Goal: Task Accomplishment & Management: Manage account settings

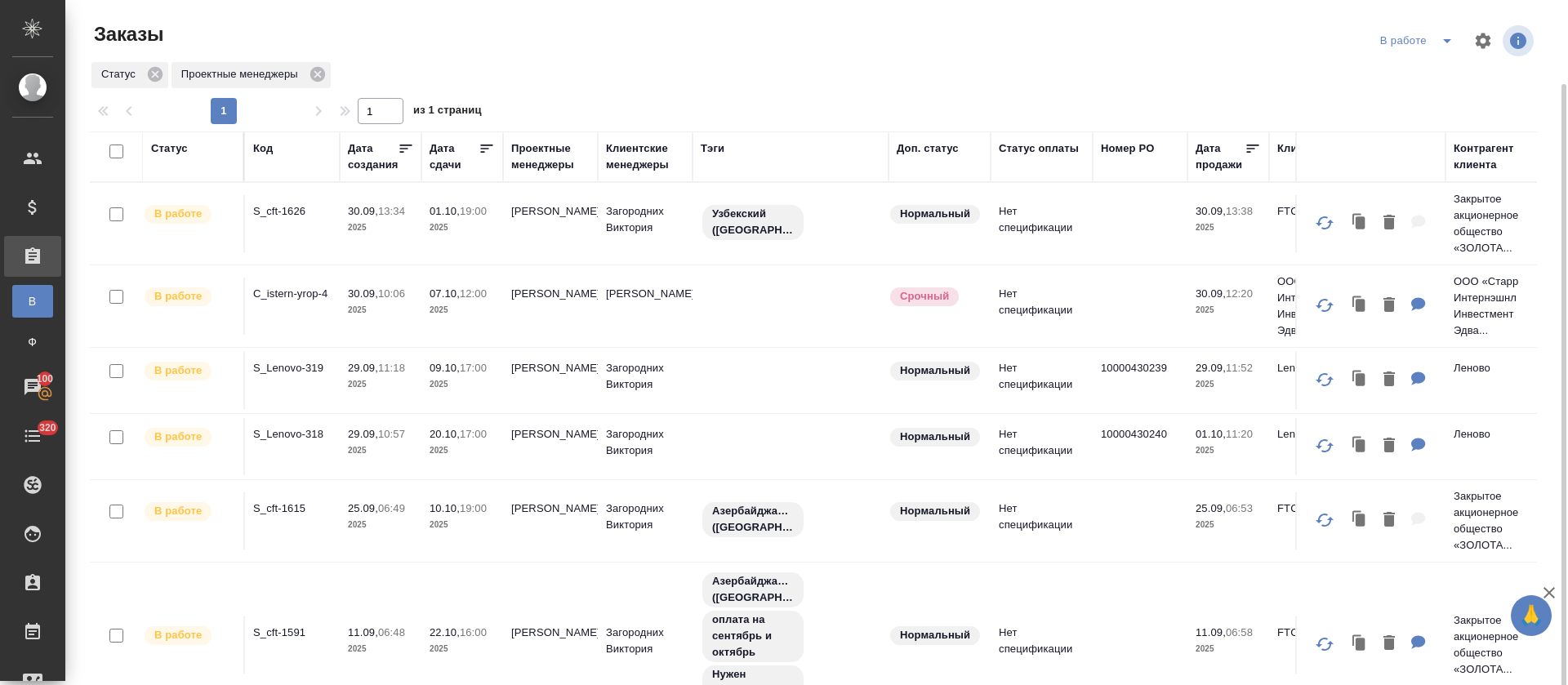
scroll to position [110, 0]
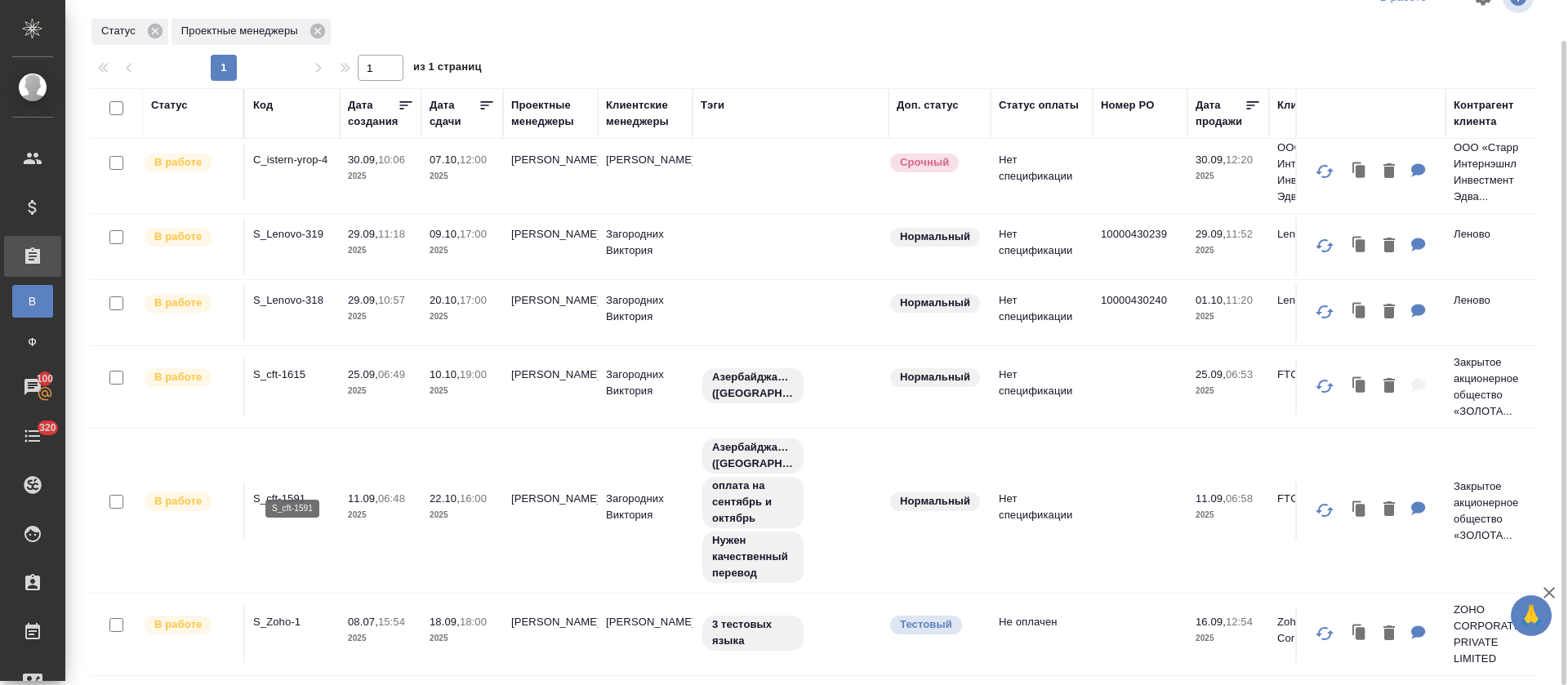
click at [295, 491] on p "S_cft-1591" at bounding box center [292, 499] width 78 height 16
click at [279, 366] on p "S_cft-1615" at bounding box center [292, 375] width 78 height 16
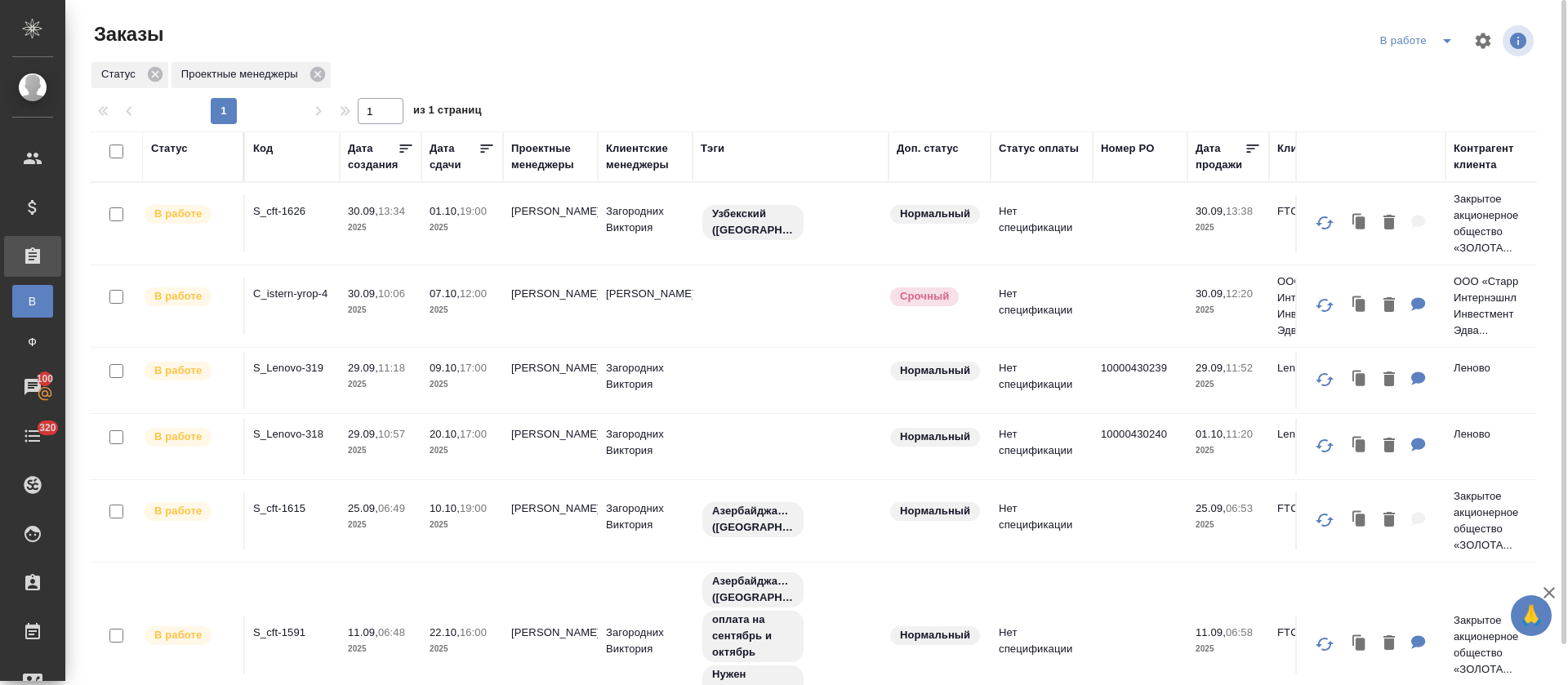
click at [1439, 40] on icon "split button" at bounding box center [1447, 41] width 20 height 20
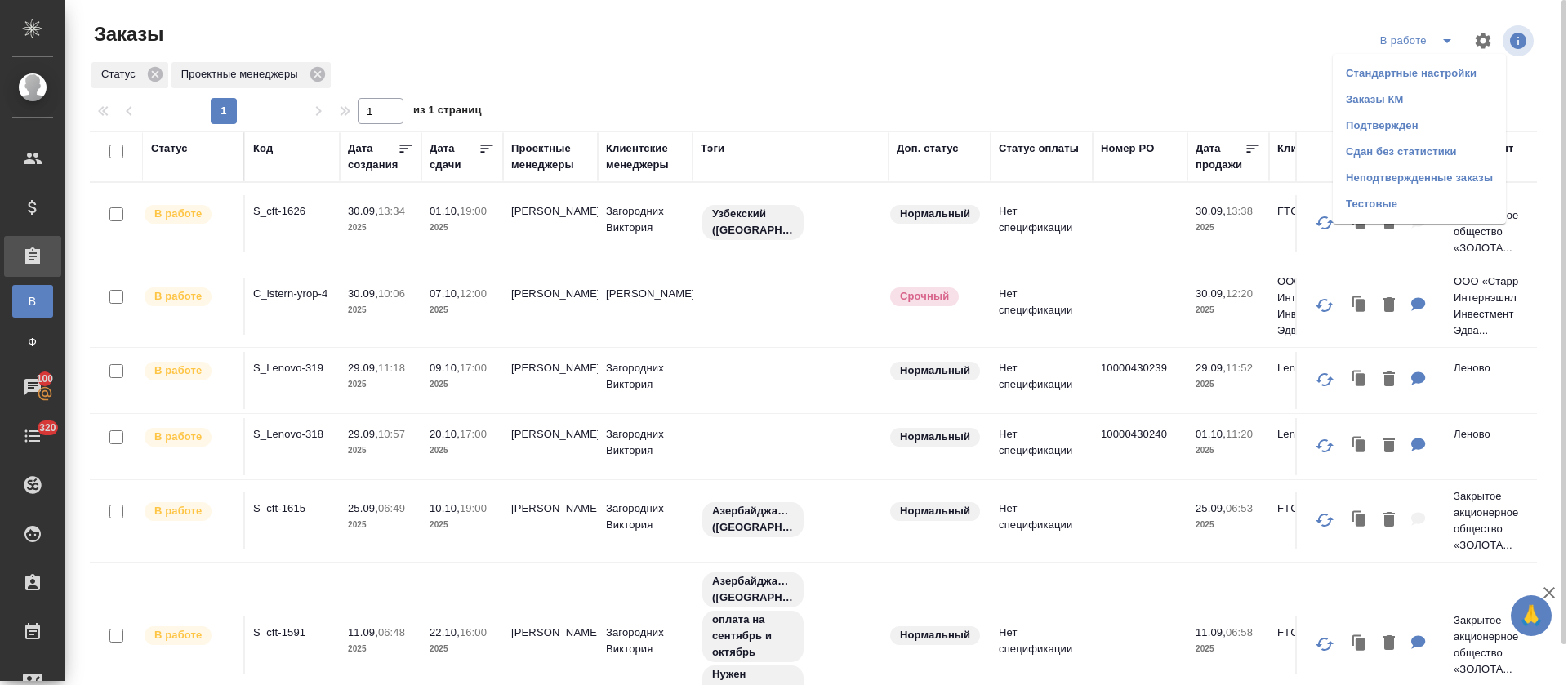
click at [1448, 115] on li "Подтвержден" at bounding box center [1419, 126] width 173 height 26
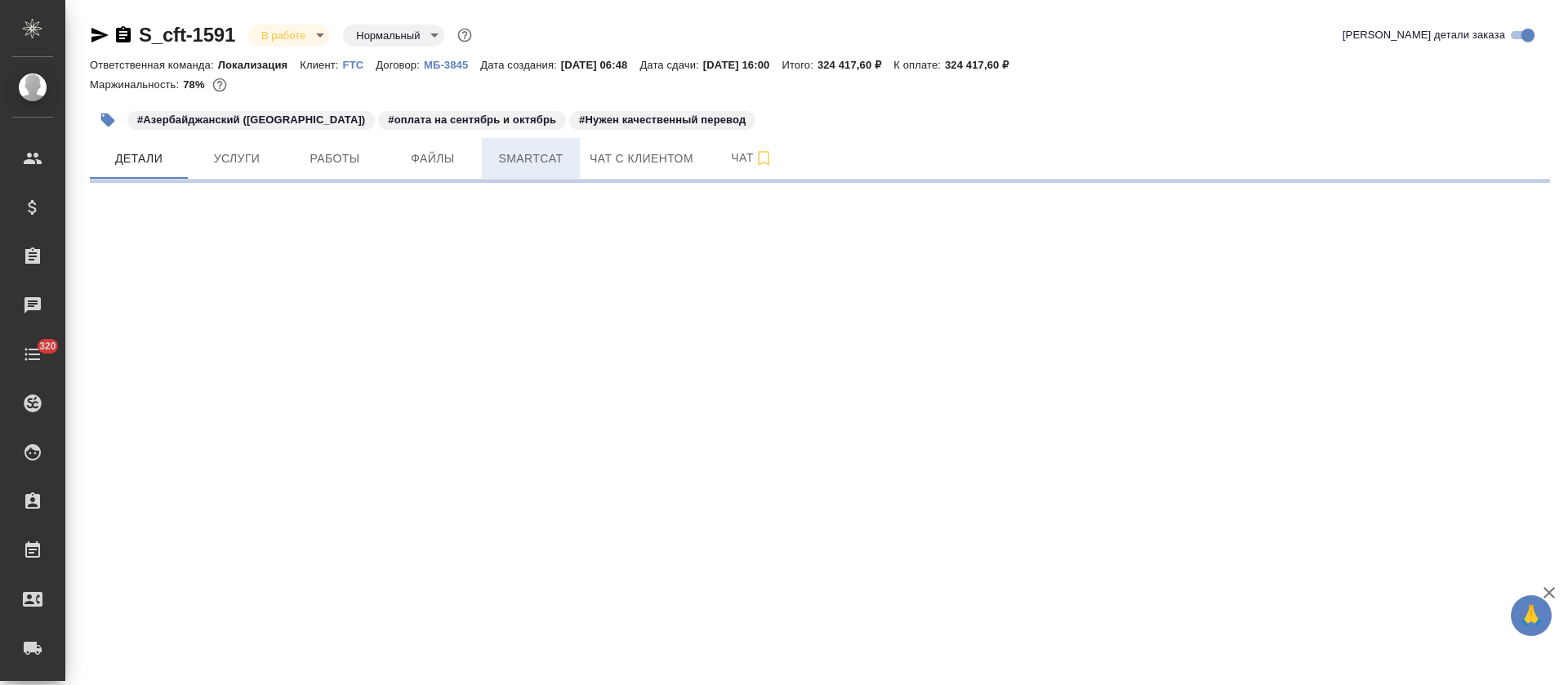
select select "RU"
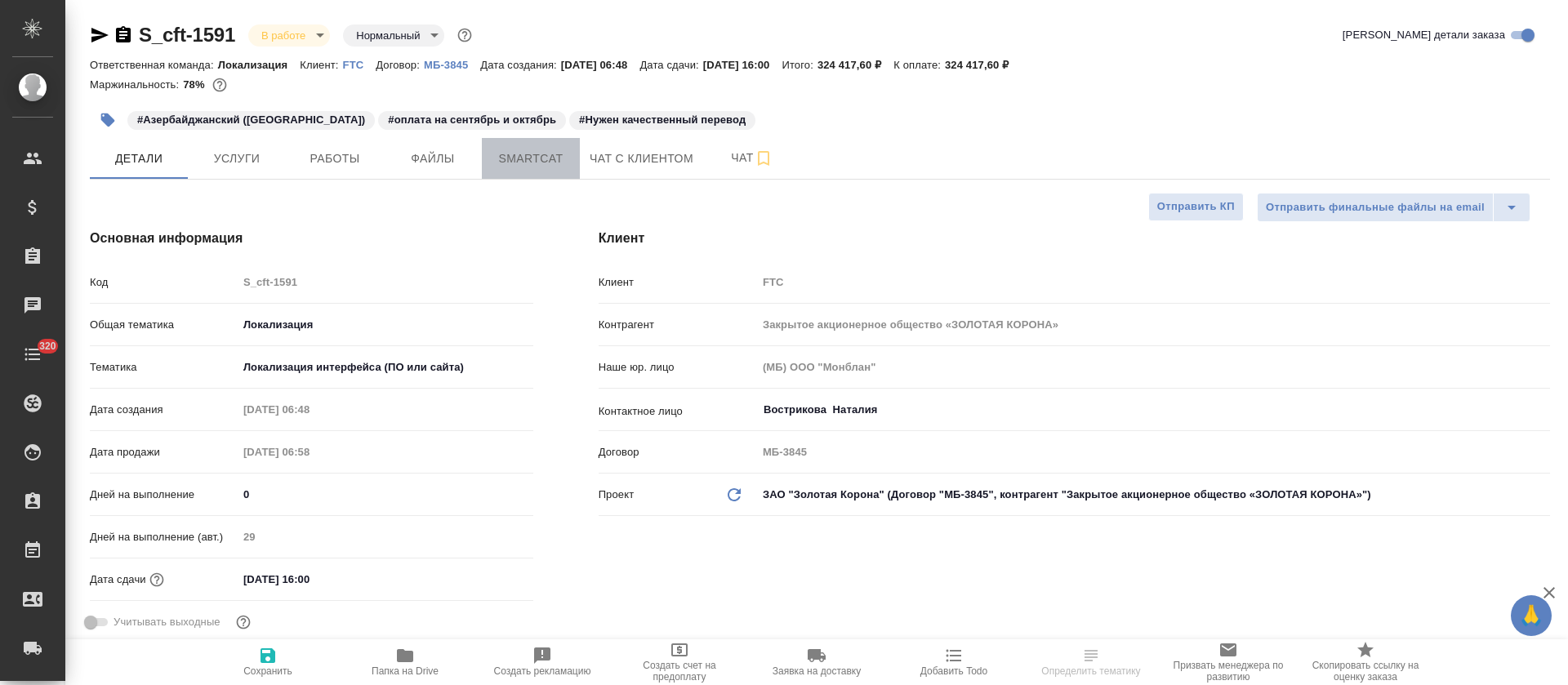
click at [540, 157] on span "Smartcat" at bounding box center [530, 159] width 78 height 21
type textarea "x"
type input "[PERSON_NAME]"
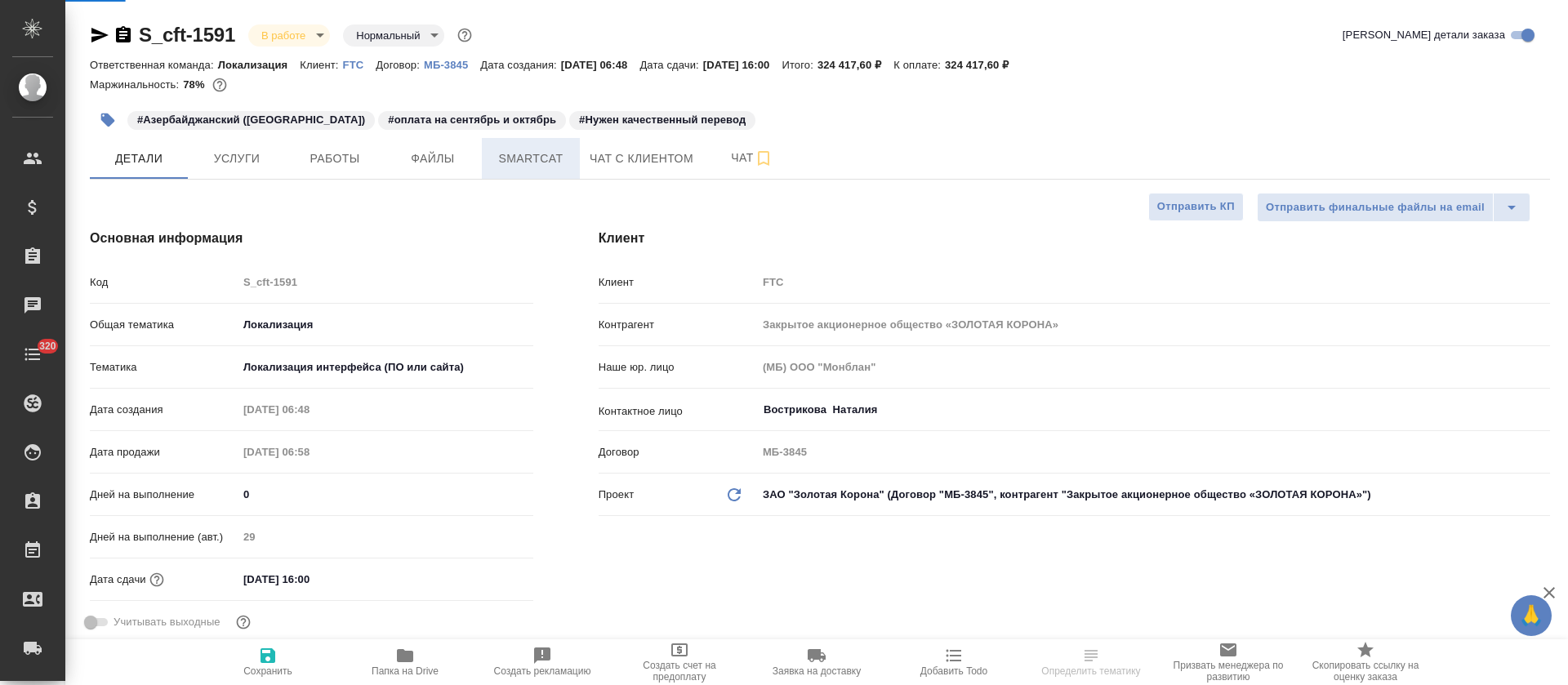
type input "[PERSON_NAME]"
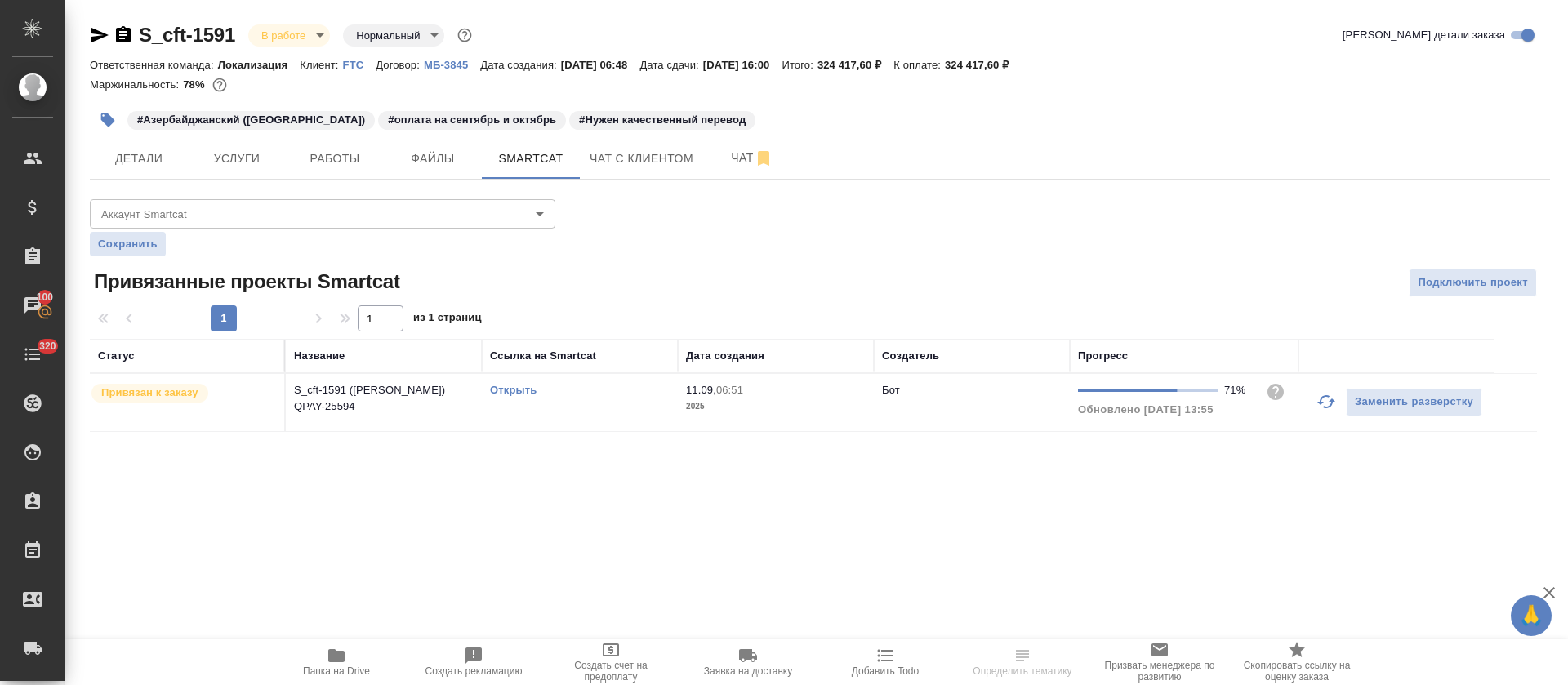
click at [510, 398] on td "Открыть" at bounding box center [579, 402] width 196 height 57
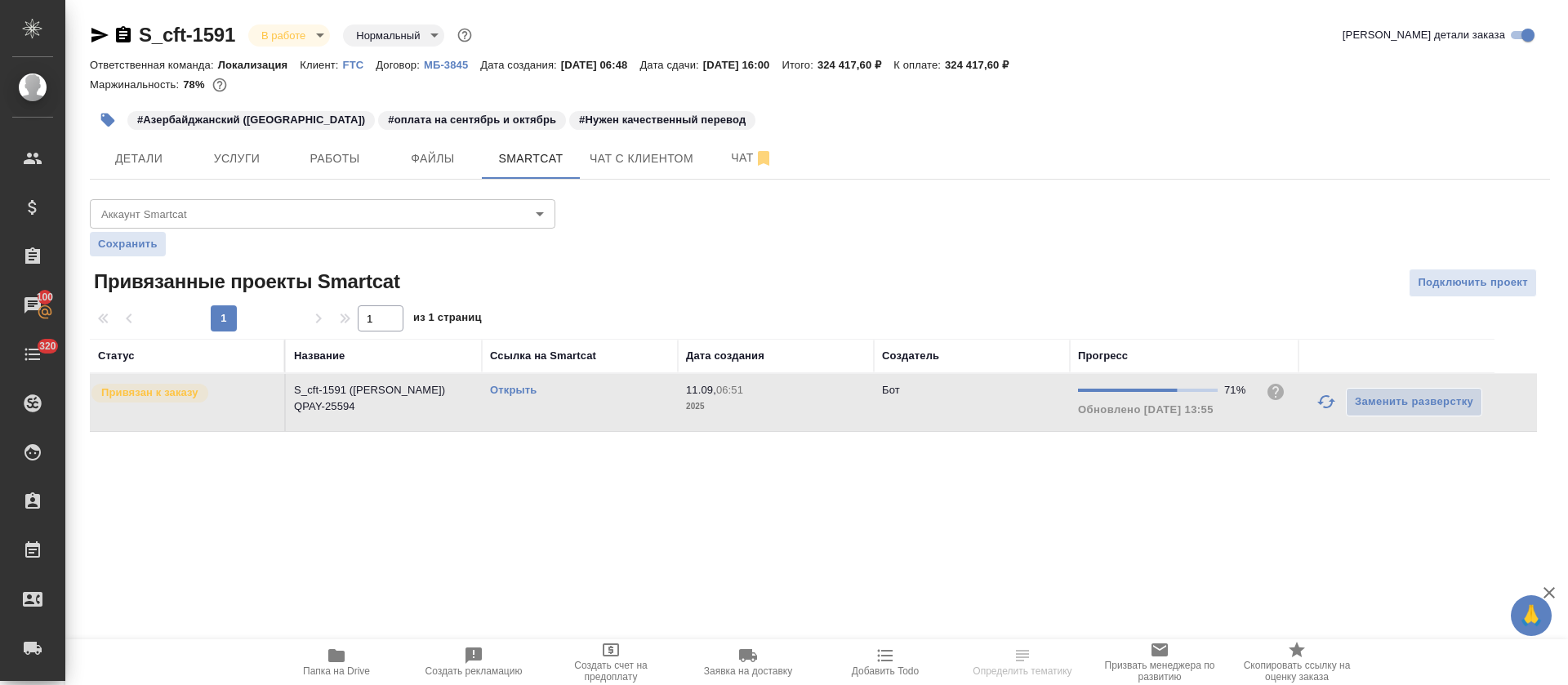
click at [498, 390] on link "Открыть" at bounding box center [513, 389] width 47 height 12
click at [306, 666] on span "Папка на Drive" at bounding box center [336, 672] width 67 height 12
click at [337, 158] on span "Работы" at bounding box center [334, 159] width 78 height 21
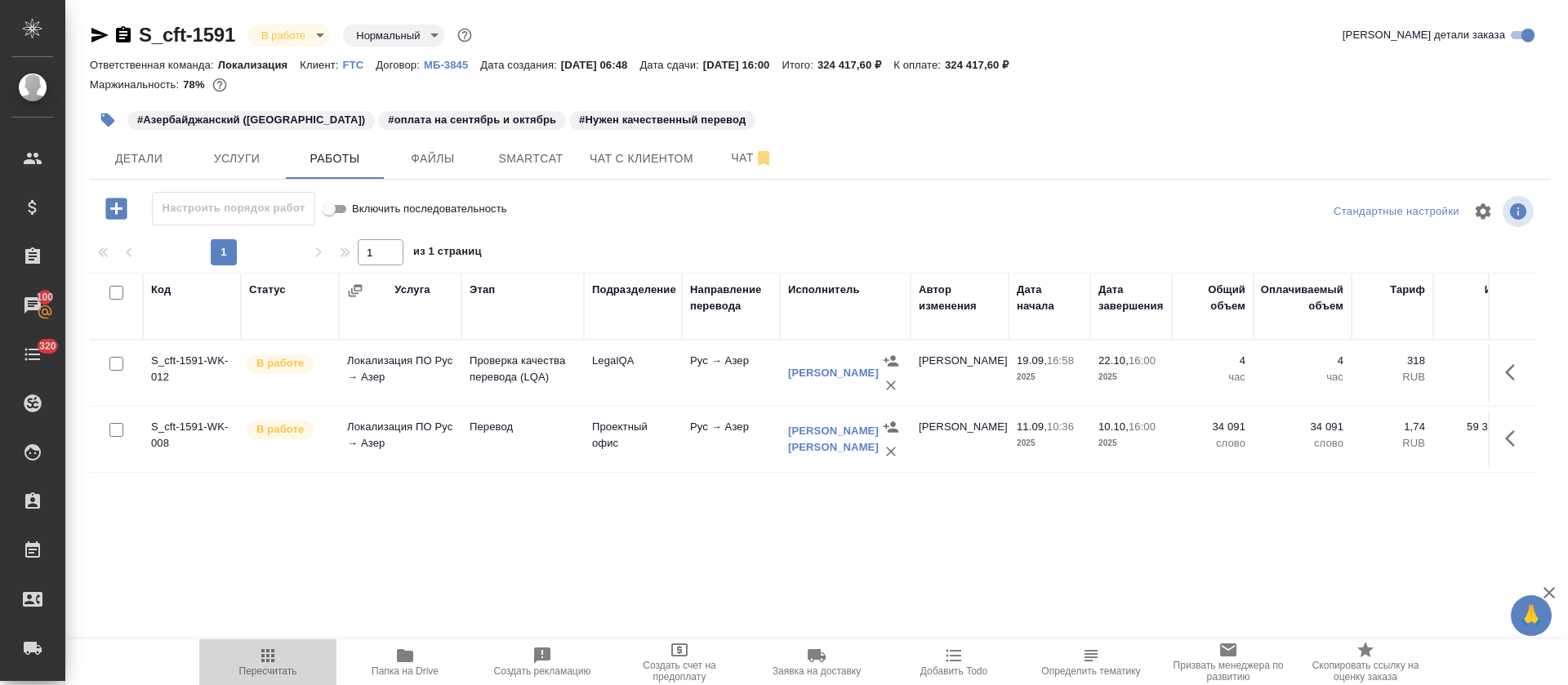
click at [262, 655] on icon "button" at bounding box center [268, 656] width 13 height 13
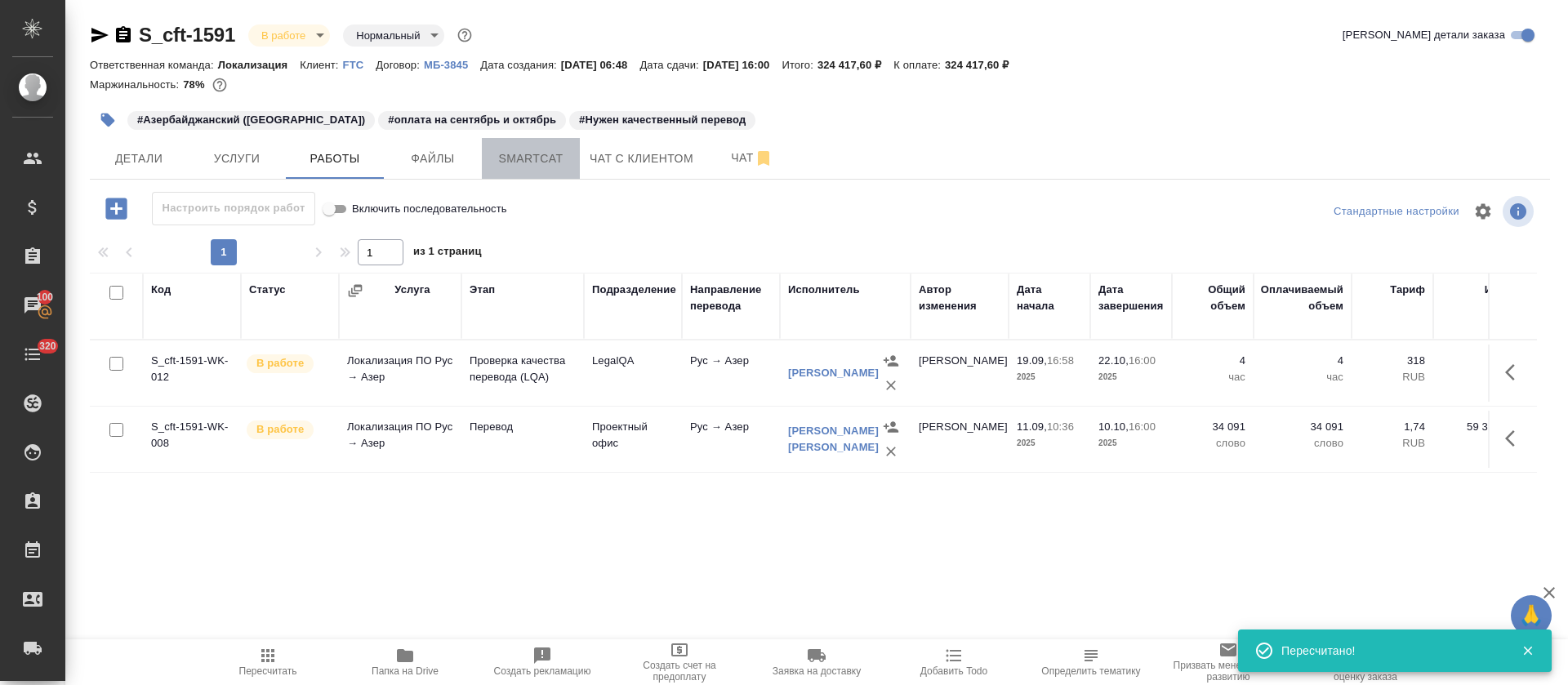
click at [551, 160] on span "Smartcat" at bounding box center [530, 159] width 78 height 21
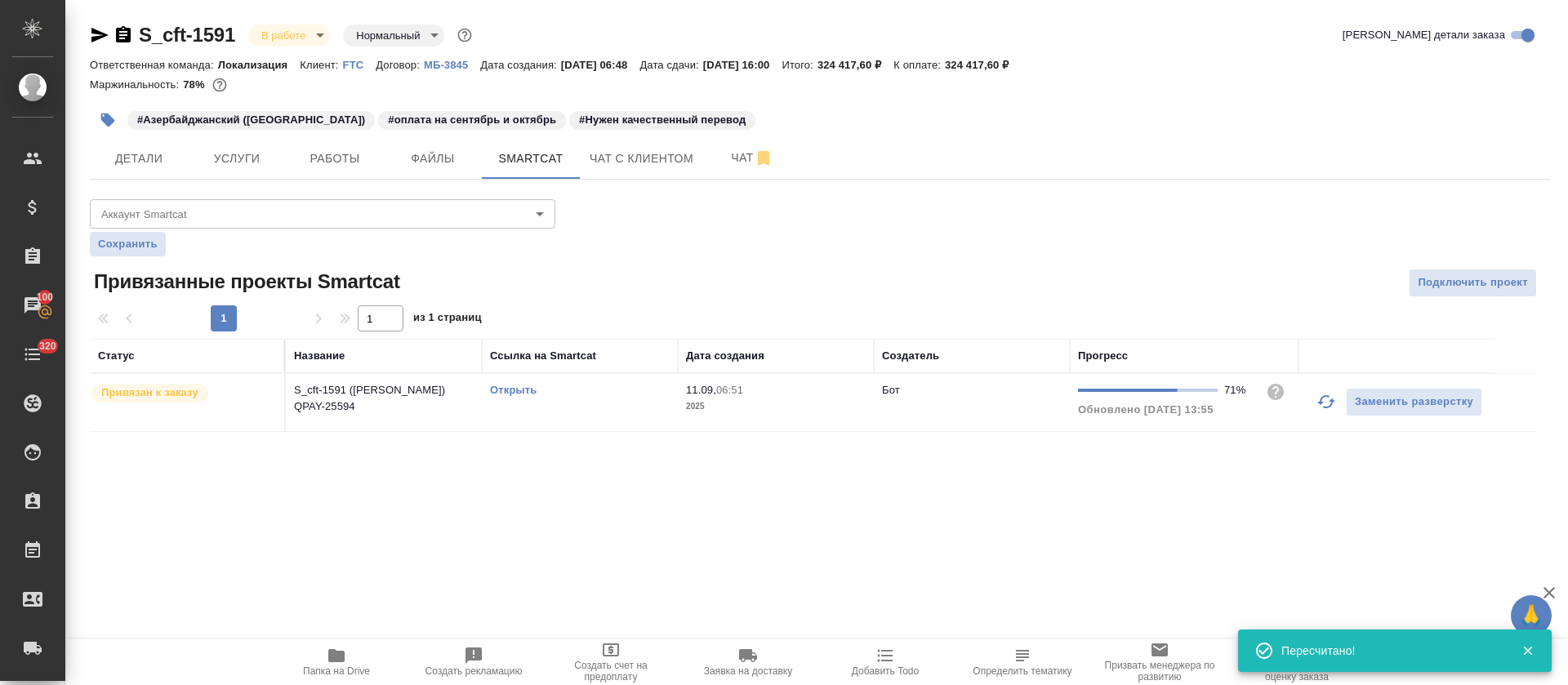
click at [523, 393] on link "Открыть" at bounding box center [513, 389] width 47 height 12
click at [324, 157] on span "Работы" at bounding box center [334, 159] width 78 height 21
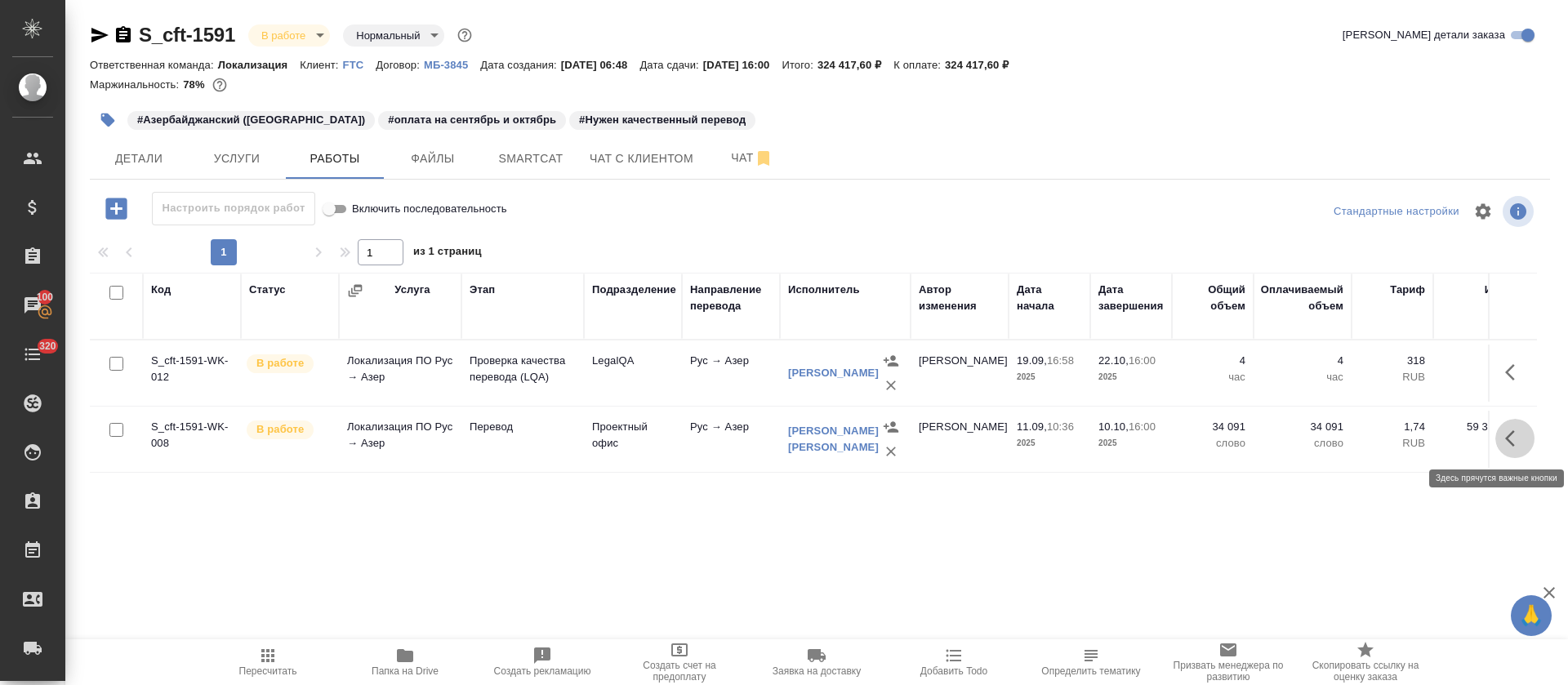
click at [1525, 443] on button "button" at bounding box center [1515, 439] width 40 height 40
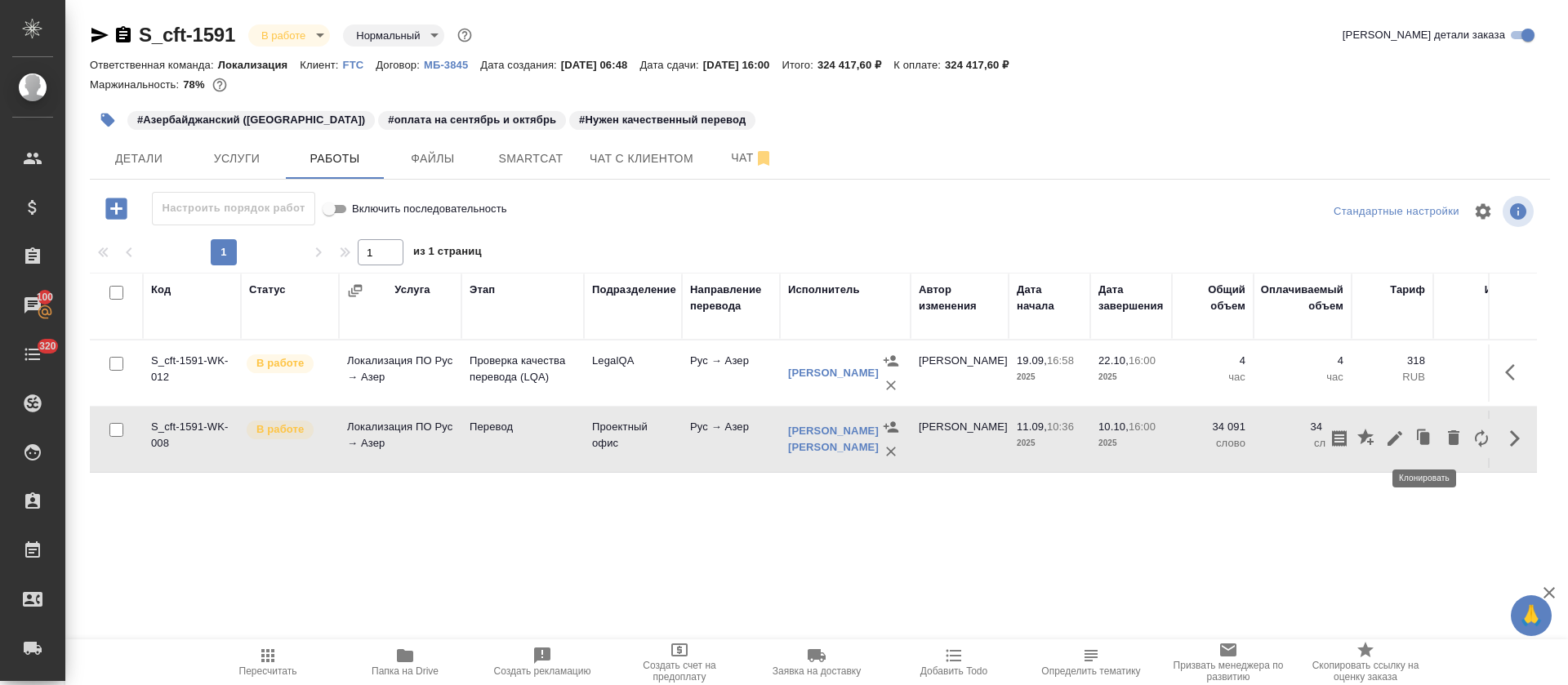
click at [1423, 441] on icon "button" at bounding box center [1425, 438] width 10 height 12
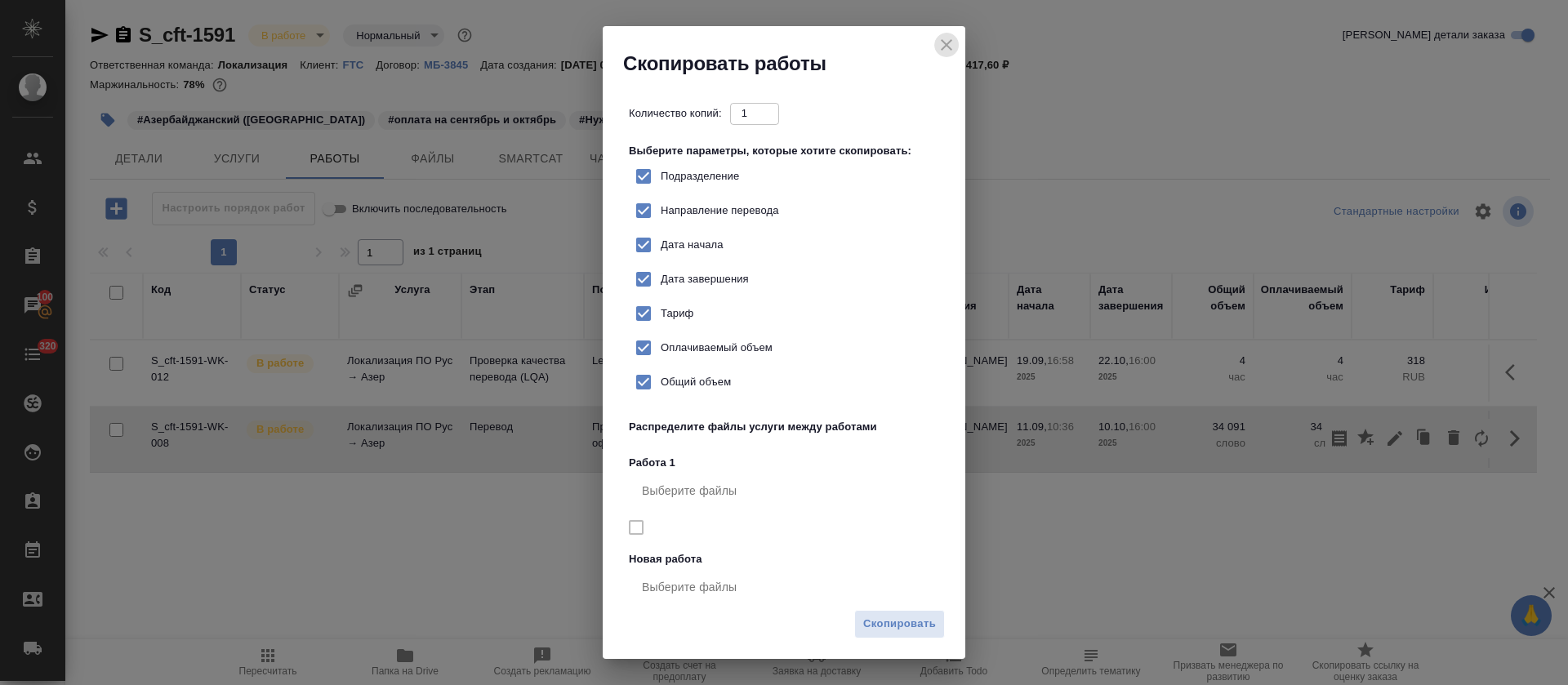
click at [942, 46] on icon "close" at bounding box center [947, 45] width 20 height 20
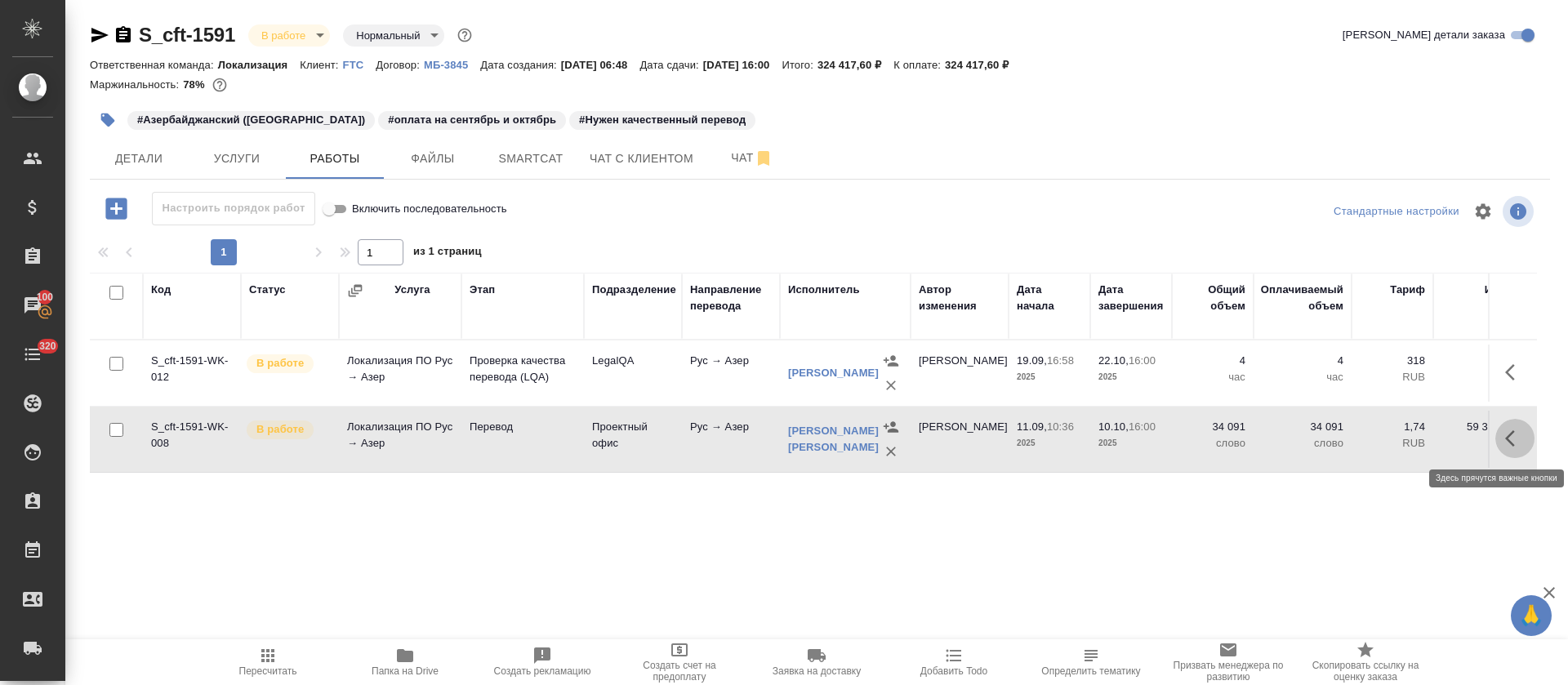
drag, startPoint x: 1528, startPoint y: 433, endPoint x: 1453, endPoint y: 487, distance: 92.4
click at [1526, 433] on button "button" at bounding box center [1515, 439] width 40 height 40
click at [1403, 433] on icon "button" at bounding box center [1395, 439] width 20 height 20
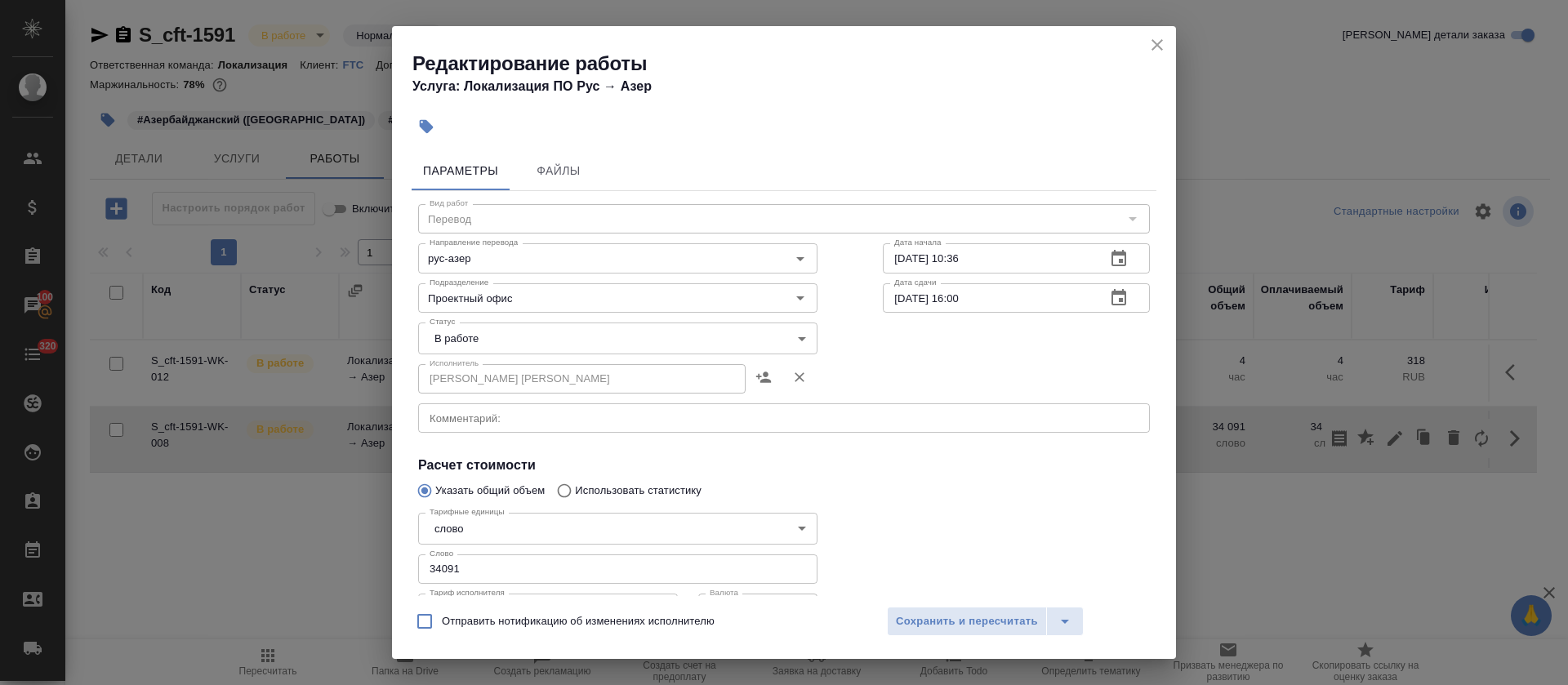
click at [475, 351] on body "🙏 .cls-1 fill:#fff; AWATERA Tretyakova Olga Клиенты Спецификации Заказы 100 Чат…" at bounding box center [784, 342] width 1568 height 685
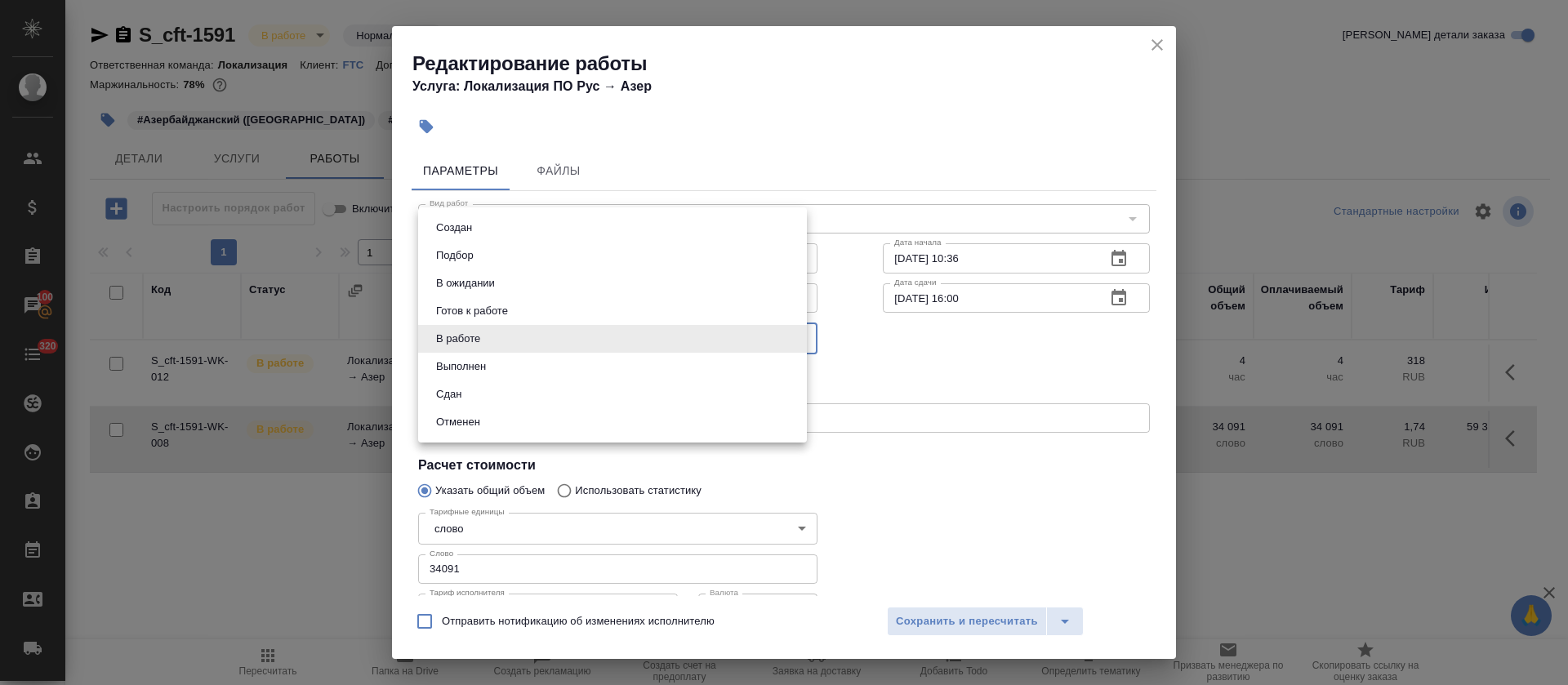
click at [469, 388] on li "Сдан" at bounding box center [612, 394] width 389 height 28
type input "closed"
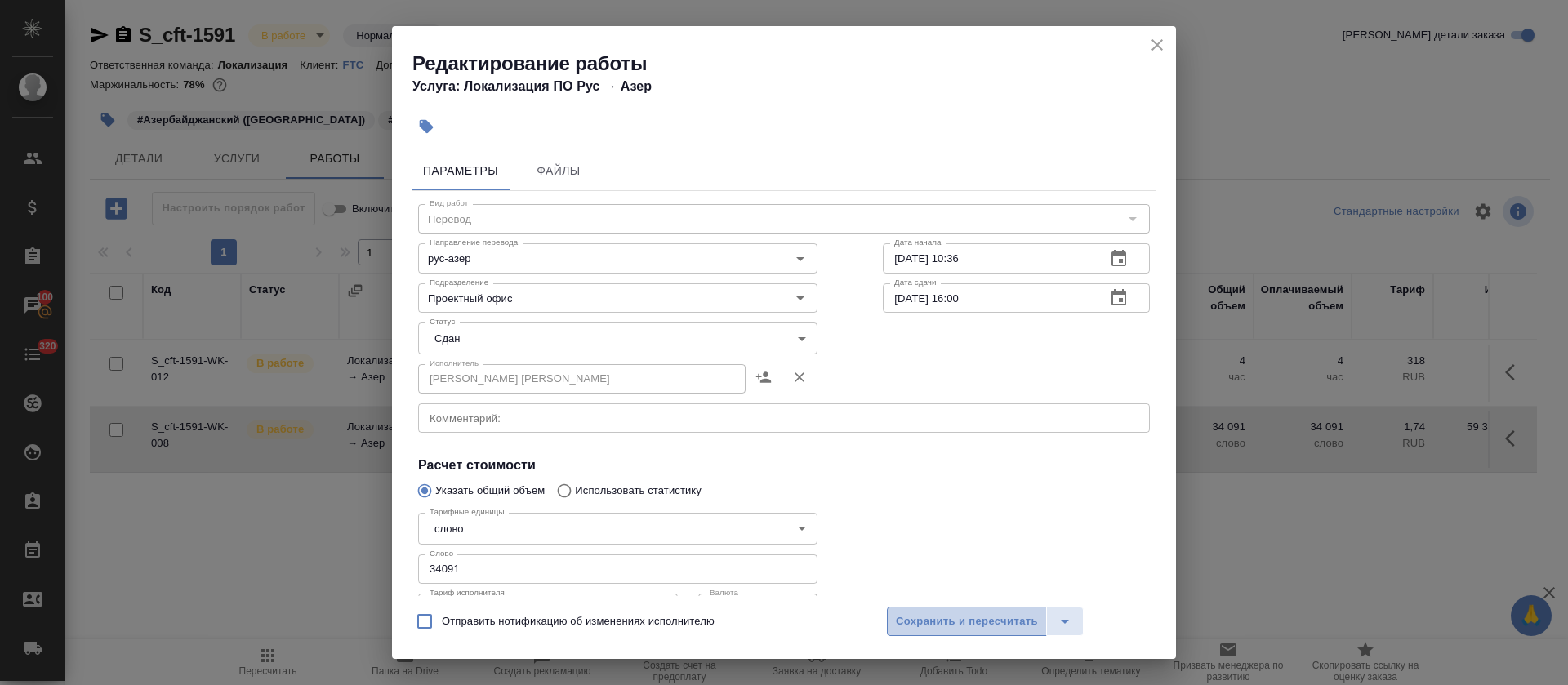
click at [975, 629] on span "Сохранить и пересчитать" at bounding box center [966, 622] width 142 height 19
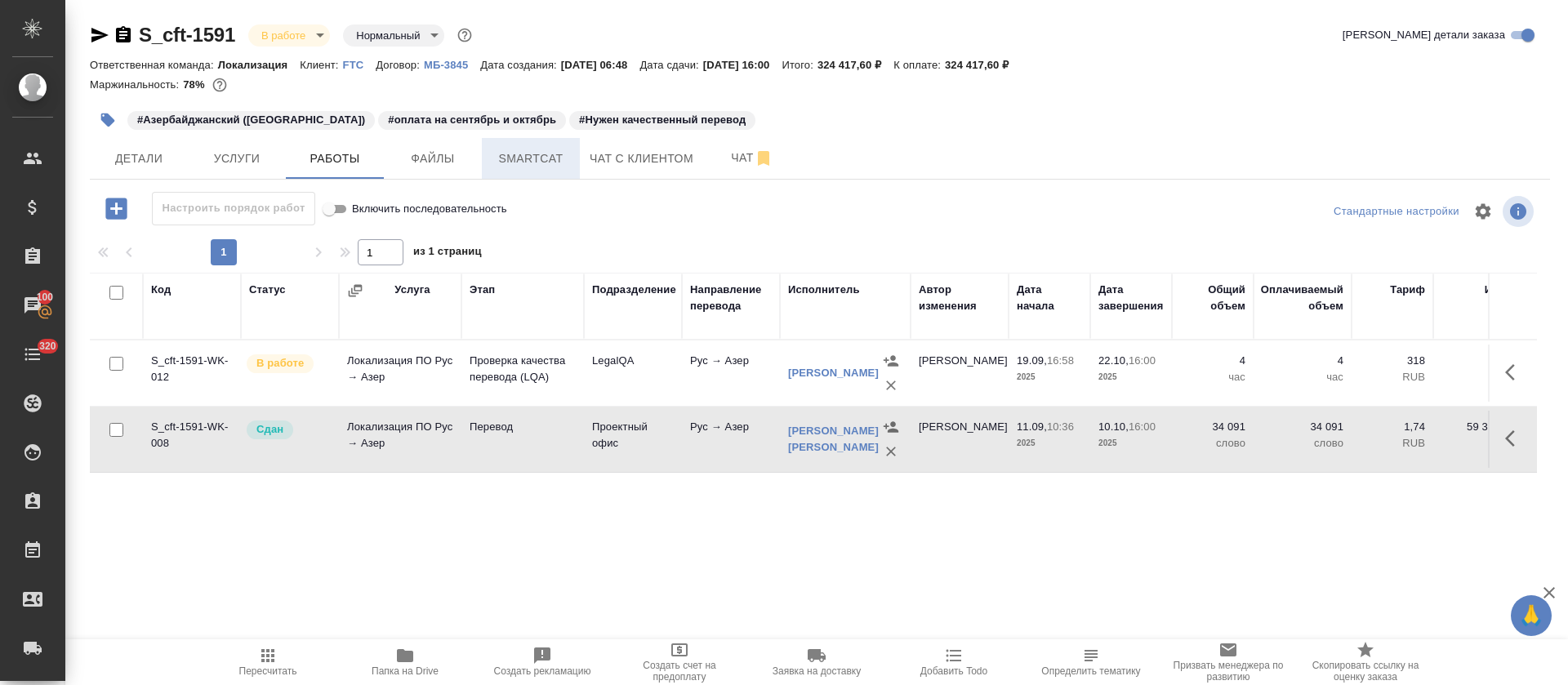
click at [541, 174] on button "Smartcat" at bounding box center [530, 159] width 98 height 41
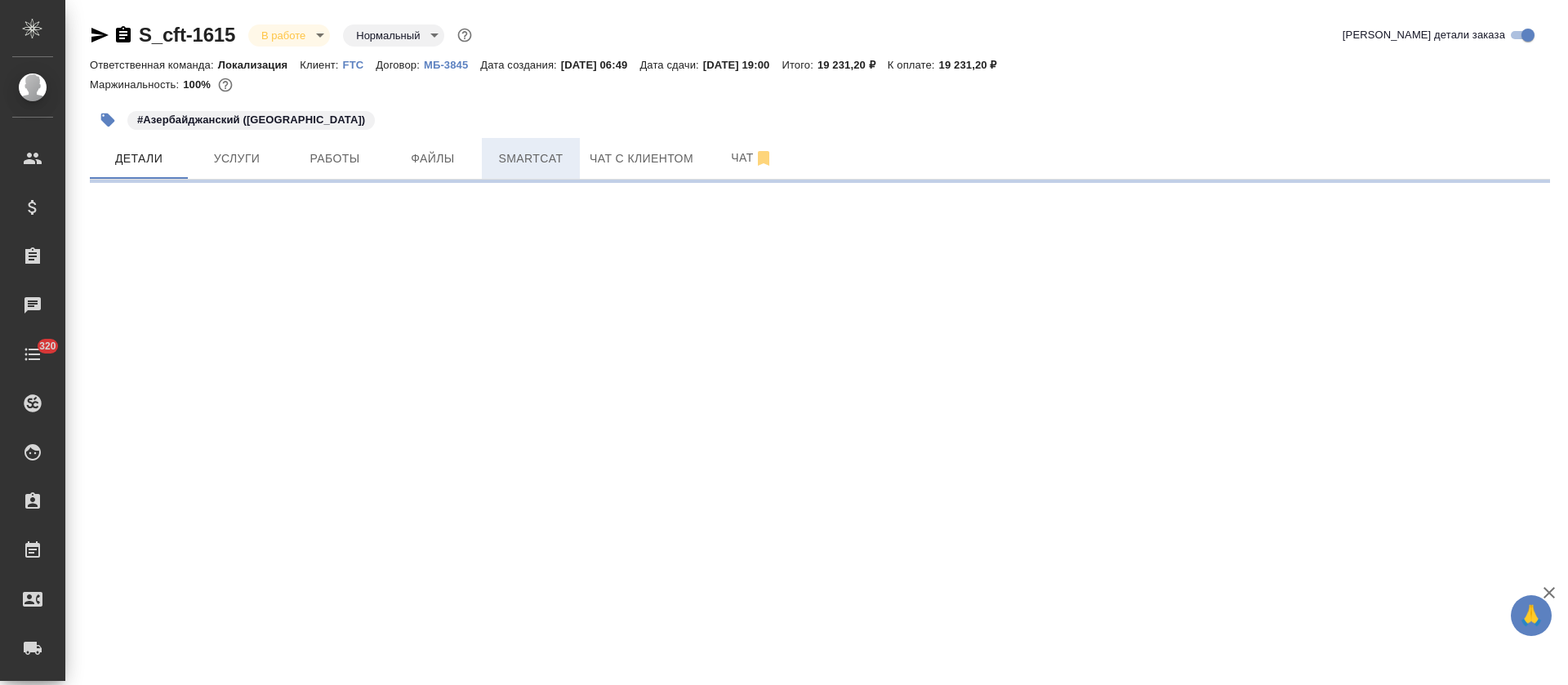
select select "RU"
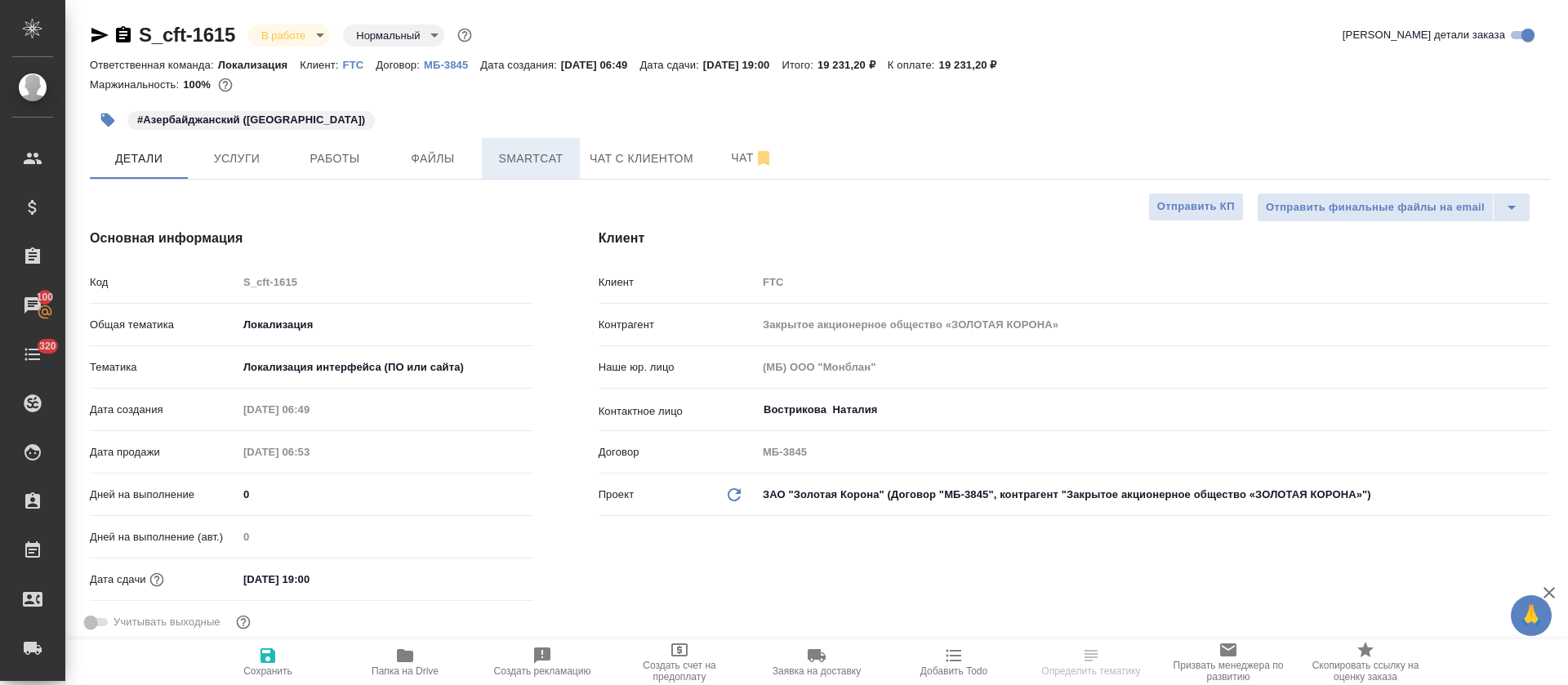
type textarea "x"
click at [534, 169] on button "Smartcat" at bounding box center [530, 159] width 98 height 41
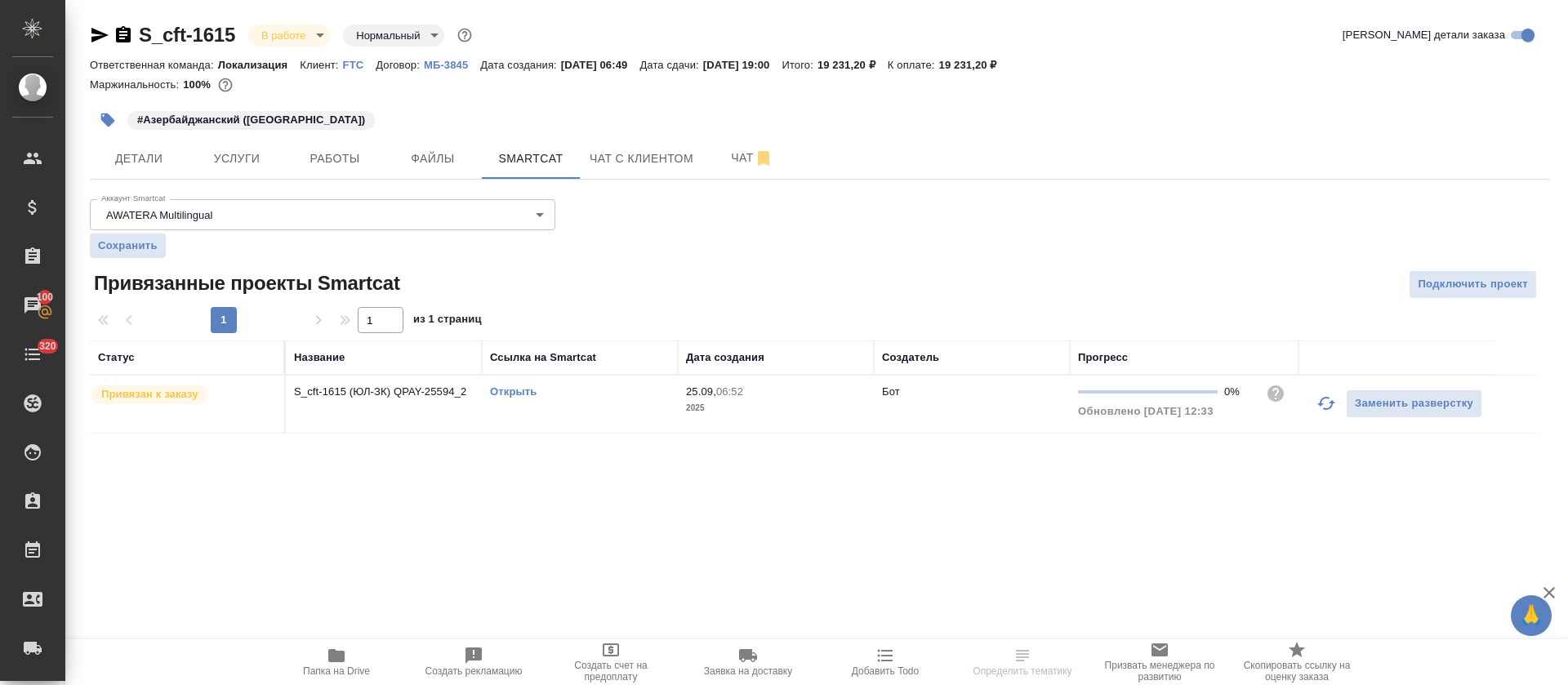
click at [509, 397] on link "Открыть" at bounding box center [513, 391] width 47 height 12
click at [309, 154] on span "Работы" at bounding box center [334, 159] width 78 height 21
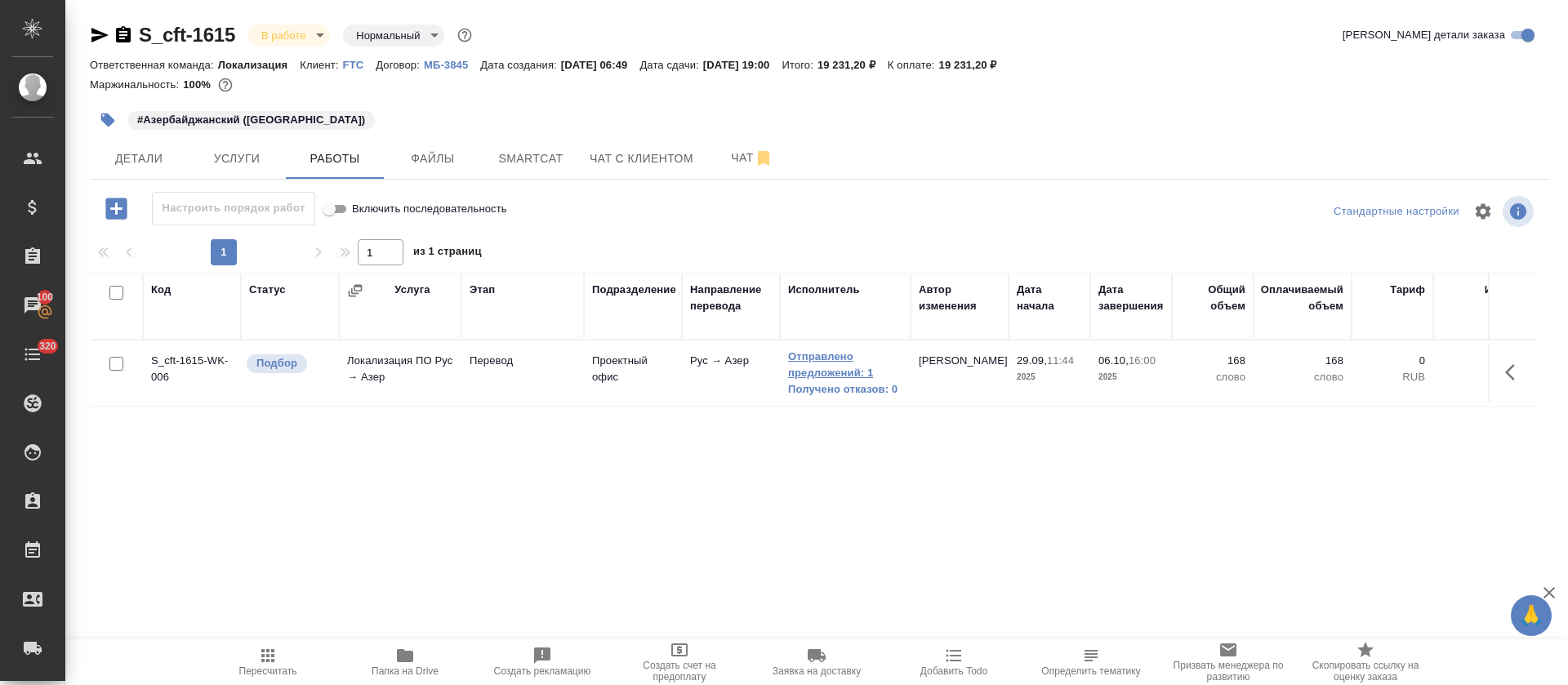
click at [845, 376] on link "Отправлено предложений: 1" at bounding box center [844, 366] width 114 height 33
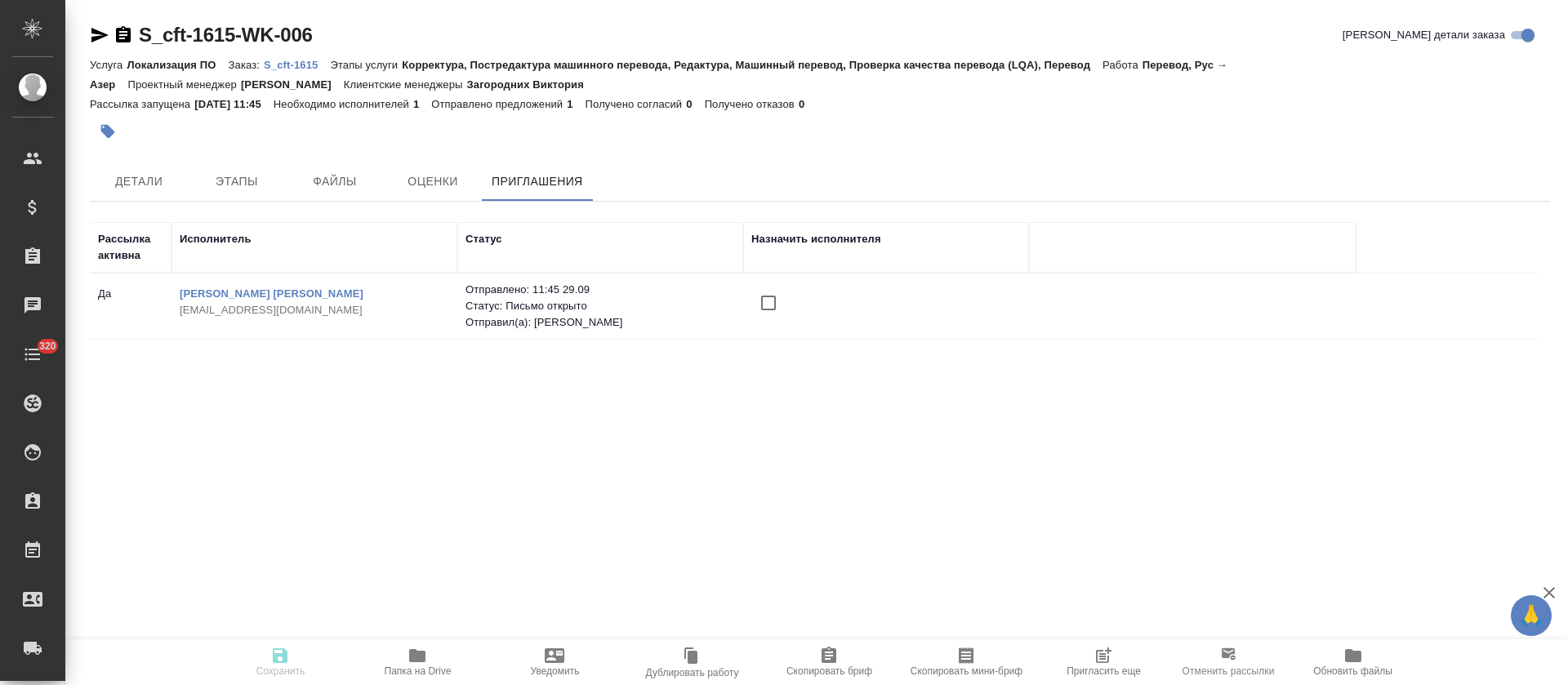
click at [763, 309] on input "checkbox" at bounding box center [769, 303] width 35 height 35
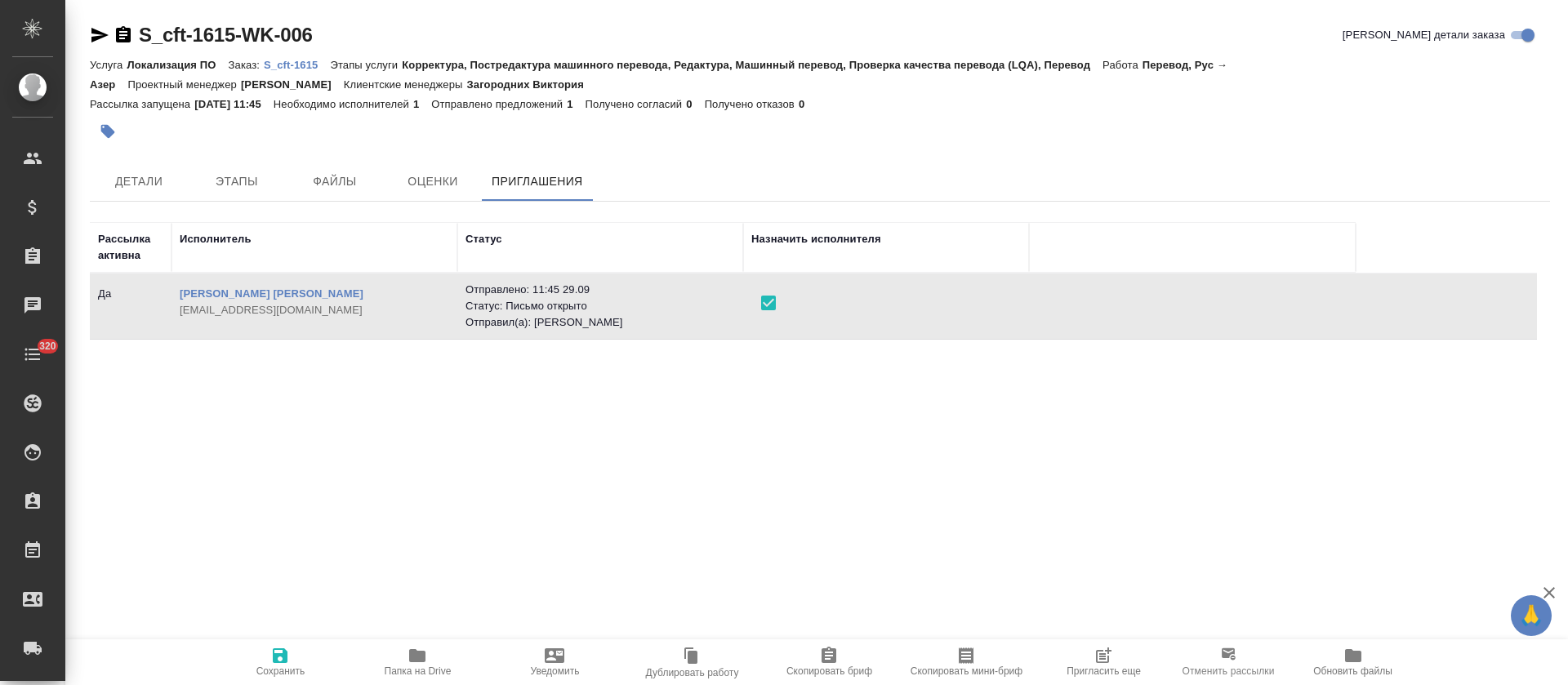
click at [274, 664] on icon "button" at bounding box center [280, 656] width 20 height 20
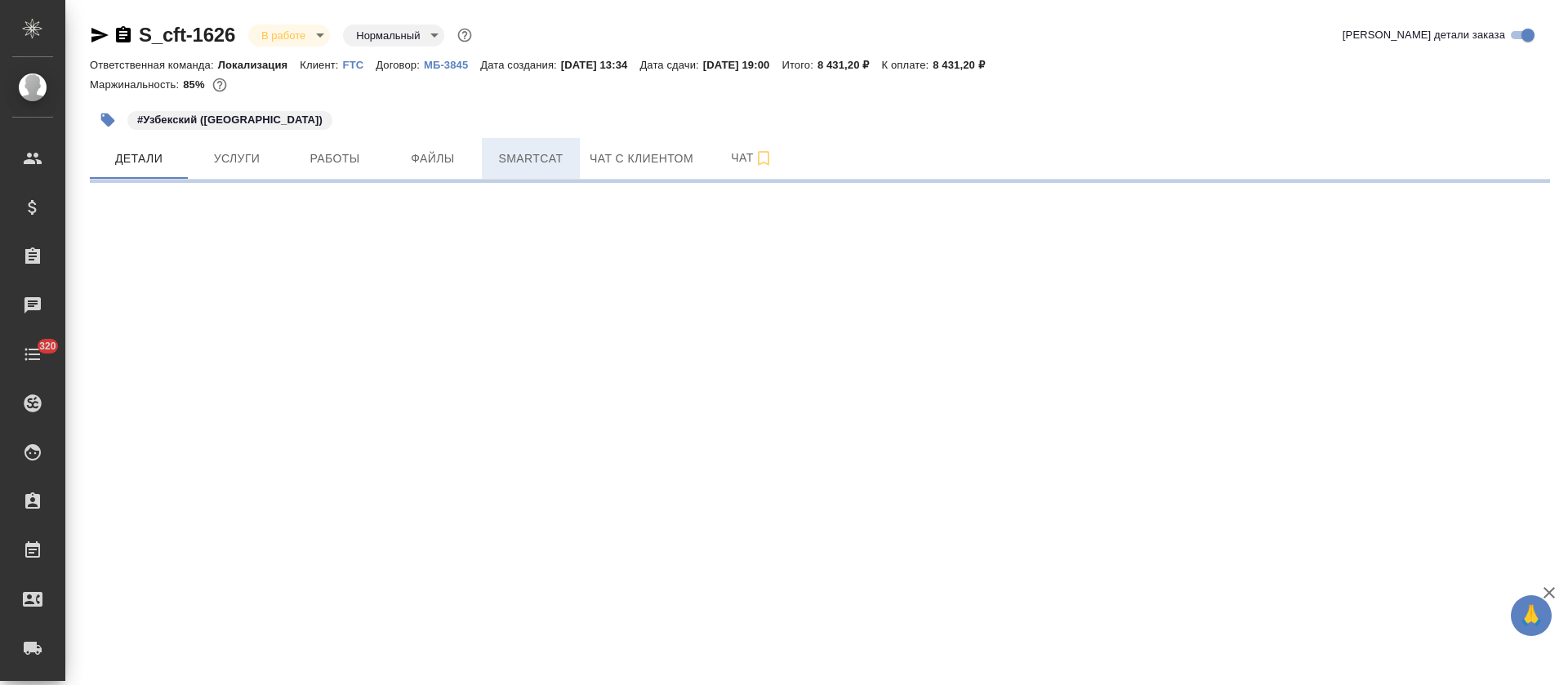
select select "RU"
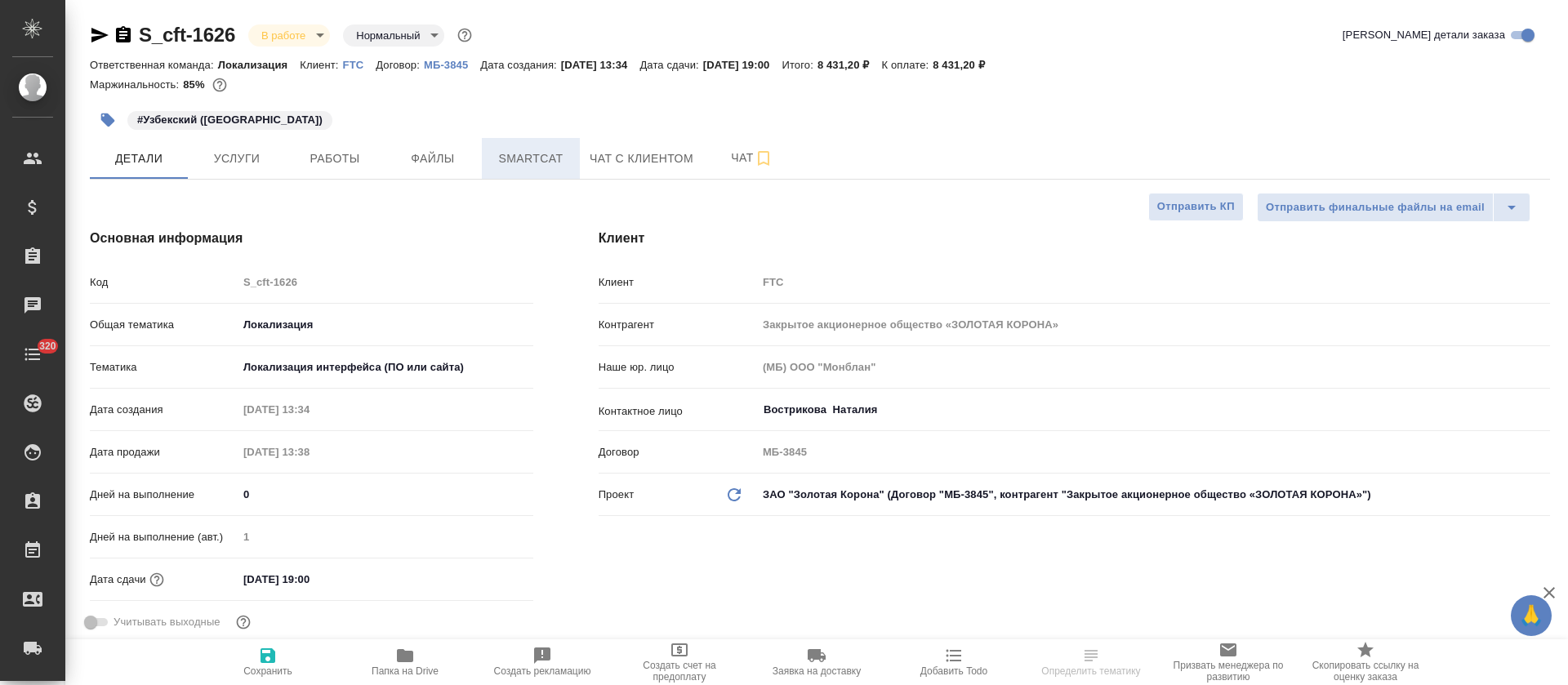
type textarea "x"
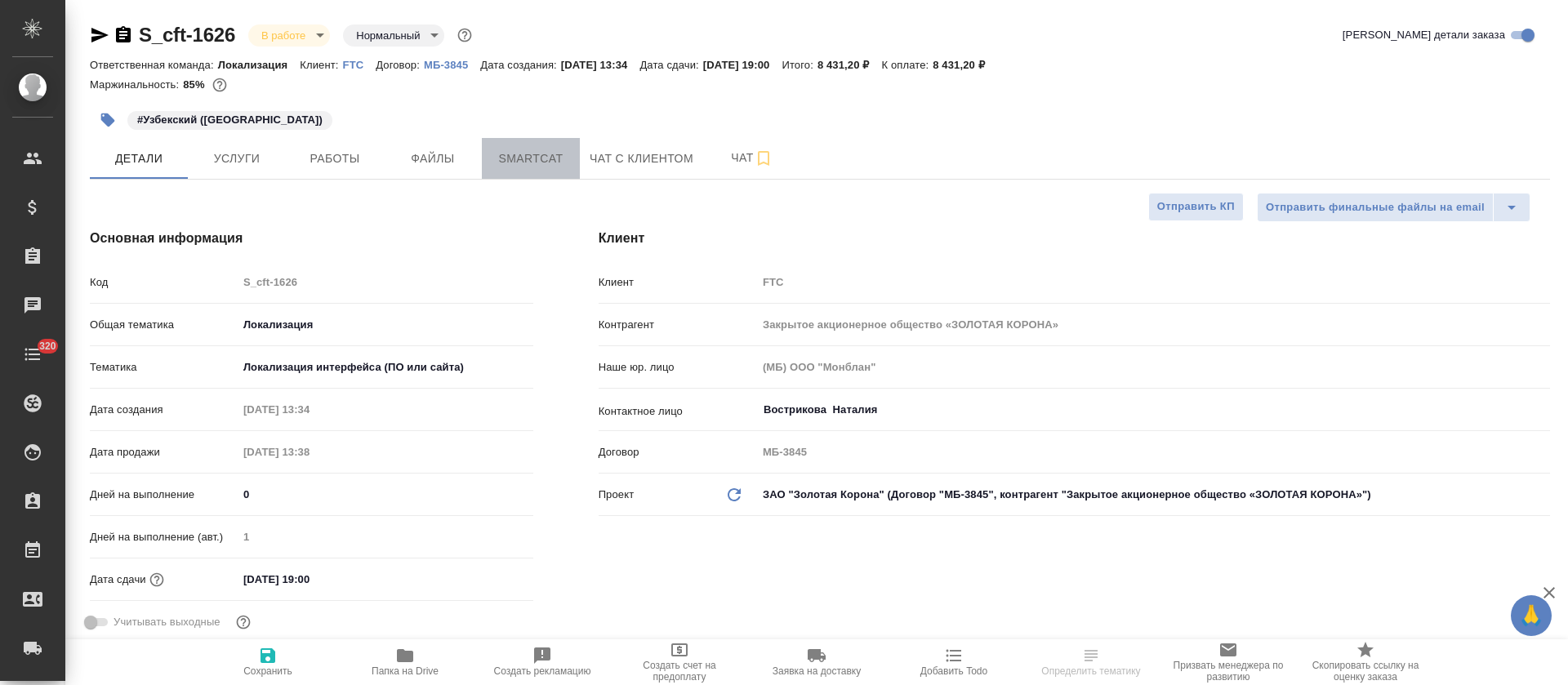
type textarea "x"
click at [529, 156] on span "Smartcat" at bounding box center [530, 159] width 78 height 21
type textarea "x"
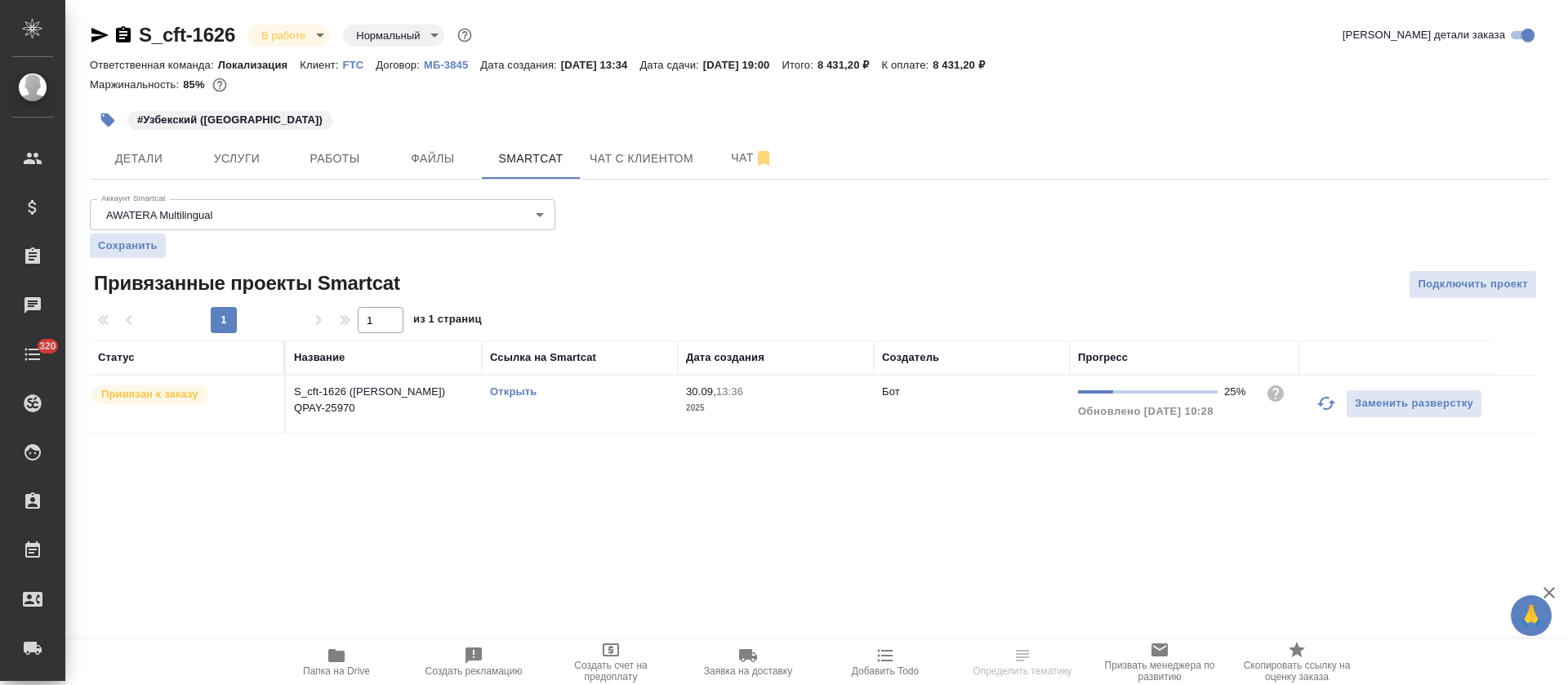
click at [1318, 396] on icon "button" at bounding box center [1326, 403] width 20 height 20
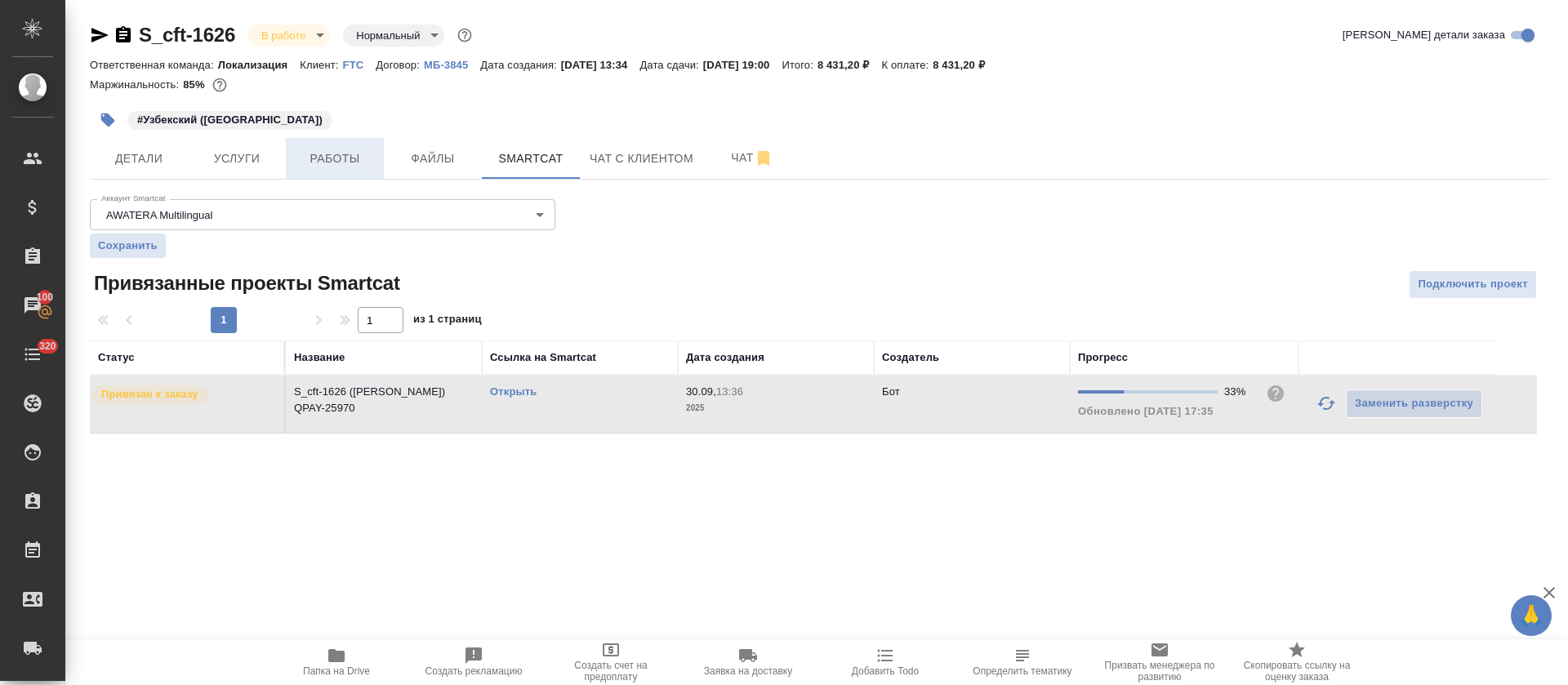
click at [335, 159] on span "Работы" at bounding box center [334, 159] width 78 height 21
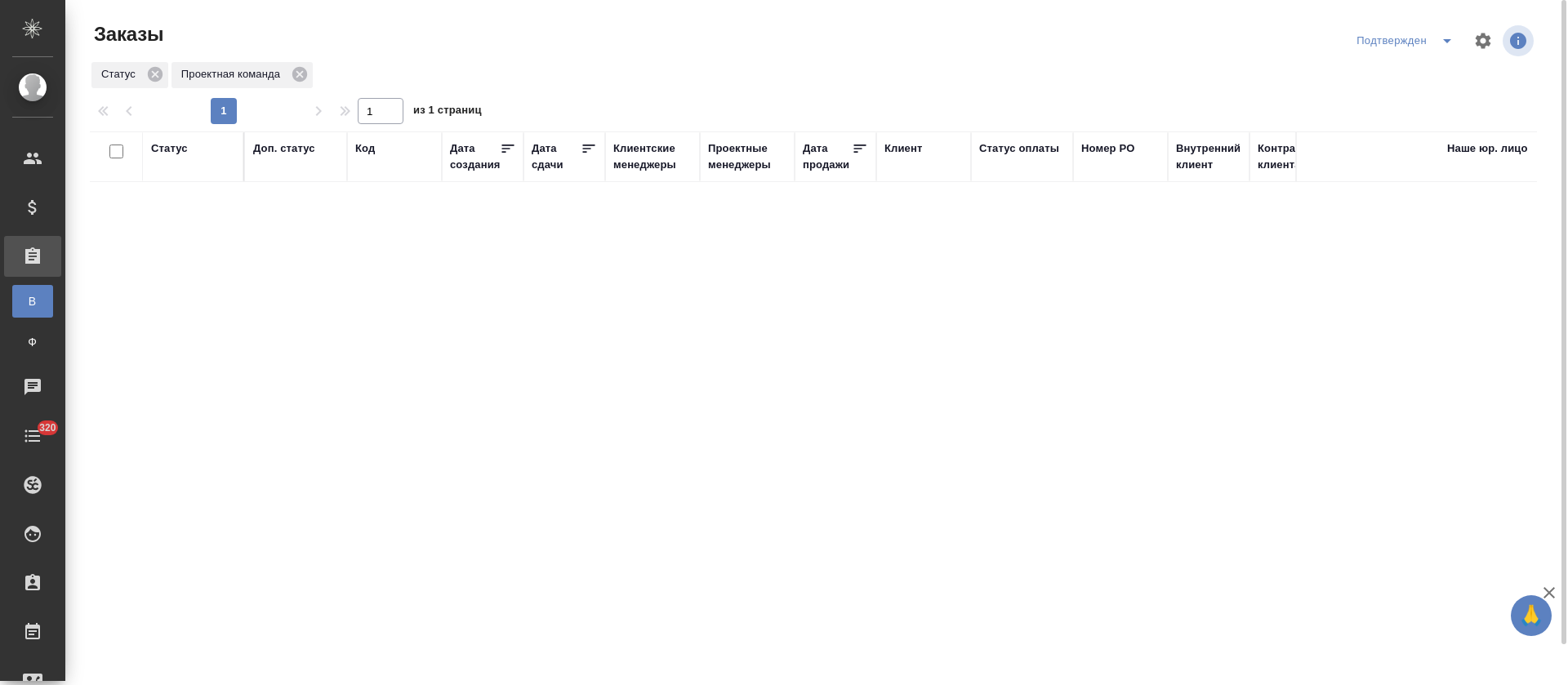
click at [1449, 38] on icon "split button" at bounding box center [1447, 41] width 20 height 20
click at [1435, 103] on li "В работе" at bounding box center [1407, 100] width 173 height 26
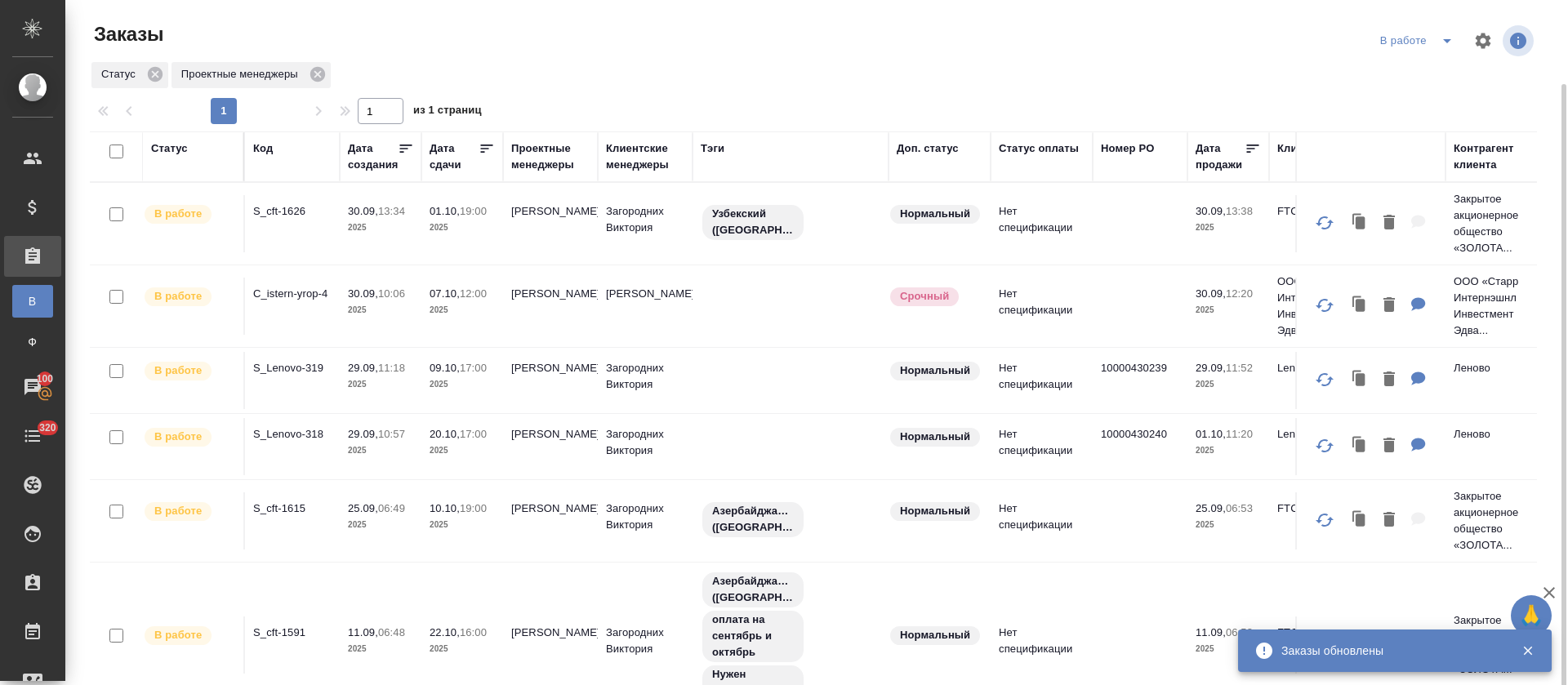
scroll to position [110, 0]
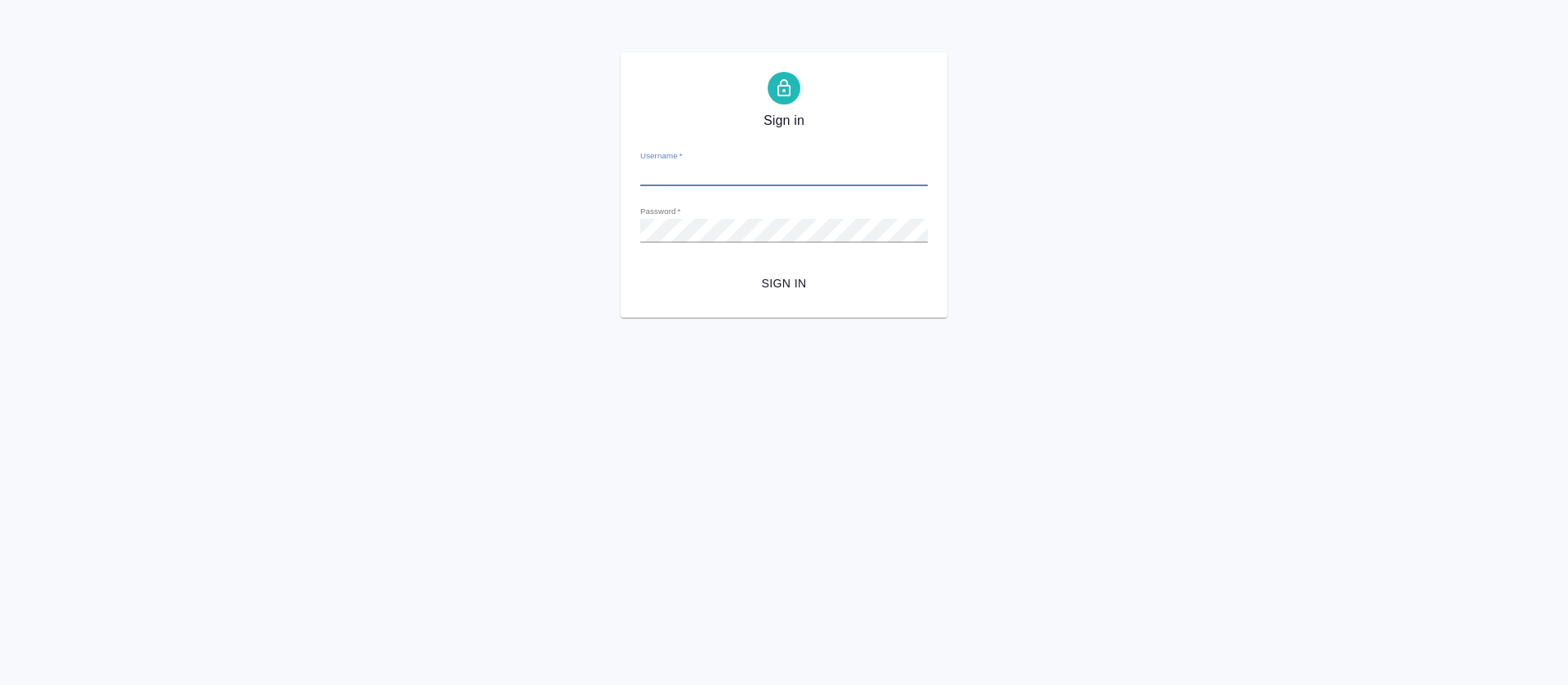
type input "[PERSON_NAME][EMAIL_ADDRESS][DOMAIN_NAME]"
click at [779, 301] on div "Sign in Username   * [PERSON_NAME][EMAIL_ADDRESS][DOMAIN_NAME] Password   * url…" at bounding box center [784, 184] width 327 height 265
click at [785, 291] on span "Sign in" at bounding box center [784, 283] width 261 height 21
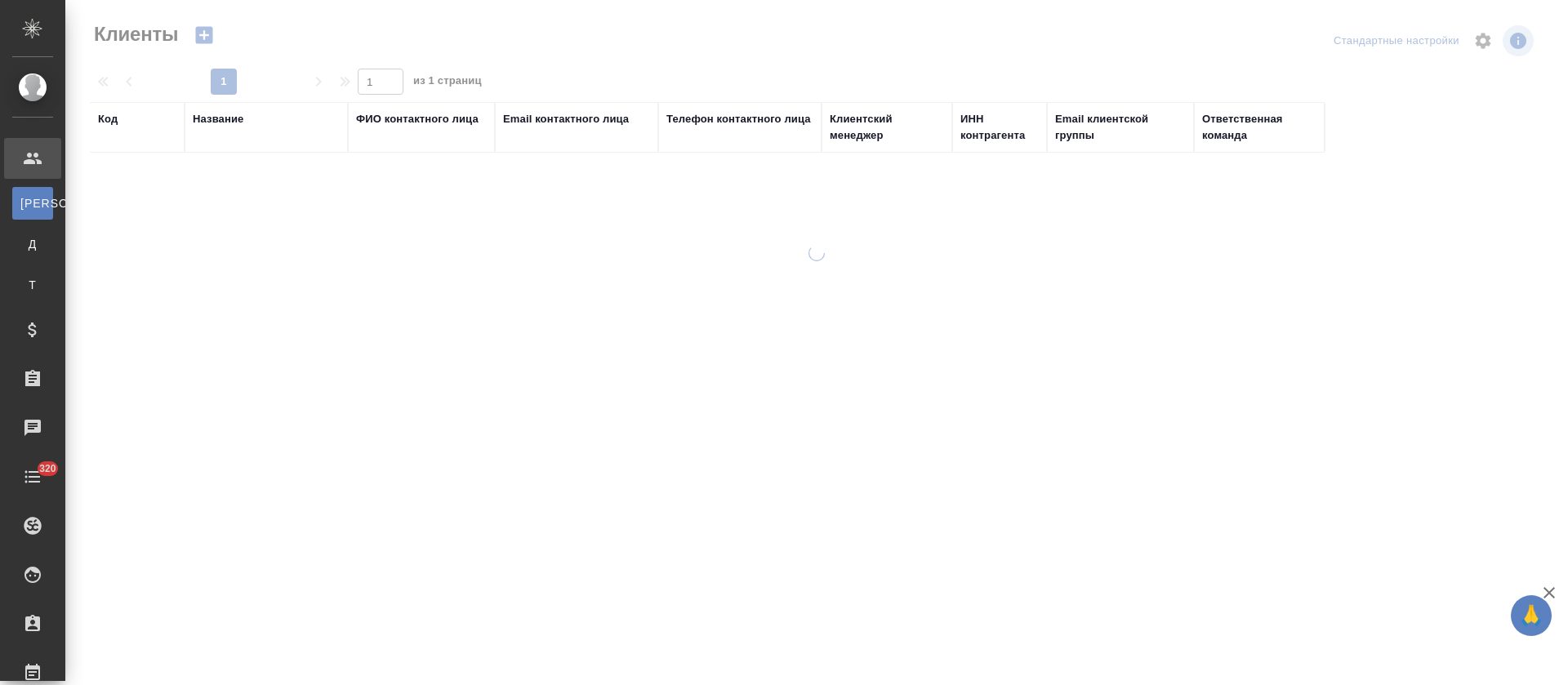
select select "RU"
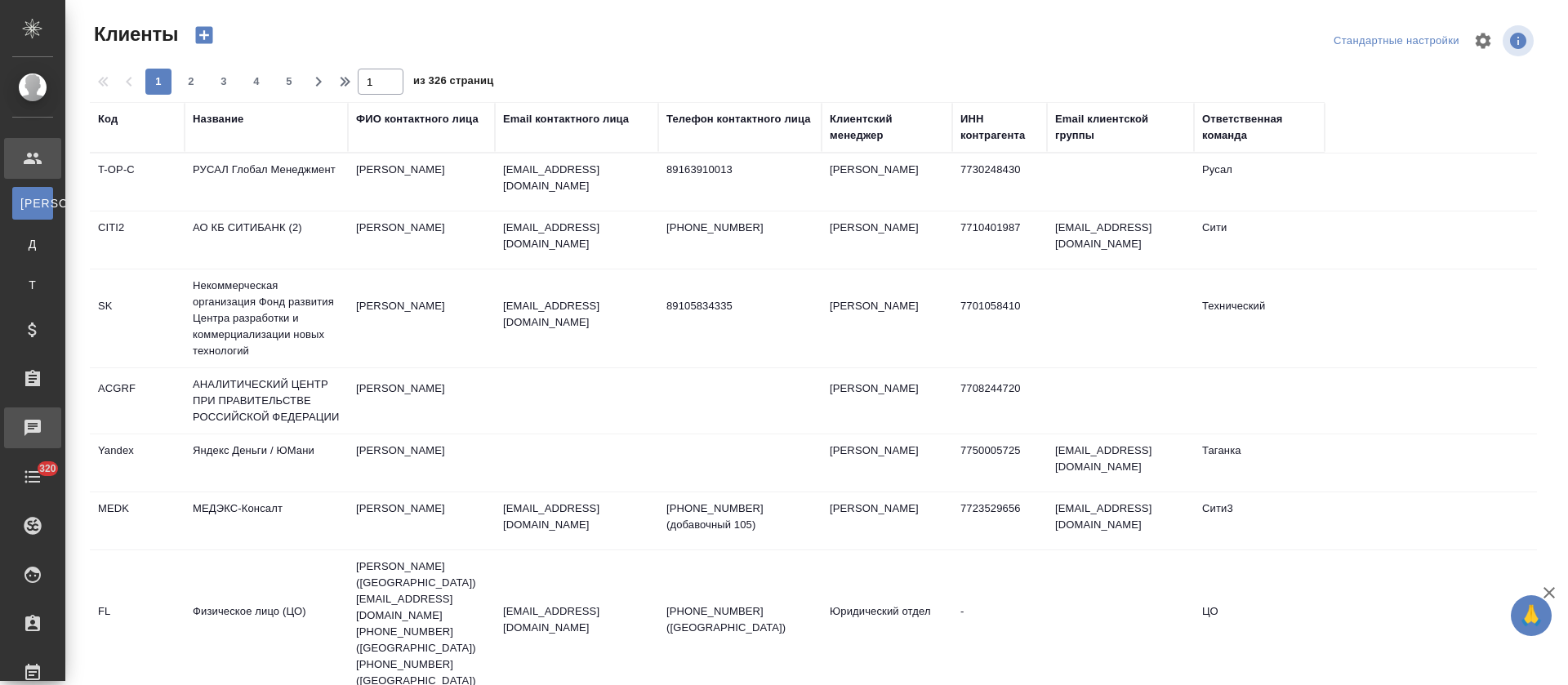
click at [33, 437] on div "Чаты" at bounding box center [12, 428] width 41 height 25
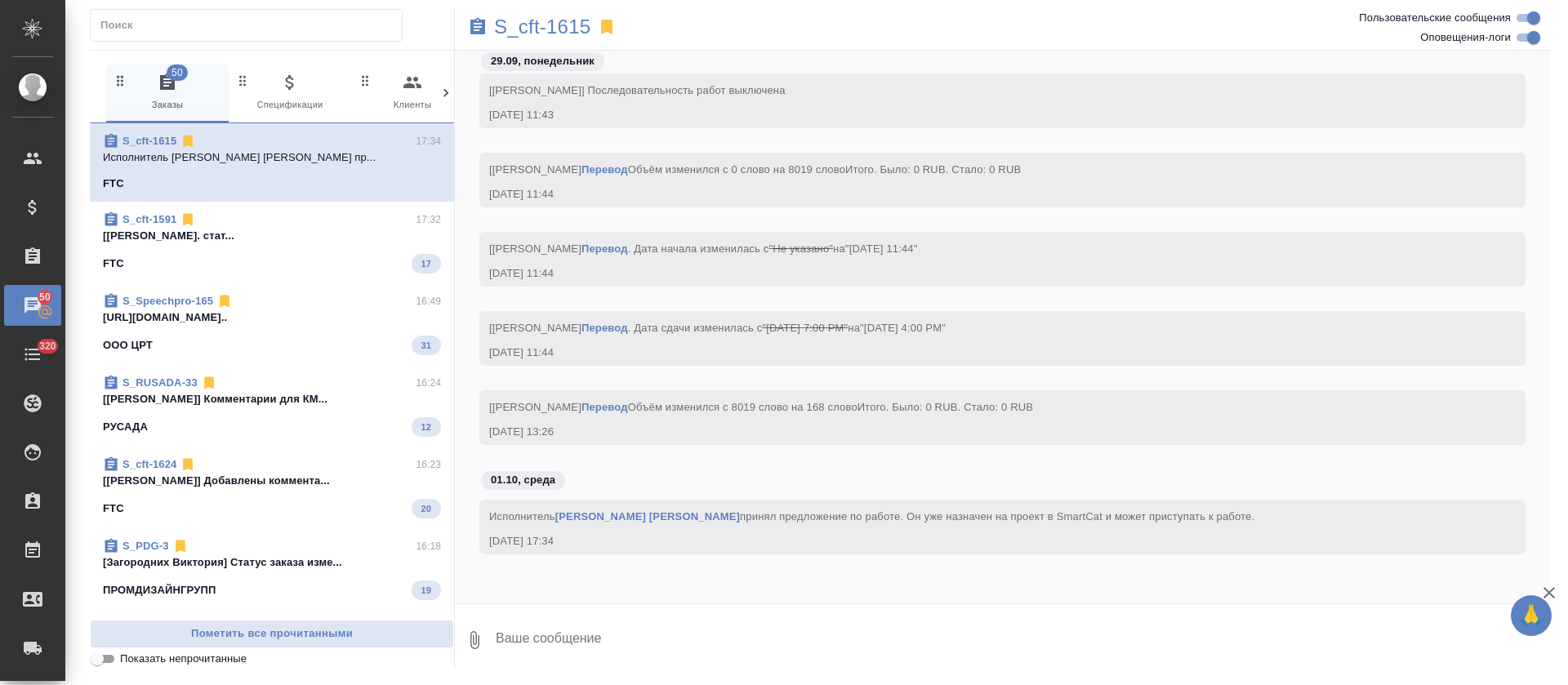
scroll to position [123, 0]
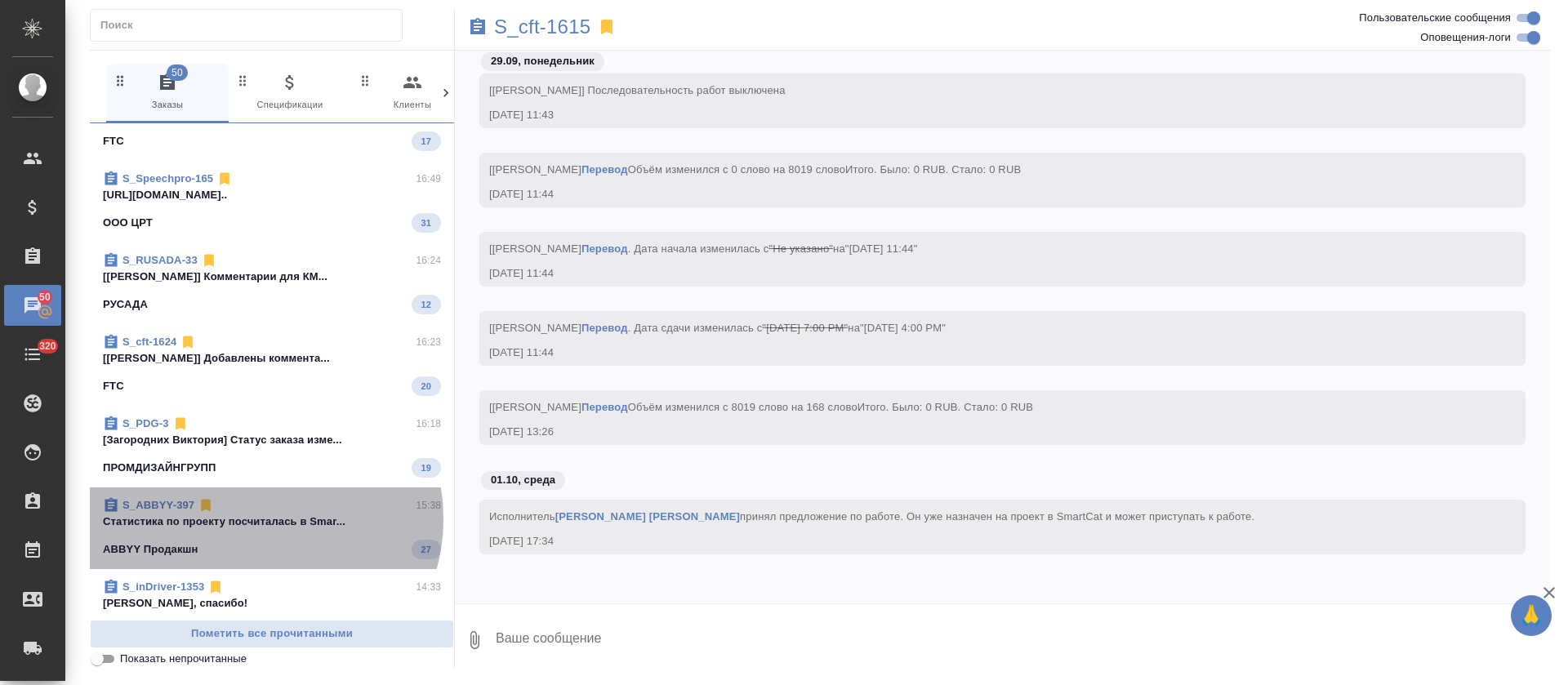
click at [254, 519] on p "Cтатистика по проекту посчиталась в Smar..." at bounding box center [272, 522] width 338 height 16
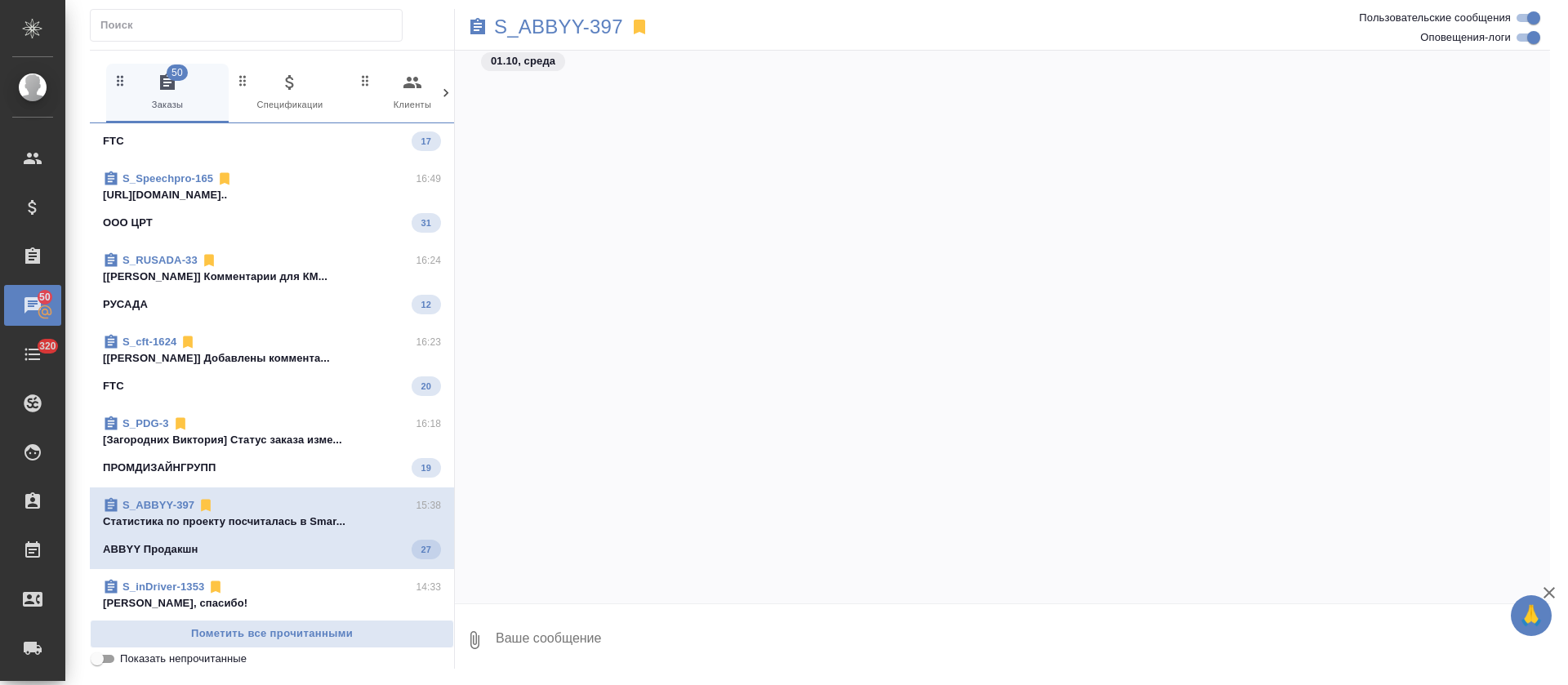
scroll to position [2671, 0]
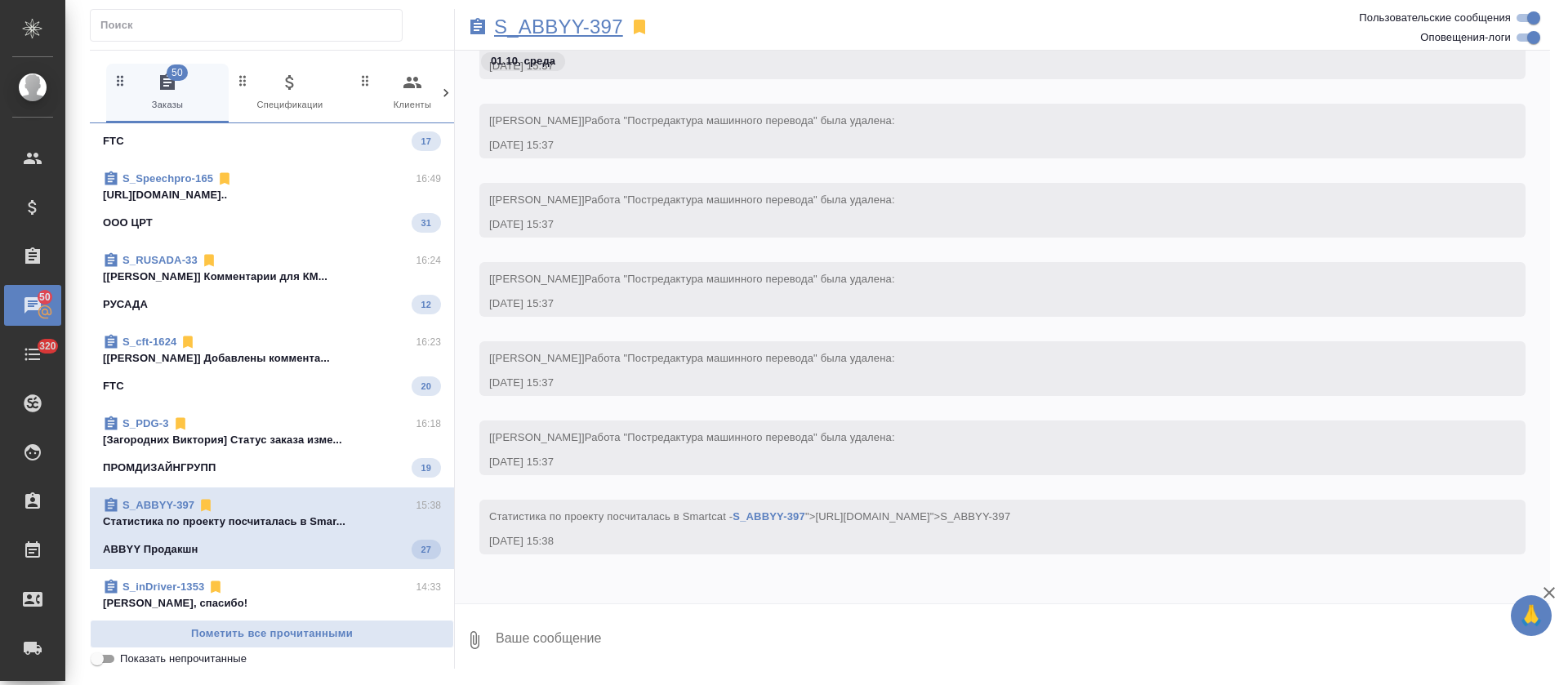
click at [559, 21] on p "S_ABBYY-397" at bounding box center [558, 27] width 129 height 16
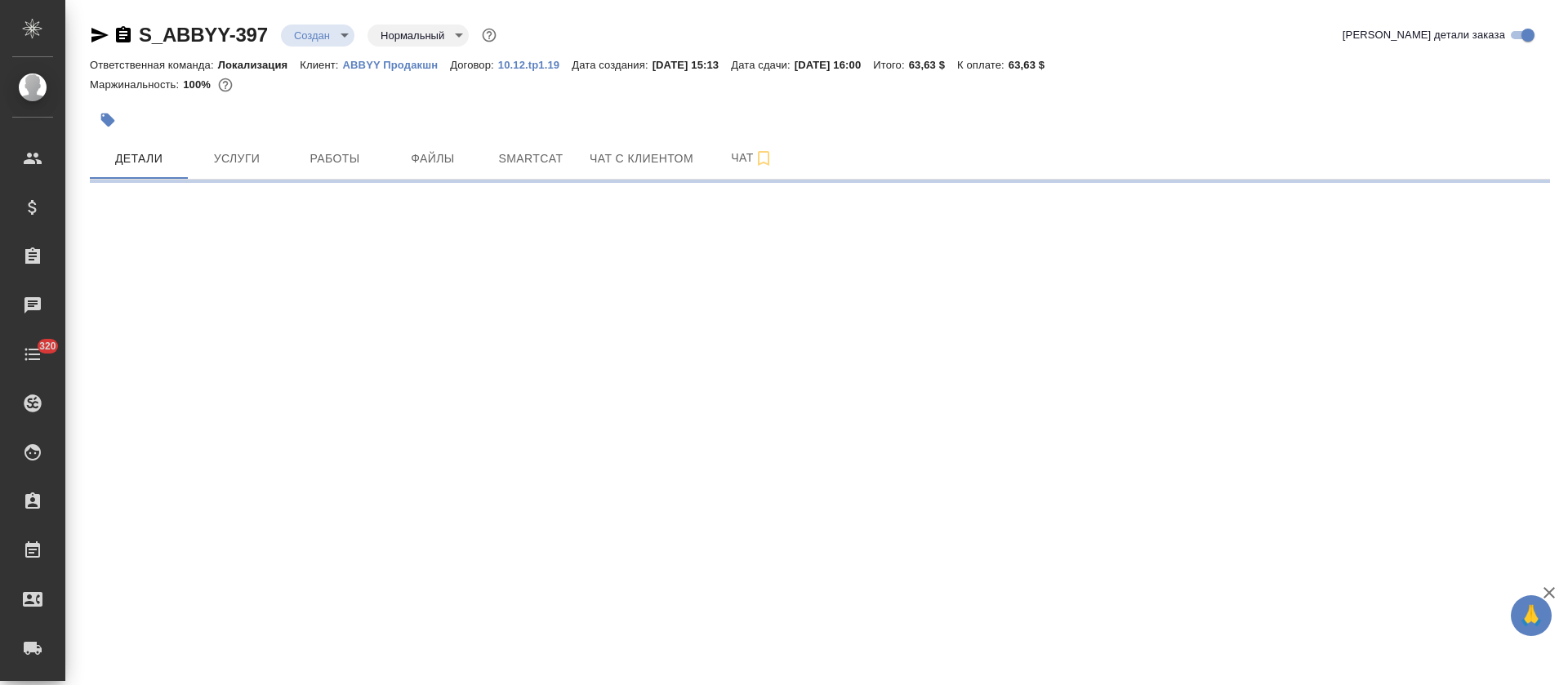
select select "RU"
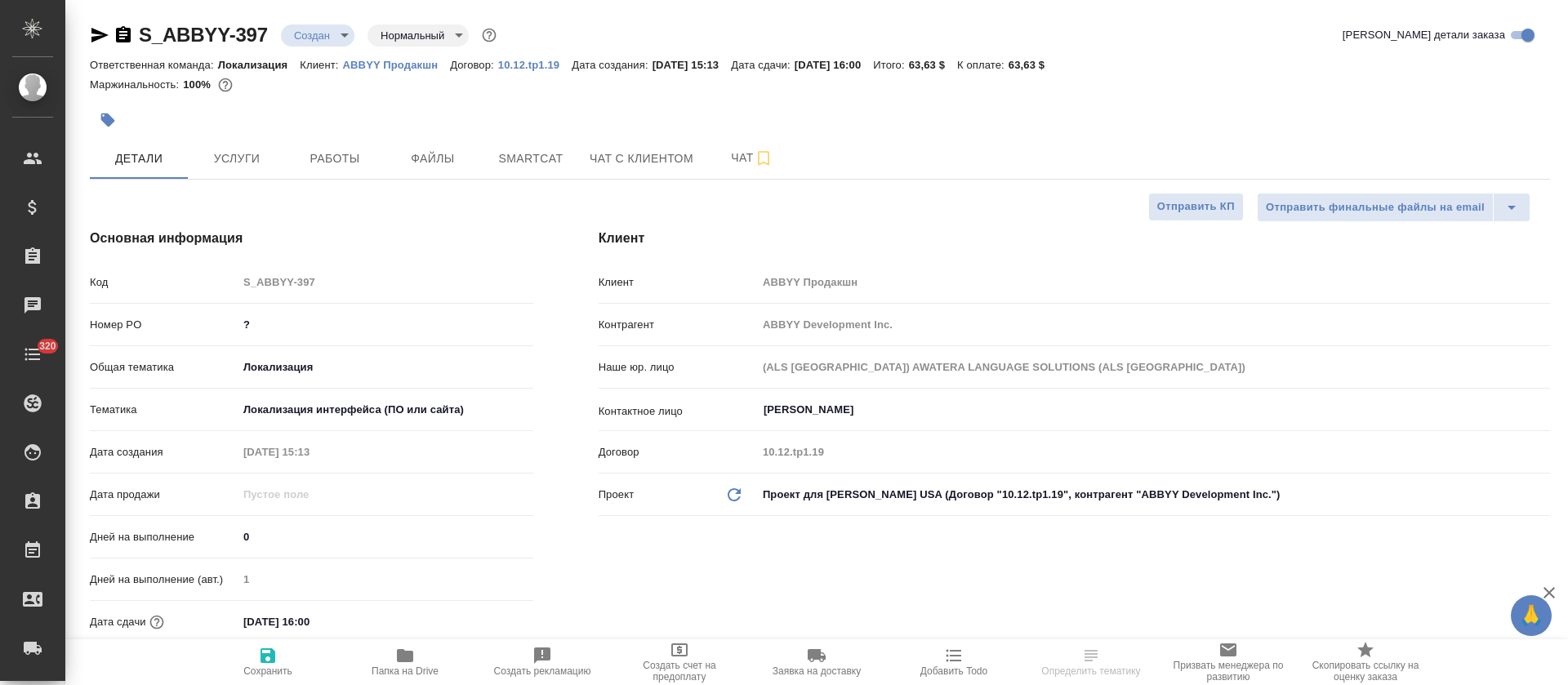
type textarea "x"
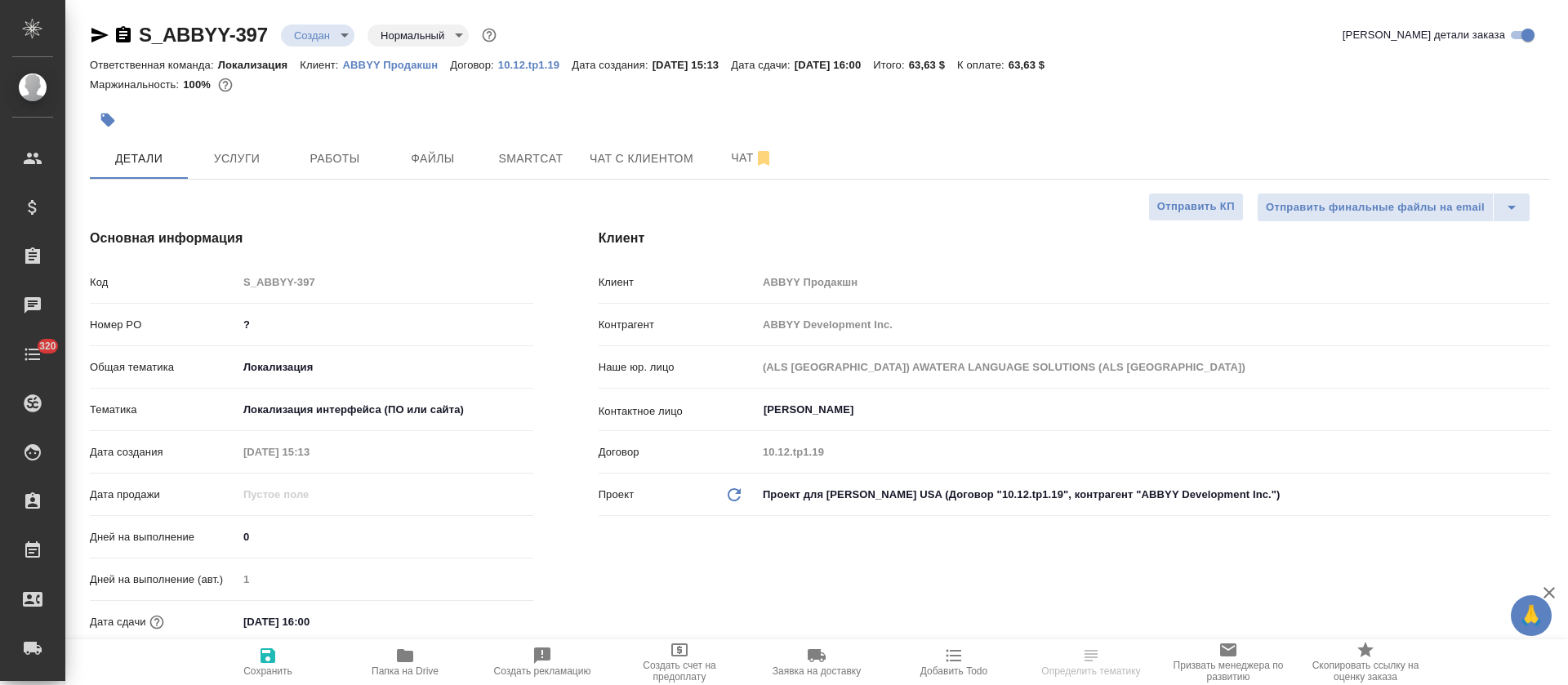
type textarea "x"
click at [265, 172] on button "Услуги" at bounding box center [236, 159] width 98 height 41
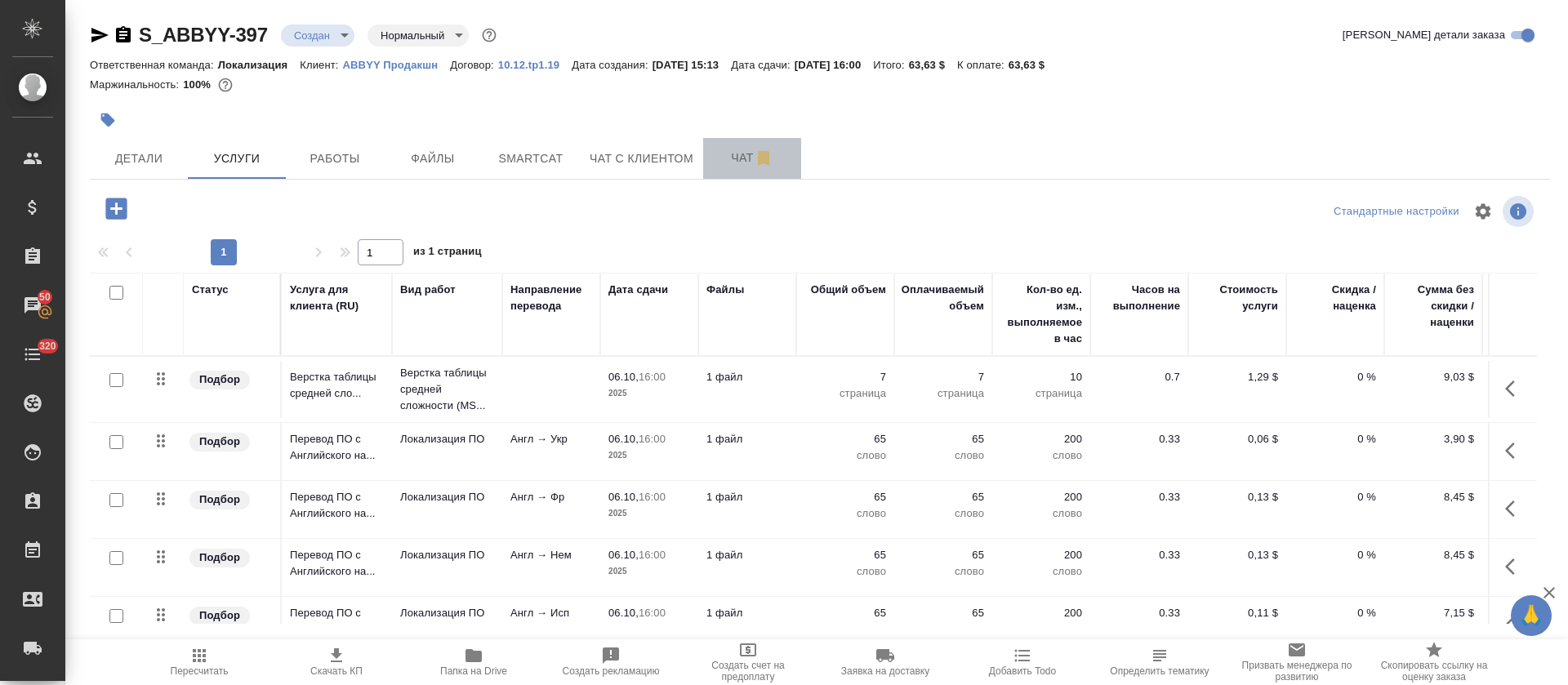
click at [728, 159] on span "Чат" at bounding box center [751, 158] width 78 height 21
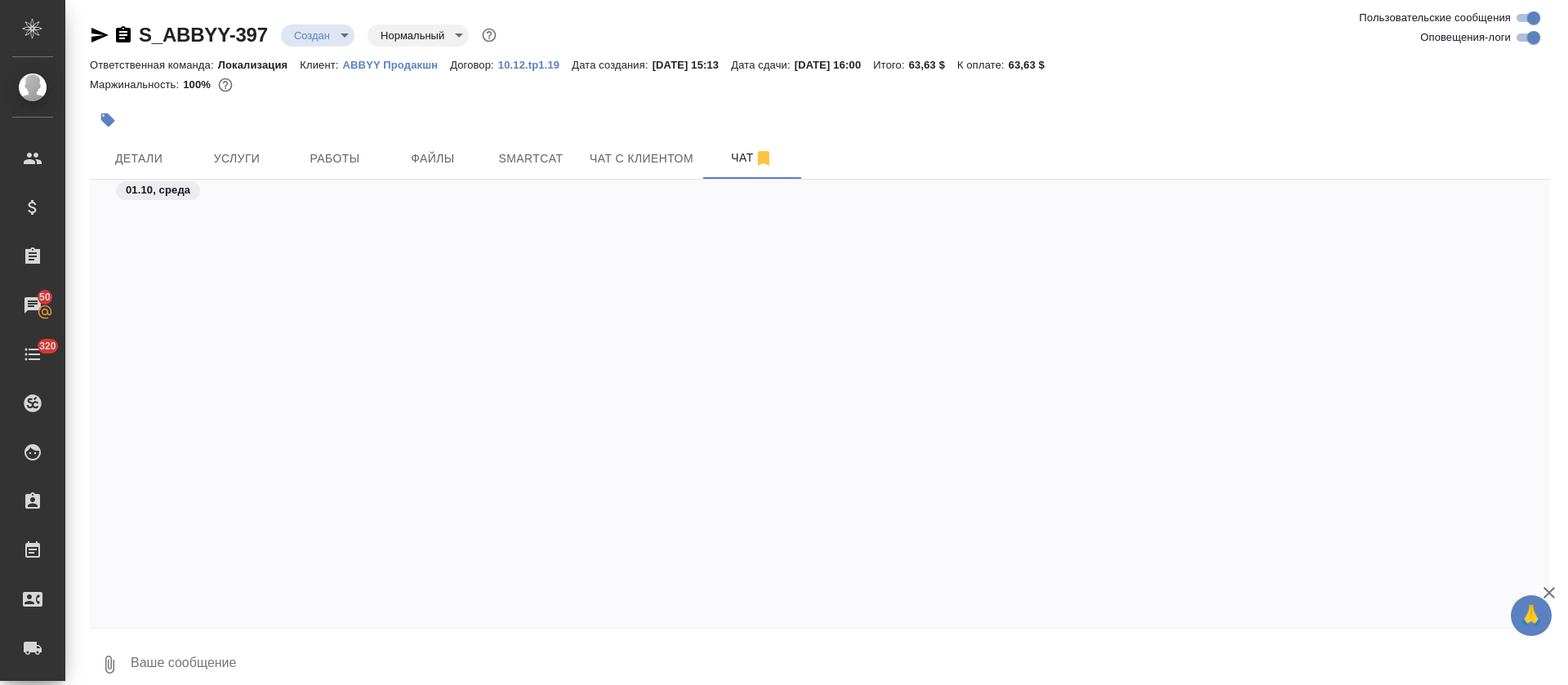
scroll to position [2775, 0]
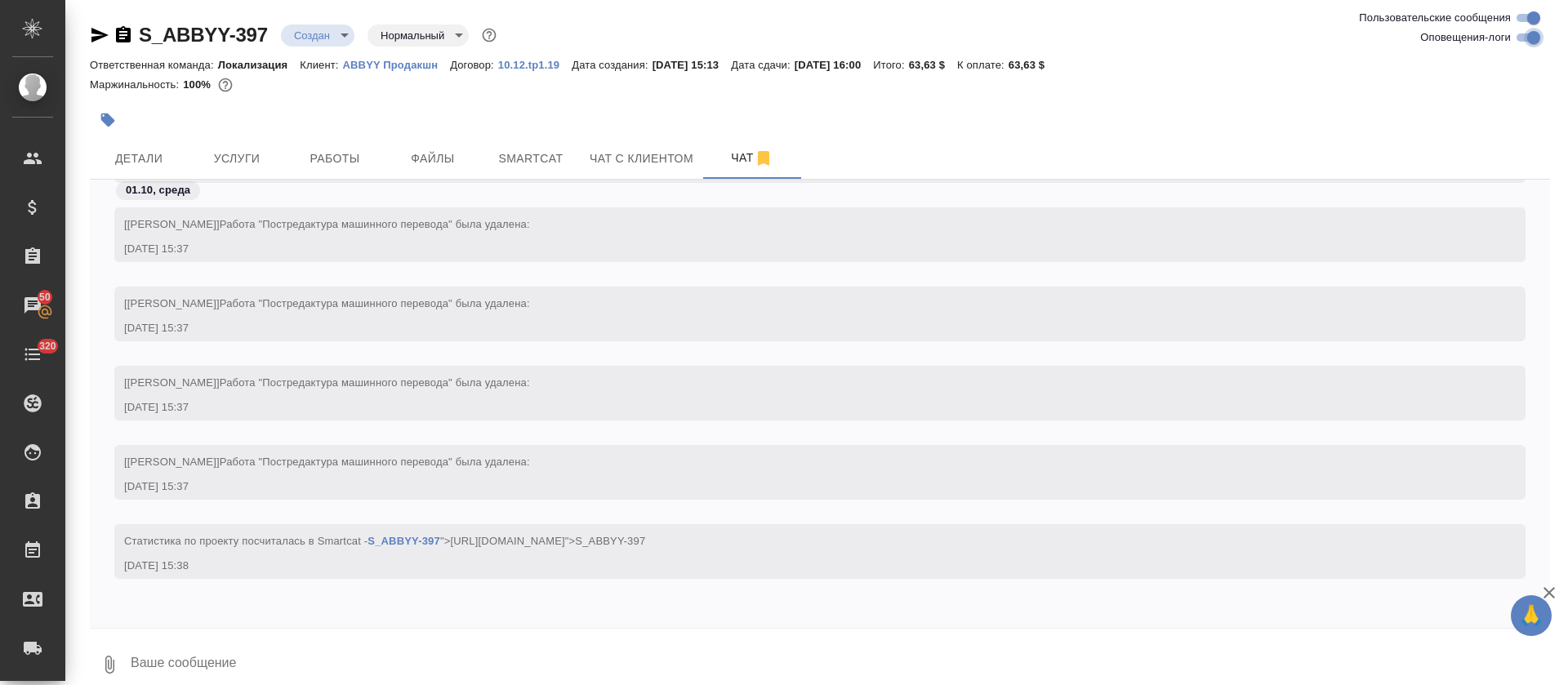
click at [1538, 38] on input "Оповещения-логи" at bounding box center [1533, 38] width 58 height 20
checkbox input "false"
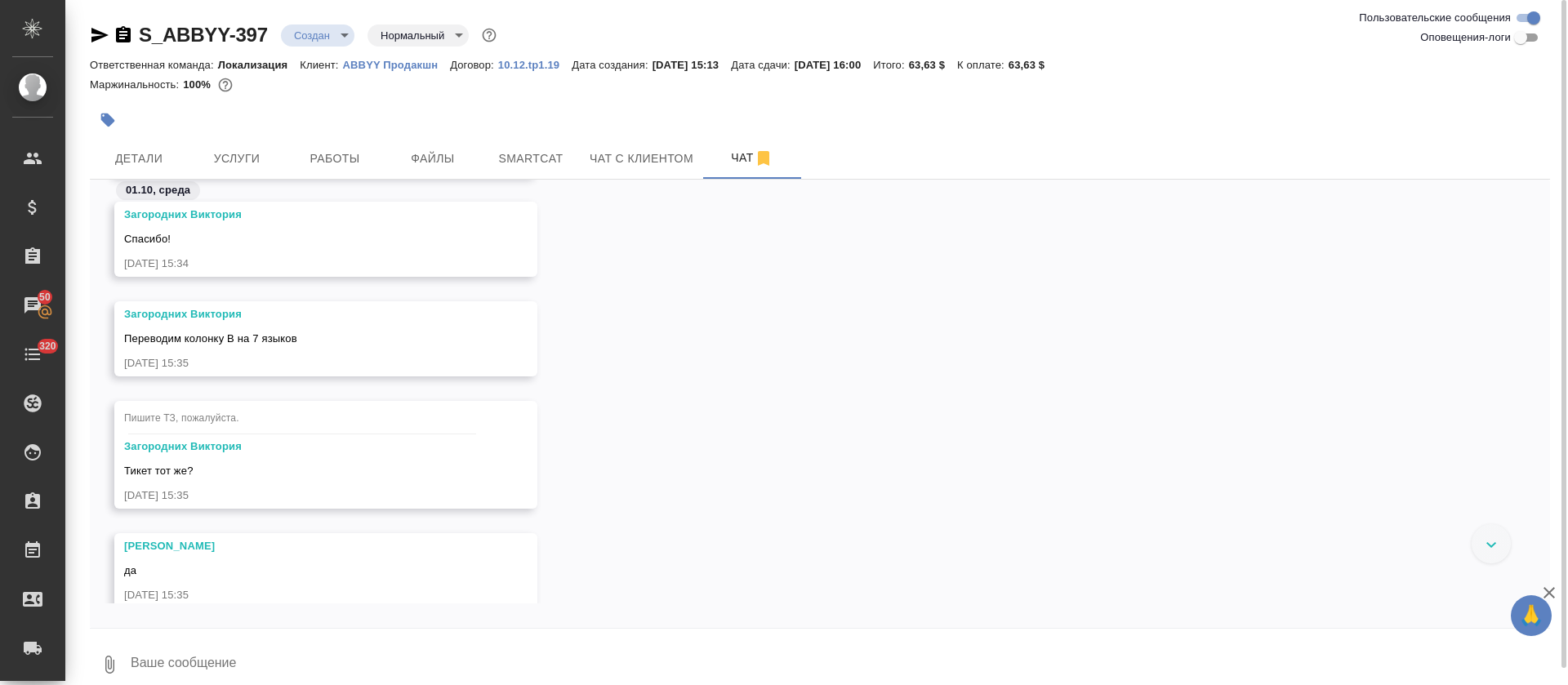
scroll to position [74, 0]
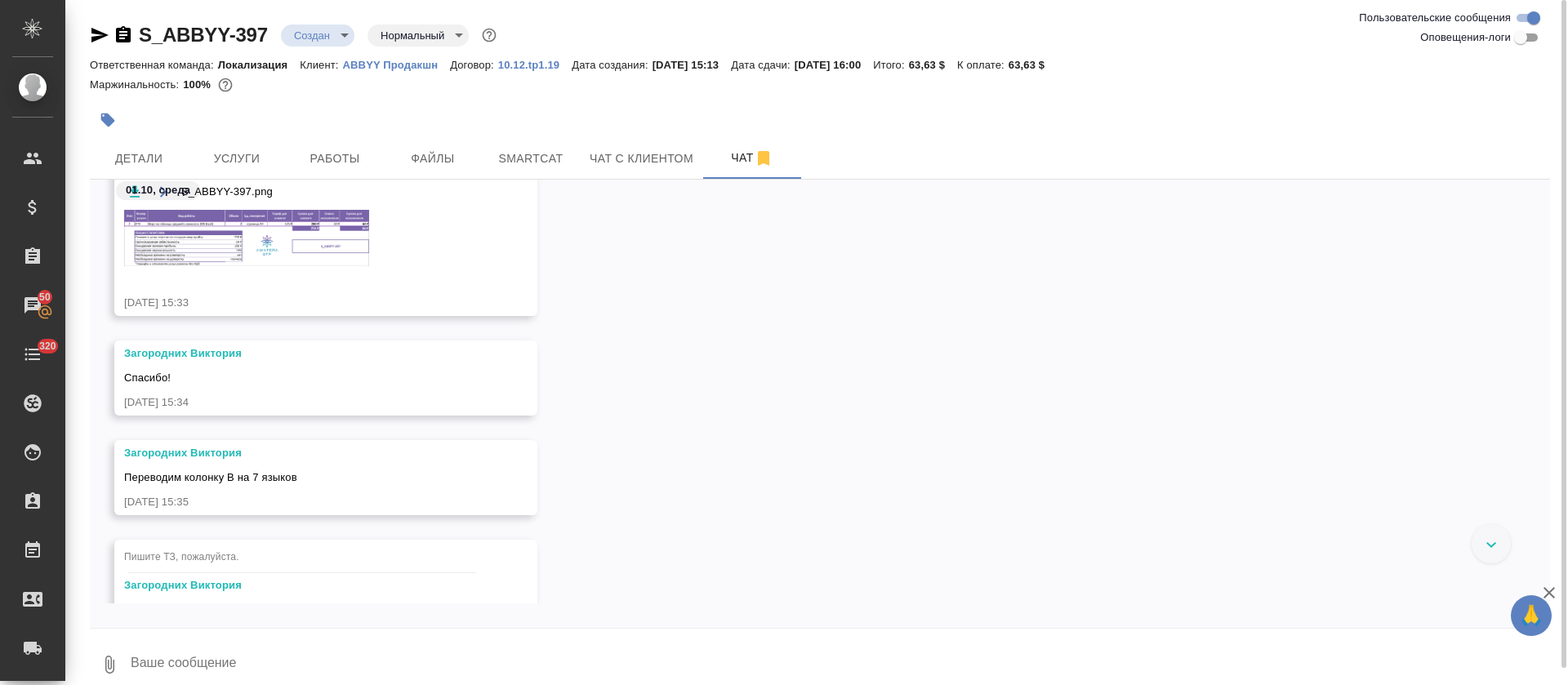
click at [322, 246] on img at bounding box center [247, 238] width 245 height 56
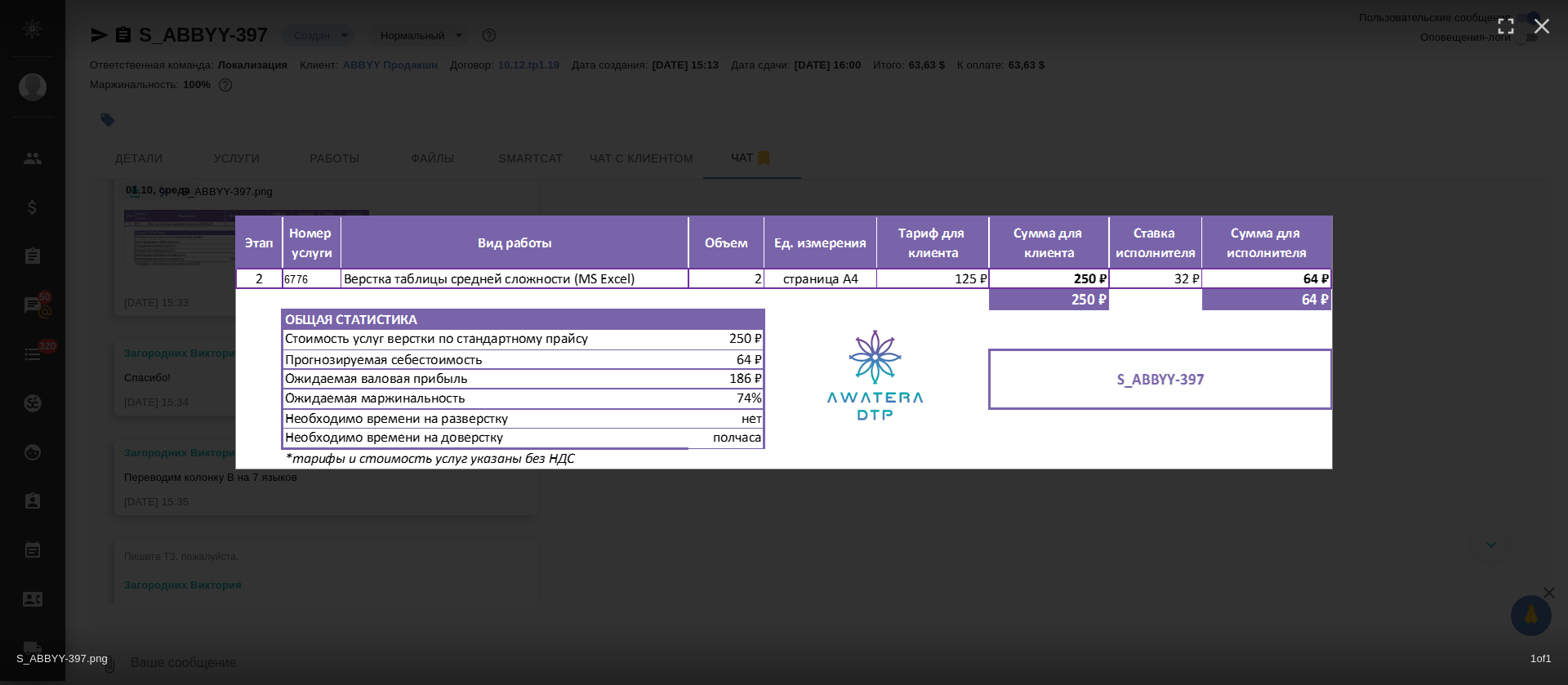
click at [591, 597] on div "S_ABBYY-397.png 1 of 1" at bounding box center [784, 342] width 1568 height 685
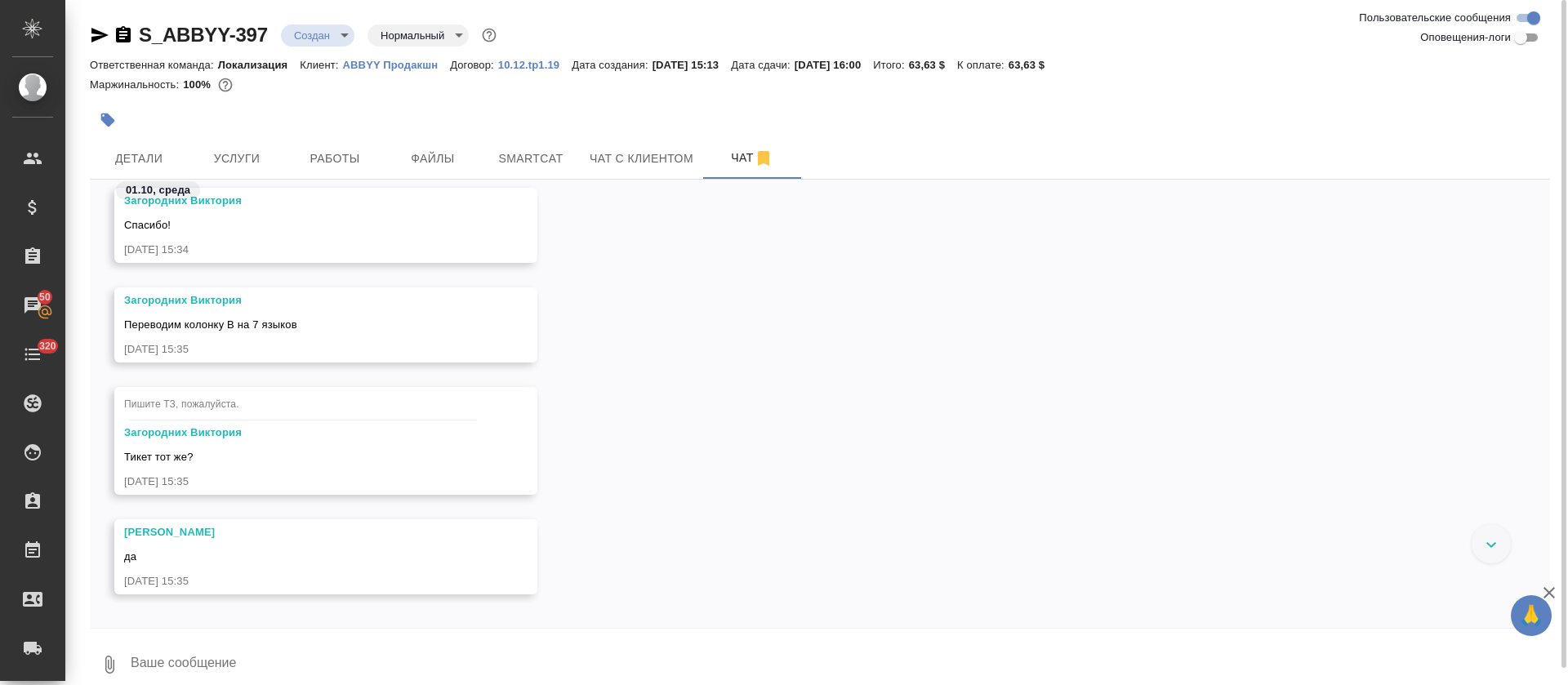
scroll to position [319, 0]
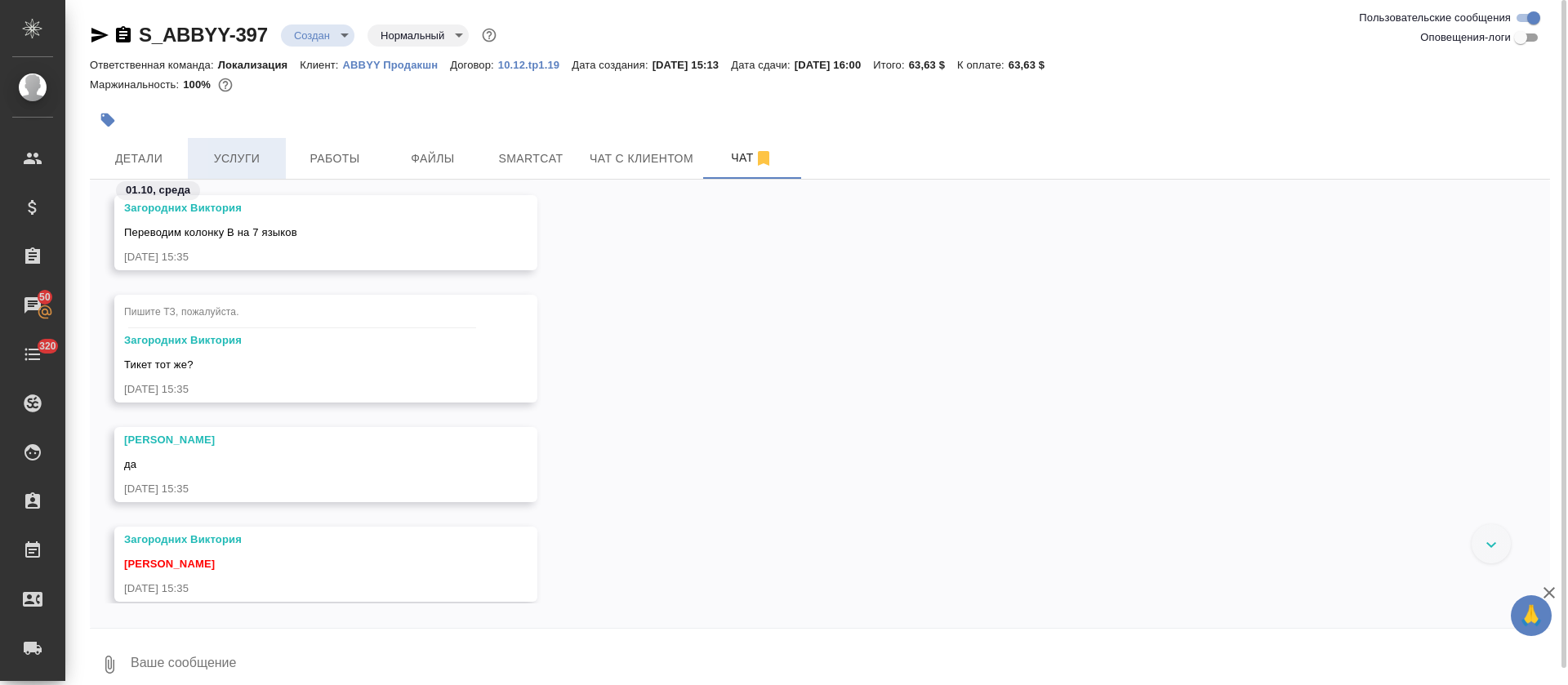
click at [272, 151] on span "Услуги" at bounding box center [236, 159] width 78 height 21
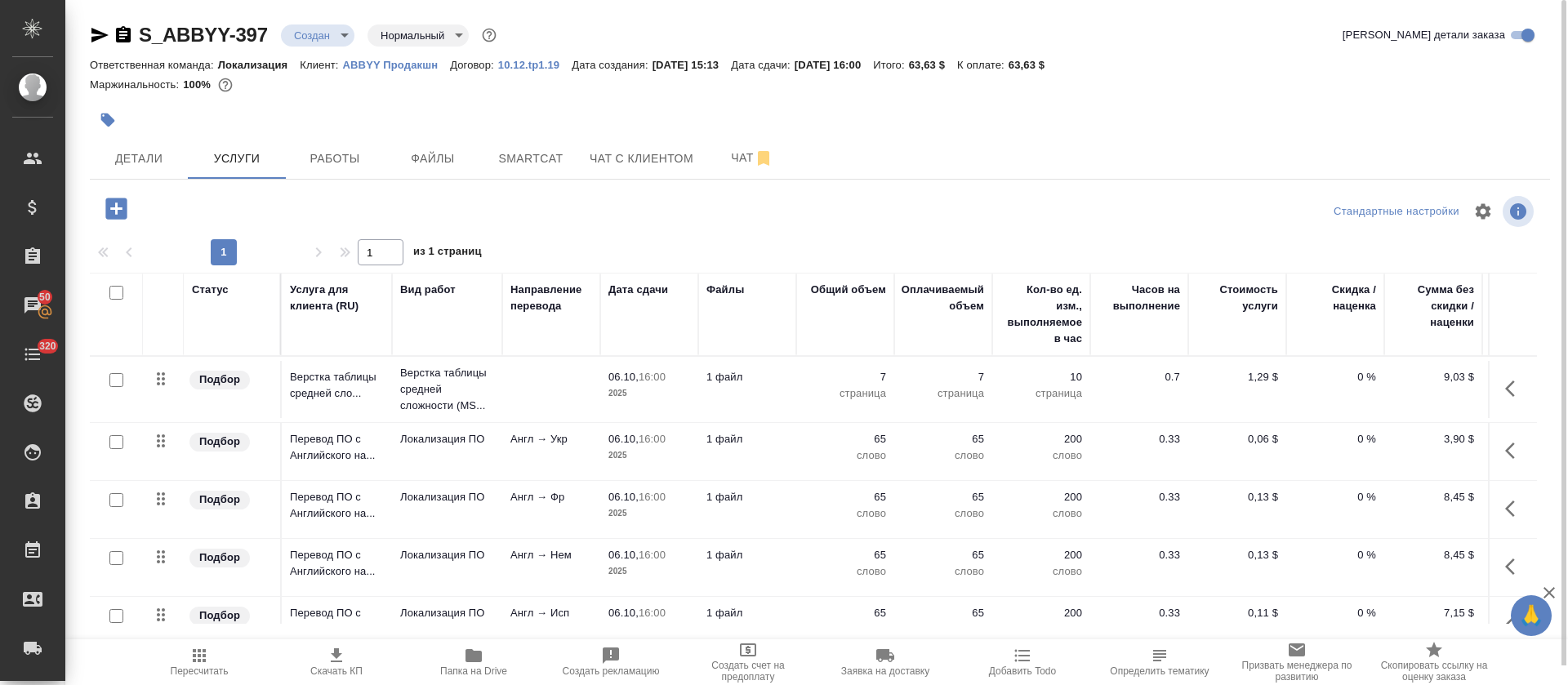
click at [477, 657] on icon "button" at bounding box center [474, 656] width 16 height 13
click at [526, 144] on button "Smartcat" at bounding box center [530, 159] width 98 height 41
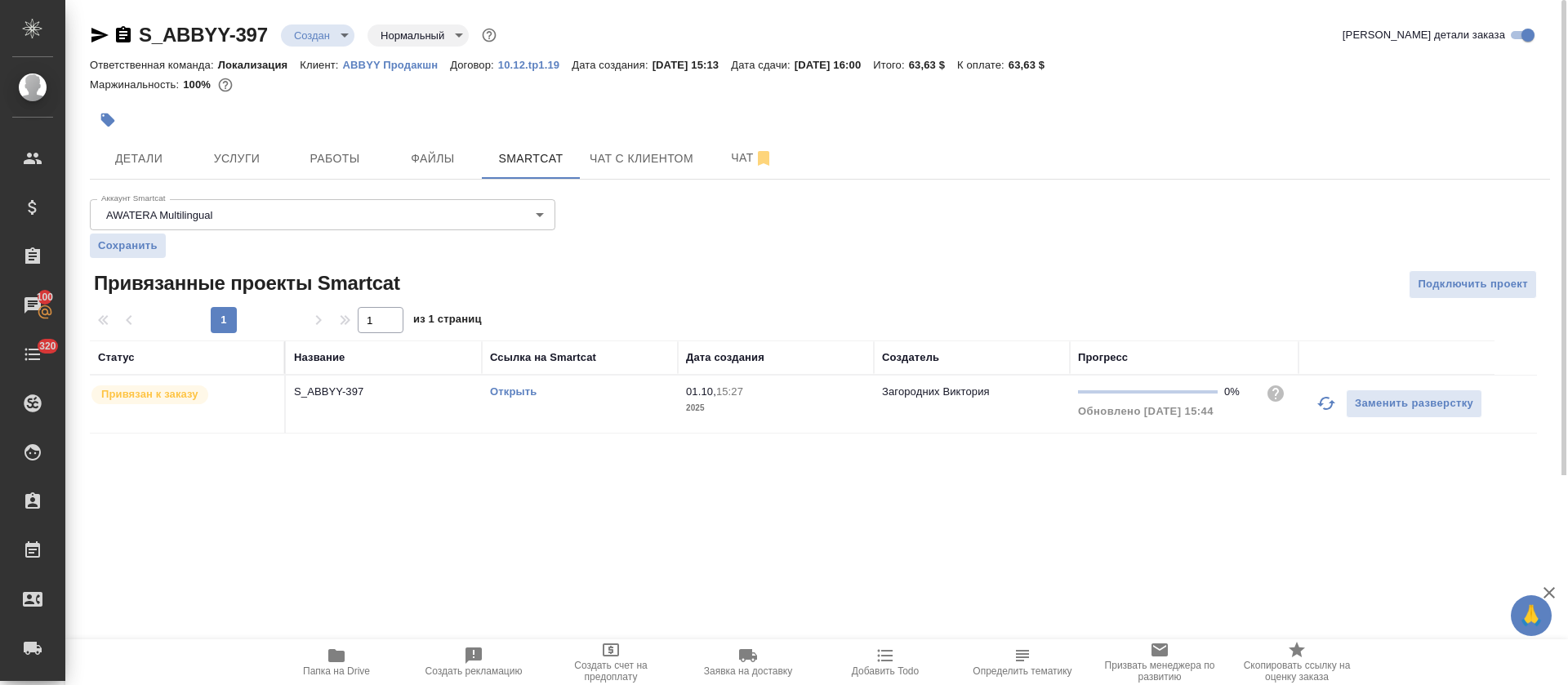
click at [512, 398] on div "Открыть" at bounding box center [579, 392] width 179 height 16
click at [517, 388] on link "Открыть" at bounding box center [513, 391] width 47 height 12
click at [340, 43] on body "🙏 .cls-1 fill:#fff; AWATERA Tretyakova Olga Клиенты Спецификации Заказы 50 Чаты…" at bounding box center [784, 342] width 1568 height 685
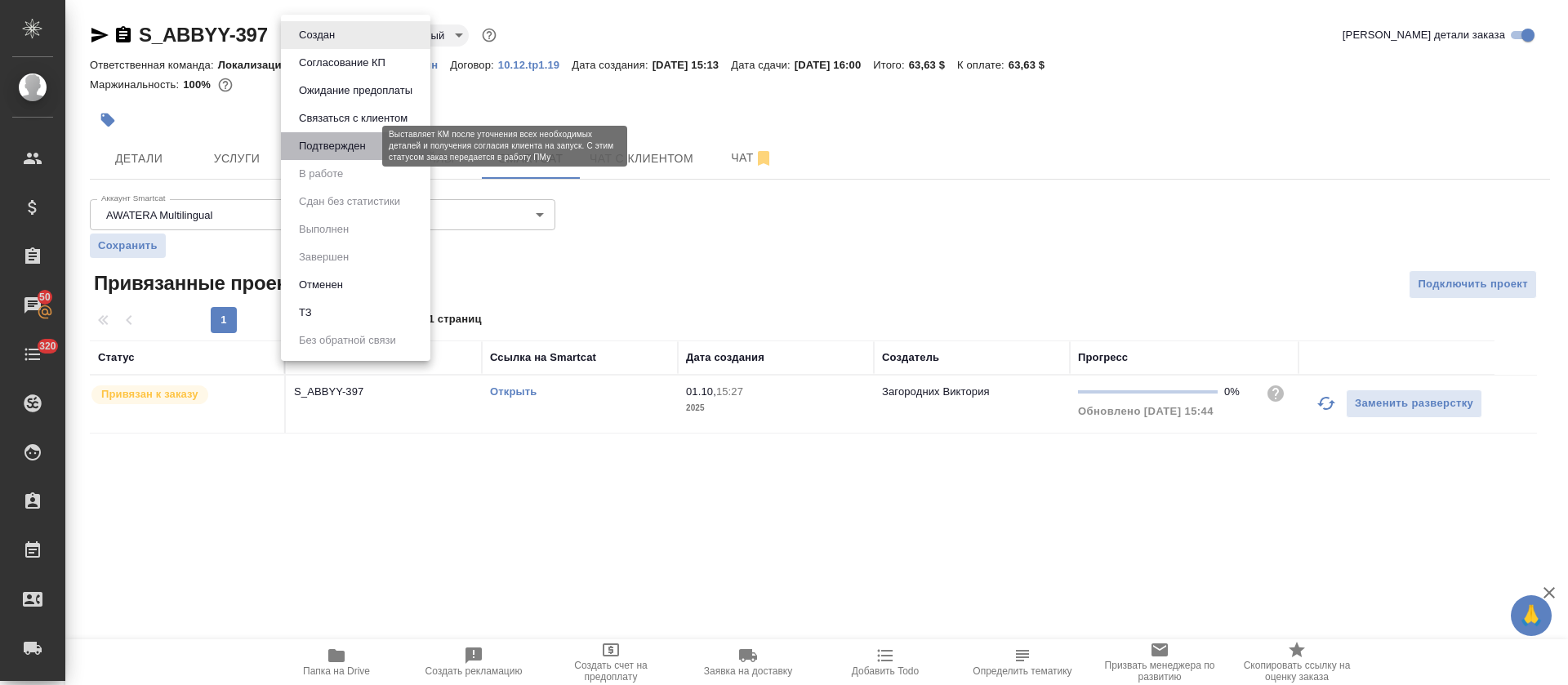
click at [351, 148] on button "Подтвержден" at bounding box center [332, 147] width 77 height 18
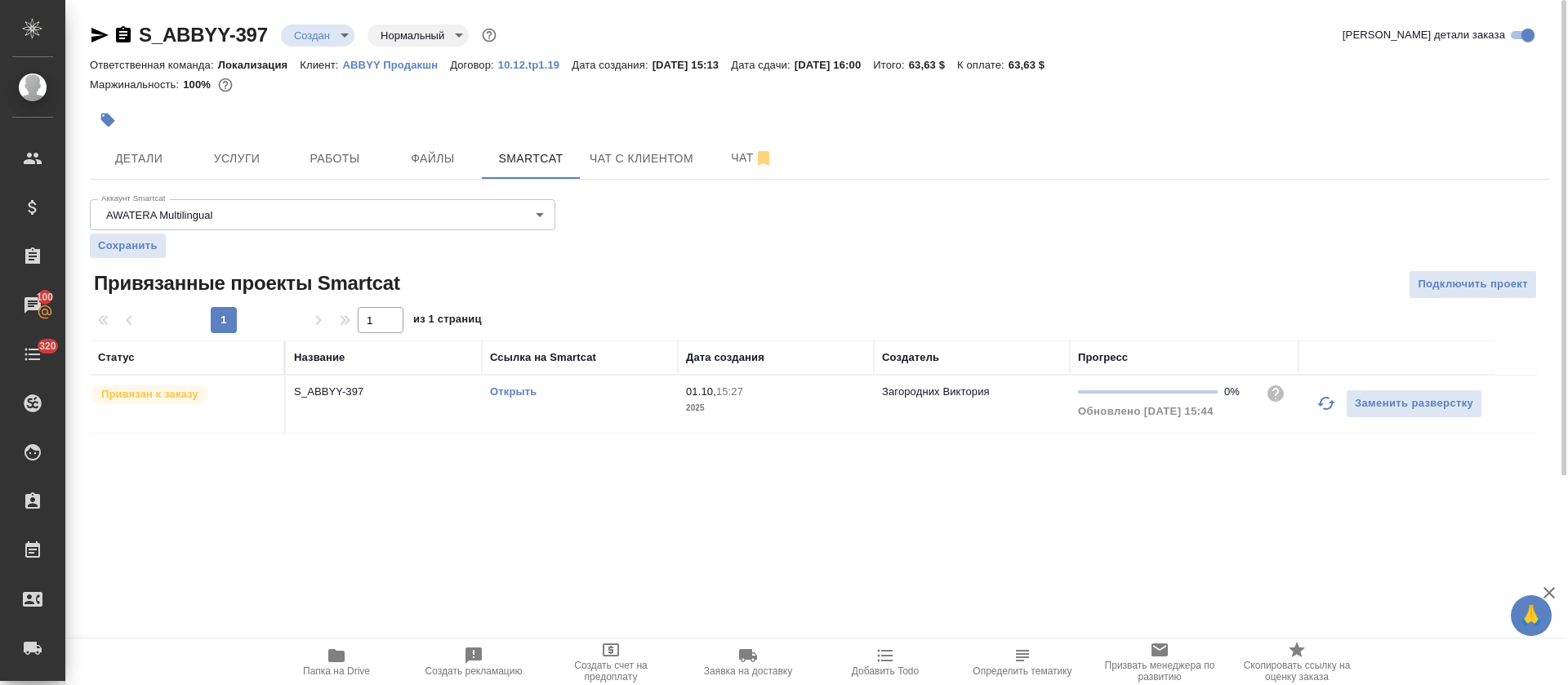
click at [344, 35] on body "🙏 .cls-1 fill:#fff; AWATERA Tretyakova Olga Клиенты Спецификации Заказы 100 Чат…" at bounding box center [784, 342] width 1568 height 685
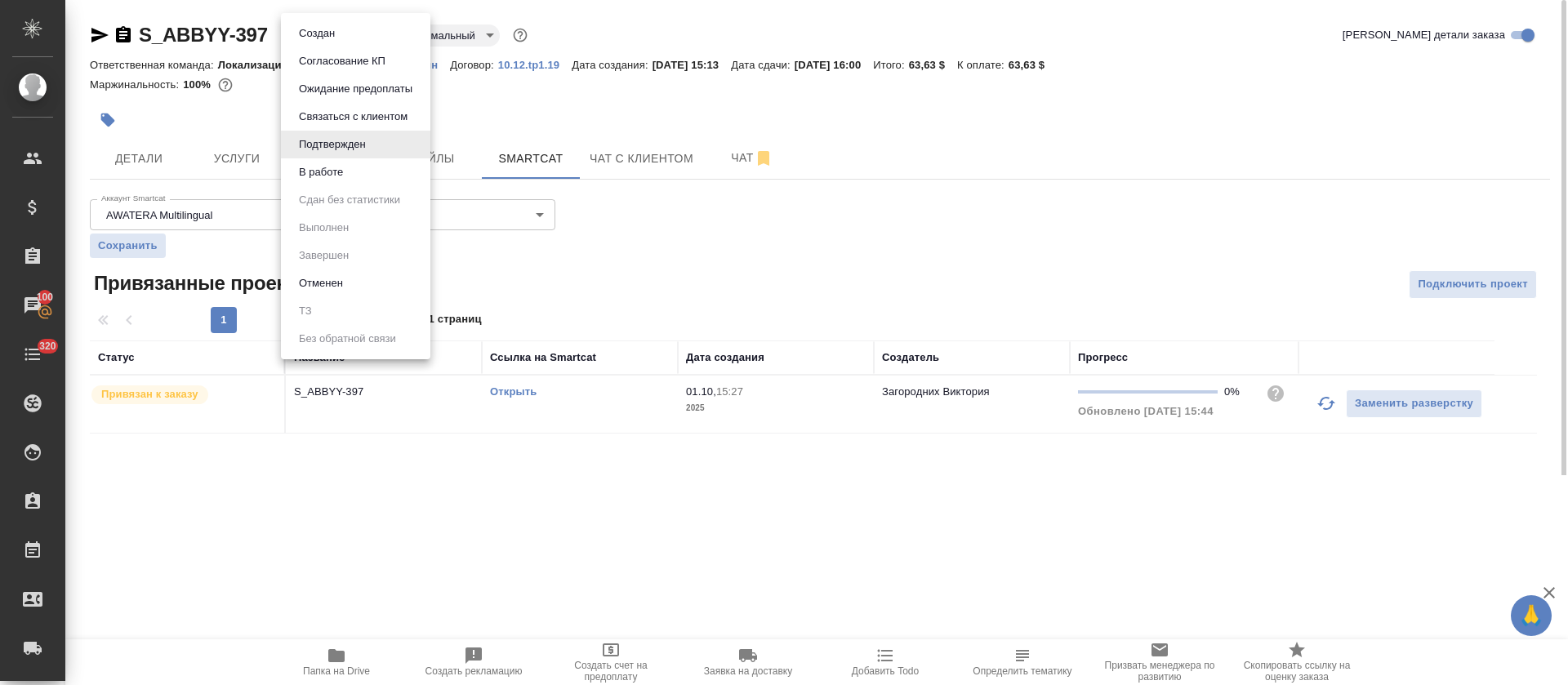
click at [379, 37] on body "🙏 .cls-1 fill:#fff; AWATERA Tretyakova Olga Клиенты Спецификации Заказы 100 Чат…" at bounding box center [784, 342] width 1568 height 685
click at [364, 172] on li "В работе" at bounding box center [356, 172] width 150 height 28
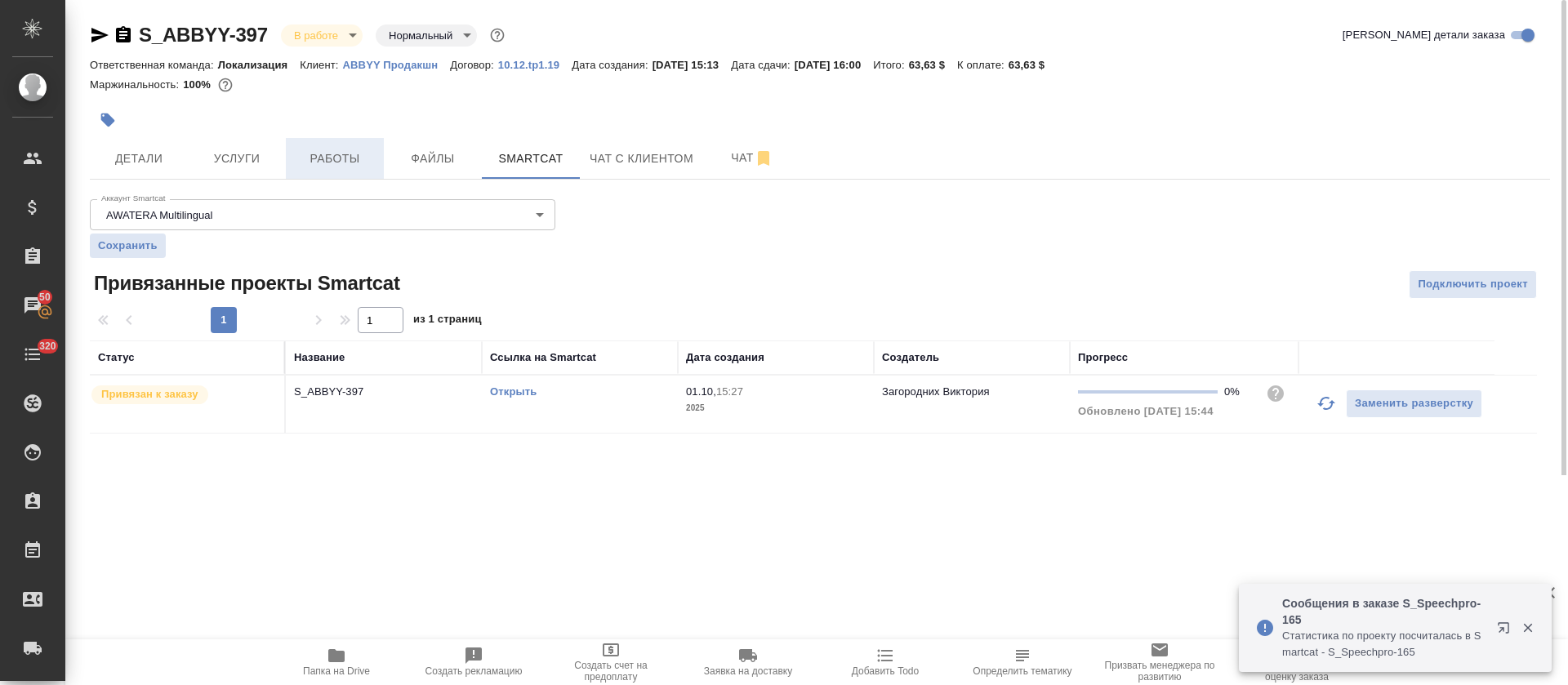
click at [370, 146] on button "Работы" at bounding box center [334, 159] width 98 height 41
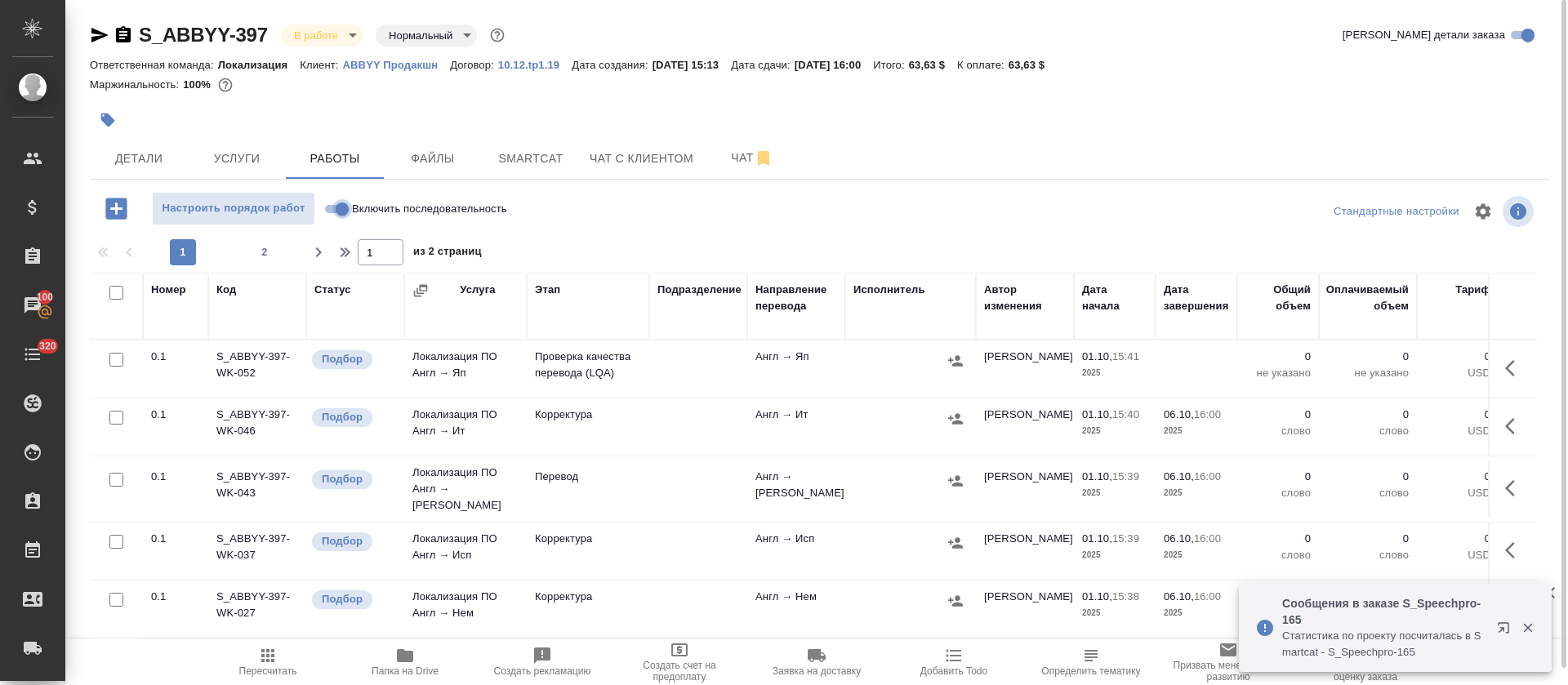
click at [342, 208] on input "Включить последовательность" at bounding box center [342, 209] width 58 height 20
checkbox input "true"
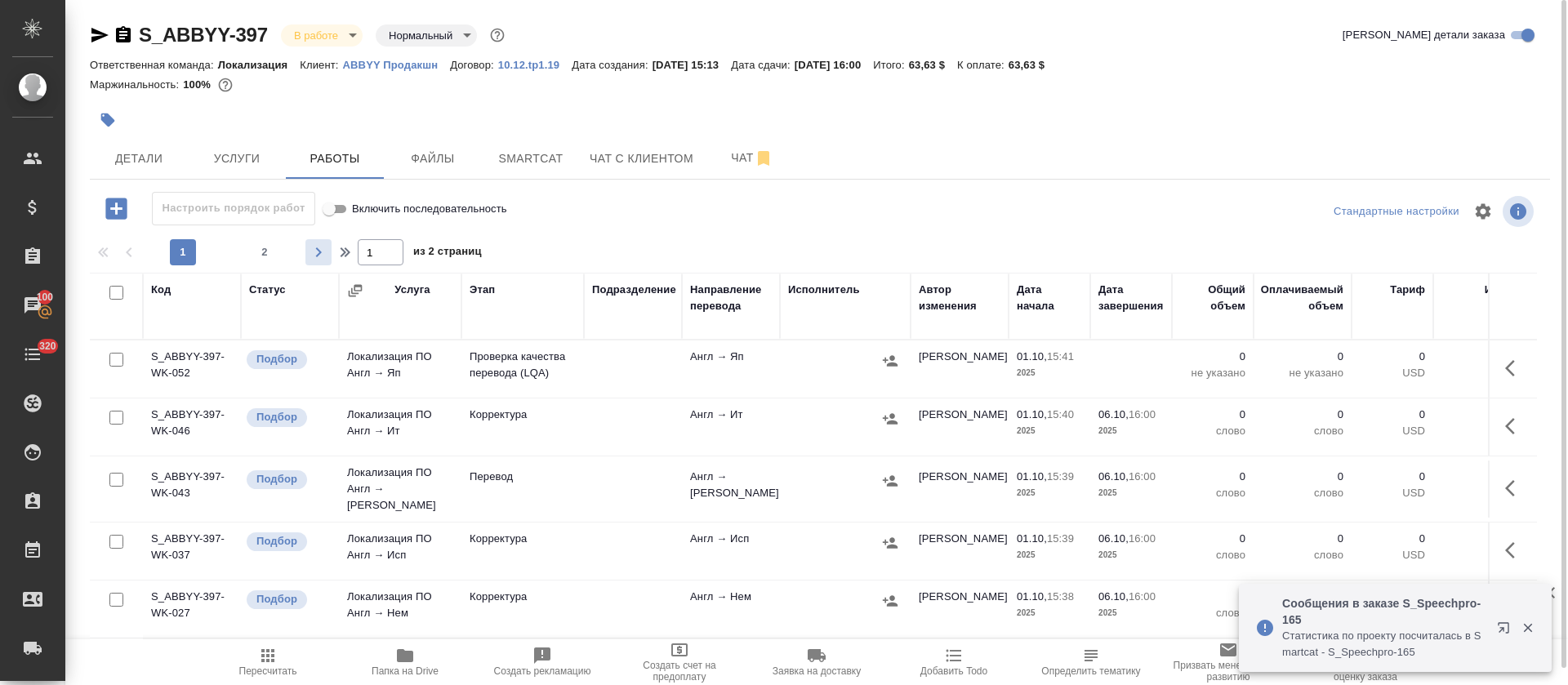
click at [117, 296] on input "checkbox" at bounding box center [116, 292] width 14 height 14
checkbox input "true"
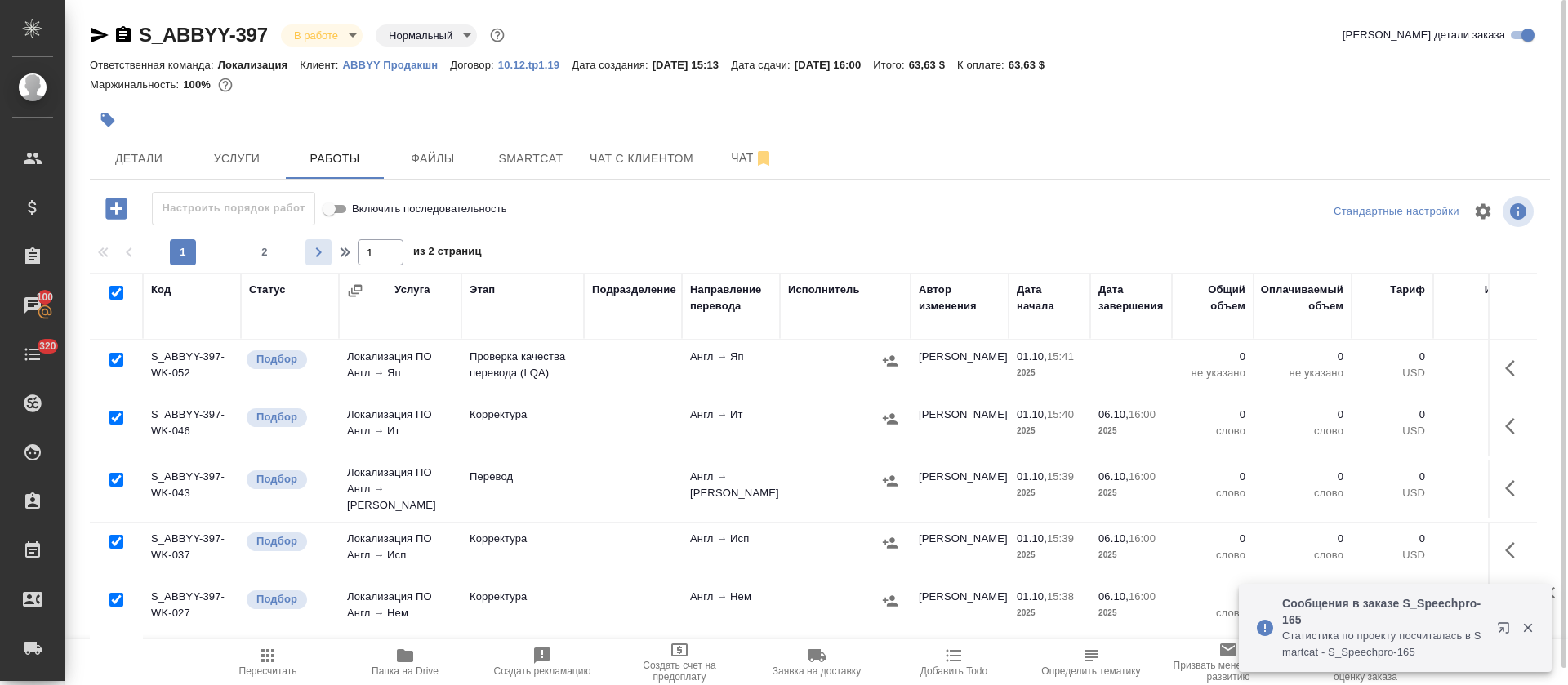
checkbox input "true"
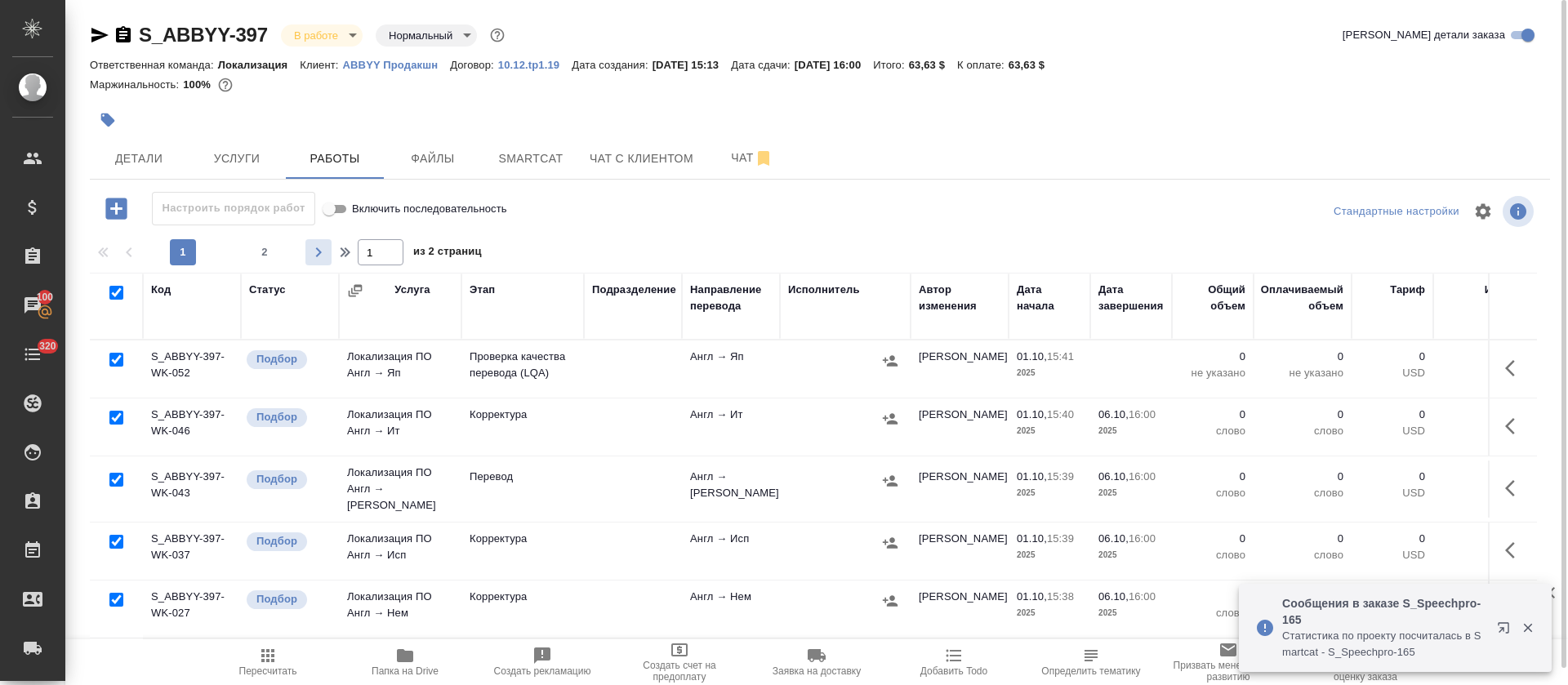
checkbox input "true"
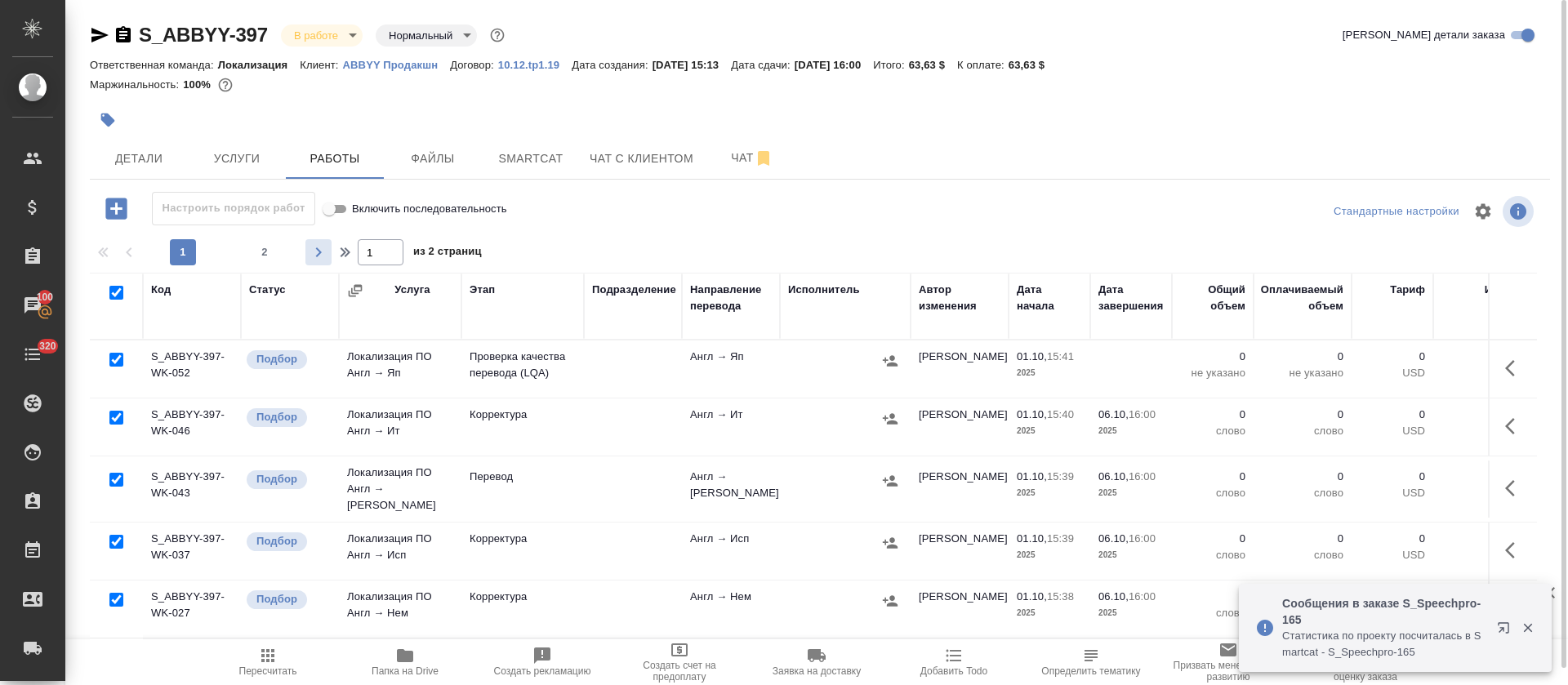
checkbox input "true"
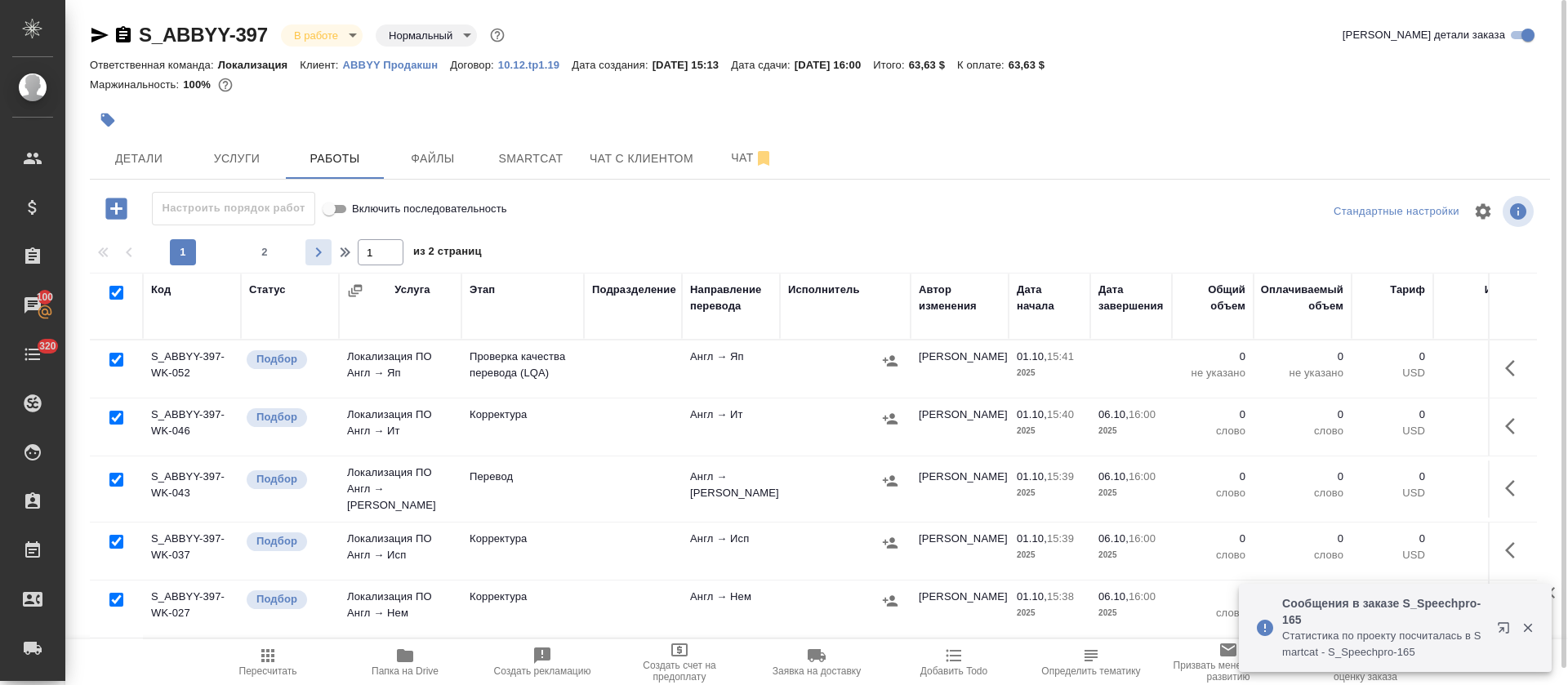
checkbox input "true"
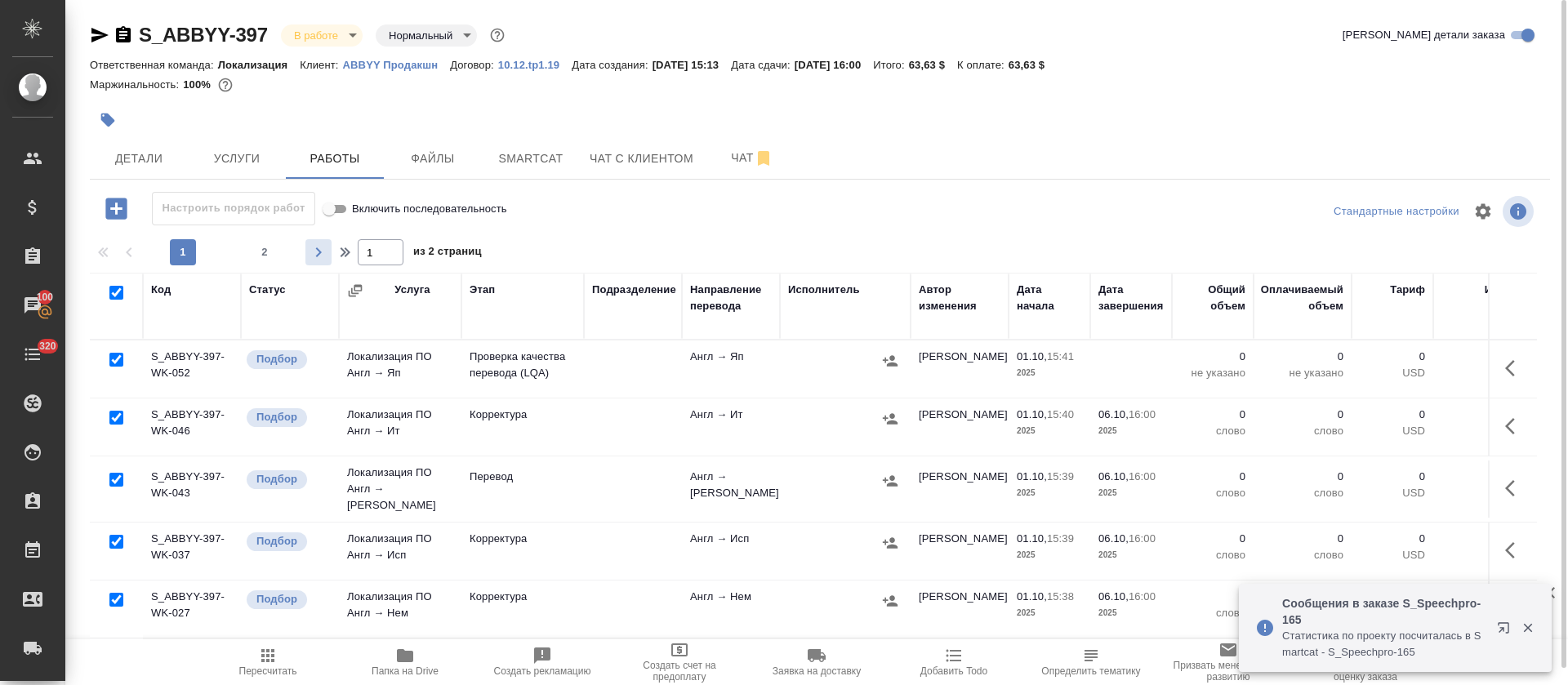
checkbox input "true"
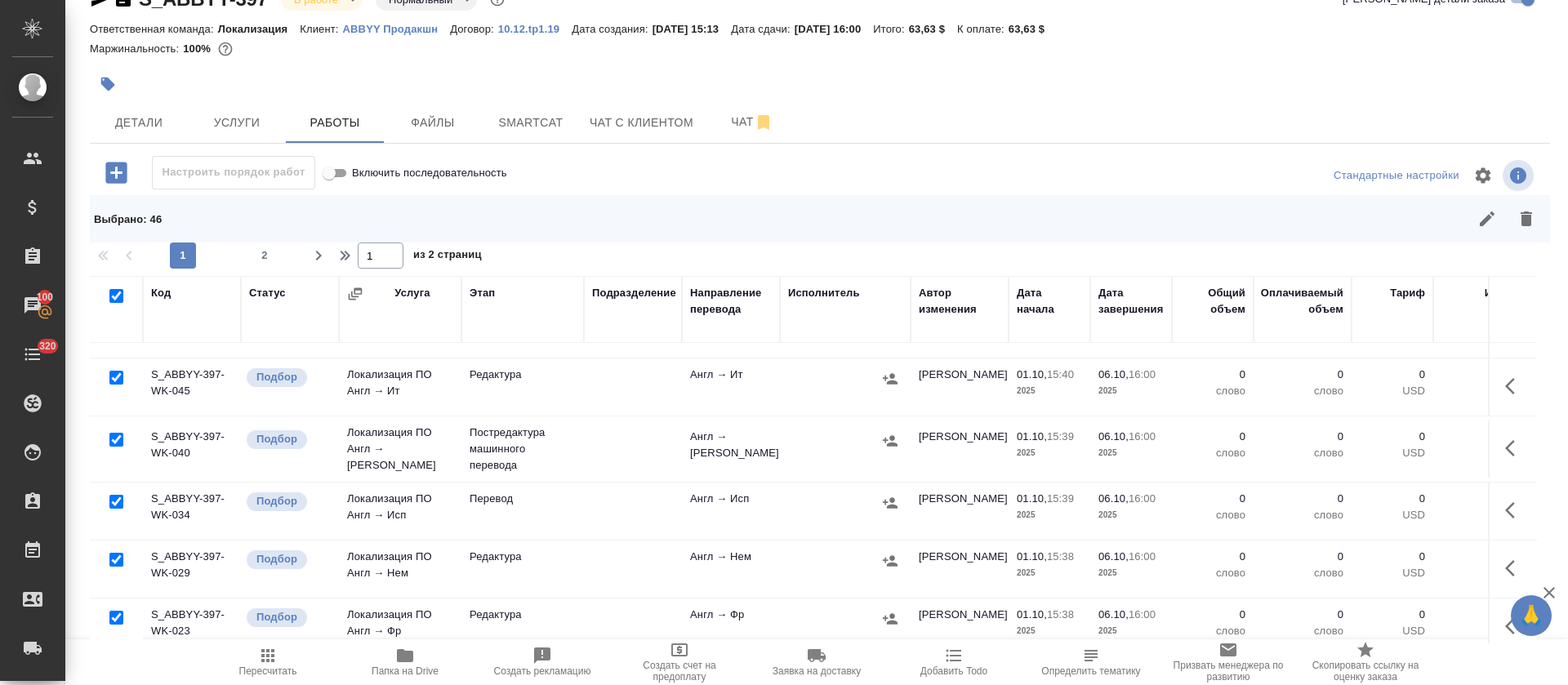
scroll to position [490, 0]
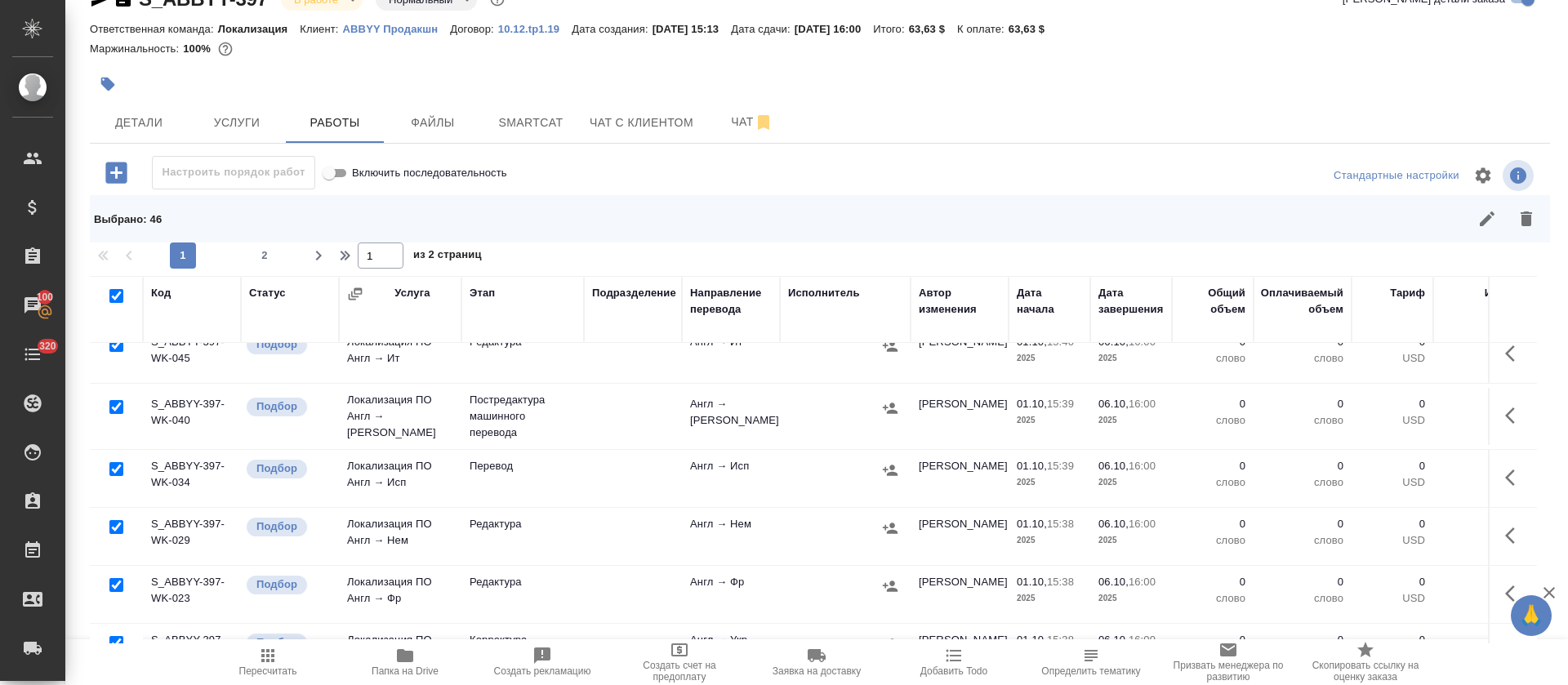
click at [114, 400] on input "checkbox" at bounding box center [116, 407] width 14 height 14
checkbox input "false"
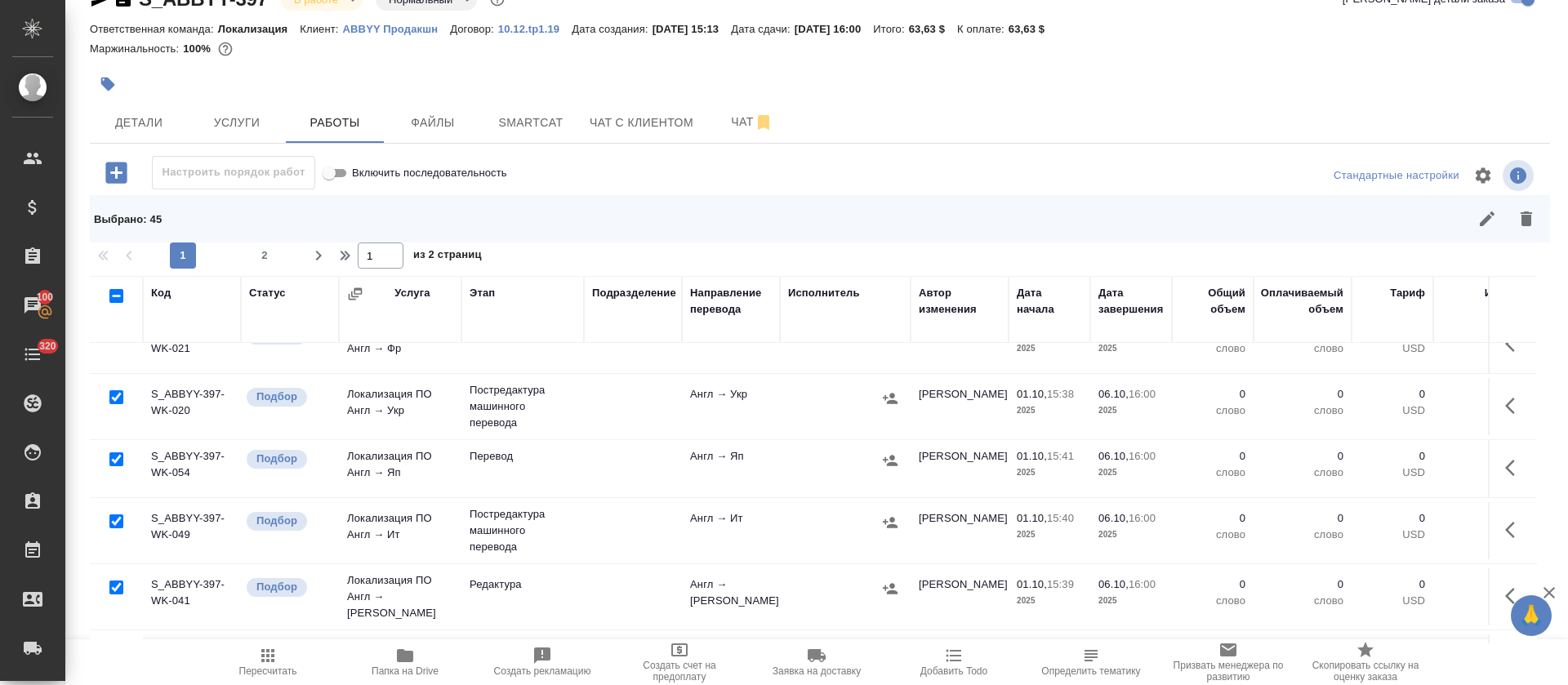
scroll to position [1201, 0]
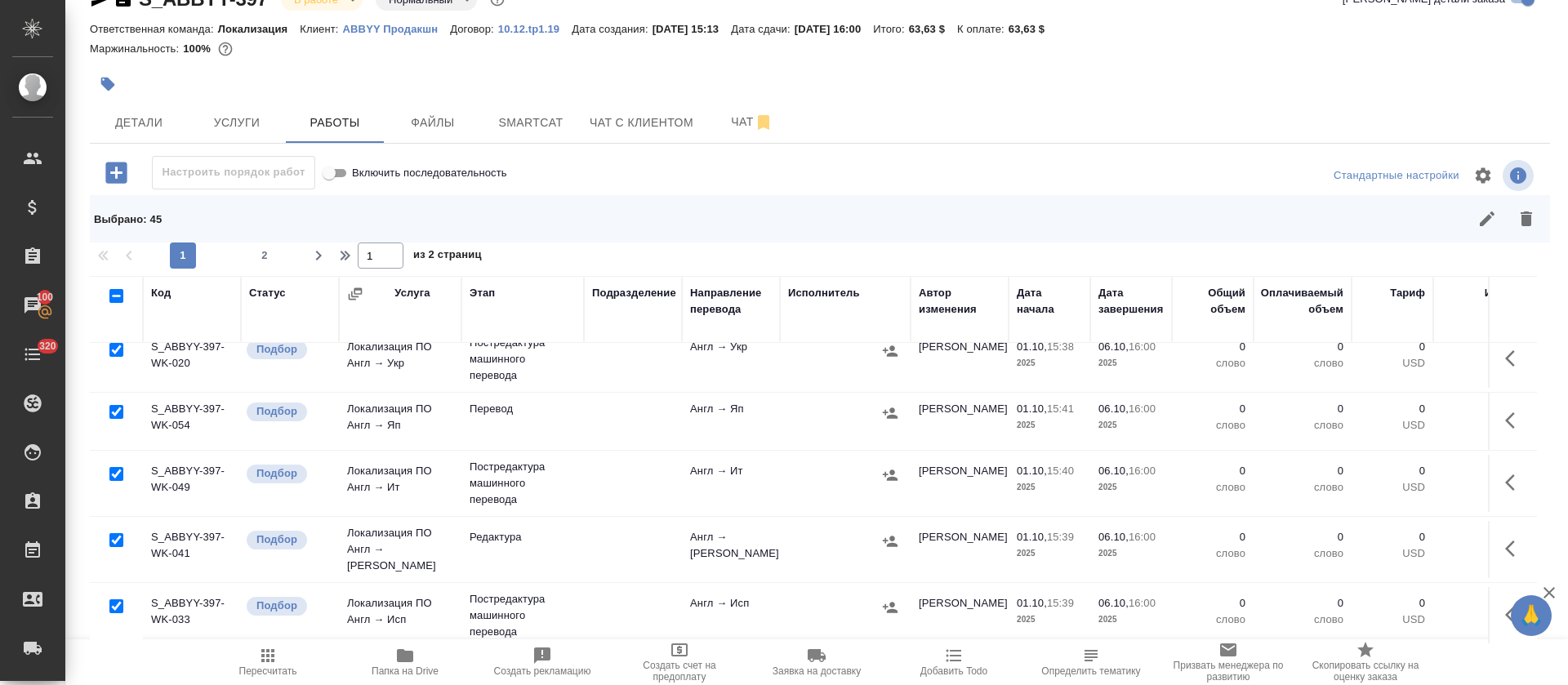
click at [116, 468] on input "checkbox" at bounding box center [116, 474] width 14 height 14
checkbox input "false"
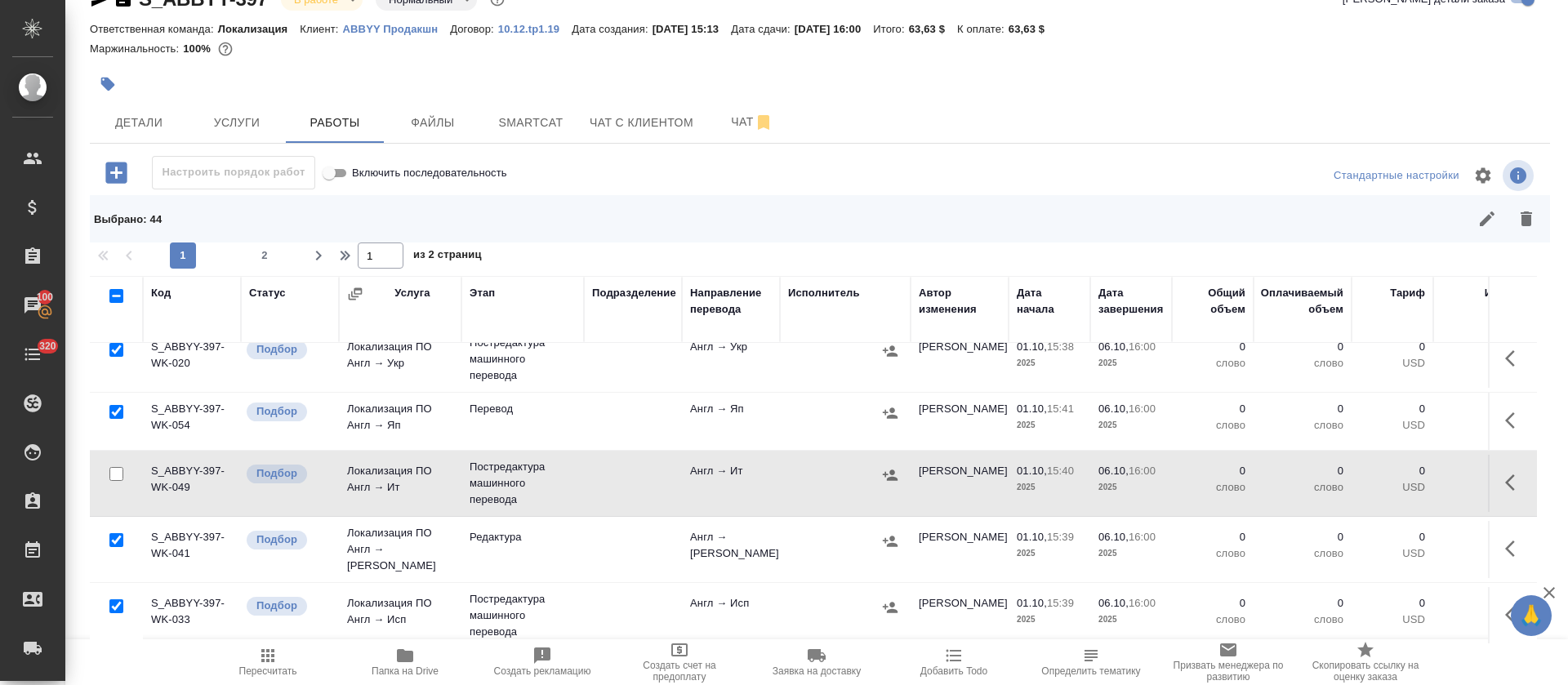
click at [116, 599] on input "checkbox" at bounding box center [116, 606] width 14 height 14
checkbox input "false"
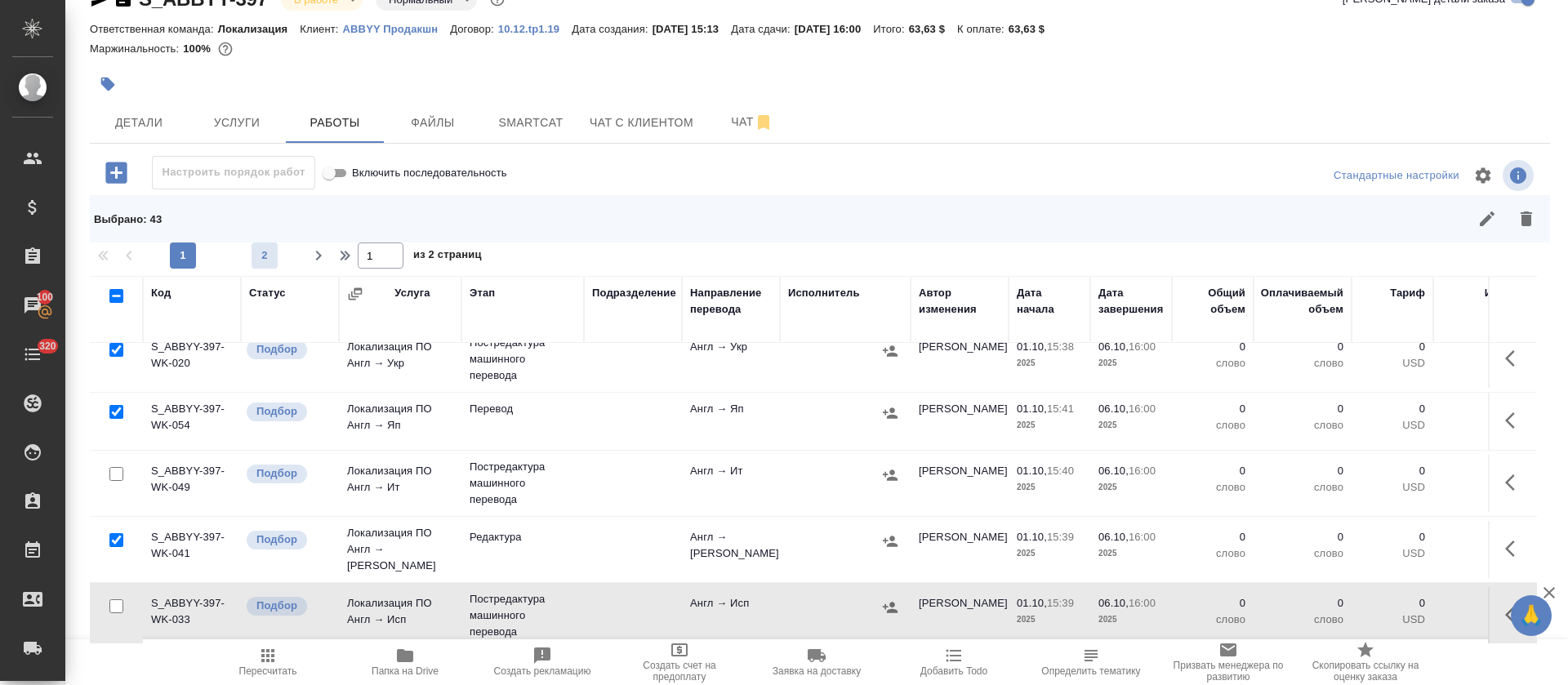
click at [260, 259] on span "2" at bounding box center [265, 256] width 26 height 16
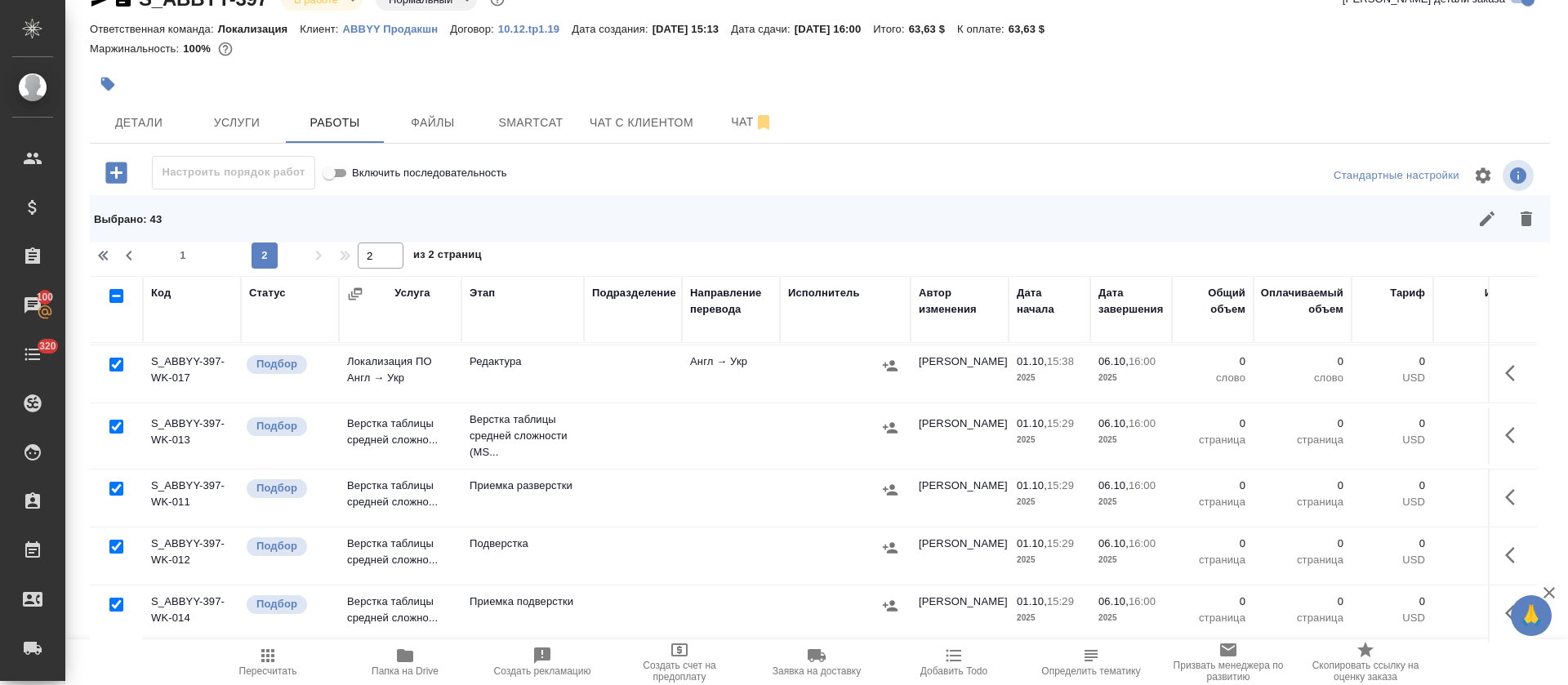
type input "2"
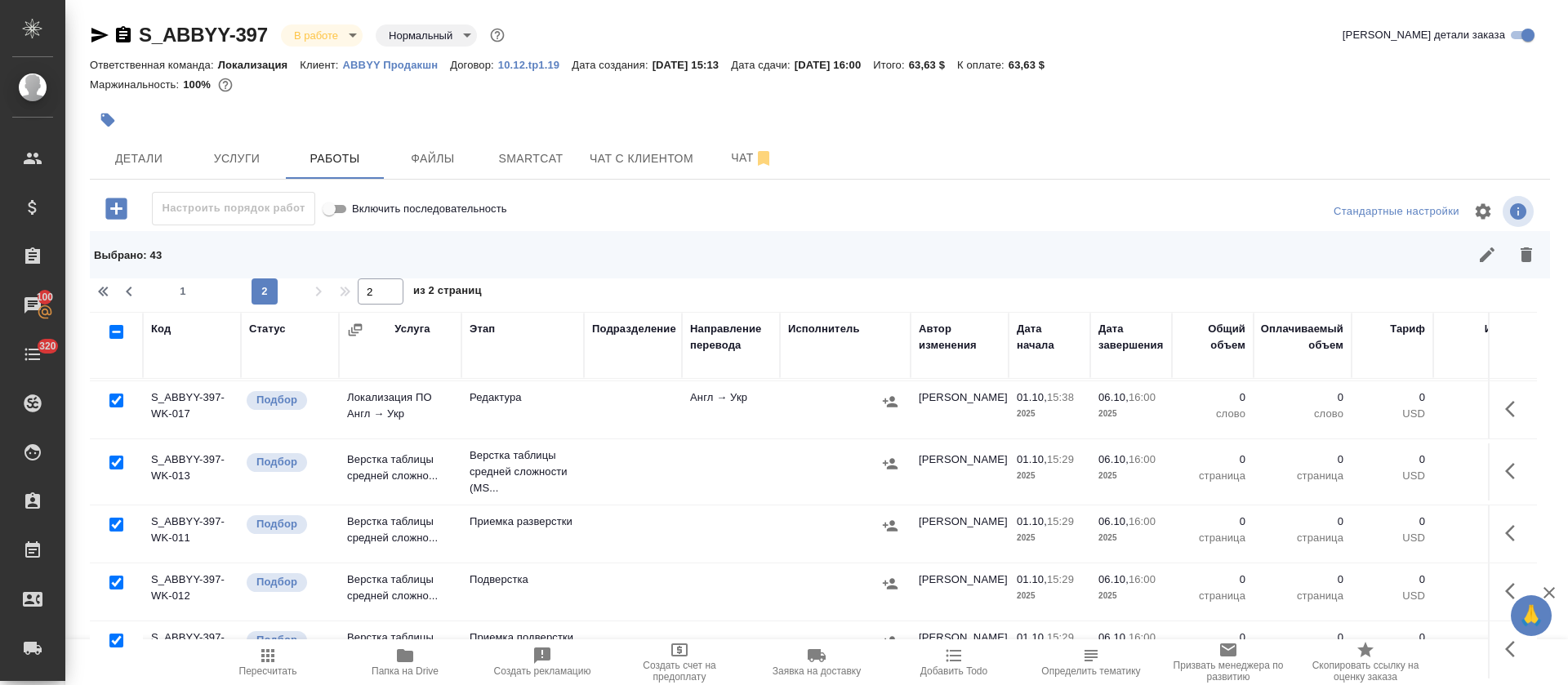
click at [116, 456] on input "checkbox" at bounding box center [116, 463] width 14 height 14
checkbox input "false"
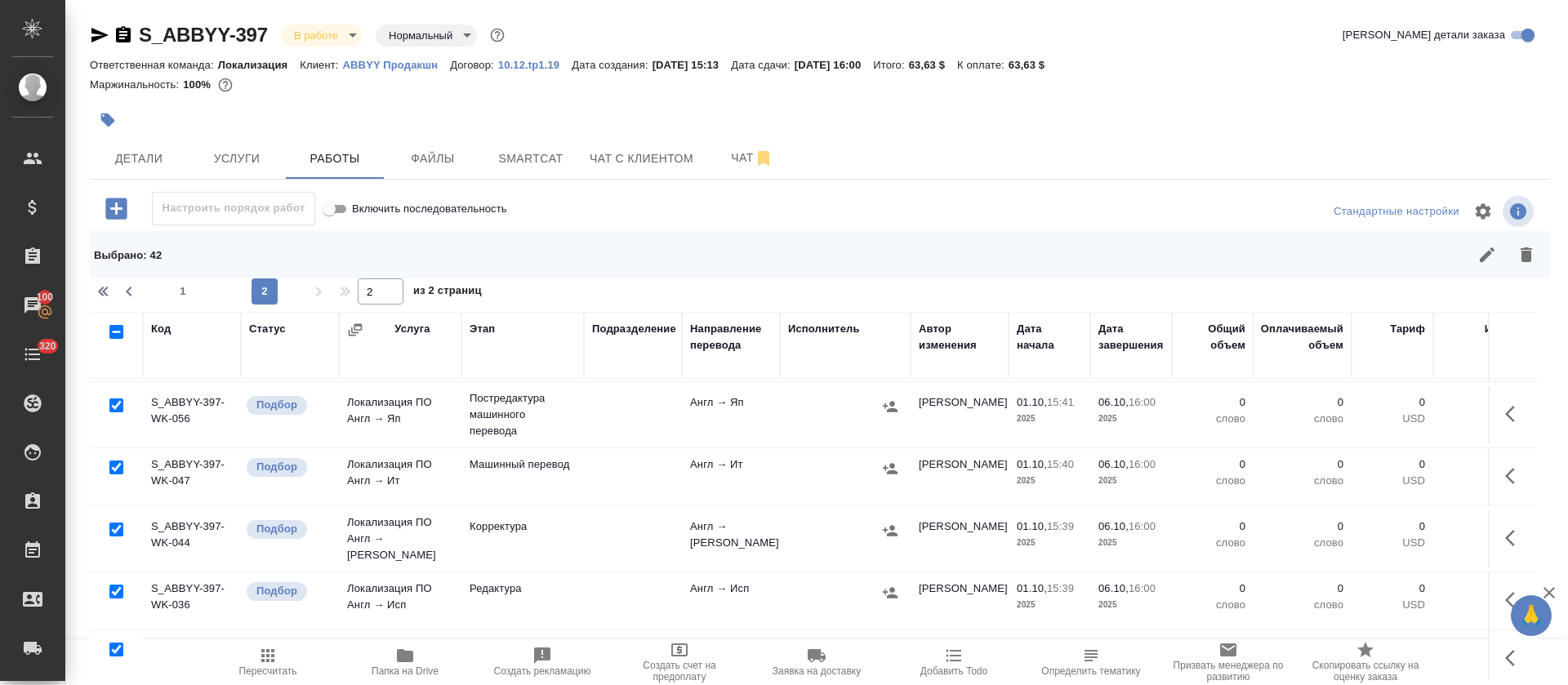
scroll to position [479, 0]
click at [117, 525] on input "checkbox" at bounding box center [116, 528] width 14 height 14
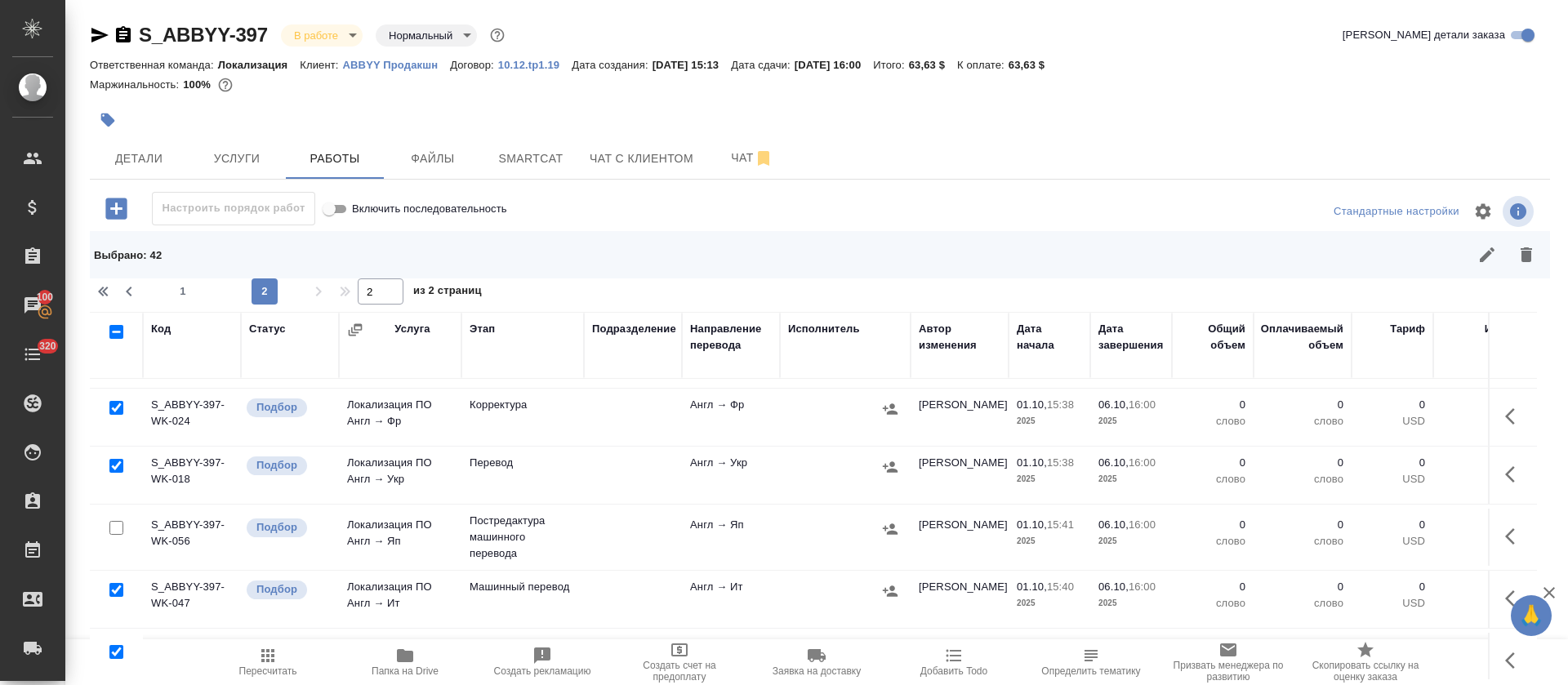
checkbox input "false"
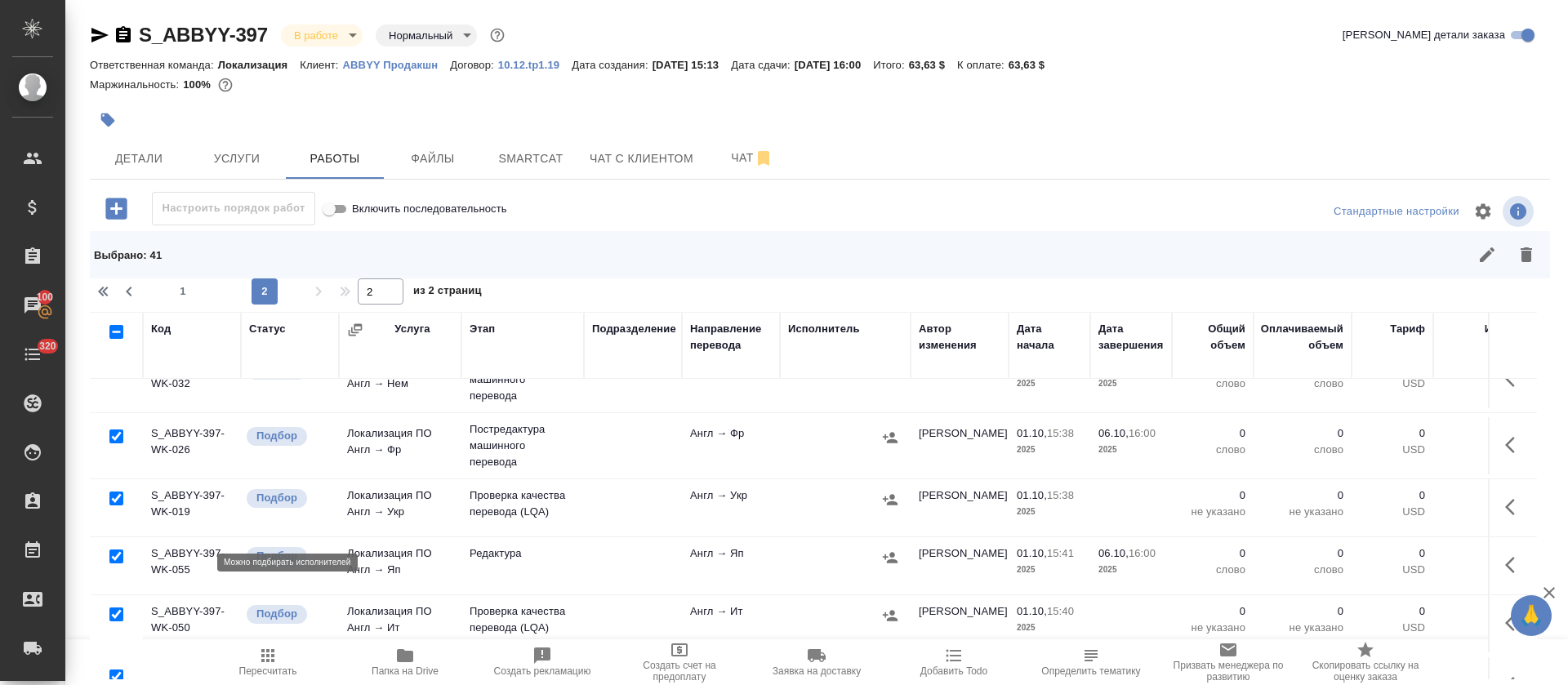
scroll to position [0, 0]
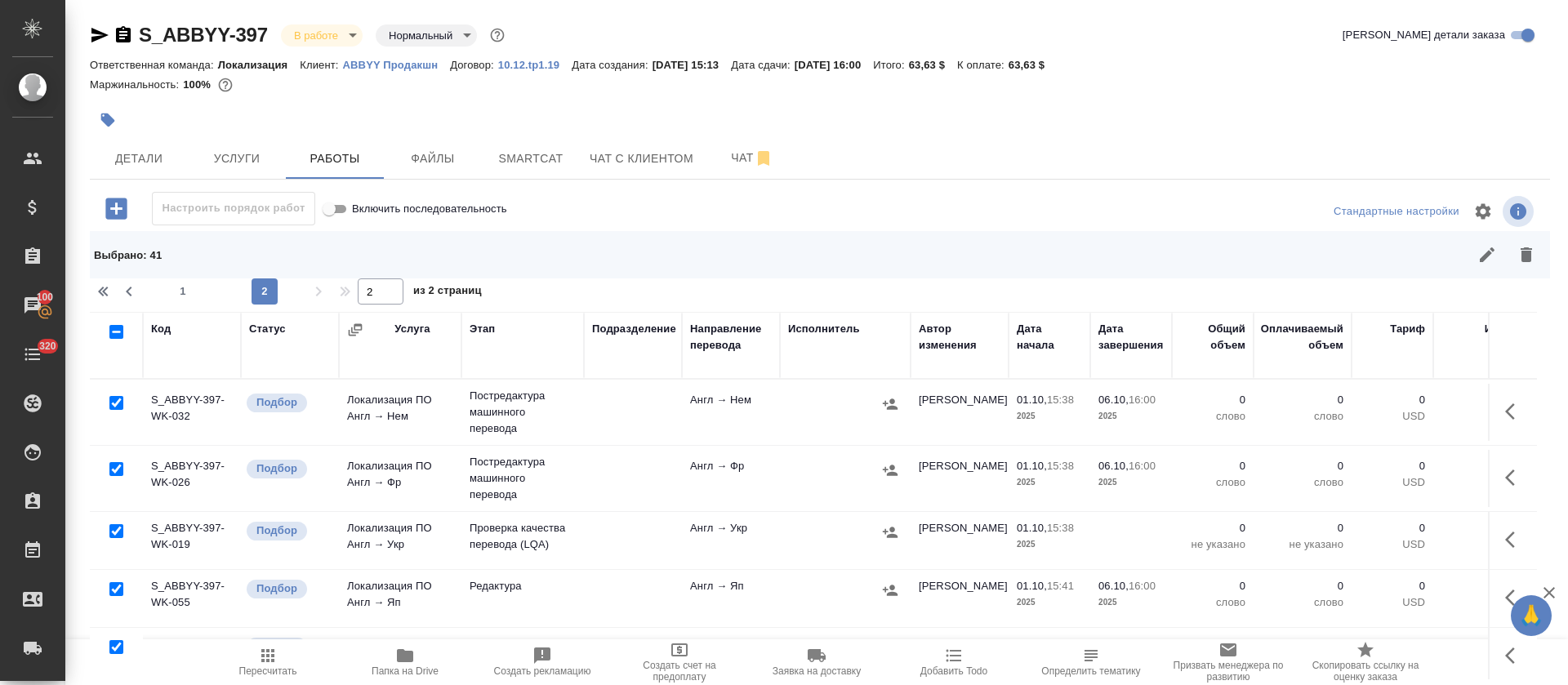
click at [118, 473] on input "checkbox" at bounding box center [116, 469] width 14 height 14
checkbox input "false"
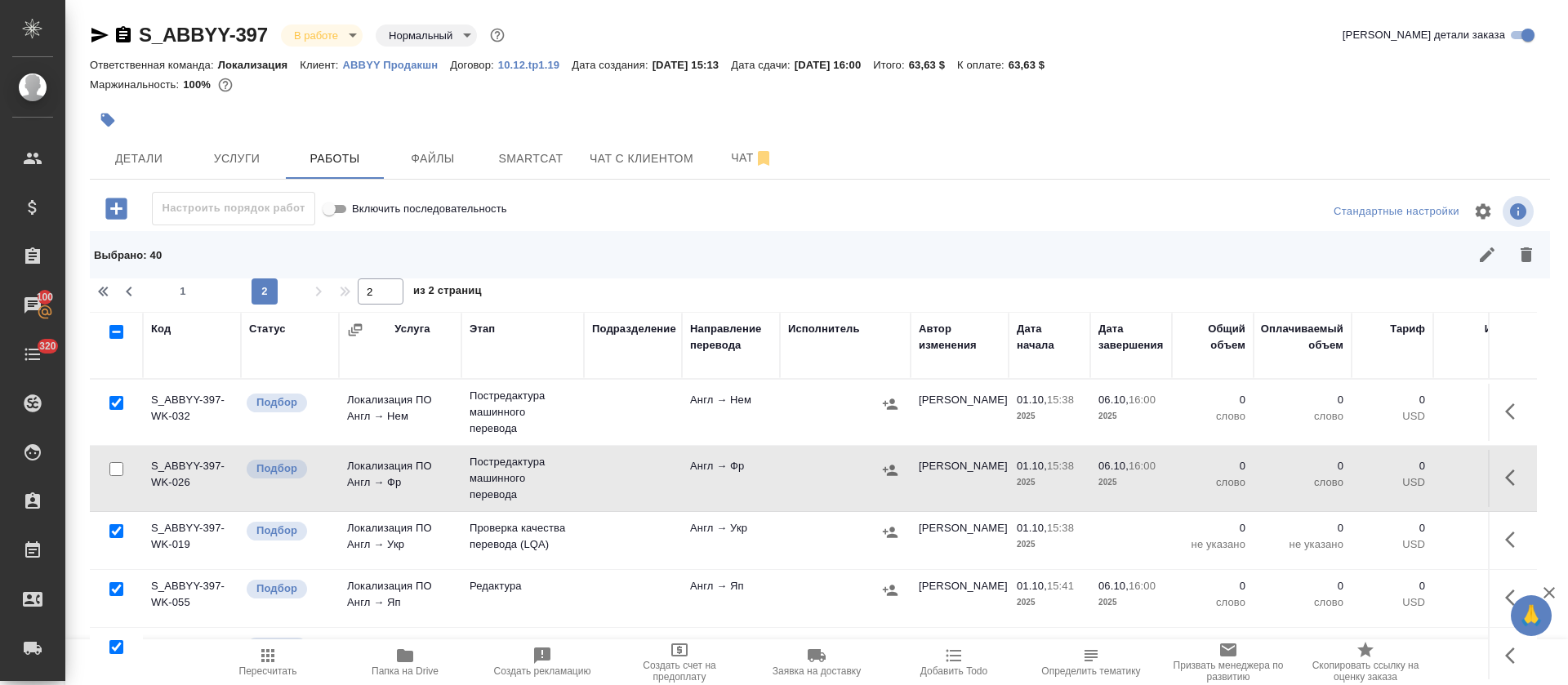
click at [114, 402] on input "checkbox" at bounding box center [116, 403] width 14 height 14
checkbox input "false"
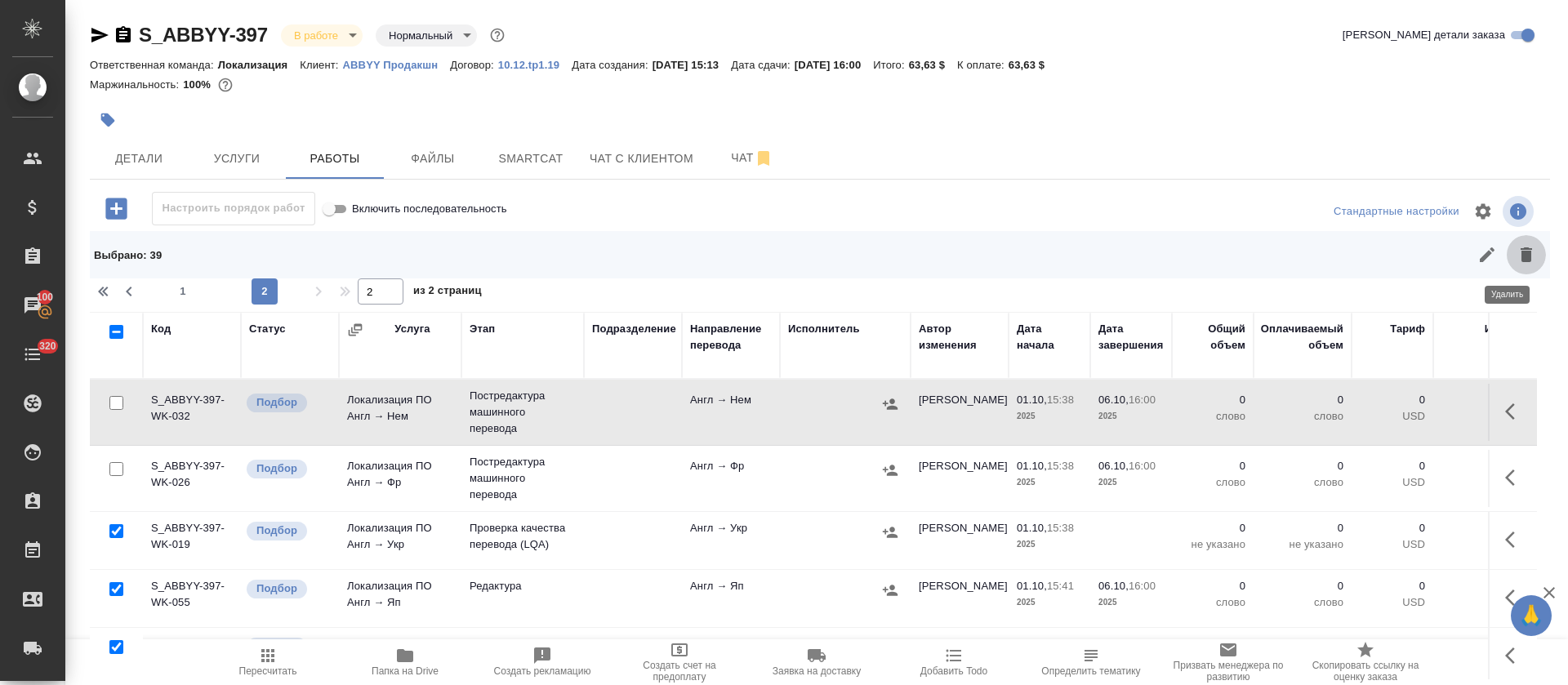
click at [1516, 254] on icon "button" at bounding box center [1526, 255] width 20 height 20
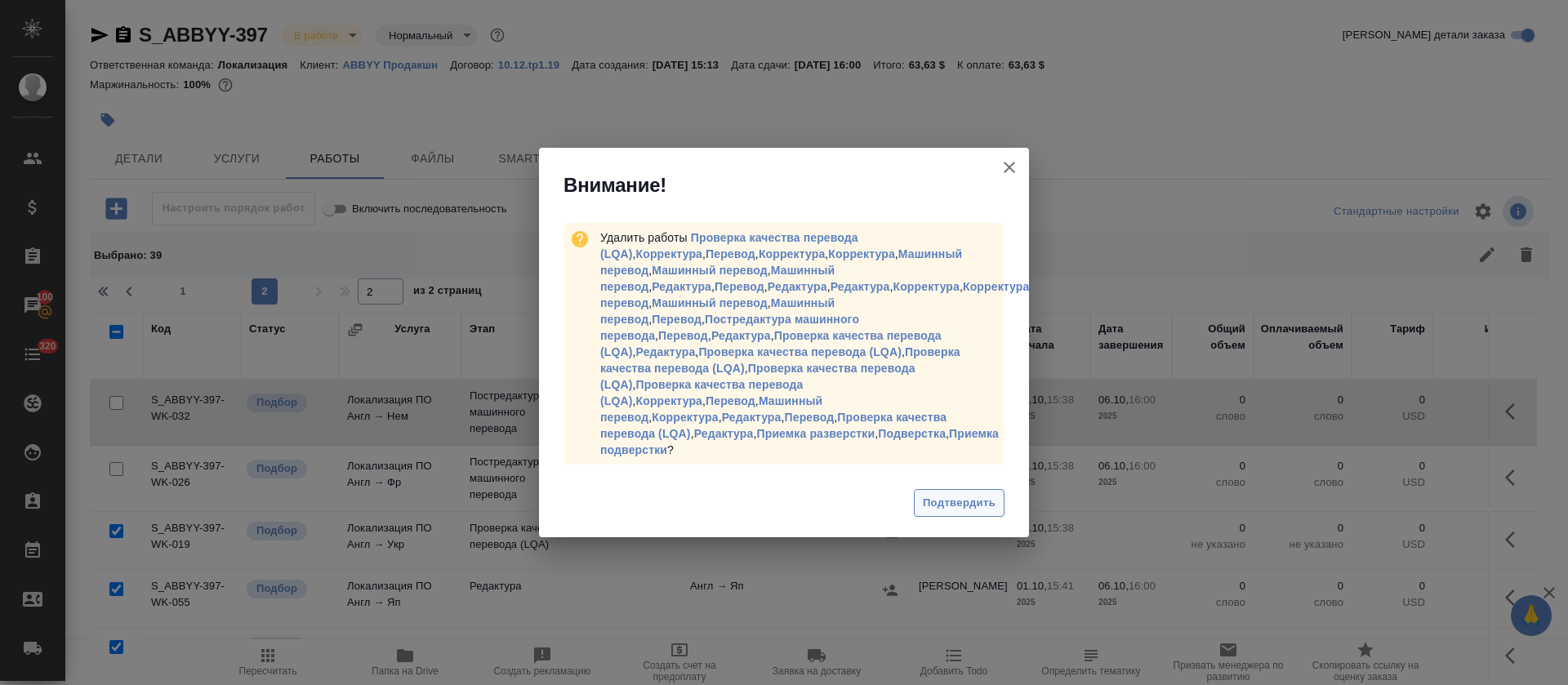
click at [974, 494] on span "Подтвердить" at bounding box center [959, 503] width 72 height 19
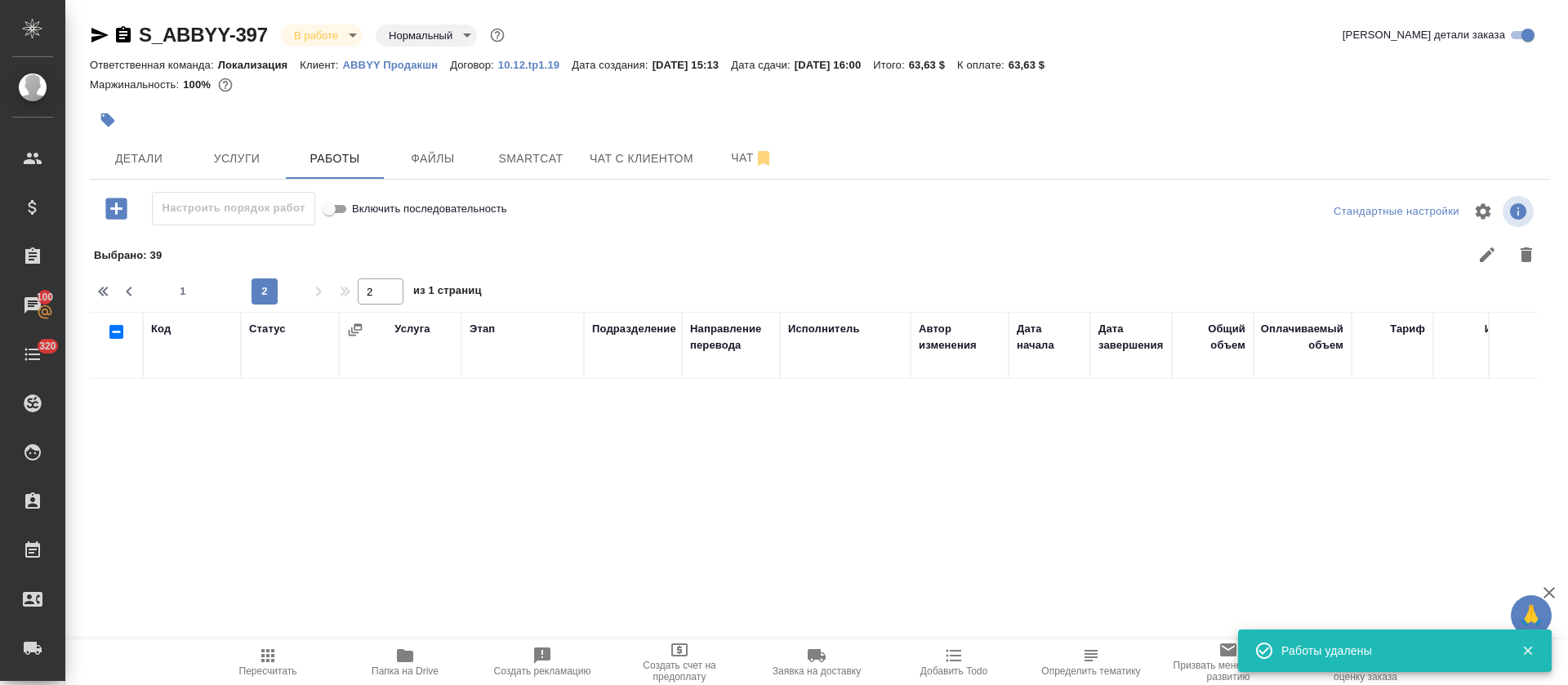
click at [184, 293] on span "1" at bounding box center [183, 291] width 26 height 16
type input "1"
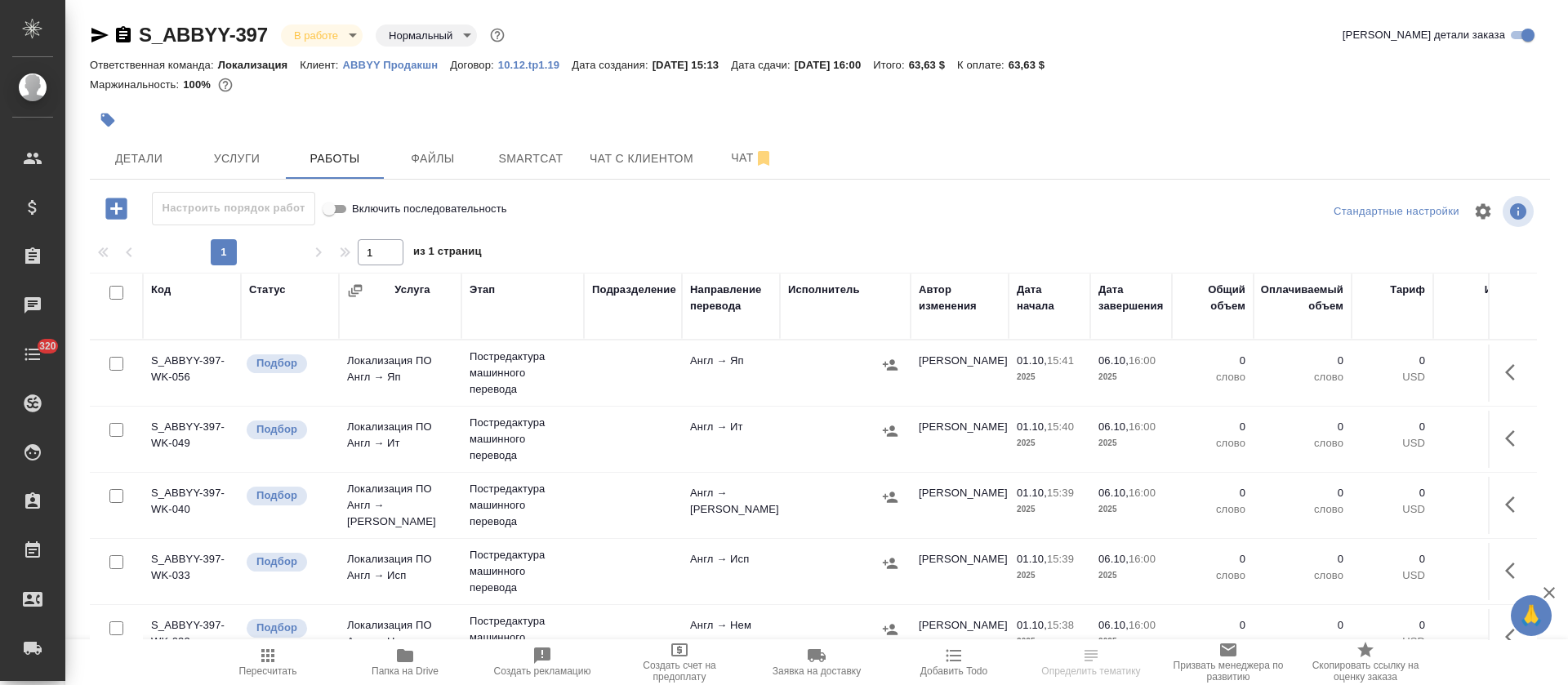
click at [117, 300] on div at bounding box center [112, 293] width 28 height 23
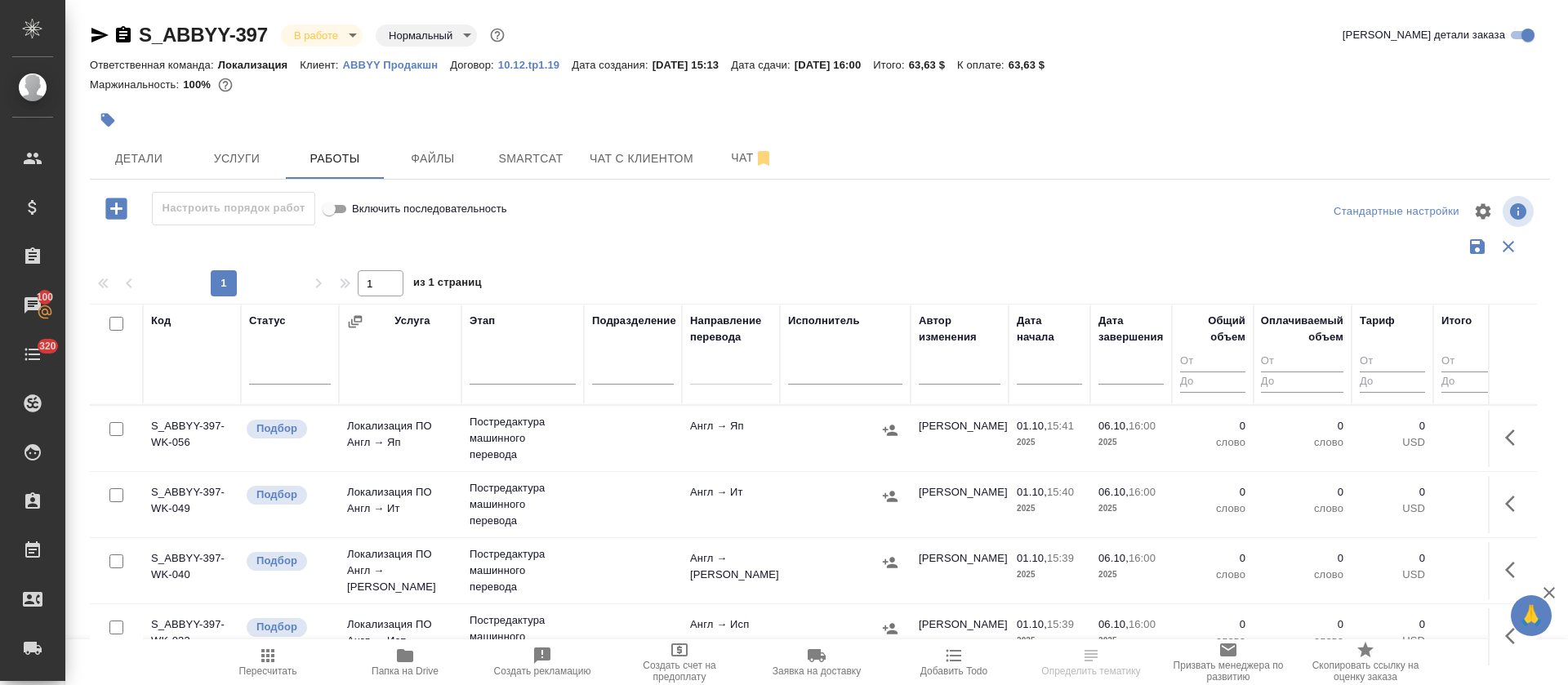
click at [110, 324] on input "checkbox" at bounding box center [116, 324] width 14 height 14
checkbox input "true"
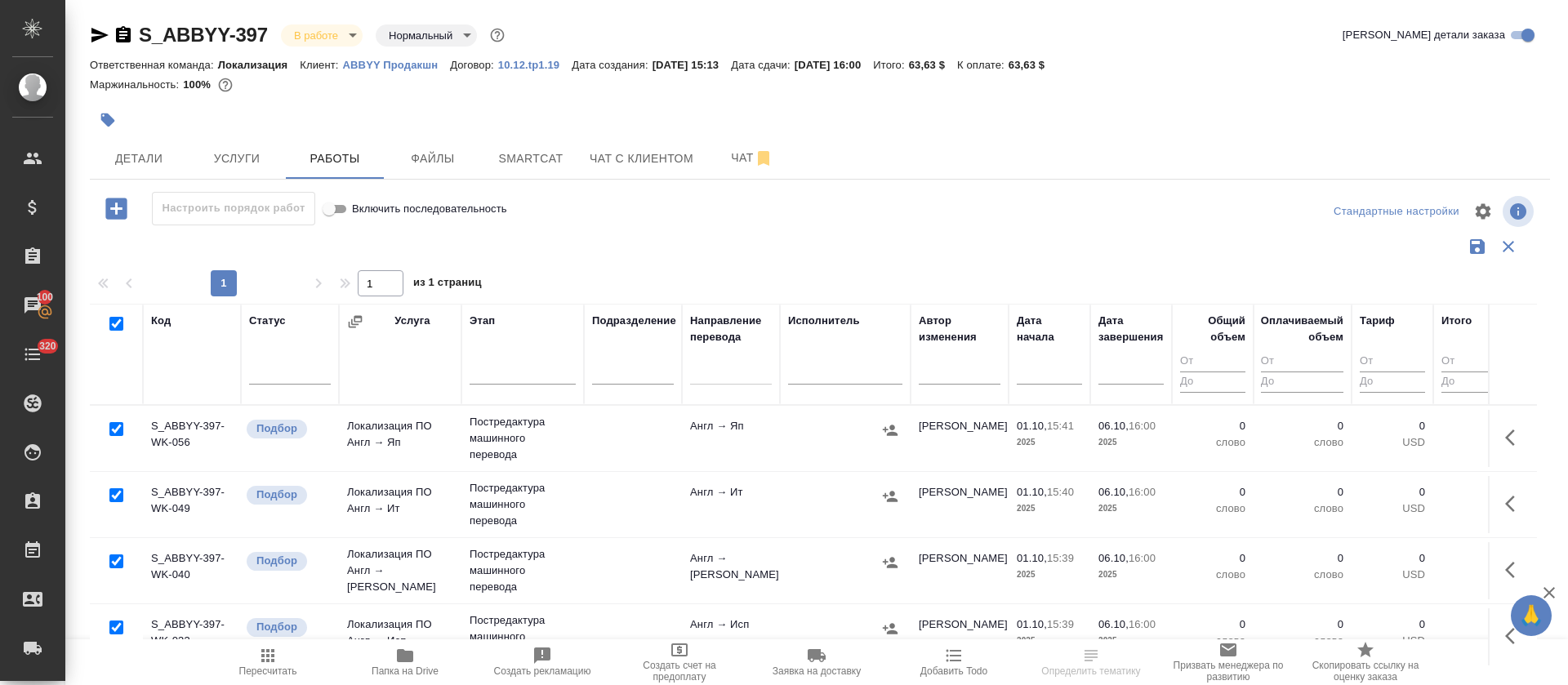
checkbox input "true"
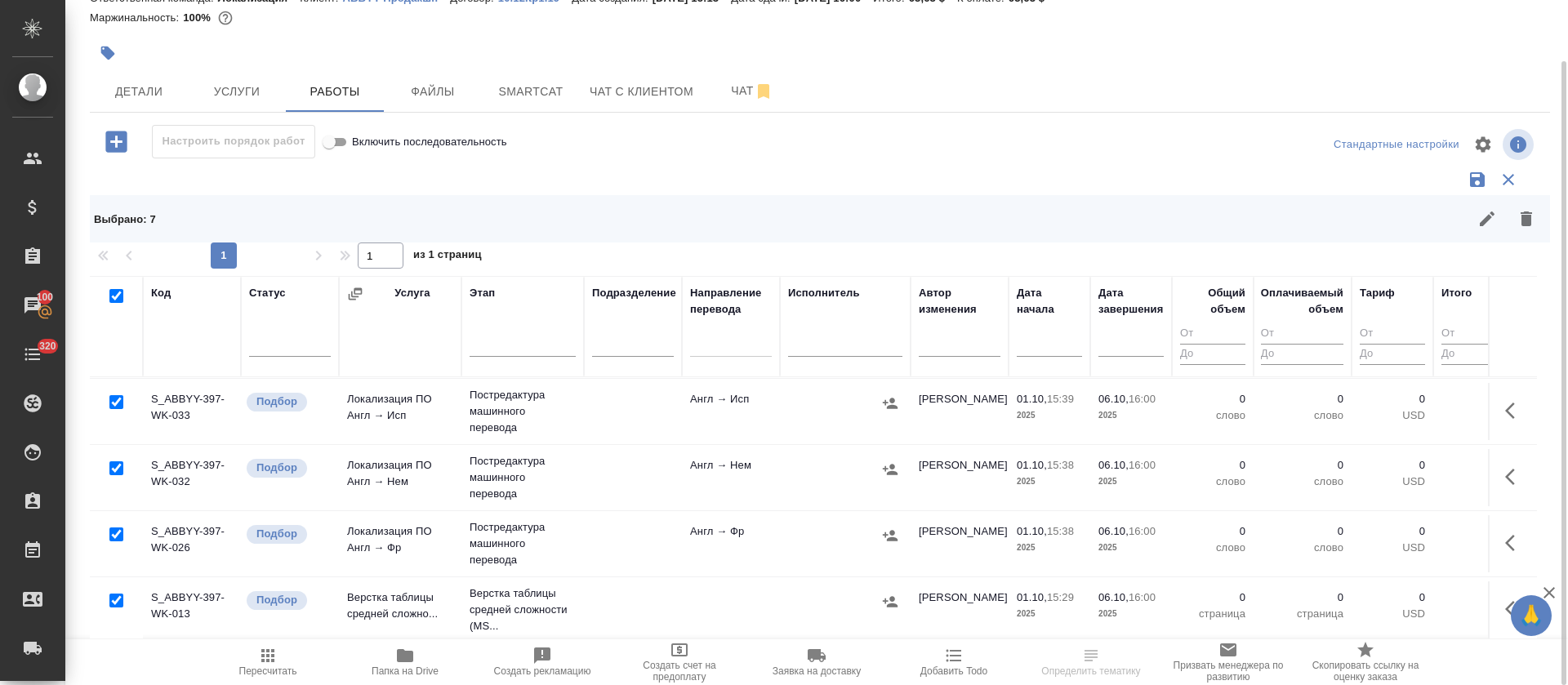
scroll to position [217, 0]
click at [118, 594] on input "checkbox" at bounding box center [116, 600] width 14 height 14
checkbox input "false"
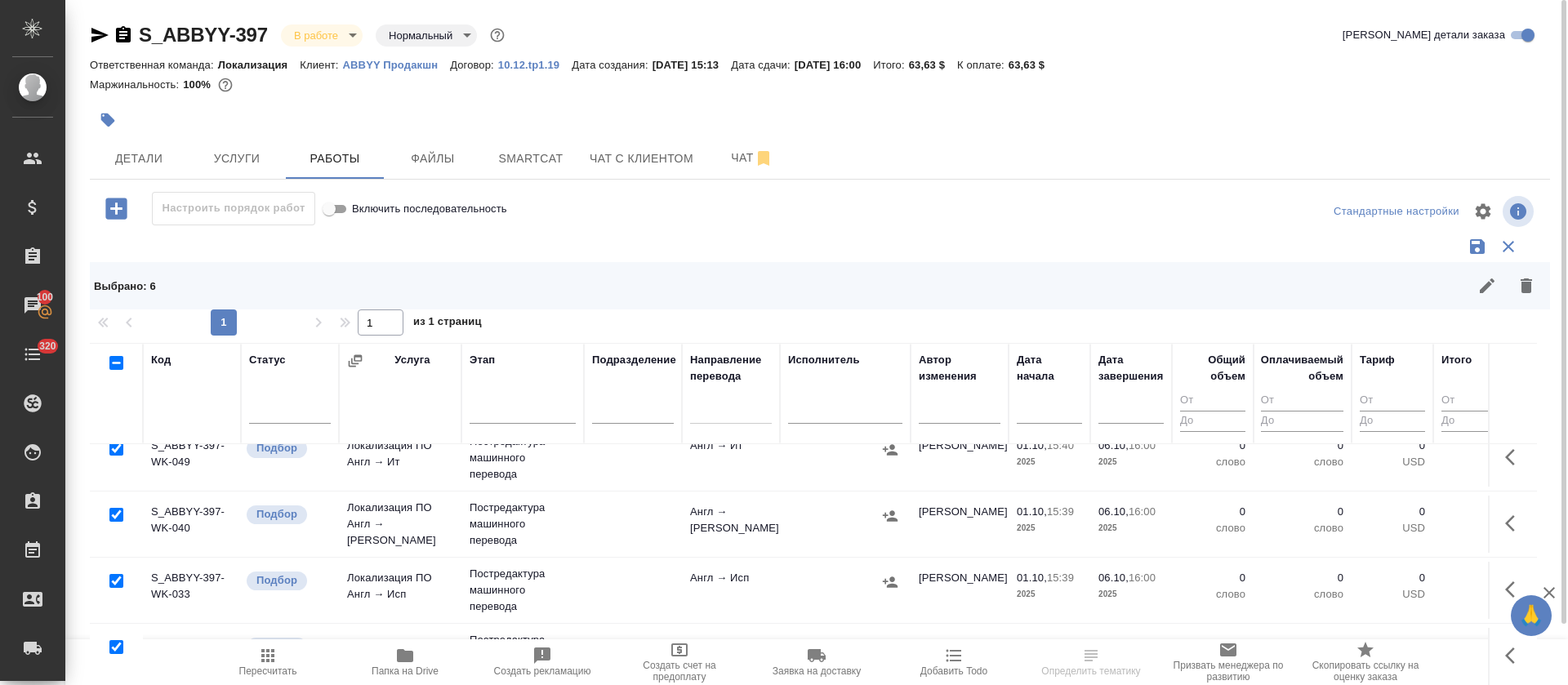
scroll to position [0, 0]
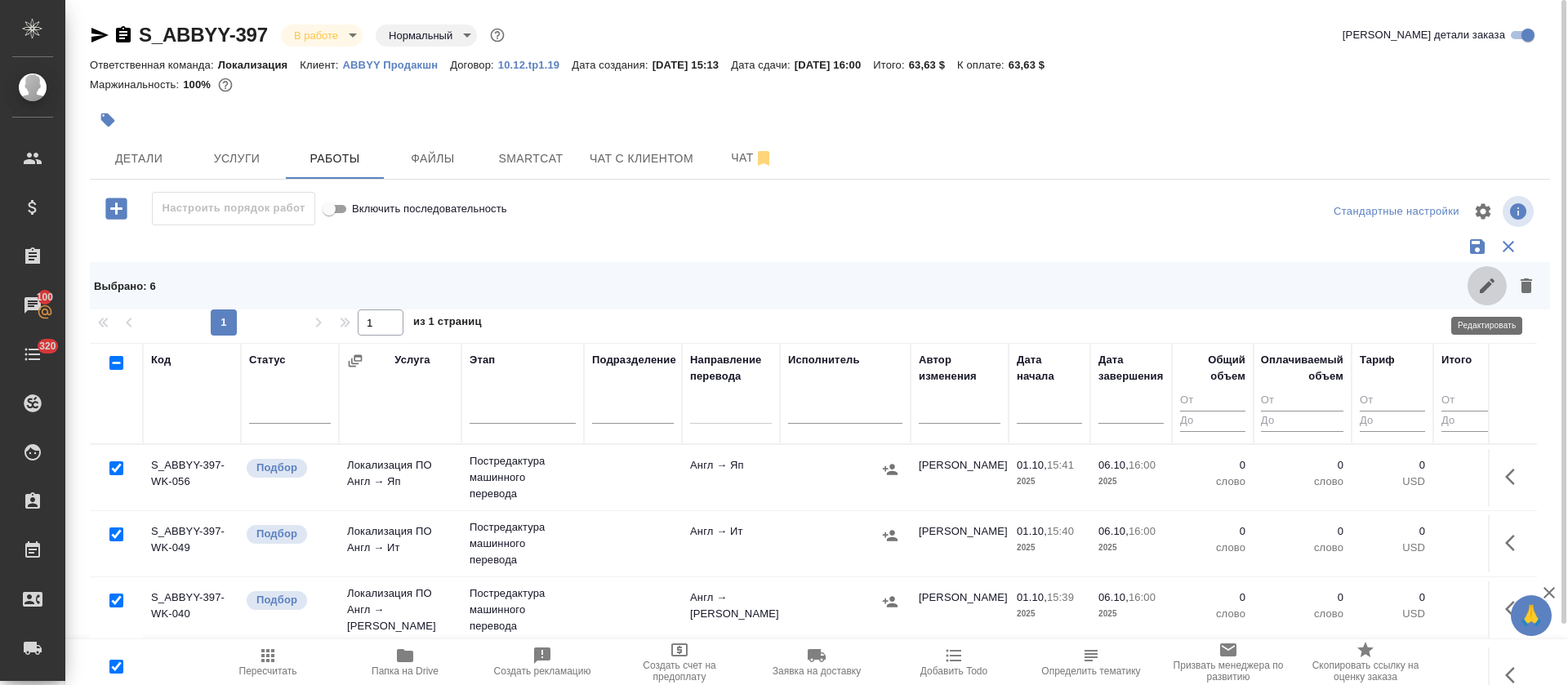
click at [1490, 290] on icon "button" at bounding box center [1487, 286] width 20 height 20
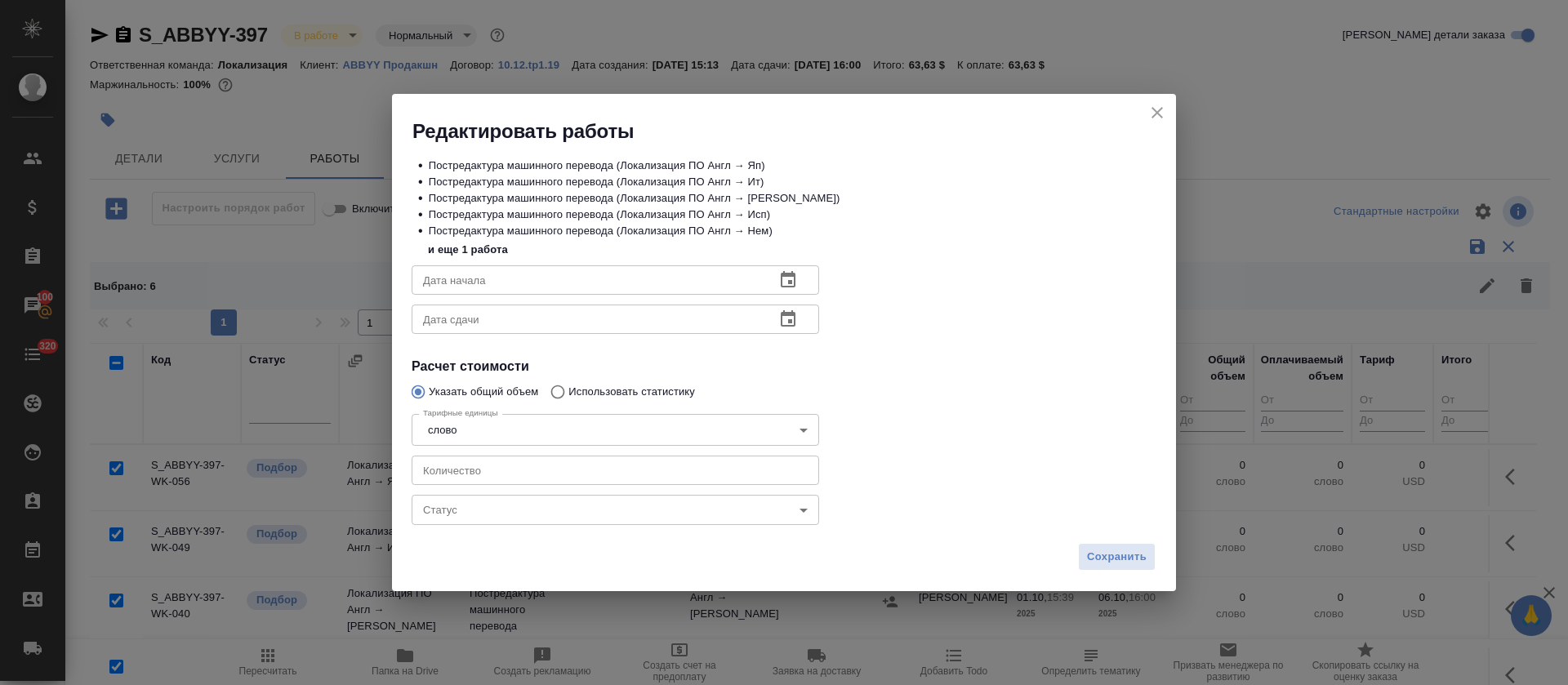
click at [482, 496] on body "🙏 .cls-1 fill:#fff; AWATERA Tretyakova Olga Клиенты Спецификации Заказы 100 Чат…" at bounding box center [784, 342] width 1568 height 685
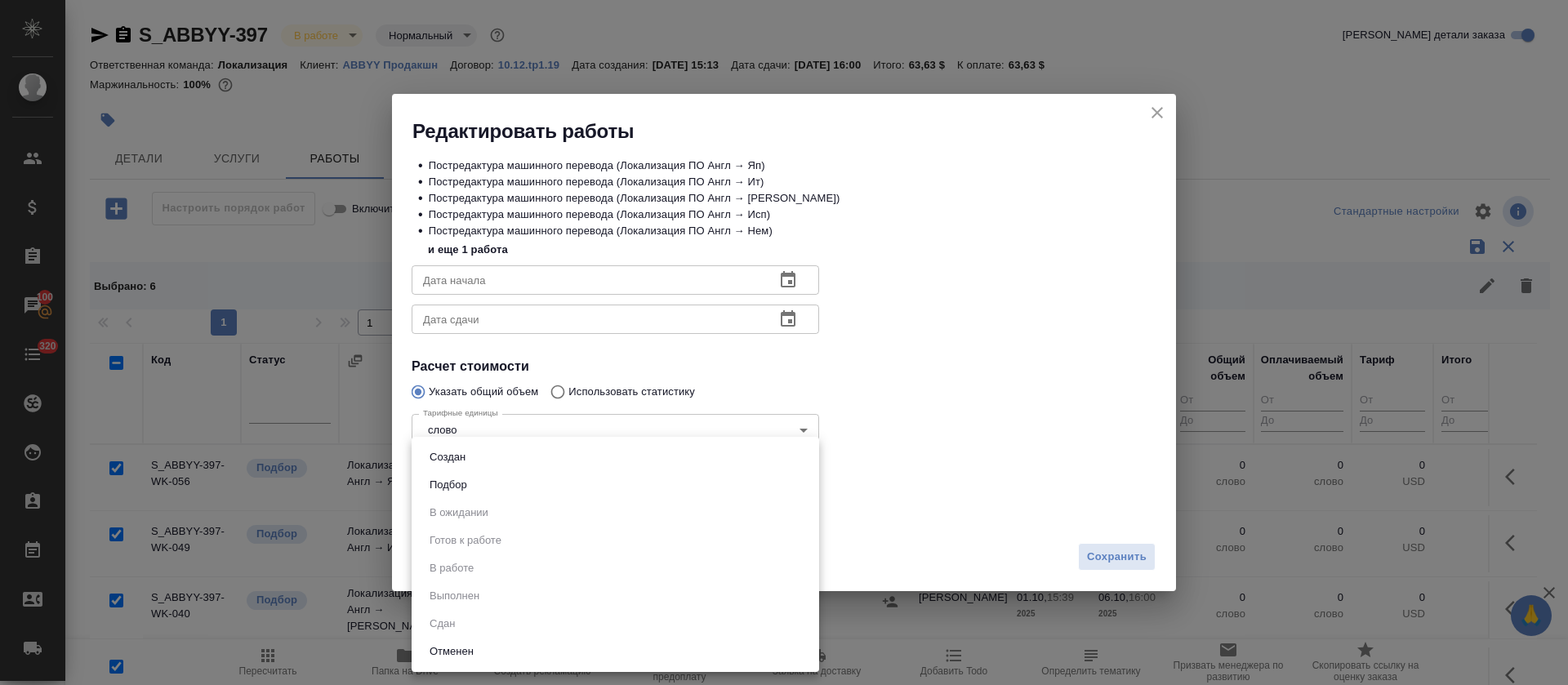
click at [474, 483] on li "Подбор" at bounding box center [615, 485] width 407 height 28
type input "recruiting"
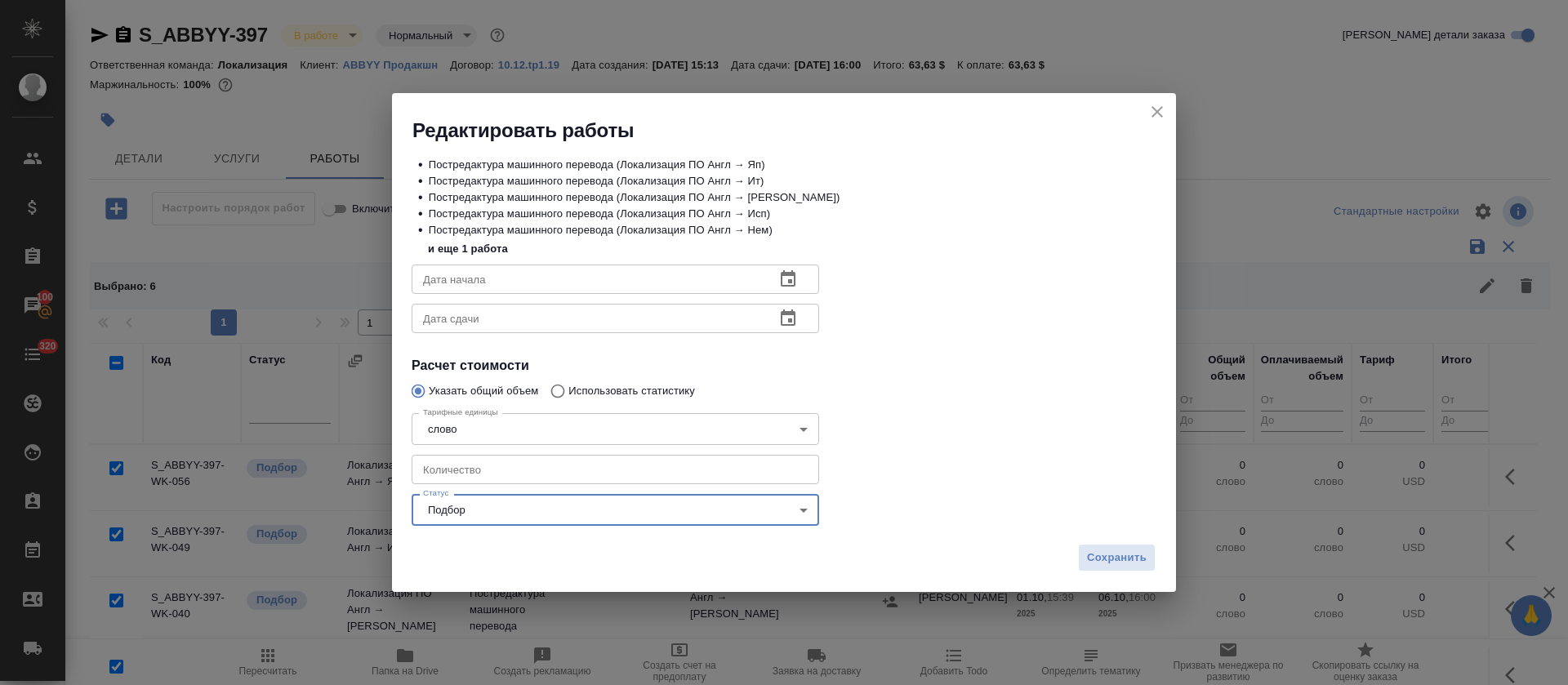
click at [475, 459] on input "number" at bounding box center [615, 470] width 407 height 30
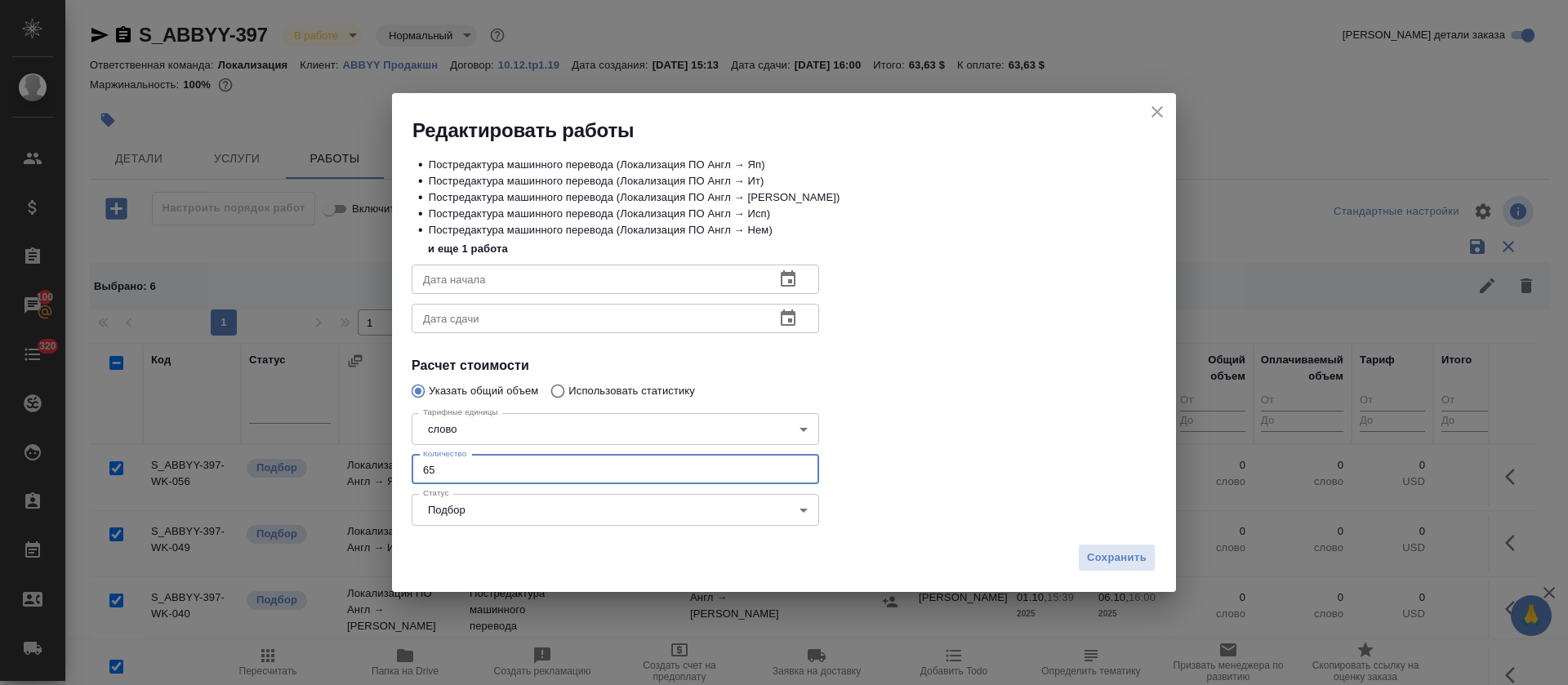
type input "65"
click at [779, 270] on icon "button" at bounding box center [789, 279] width 20 height 20
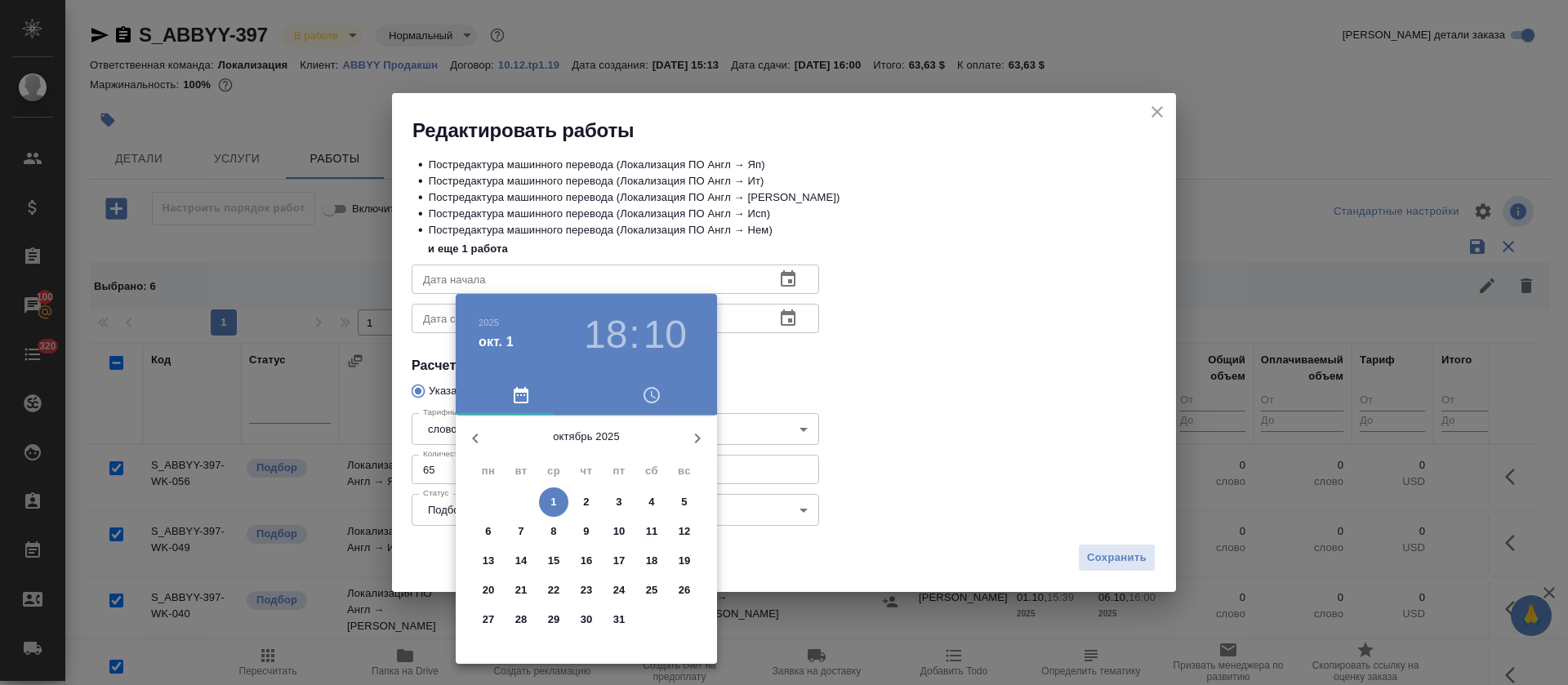
click at [556, 502] on p "1" at bounding box center [553, 502] width 6 height 16
type input "01.10.2025 18:10"
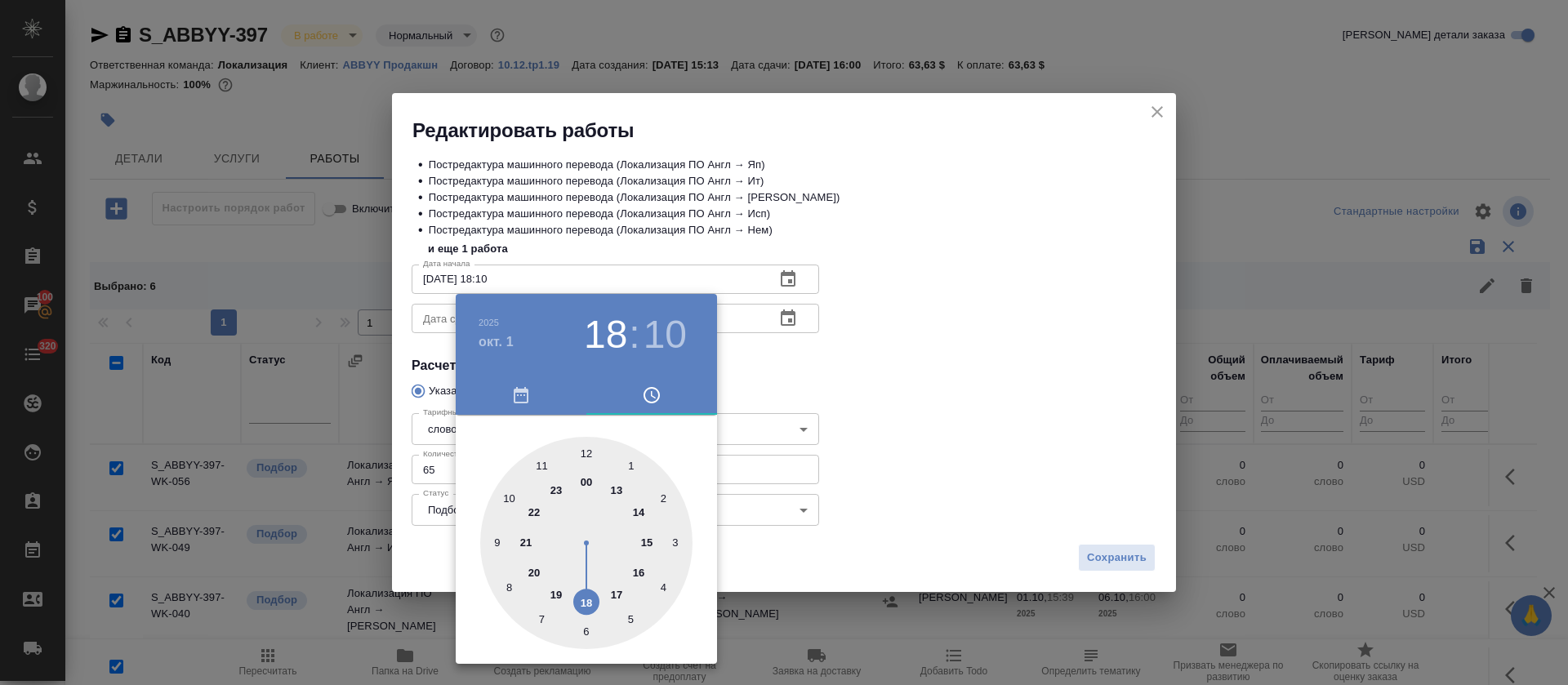
click at [765, 410] on div at bounding box center [784, 342] width 1568 height 685
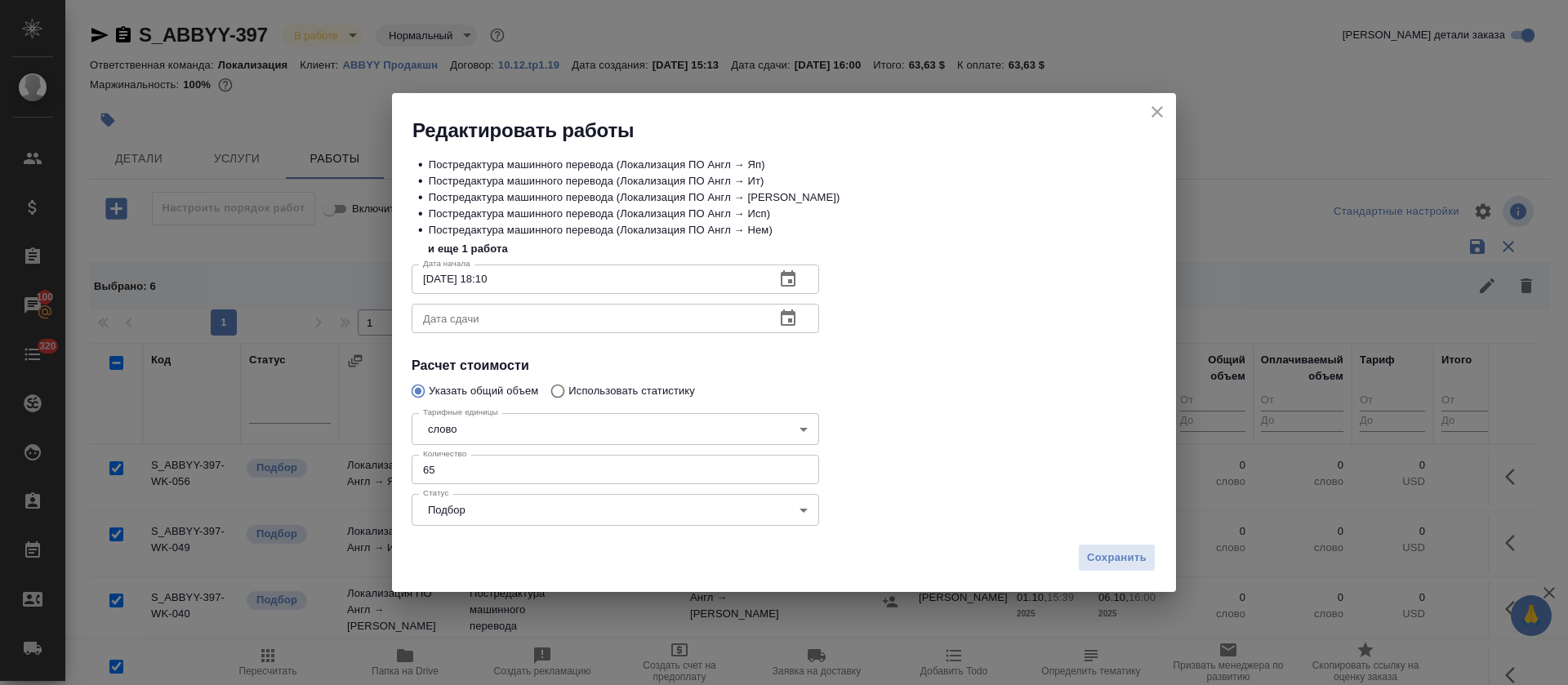
click at [784, 322] on icon "button" at bounding box center [789, 319] width 20 height 20
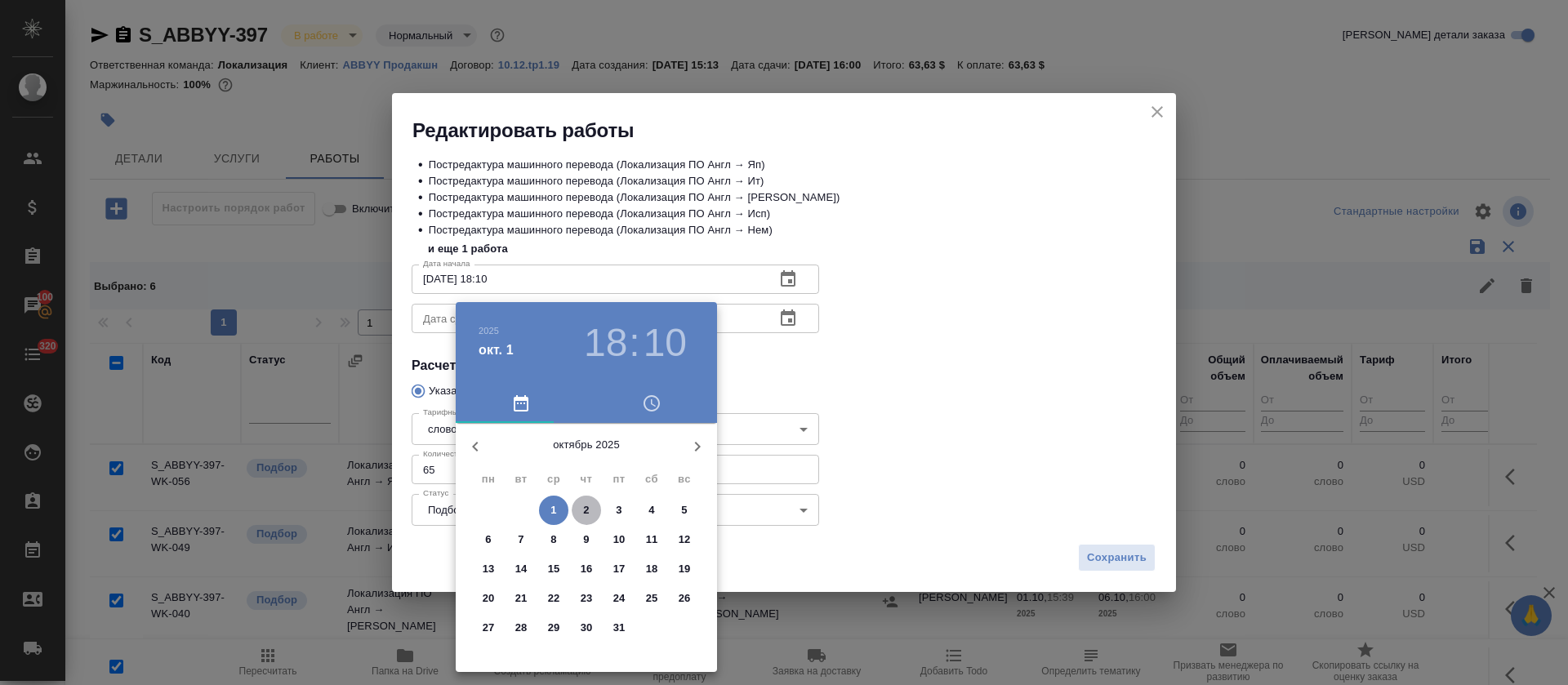
click at [588, 512] on p "2" at bounding box center [585, 510] width 6 height 16
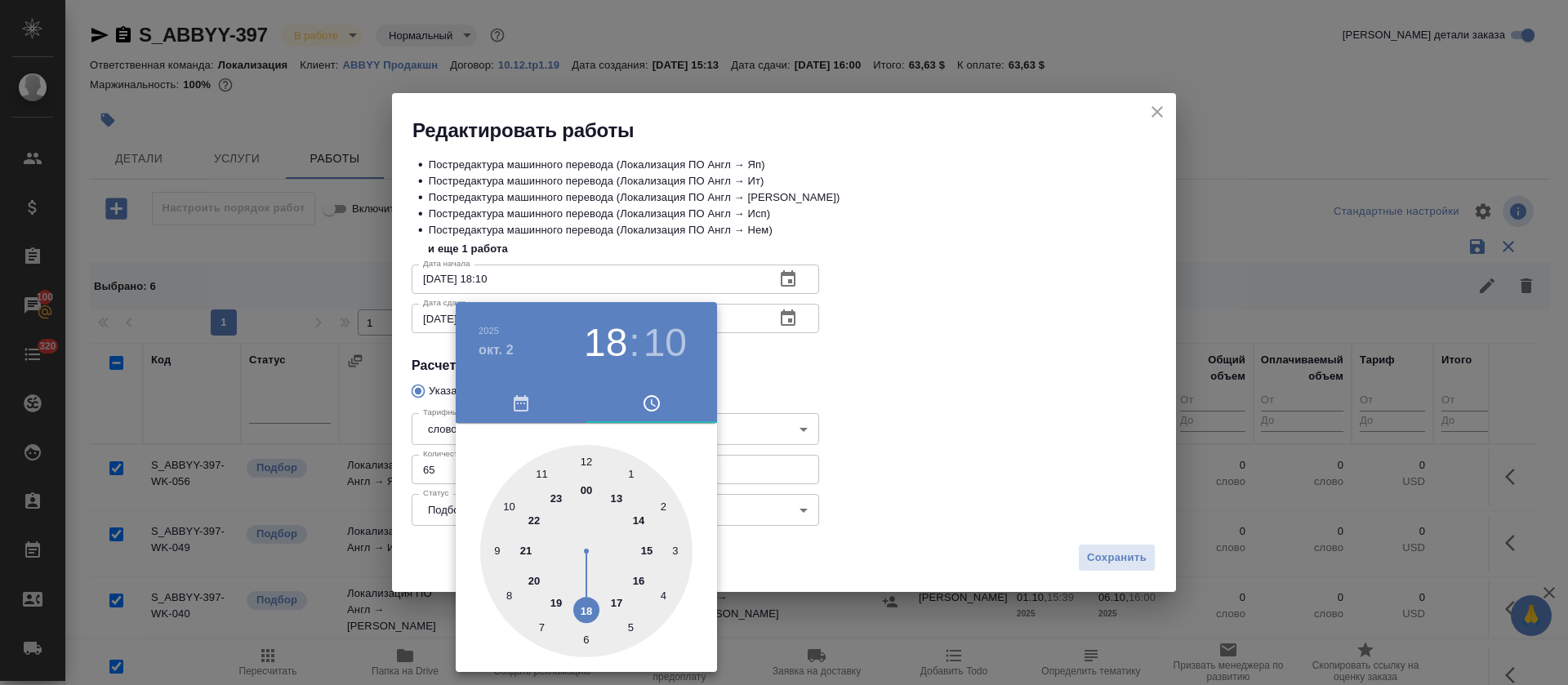
click at [642, 524] on div at bounding box center [586, 552] width 212 height 212
type input "02.10.2025 14:00"
drag, startPoint x: 584, startPoint y: 463, endPoint x: 640, endPoint y: 459, distance: 56.1
click at [584, 461] on div at bounding box center [586, 552] width 212 height 212
click at [820, 444] on div at bounding box center [784, 342] width 1568 height 685
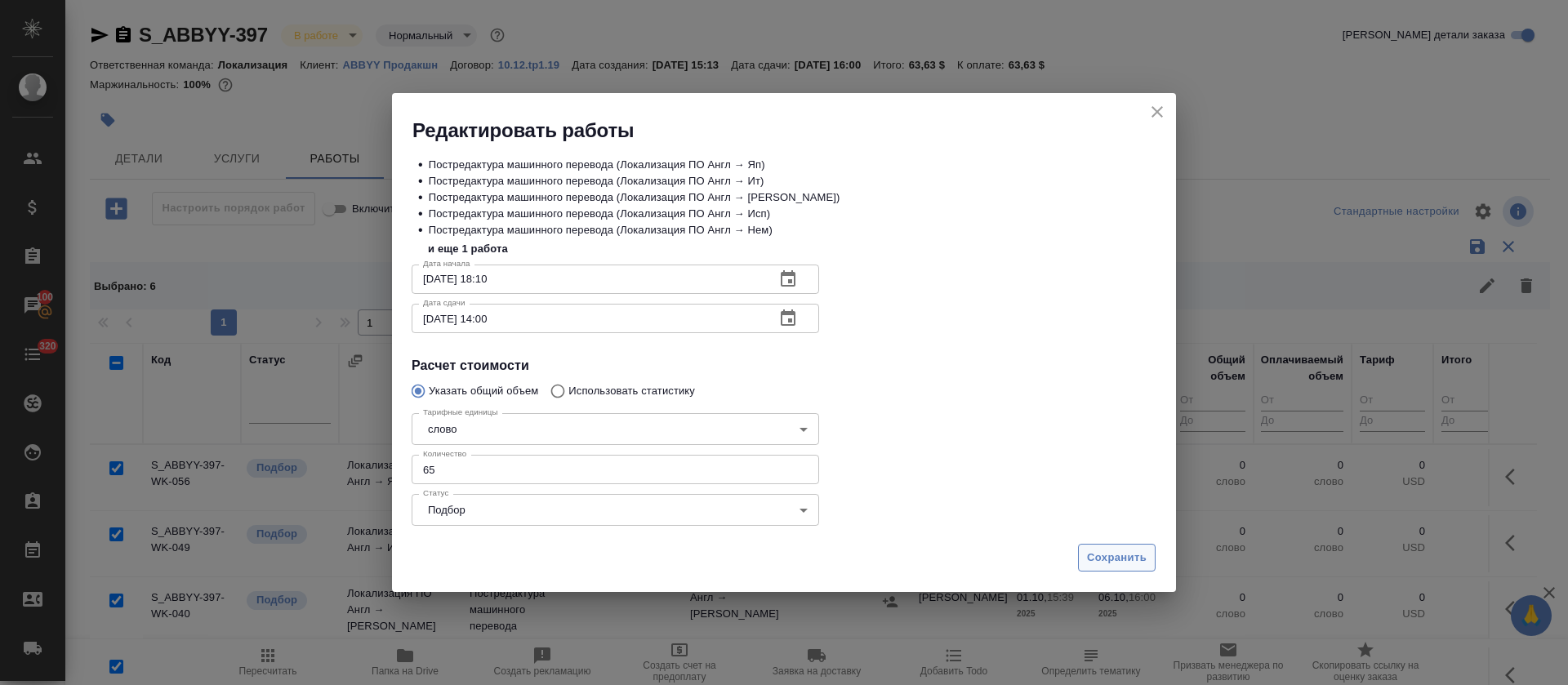
click at [1111, 556] on span "Сохранить" at bounding box center [1117, 558] width 59 height 19
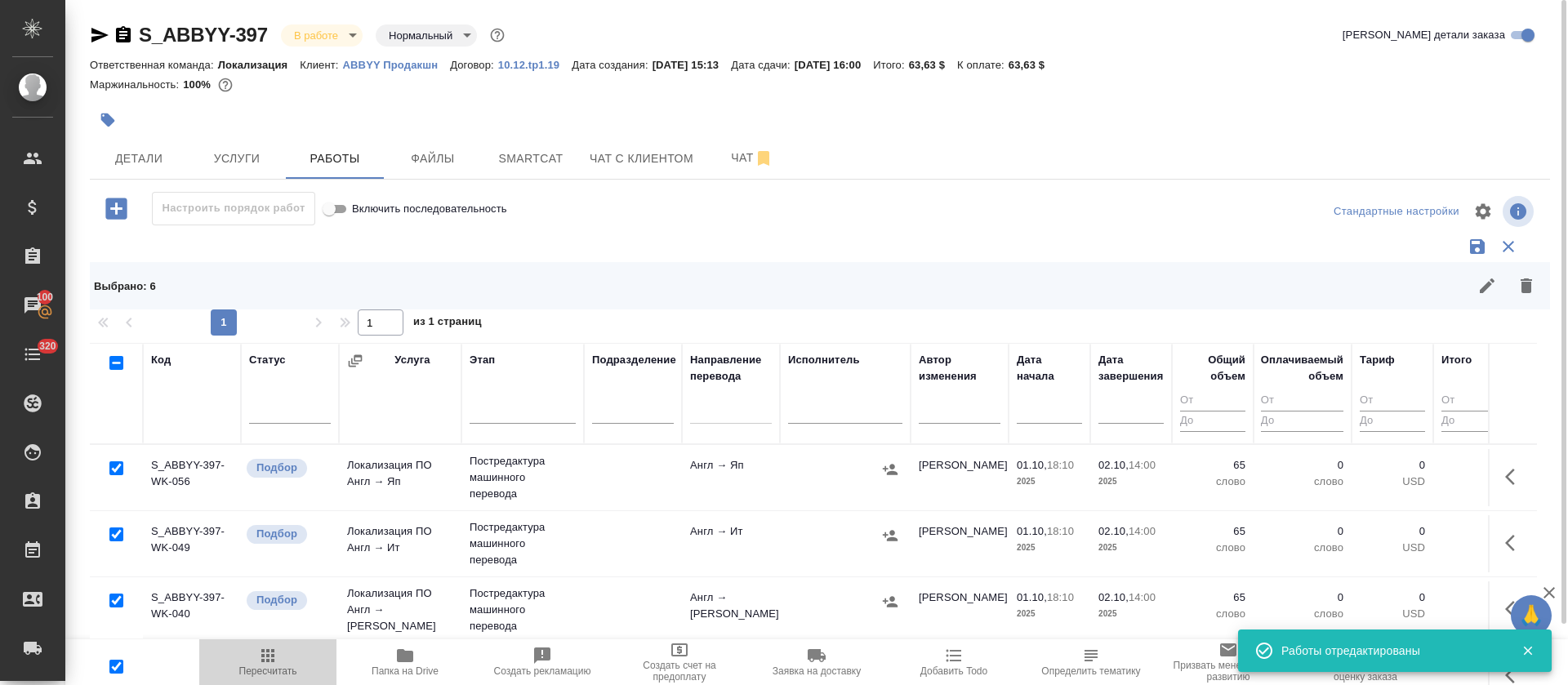
click at [285, 673] on span "Пересчитать" at bounding box center [268, 672] width 58 height 12
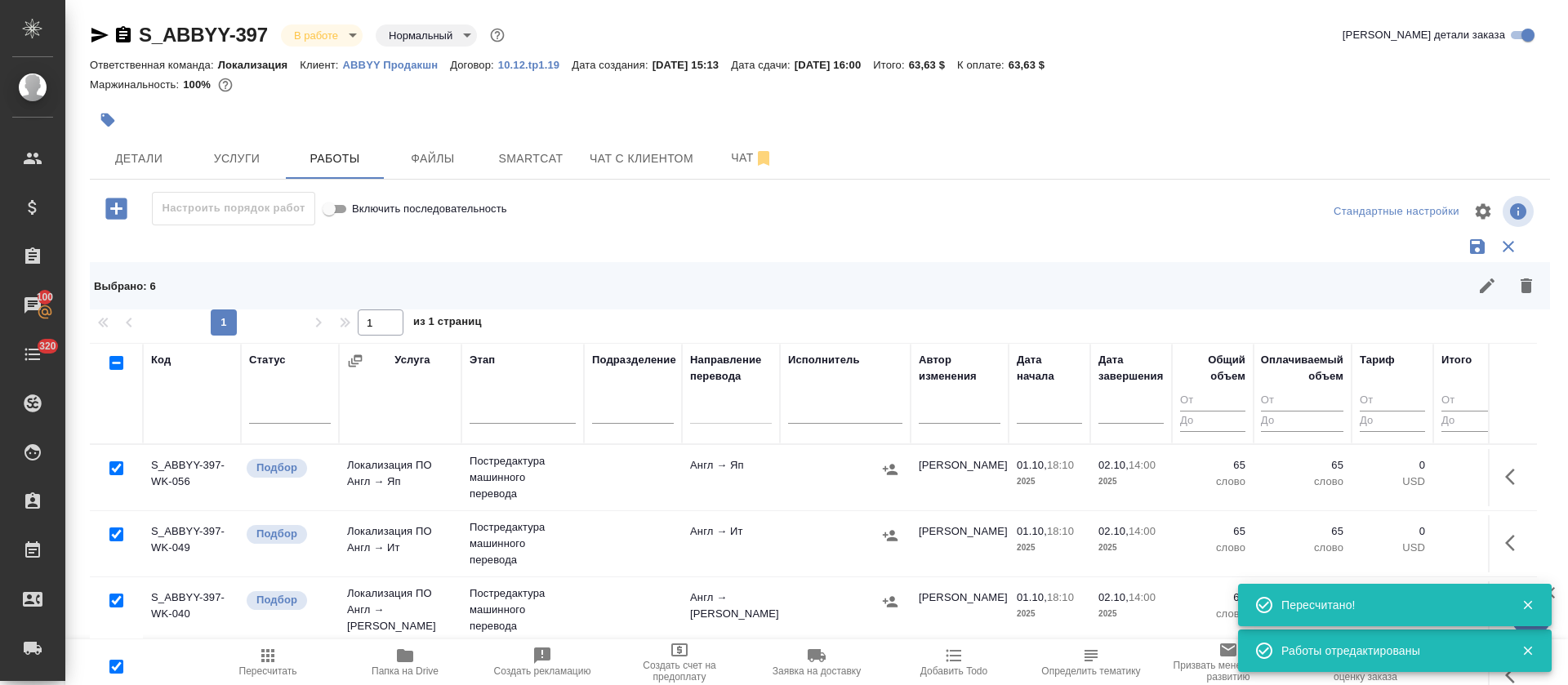
click at [522, 160] on span "Smartcat" at bounding box center [530, 159] width 78 height 21
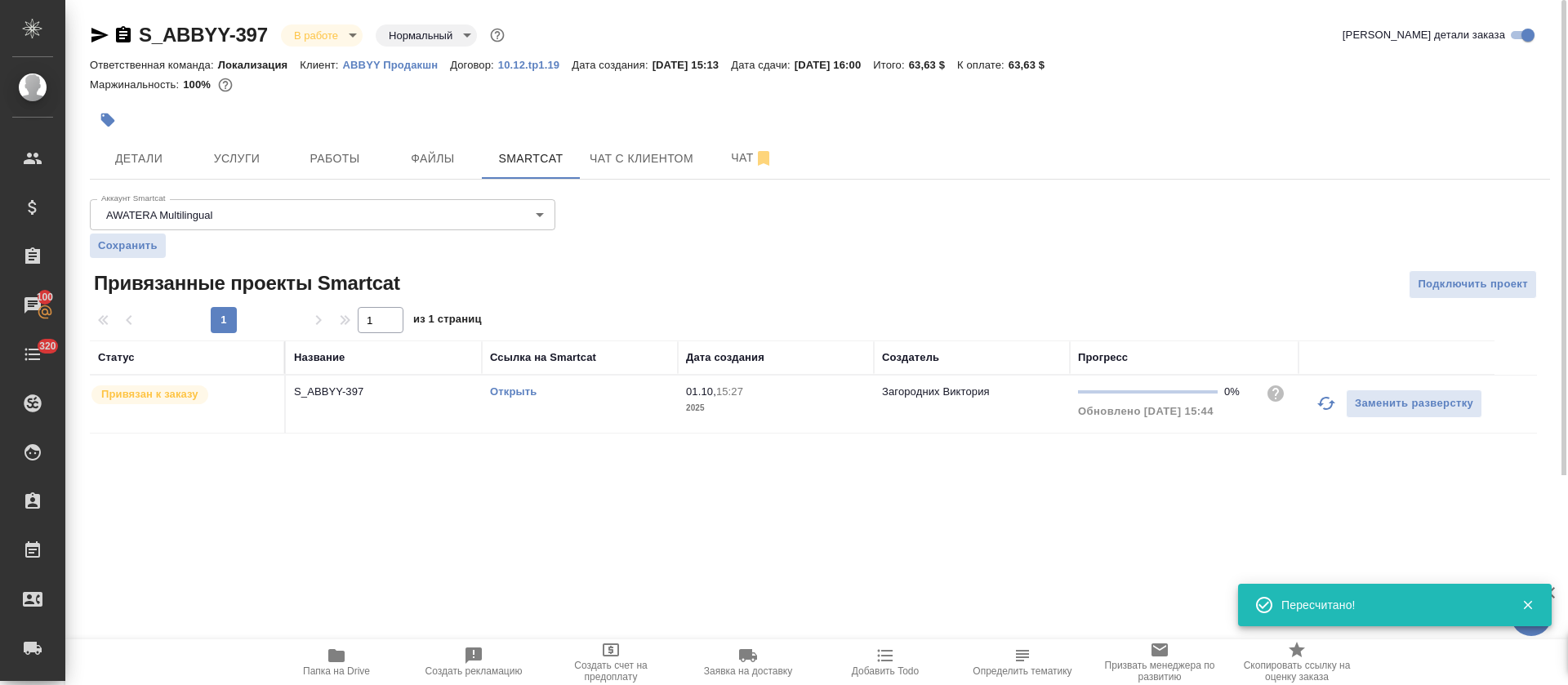
click at [614, 413] on td "Открыть" at bounding box center [579, 403] width 196 height 57
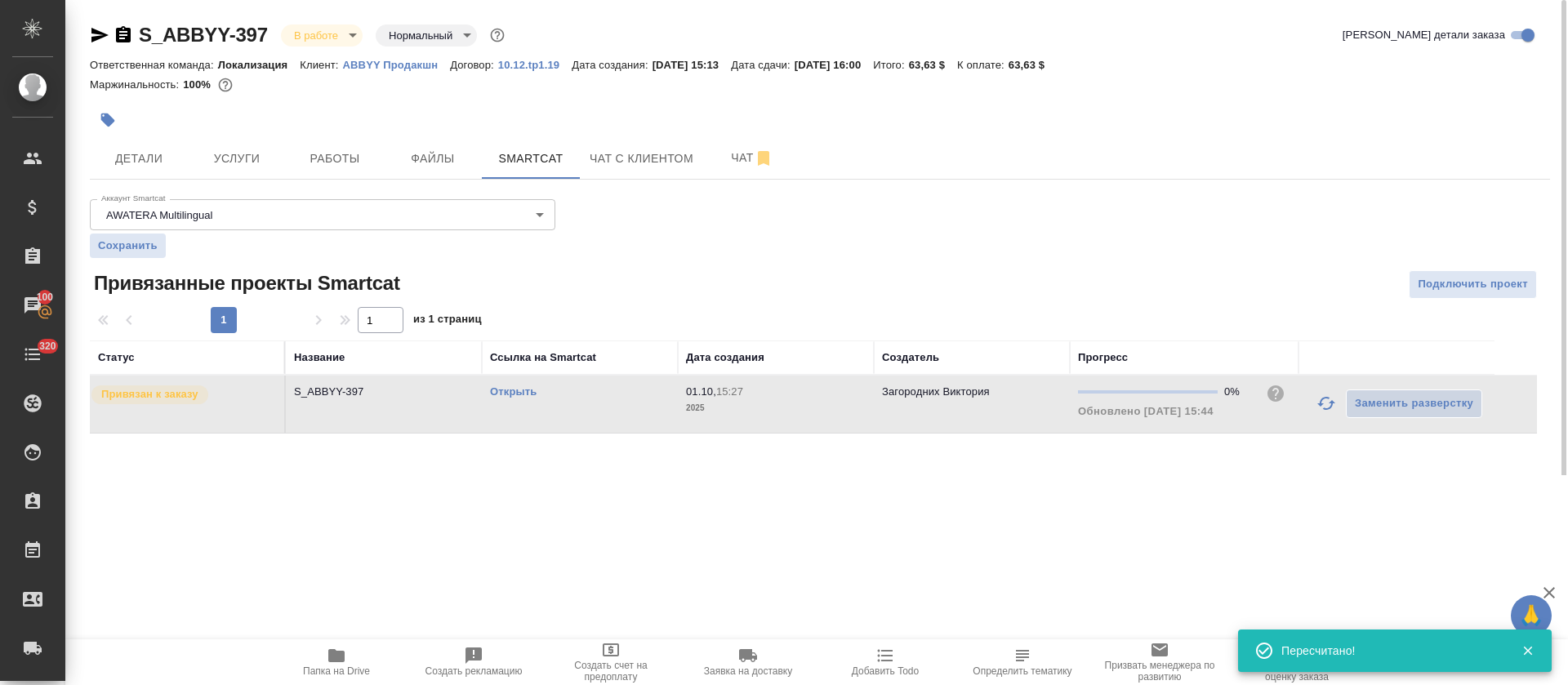
click at [614, 413] on td "Открыть" at bounding box center [579, 403] width 196 height 57
click at [249, 168] on button "Услуги" at bounding box center [236, 159] width 98 height 41
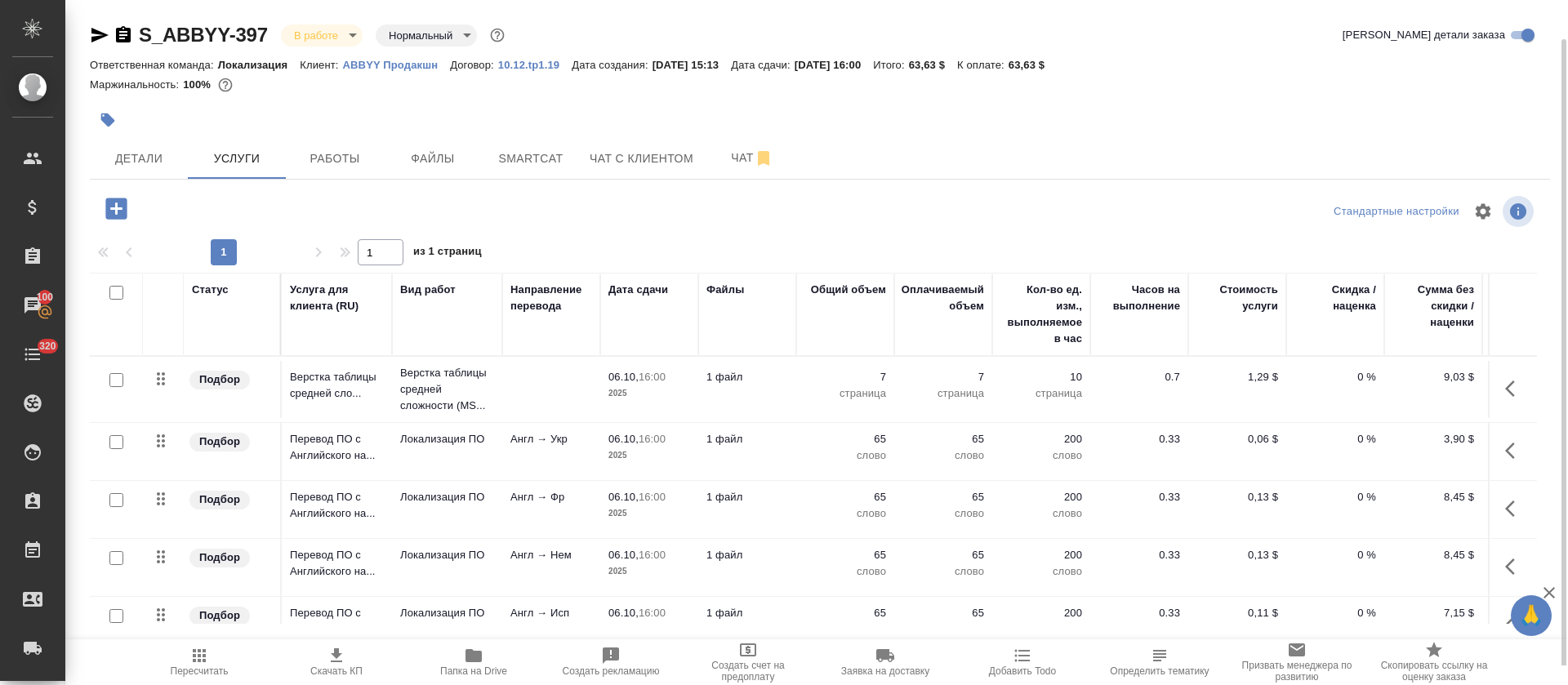
scroll to position [123, 0]
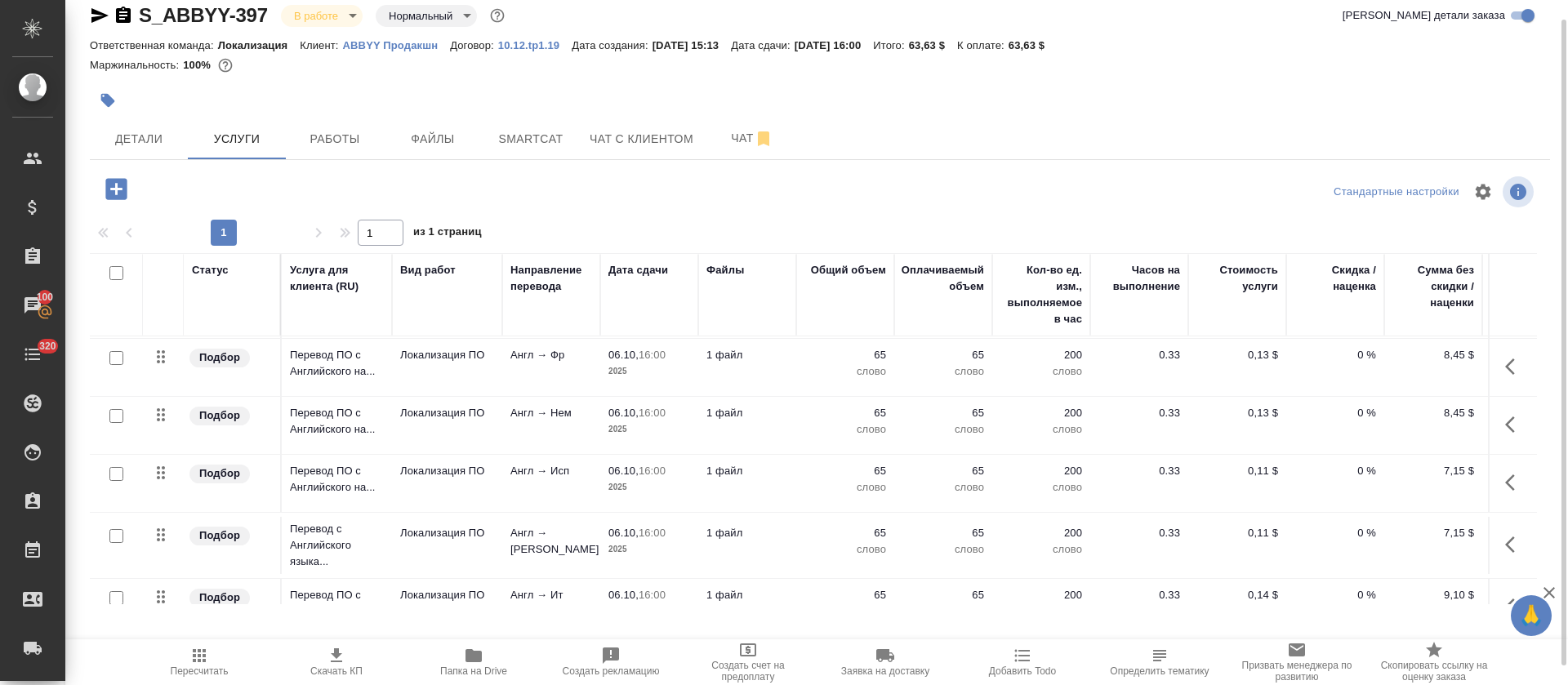
click at [1505, 361] on icon "button" at bounding box center [1515, 367] width 20 height 20
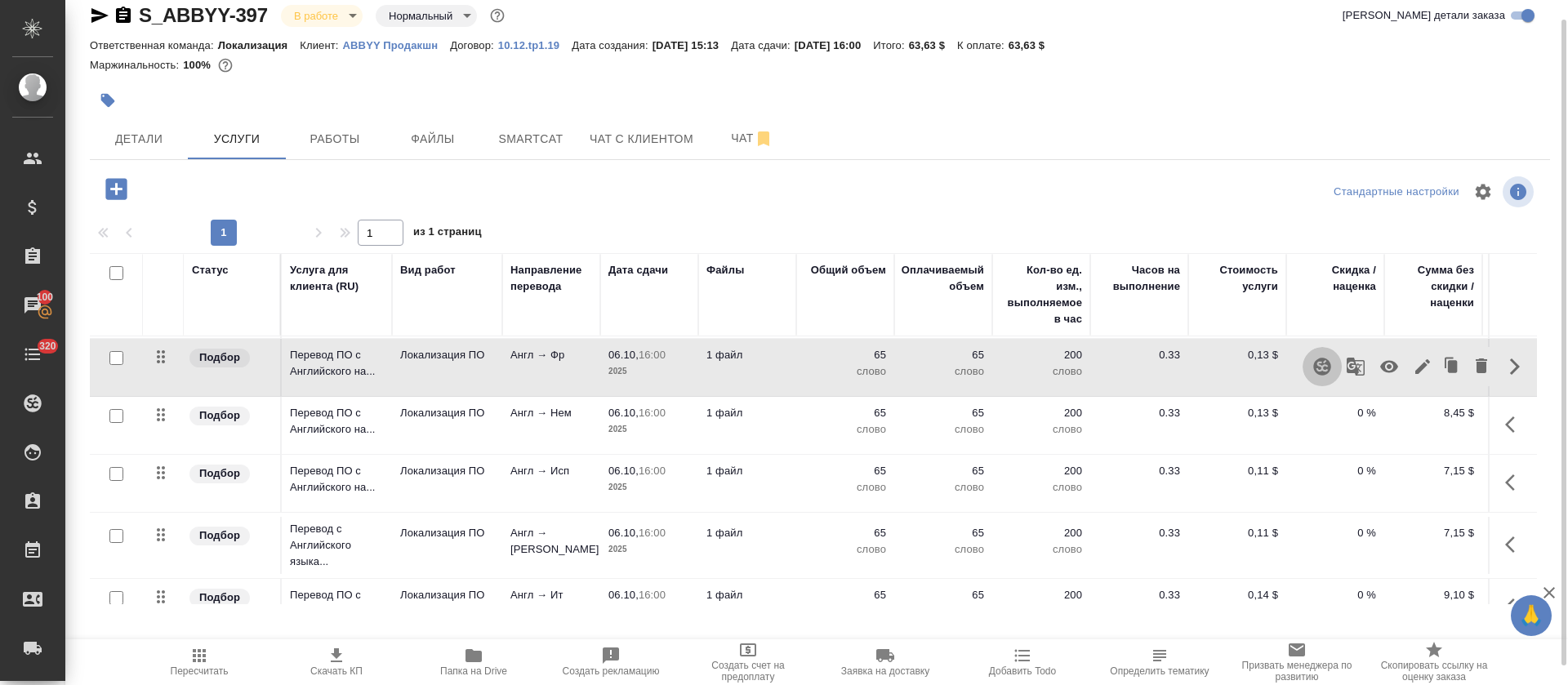
click at [1312, 366] on icon "button" at bounding box center [1322, 367] width 20 height 20
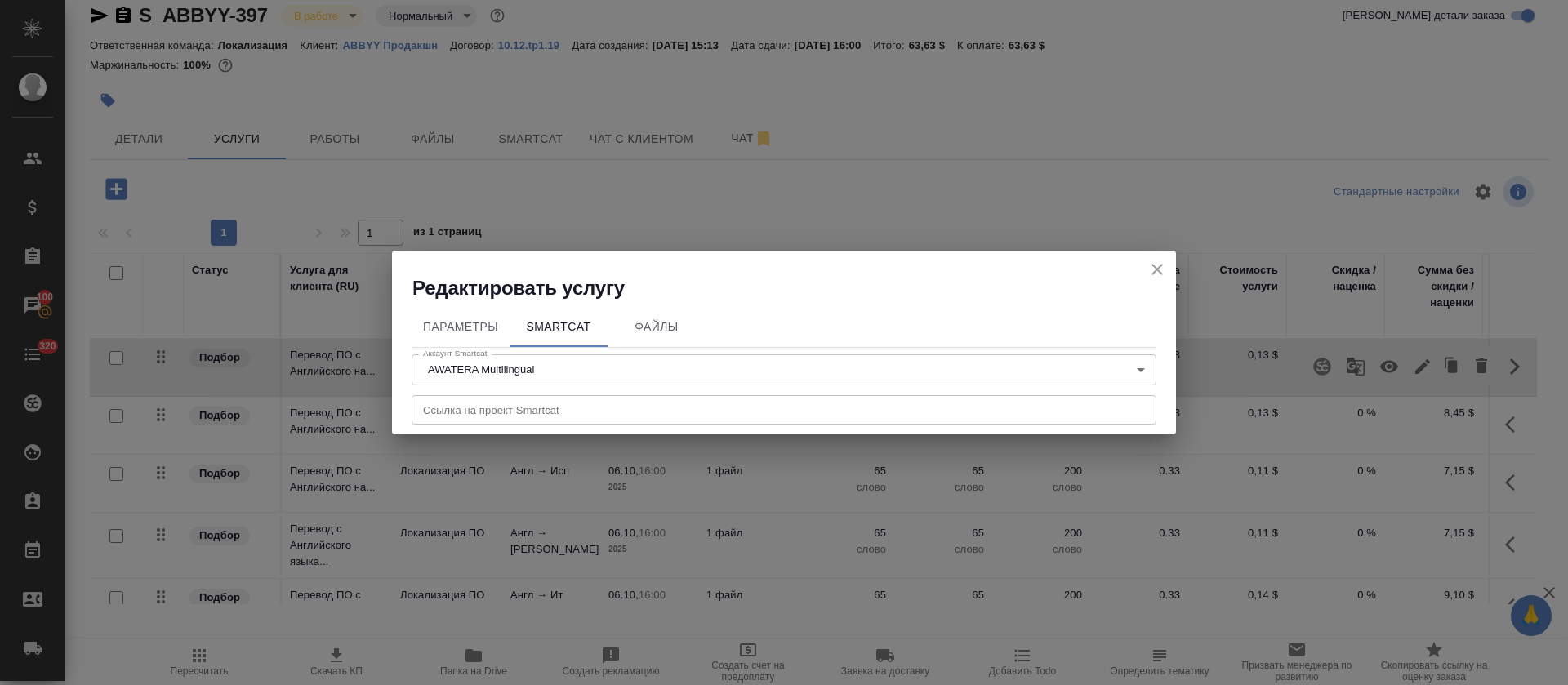
click at [864, 427] on div "Ссылка на проект Smartcat Ссылка на проект Smartcat" at bounding box center [784, 408] width 745 height 40
click at [864, 415] on input "text" at bounding box center [784, 410] width 745 height 30
paste input "https://smartcat.com/projects/fe3512e6-ab06-472f-a6f8-a026629a61f5/files"
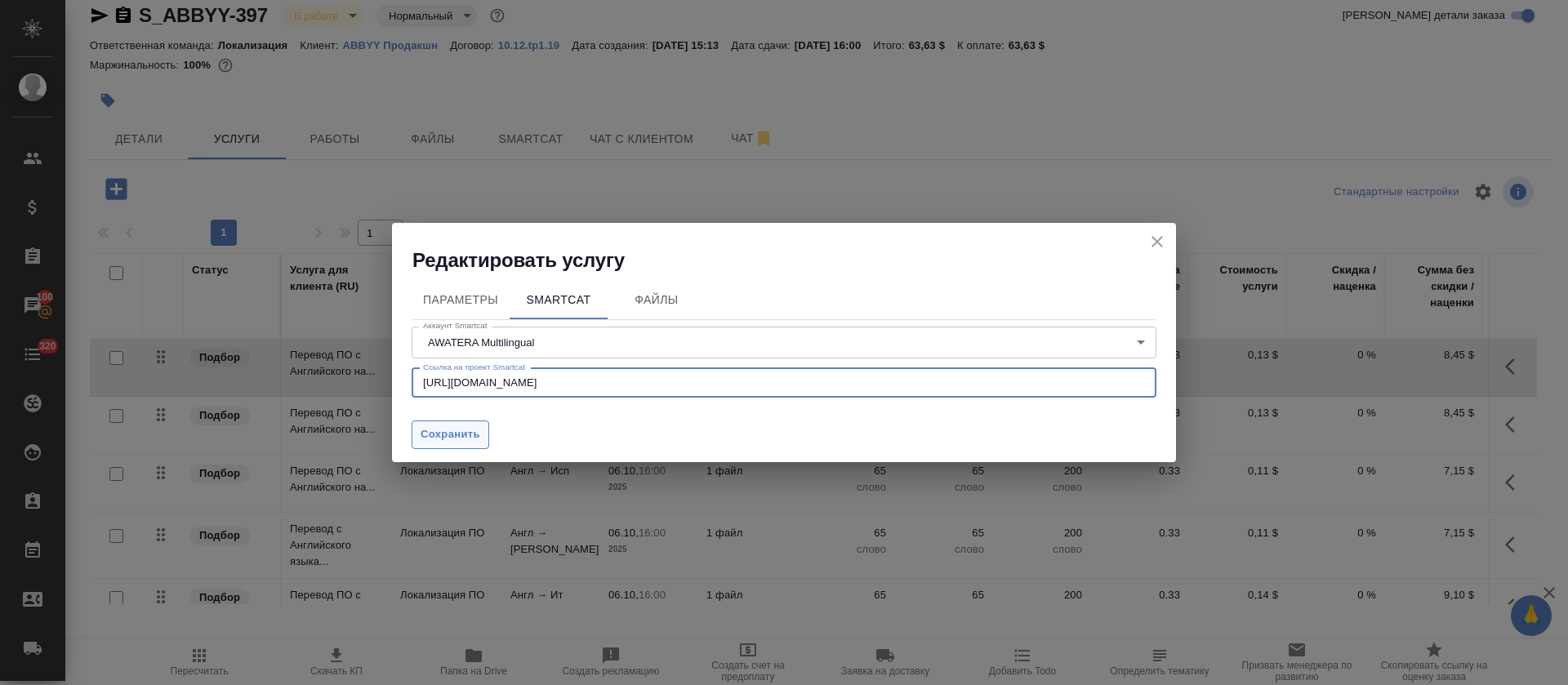
type input "https://smartcat.com/projects/fe3512e6-ab06-472f-a6f8-a026629a61f5/files"
click at [461, 446] on button "Сохранить" at bounding box center [450, 435] width 77 height 29
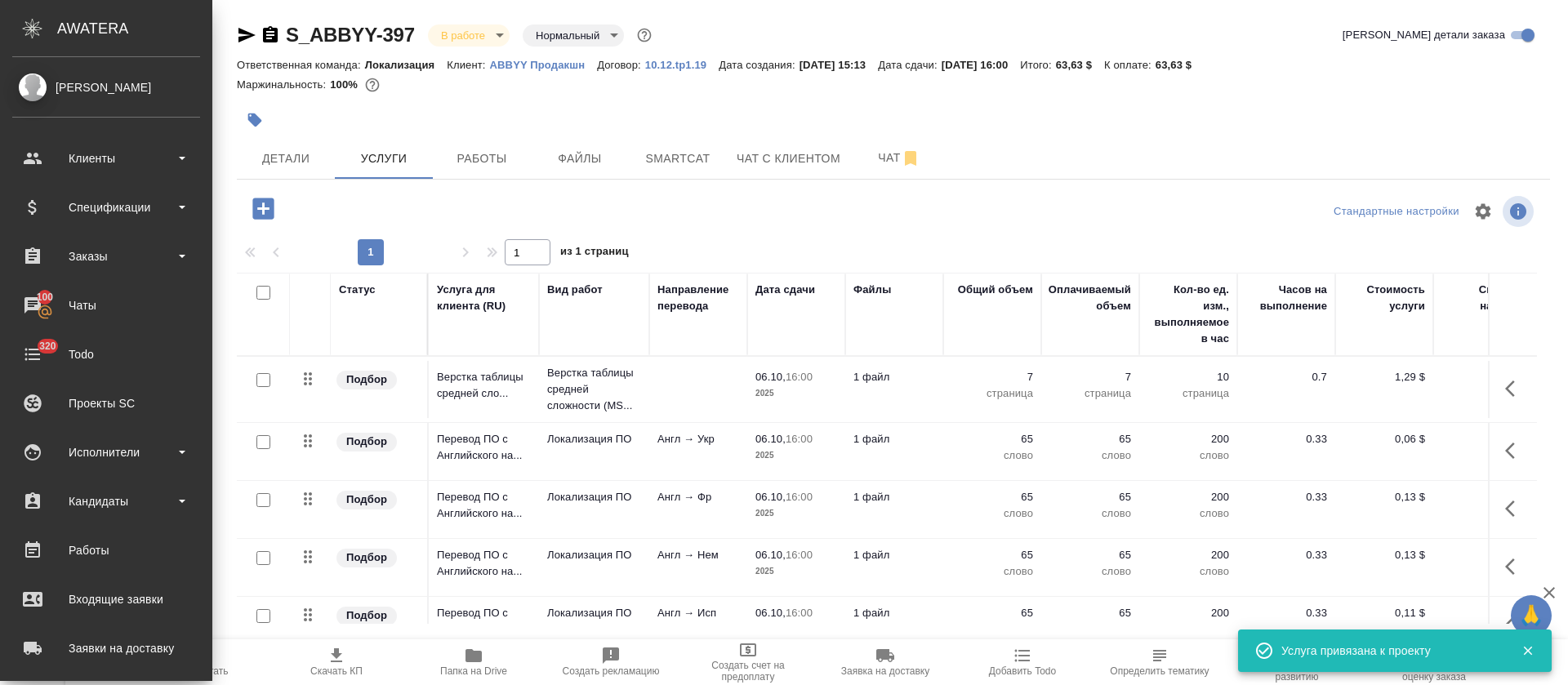
scroll to position [0, 0]
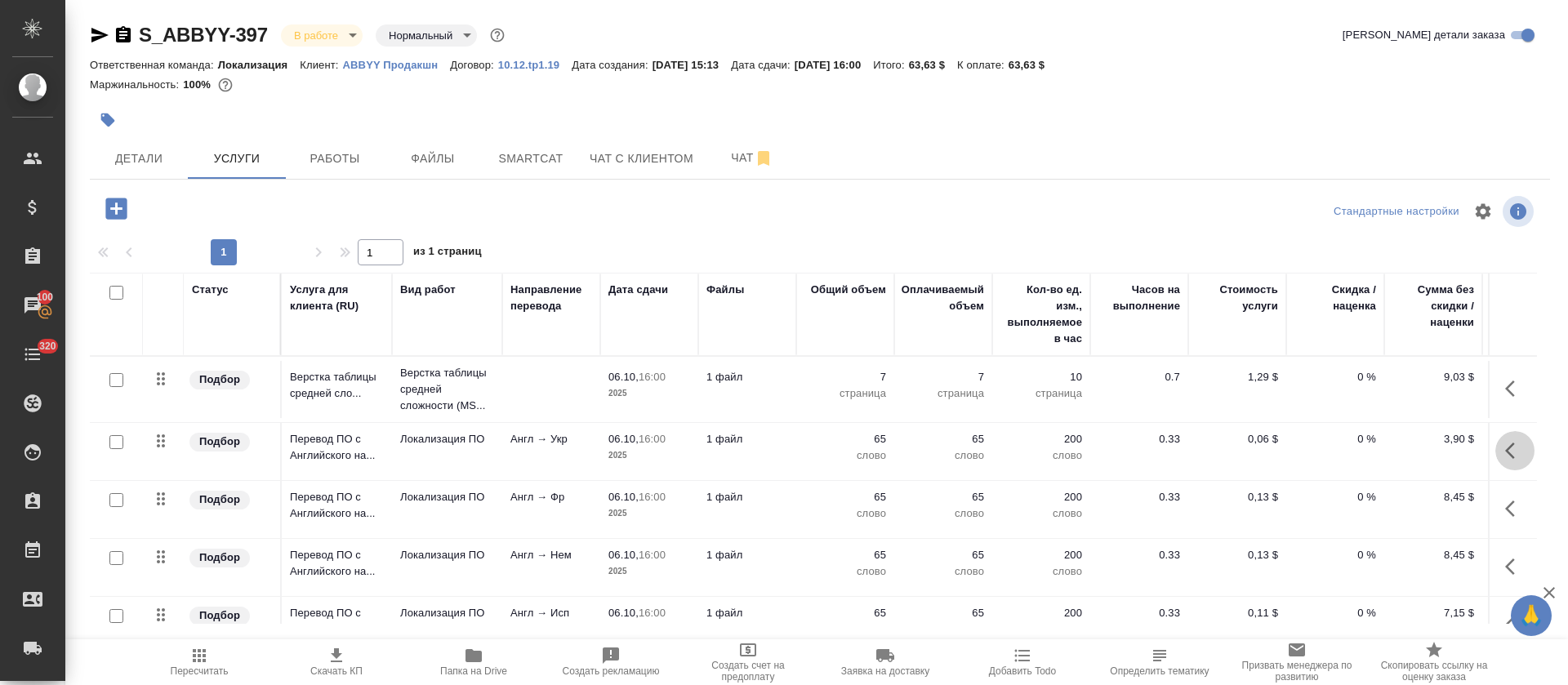
click at [1496, 446] on button "button" at bounding box center [1515, 451] width 40 height 40
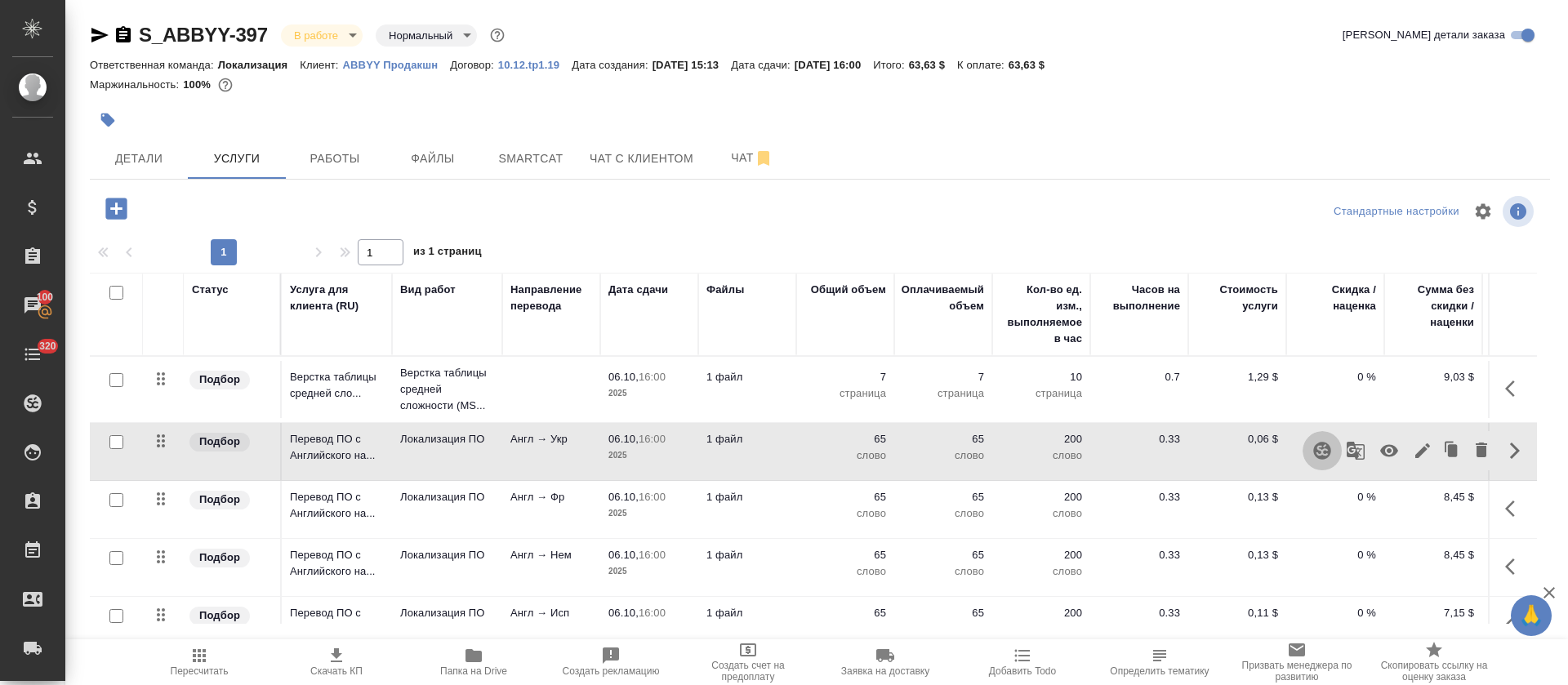
click at [1313, 456] on icon "button" at bounding box center [1321, 450] width 17 height 17
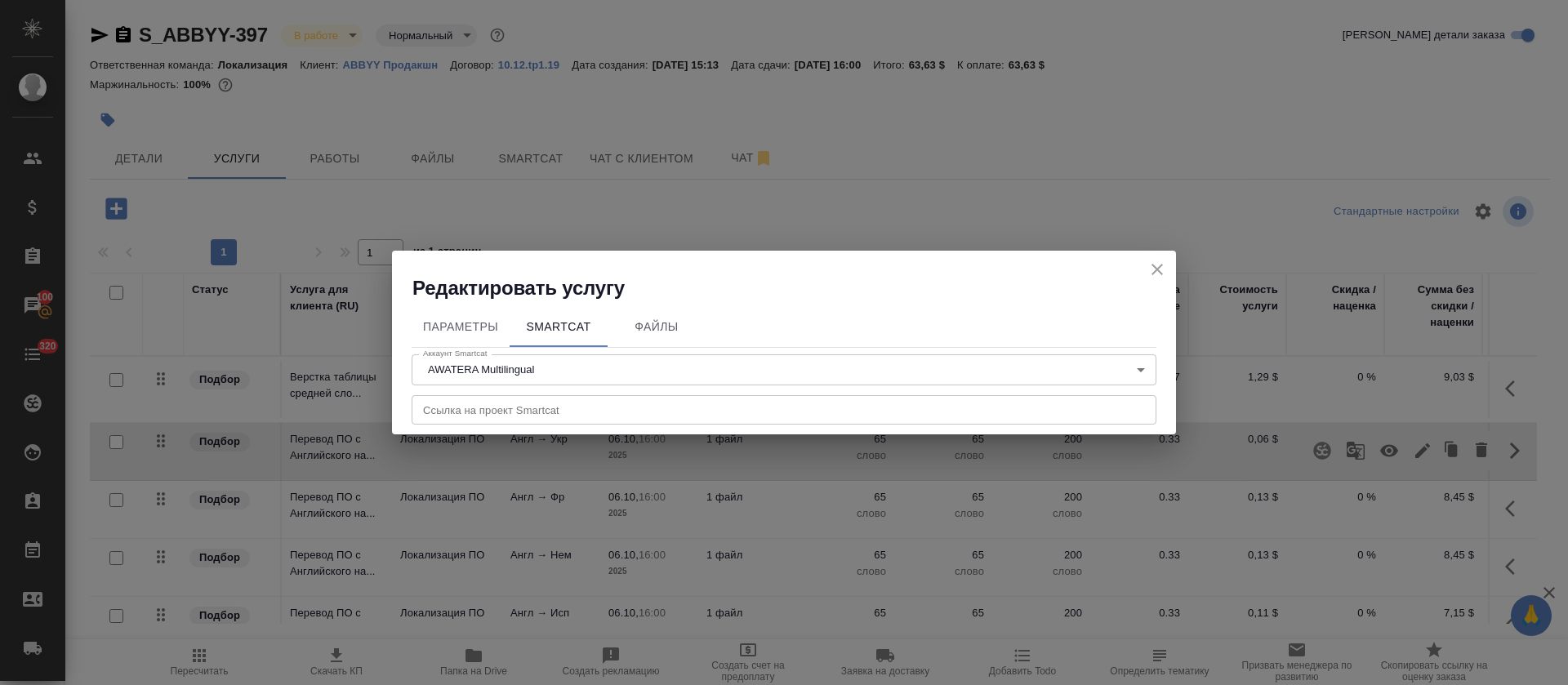
click at [649, 396] on input "text" at bounding box center [784, 410] width 745 height 30
paste input "https://smartcat.com/projects/fe3512e6-ab06-472f-a6f8-a026629a61f5/files"
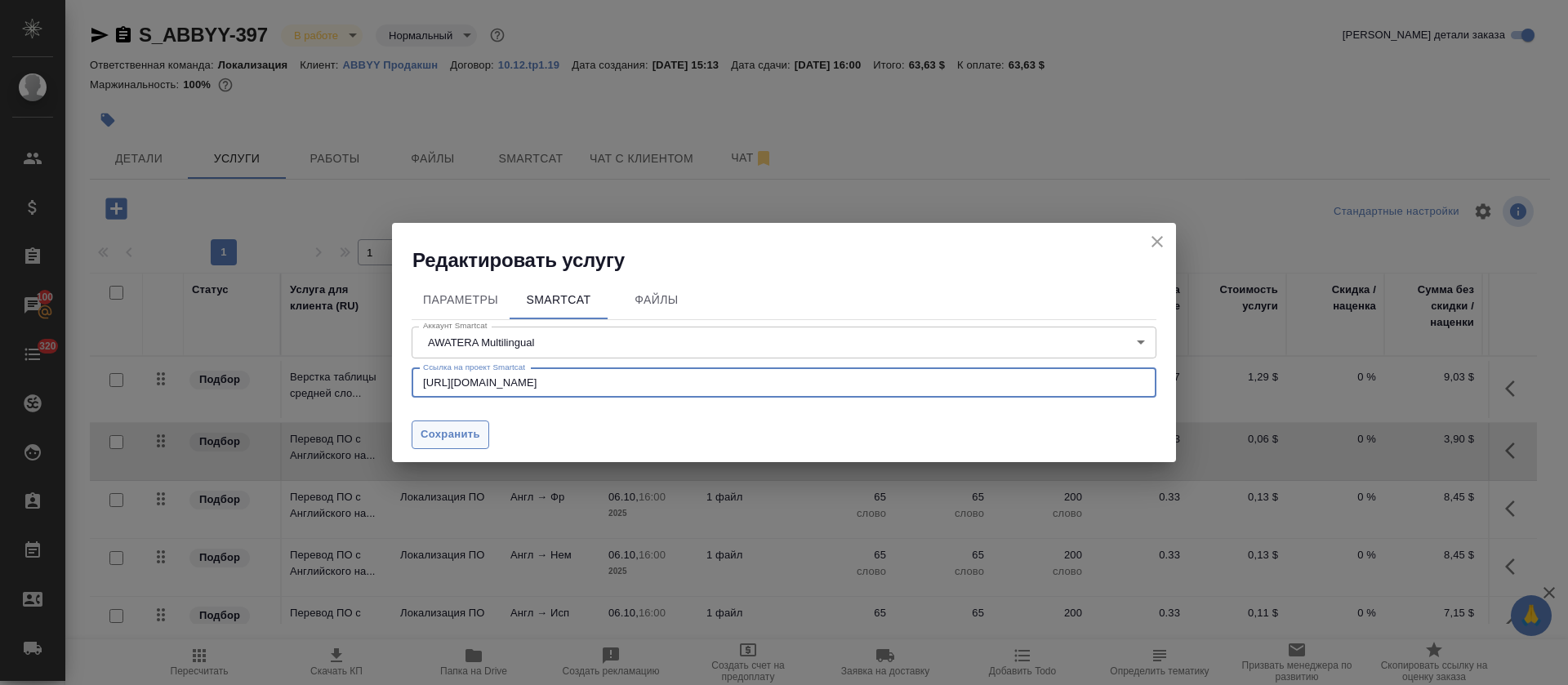
type input "https://smartcat.com/projects/fe3512e6-ab06-472f-a6f8-a026629a61f5/files"
click at [465, 443] on span "Сохранить" at bounding box center [450, 435] width 59 height 19
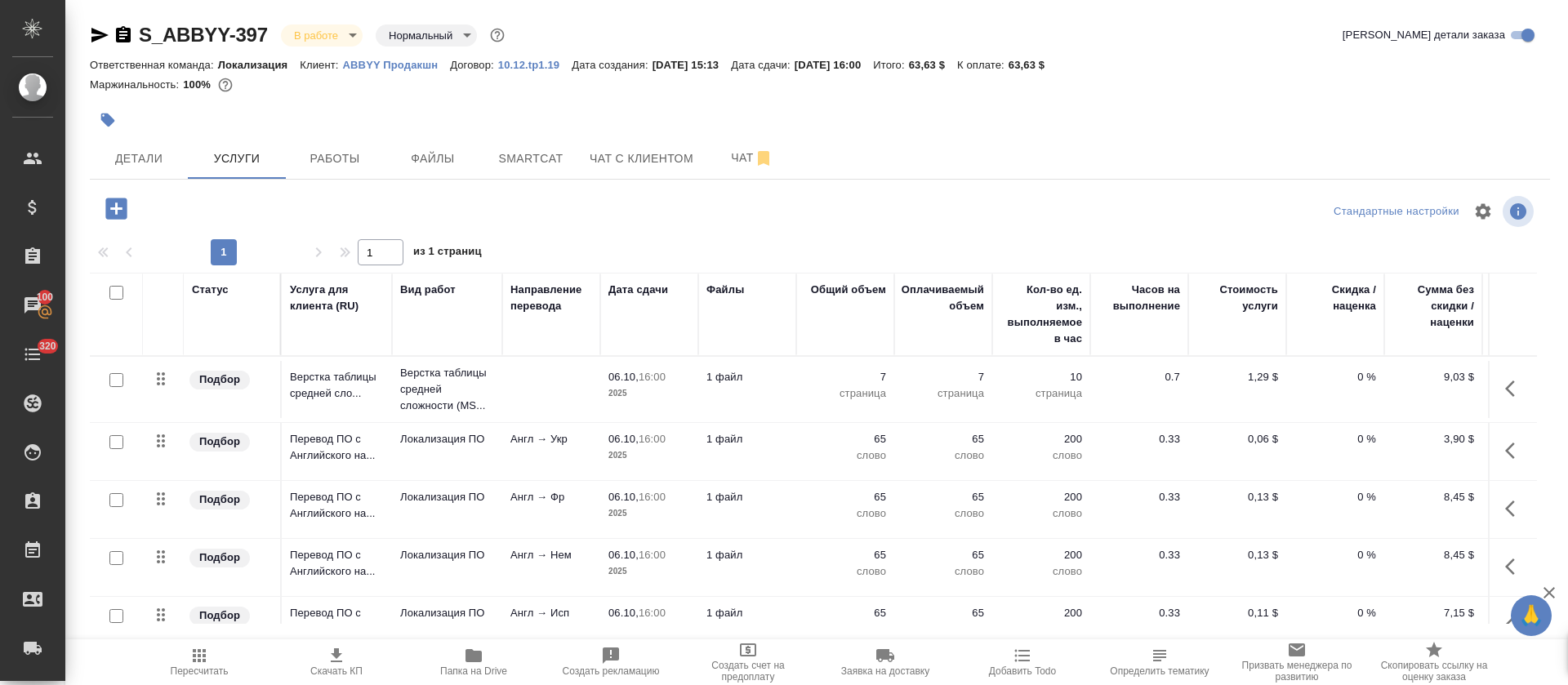
click at [1505, 510] on icon "button" at bounding box center [1510, 509] width 10 height 16
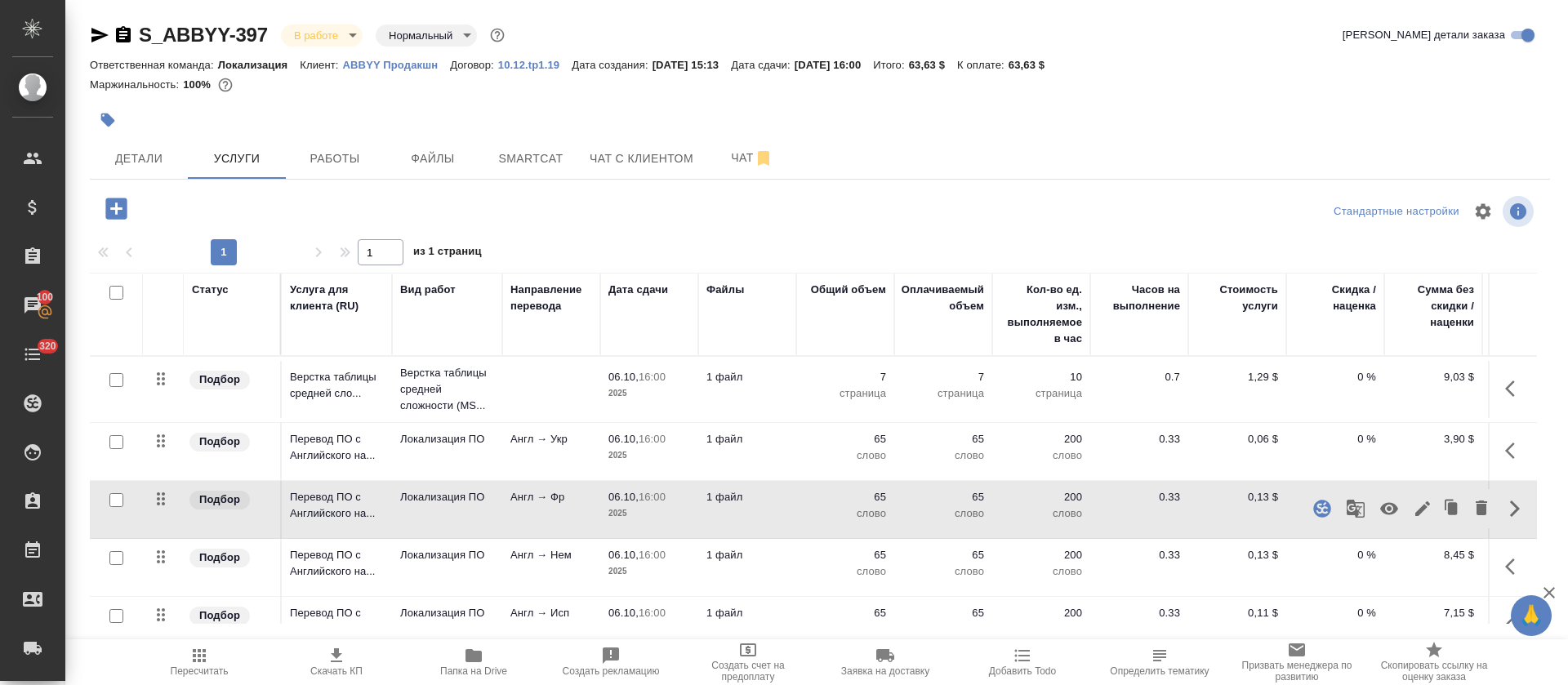
click at [1505, 566] on icon "button" at bounding box center [1515, 567] width 20 height 20
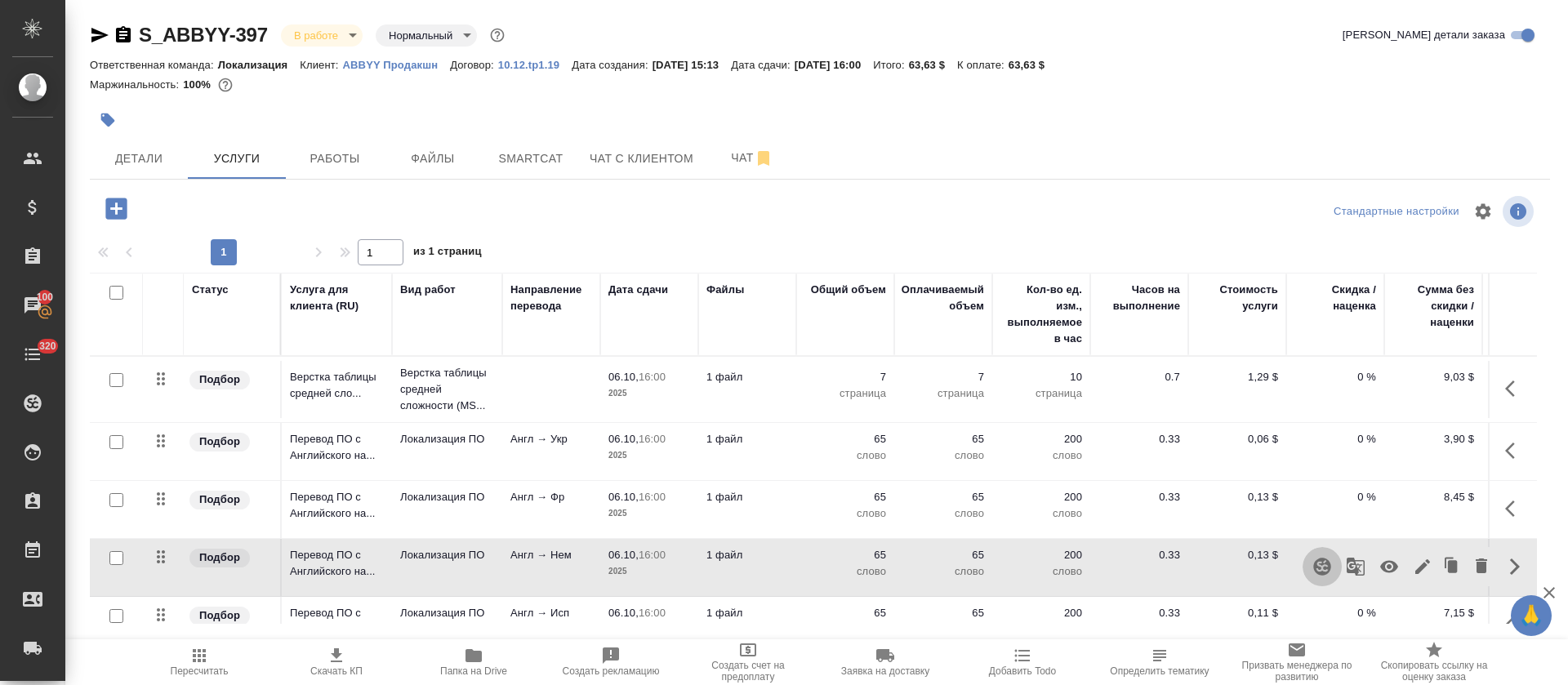
click at [1312, 561] on icon "button" at bounding box center [1322, 567] width 20 height 20
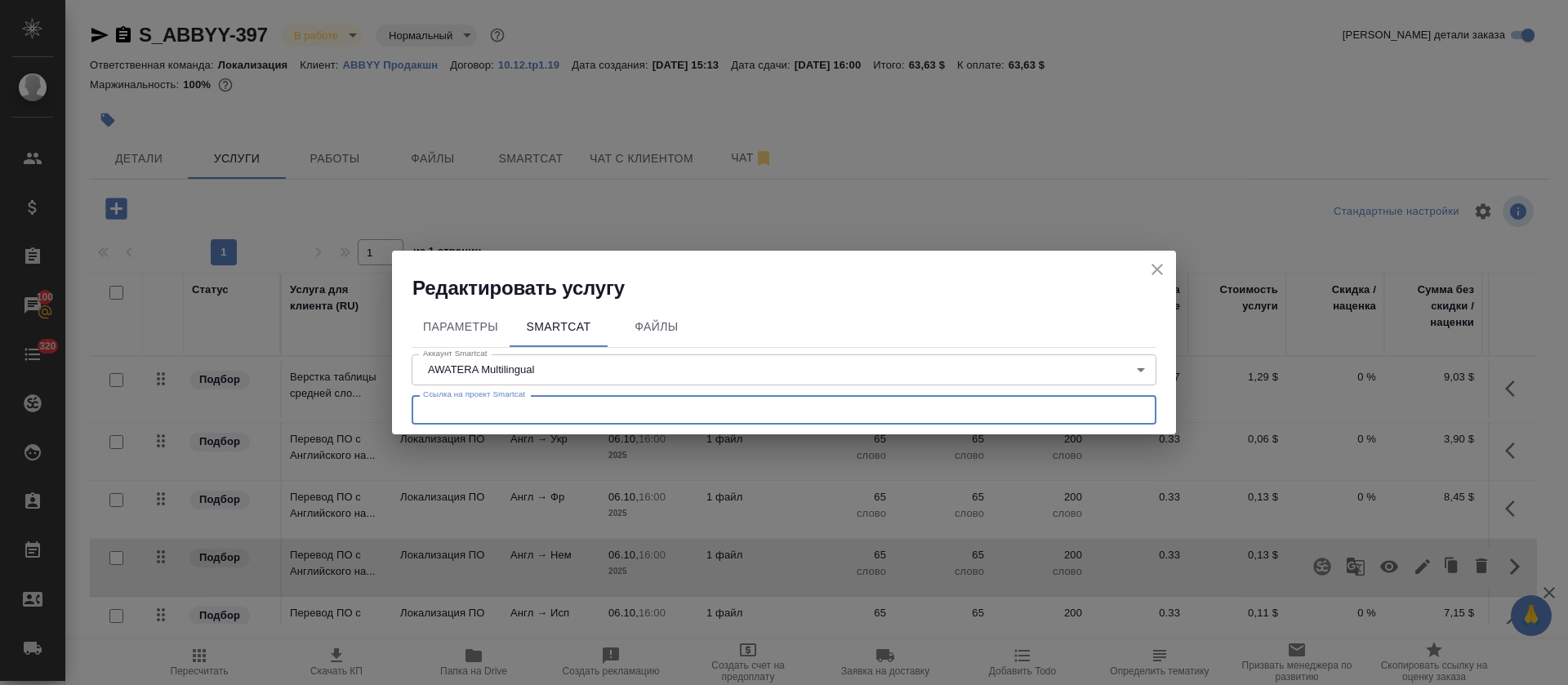
click at [710, 416] on input "text" at bounding box center [784, 410] width 745 height 30
paste input "https://smartcat.com/projects/fe3512e6-ab06-472f-a6f8-a026629a61f5/files"
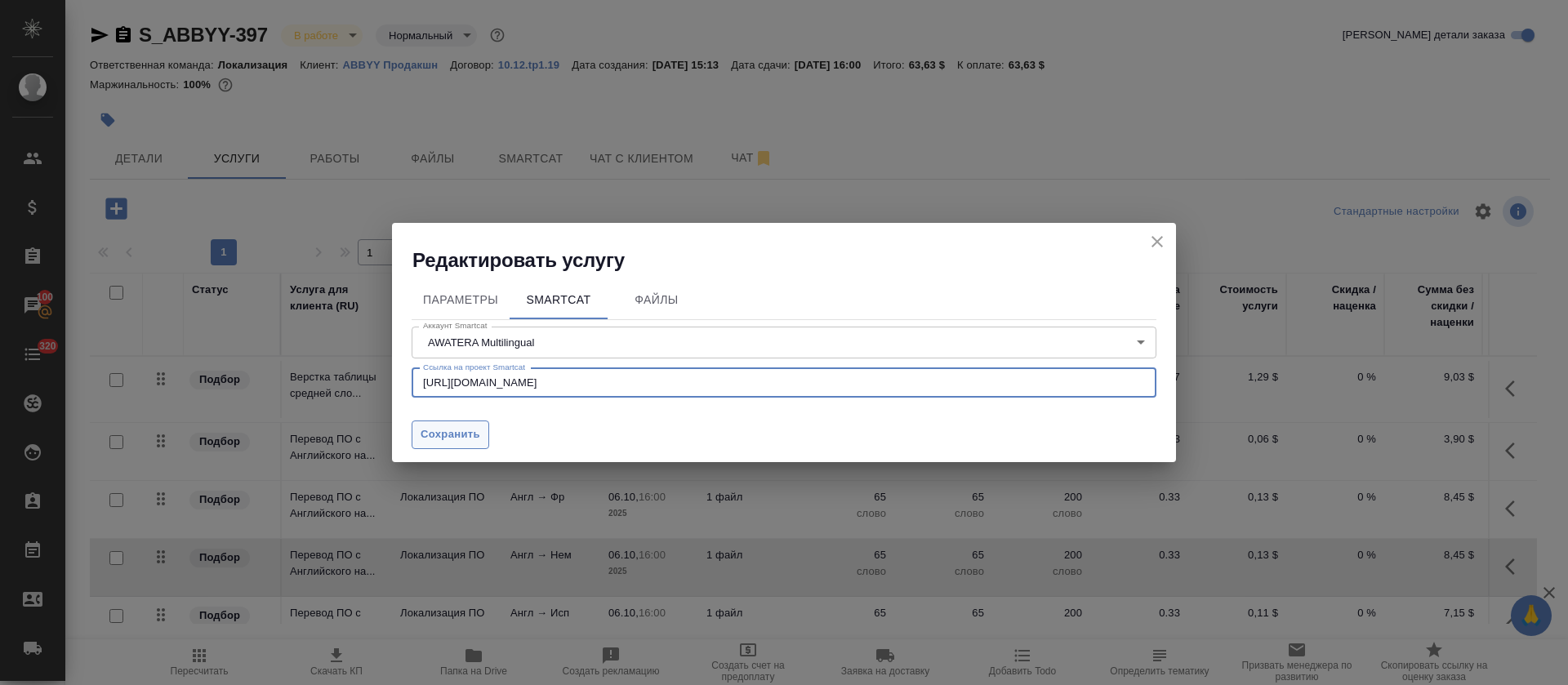
type input "https://smartcat.com/projects/fe3512e6-ab06-472f-a6f8-a026629a61f5/files"
click at [463, 437] on span "Сохранить" at bounding box center [450, 435] width 59 height 19
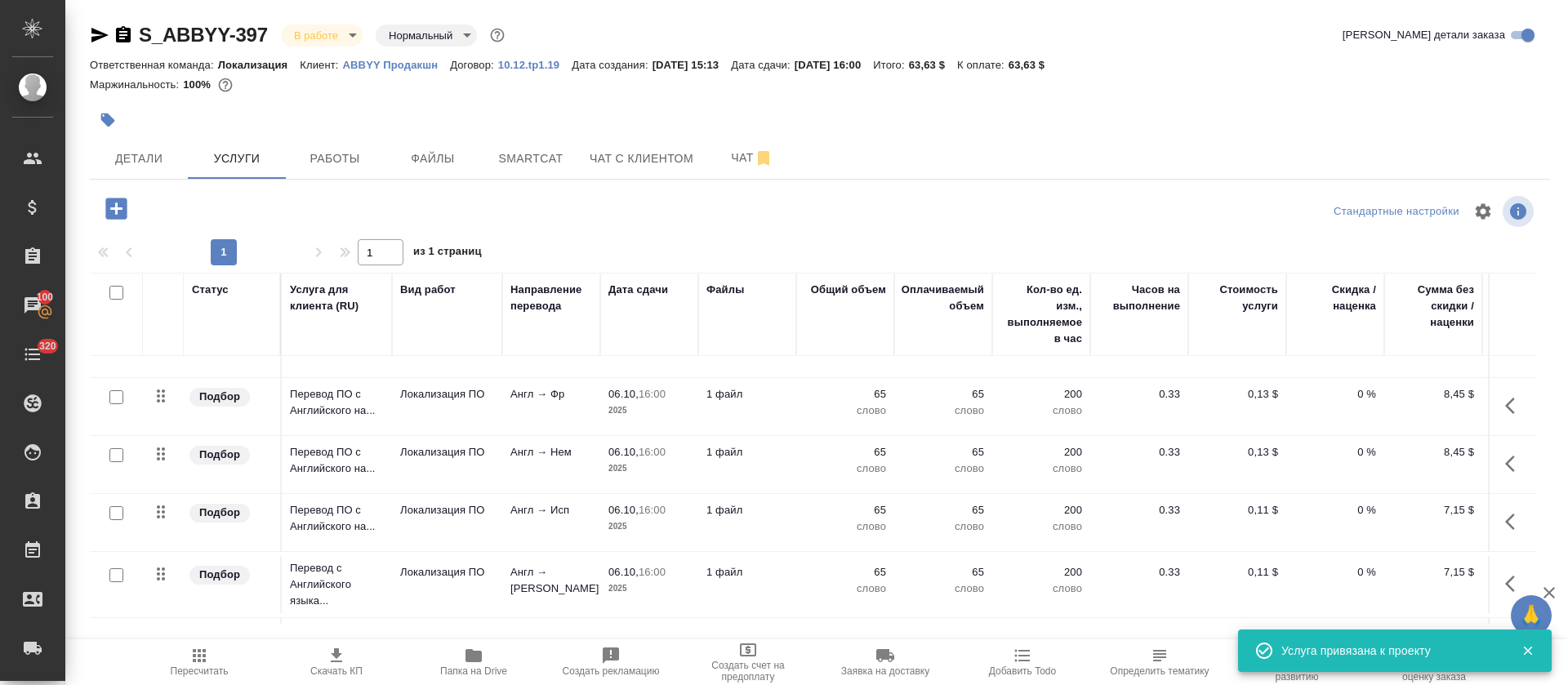
scroll to position [123, 0]
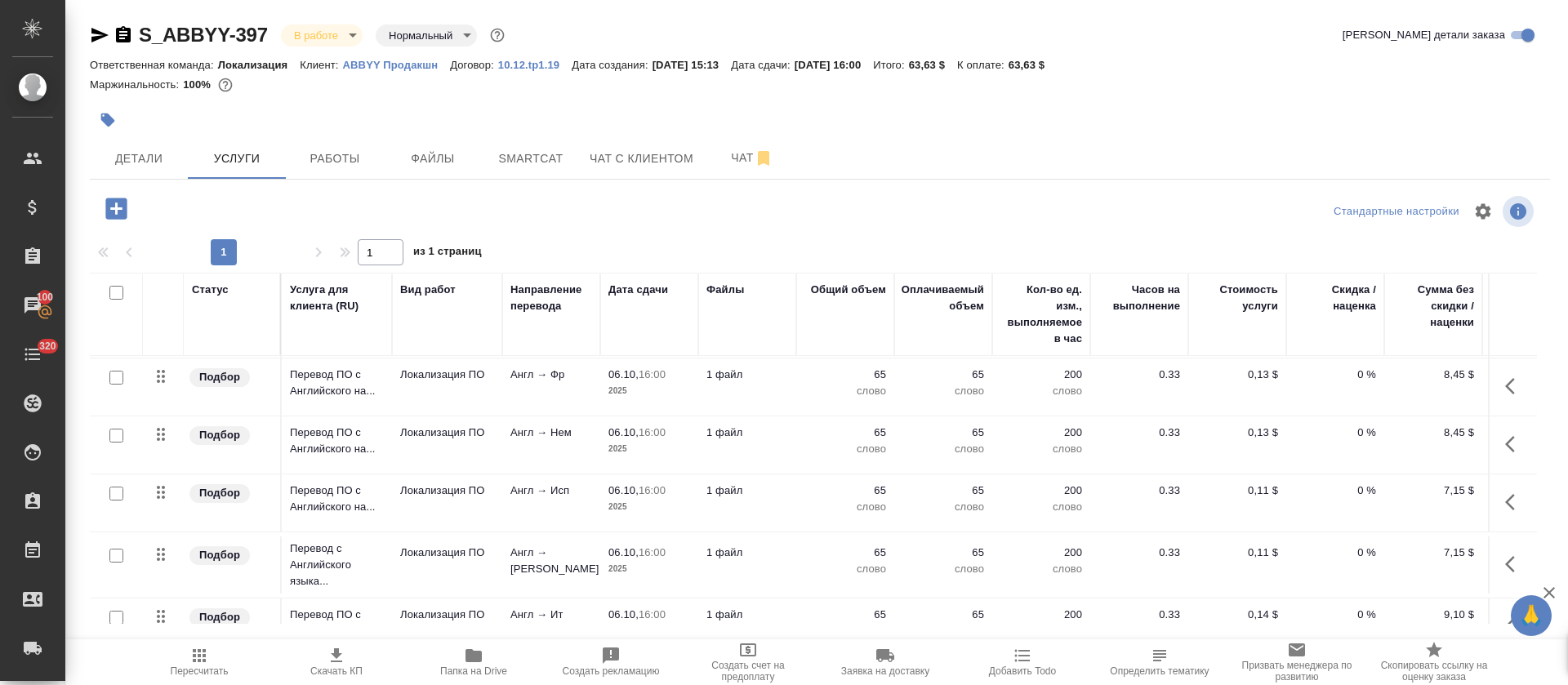
click at [1505, 496] on icon "button" at bounding box center [1515, 502] width 20 height 20
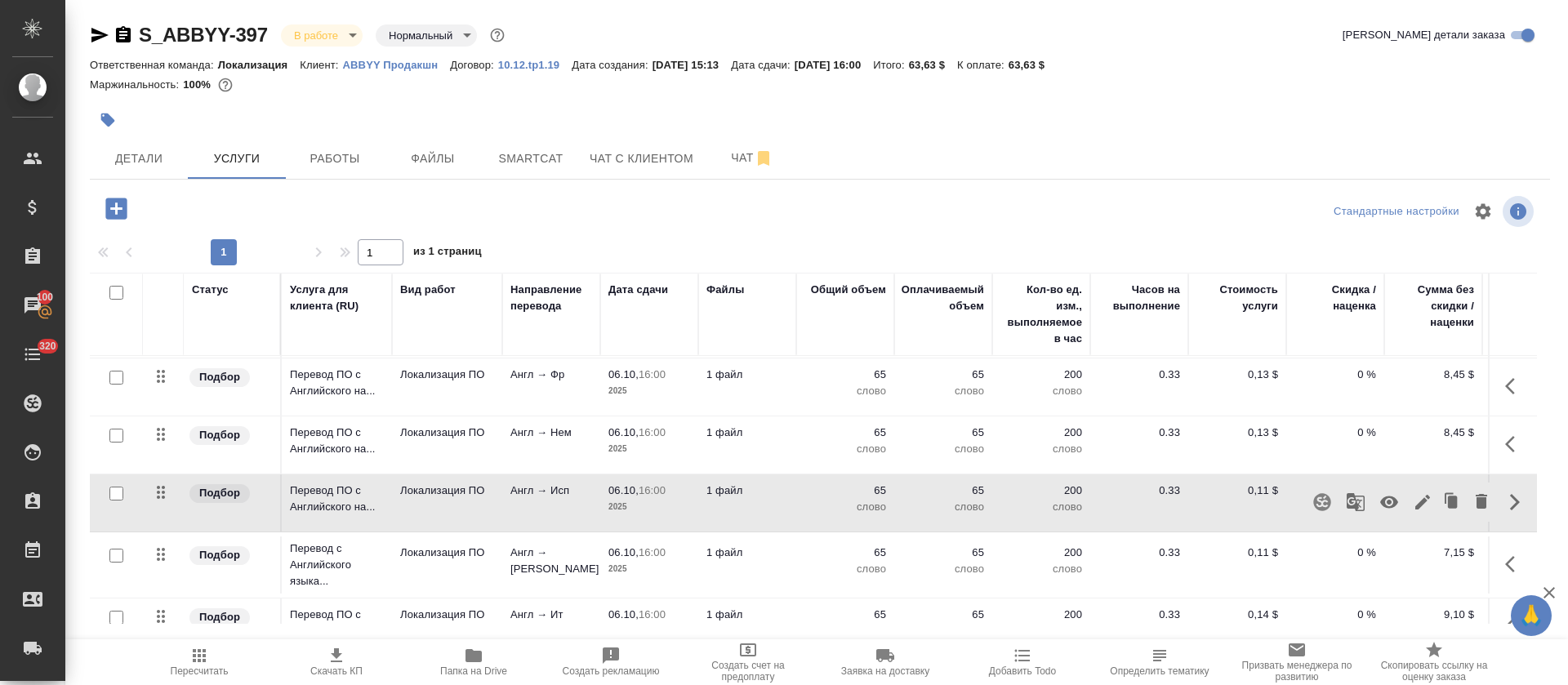
click at [1313, 501] on icon "button" at bounding box center [1321, 501] width 17 height 17
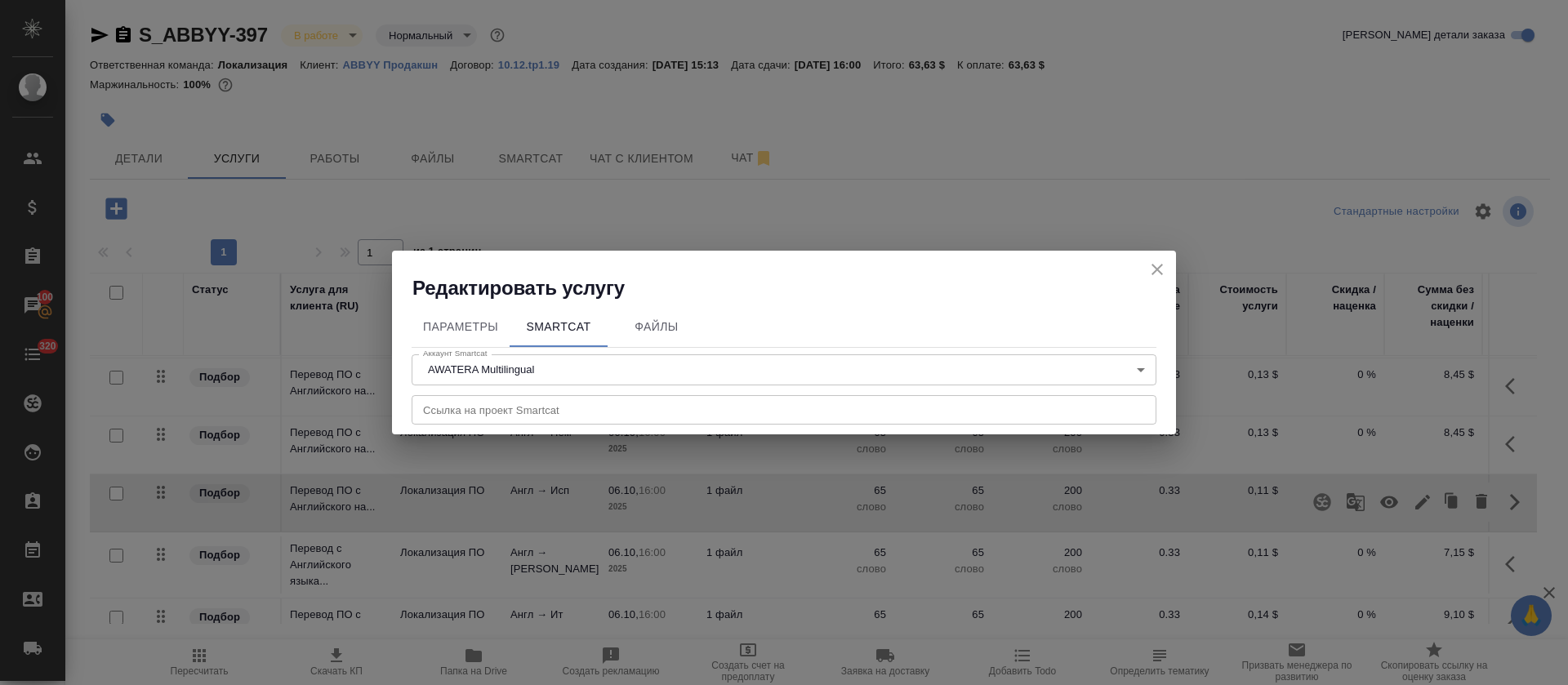
click at [704, 395] on input "text" at bounding box center [784, 410] width 745 height 30
paste input "https://smartcat.com/projects/fe3512e6-ab06-472f-a6f8-a026629a61f5/files"
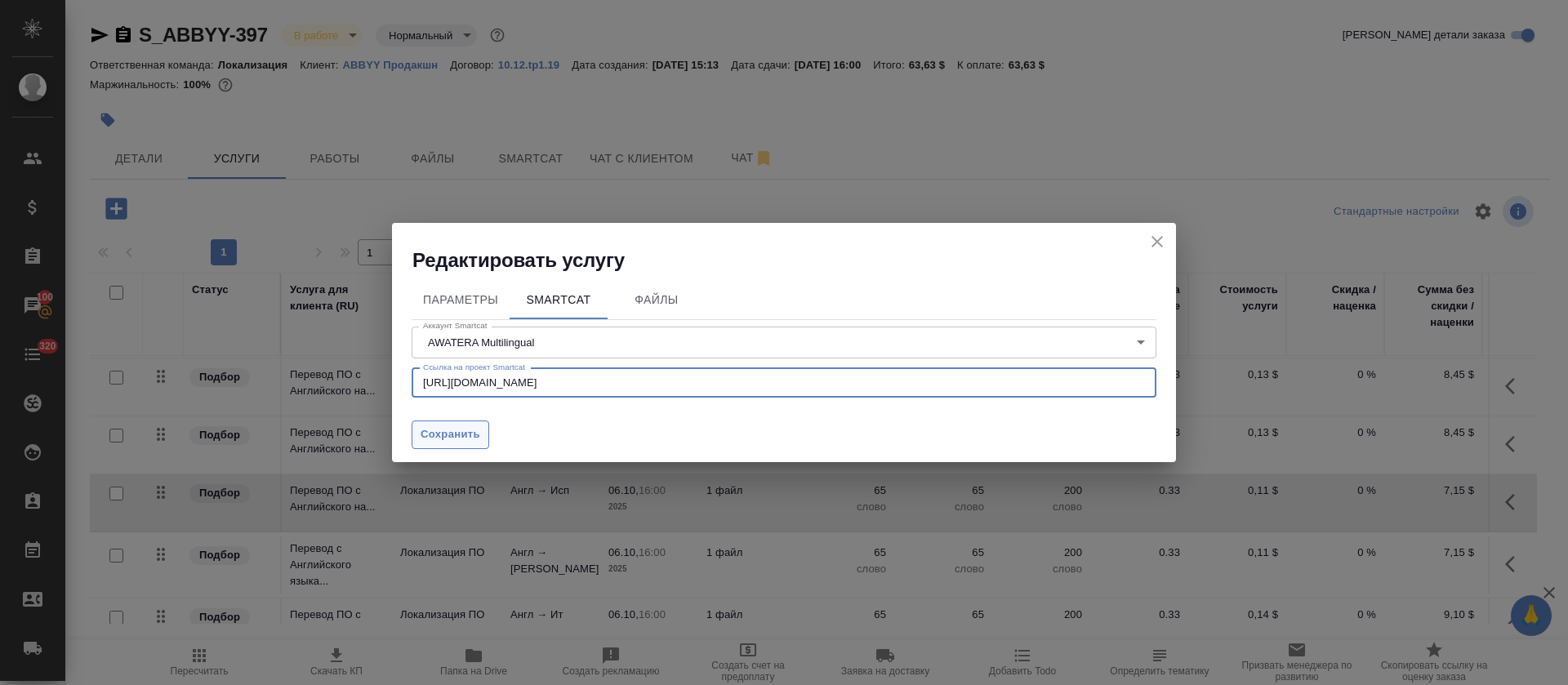
type input "https://smartcat.com/projects/fe3512e6-ab06-472f-a6f8-a026629a61f5/files"
click at [485, 440] on button "Сохранить" at bounding box center [450, 435] width 77 height 29
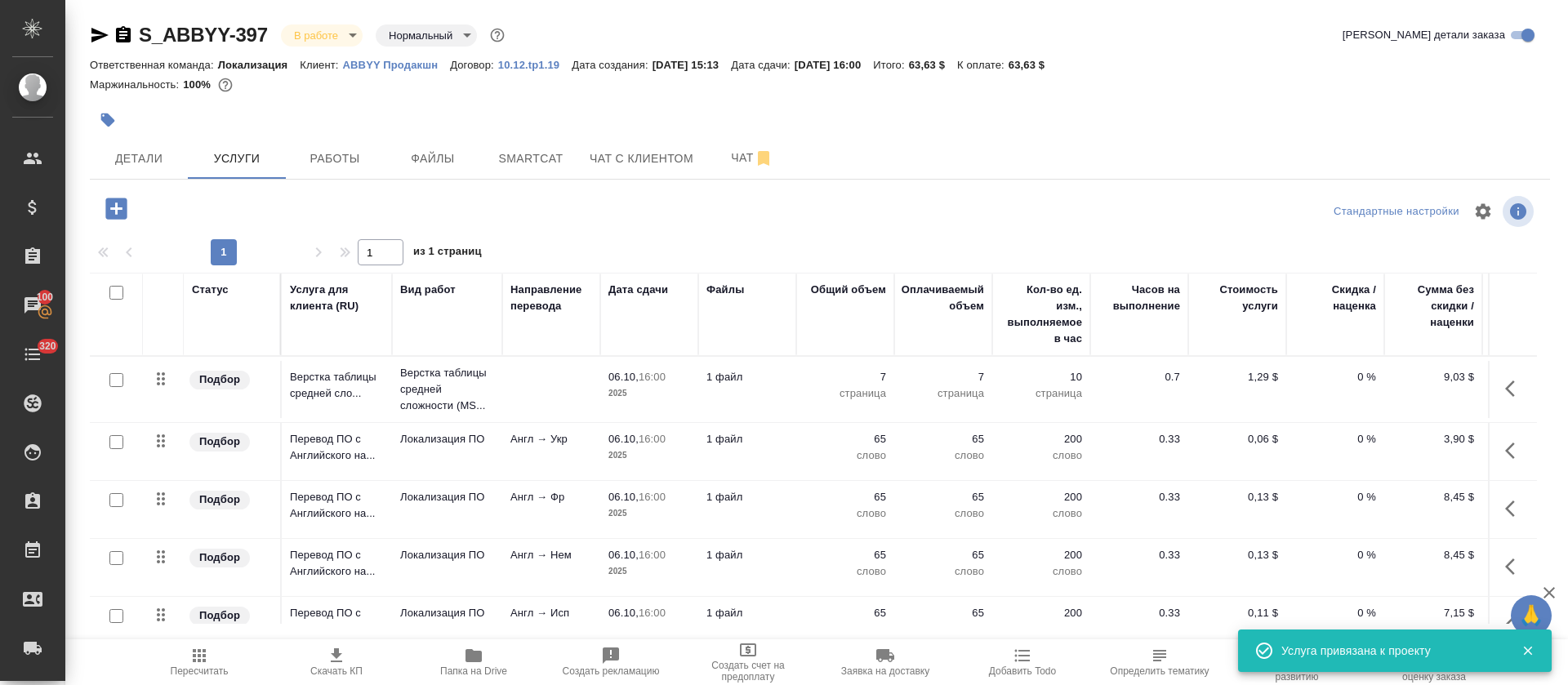
scroll to position [232, 0]
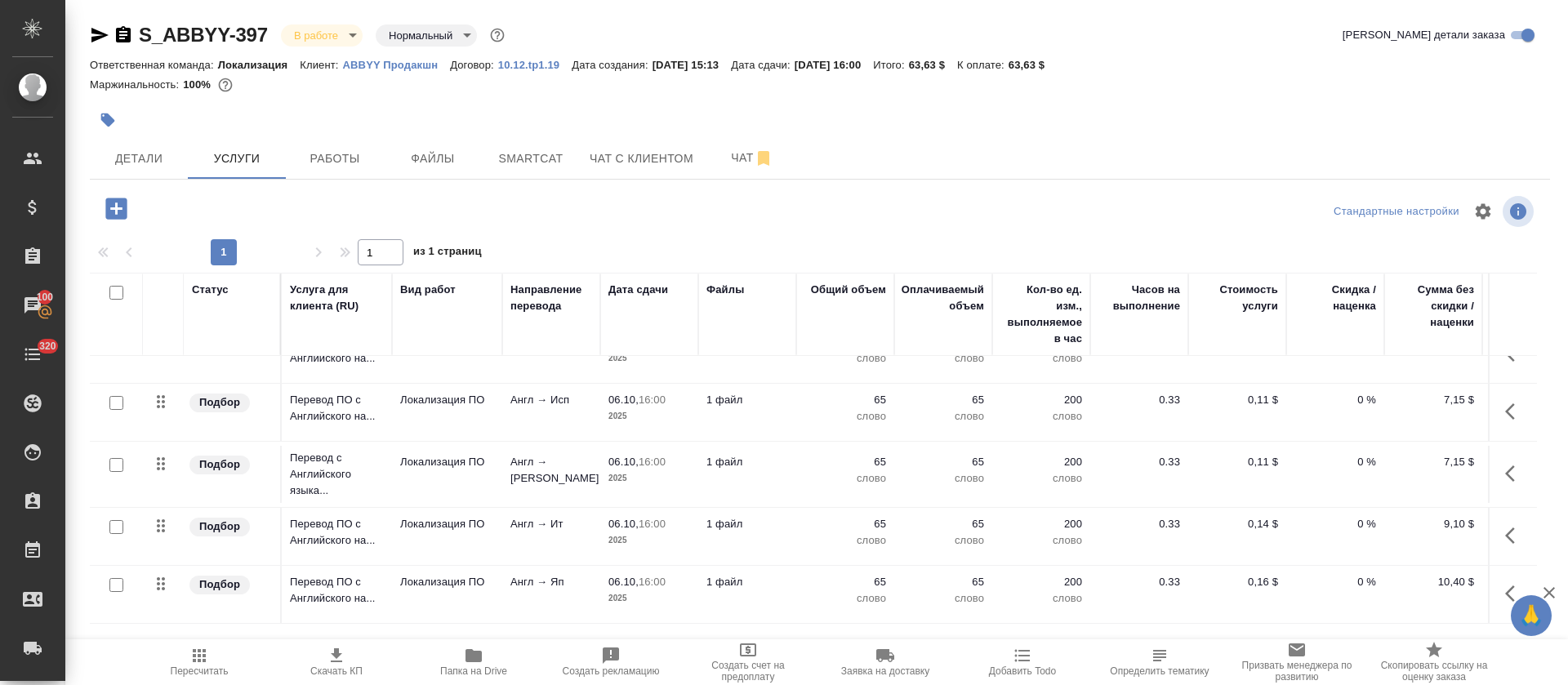
click at [1505, 464] on icon "button" at bounding box center [1515, 474] width 20 height 20
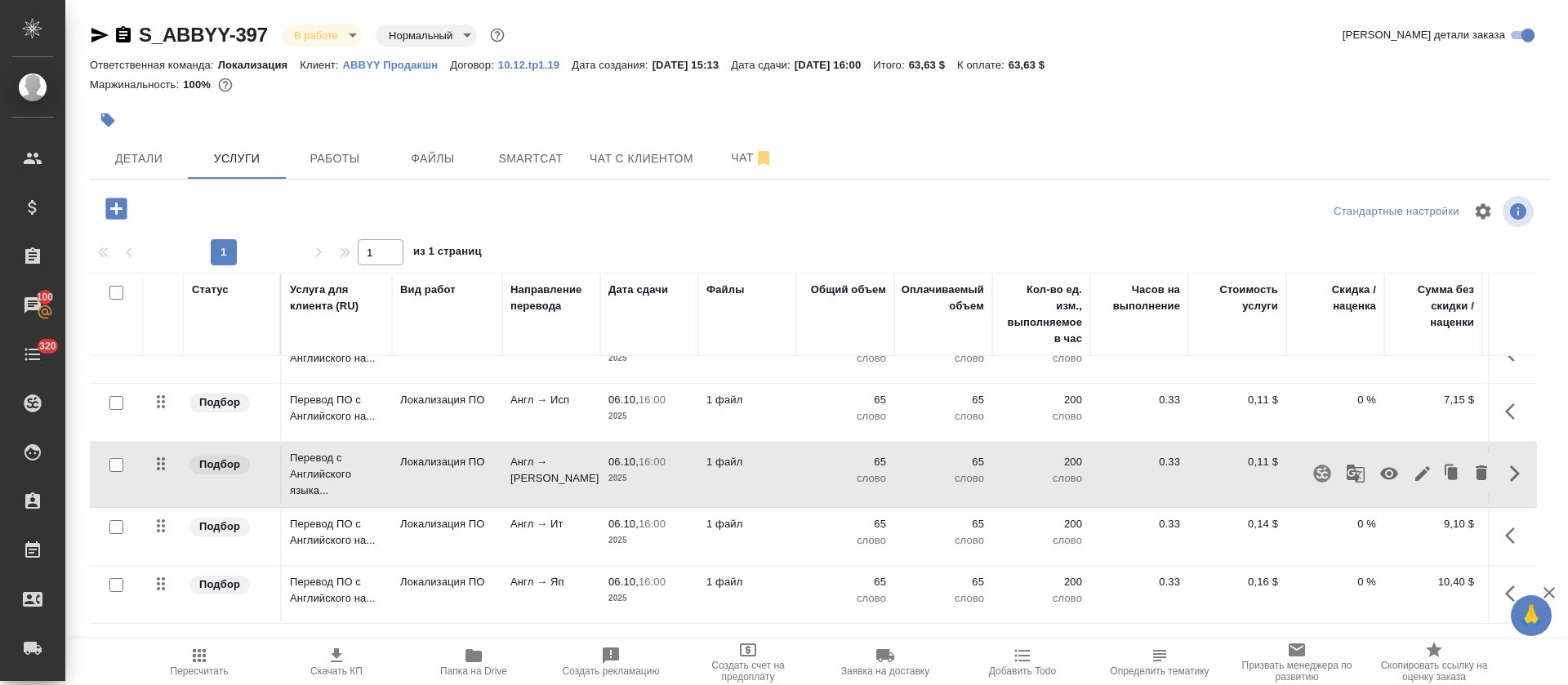
click at [1313, 465] on icon "button" at bounding box center [1321, 473] width 17 height 17
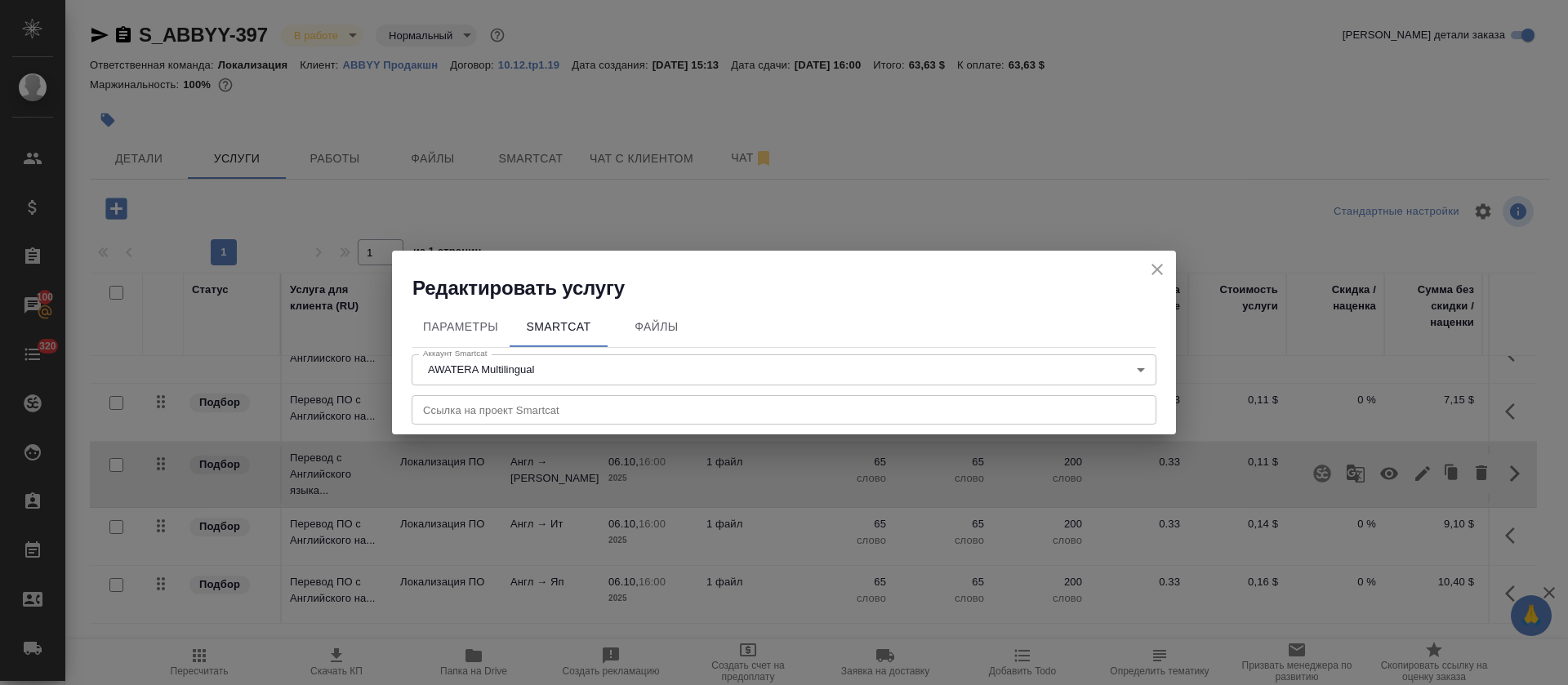
click at [645, 417] on input "text" at bounding box center [784, 410] width 745 height 30
paste input "https://smartcat.com/projects/fe3512e6-ab06-472f-a6f8-a026629a61f5/files"
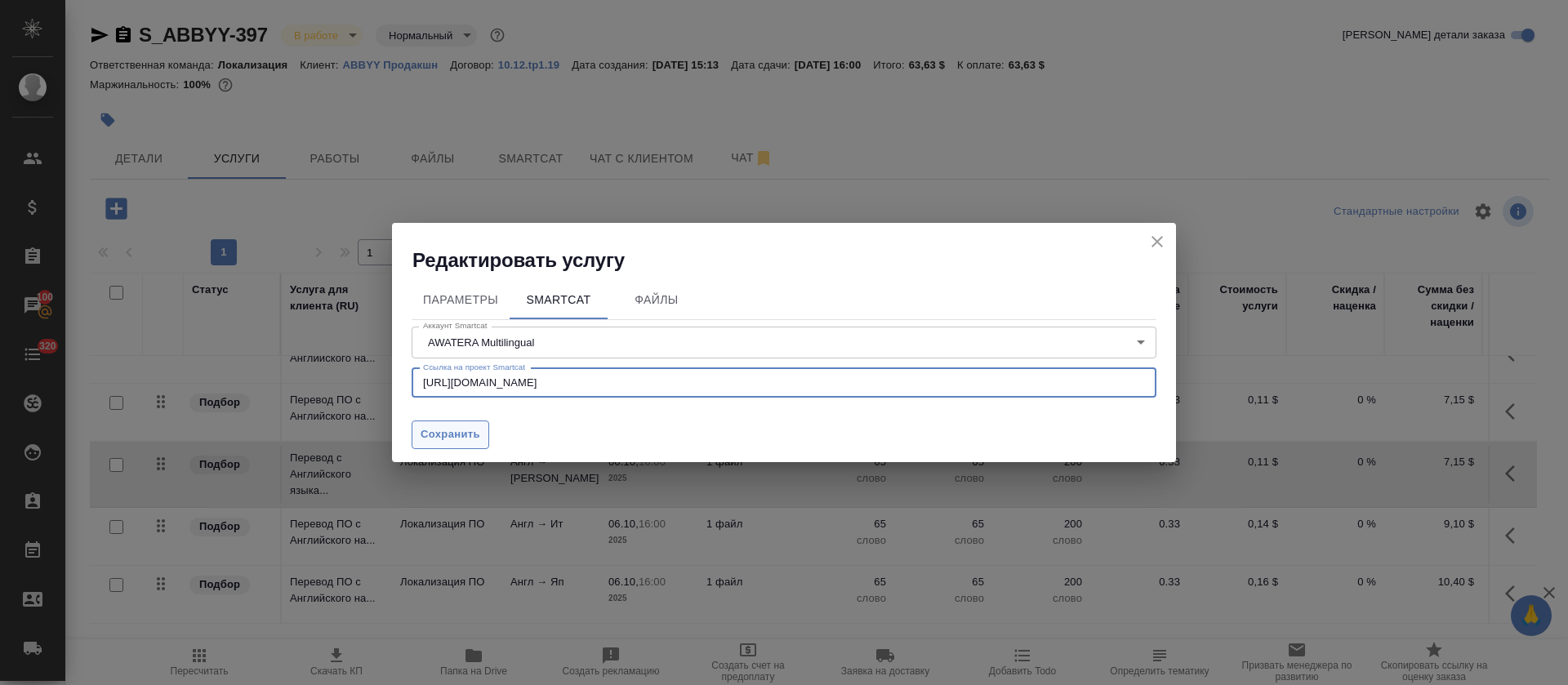
type input "https://smartcat.com/projects/fe3512e6-ab06-472f-a6f8-a026629a61f5/files"
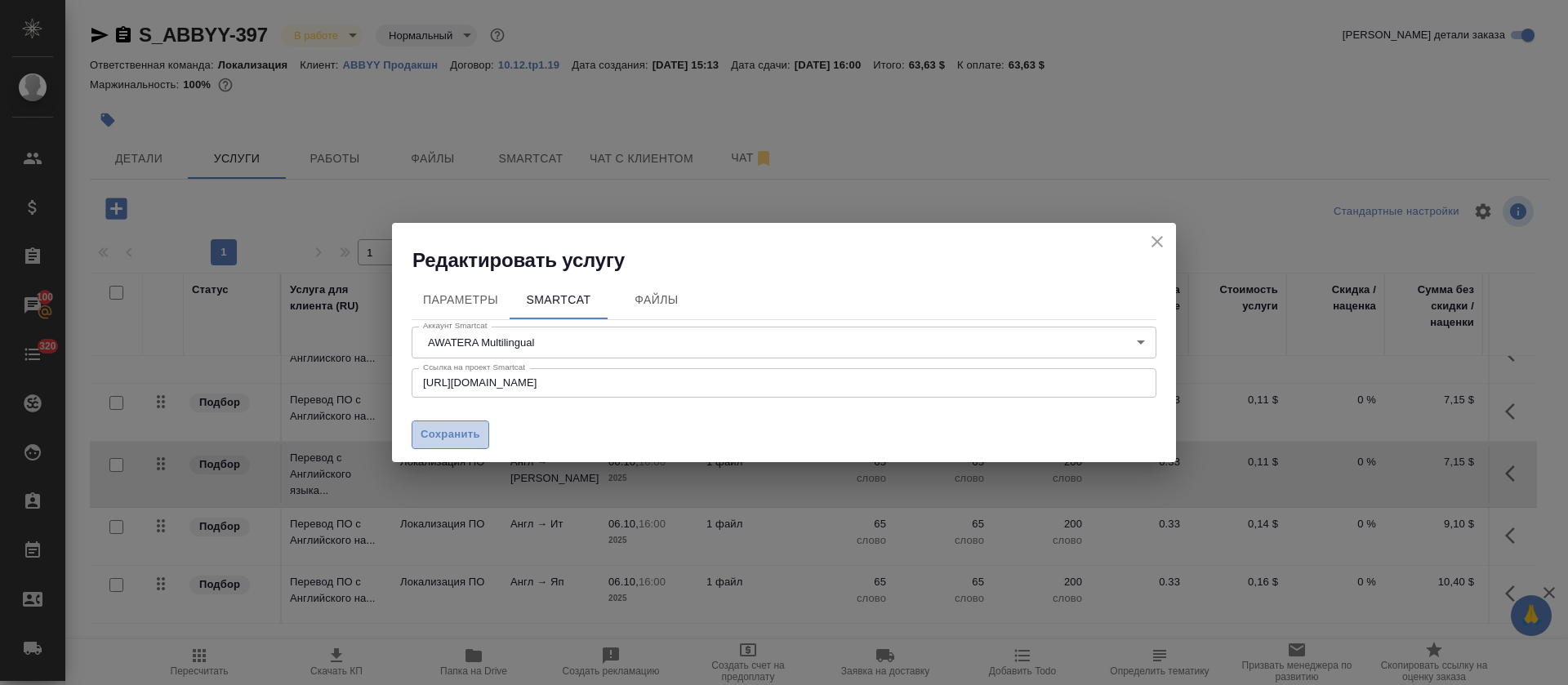
click at [481, 437] on button "Сохранить" at bounding box center [450, 435] width 77 height 29
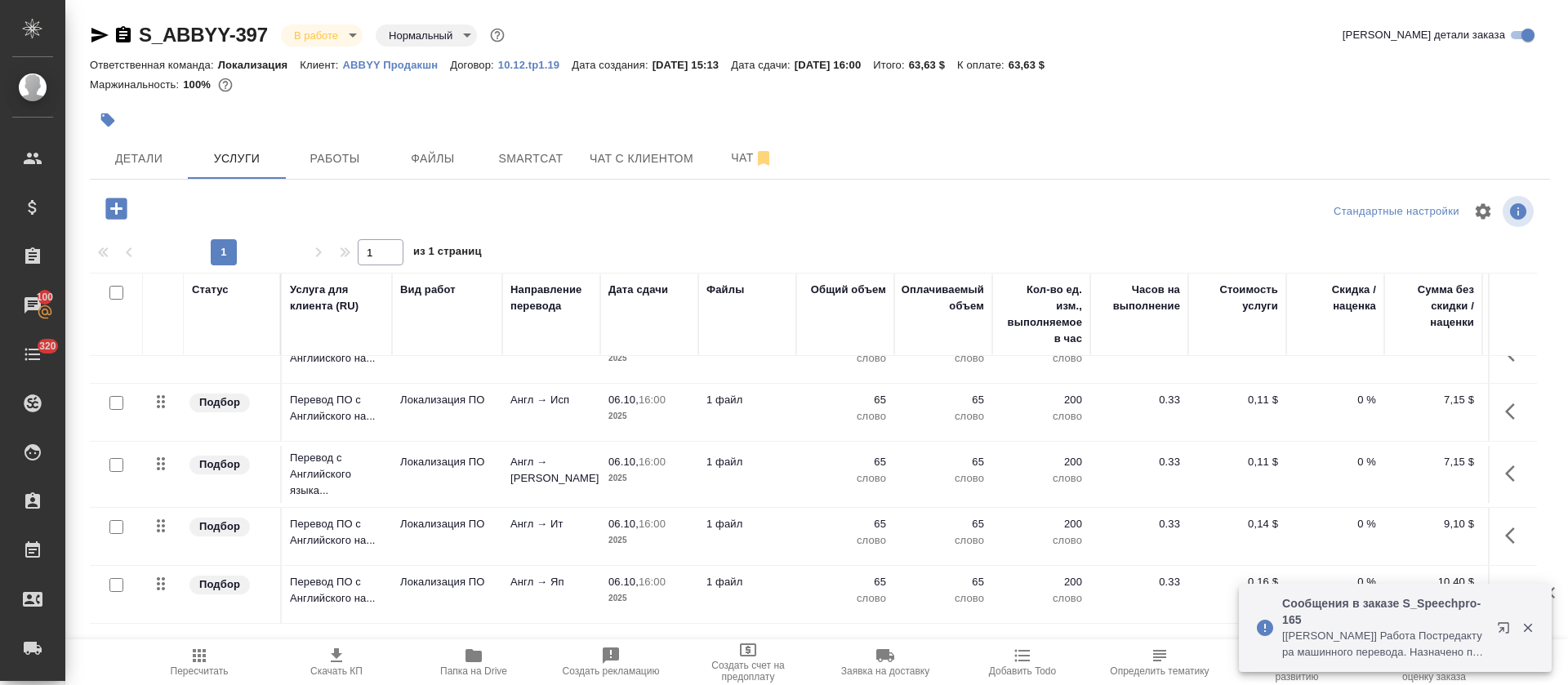
click at [1496, 516] on button "button" at bounding box center [1515, 536] width 40 height 40
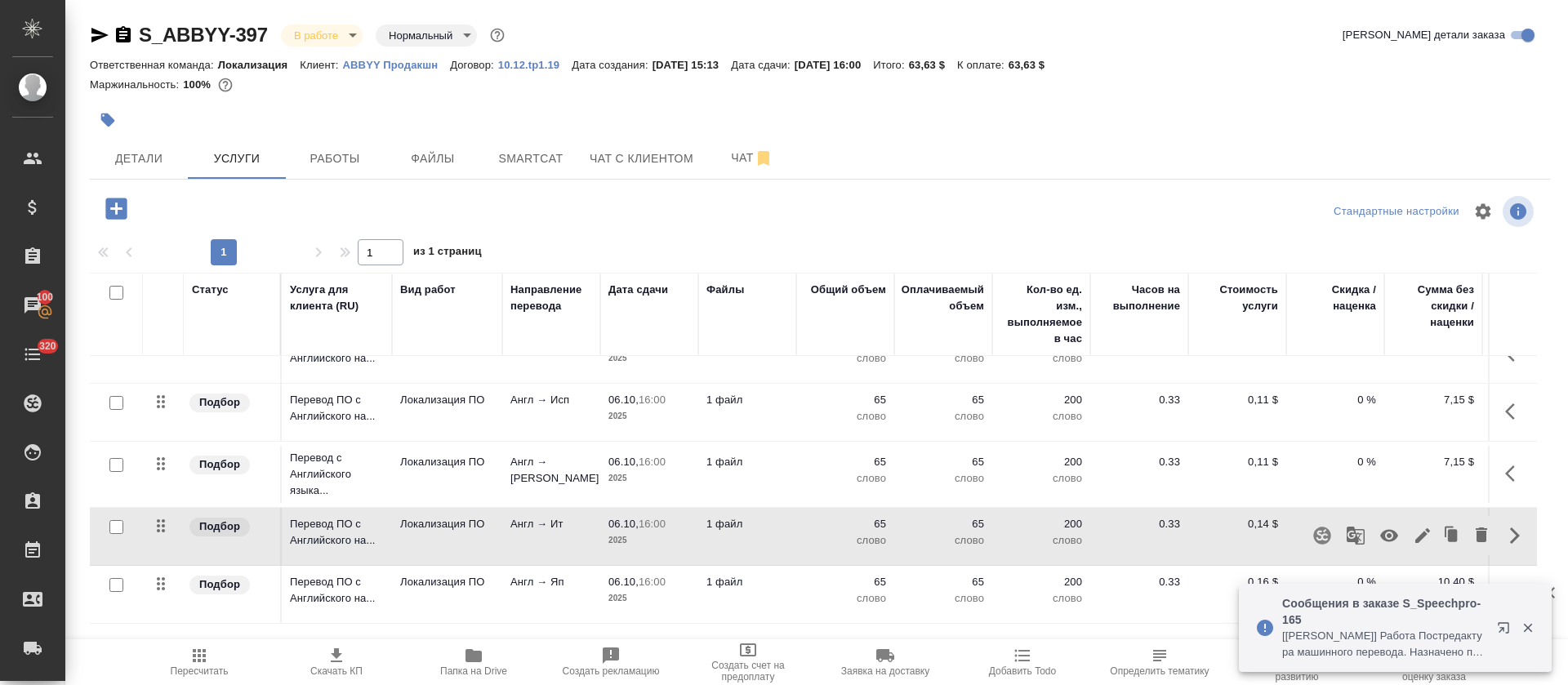
click at [1316, 523] on button "button" at bounding box center [1323, 536] width 40 height 40
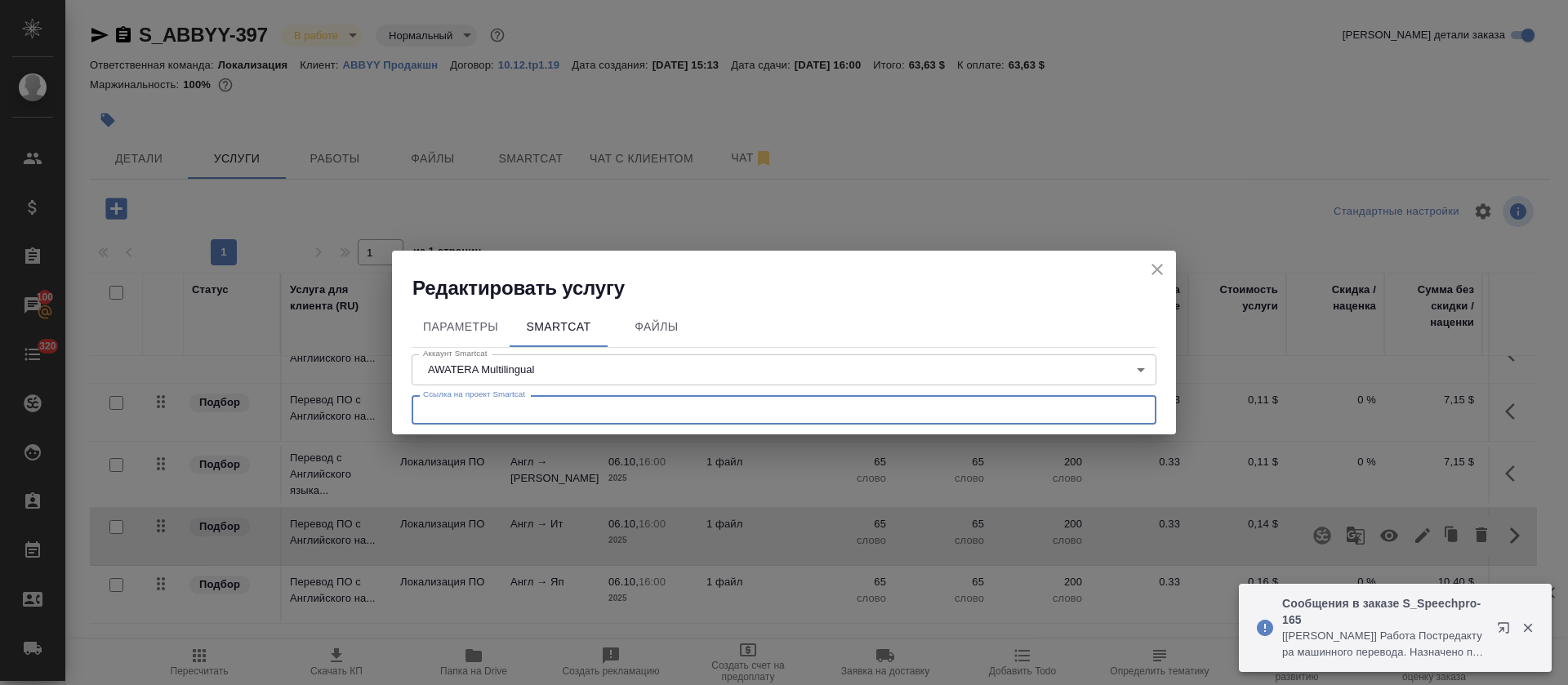
click at [621, 408] on input "text" at bounding box center [784, 410] width 745 height 30
paste input "https://smartcat.com/projects/fe3512e6-ab06-472f-a6f8-a026629a61f5/files"
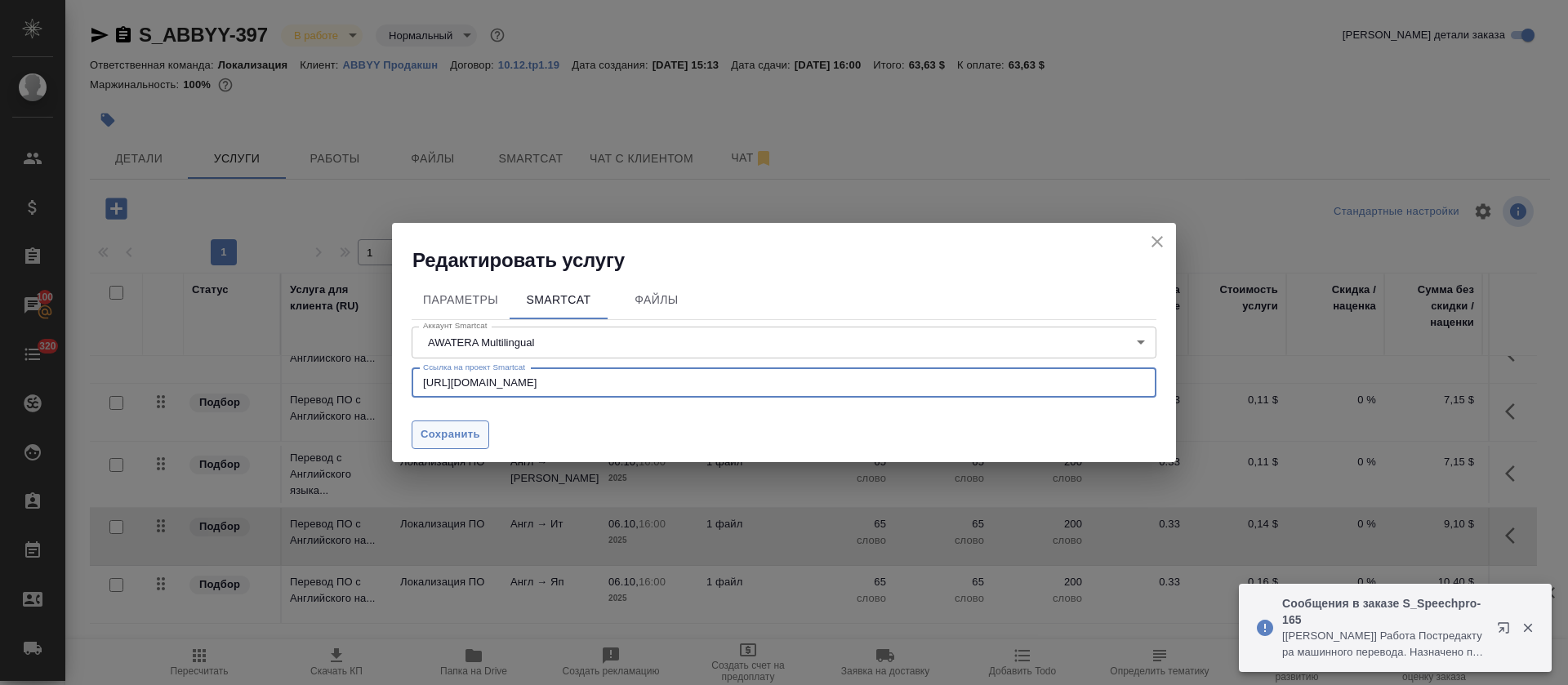
type input "https://smartcat.com/projects/fe3512e6-ab06-472f-a6f8-a026629a61f5/files"
click at [482, 435] on button "Сохранить" at bounding box center [450, 435] width 77 height 29
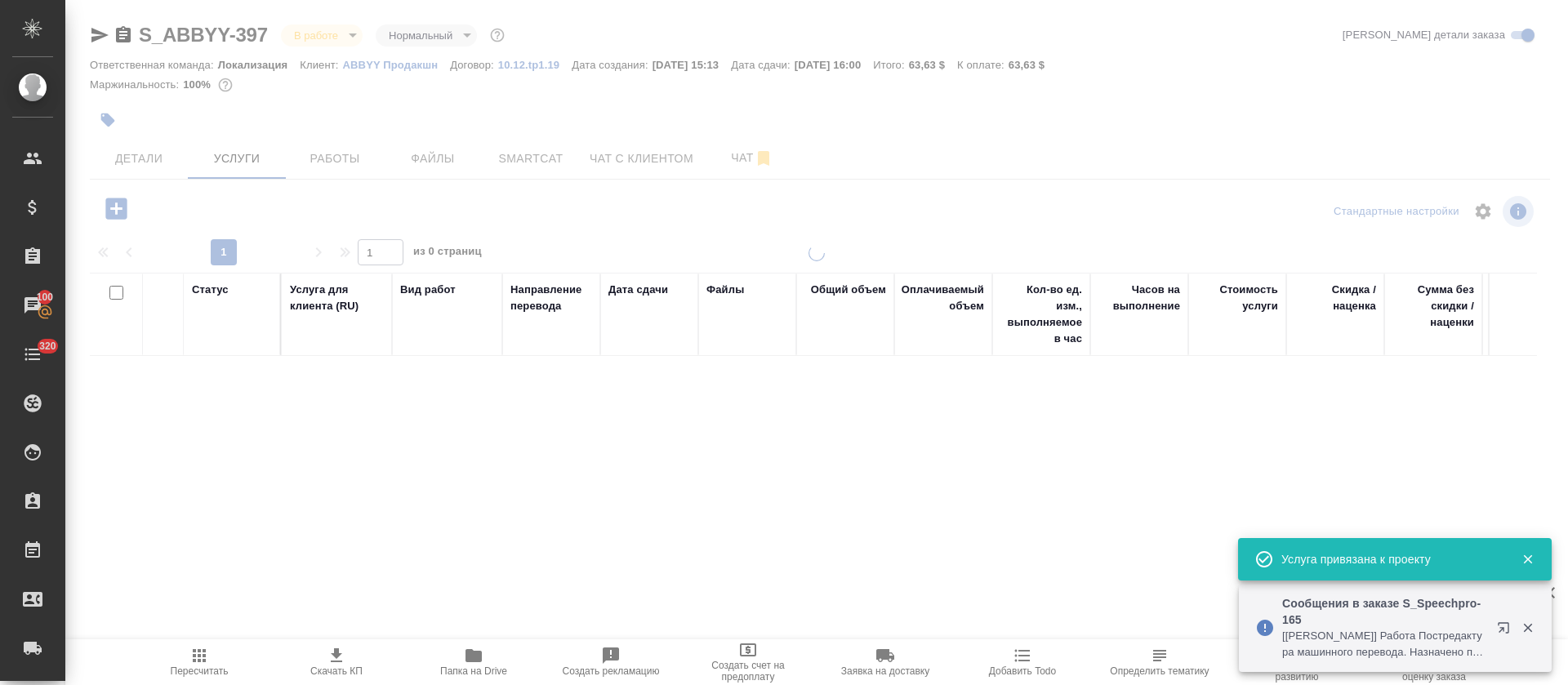
click at [1526, 627] on icon "button" at bounding box center [1527, 628] width 9 height 9
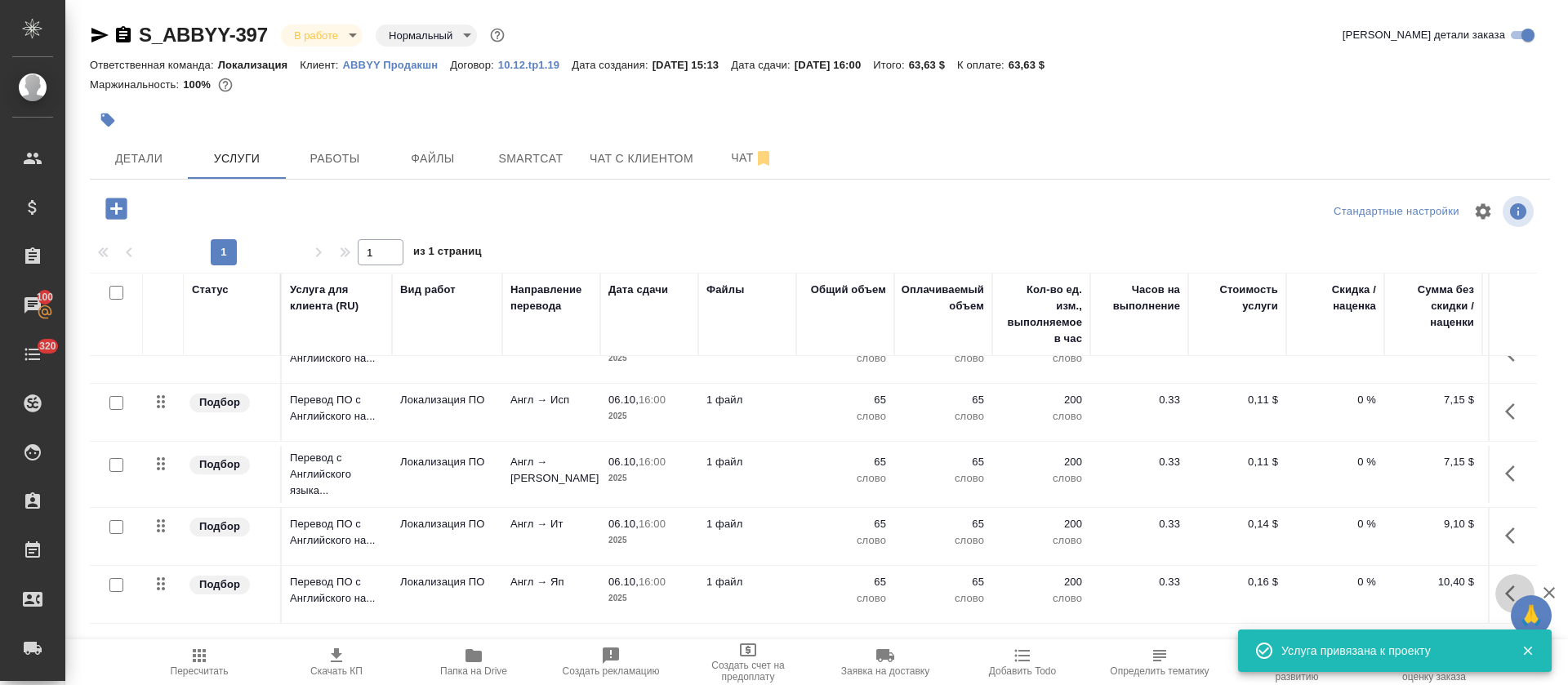
click at [1505, 584] on icon "button" at bounding box center [1515, 594] width 20 height 20
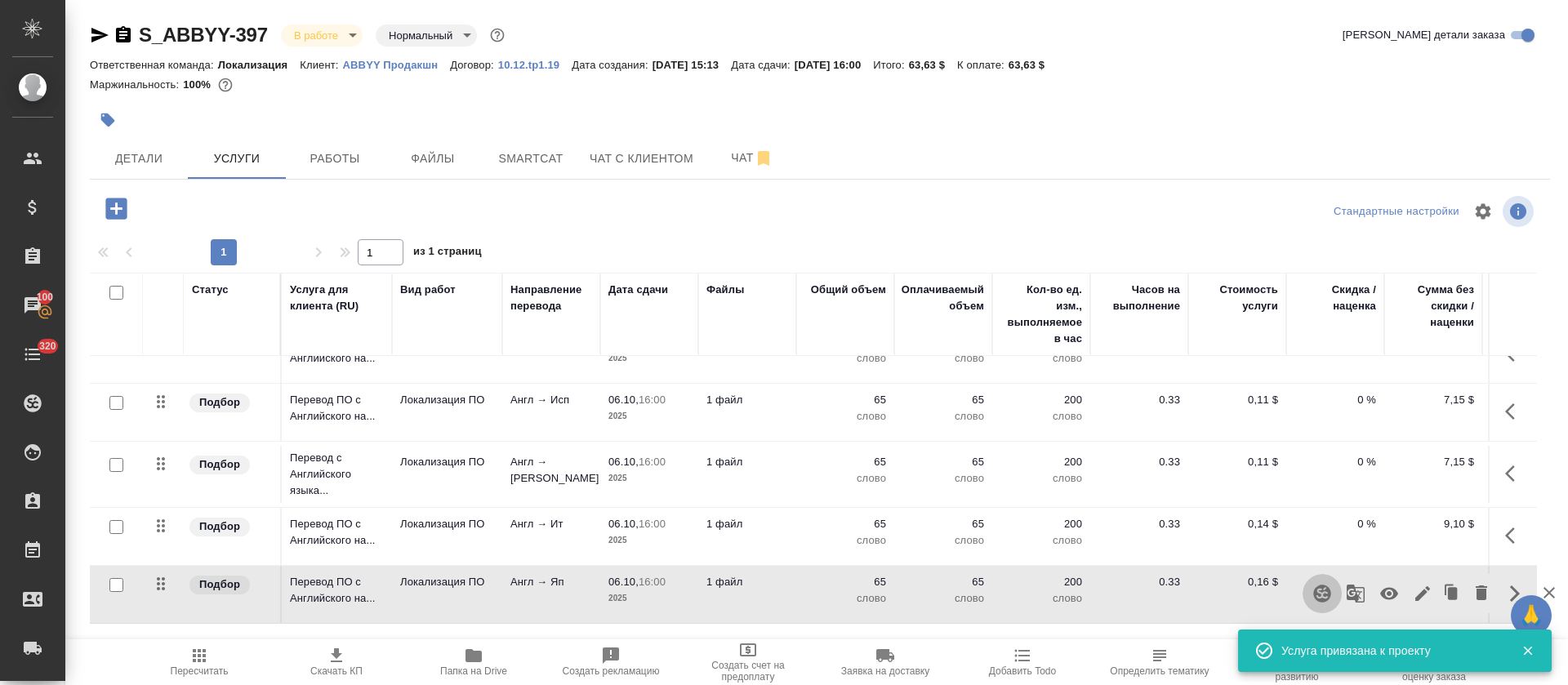
click at [1303, 580] on button "button" at bounding box center [1323, 594] width 40 height 40
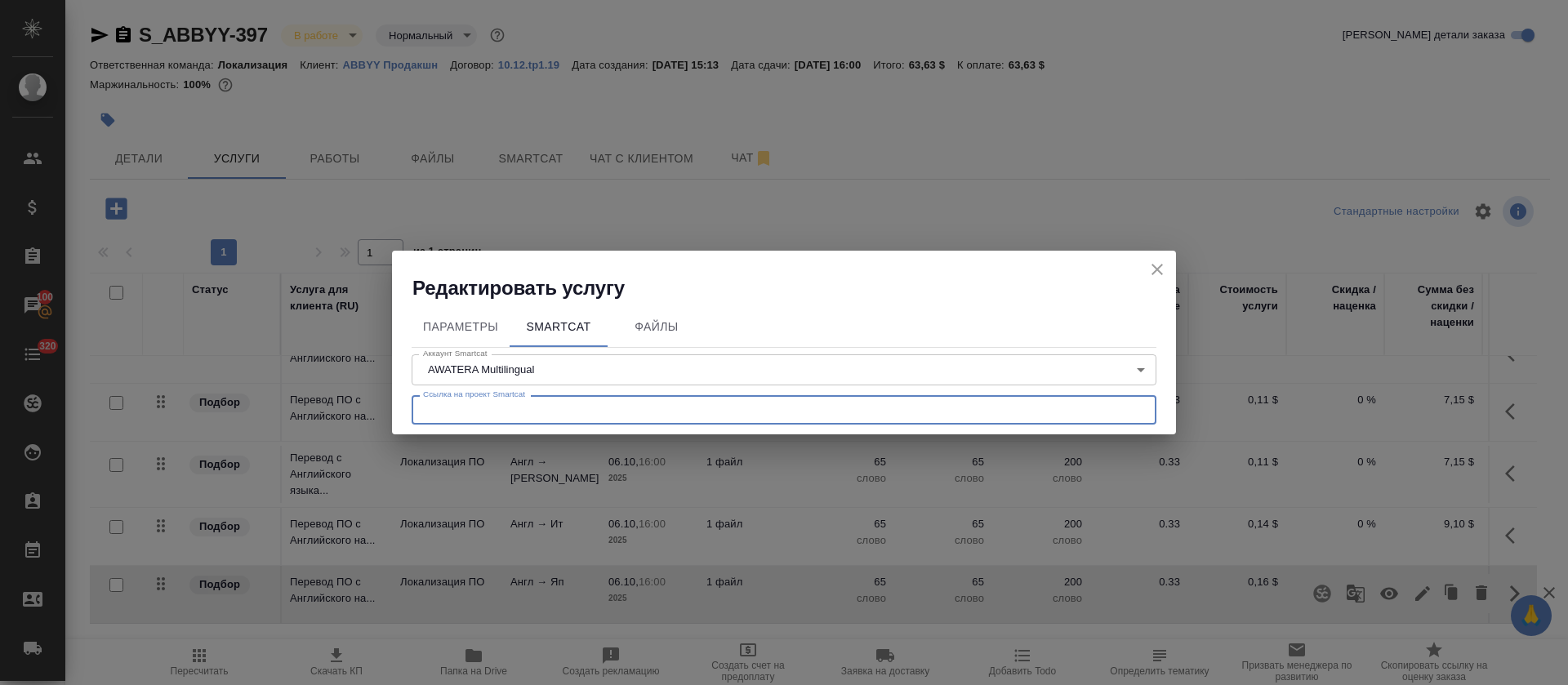
click at [574, 417] on input "text" at bounding box center [784, 410] width 745 height 30
paste input "https://smartcat.com/projects/fe3512e6-ab06-472f-a6f8-a026629a61f5/files"
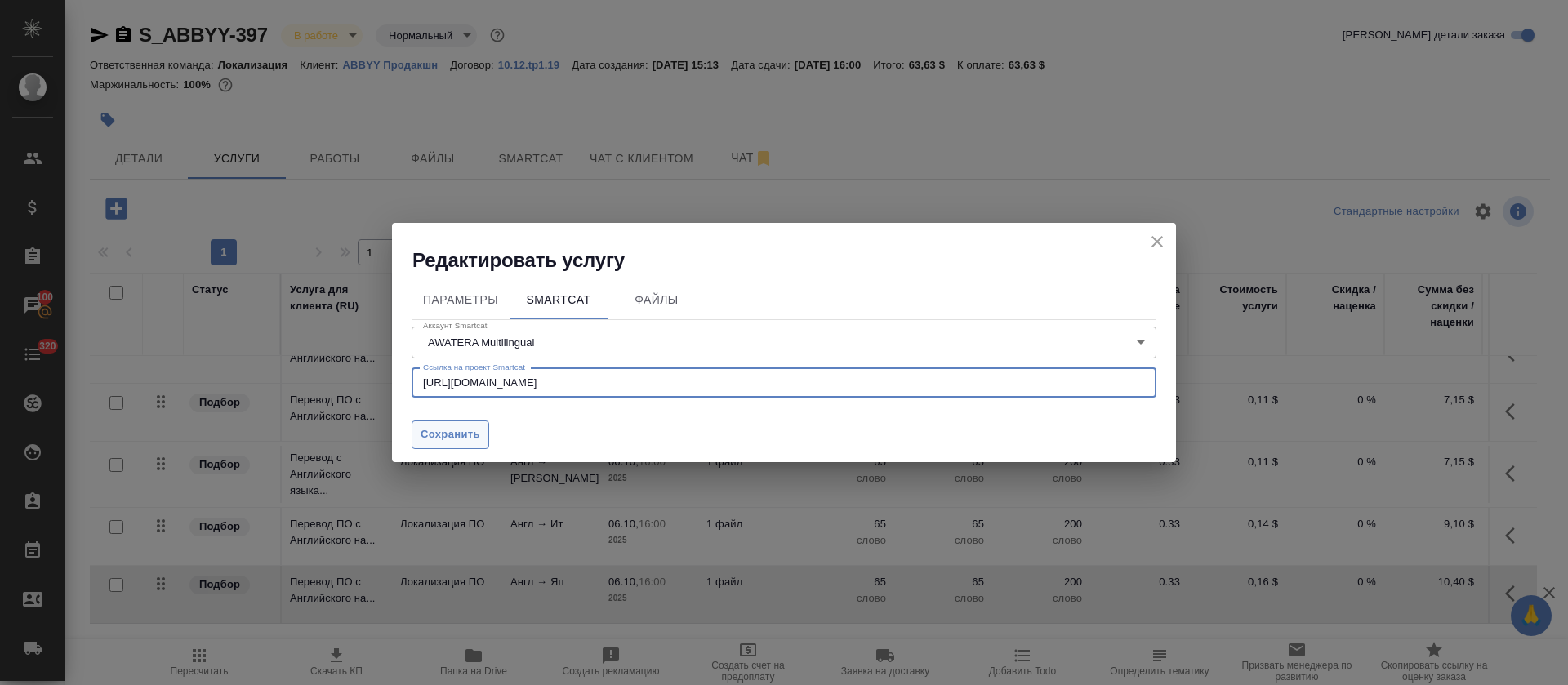
type input "https://smartcat.com/projects/fe3512e6-ab06-472f-a6f8-a026629a61f5/files"
click at [465, 440] on span "Сохранить" at bounding box center [450, 435] width 59 height 19
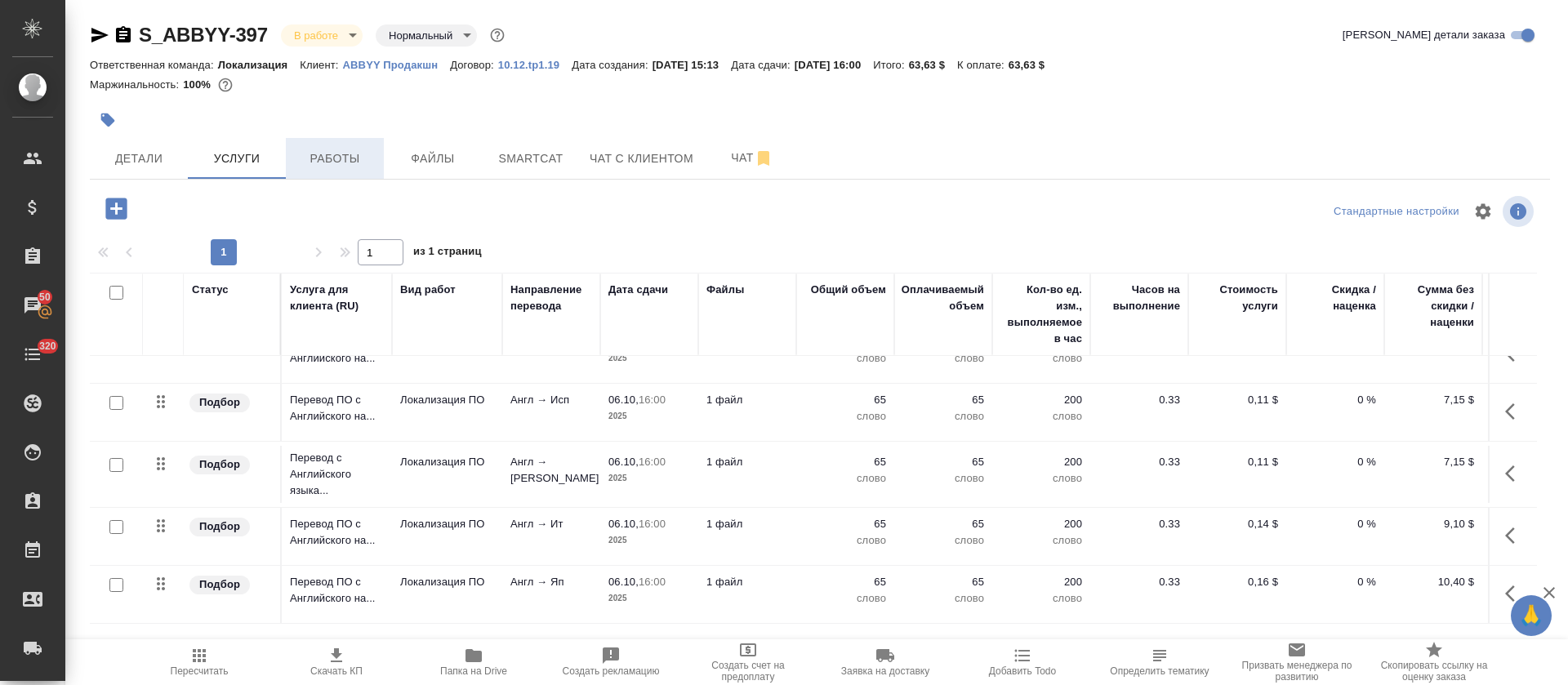
click at [349, 166] on span "Работы" at bounding box center [334, 159] width 78 height 21
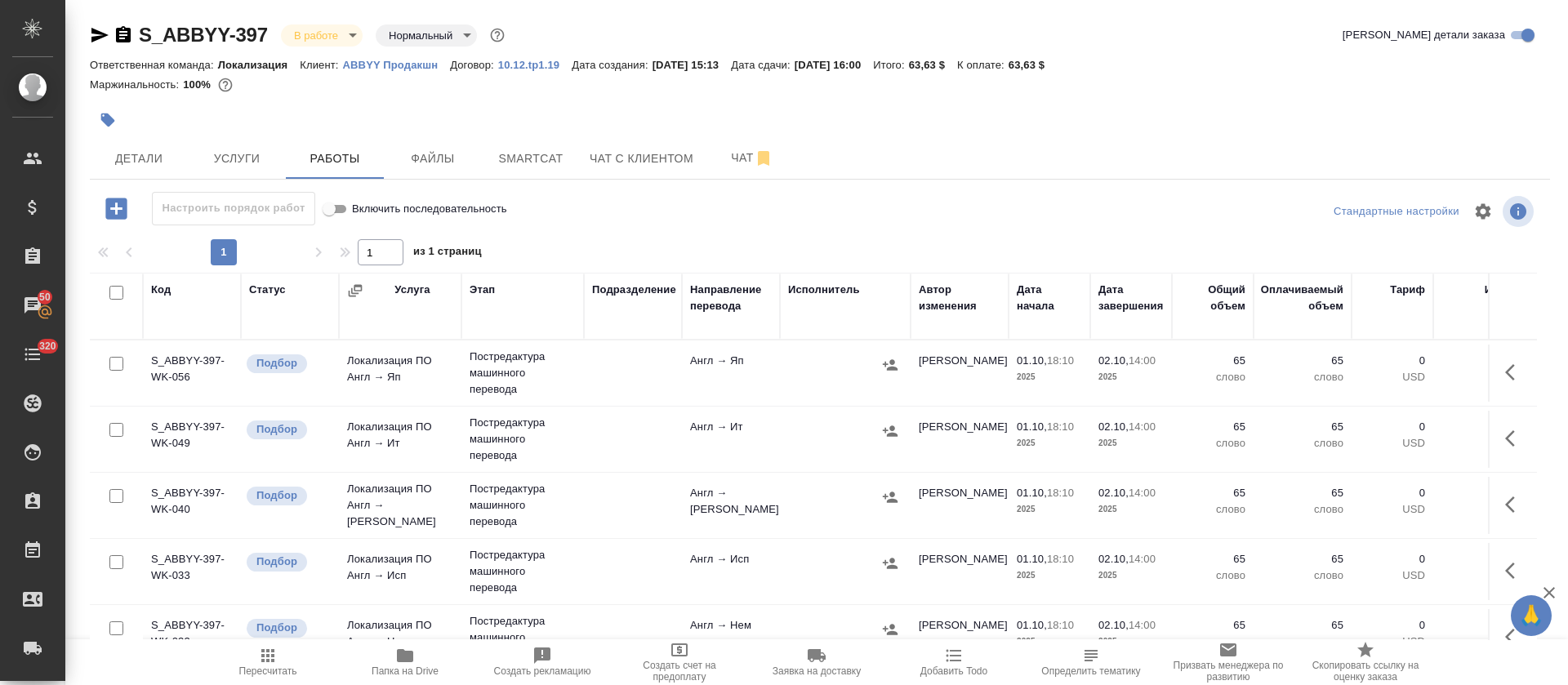
scroll to position [182, 0]
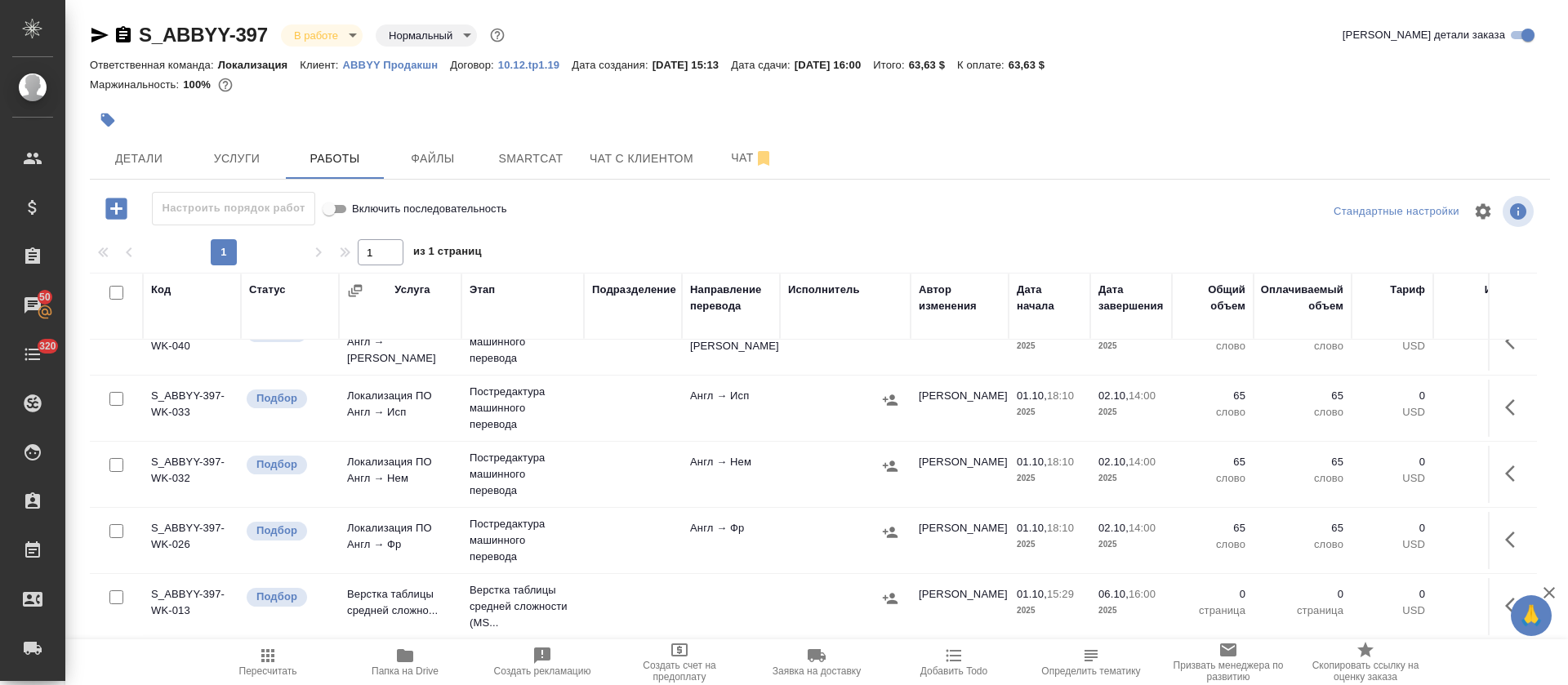
click at [112, 212] on icon "button" at bounding box center [116, 208] width 21 height 21
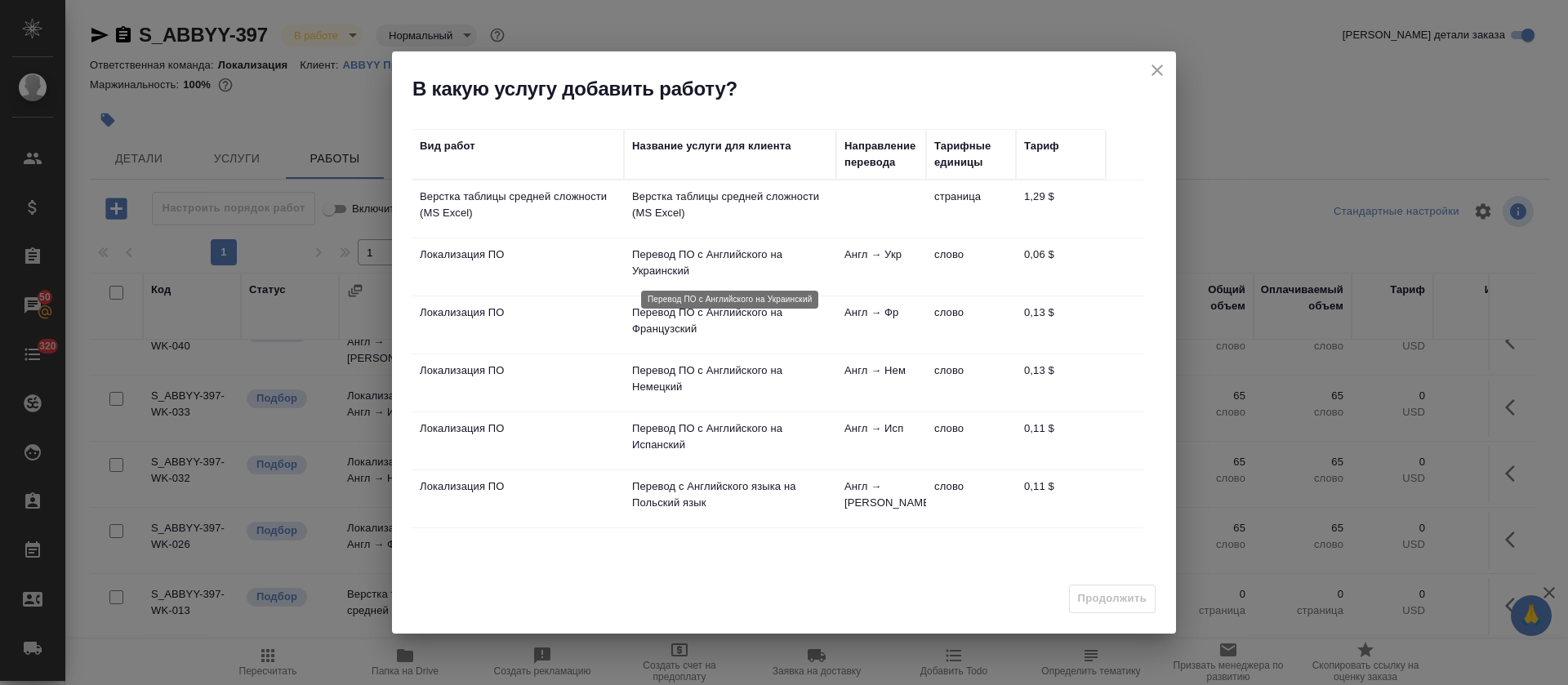
click at [755, 250] on p "Перевод ПО с Английского на Украинский" at bounding box center [730, 263] width 196 height 33
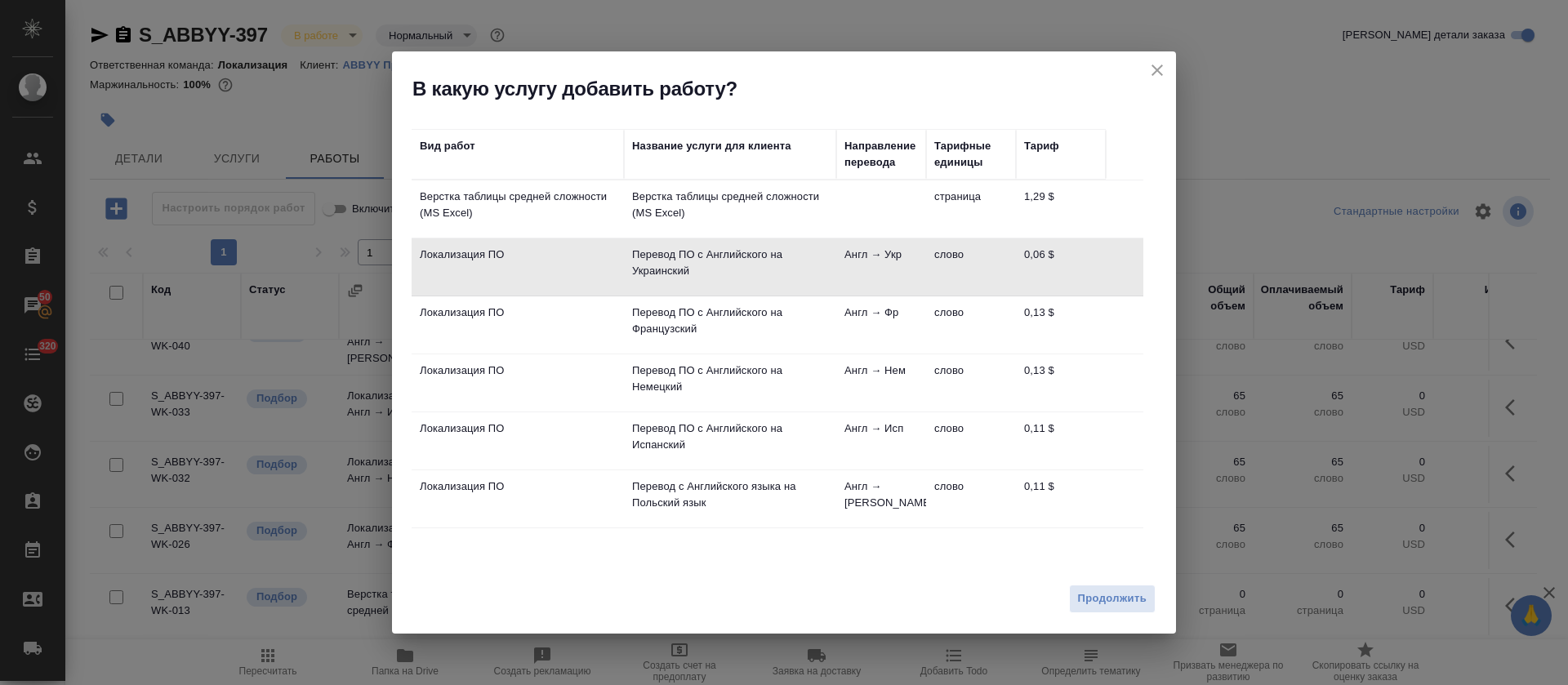
click at [1068, 593] on div "Продолжить" at bounding box center [784, 604] width 784 height 57
click at [1091, 601] on span "Продолжить" at bounding box center [1112, 599] width 68 height 19
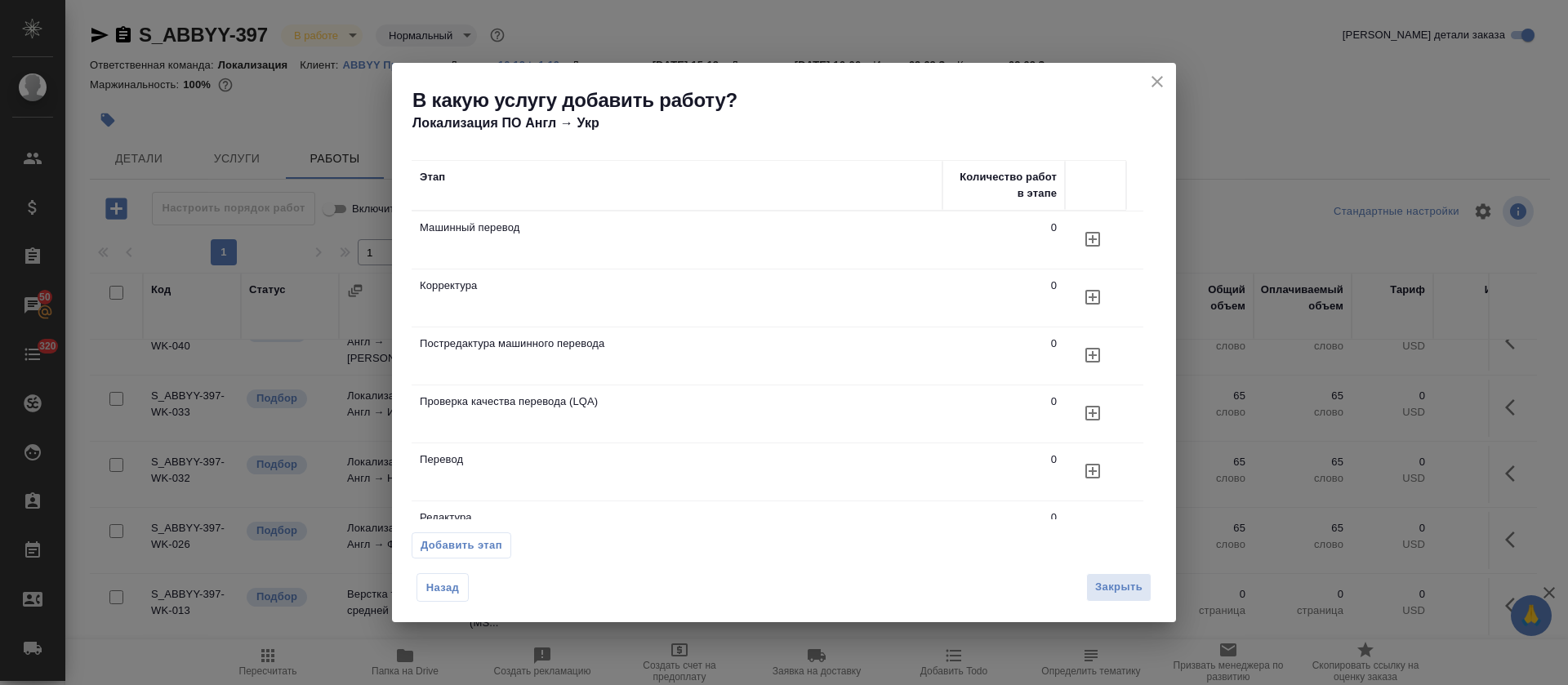
click at [1102, 368] on button "button" at bounding box center [1093, 356] width 40 height 40
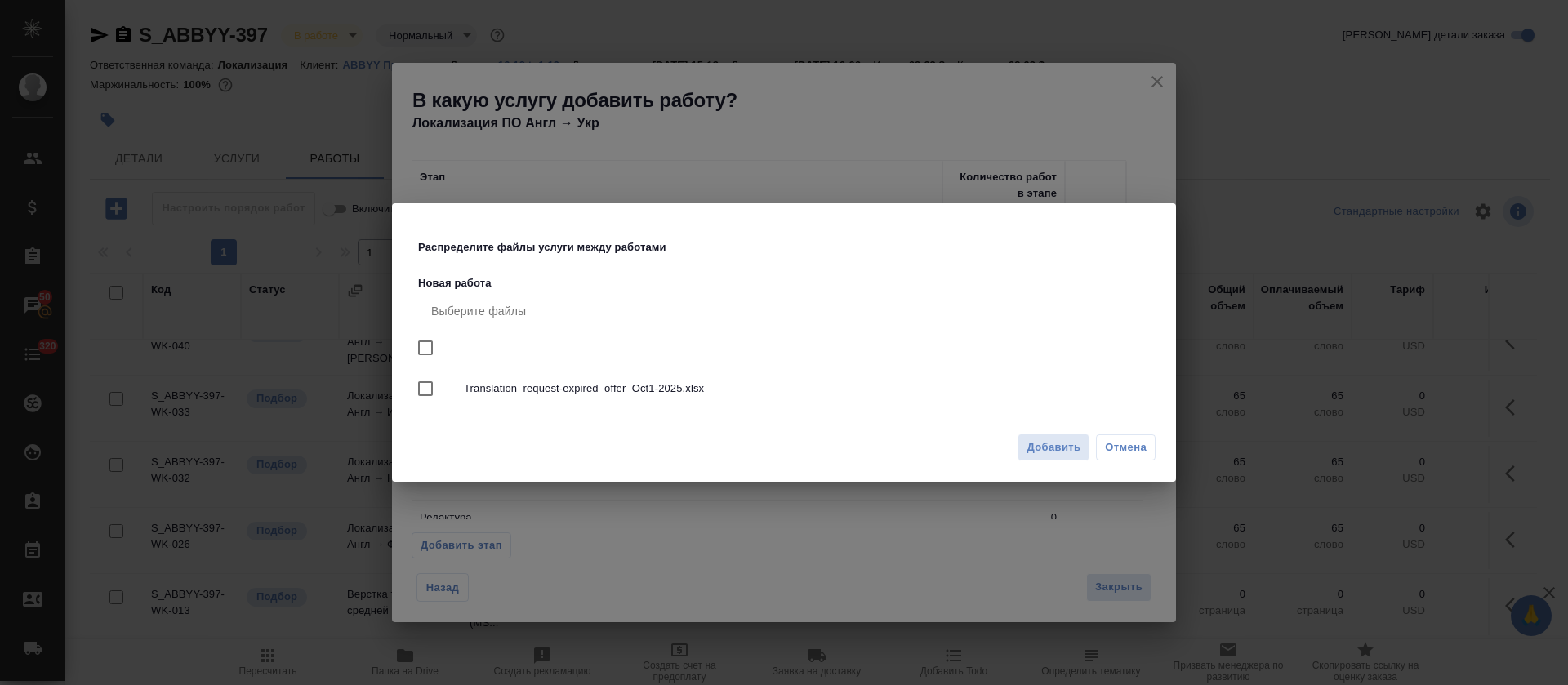
click at [951, 398] on div "Translation_request-expired_offer_Oct1-2025.xlsx" at bounding box center [787, 389] width 738 height 48
checkbox input "true"
click at [1047, 462] on div "Добавить Отмена" at bounding box center [784, 454] width 784 height 57
click at [1051, 447] on span "Добавить" at bounding box center [1053, 448] width 54 height 19
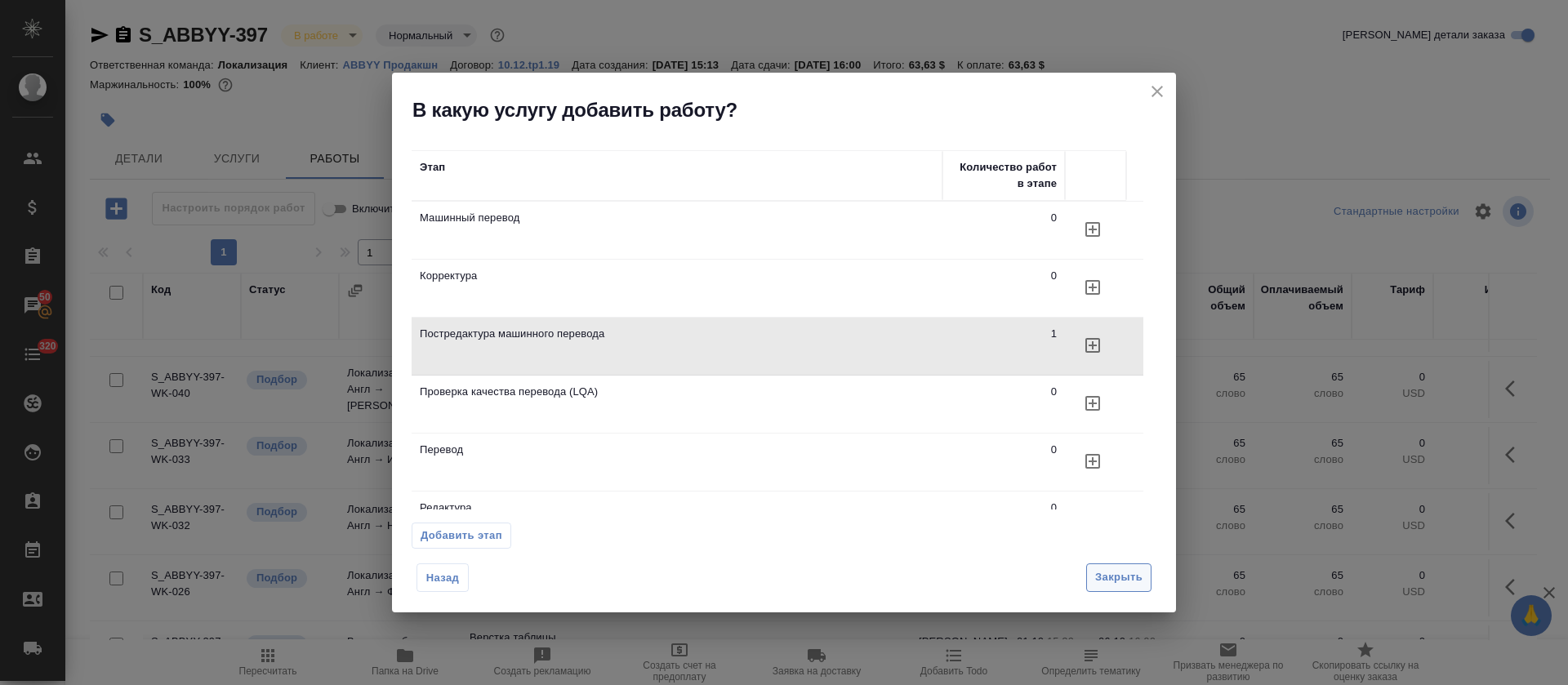
click at [1123, 579] on span "Закрыть" at bounding box center [1119, 578] width 48 height 19
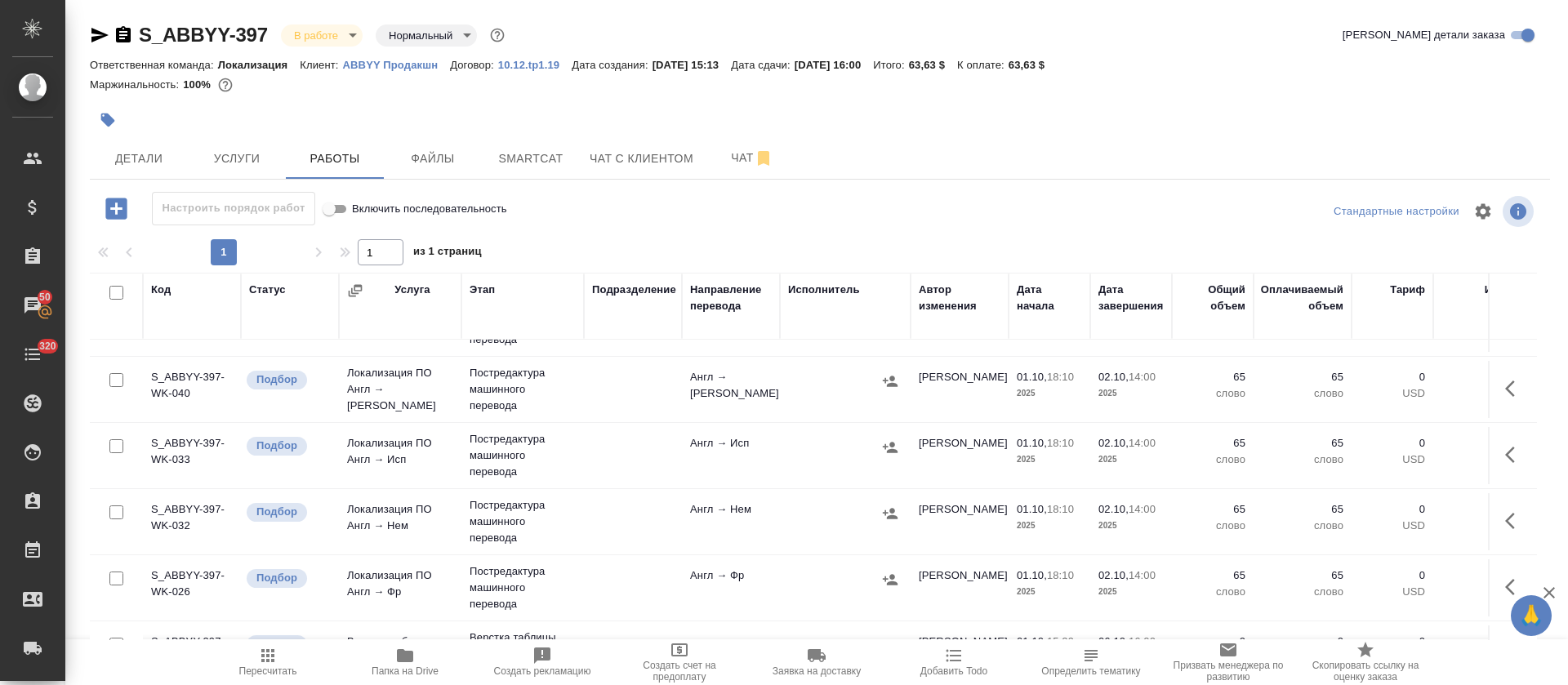
scroll to position [0, 0]
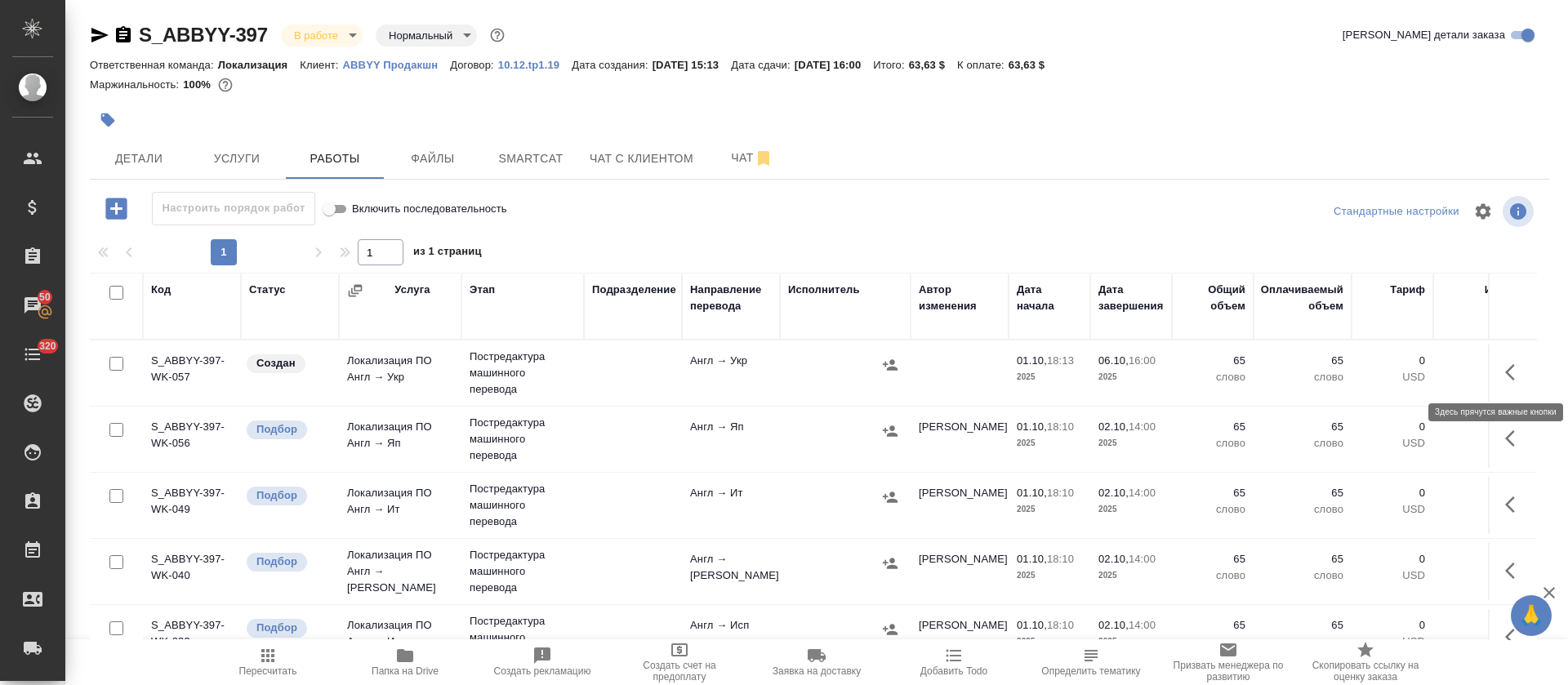
click at [1509, 377] on button "button" at bounding box center [1515, 373] width 40 height 40
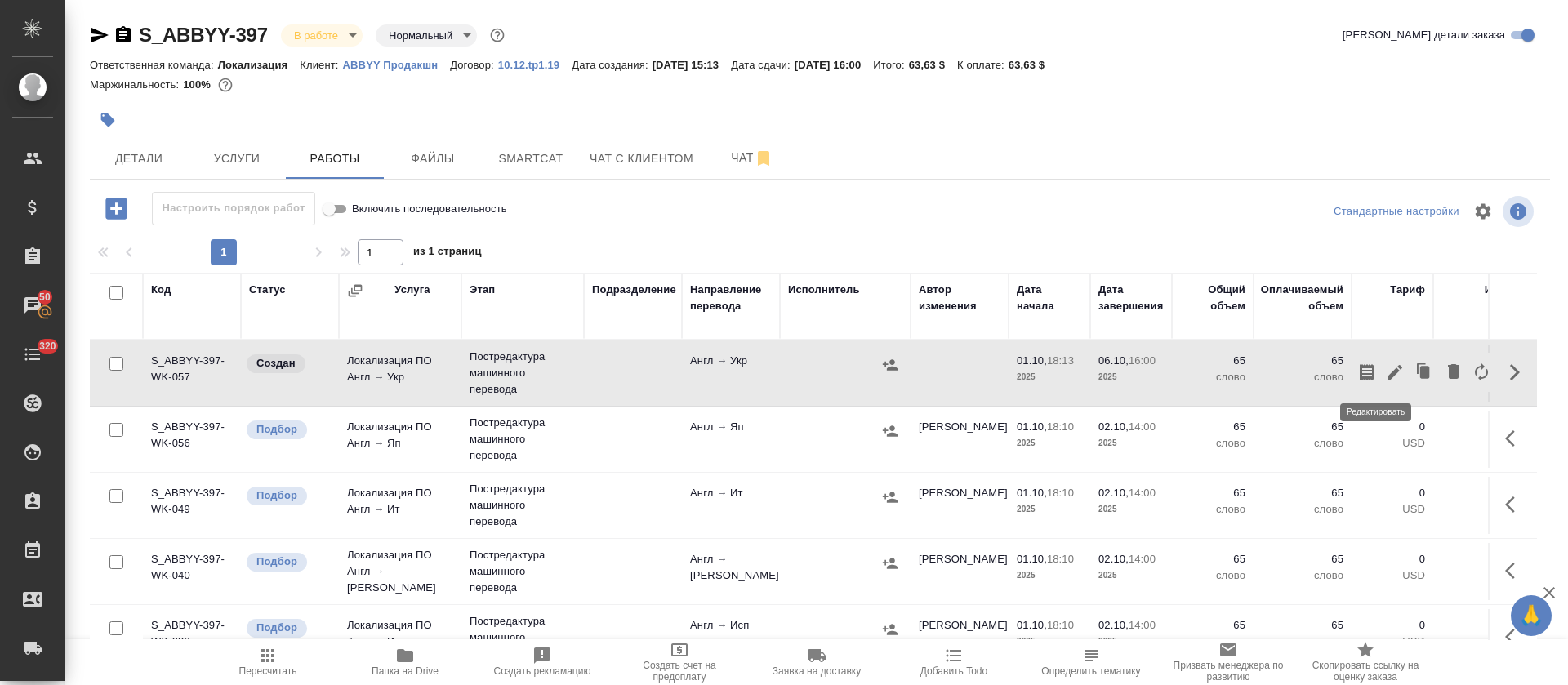
click at [1388, 369] on icon "button" at bounding box center [1395, 373] width 15 height 15
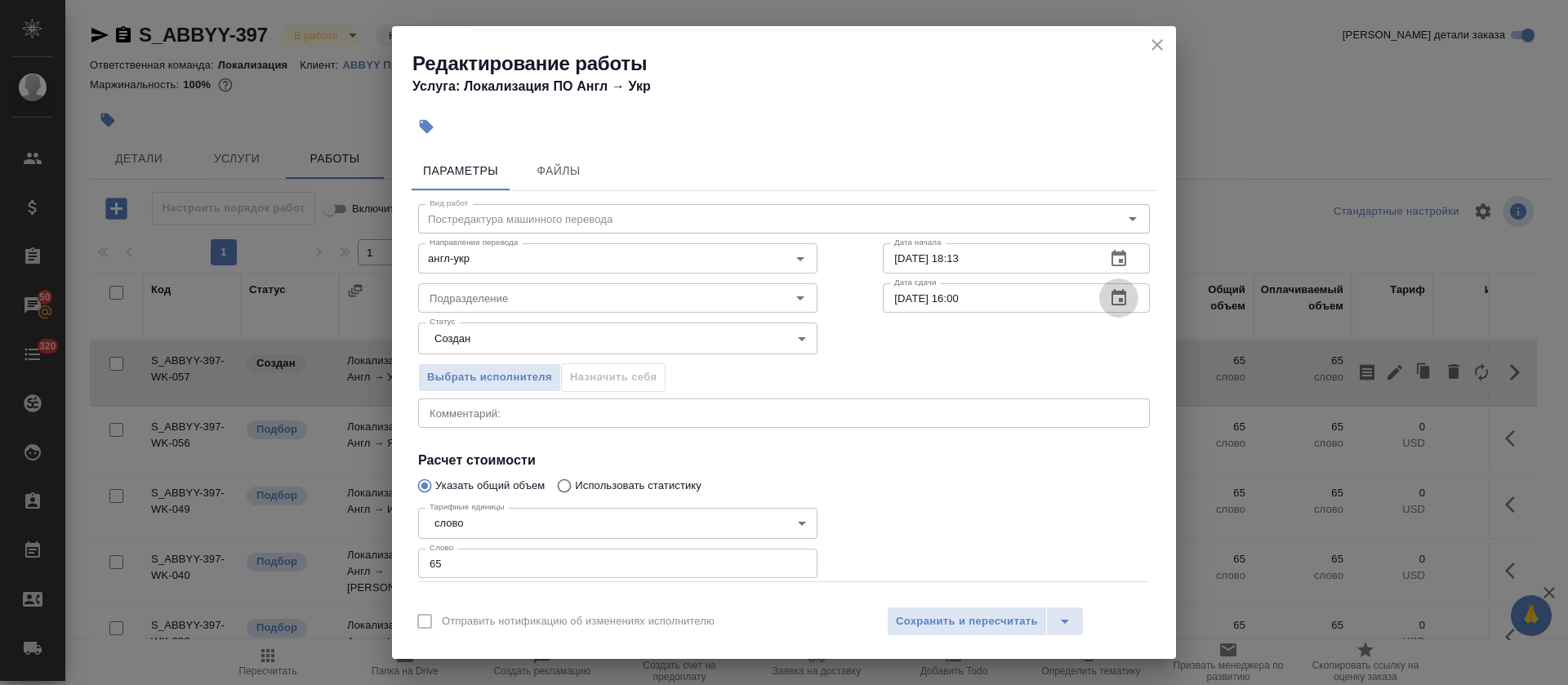
click at [1114, 301] on button "button" at bounding box center [1119, 298] width 40 height 40
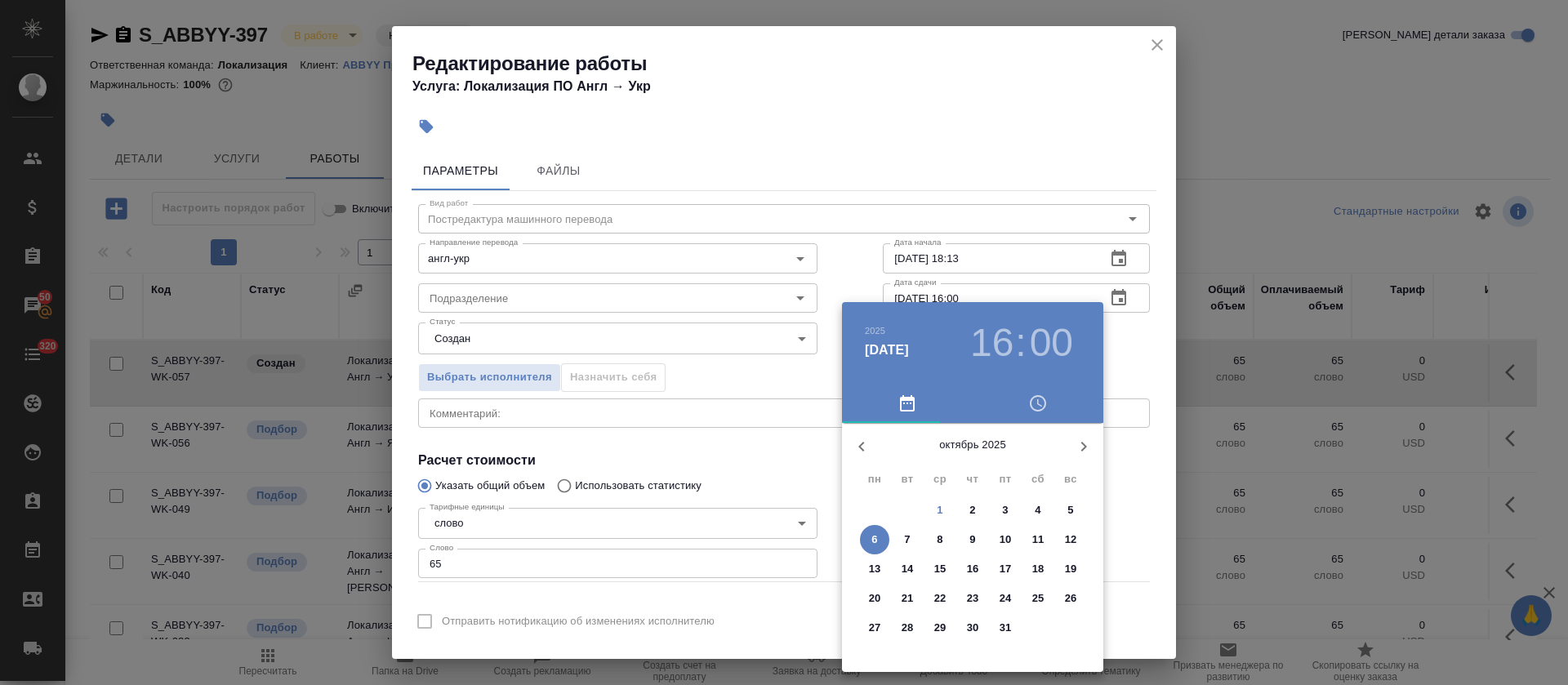
click at [992, 502] on span "3" at bounding box center [1006, 510] width 30 height 16
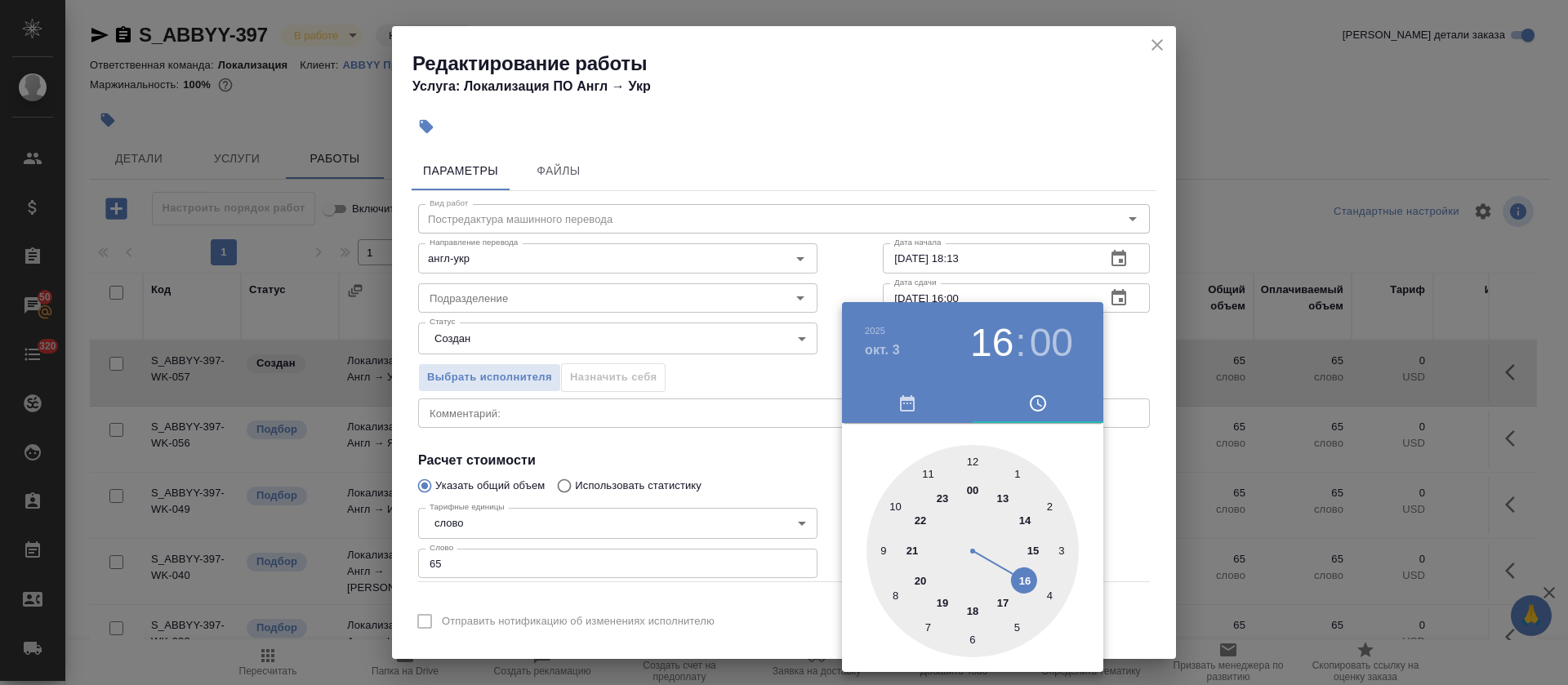
click at [883, 352] on h4 "окт. 3" at bounding box center [882, 351] width 35 height 20
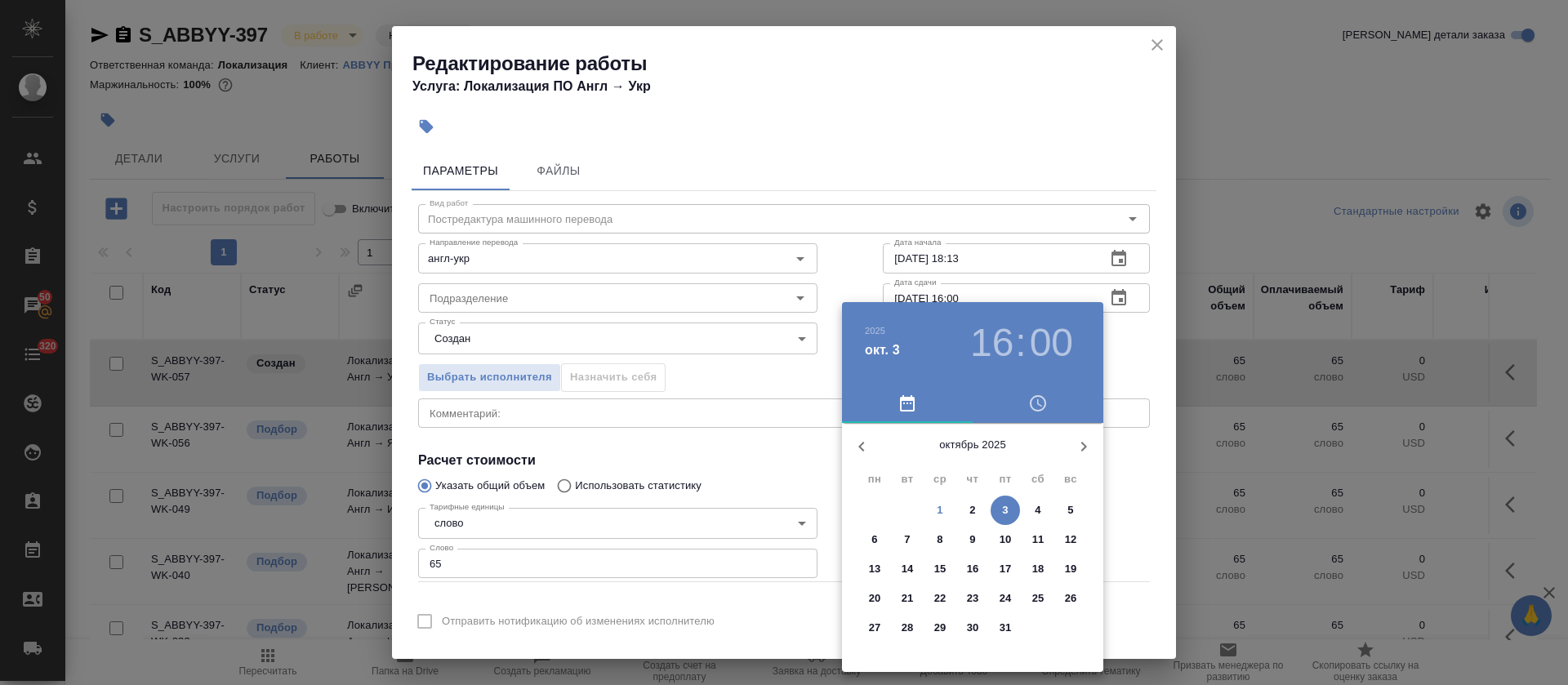
click at [975, 508] on p "2" at bounding box center [972, 510] width 6 height 16
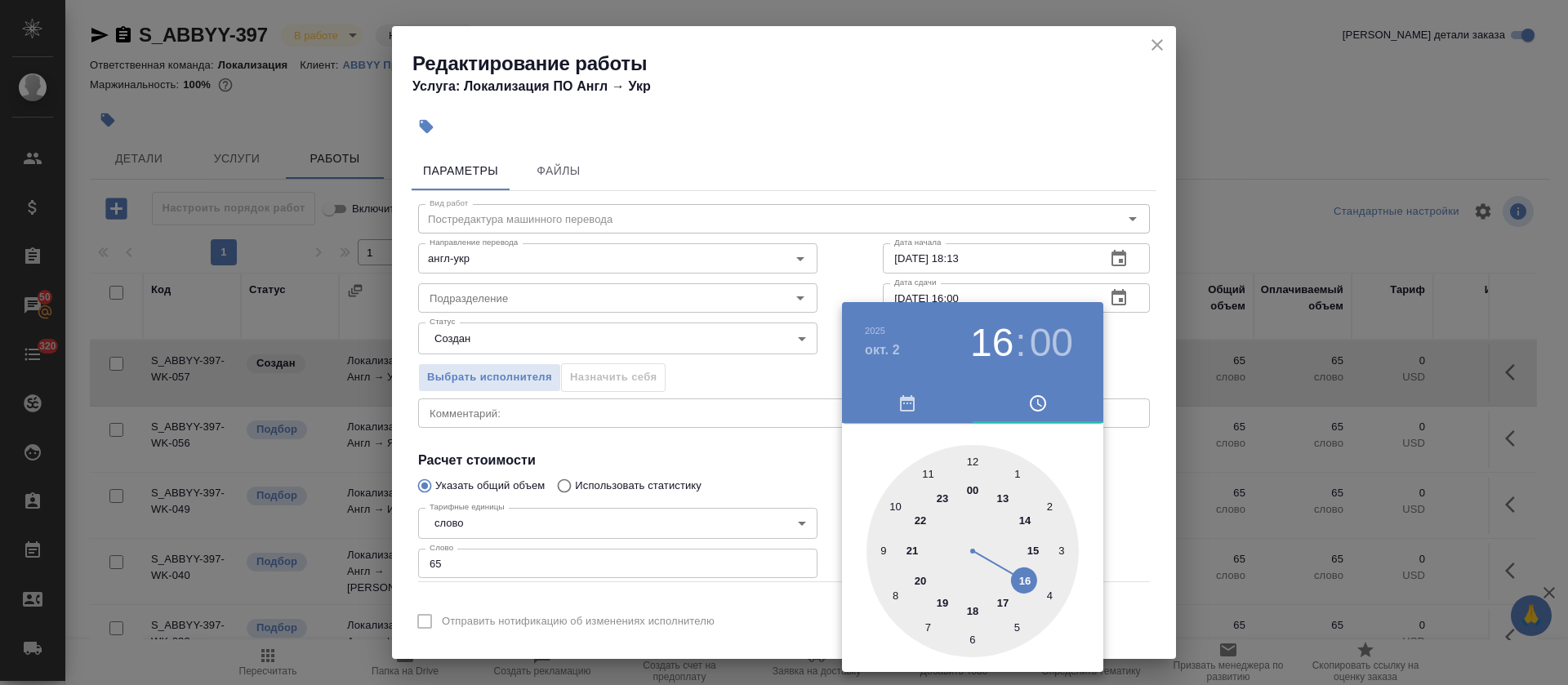
click at [1029, 524] on div at bounding box center [973, 552] width 212 height 212
type input "02.10.2025 14:00"
click at [733, 499] on div at bounding box center [784, 342] width 1568 height 685
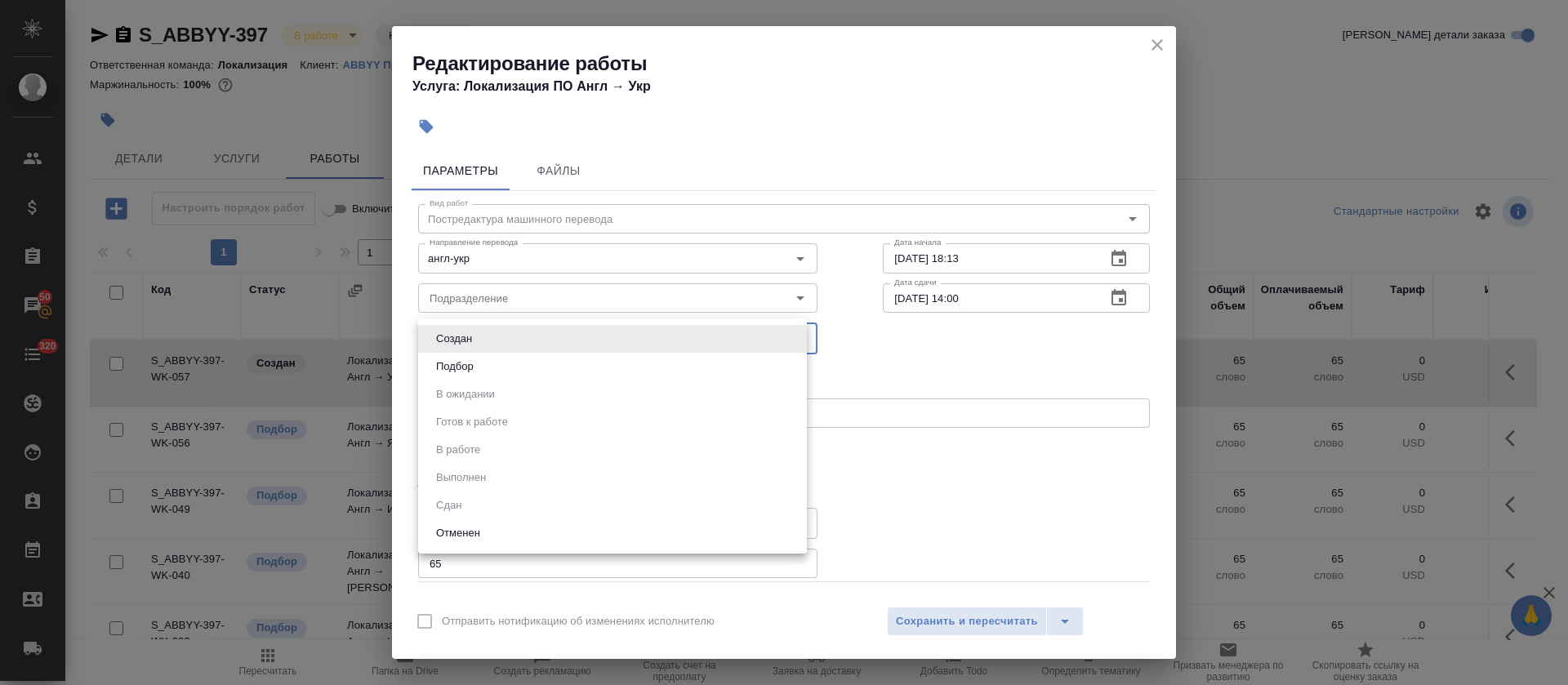
click at [475, 345] on body "🙏 .cls-1 fill:#fff; AWATERA Tretyakova Olga Клиенты Спецификации Заказы 50 Чаты…" at bounding box center [784, 342] width 1568 height 685
click at [475, 360] on button "Подбор" at bounding box center [455, 367] width 48 height 18
type input "recruiting"
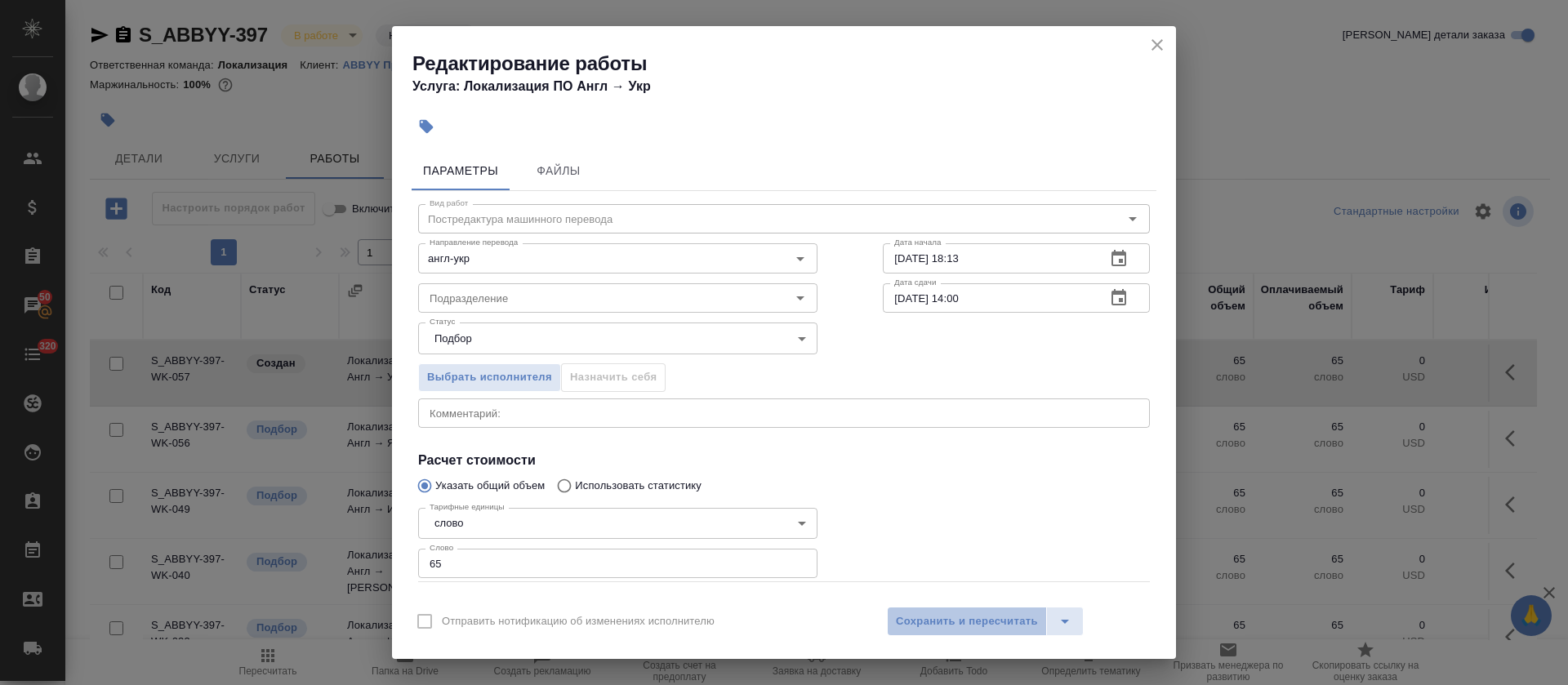
drag, startPoint x: 944, startPoint y: 619, endPoint x: 941, endPoint y: 601, distance: 18.2
click at [944, 617] on span "Сохранить и пересчитать" at bounding box center [966, 622] width 142 height 19
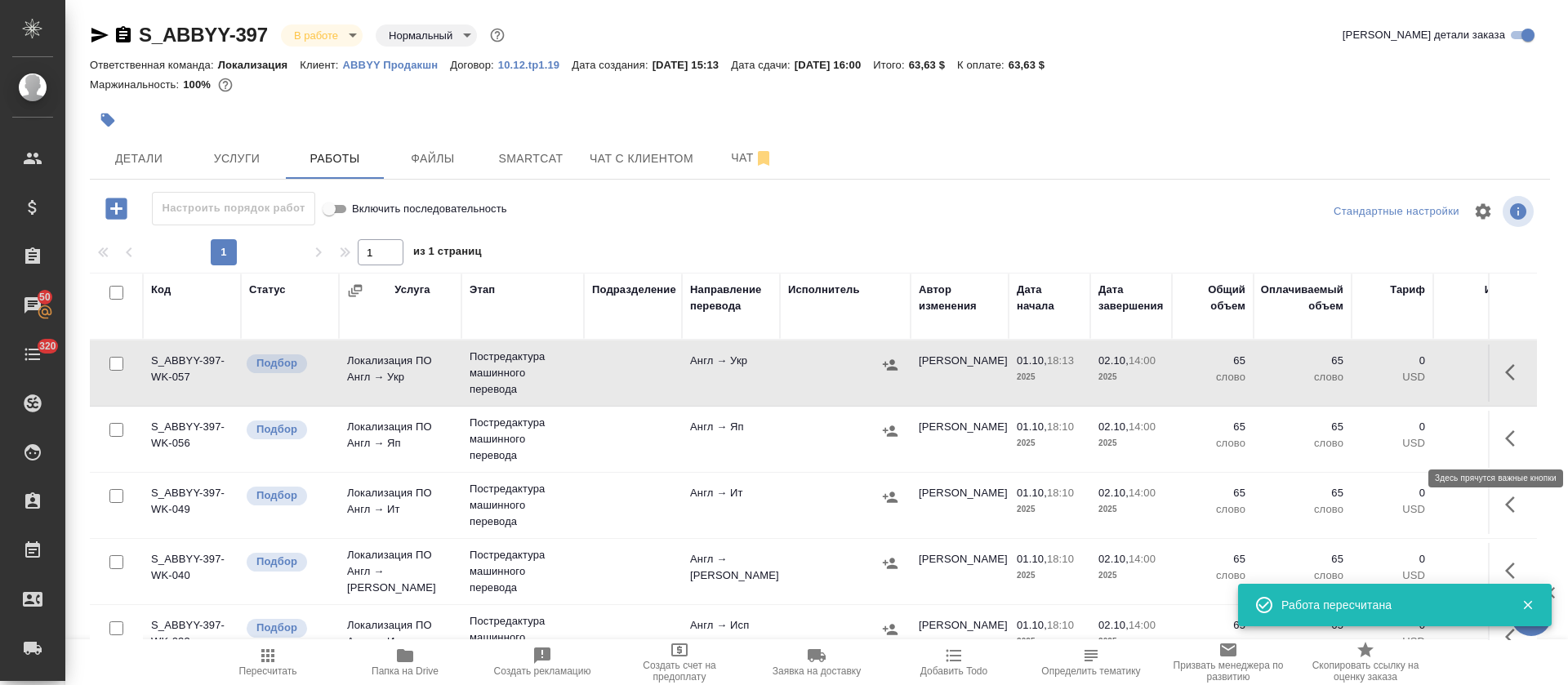
click at [1505, 443] on icon "button" at bounding box center [1515, 439] width 20 height 20
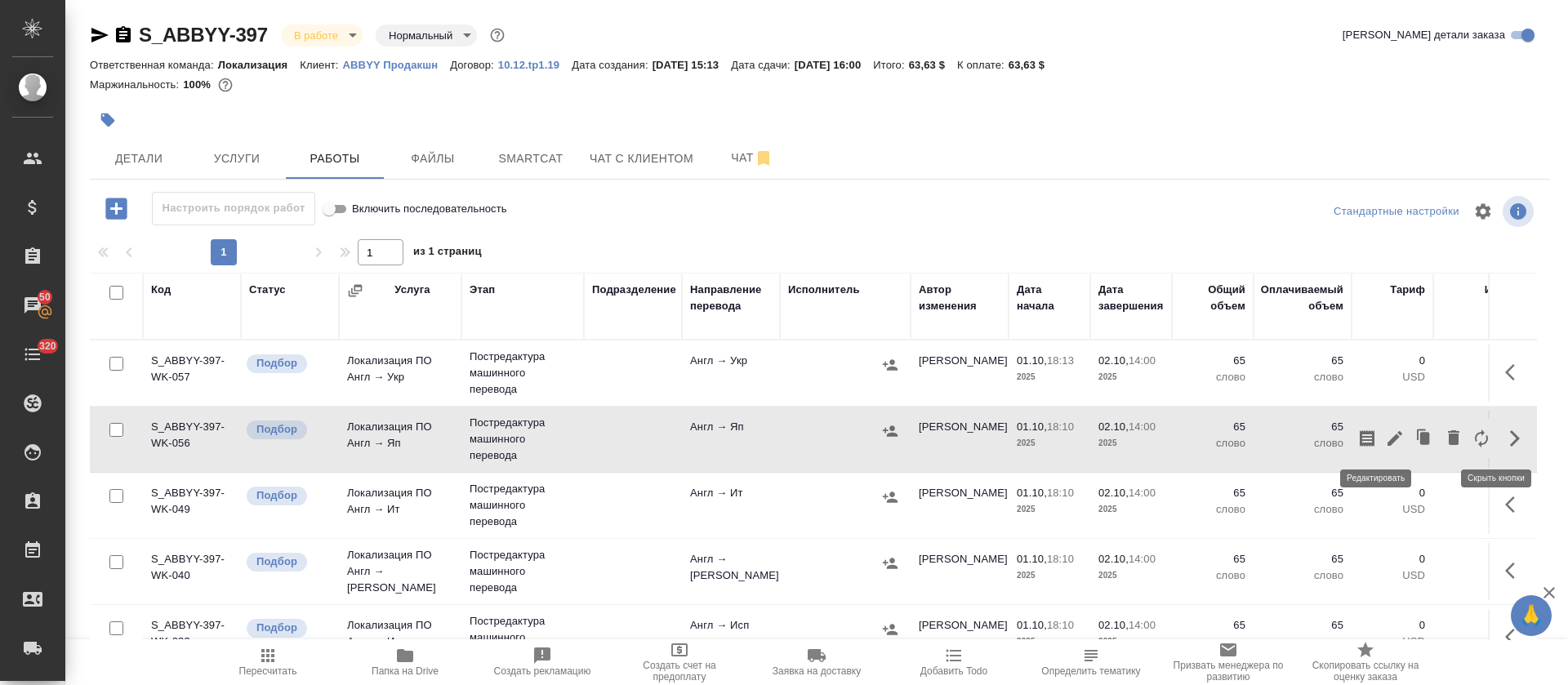
click at [1385, 443] on icon "button" at bounding box center [1395, 439] width 20 height 20
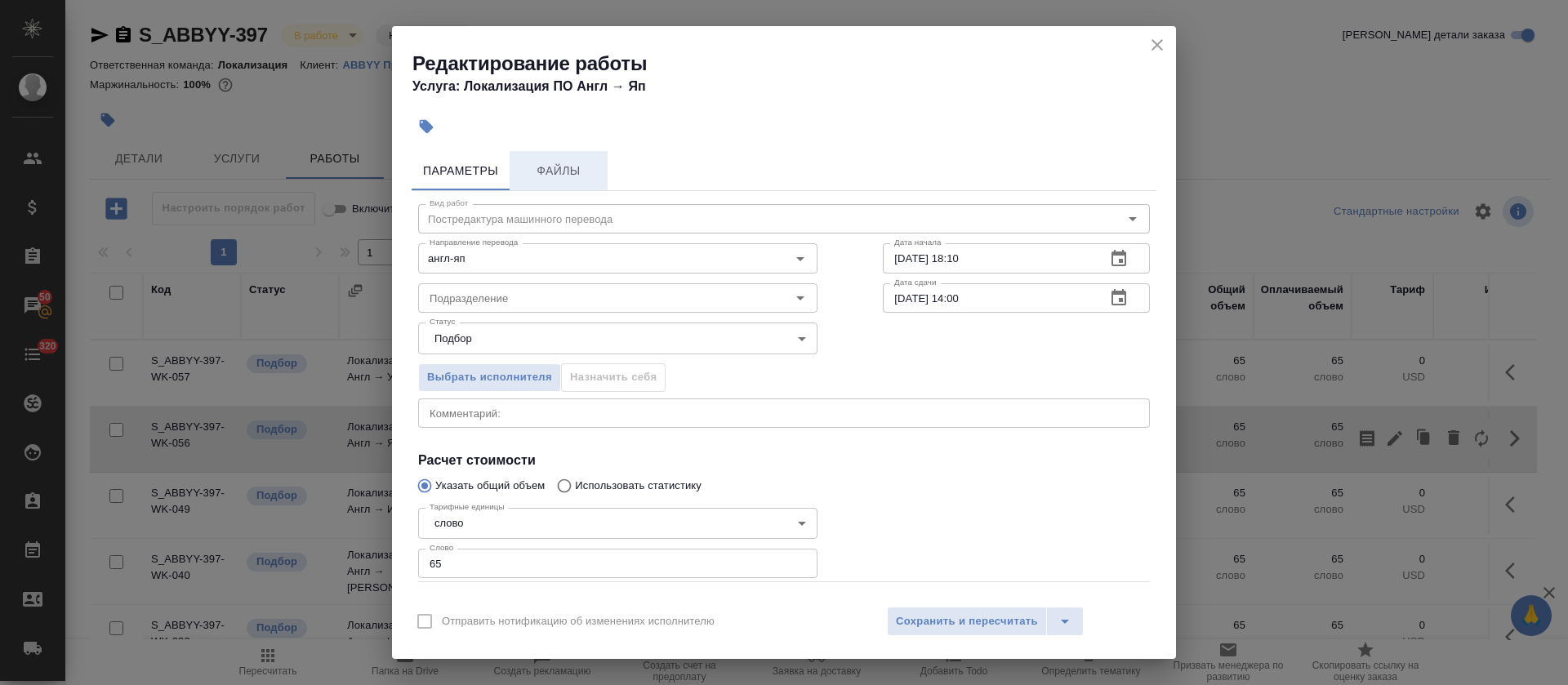
click at [583, 179] on span "Файлы" at bounding box center [558, 170] width 78 height 21
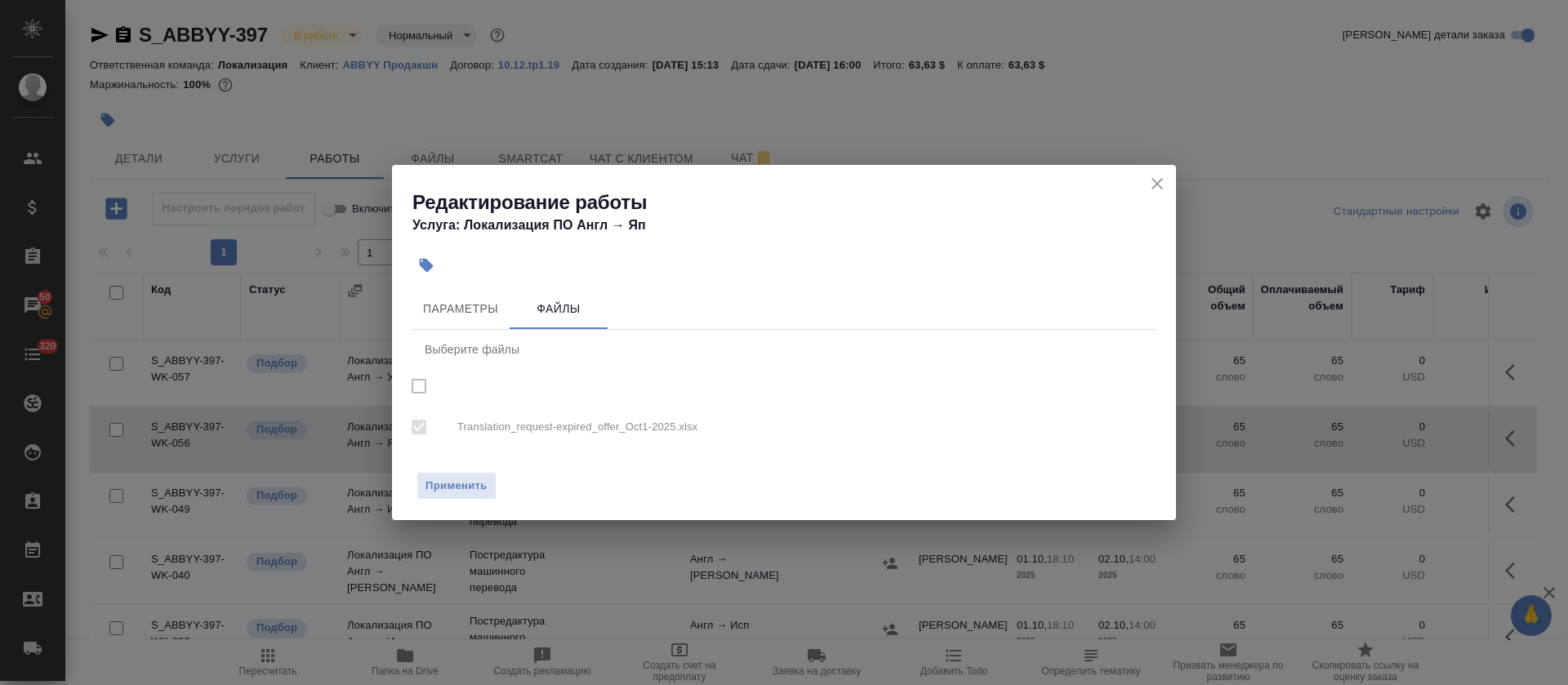
checkbox input "true"
click at [1140, 184] on div "Редактирование работы Услуга: Локализация ПО Англ → Яп" at bounding box center [784, 206] width 784 height 82
click at [1156, 189] on icon "close" at bounding box center [1157, 184] width 20 height 20
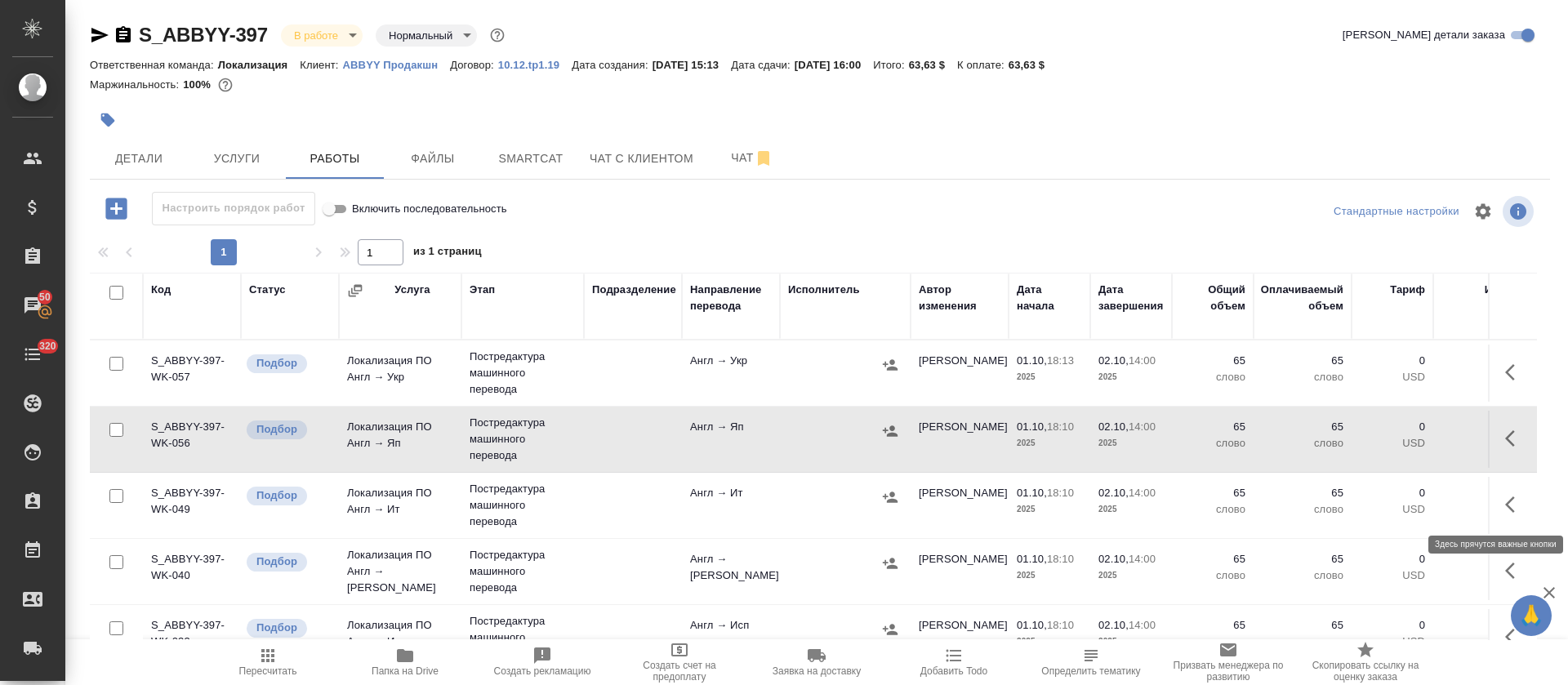
click at [1505, 505] on icon "button" at bounding box center [1510, 505] width 10 height 16
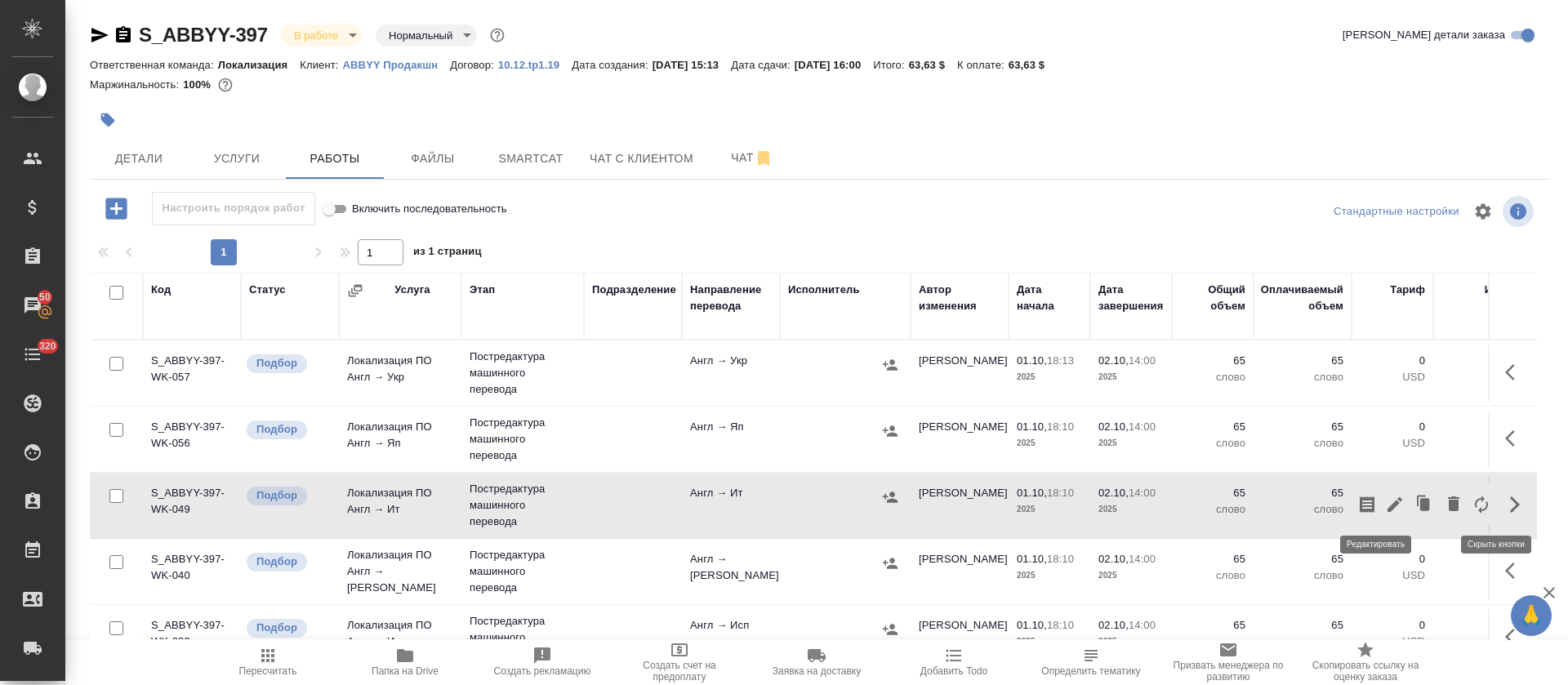
click at [1385, 507] on icon "button" at bounding box center [1395, 505] width 20 height 20
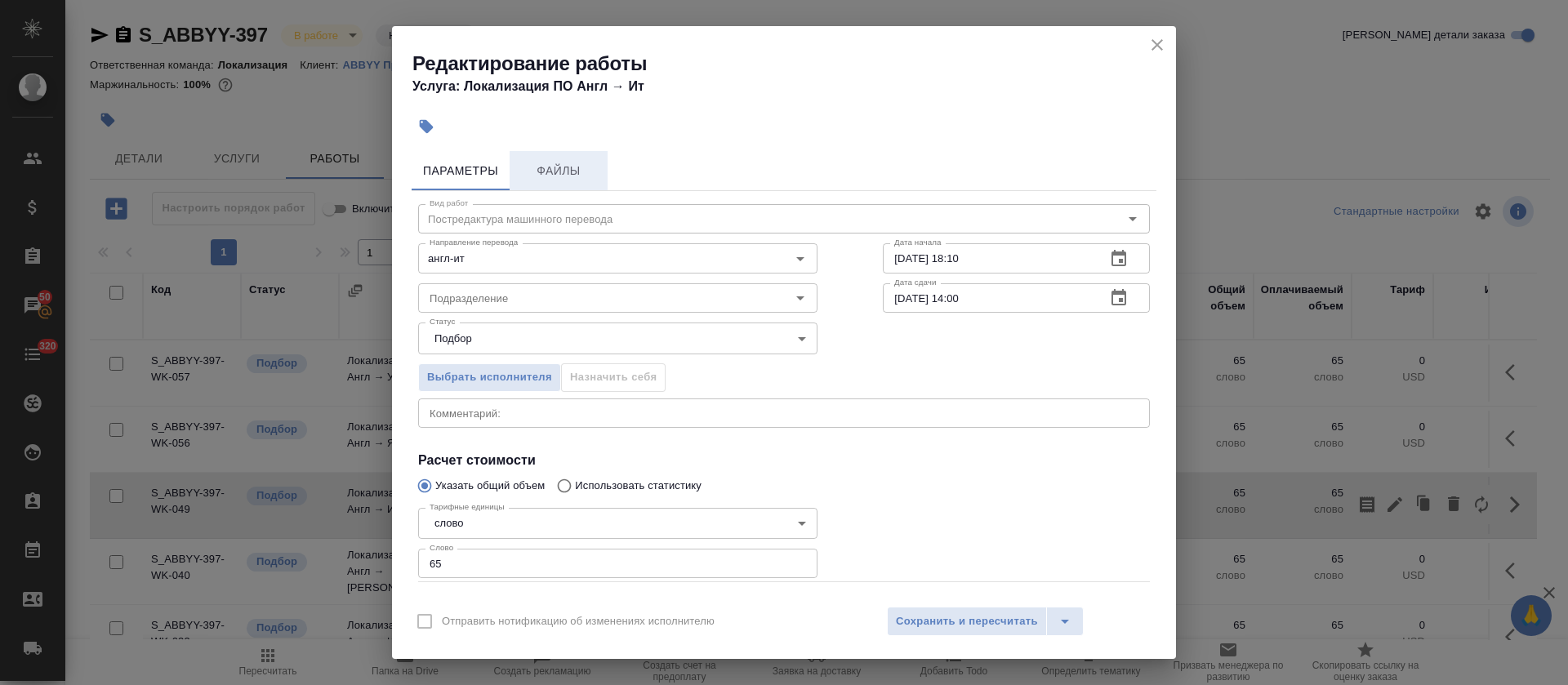
click at [579, 172] on span "Файлы" at bounding box center [558, 170] width 78 height 21
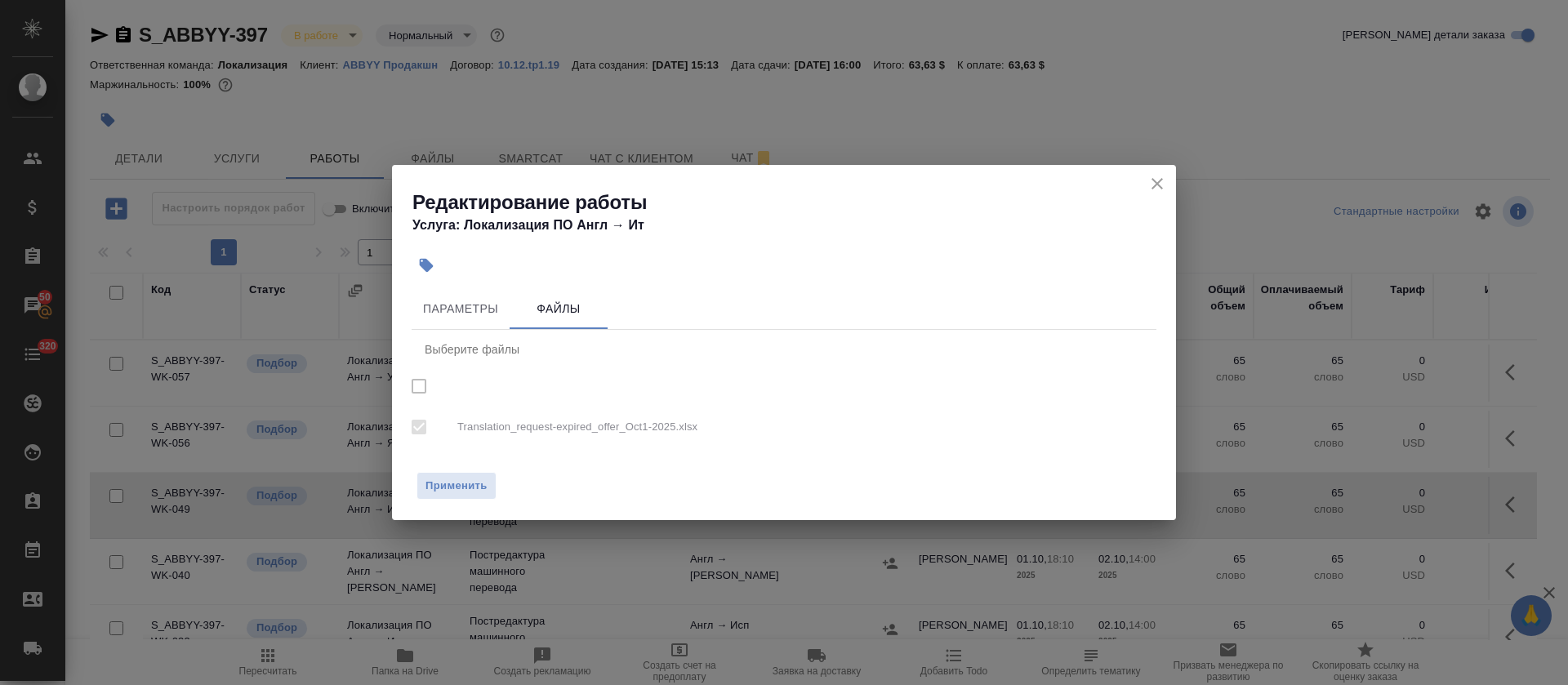
checkbox input "true"
click at [1164, 184] on icon "close" at bounding box center [1157, 184] width 20 height 20
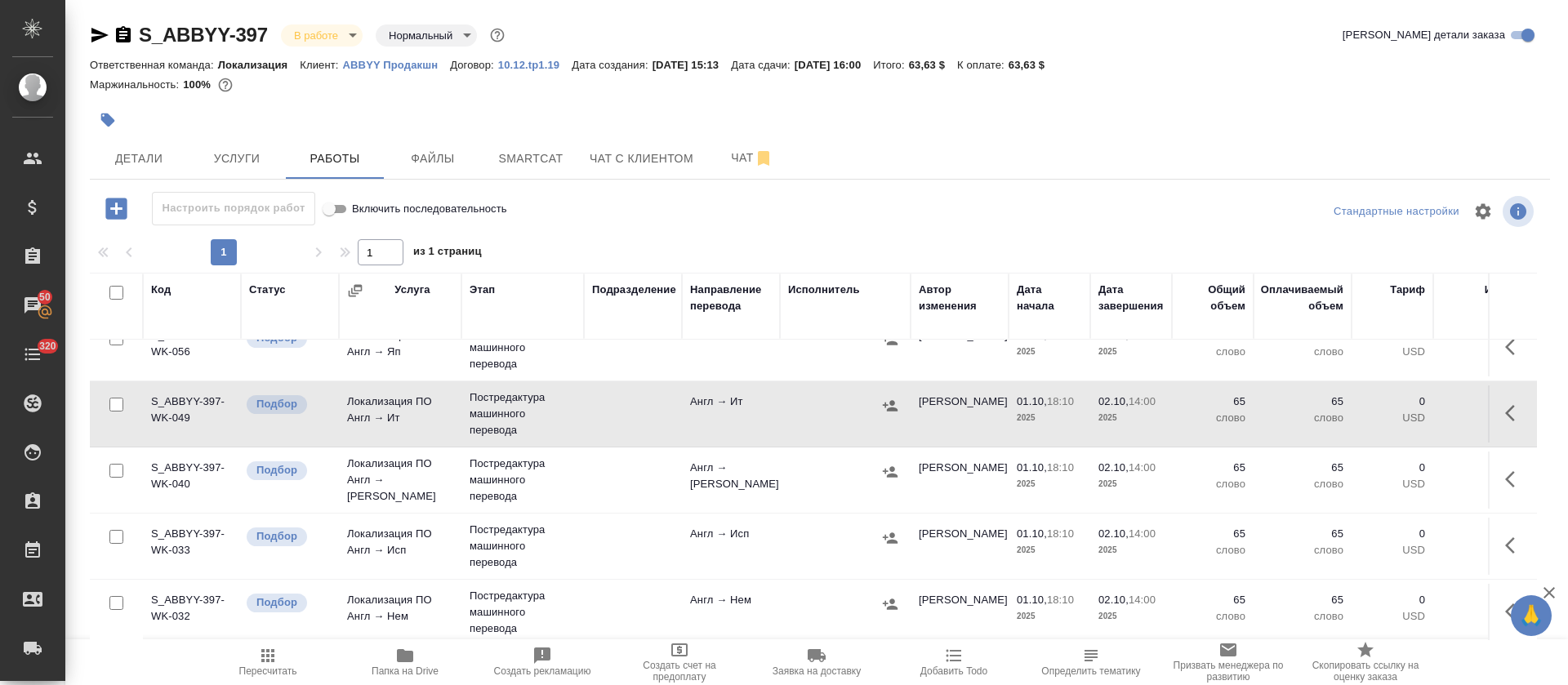
scroll to position [123, 0]
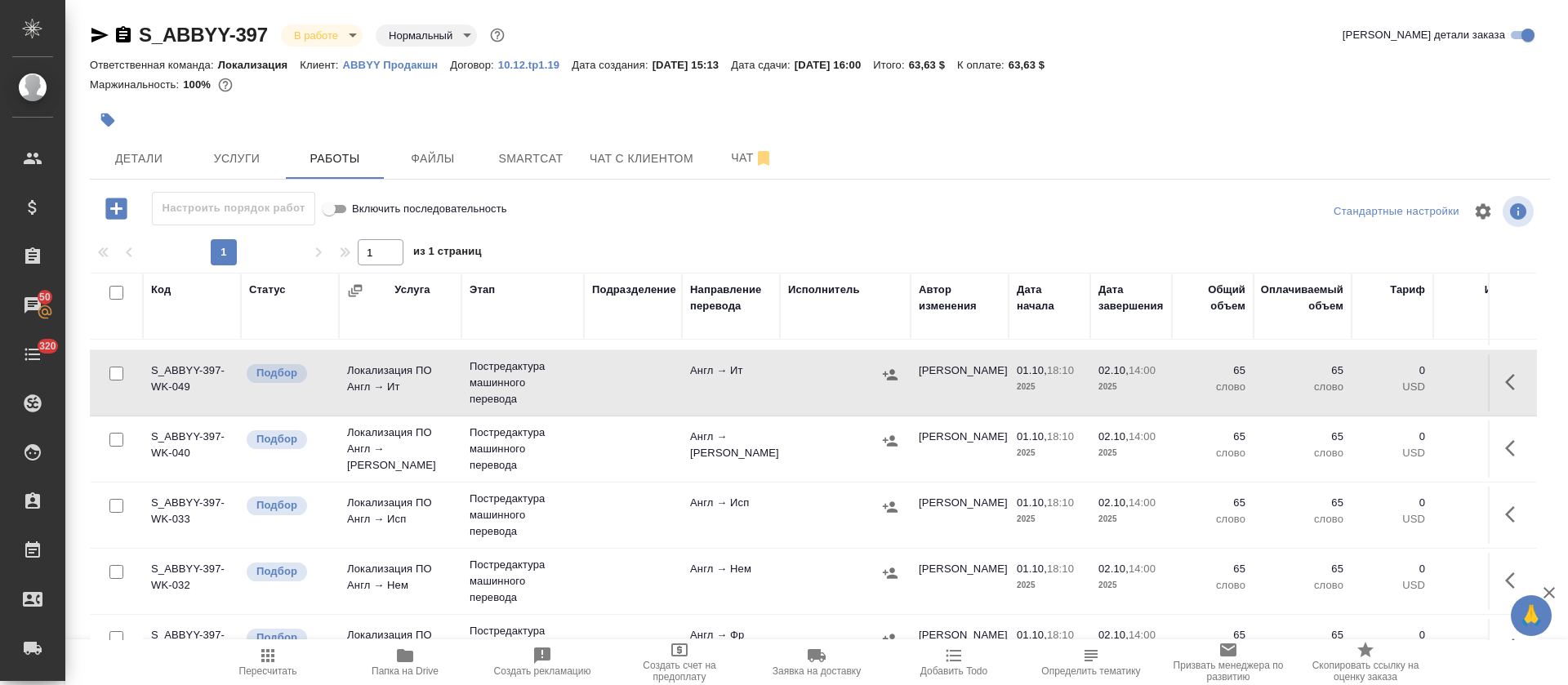
click at [1488, 439] on td at bounding box center [1513, 449] width 49 height 57
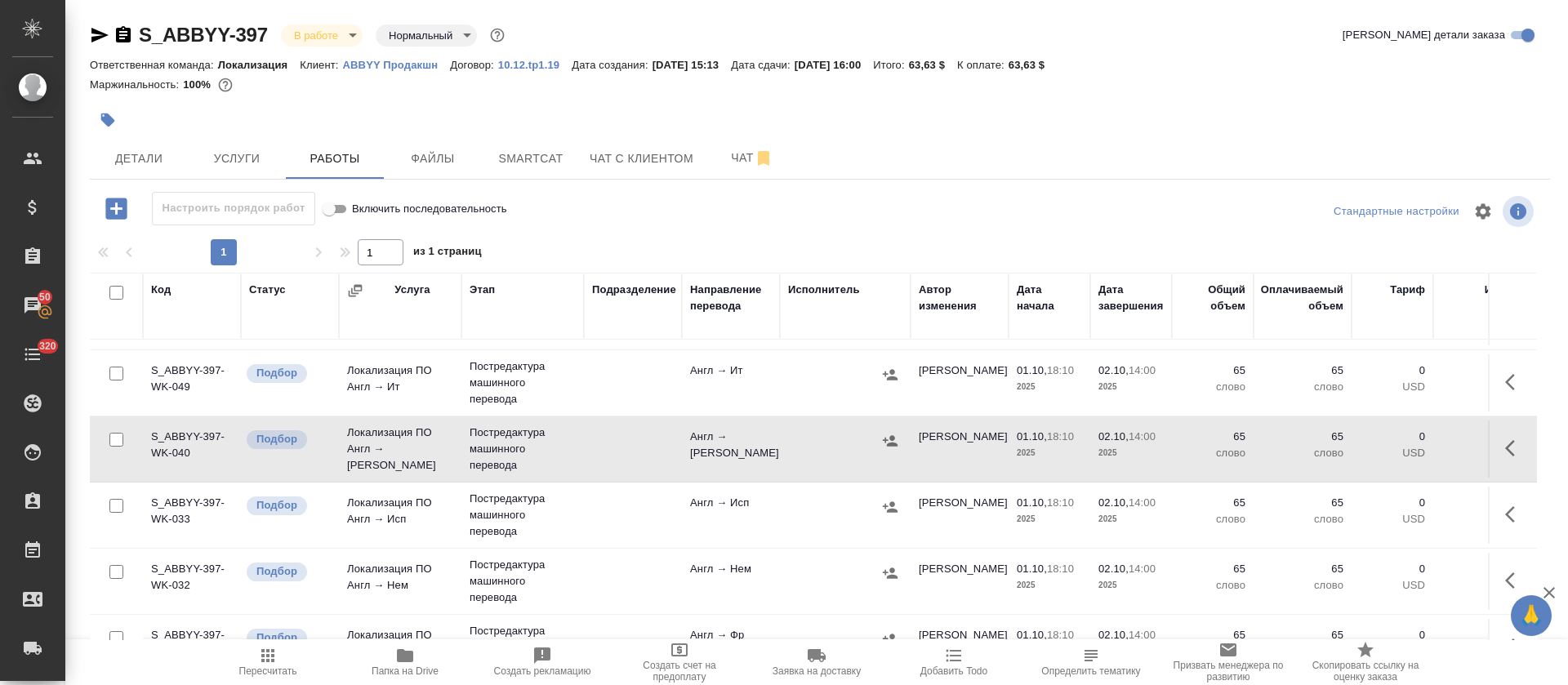
click at [1496, 448] on button "button" at bounding box center [1515, 449] width 40 height 40
click at [1385, 445] on icon "button" at bounding box center [1395, 449] width 20 height 20
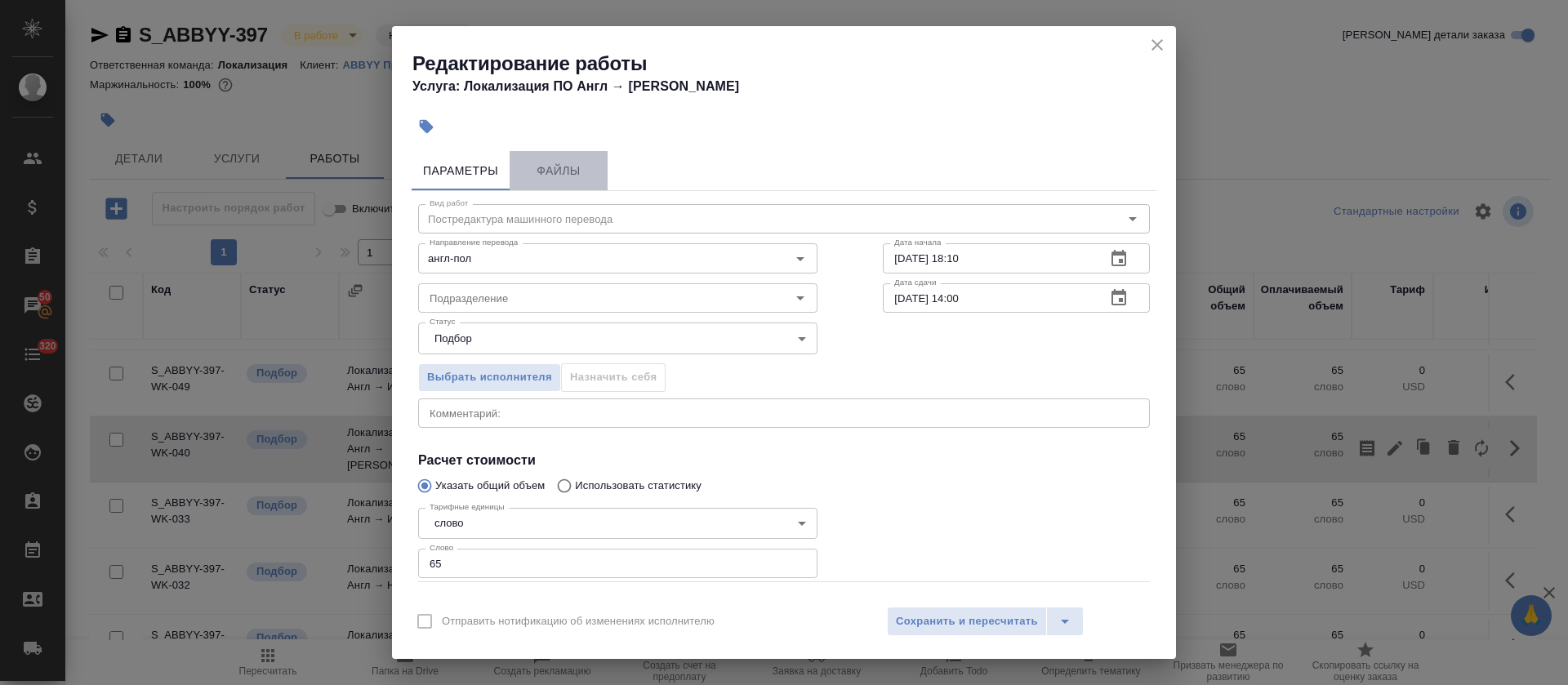
click at [579, 170] on span "Файлы" at bounding box center [558, 170] width 78 height 21
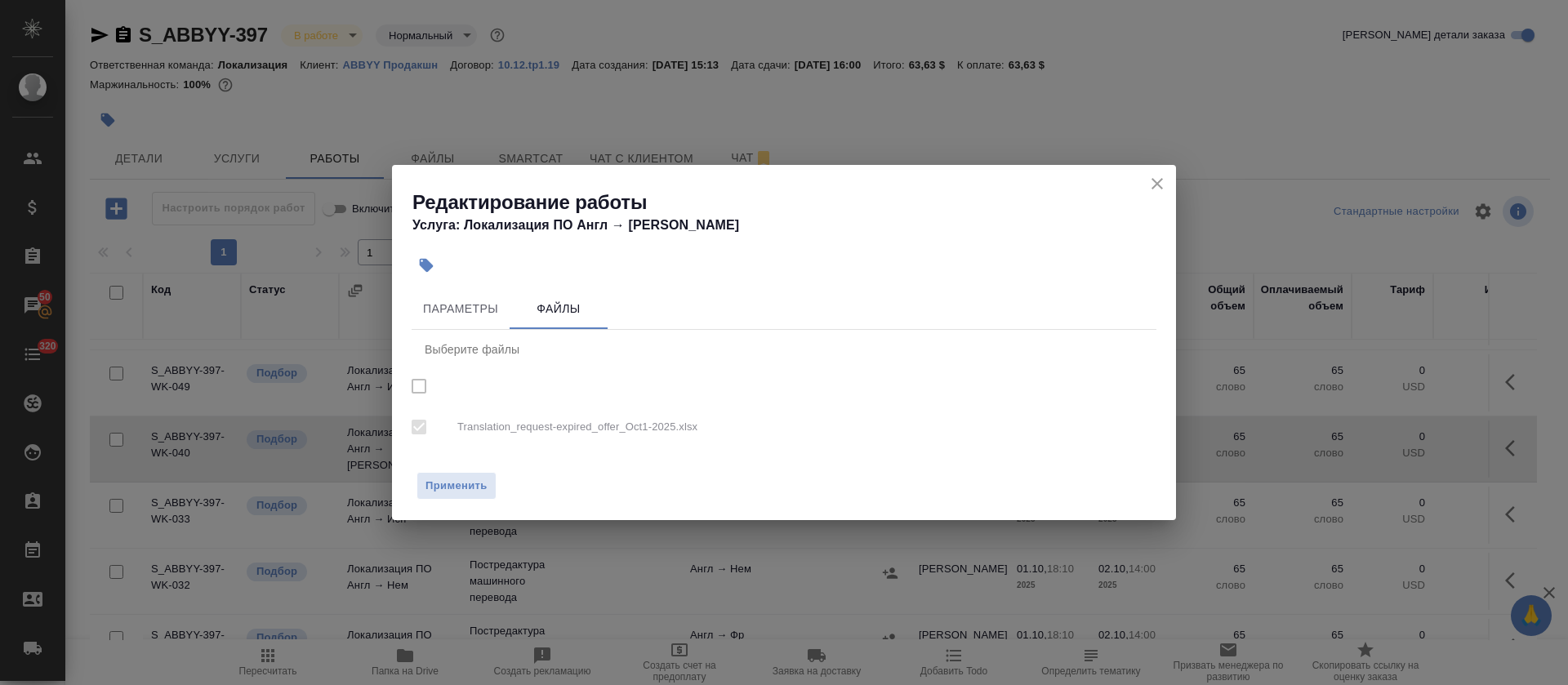
checkbox input "true"
click at [1161, 189] on icon "close" at bounding box center [1157, 184] width 20 height 20
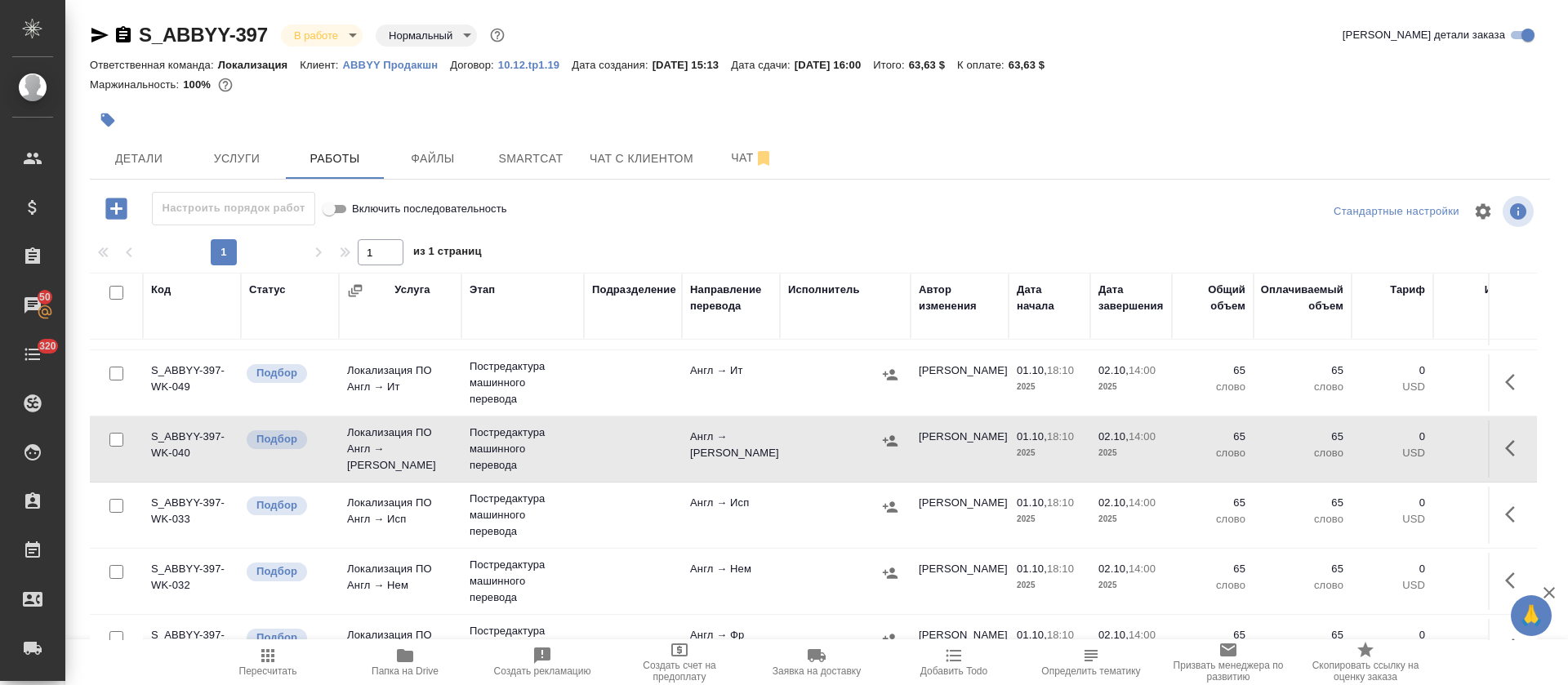
click at [1505, 515] on icon "button" at bounding box center [1515, 515] width 20 height 20
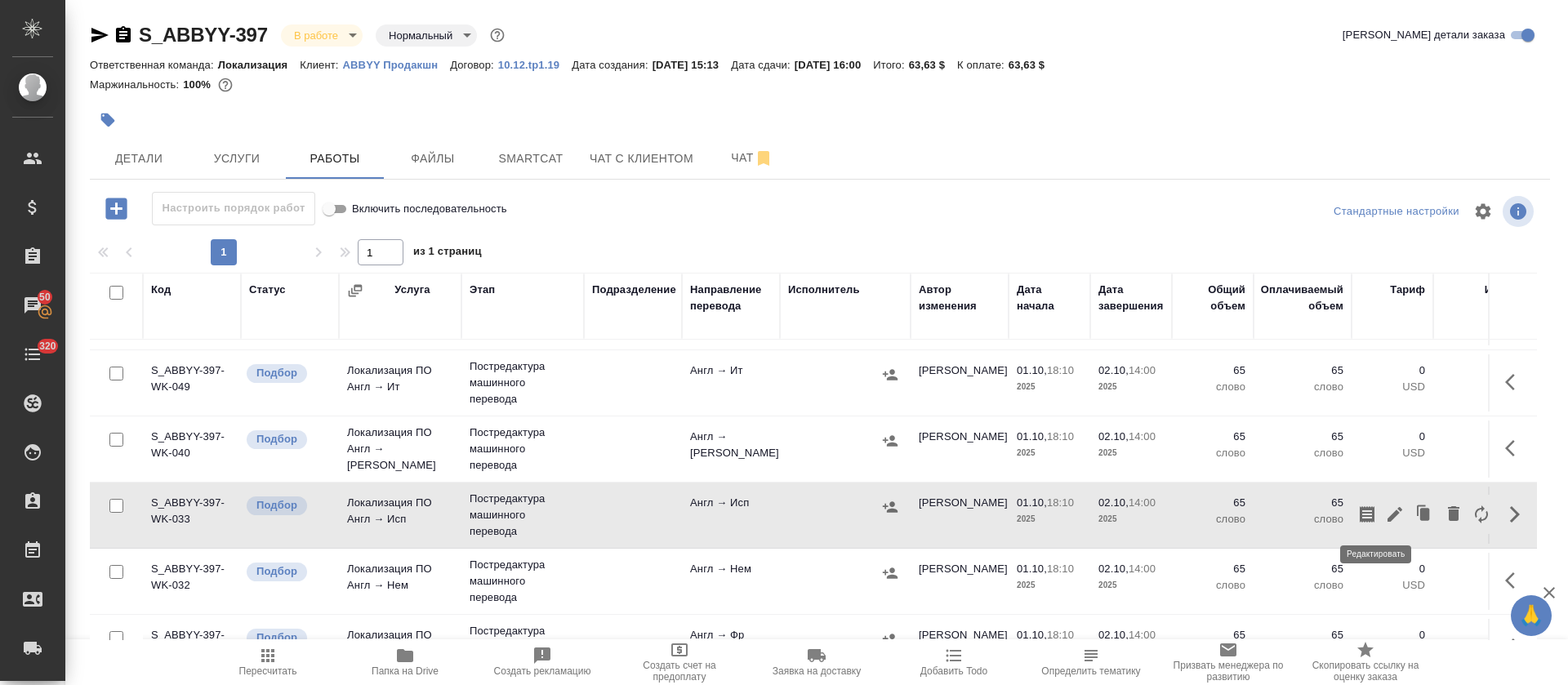
click at [1385, 511] on icon "button" at bounding box center [1395, 515] width 20 height 20
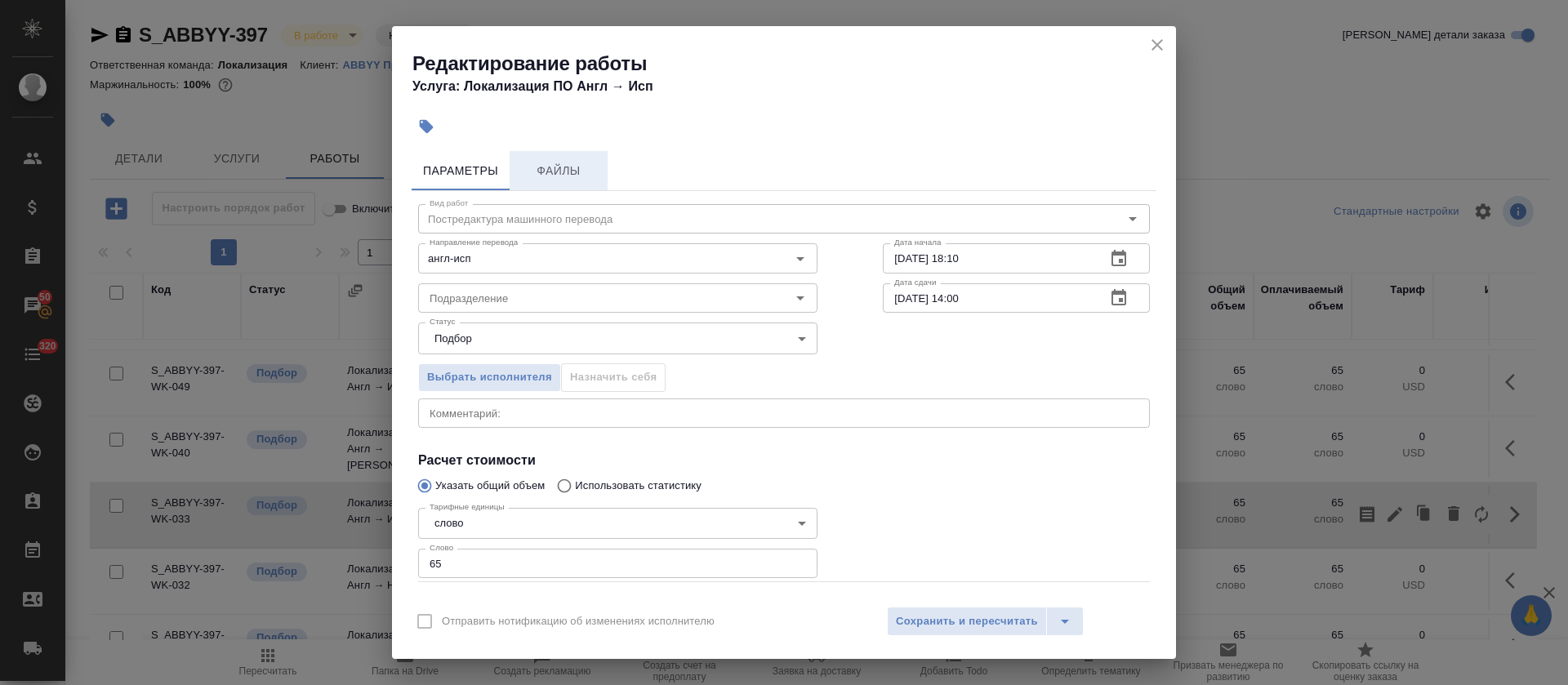
click at [588, 155] on button "Файлы" at bounding box center [558, 171] width 98 height 40
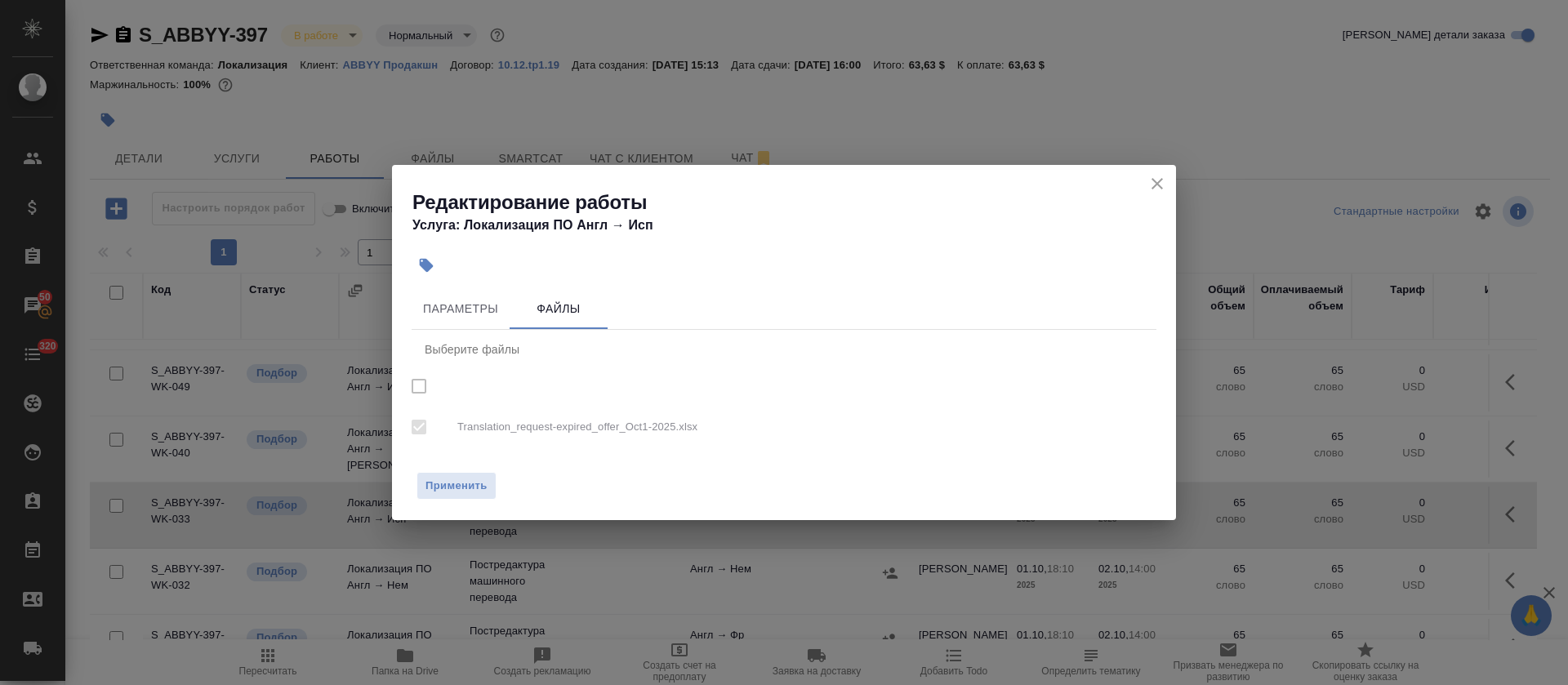
checkbox input "true"
click at [1155, 187] on icon "close" at bounding box center [1157, 184] width 20 height 20
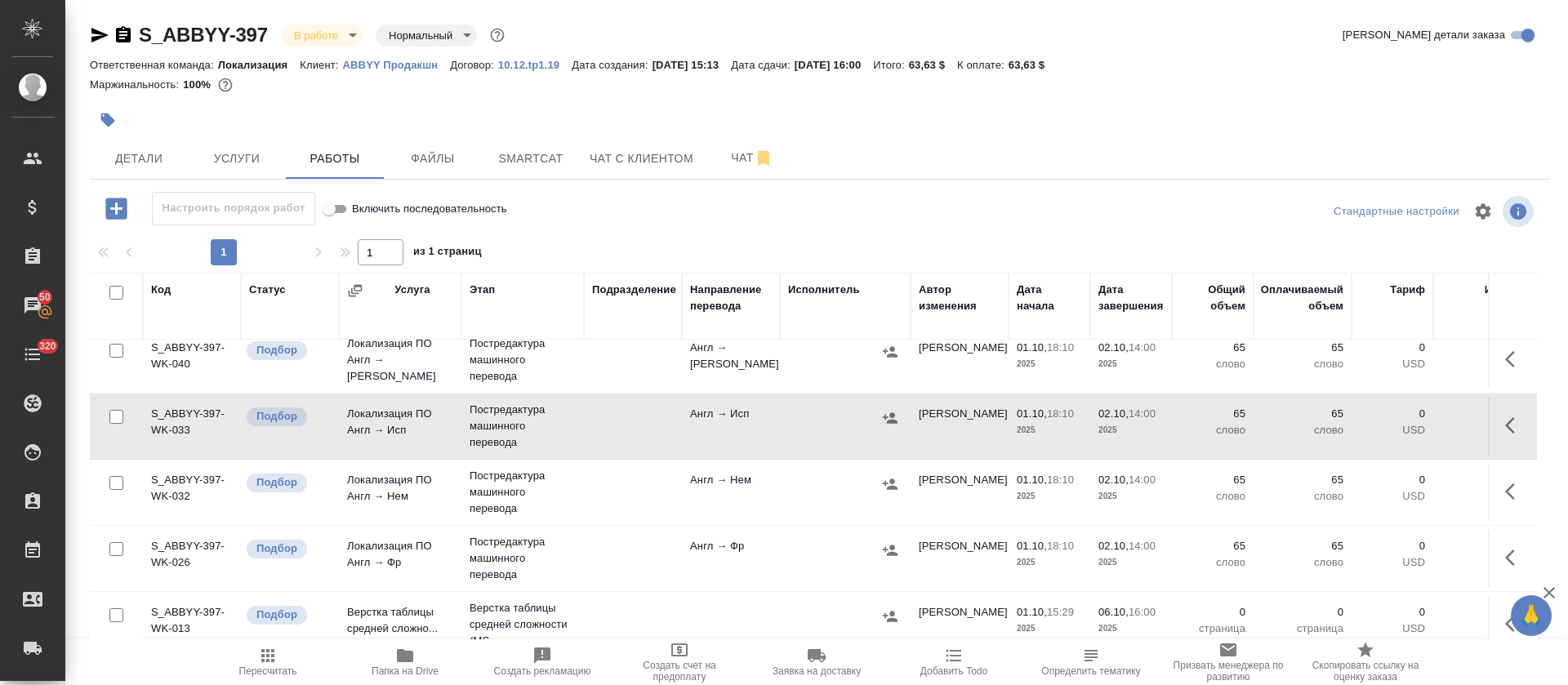
scroll to position [245, 0]
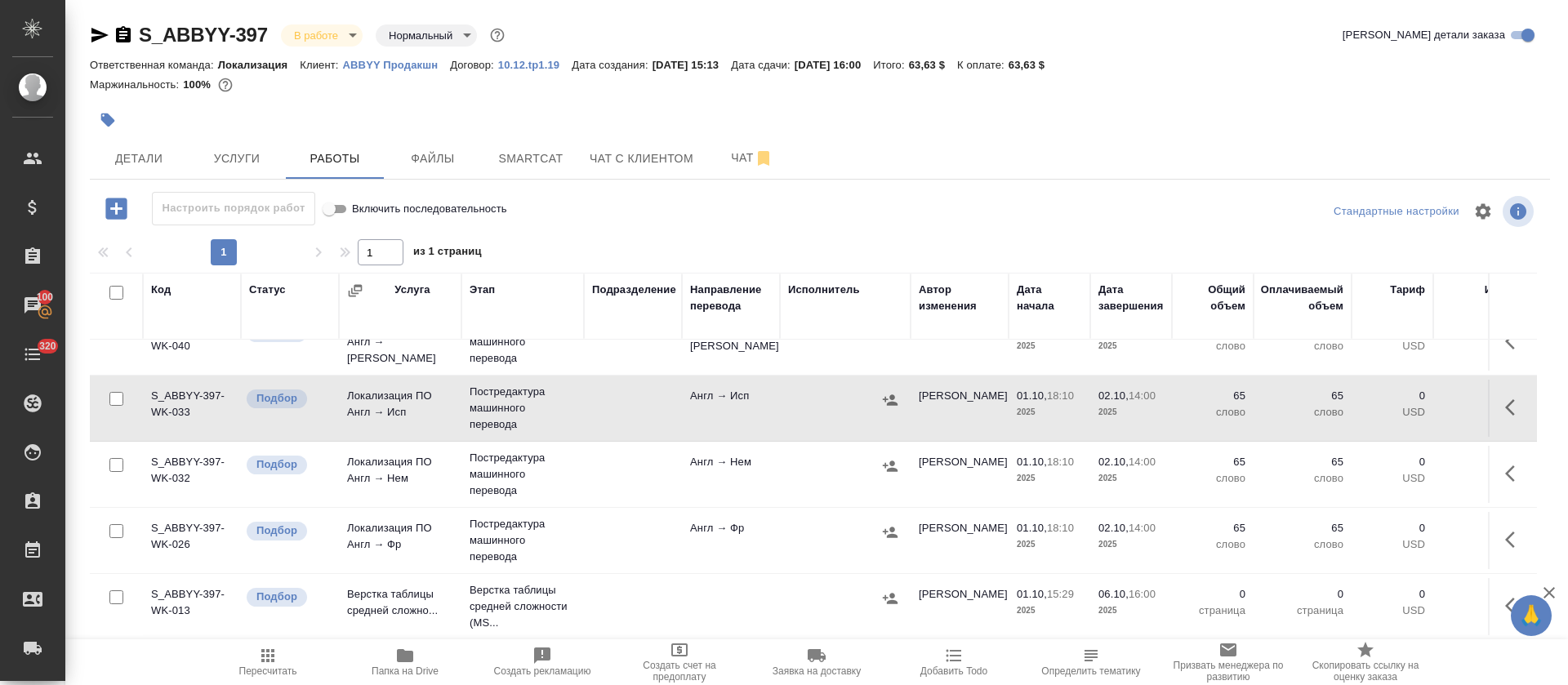
click at [1496, 460] on button "button" at bounding box center [1515, 474] width 40 height 40
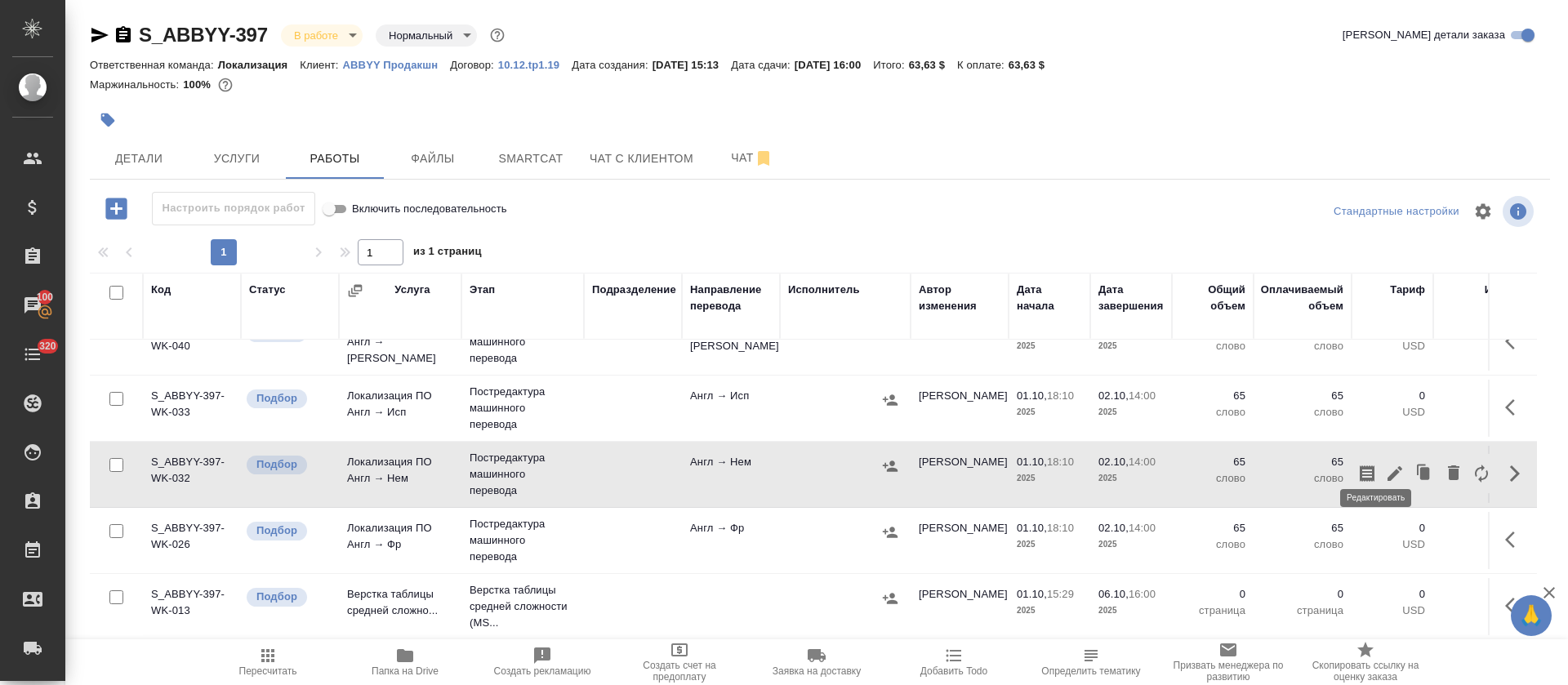
click at [1385, 467] on icon "button" at bounding box center [1395, 474] width 20 height 20
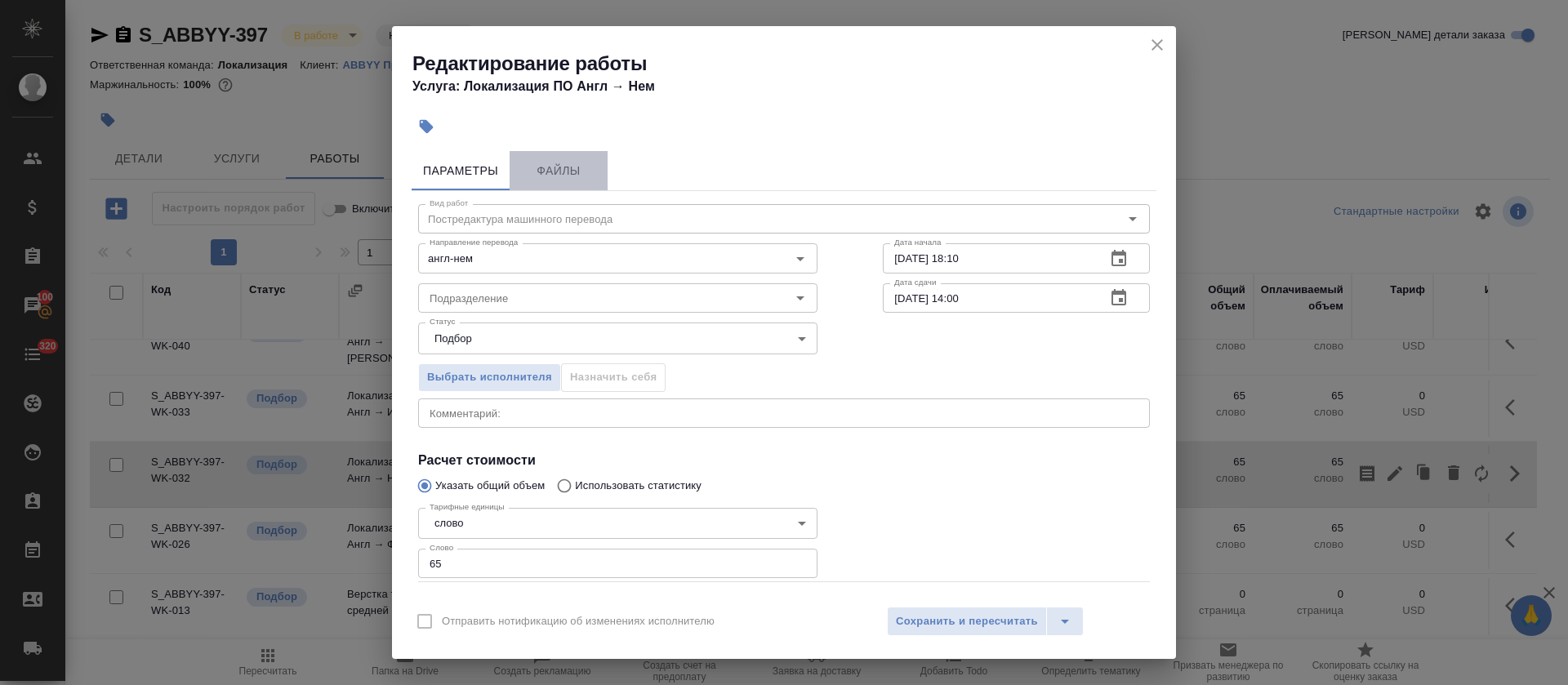
click at [573, 168] on span "Файлы" at bounding box center [558, 170] width 78 height 21
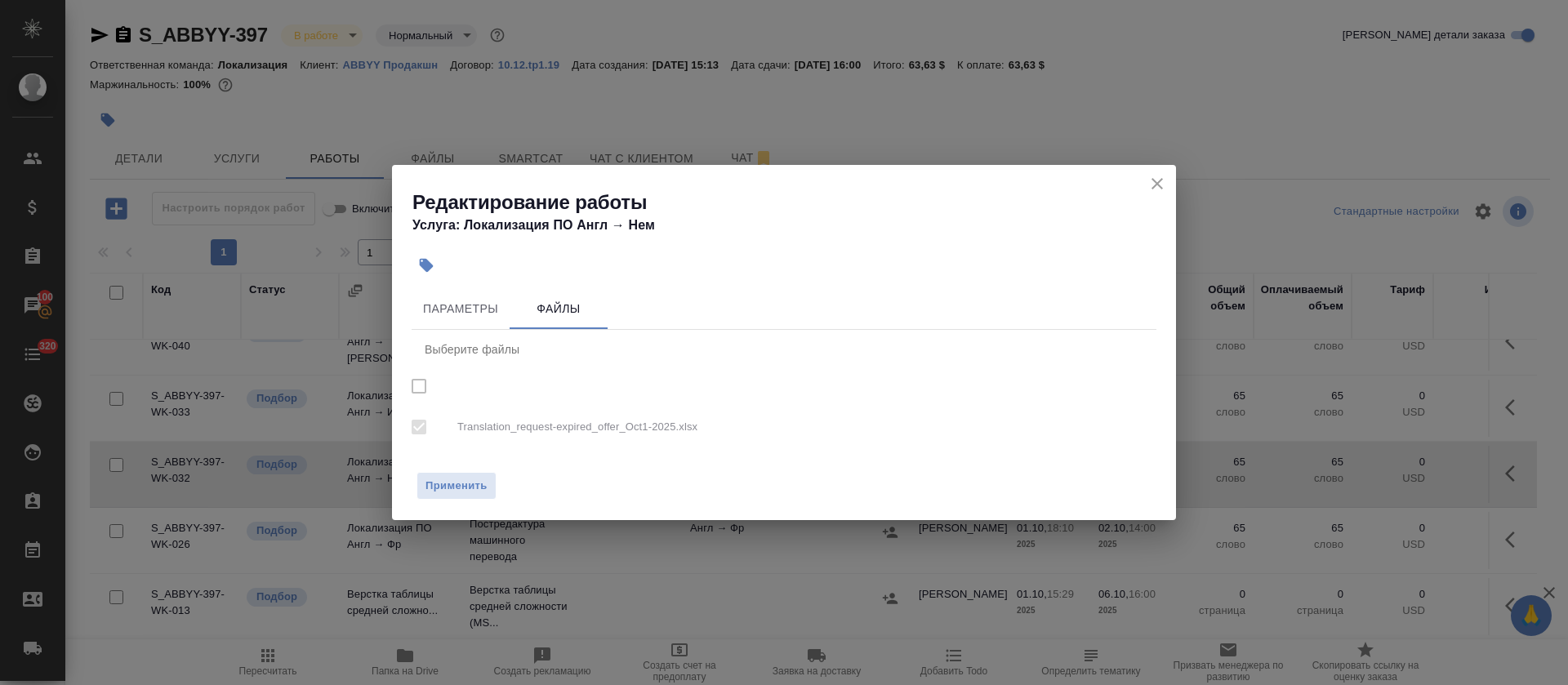
checkbox input "true"
click at [1174, 189] on h2 "Редактирование работы" at bounding box center [794, 203] width 764 height 26
click at [1166, 185] on icon "close" at bounding box center [1157, 184] width 20 height 20
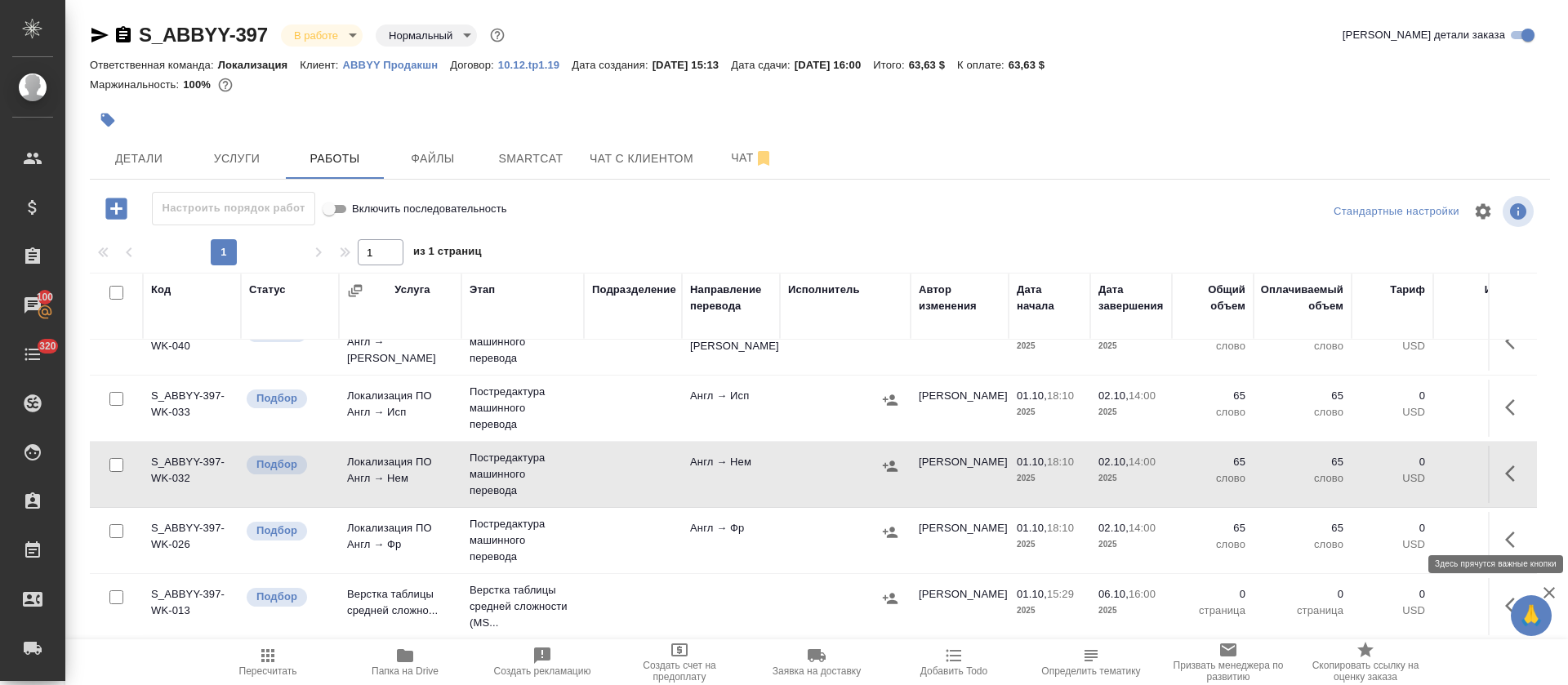
click at [1505, 530] on icon "button" at bounding box center [1515, 540] width 20 height 20
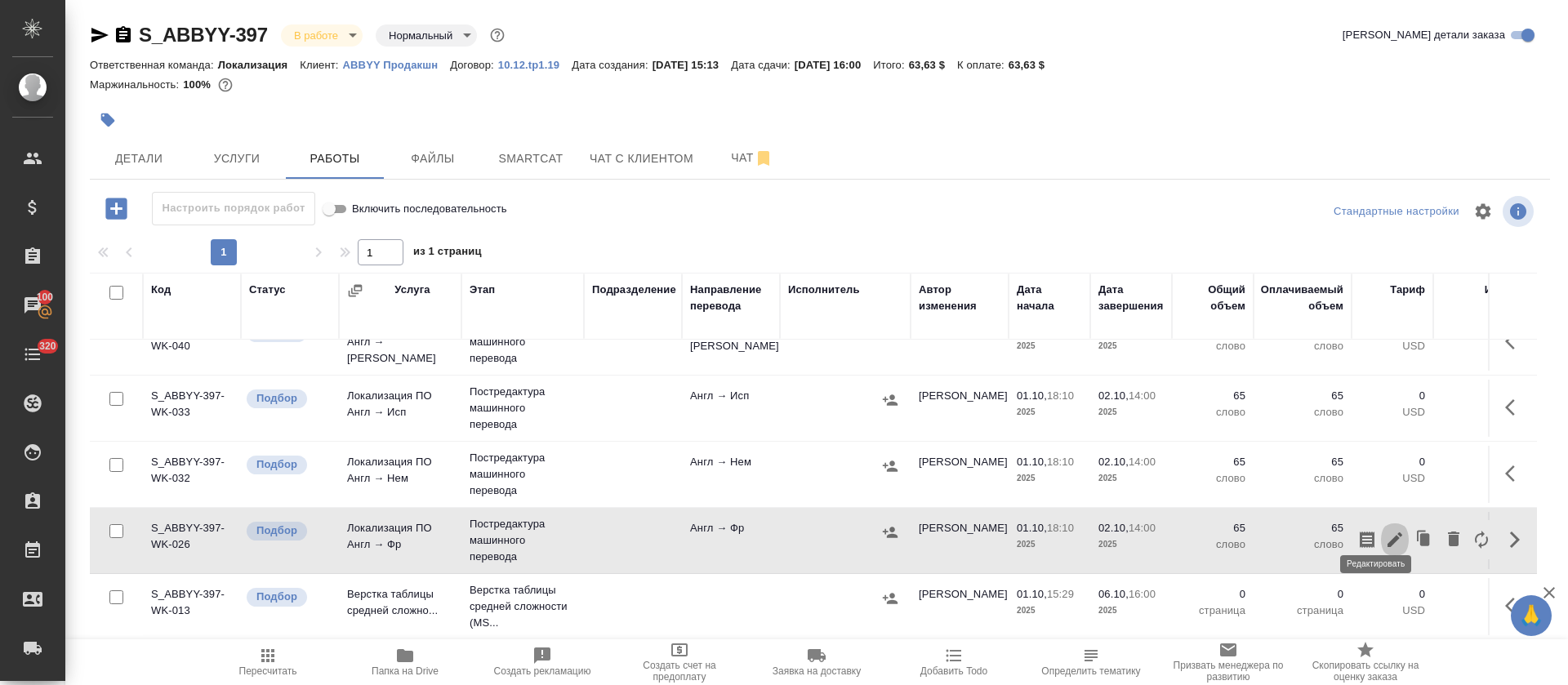
click at [1385, 530] on icon "button" at bounding box center [1395, 540] width 20 height 20
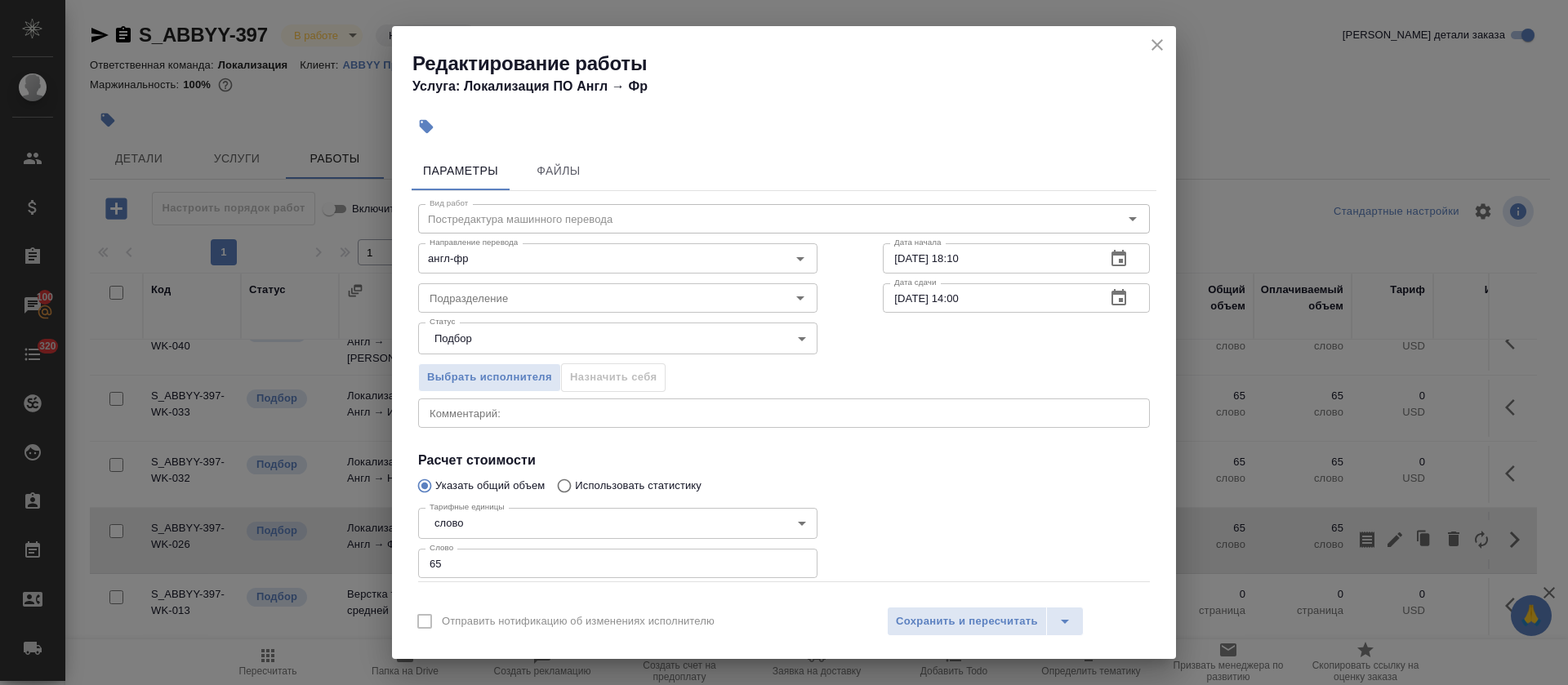
click at [612, 186] on div "Параметры Файлы" at bounding box center [784, 171] width 745 height 40
click at [582, 170] on span "Файлы" at bounding box center [558, 170] width 78 height 21
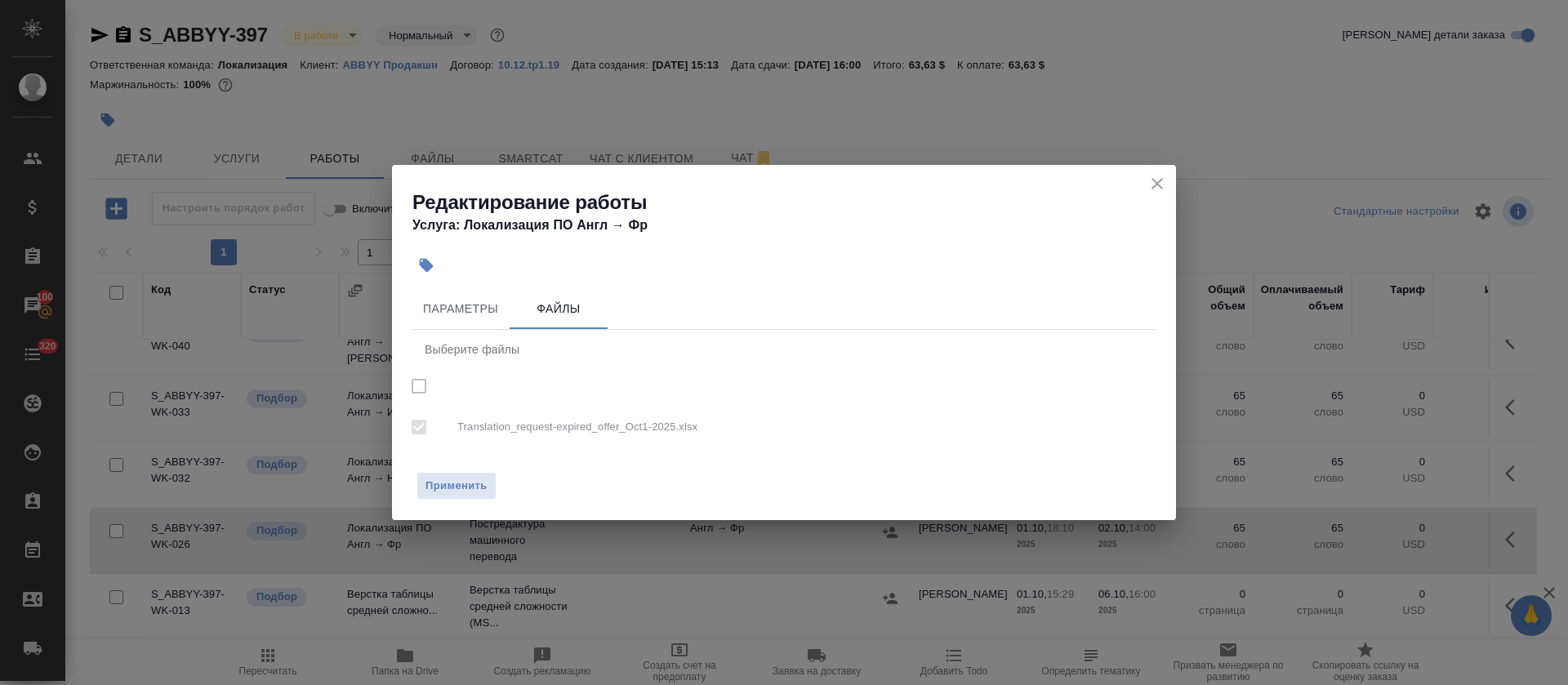
checkbox input "true"
click at [1171, 187] on div "Редактирование работы Услуга: Локализация ПО Англ → Фр" at bounding box center [784, 206] width 784 height 82
click at [1129, 191] on h2 "Редактирование работы" at bounding box center [794, 203] width 764 height 26
click at [1169, 193] on h2 "Редактирование работы" at bounding box center [794, 203] width 764 height 26
click at [1164, 187] on icon "close" at bounding box center [1157, 184] width 20 height 20
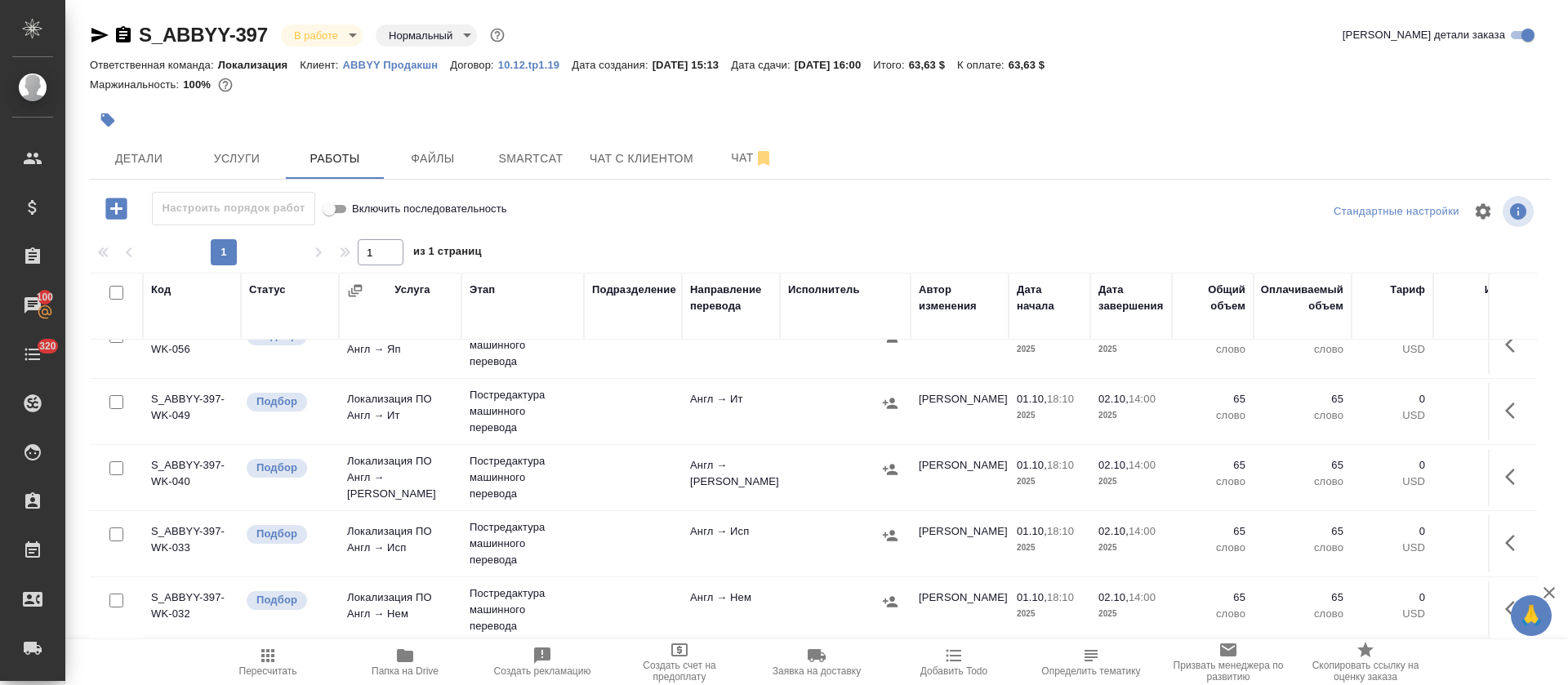
scroll to position [0, 0]
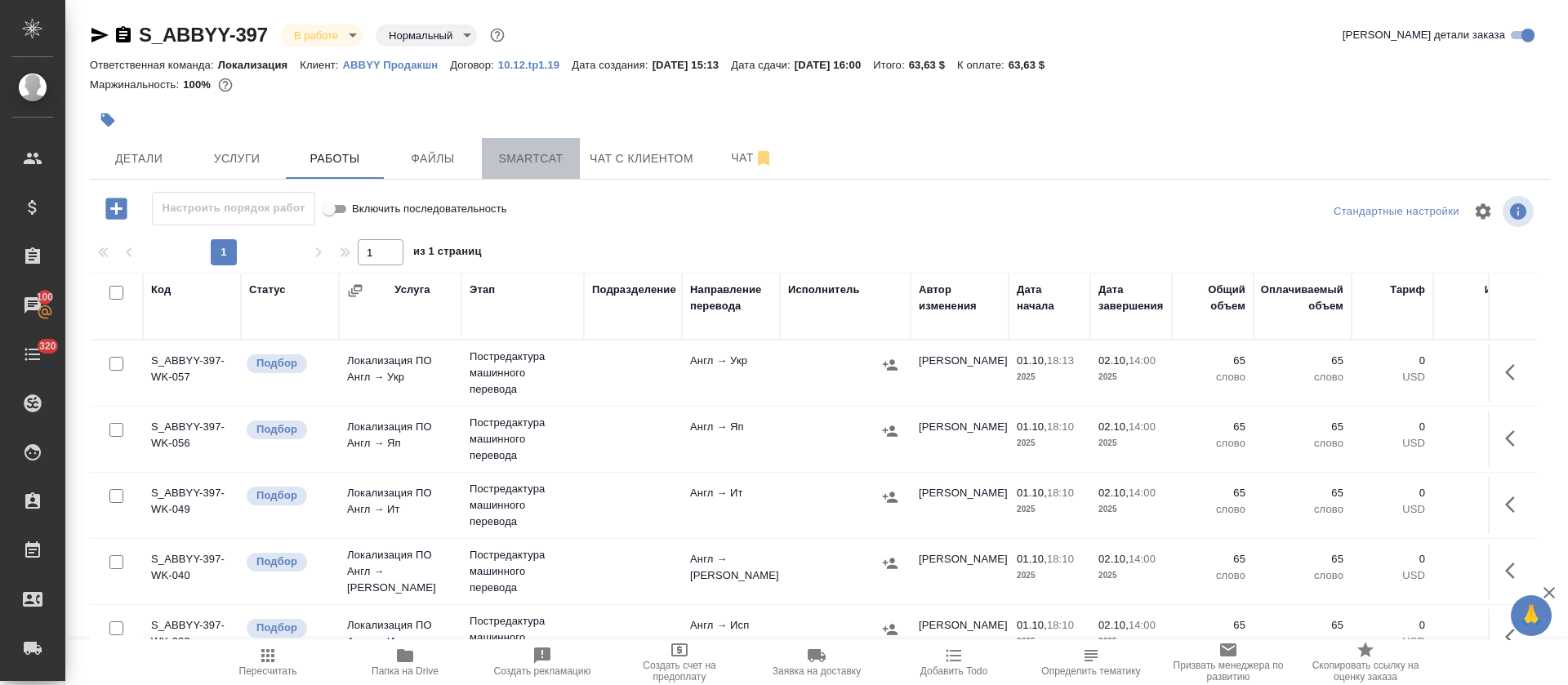
click at [527, 165] on span "Smartcat" at bounding box center [530, 159] width 78 height 21
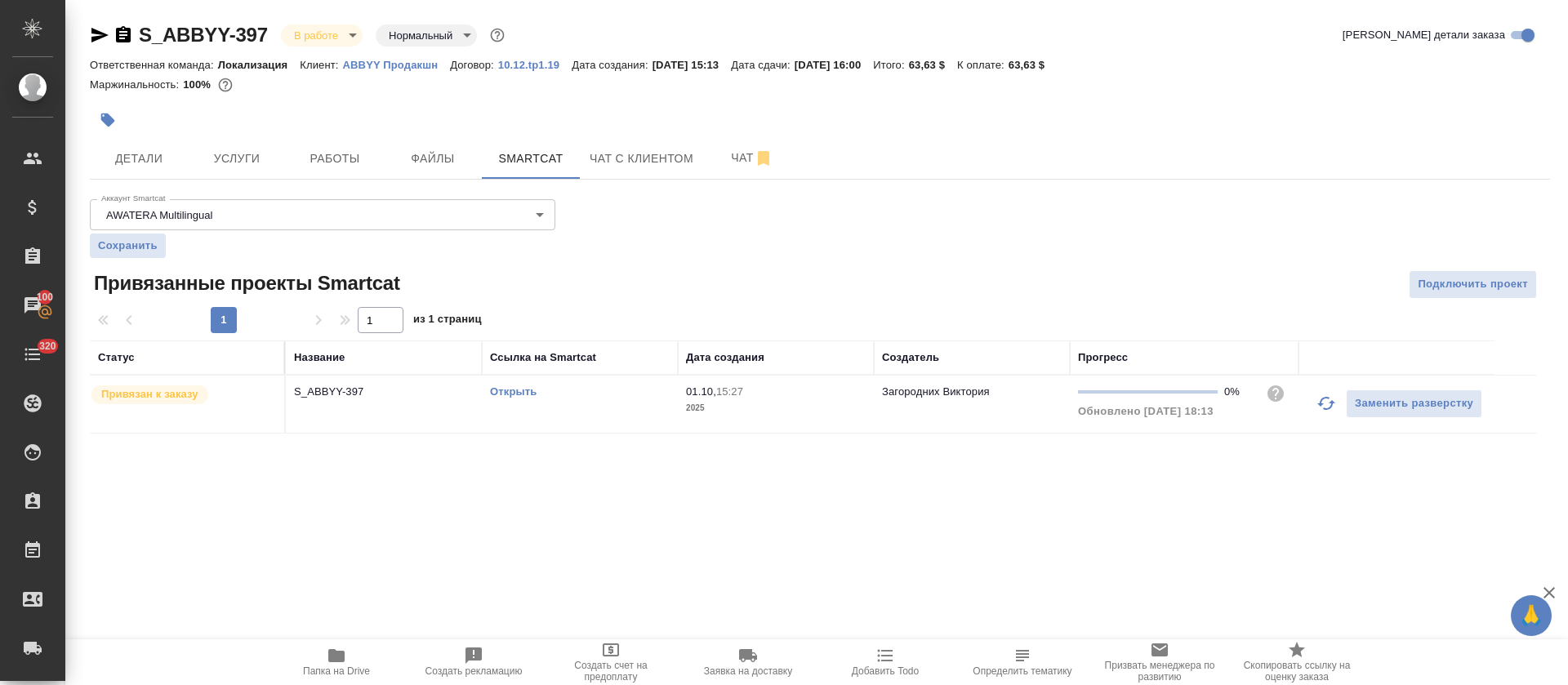
click at [602, 420] on td "Открыть" at bounding box center [579, 403] width 196 height 57
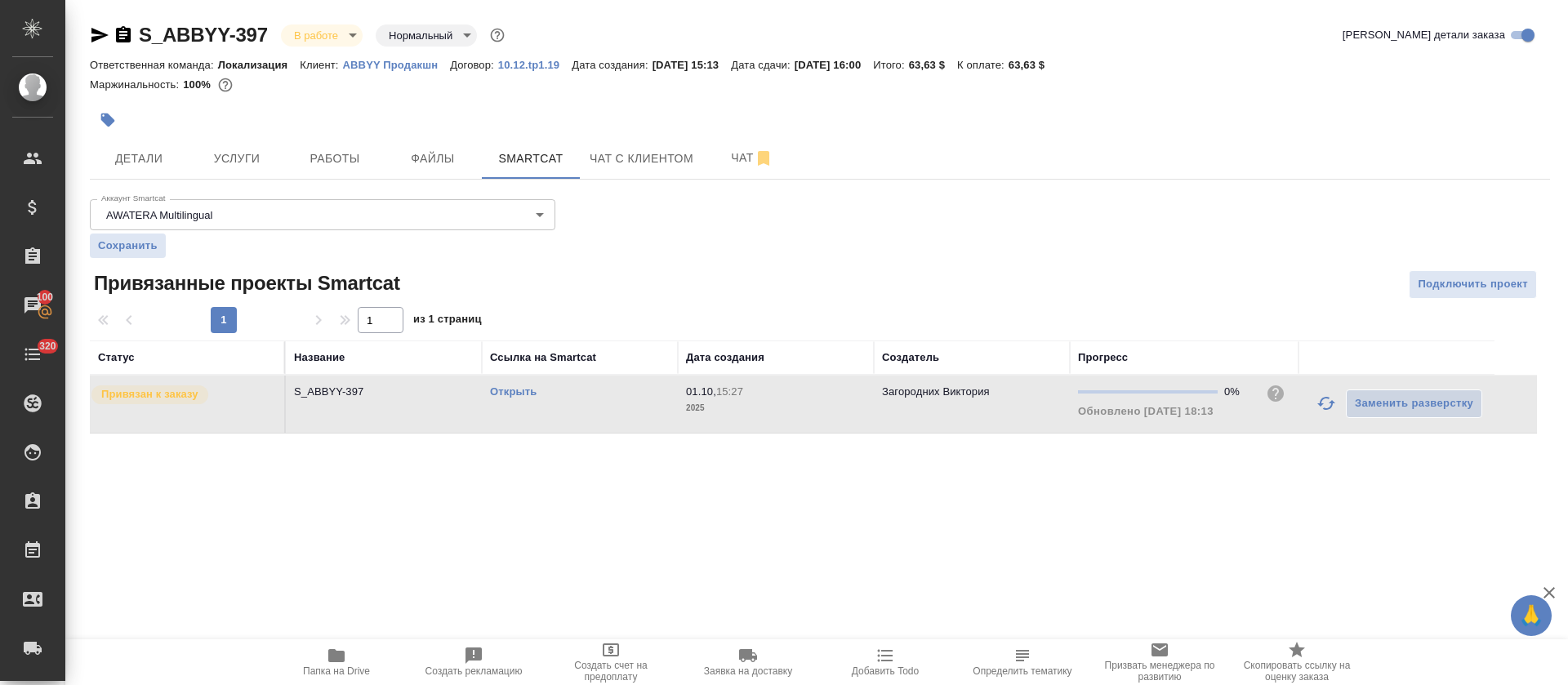
click at [602, 420] on td "Открыть" at bounding box center [579, 403] width 196 height 57
click at [355, 151] on span "Работы" at bounding box center [334, 159] width 78 height 21
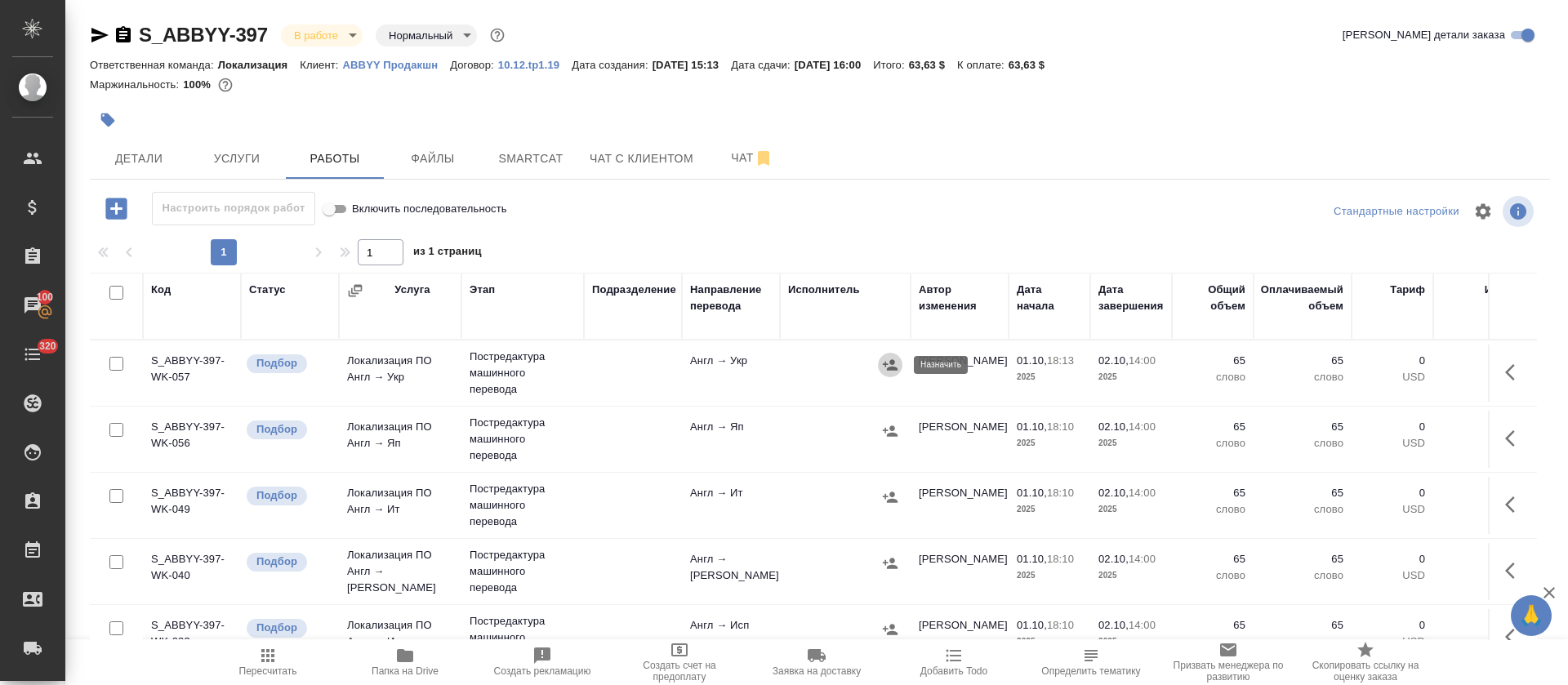
click at [894, 360] on icon "button" at bounding box center [891, 366] width 16 height 16
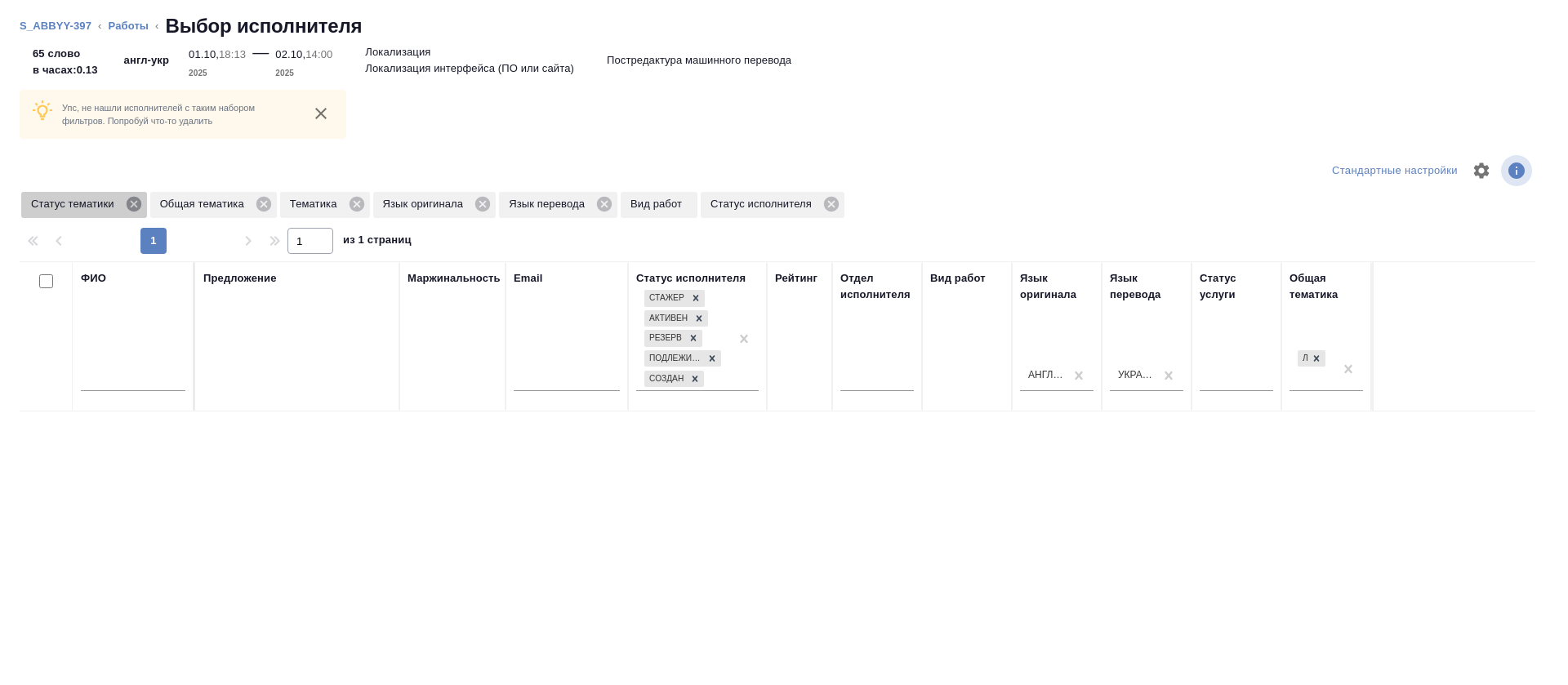
click at [136, 207] on icon at bounding box center [133, 204] width 15 height 15
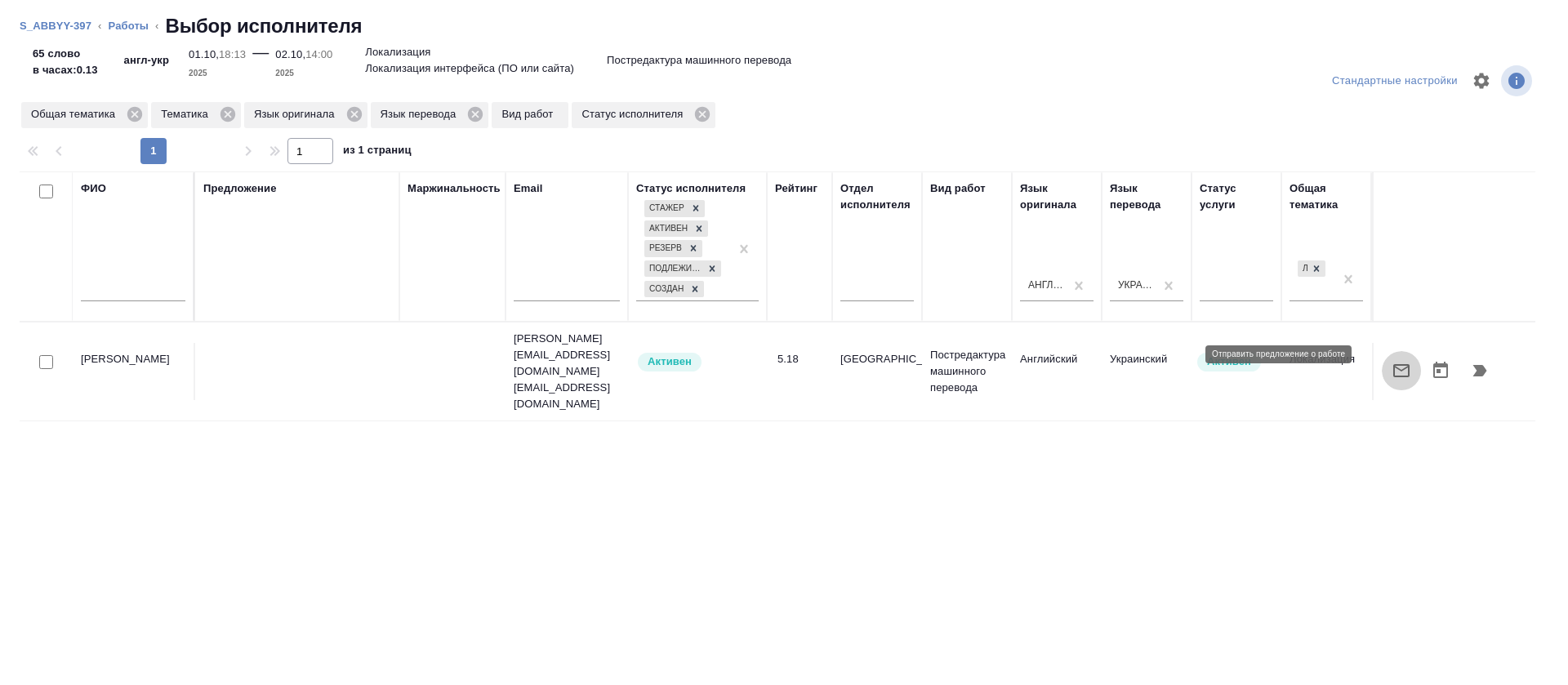
click at [1392, 361] on icon "button" at bounding box center [1402, 371] width 20 height 20
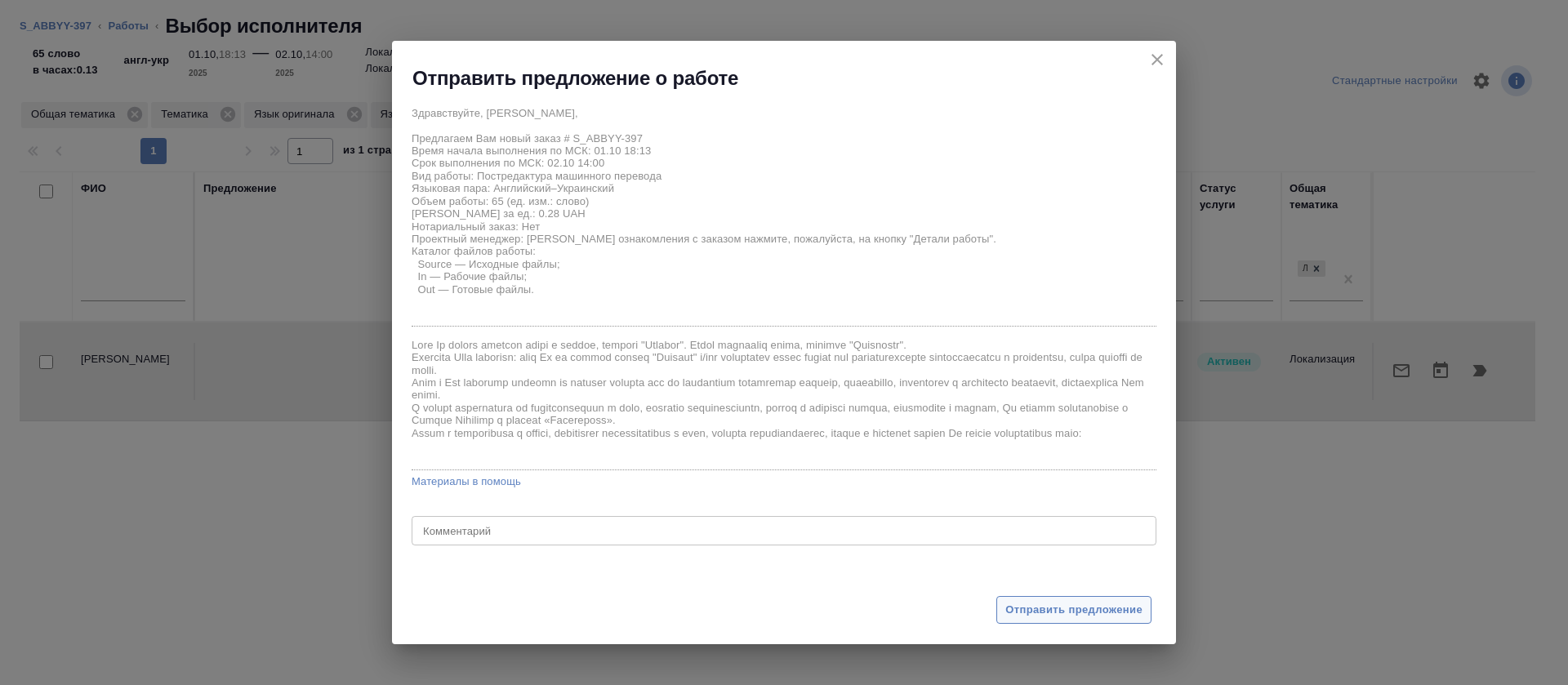
click at [1031, 599] on button "Отправить предложение" at bounding box center [1073, 610] width 156 height 29
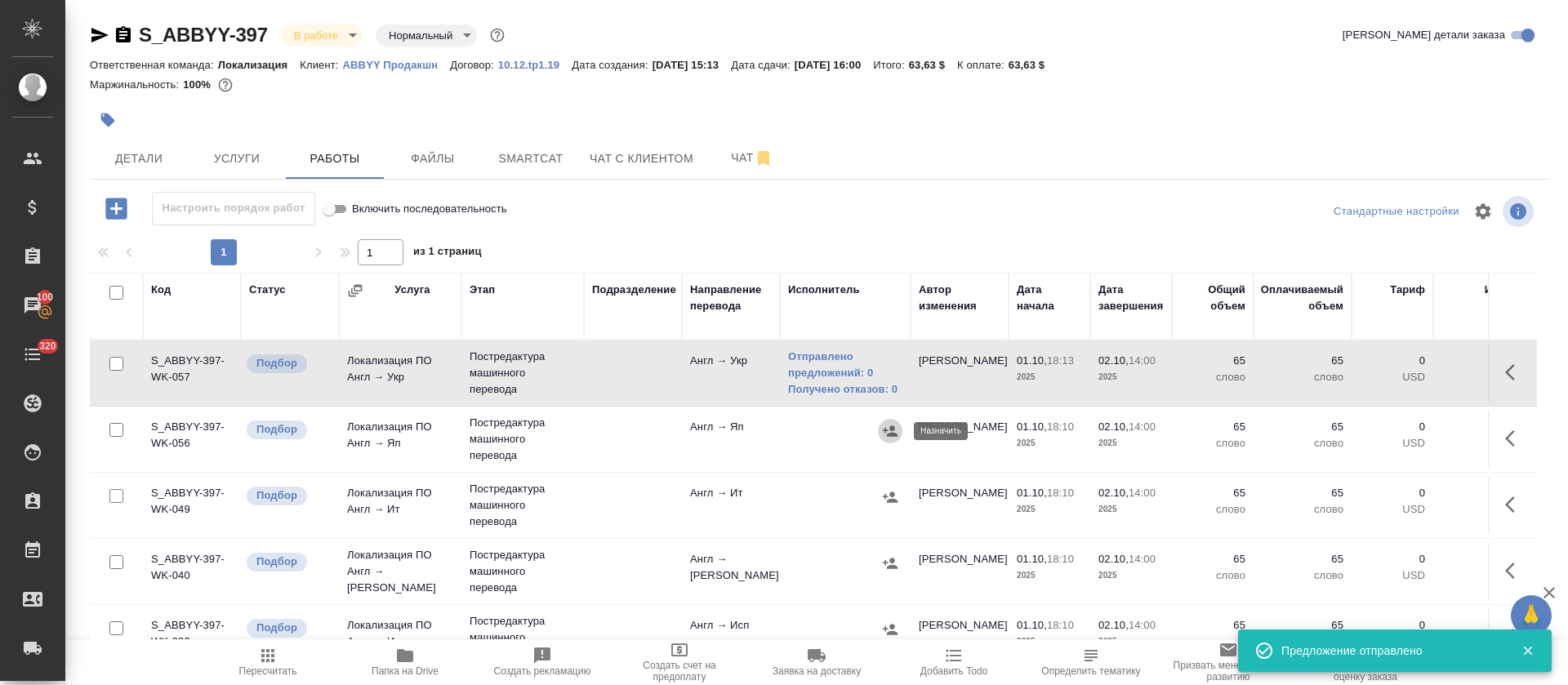
click at [890, 430] on icon "button" at bounding box center [891, 431] width 15 height 11
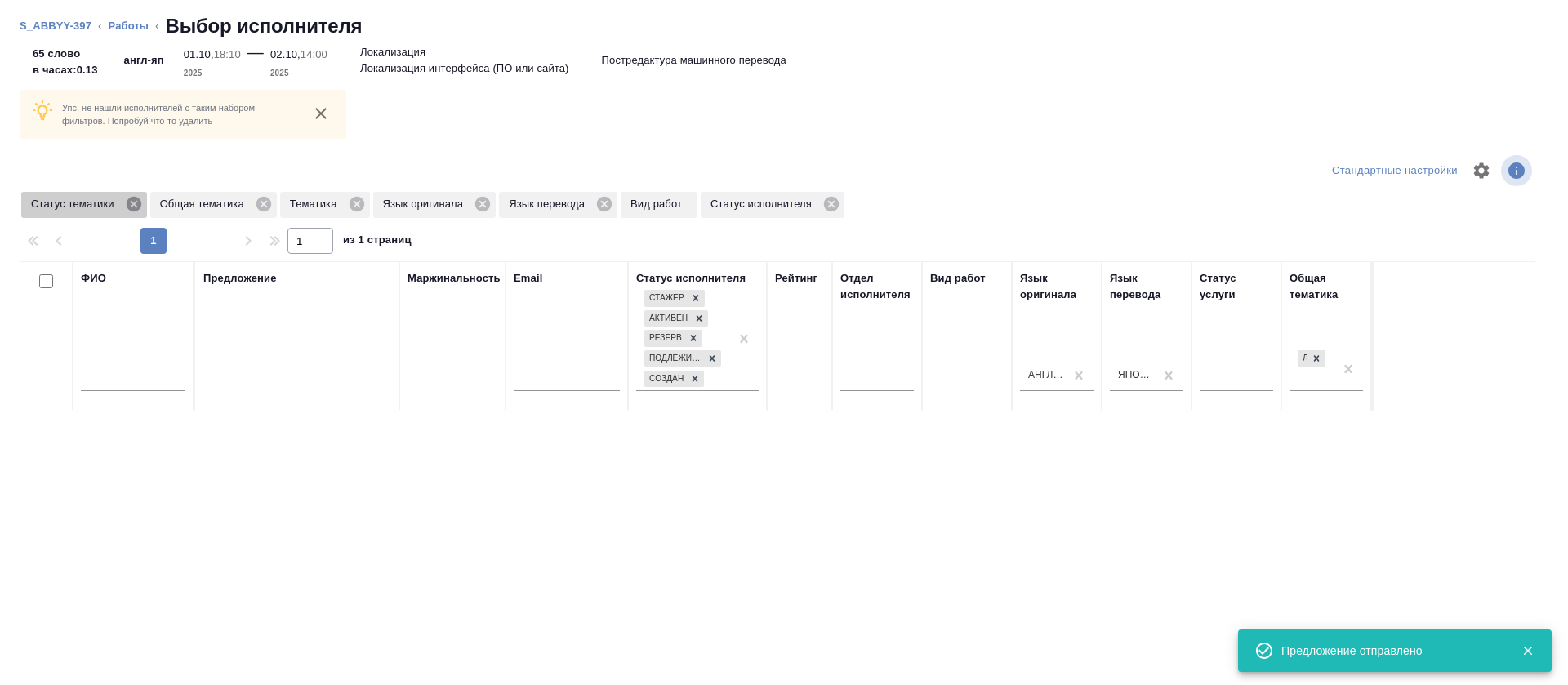
click at [125, 208] on icon at bounding box center [134, 204] width 18 height 18
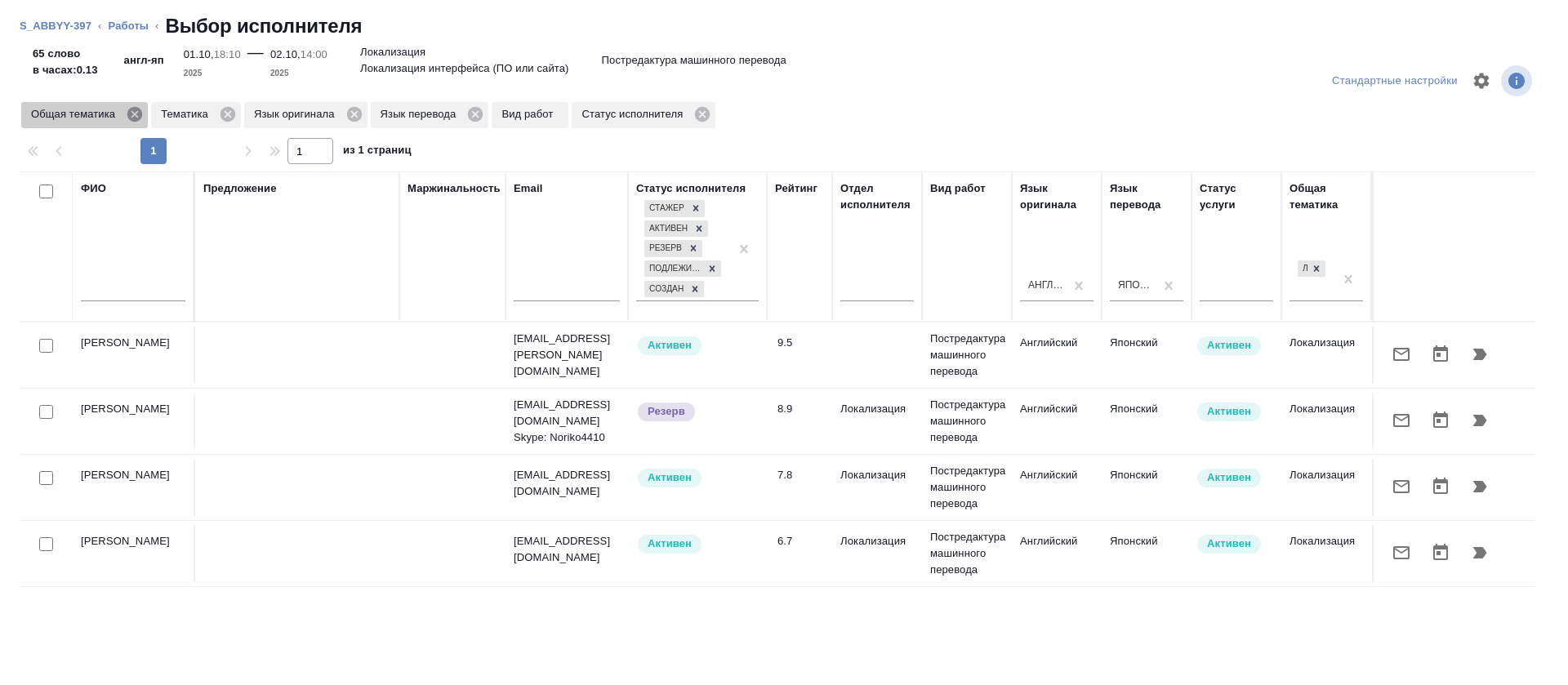
click at [137, 115] on icon at bounding box center [135, 114] width 18 height 18
click at [105, 116] on icon at bounding box center [98, 114] width 18 height 18
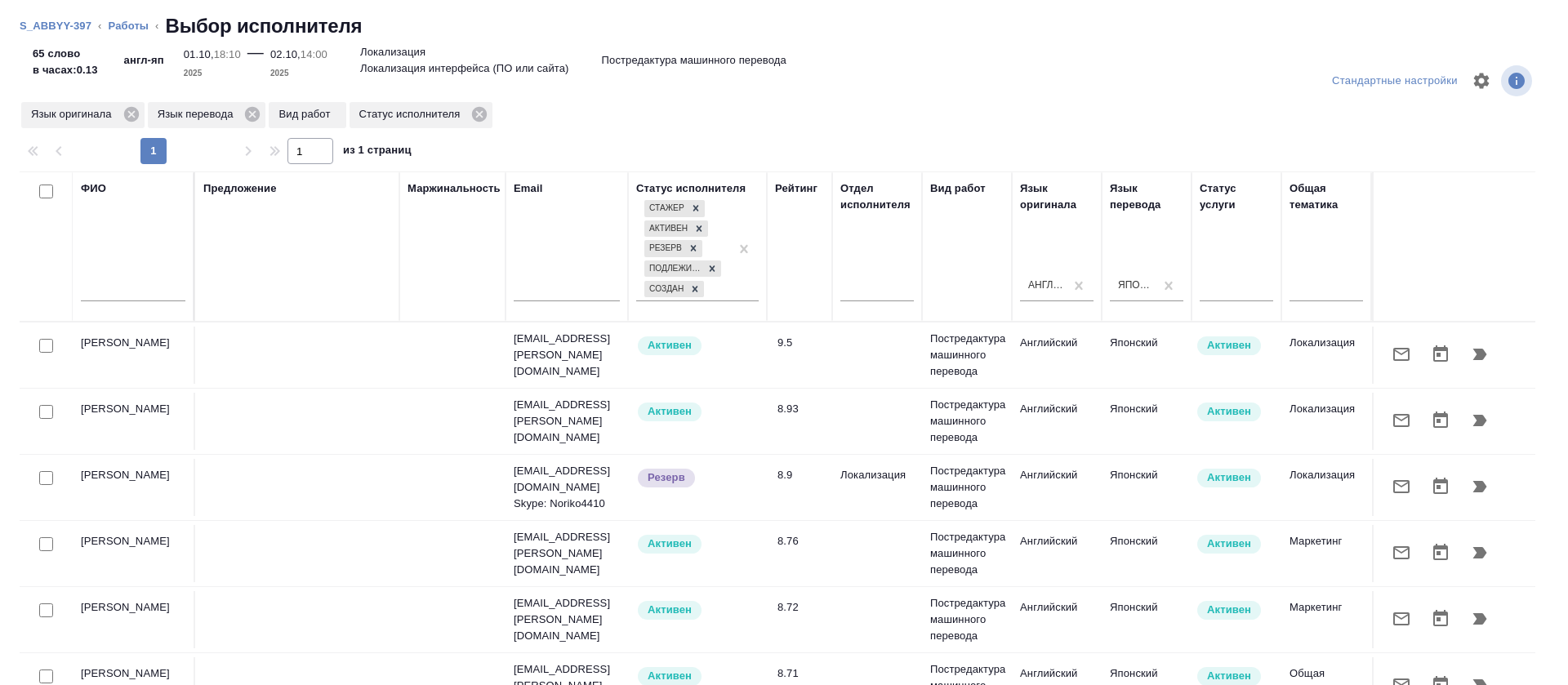
click at [121, 289] on input "text" at bounding box center [133, 291] width 105 height 21
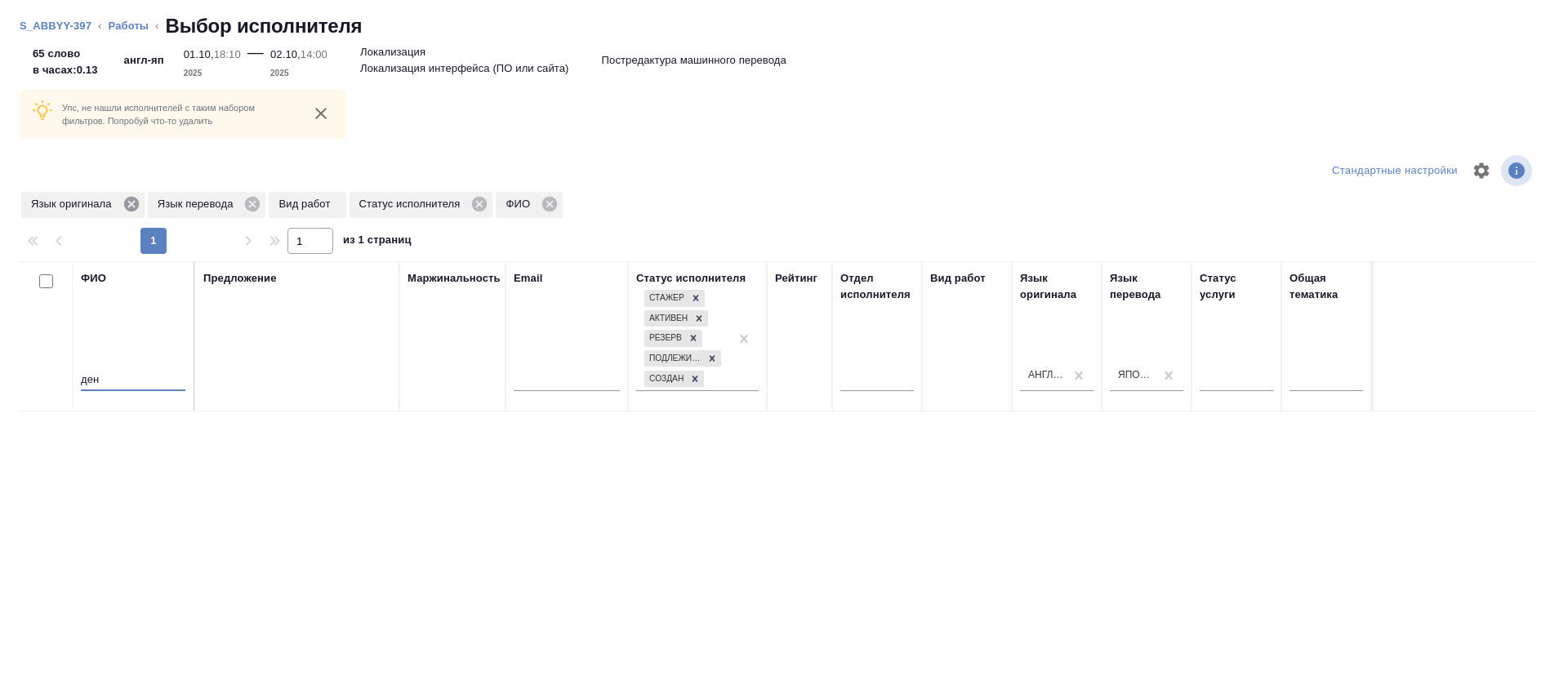
type input "ден"
click at [133, 210] on icon at bounding box center [131, 204] width 15 height 15
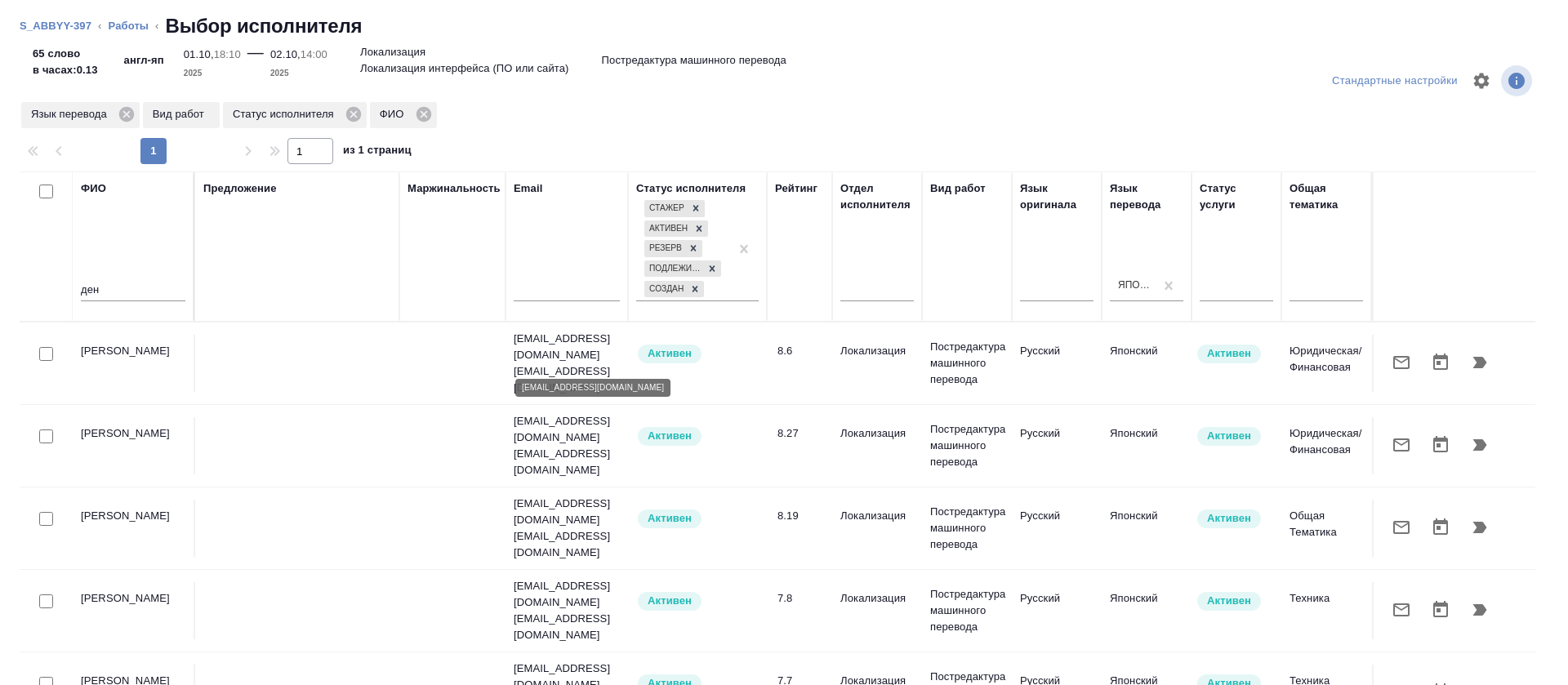
click at [576, 364] on p "sweet.rainE@yandex.ru" at bounding box center [566, 380] width 106 height 33
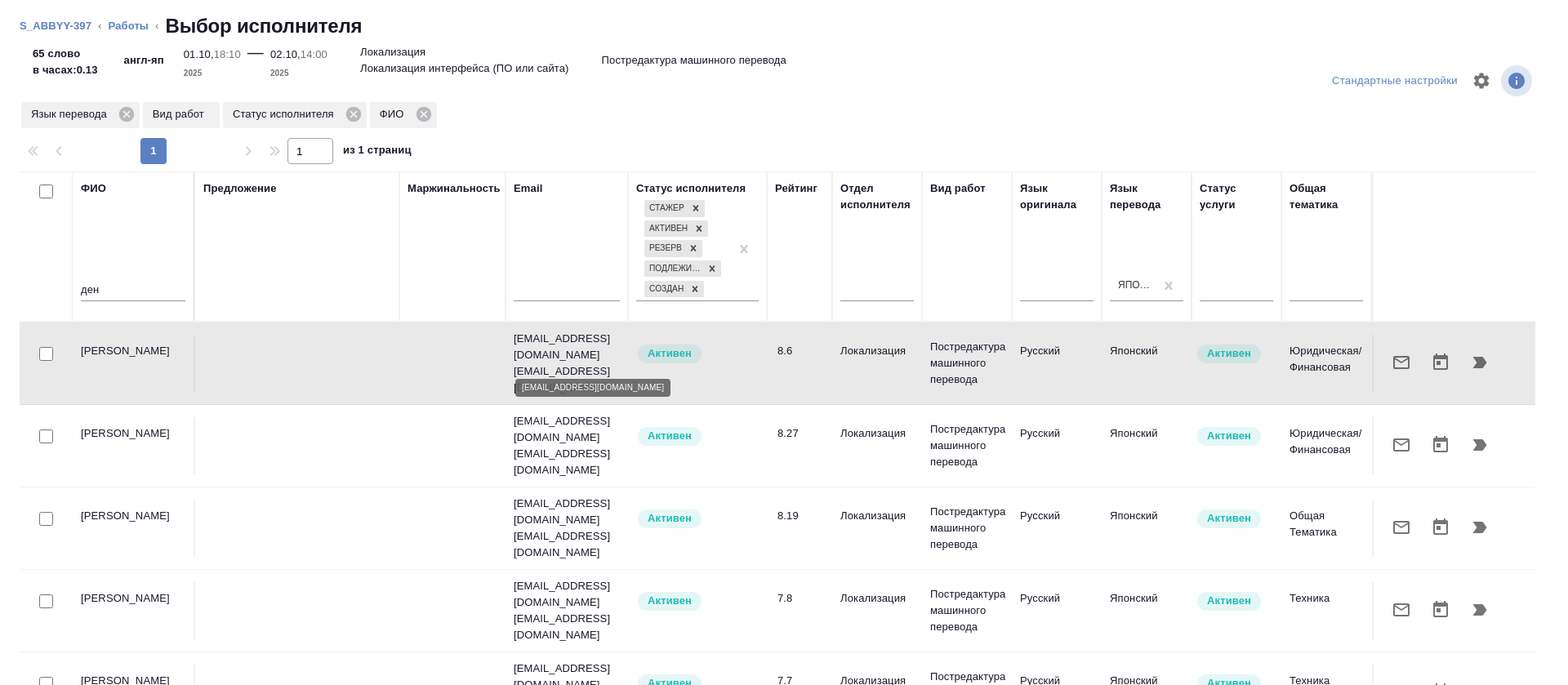
click at [576, 364] on p "sweet.rainE@yandex.ru" at bounding box center [566, 380] width 106 height 33
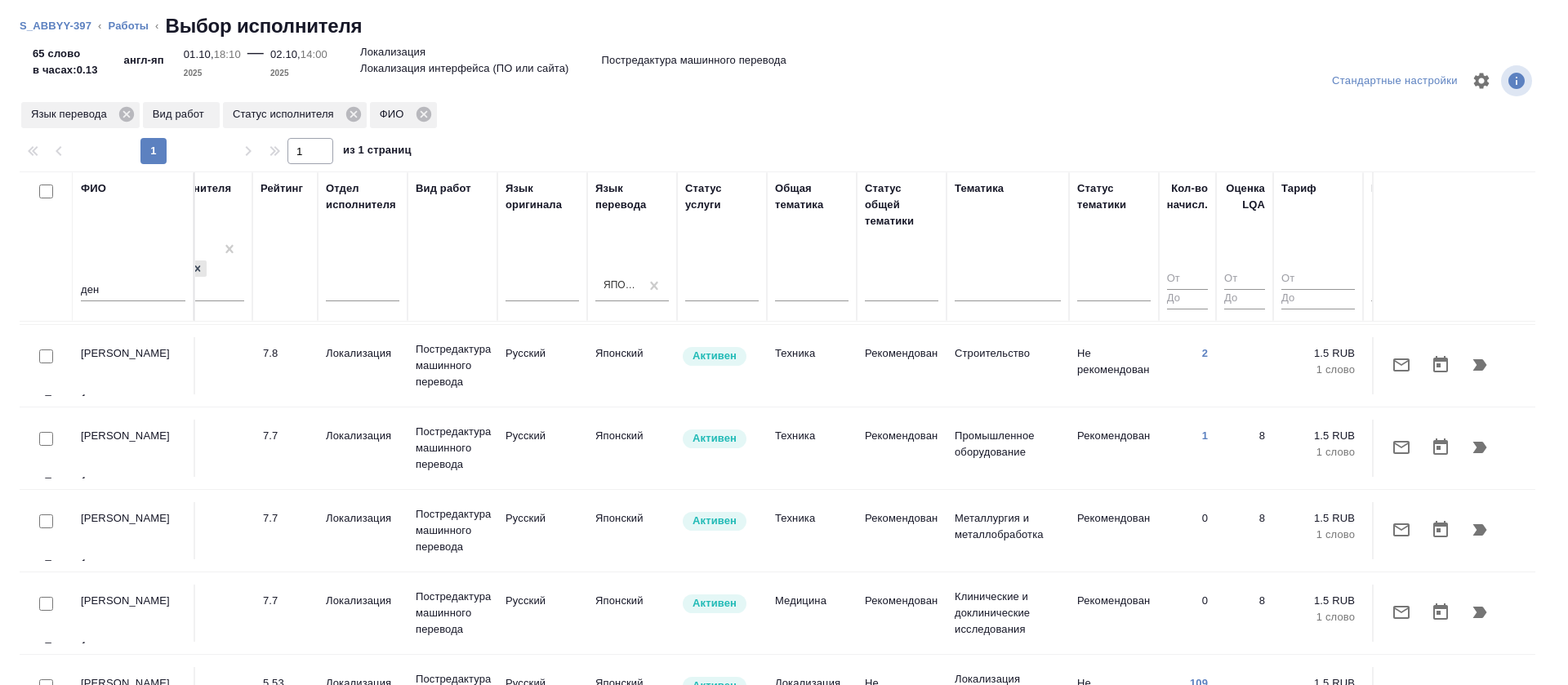
scroll to position [317, 514]
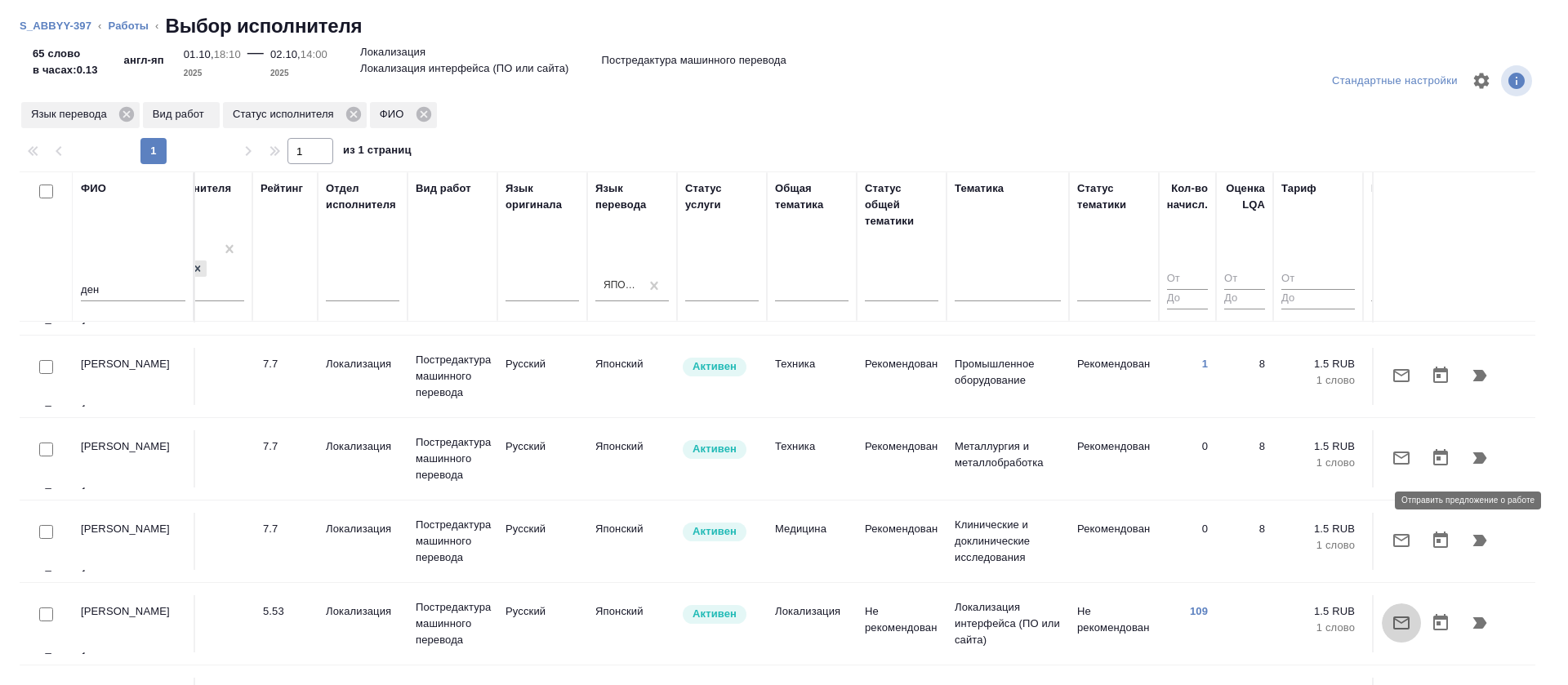
click at [1392, 613] on icon "button" at bounding box center [1402, 623] width 20 height 20
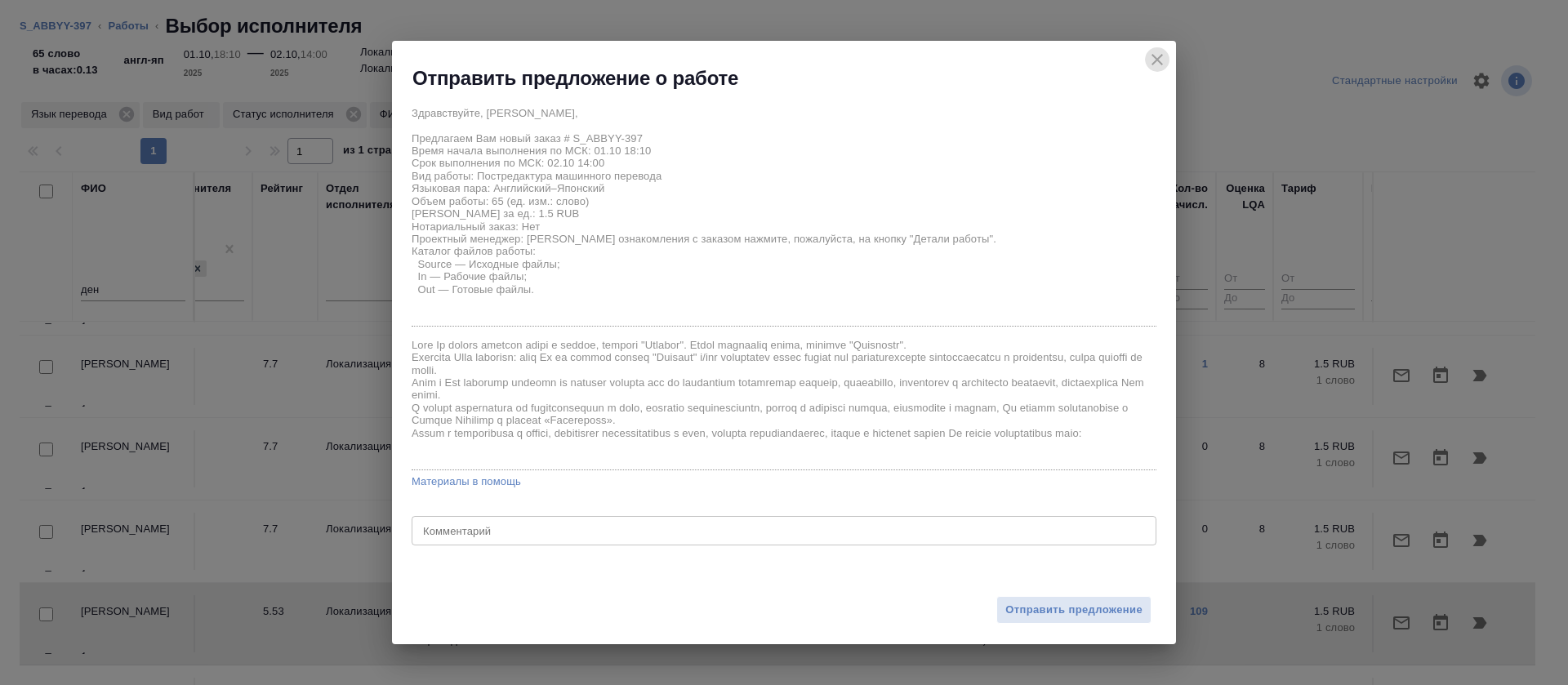
click at [1156, 63] on icon "close" at bounding box center [1157, 60] width 20 height 20
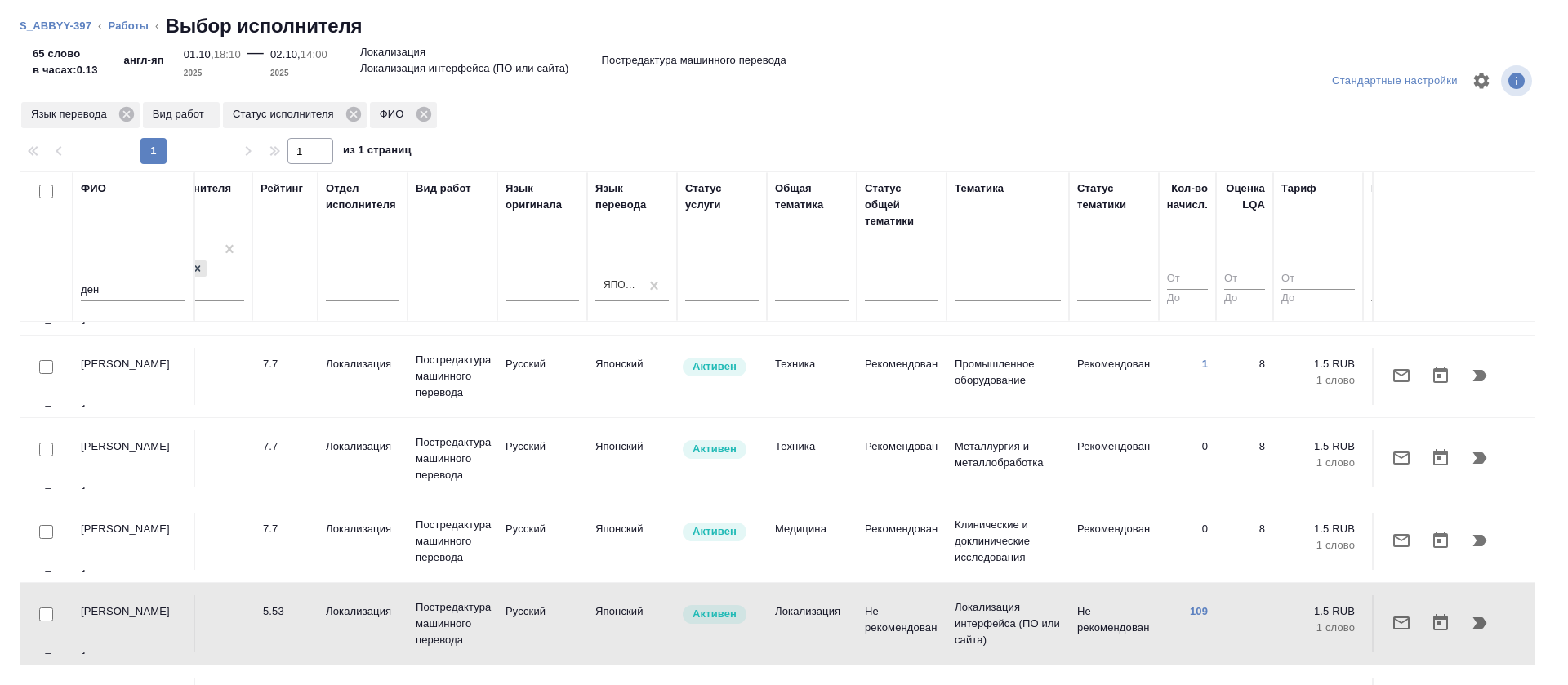
click at [124, 595] on td "[PERSON_NAME]" at bounding box center [133, 623] width 123 height 57
click at [1392, 613] on icon "button" at bounding box center [1402, 623] width 20 height 20
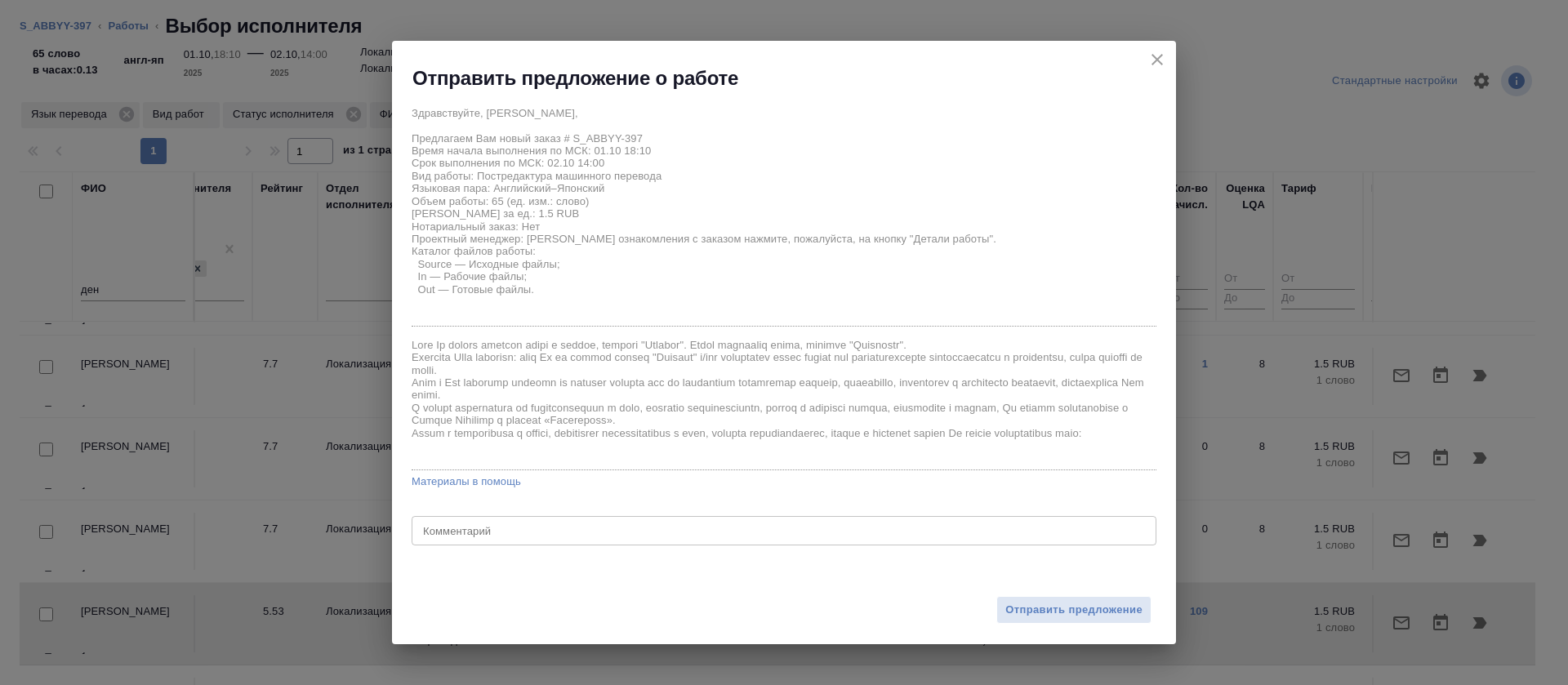
click at [1010, 623] on button "Отправить предложение" at bounding box center [1073, 610] width 156 height 29
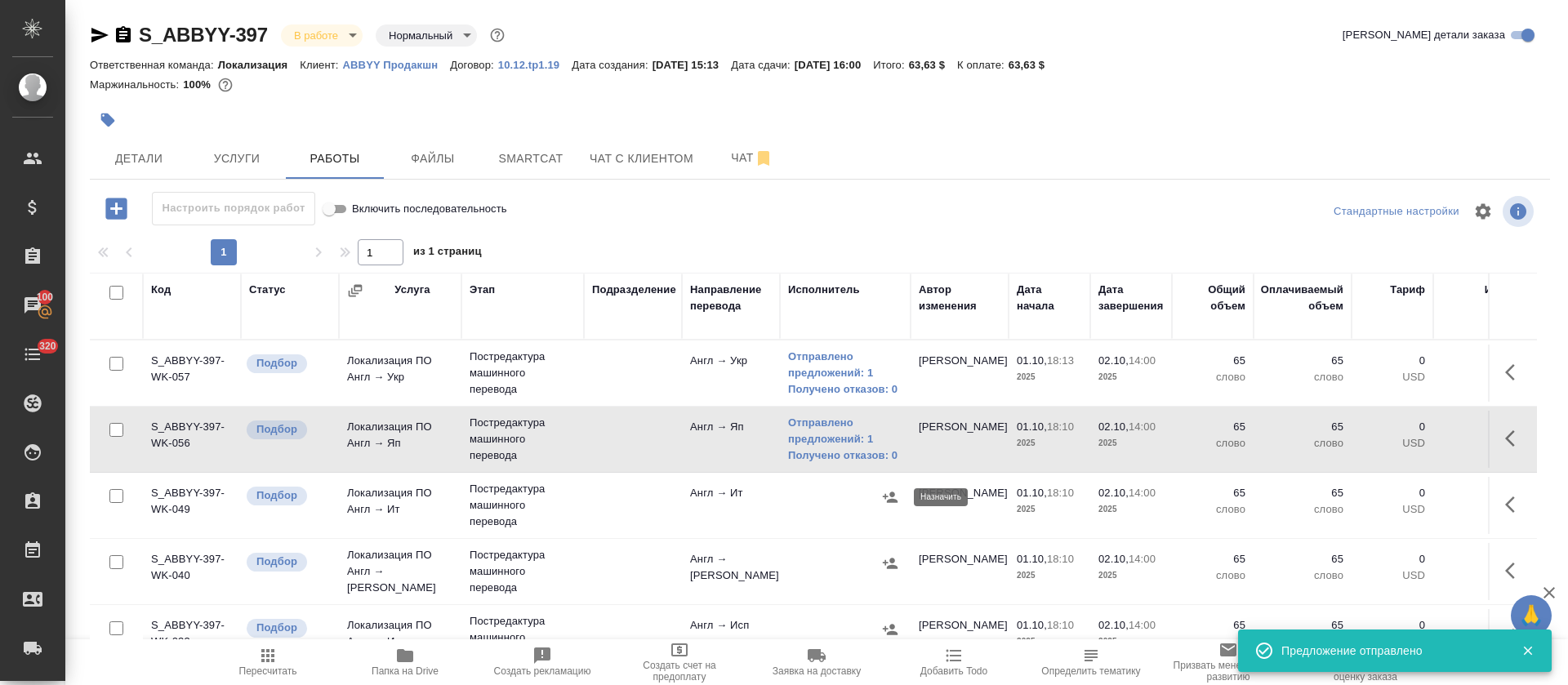
click at [893, 503] on icon "button" at bounding box center [891, 497] width 16 height 16
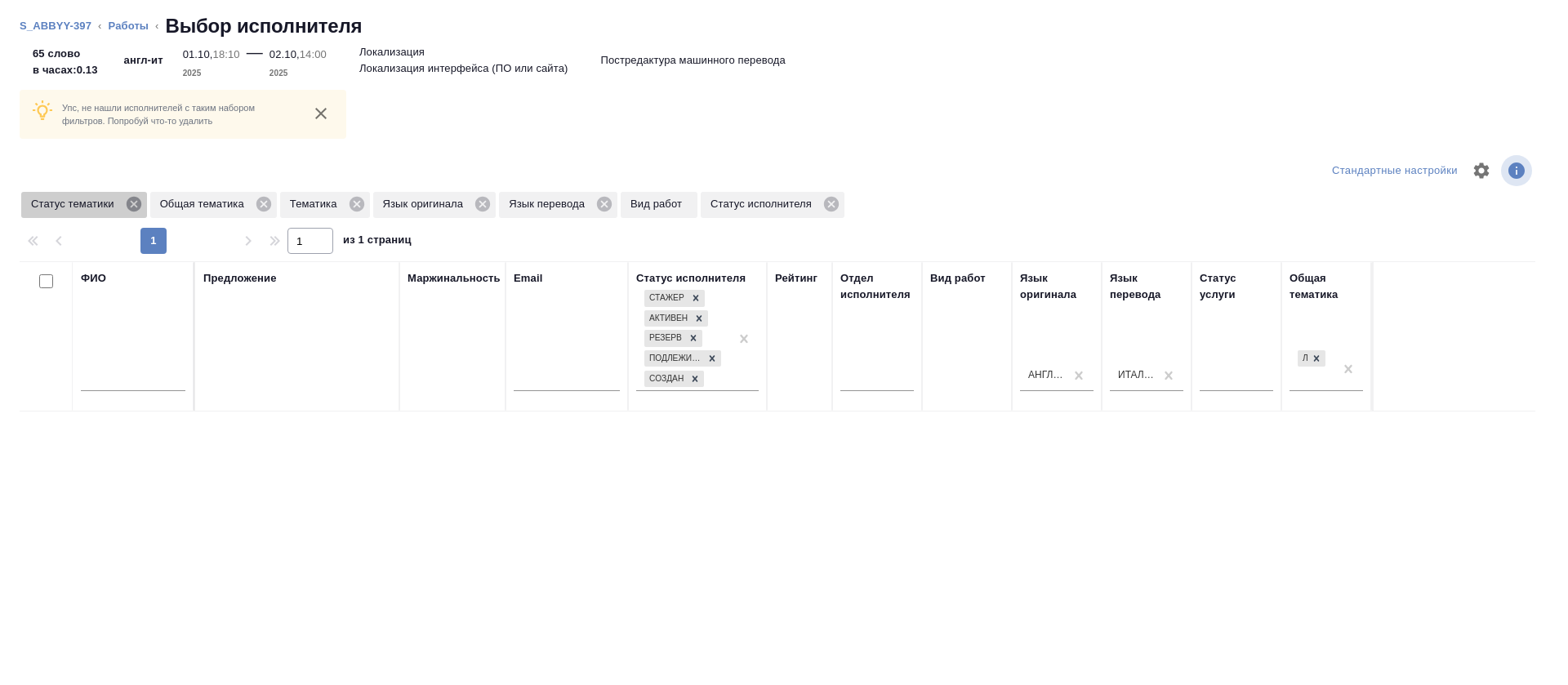
click at [128, 203] on icon at bounding box center [133, 204] width 15 height 15
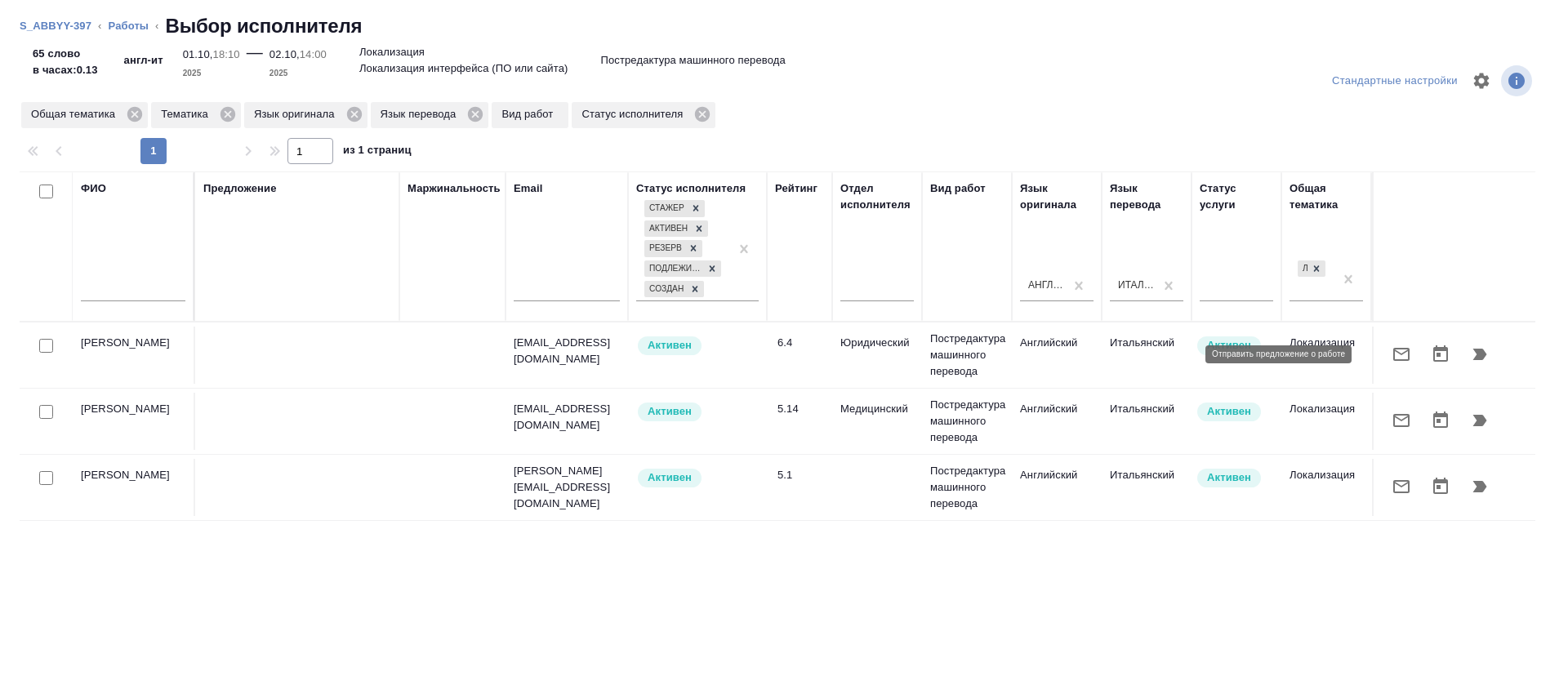
click at [1392, 363] on icon "button" at bounding box center [1402, 355] width 20 height 20
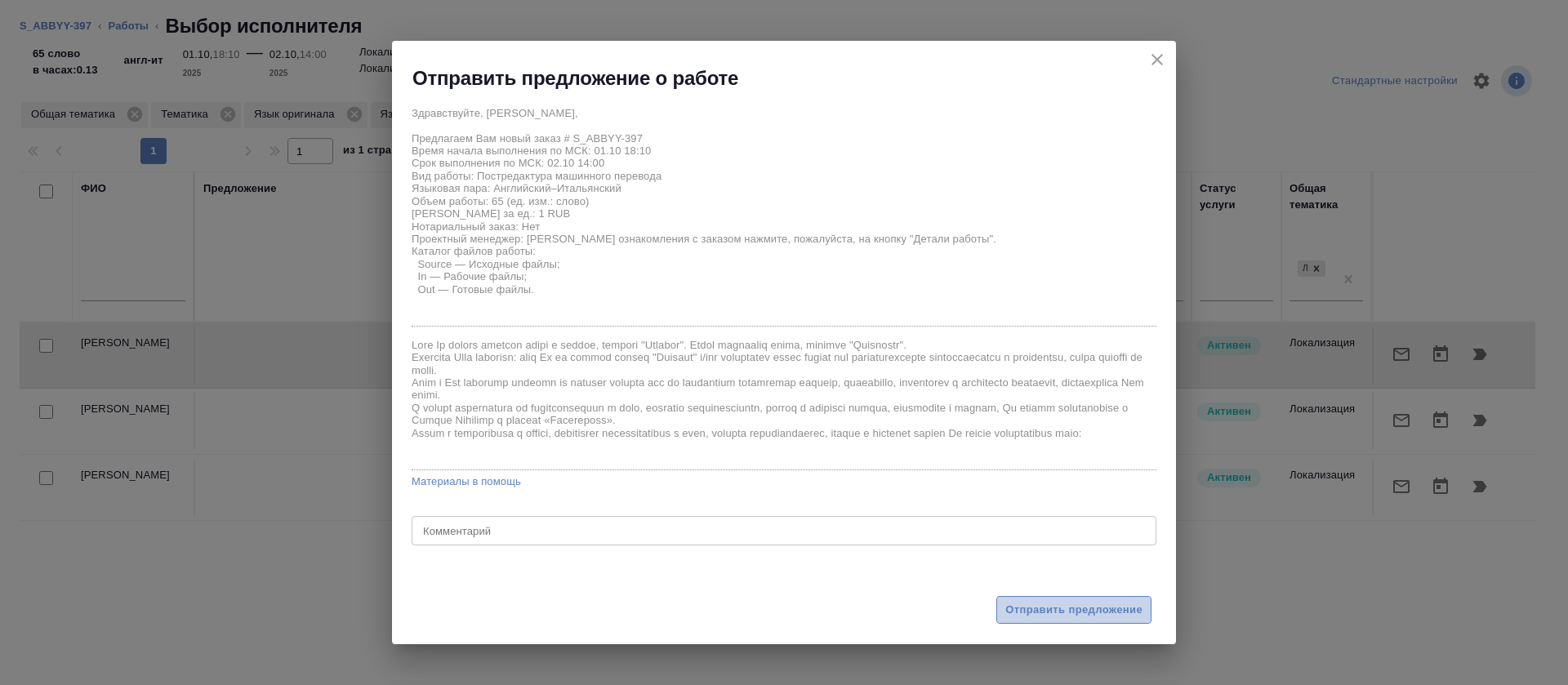
click at [1048, 610] on span "Отправить предложение" at bounding box center [1073, 610] width 137 height 19
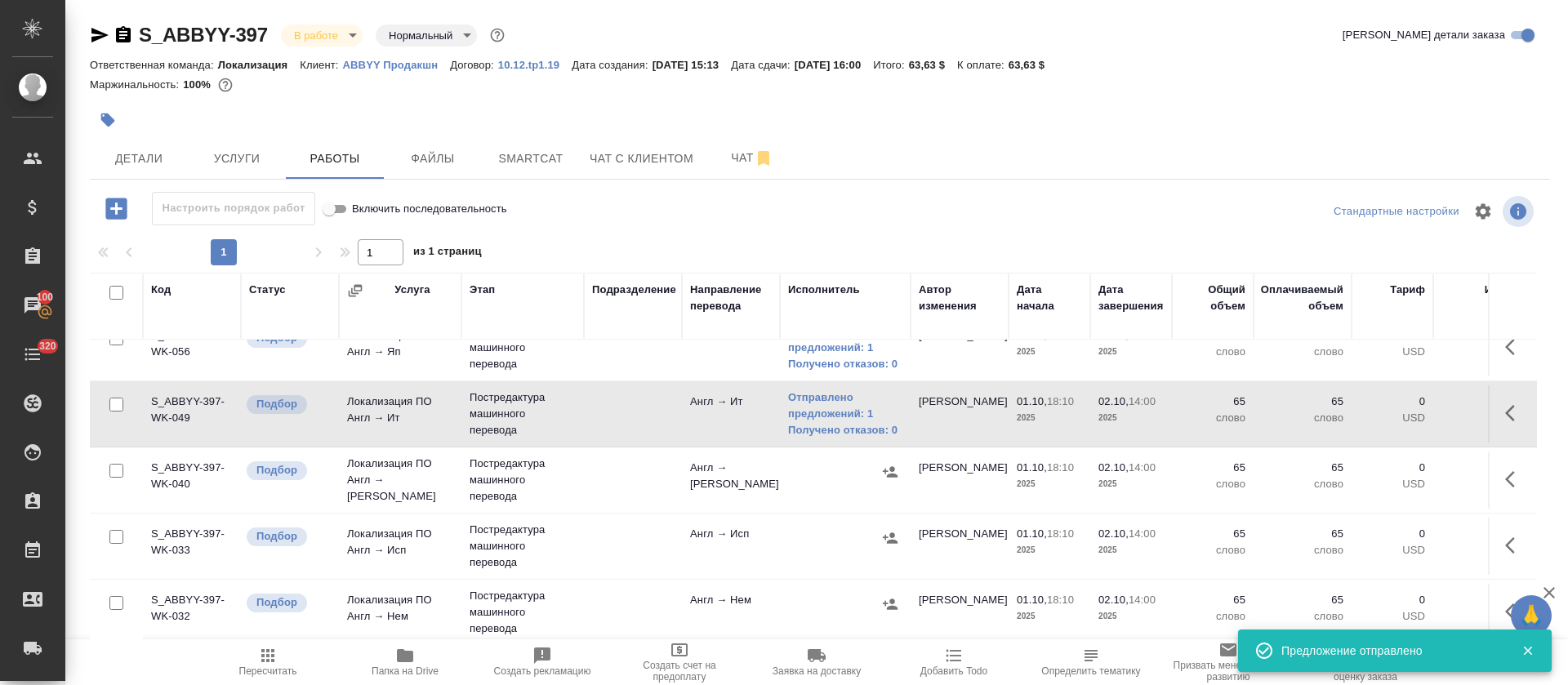
scroll to position [123, 0]
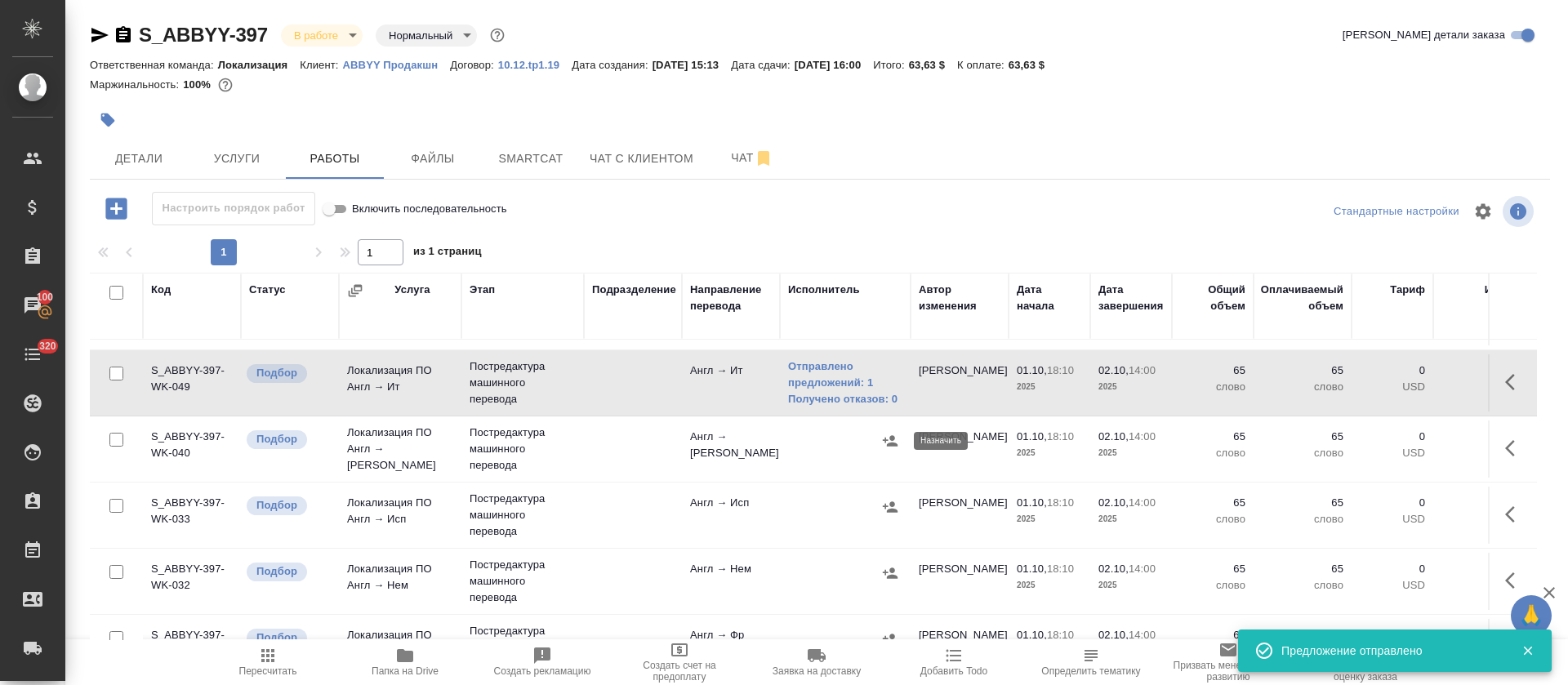
click at [893, 452] on button "button" at bounding box center [891, 441] width 25 height 25
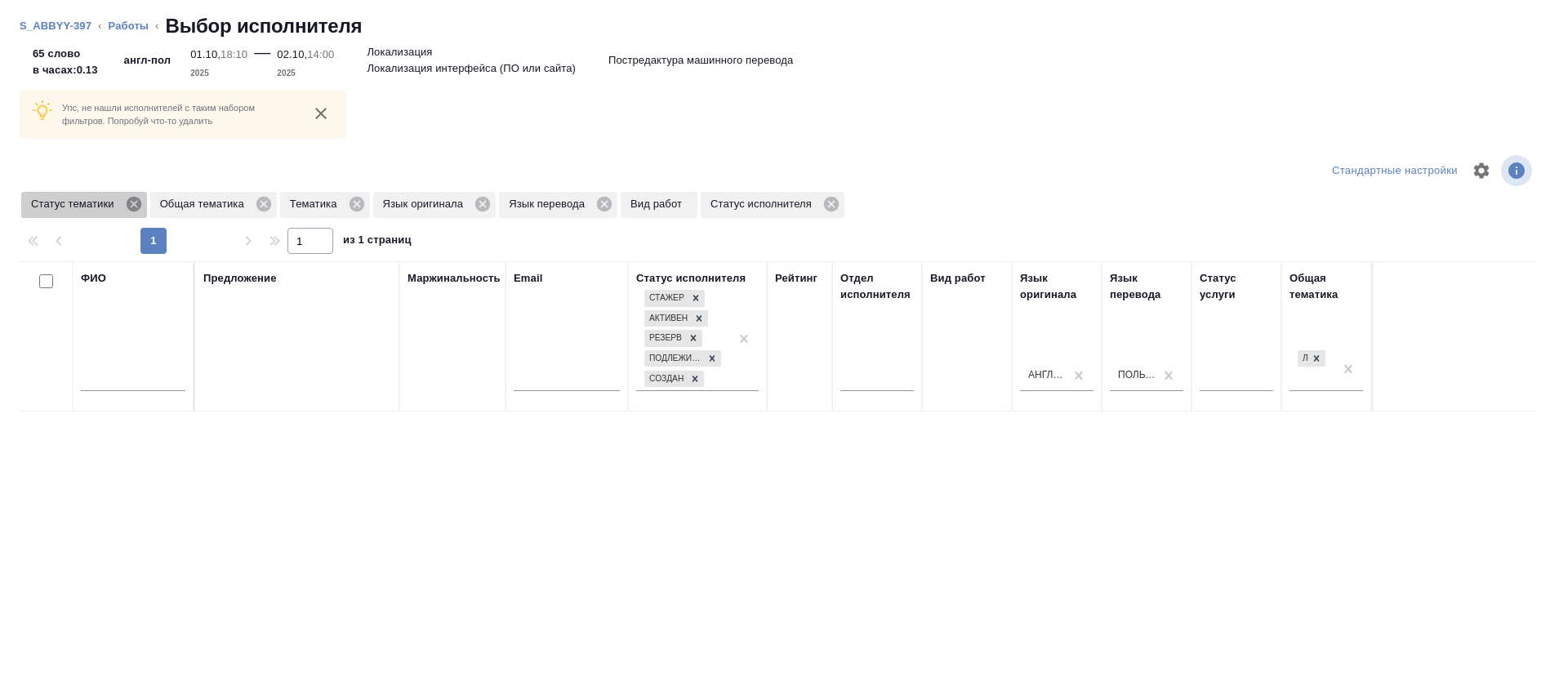
click at [137, 203] on icon at bounding box center [133, 204] width 15 height 15
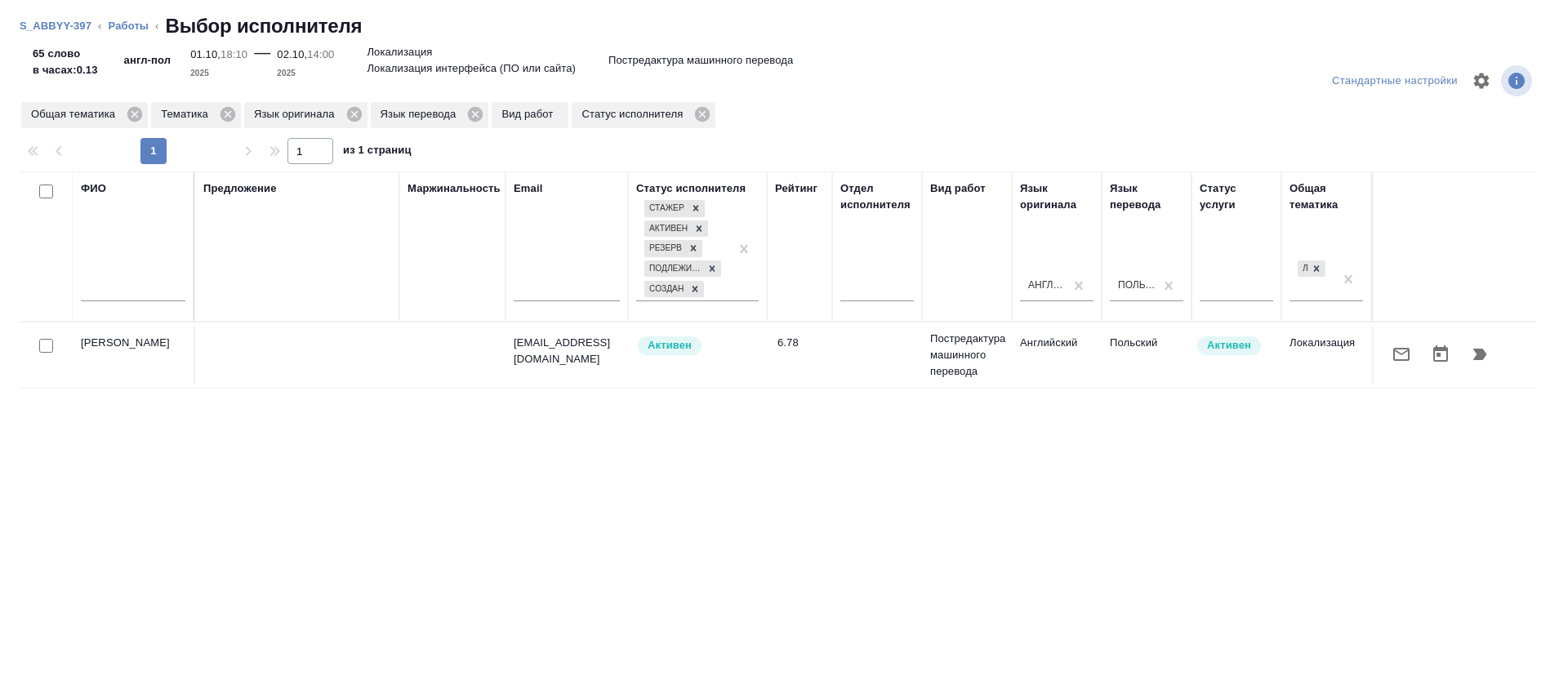
click at [1382, 355] on button "button" at bounding box center [1402, 355] width 40 height 40
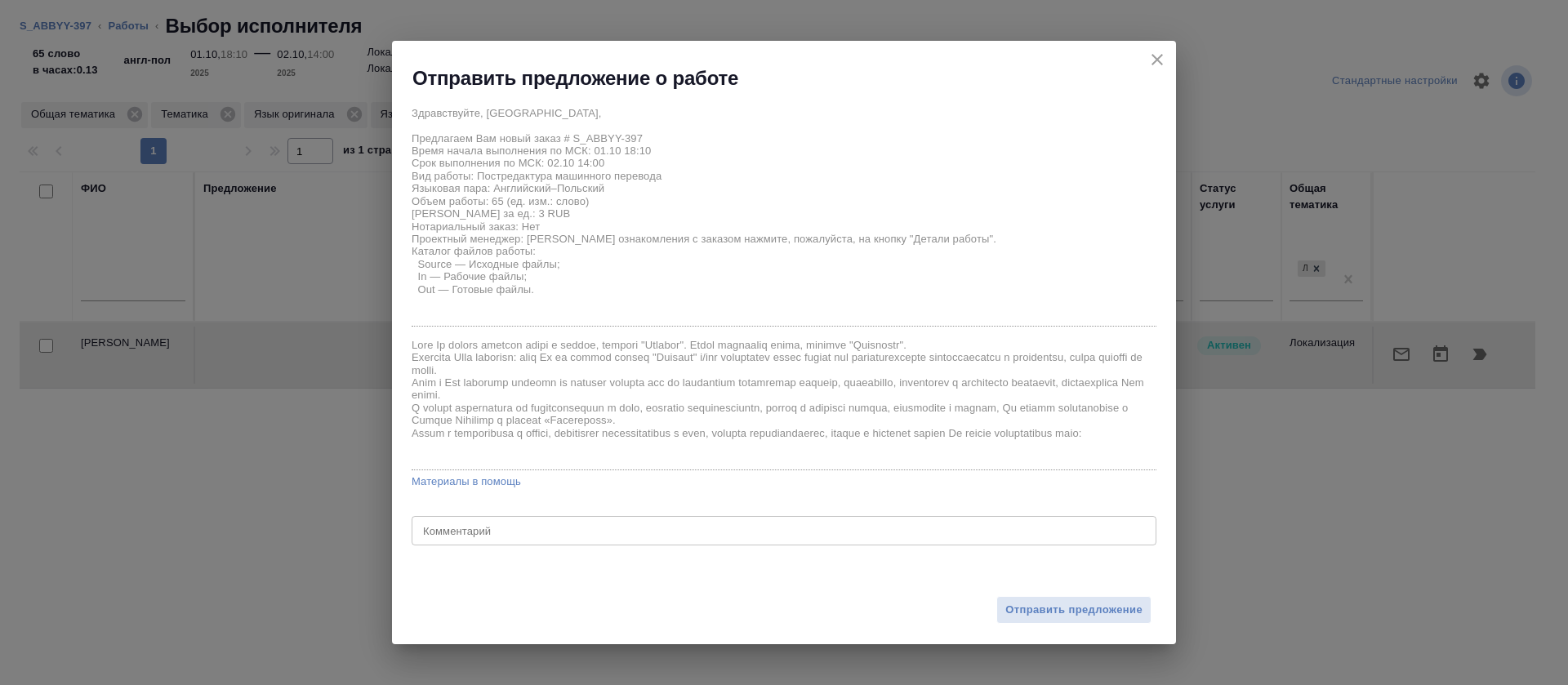
click at [1058, 632] on div "Отправить предложение" at bounding box center [784, 600] width 784 height 90
click at [1063, 619] on button "Отправить предложение" at bounding box center [1073, 610] width 156 height 29
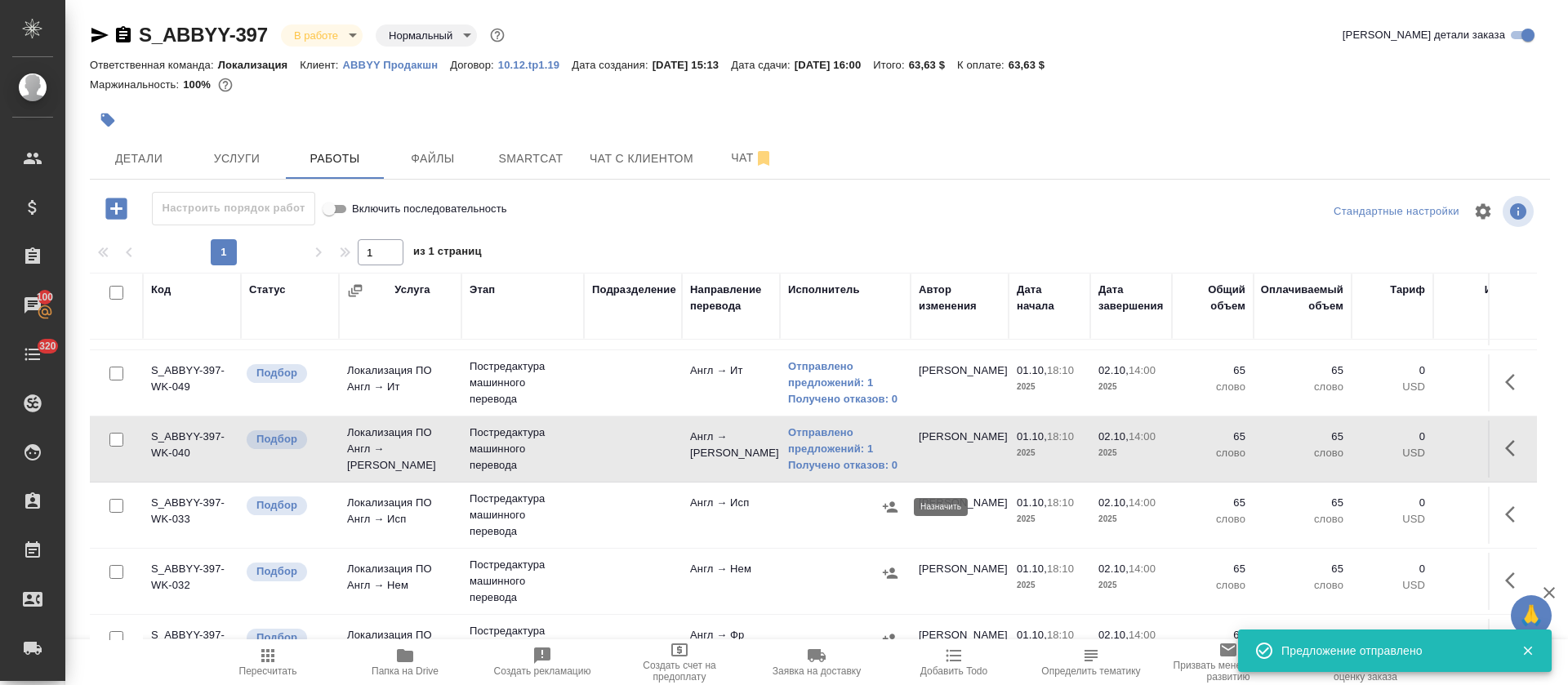
click at [885, 501] on icon "button" at bounding box center [891, 507] width 16 height 16
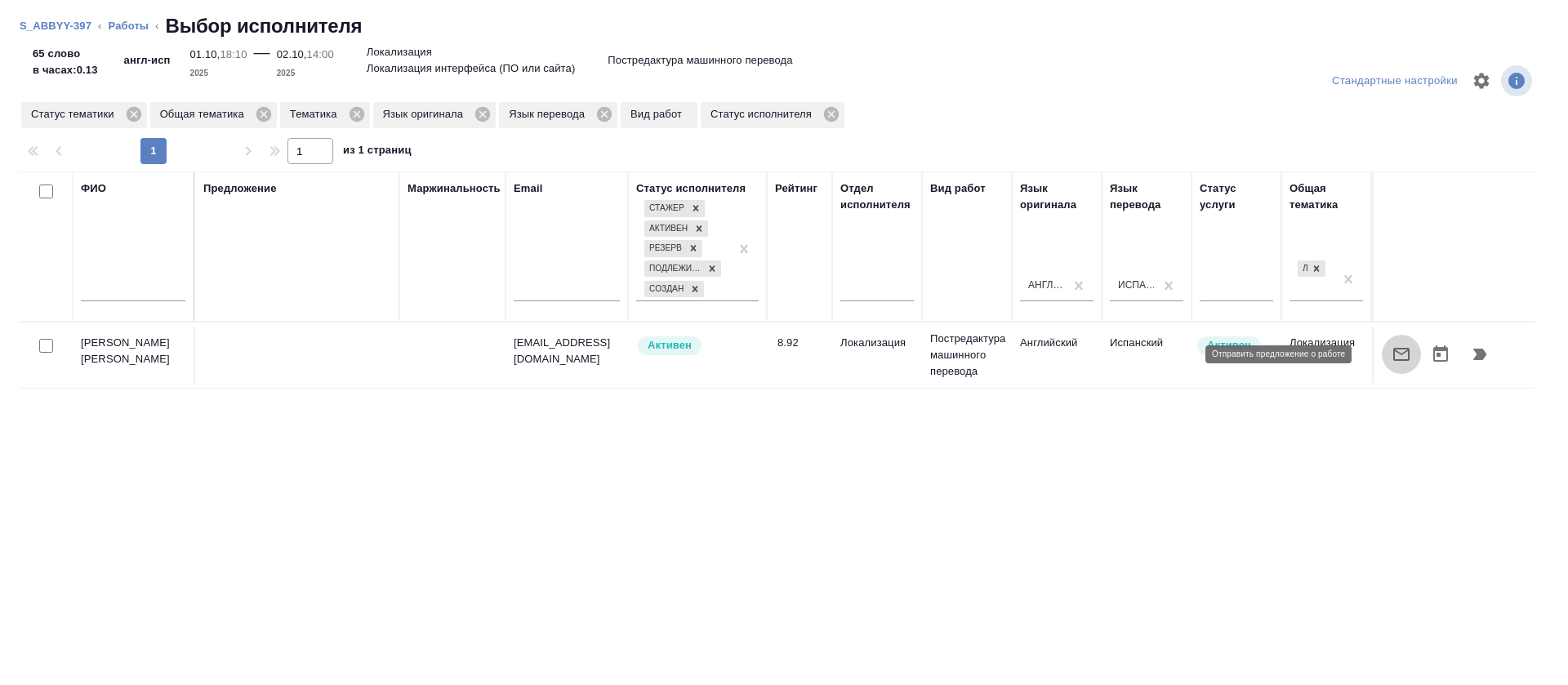
click at [1392, 356] on icon "button" at bounding box center [1402, 355] width 20 height 20
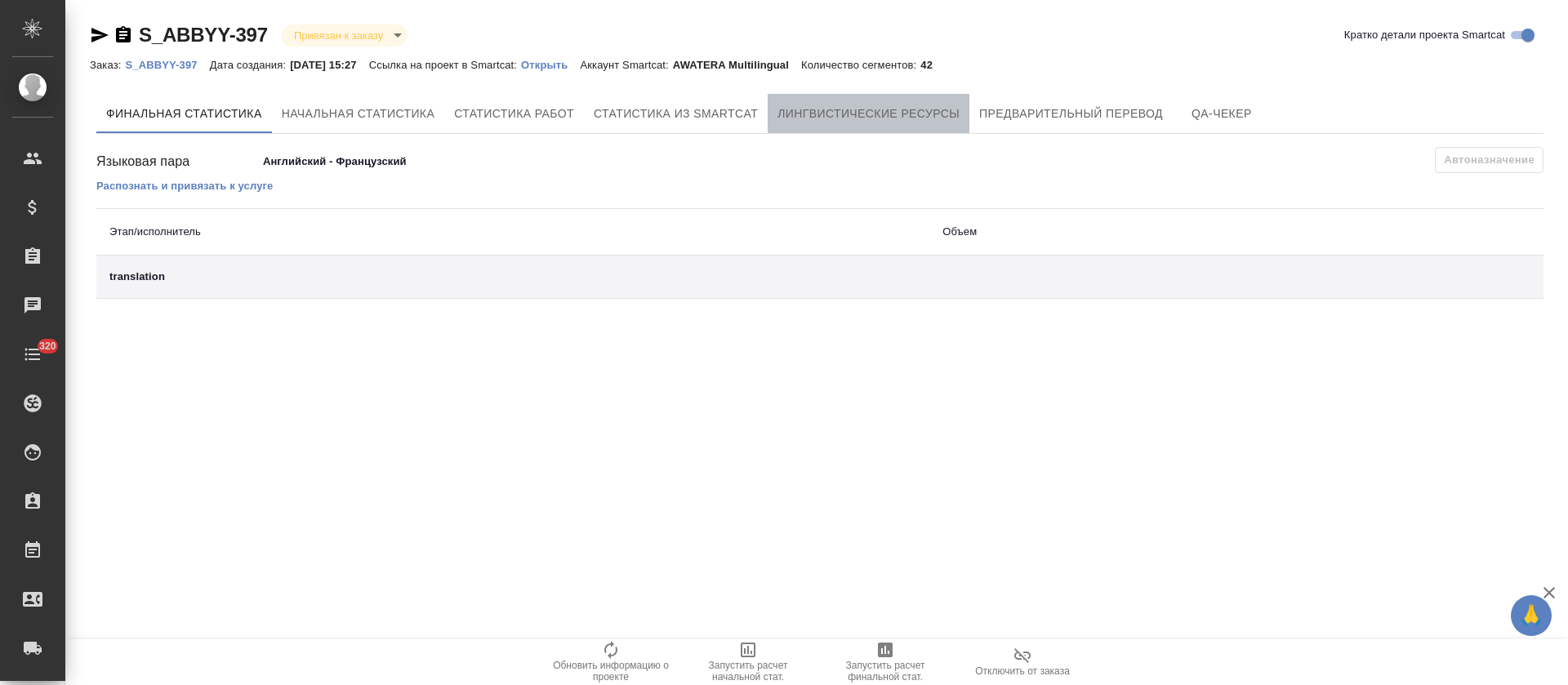
click at [895, 117] on span "Лингвистические ресурсы" at bounding box center [868, 114] width 182 height 21
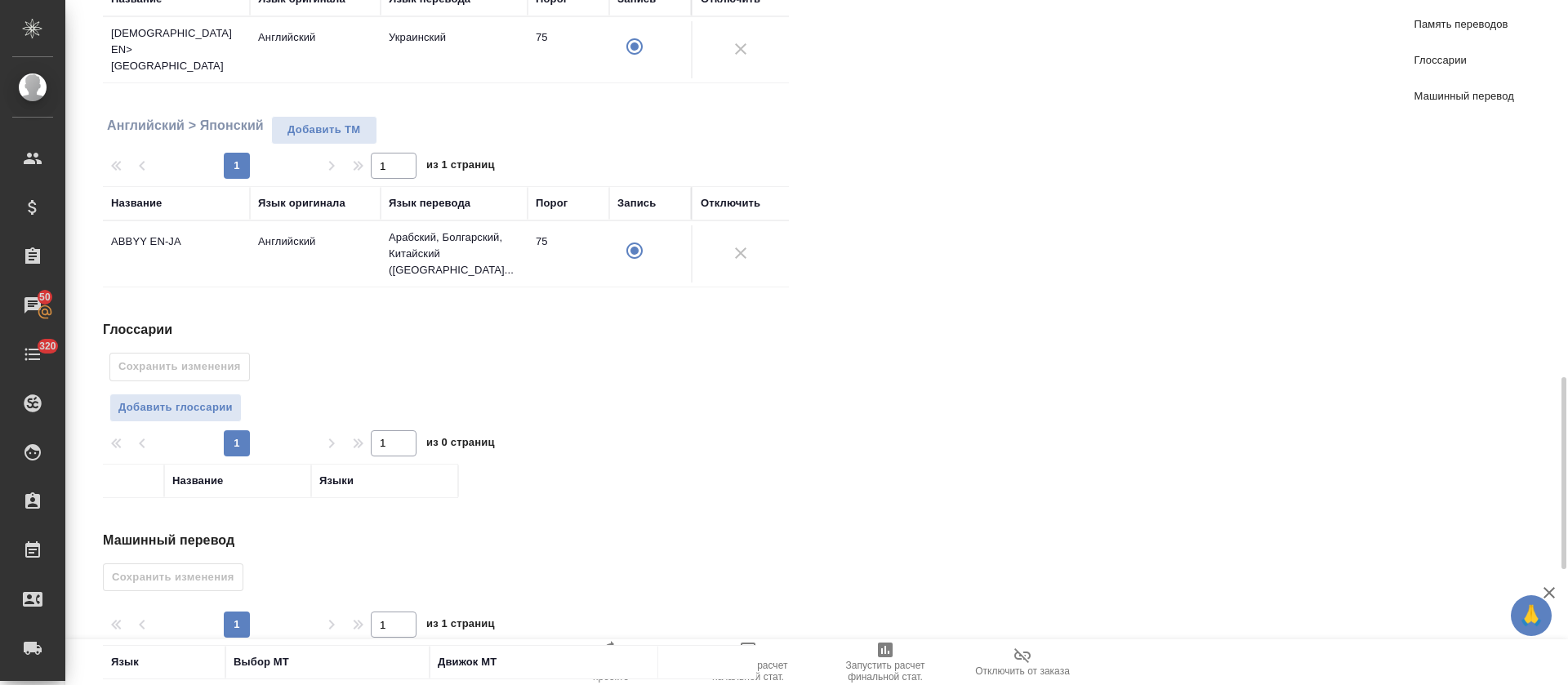
scroll to position [1470, 0]
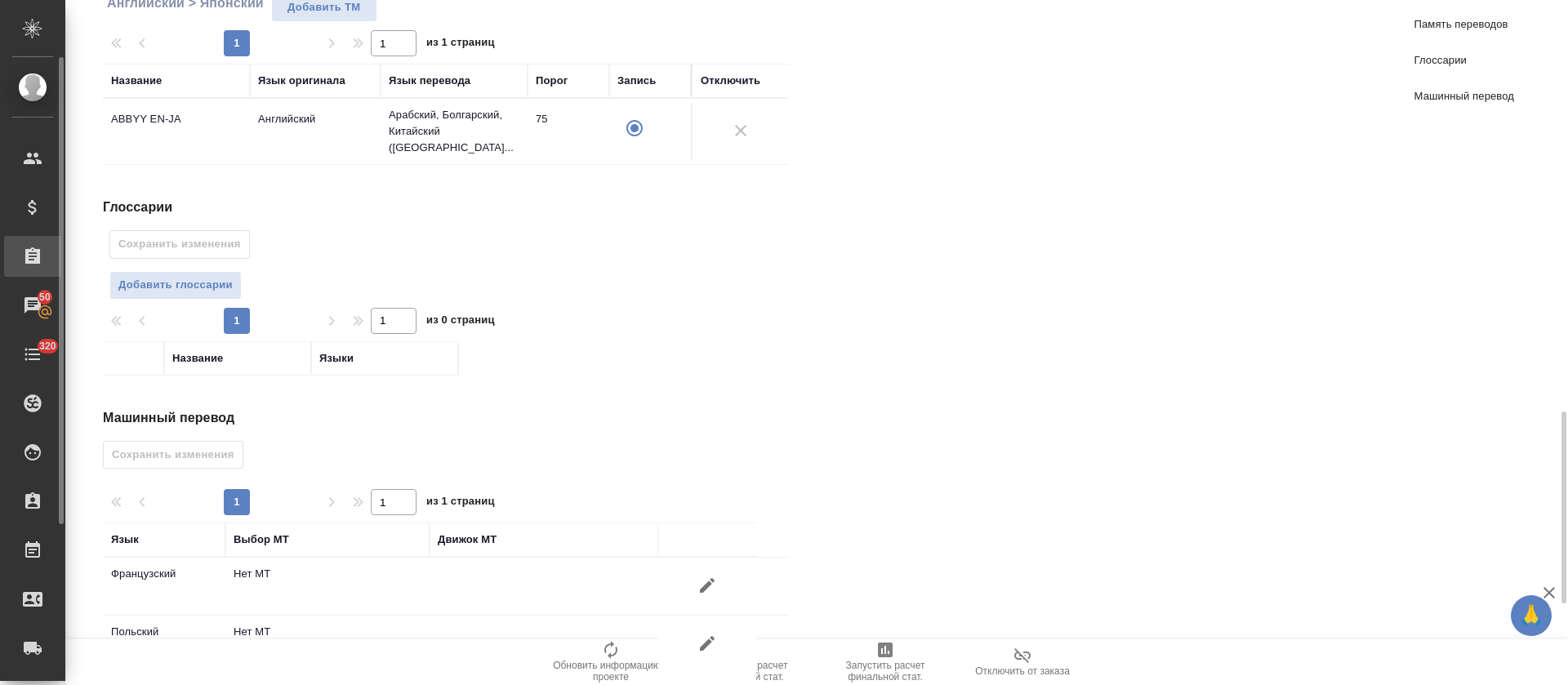
radio input "false"
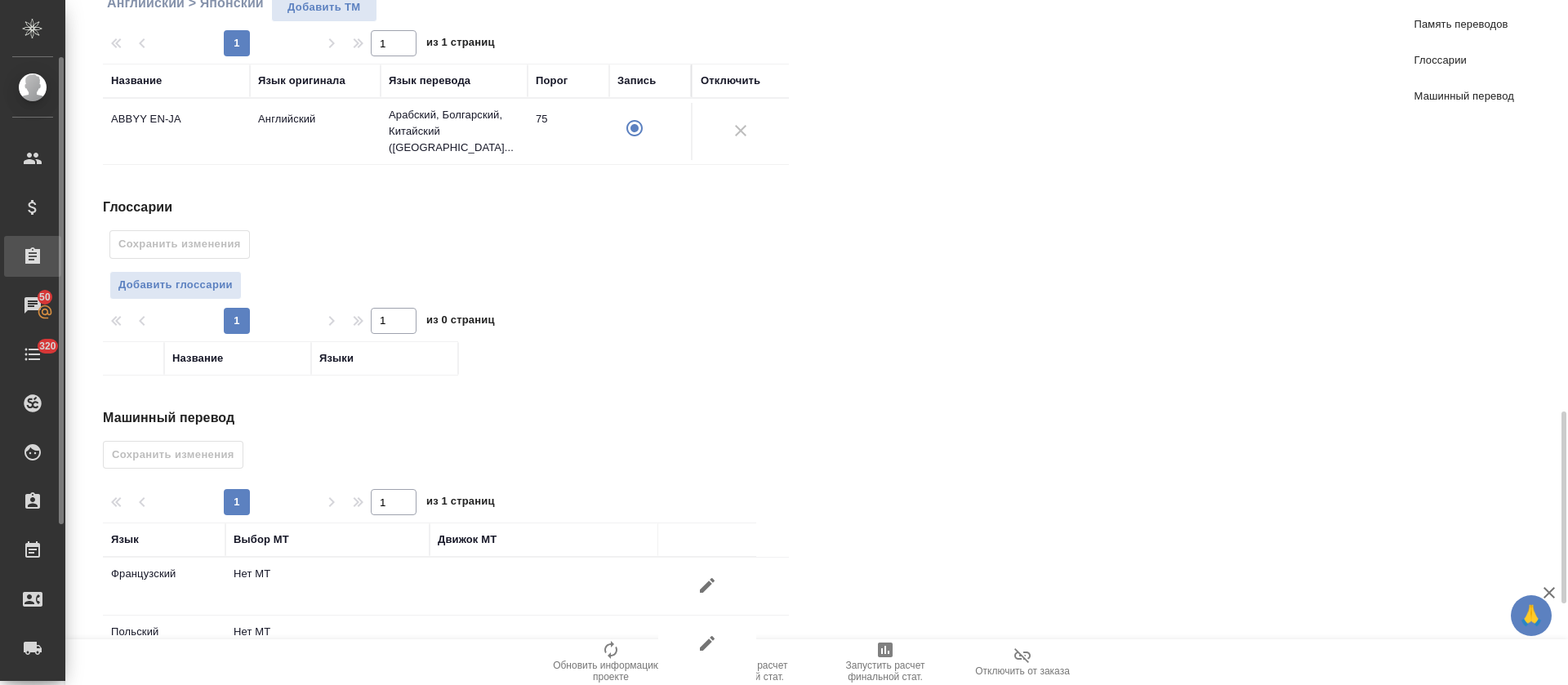
radio input "false"
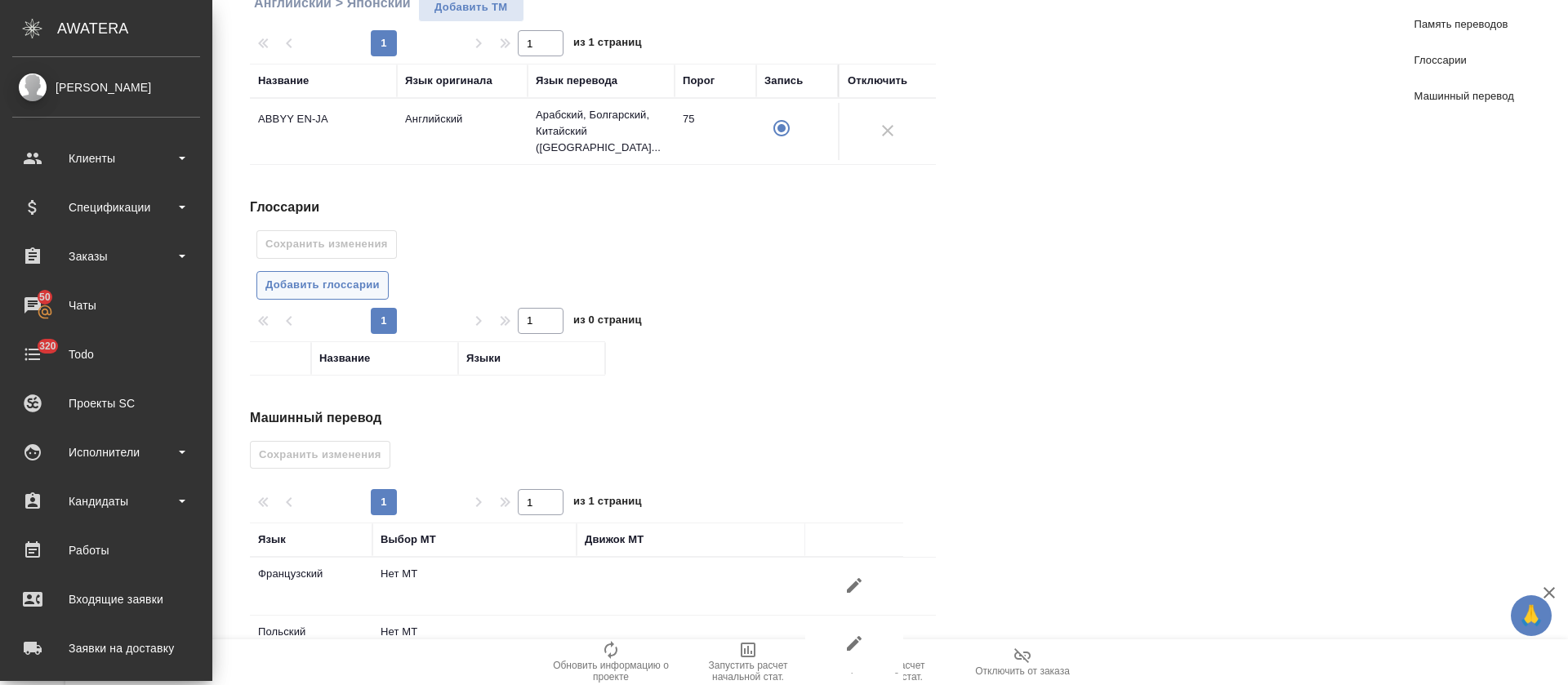
radio input "false"
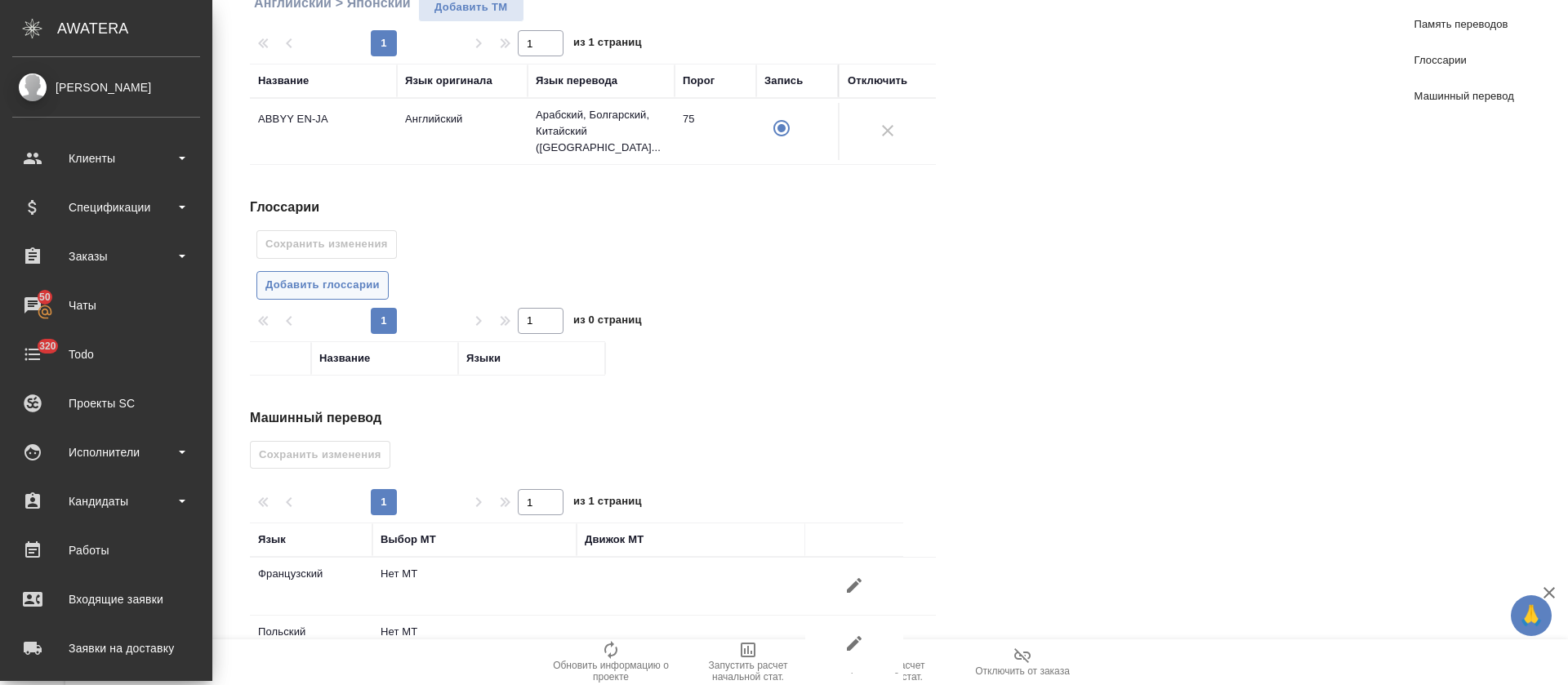
radio input "false"
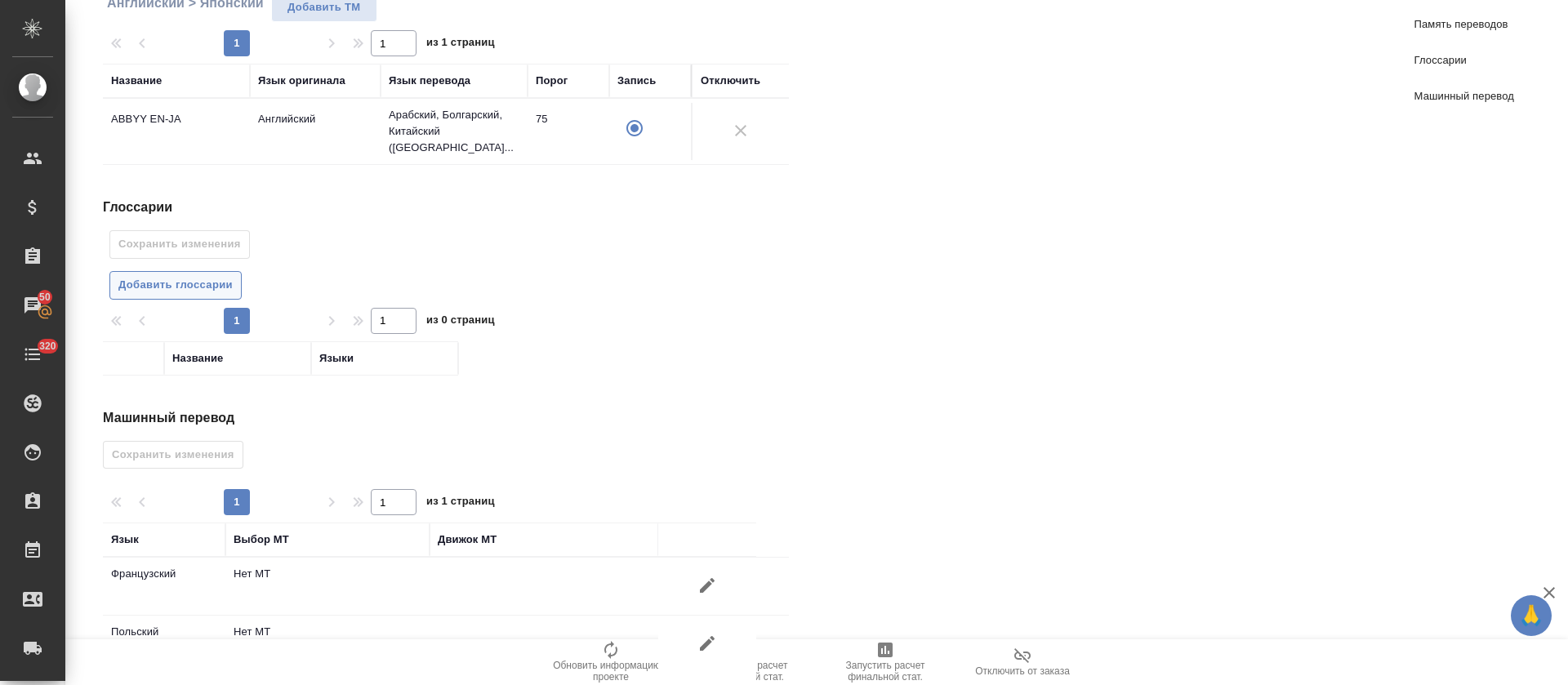
click at [184, 271] on button "Добавить глоссарии" at bounding box center [175, 285] width 133 height 29
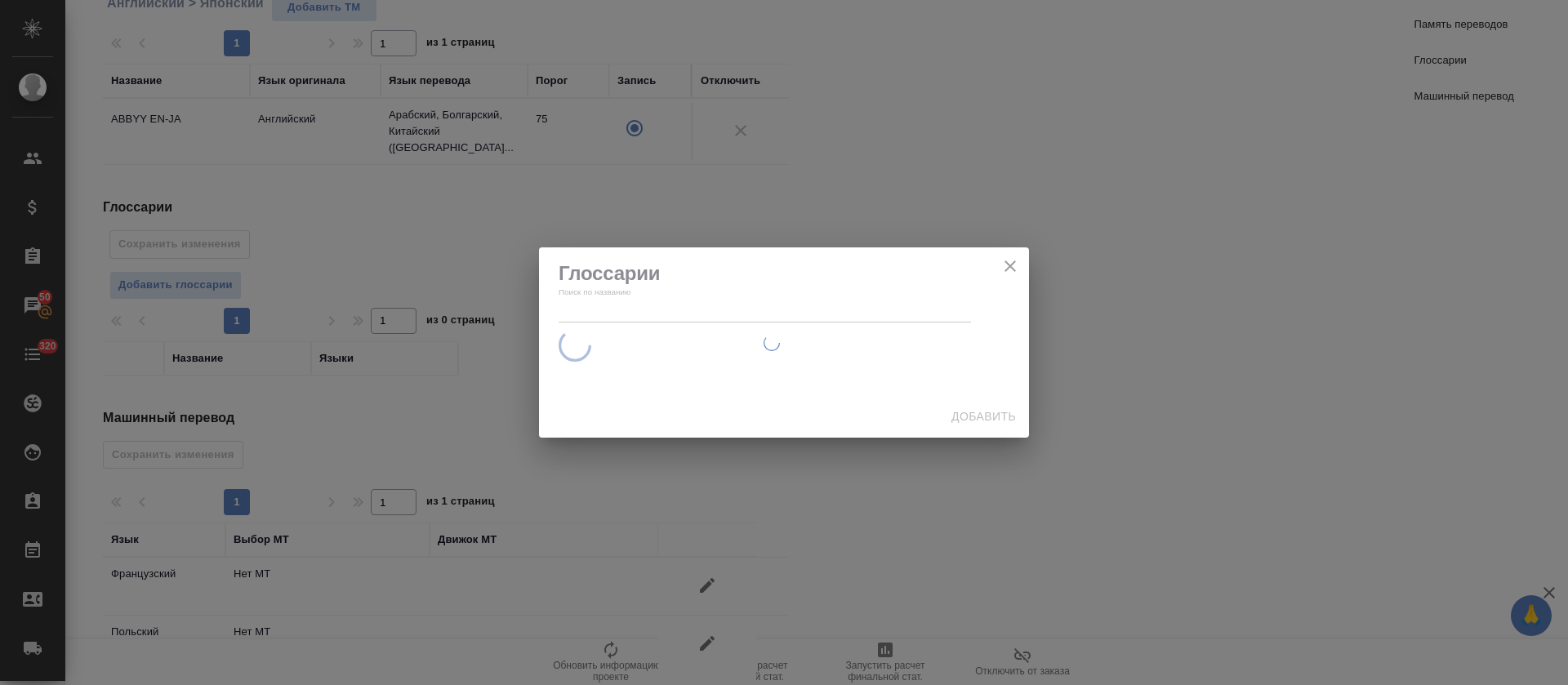
click at [706, 277] on div at bounding box center [772, 343] width 466 height 191
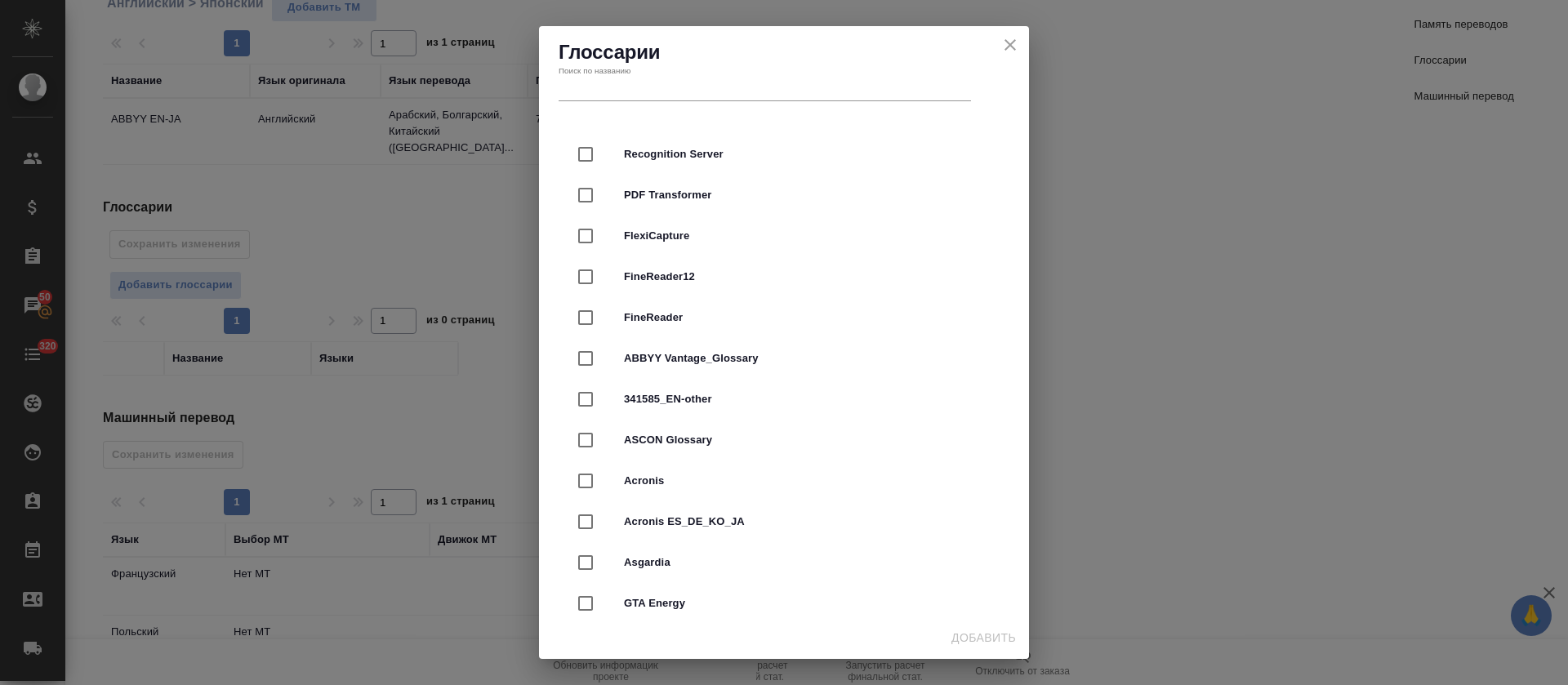
scroll to position [123, 0]
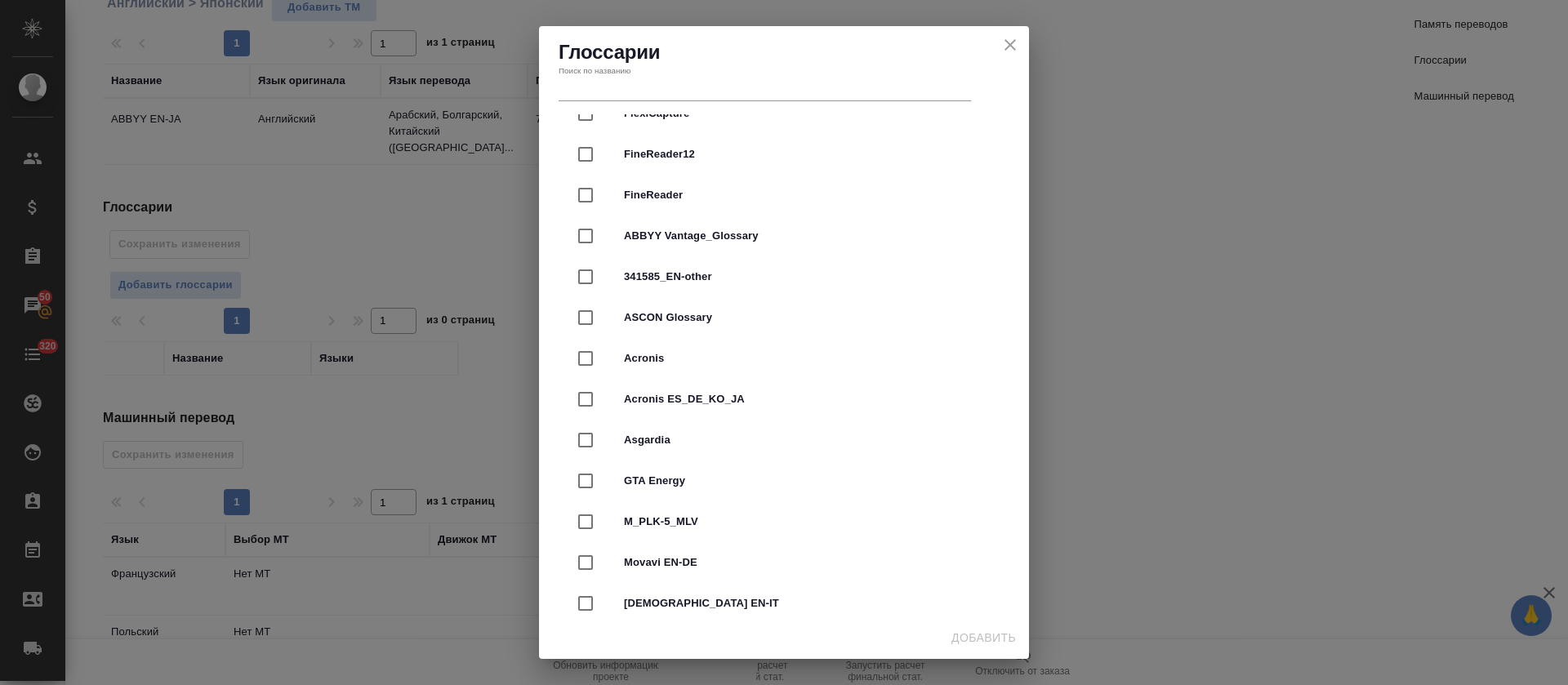
click at [587, 238] on input "checkbox" at bounding box center [586, 236] width 35 height 35
checkbox input "true"
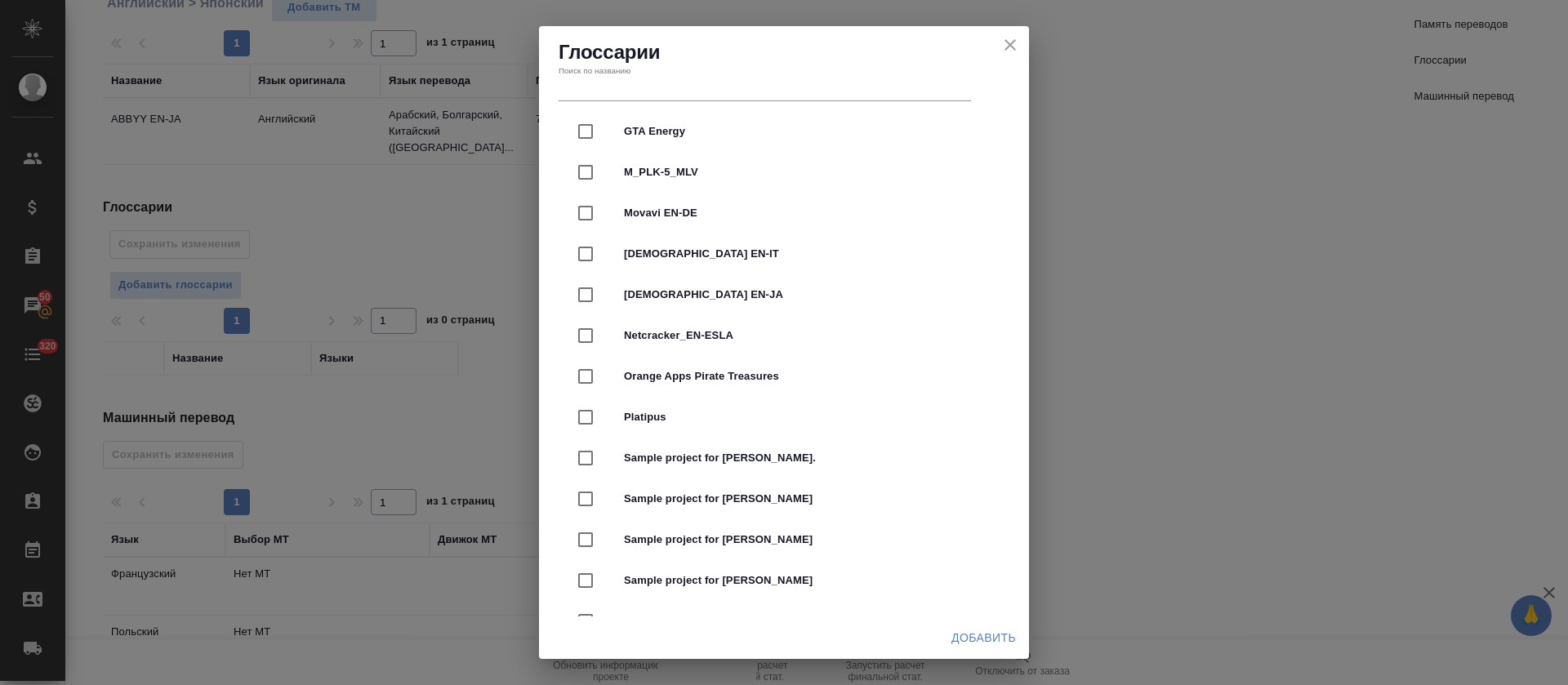
scroll to position [490, 0]
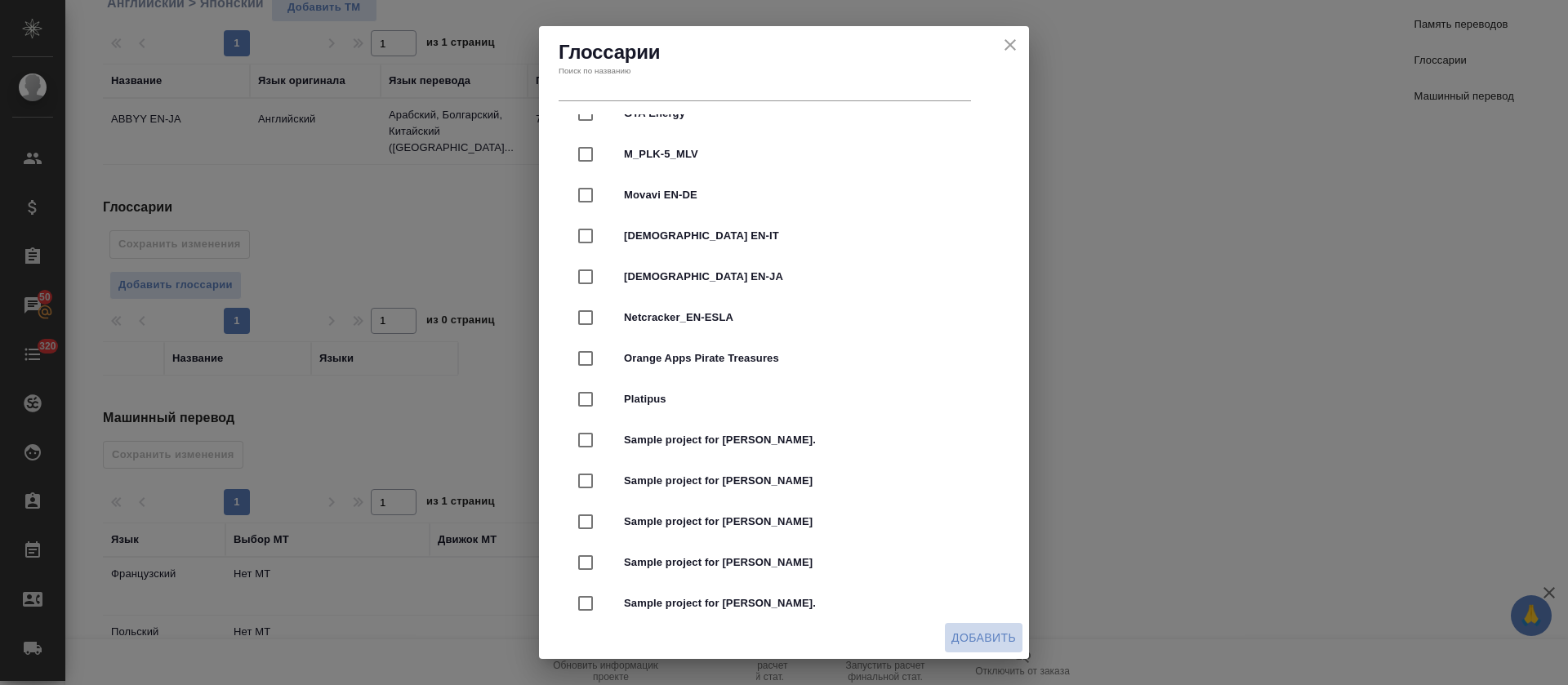
click at [998, 632] on span "Добавить" at bounding box center [984, 638] width 64 height 21
radio input "false"
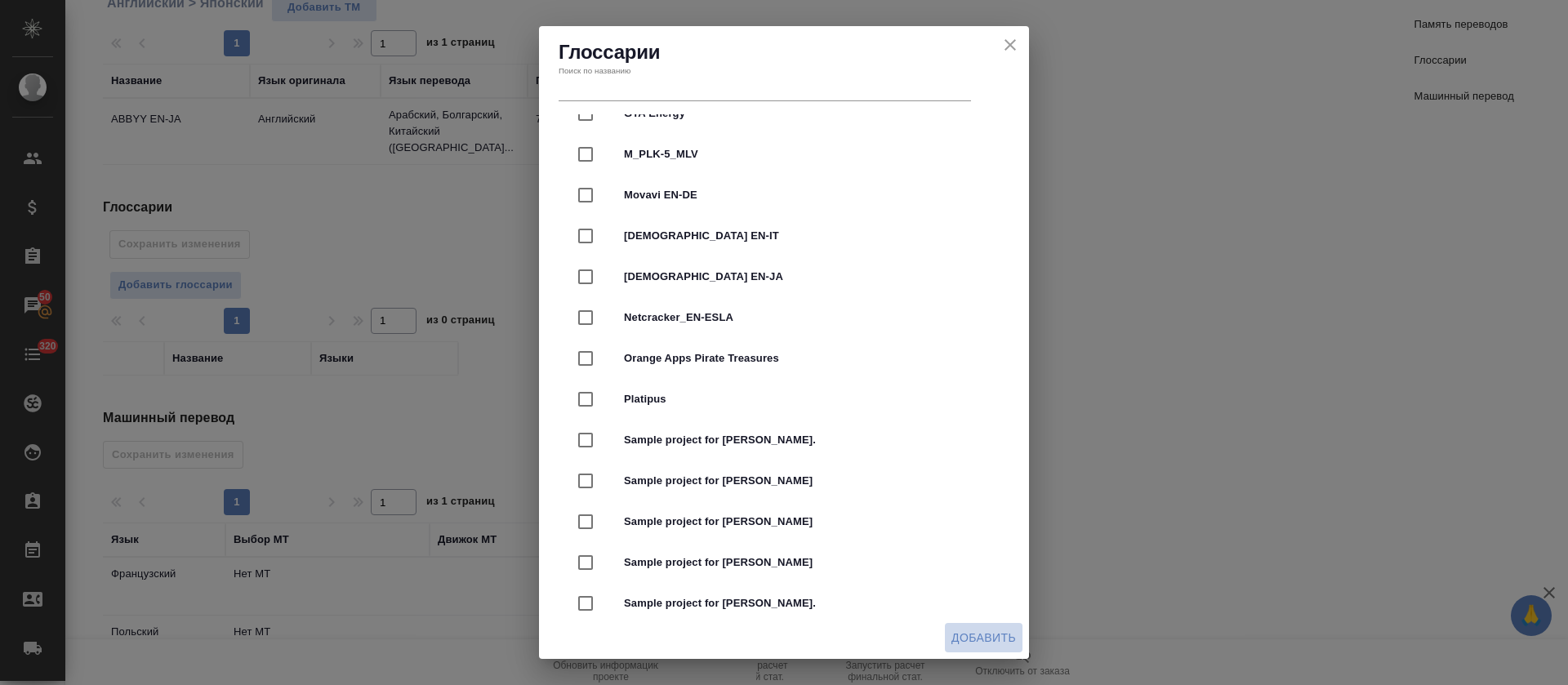
radio input "false"
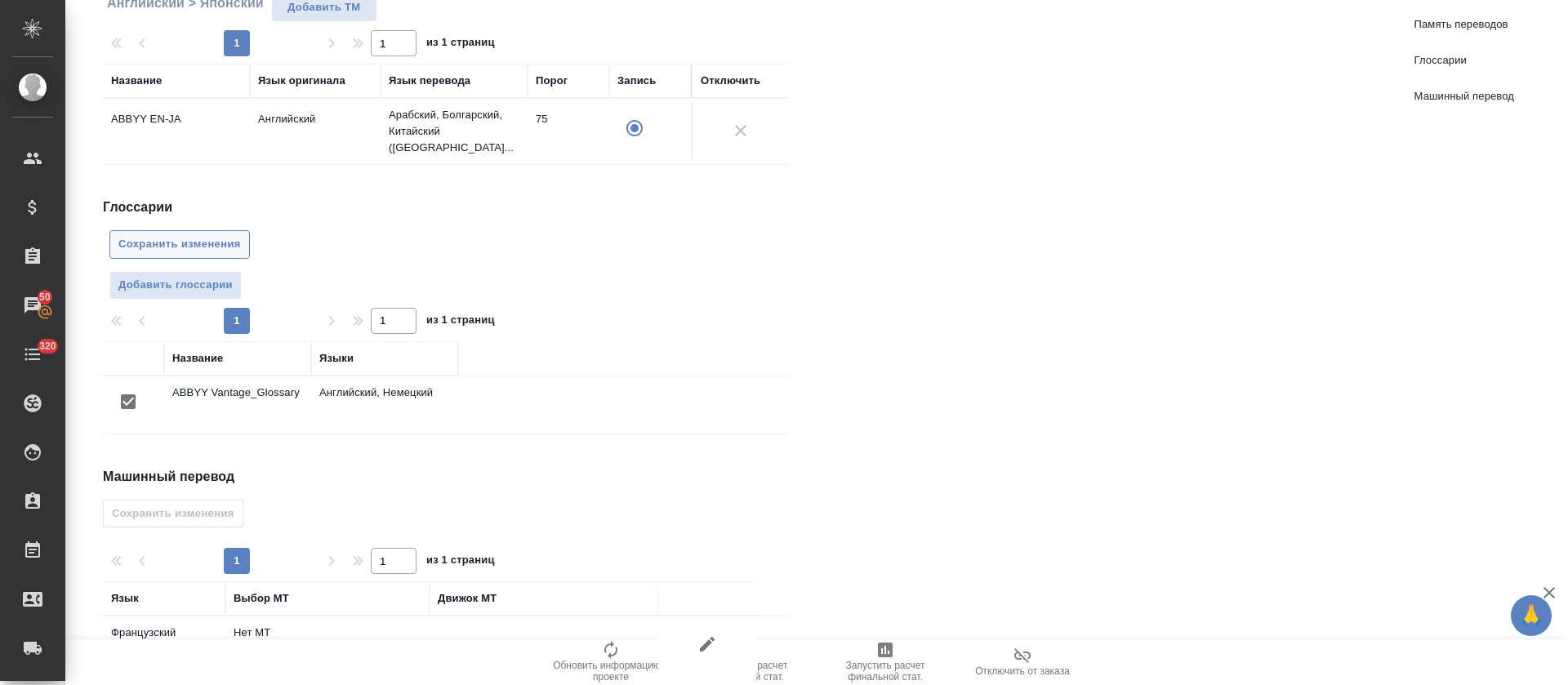
click at [189, 235] on span "Сохранить изменения" at bounding box center [179, 245] width 123 height 19
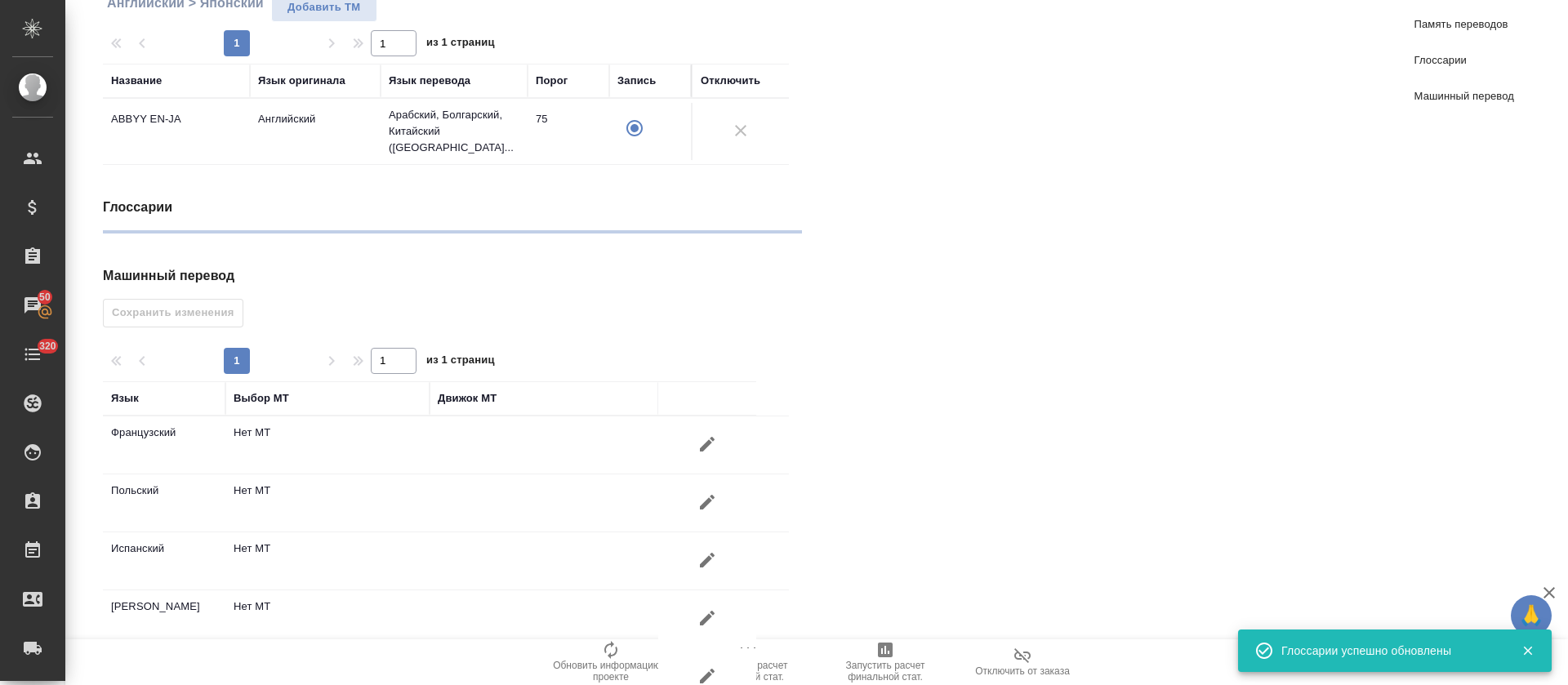
radio input "false"
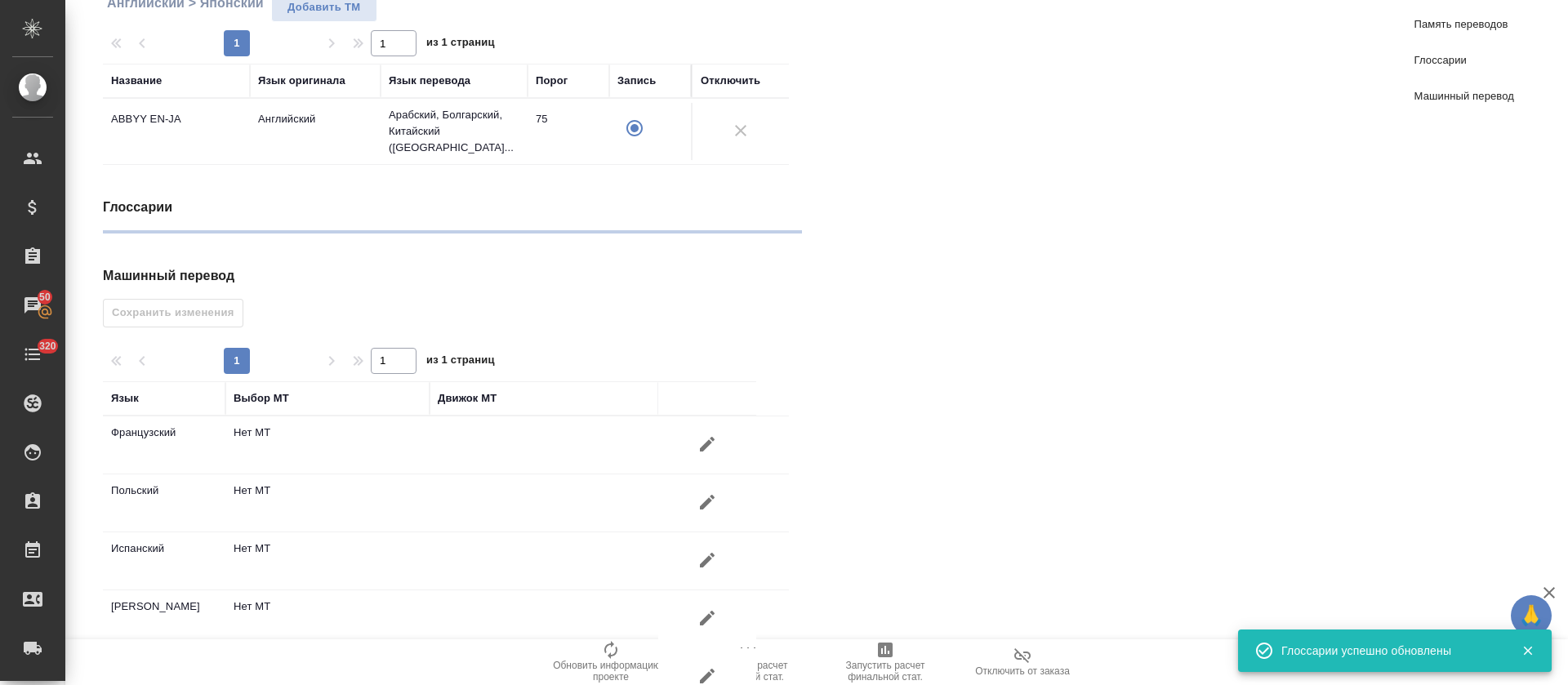
radio input "false"
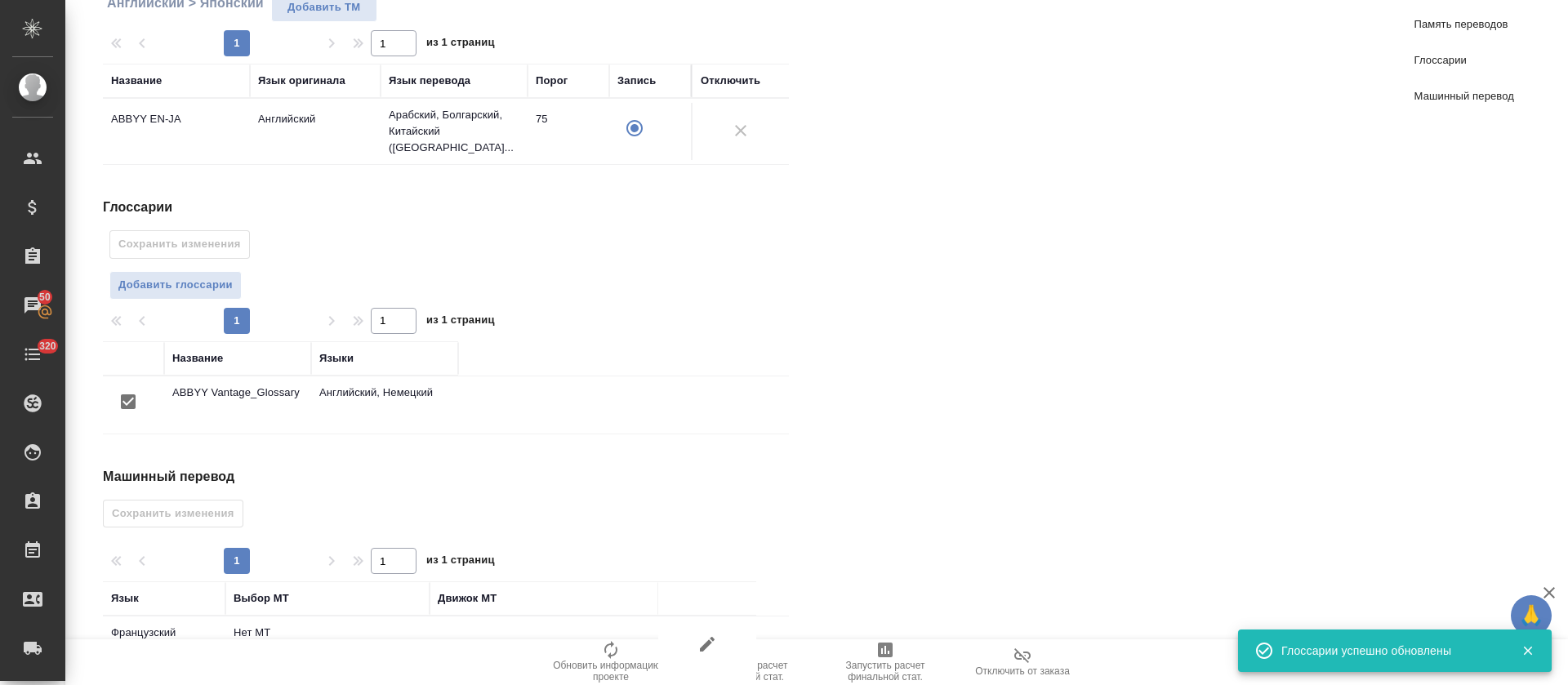
scroll to position [1819, 0]
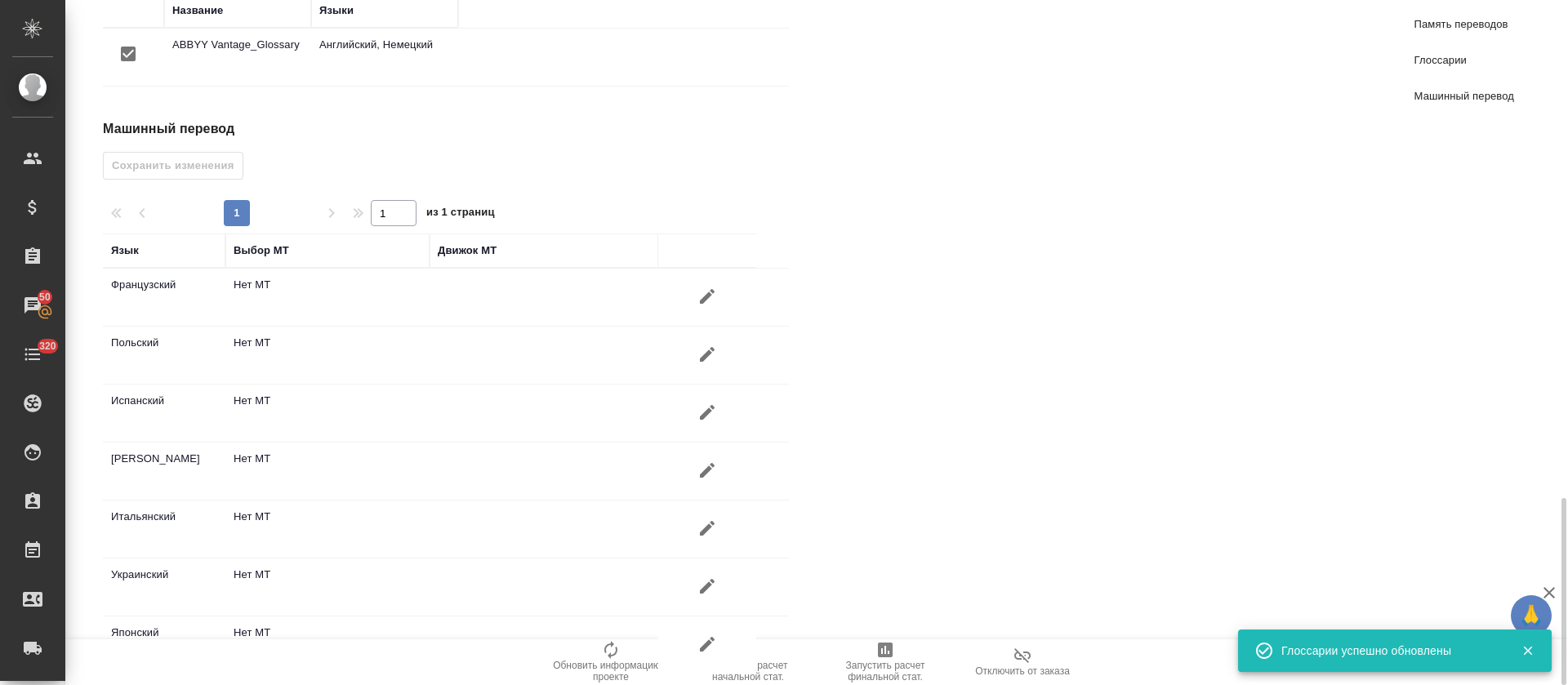
click at [697, 287] on icon "button" at bounding box center [707, 296] width 20 height 20
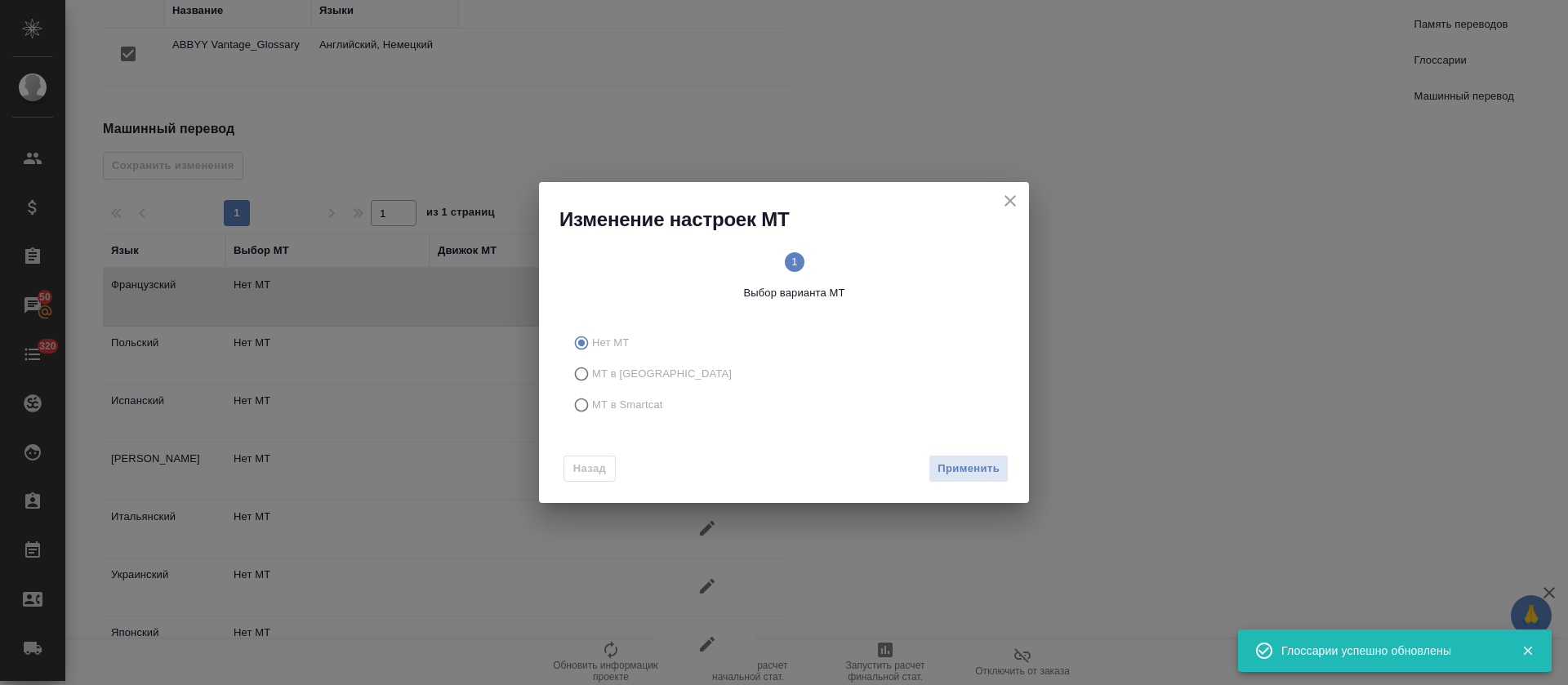
click at [643, 399] on span "МТ в Smartcat" at bounding box center [627, 405] width 71 height 16
click at [592, 399] on input "МТ в Smartcat" at bounding box center [579, 405] width 26 height 31
radio input "true"
click at [957, 455] on button "Вперед" at bounding box center [979, 469] width 58 height 29
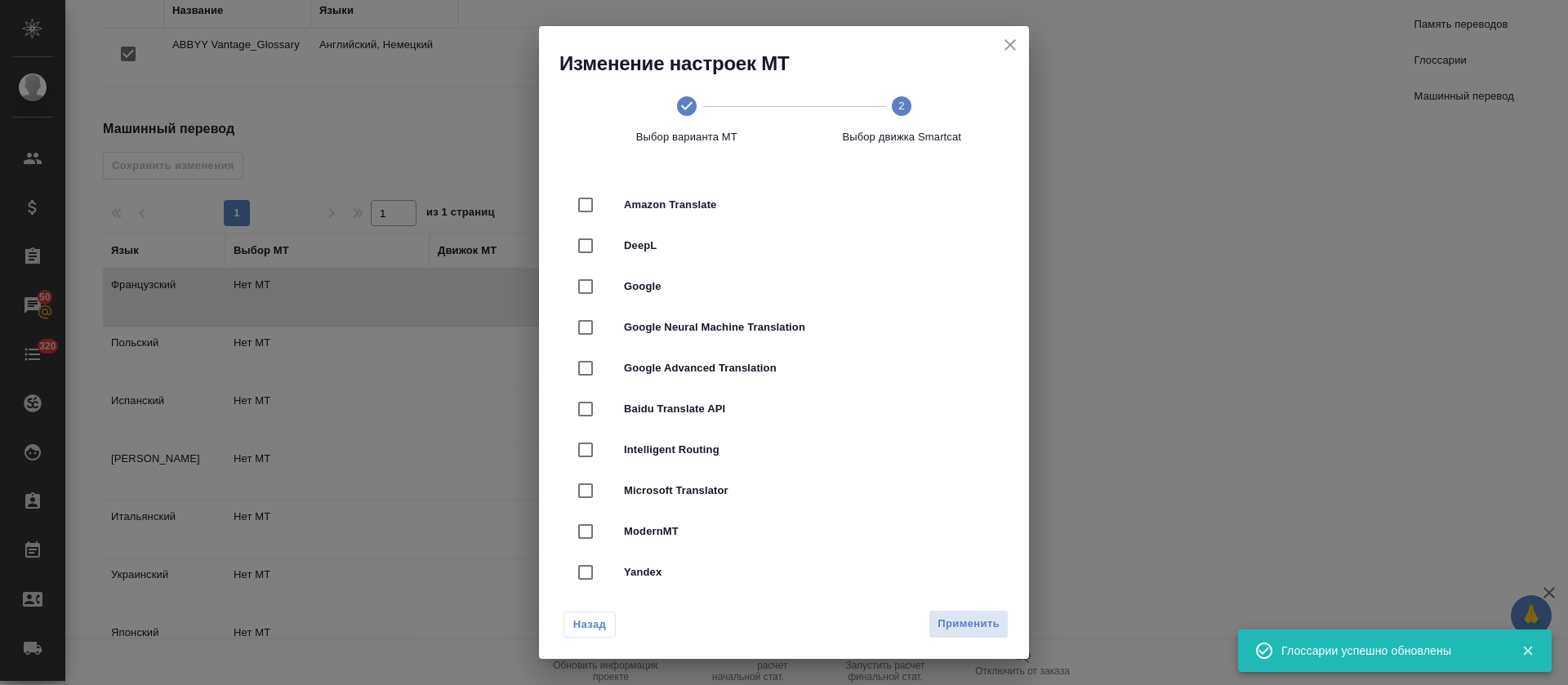
click at [892, 256] on div "DeepL" at bounding box center [784, 246] width 438 height 41
checkbox input "true"
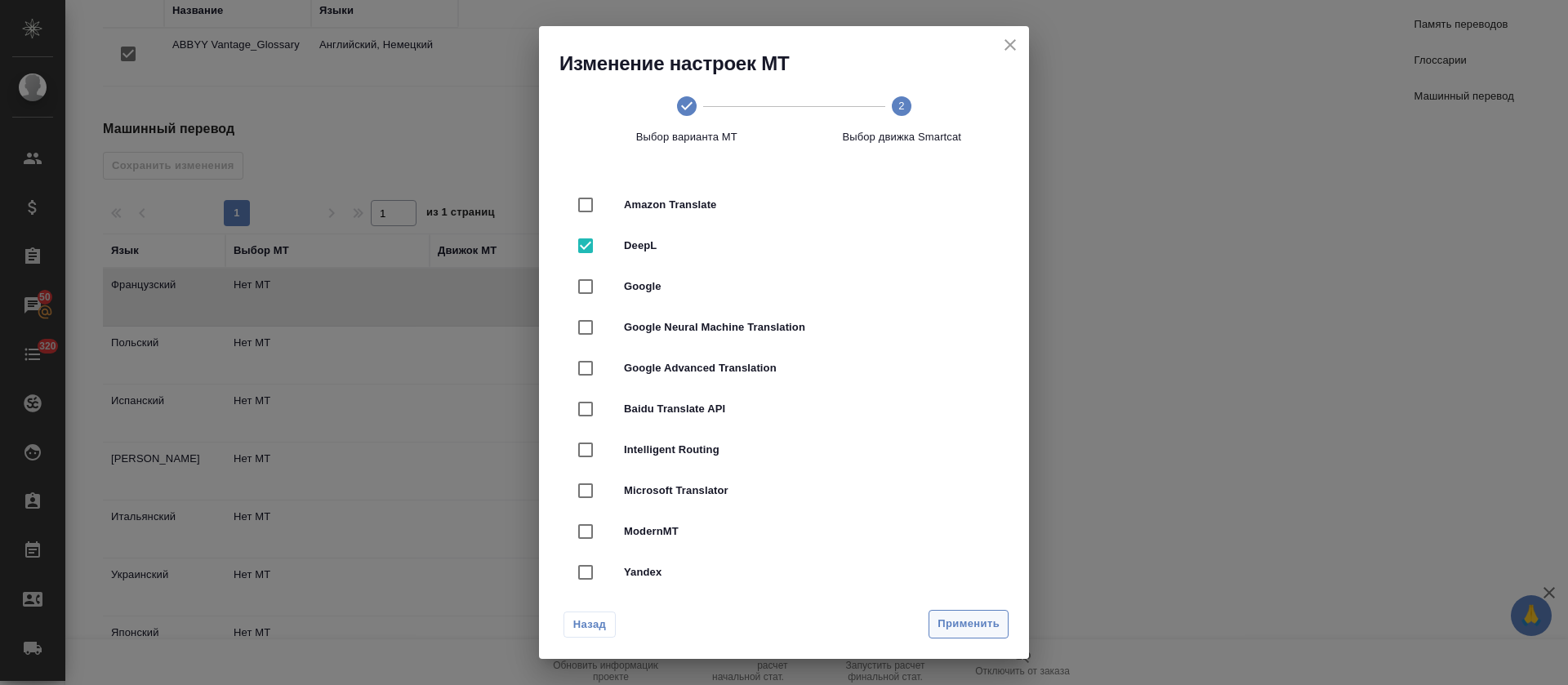
click at [999, 628] on button "Применить" at bounding box center [968, 624] width 80 height 29
radio input "false"
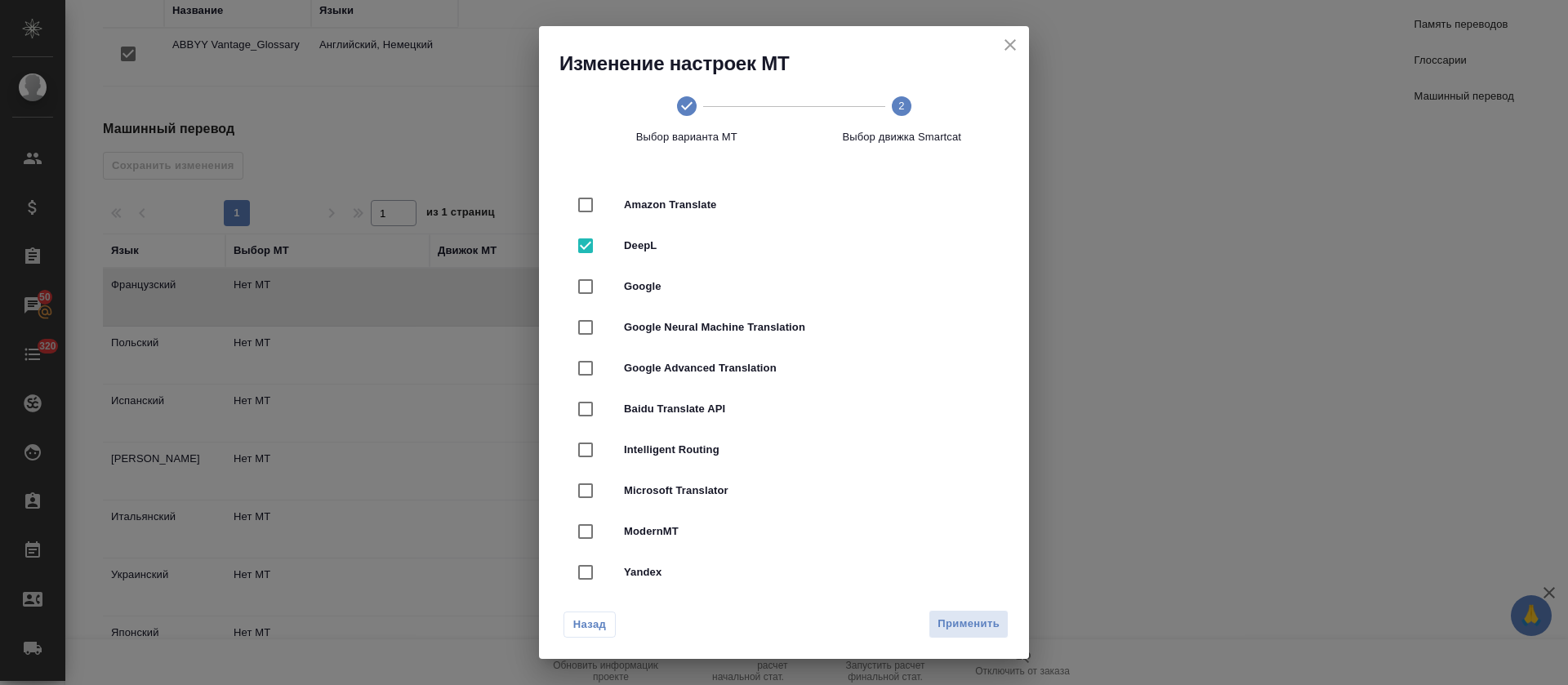
radio input "false"
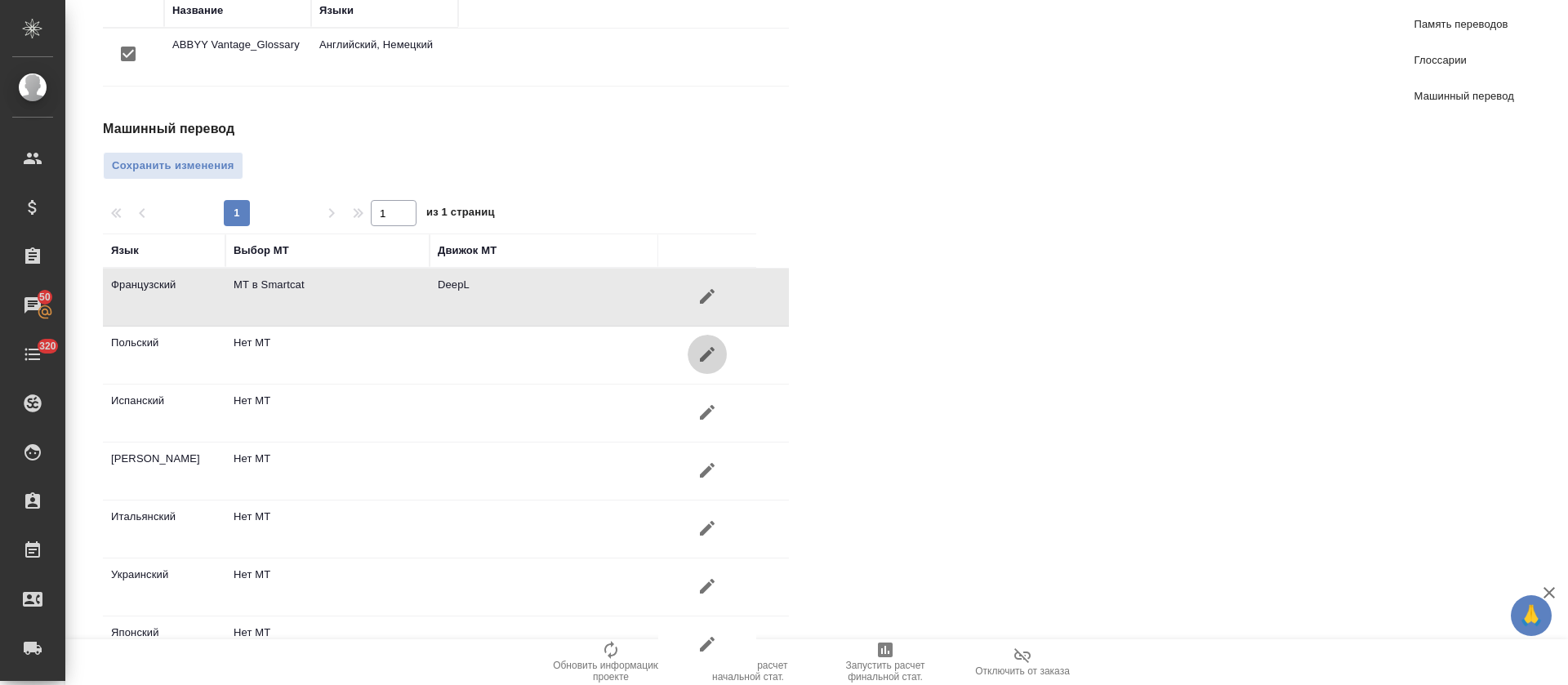
click at [705, 345] on icon "button" at bounding box center [707, 355] width 20 height 20
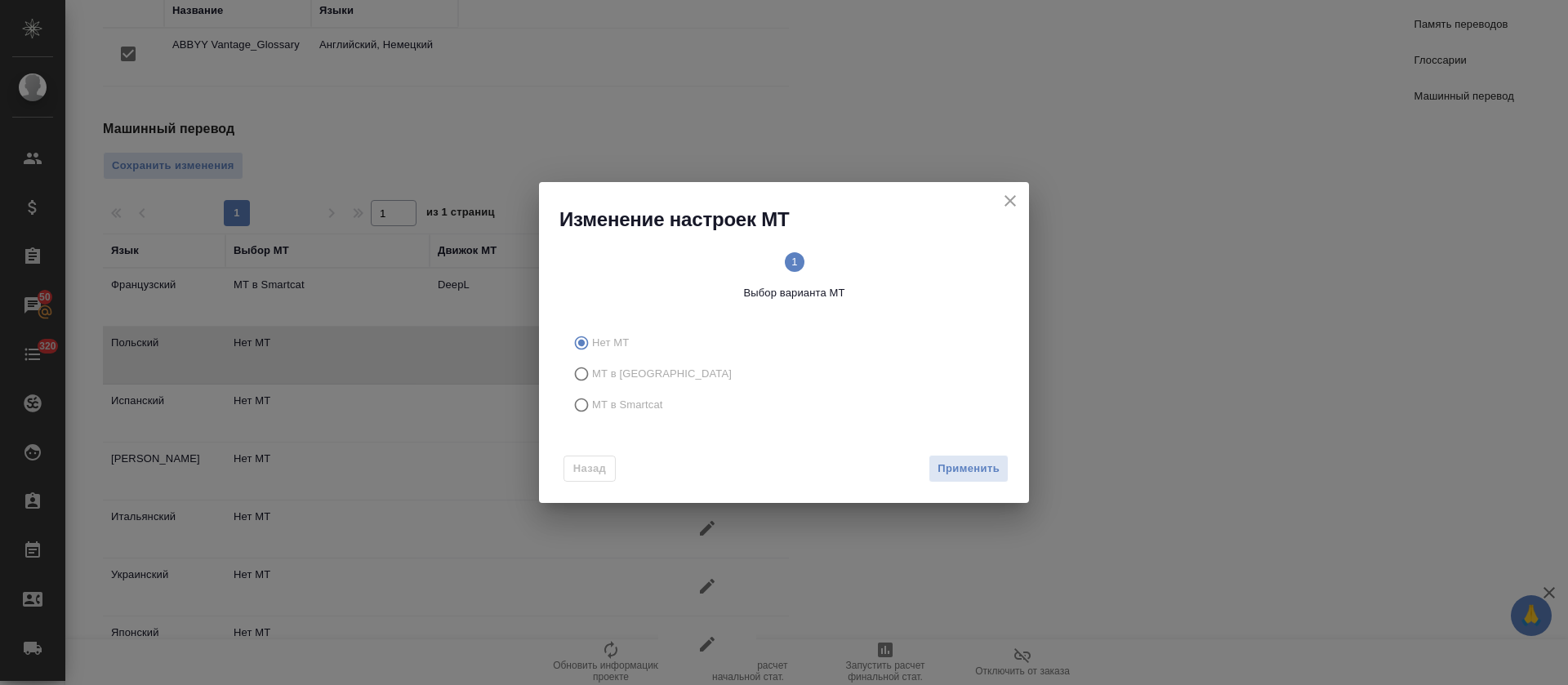
click at [607, 403] on span "МТ в Smartcat" at bounding box center [627, 405] width 71 height 16
click at [592, 403] on input "МТ в Smartcat" at bounding box center [579, 405] width 26 height 31
radio input "true"
click at [979, 472] on span "Вперед" at bounding box center [979, 469] width 41 height 19
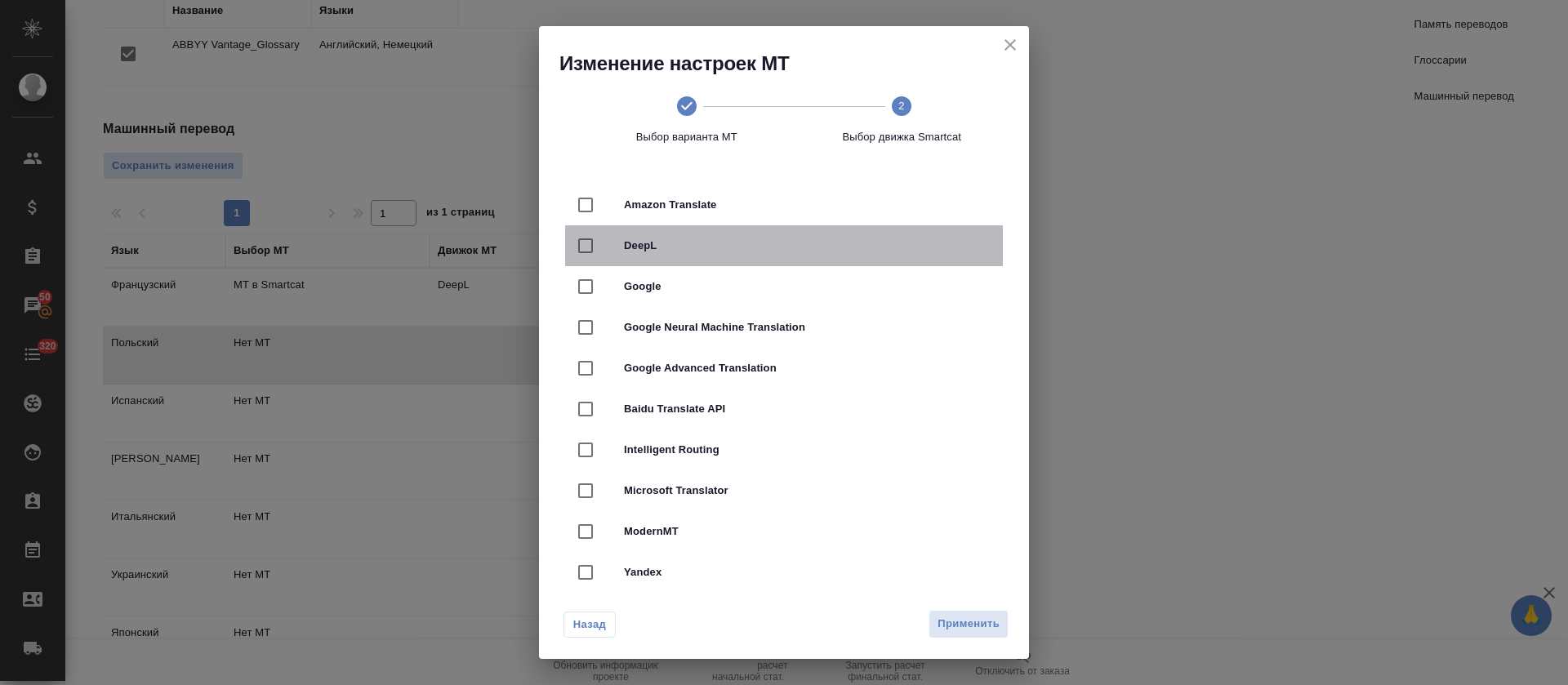
click at [831, 256] on div "DeepL" at bounding box center [784, 246] width 438 height 41
checkbox input "true"
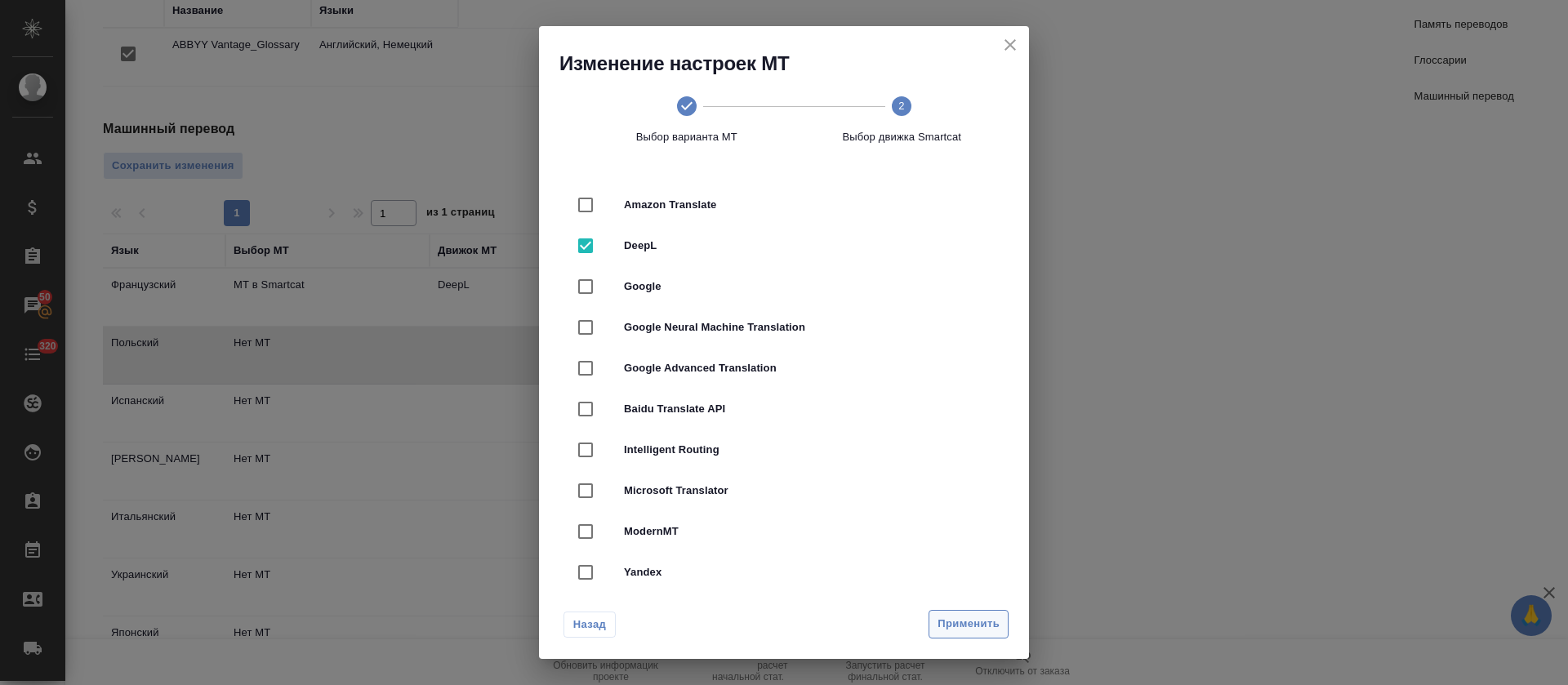
click at [974, 629] on span "Применить" at bounding box center [968, 624] width 62 height 19
radio input "false"
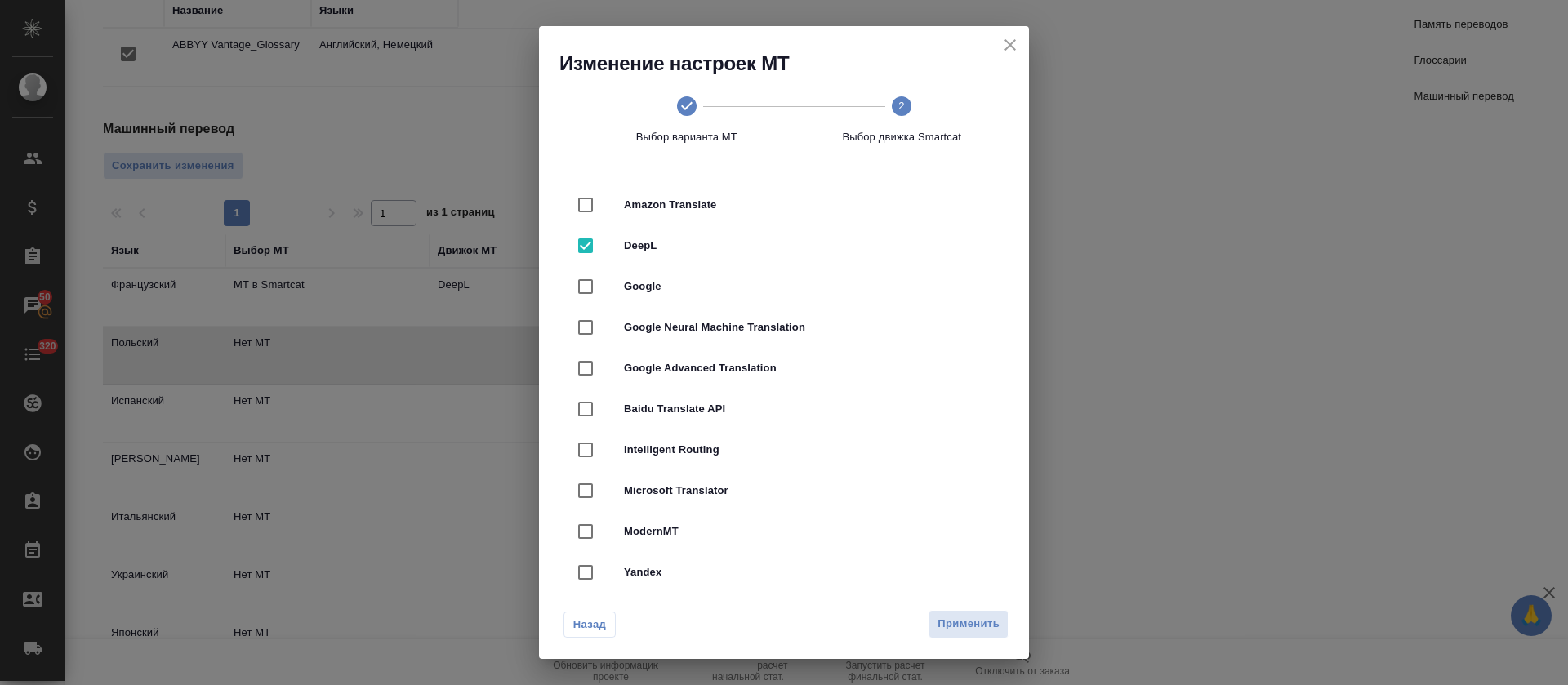
radio input "false"
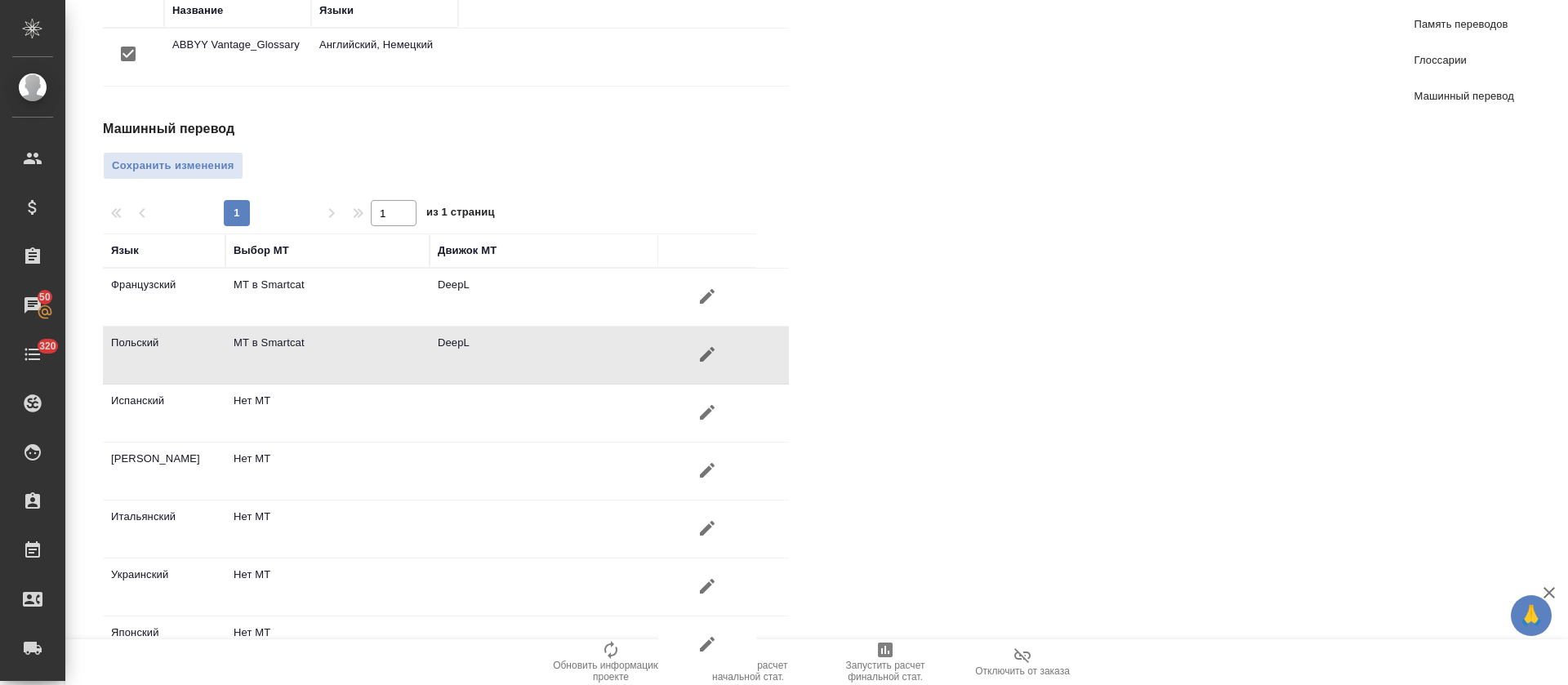
click at [701, 405] on icon "button" at bounding box center [707, 412] width 15 height 15
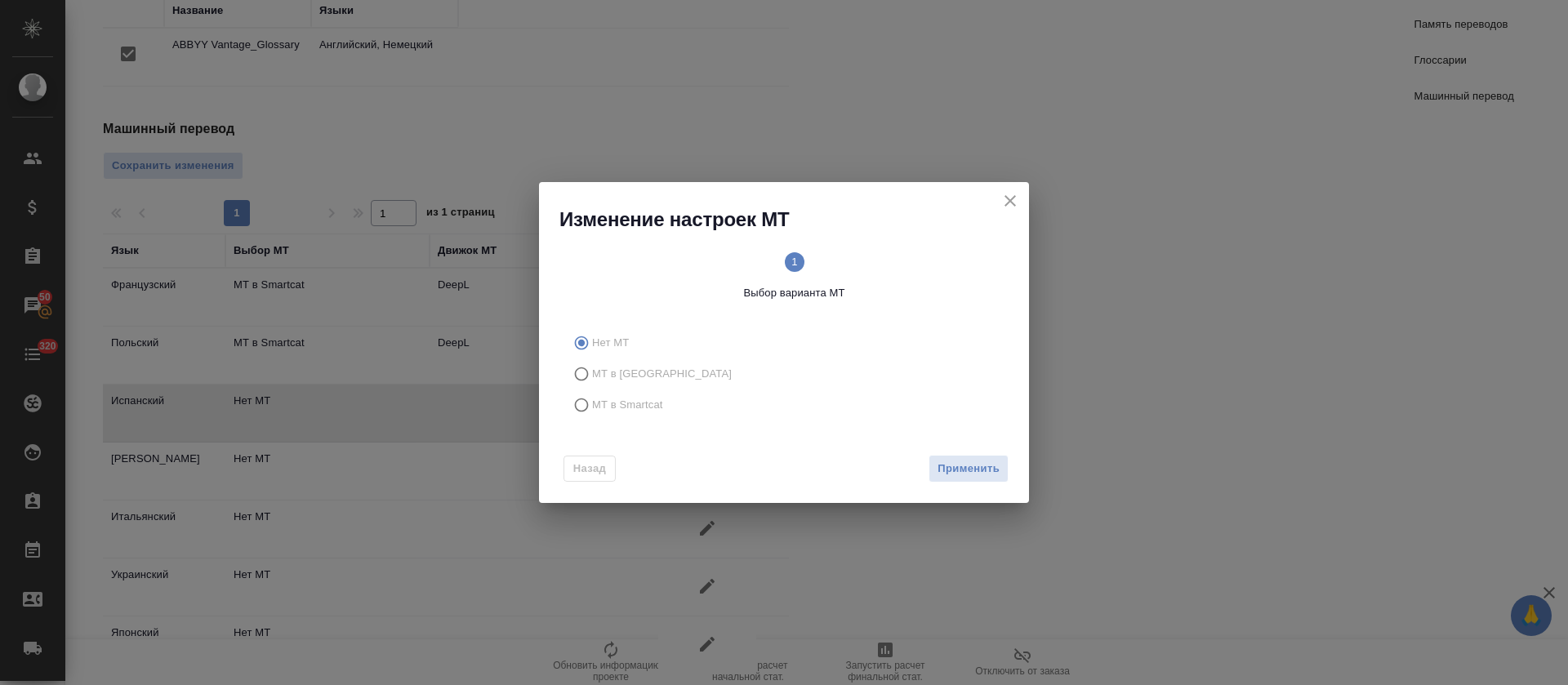
click at [637, 407] on span "МТ в Smartcat" at bounding box center [627, 405] width 71 height 16
click at [592, 407] on input "МТ в Smartcat" at bounding box center [579, 405] width 26 height 31
radio input "true"
click at [993, 465] on span "Вперед" at bounding box center [979, 469] width 41 height 19
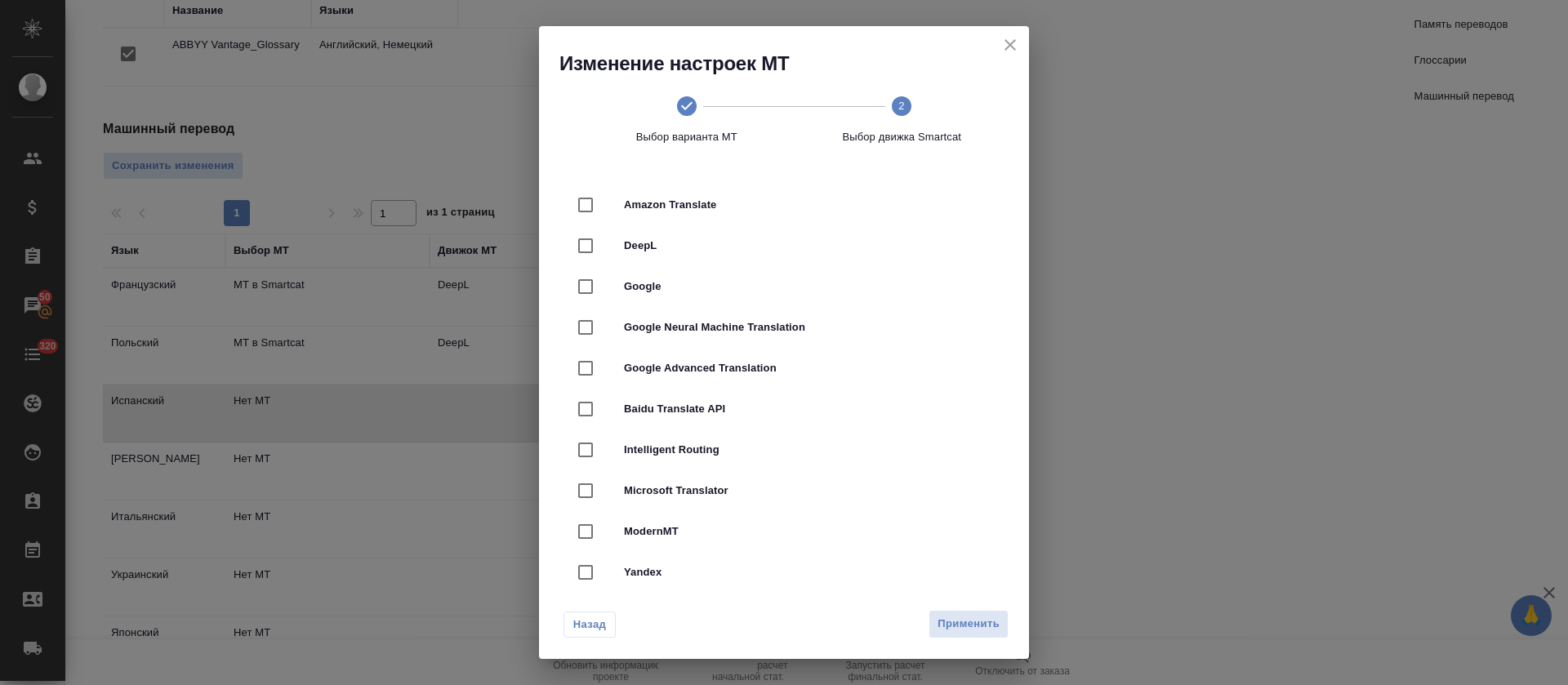
click at [760, 256] on div "DeepL" at bounding box center [784, 246] width 438 height 41
checkbox input "true"
click at [963, 622] on span "Применить" at bounding box center [968, 624] width 62 height 19
radio input "false"
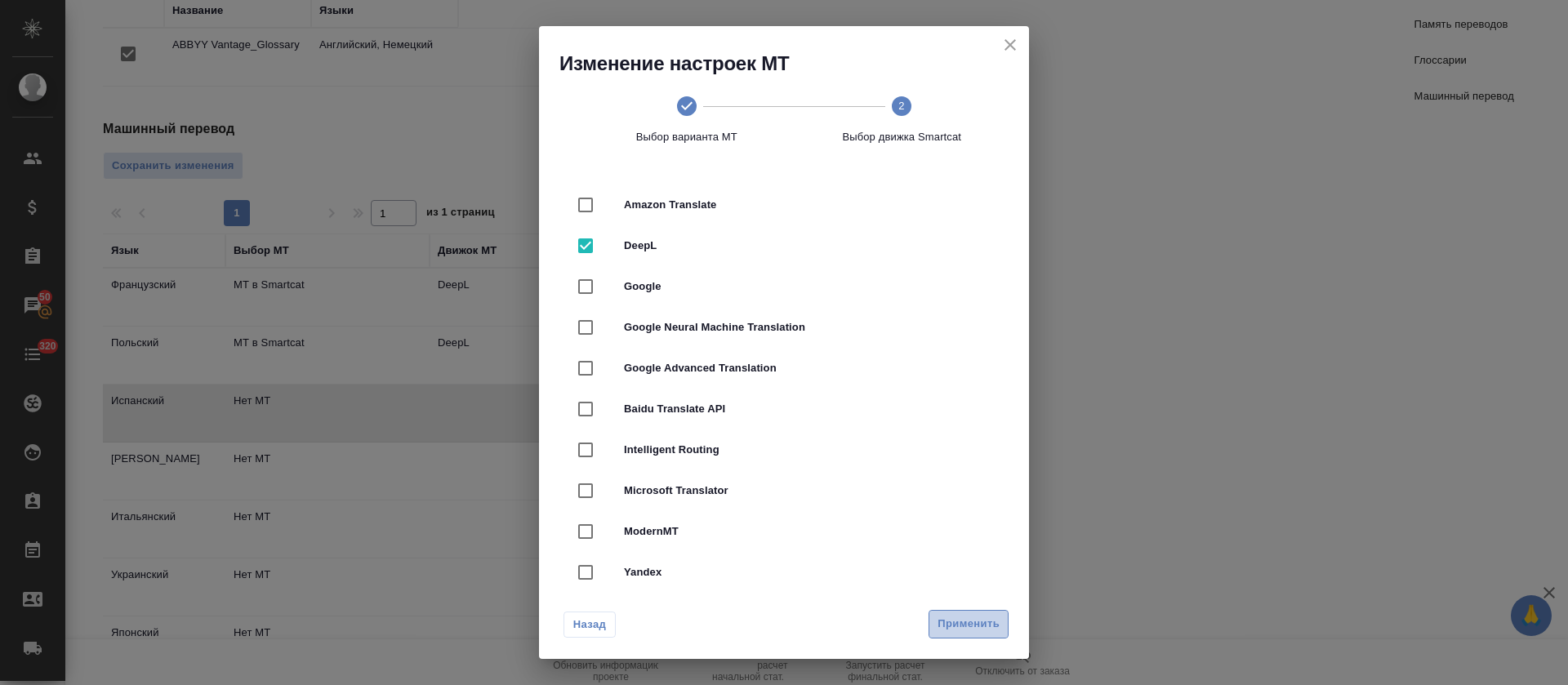
radio input "false"
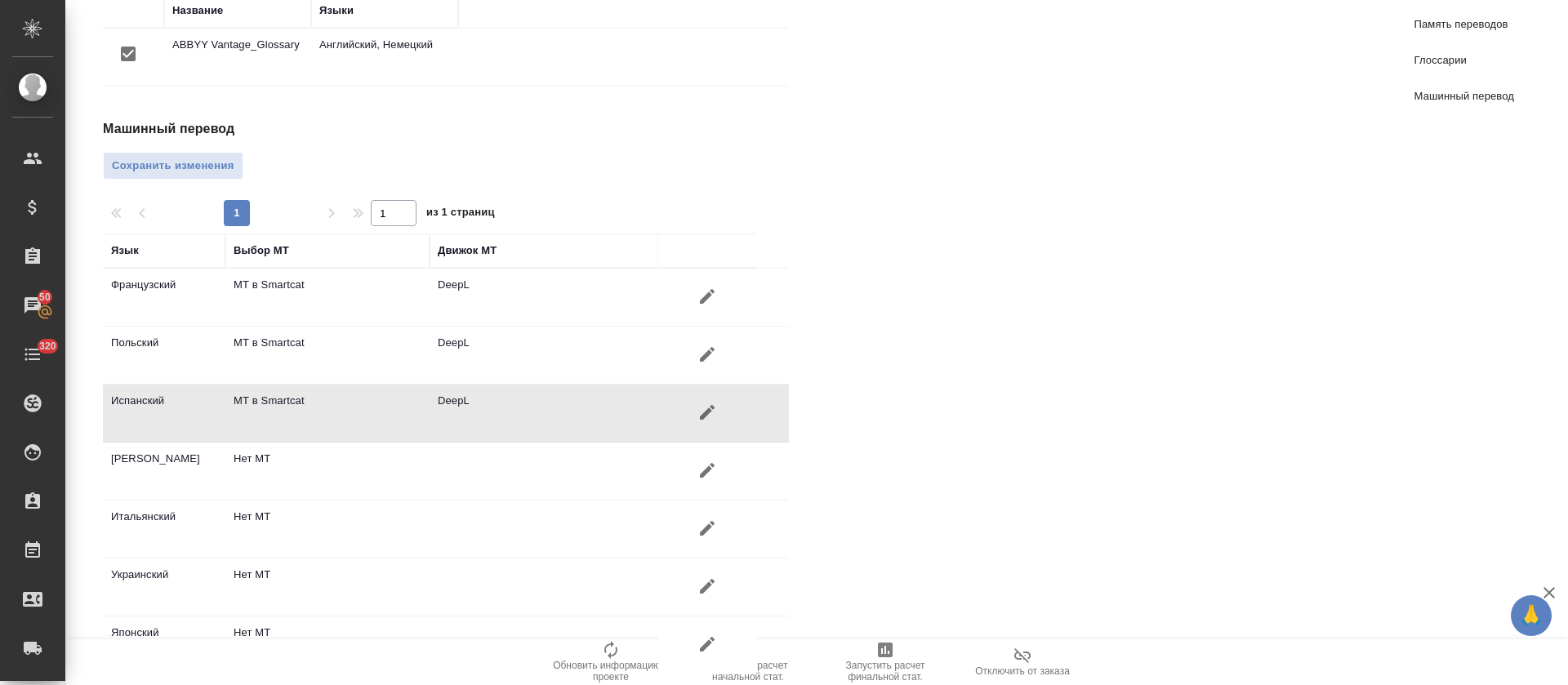
click at [713, 461] on icon "button" at bounding box center [707, 471] width 20 height 20
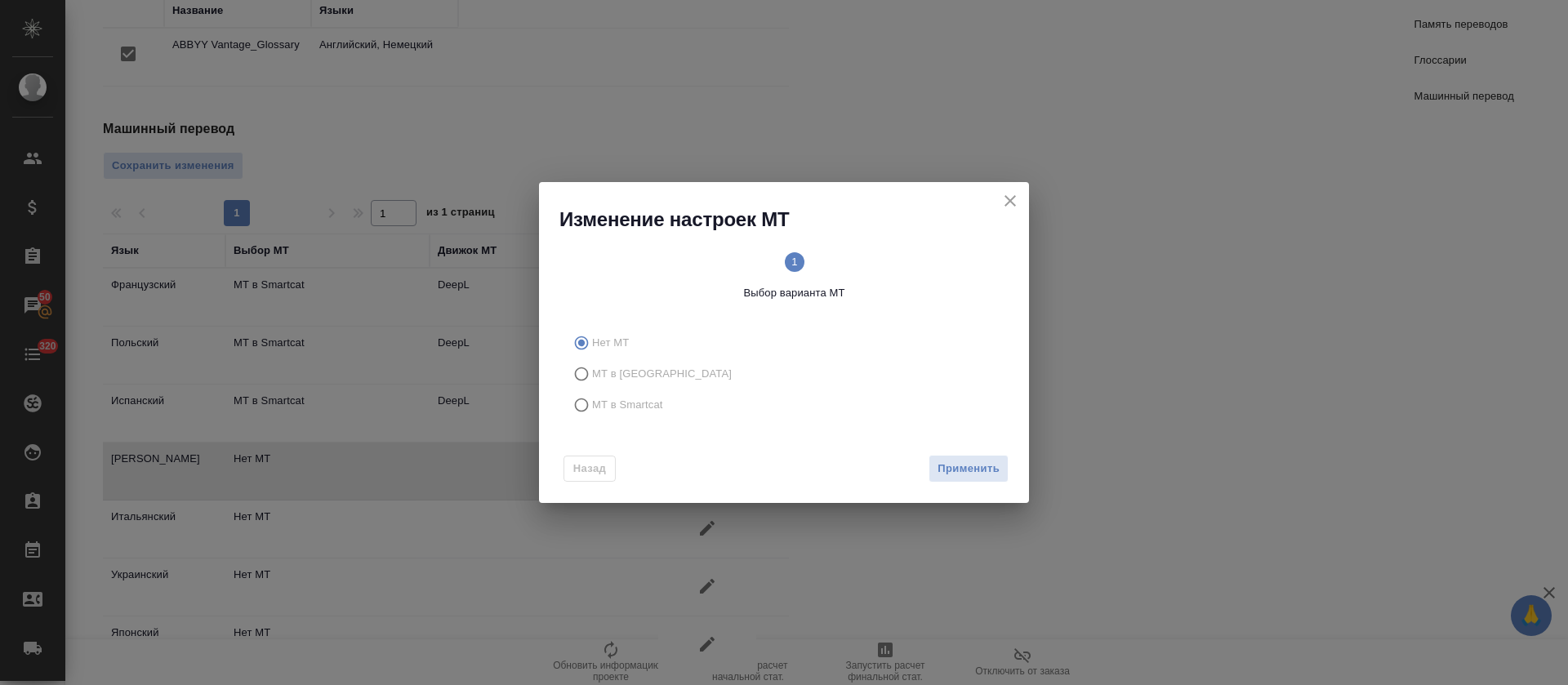
click at [658, 391] on label "МТ в Smartcat" at bounding box center [781, 405] width 430 height 31
click at [592, 391] on input "МТ в Smartcat" at bounding box center [579, 405] width 26 height 31
radio input "true"
click at [994, 456] on button "Вперед" at bounding box center [979, 469] width 58 height 29
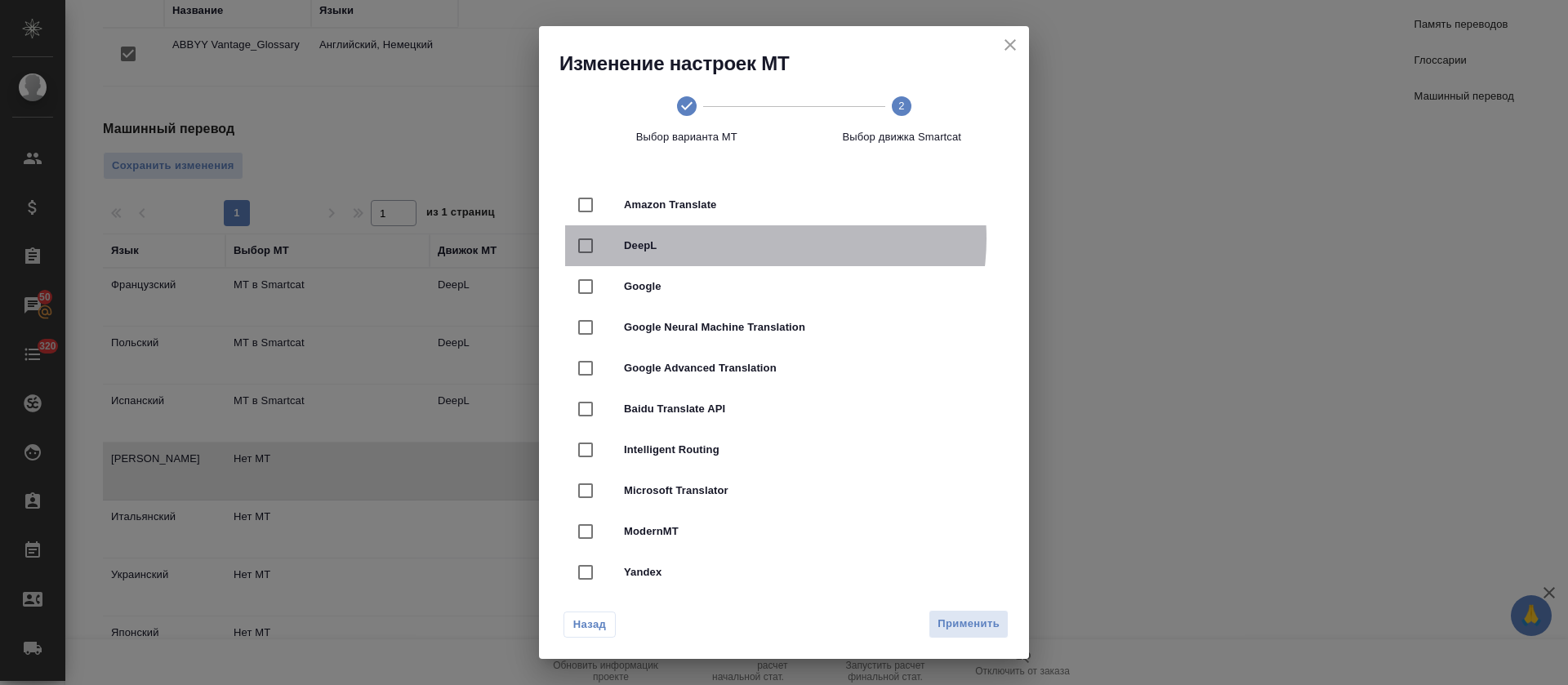
click at [747, 239] on span "DeepL" at bounding box center [807, 246] width 365 height 16
checkbox input "true"
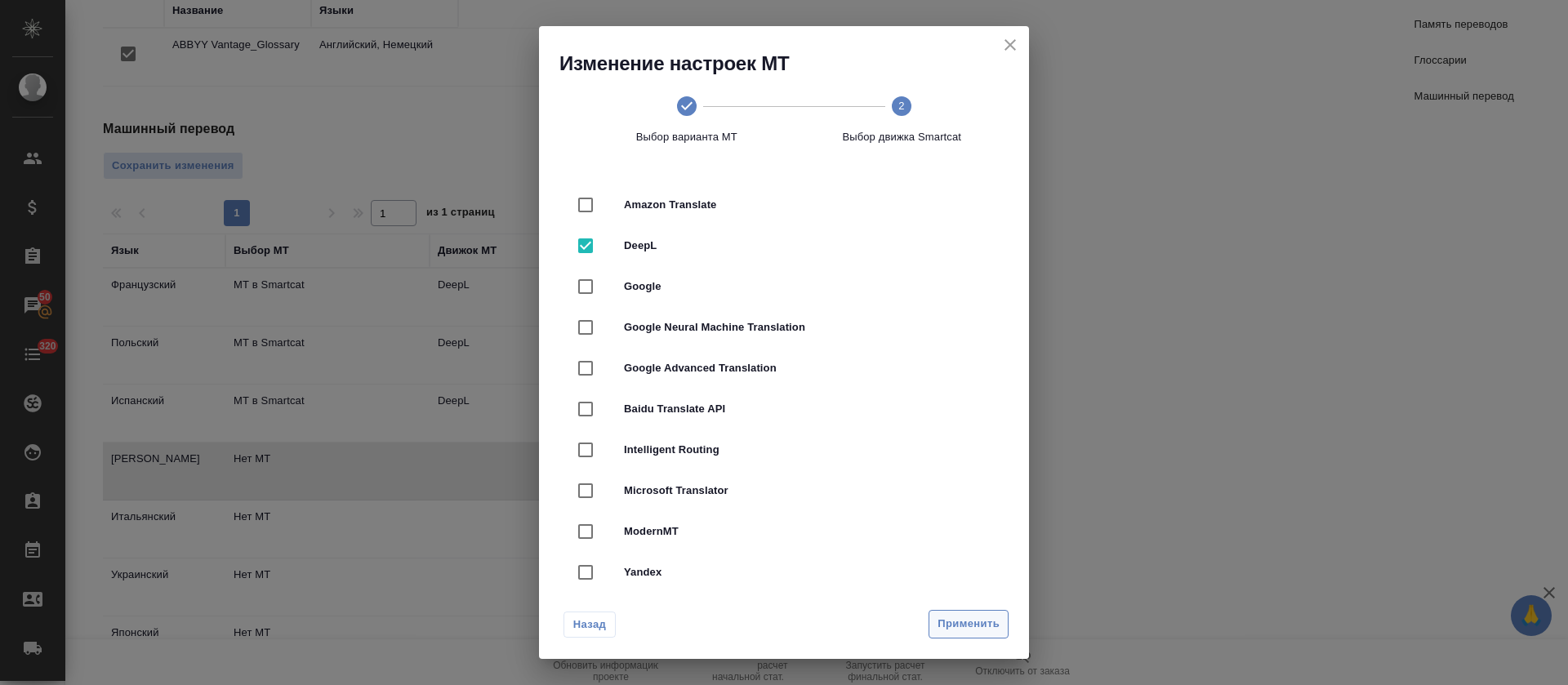
click at [965, 633] on span "Применить" at bounding box center [968, 624] width 62 height 19
radio input "false"
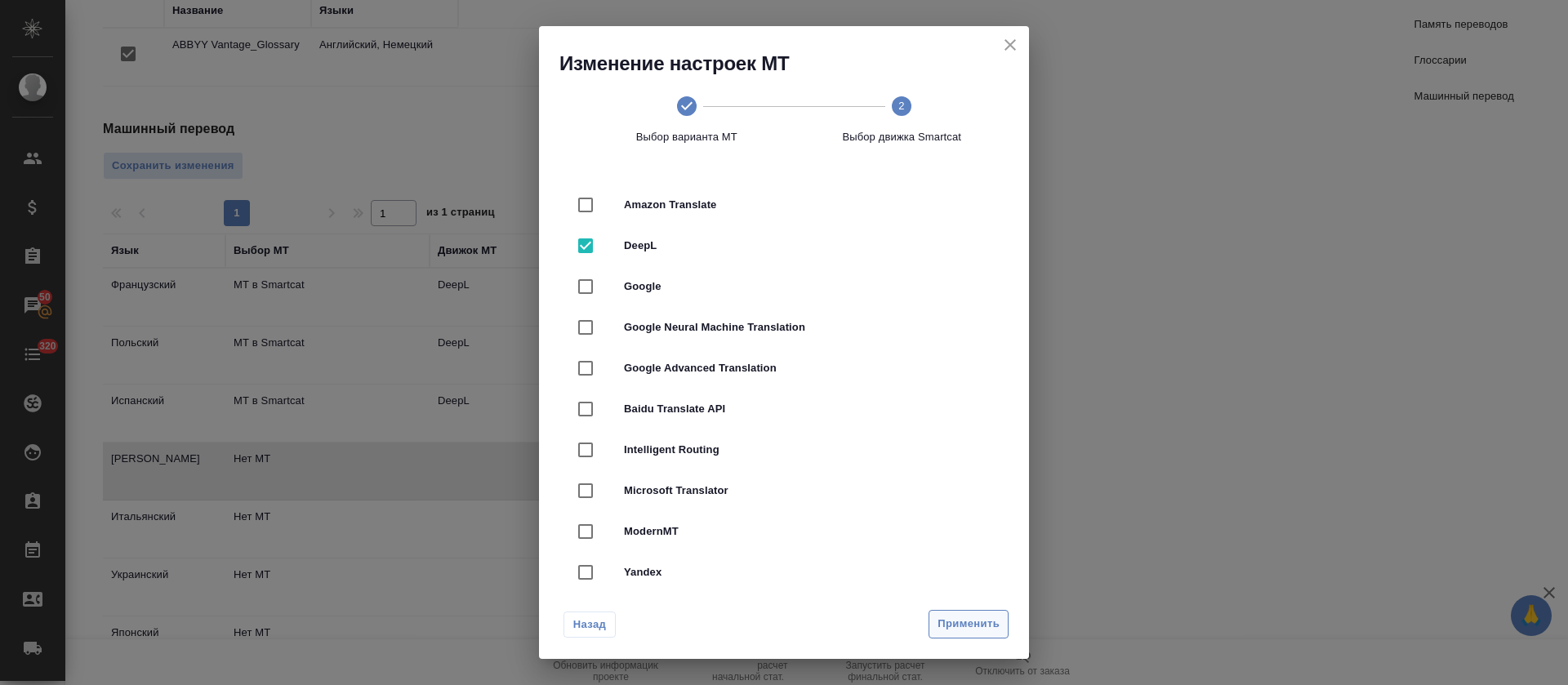
radio input "false"
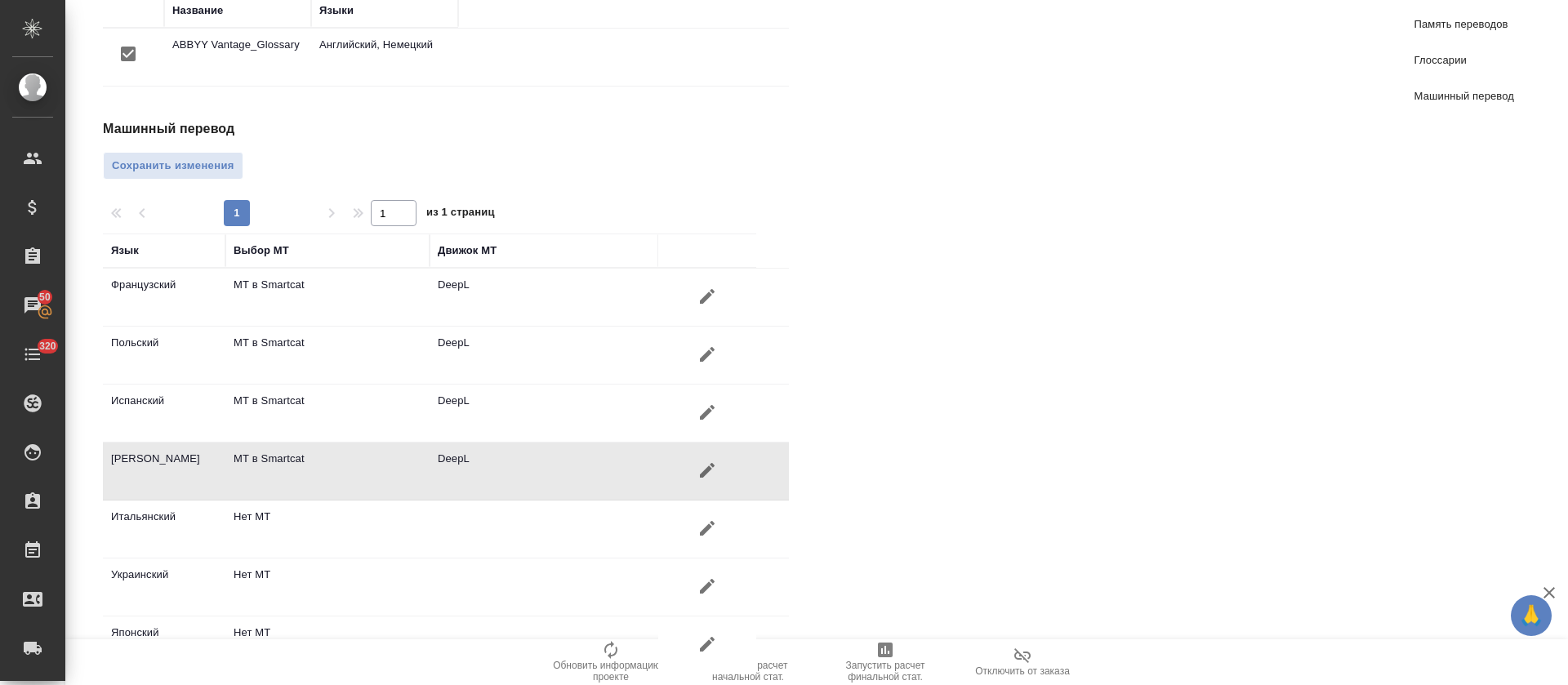
click at [712, 519] on icon "button" at bounding box center [707, 529] width 20 height 20
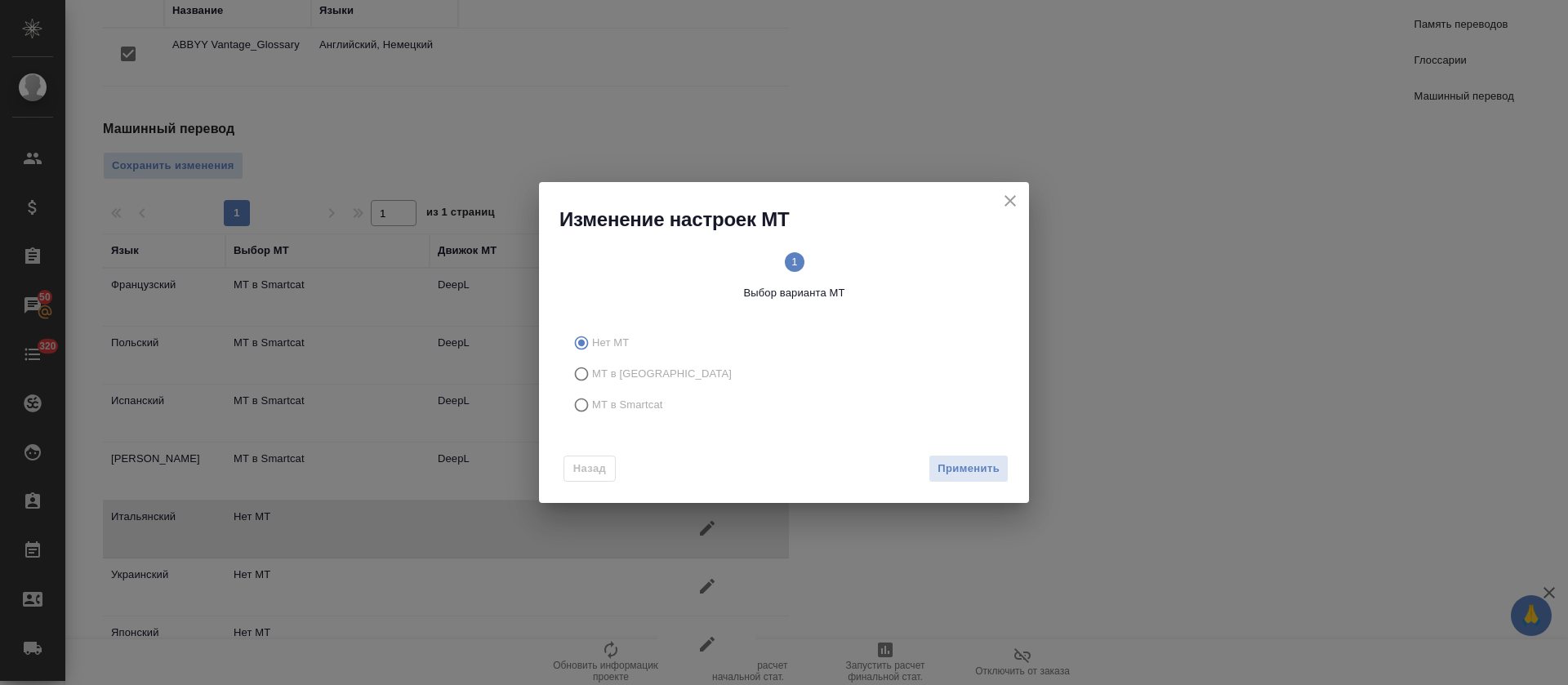
click at [640, 402] on span "МТ в Smartcat" at bounding box center [627, 405] width 71 height 16
click at [592, 402] on input "МТ в Smartcat" at bounding box center [579, 405] width 26 height 31
radio input "true"
click at [908, 463] on div "Назад Вперед" at bounding box center [784, 465] width 490 height 77
click at [956, 470] on button "Вперед" at bounding box center [979, 469] width 58 height 29
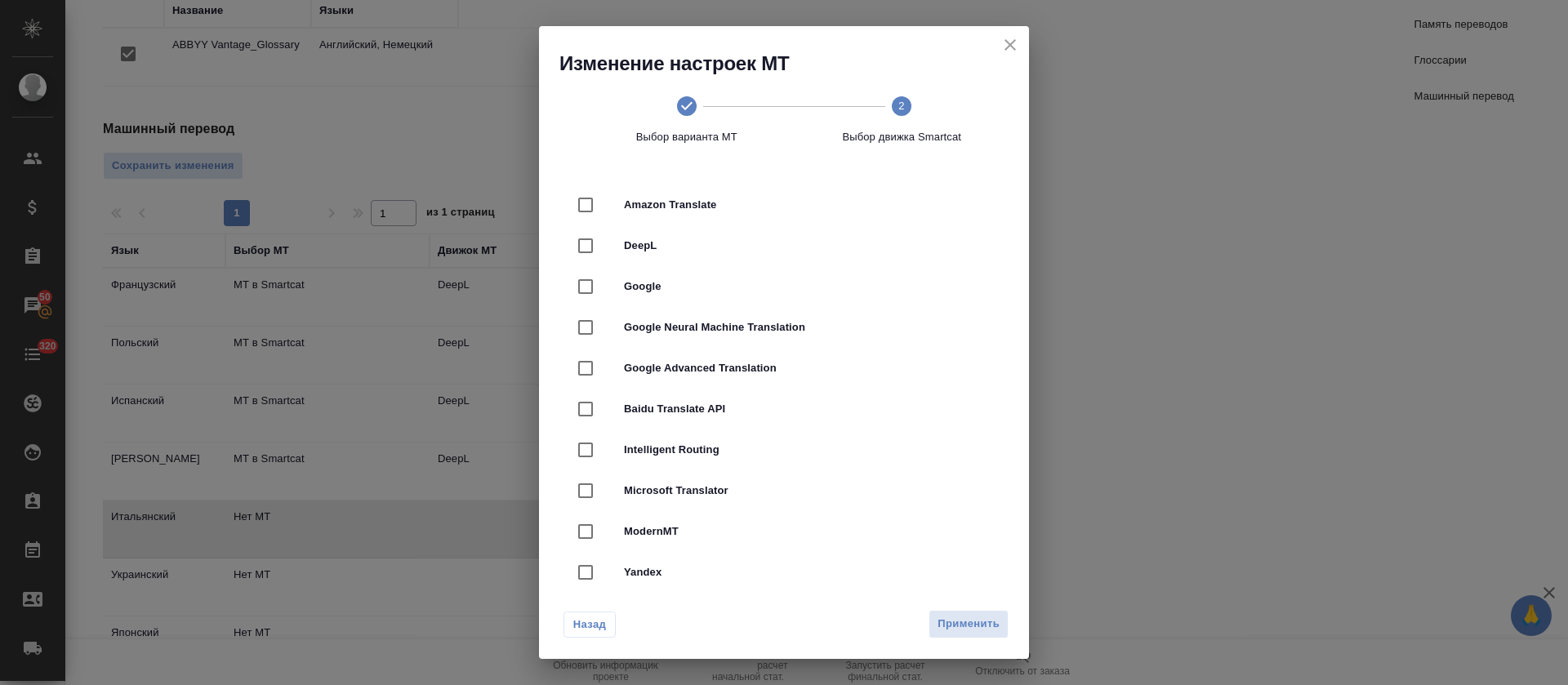
click at [702, 253] on span "DeepL" at bounding box center [807, 246] width 365 height 16
checkbox input "true"
click at [967, 625] on span "Применить" at bounding box center [968, 624] width 62 height 19
radio input "false"
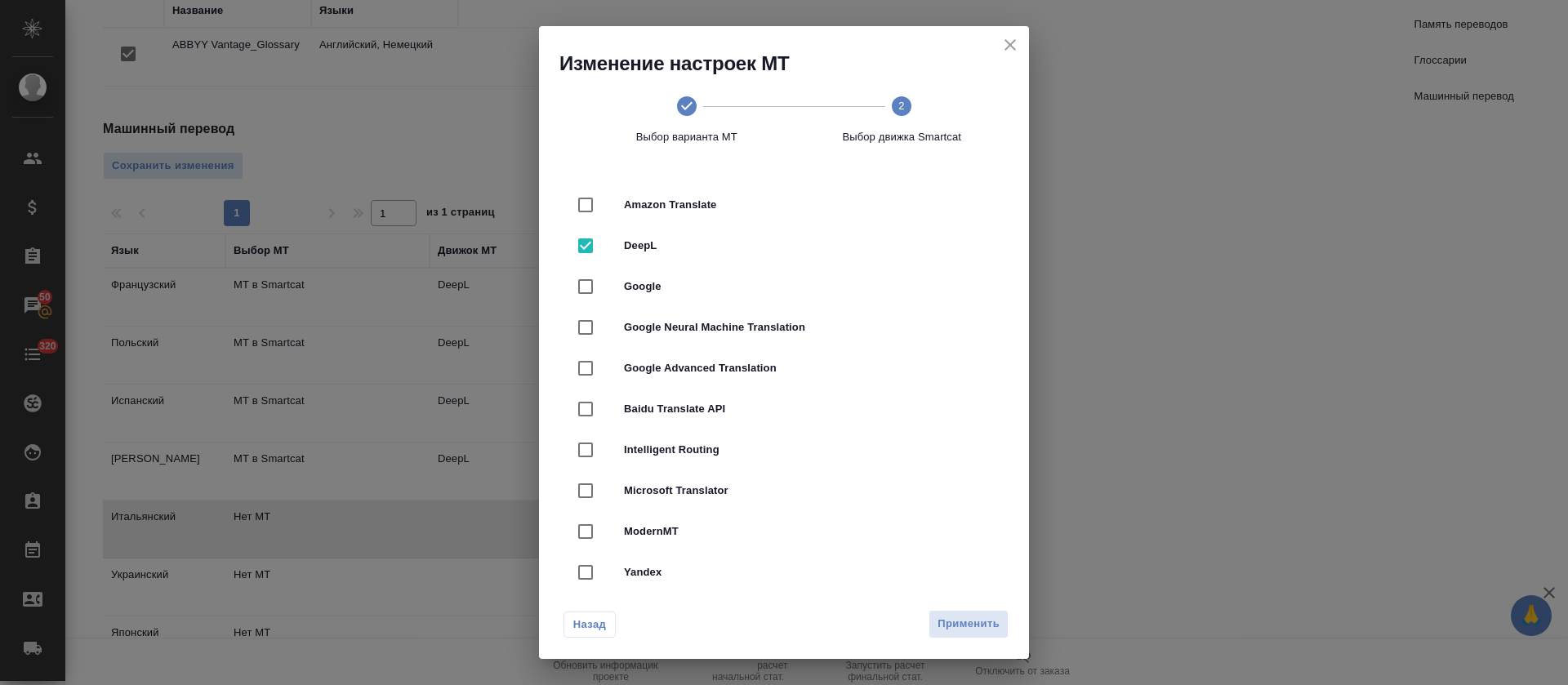
radio input "false"
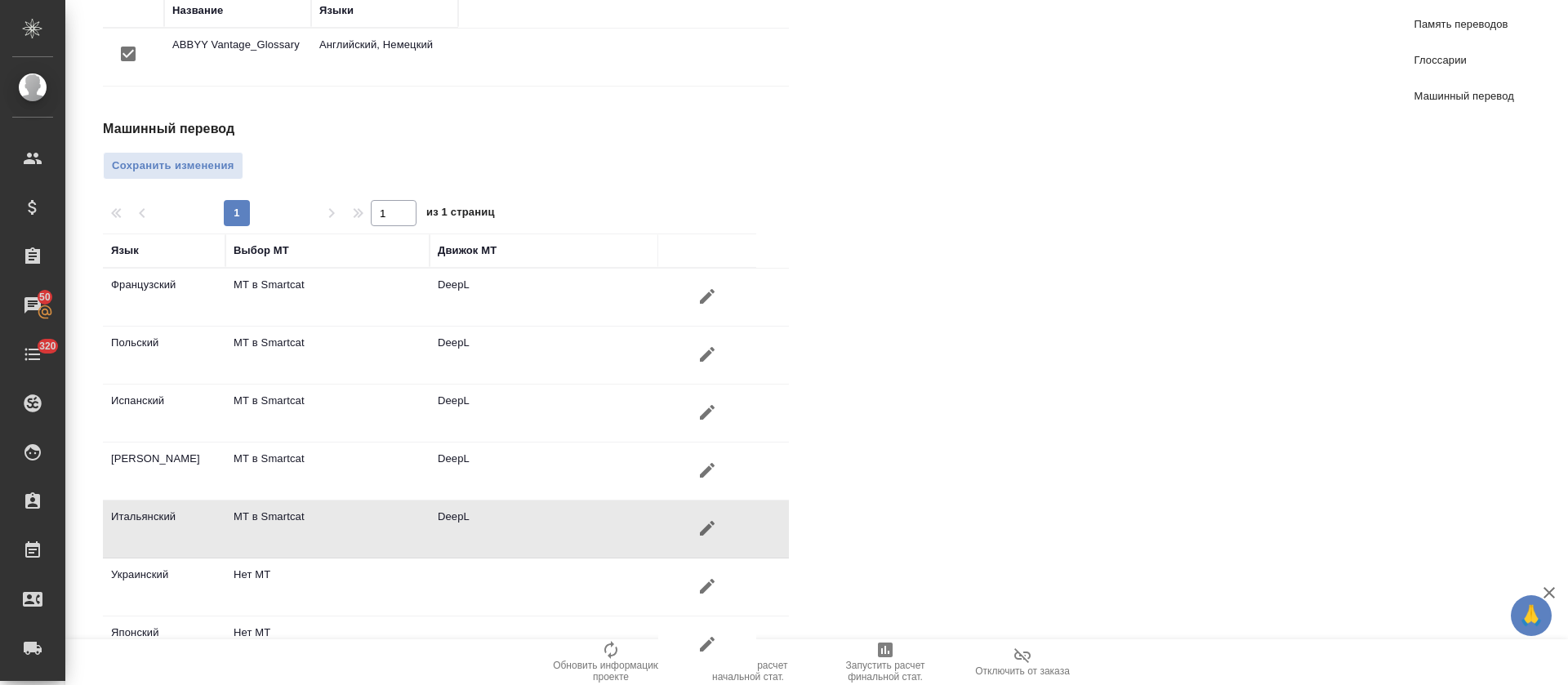
click at [712, 576] on icon "button" at bounding box center [707, 586] width 20 height 20
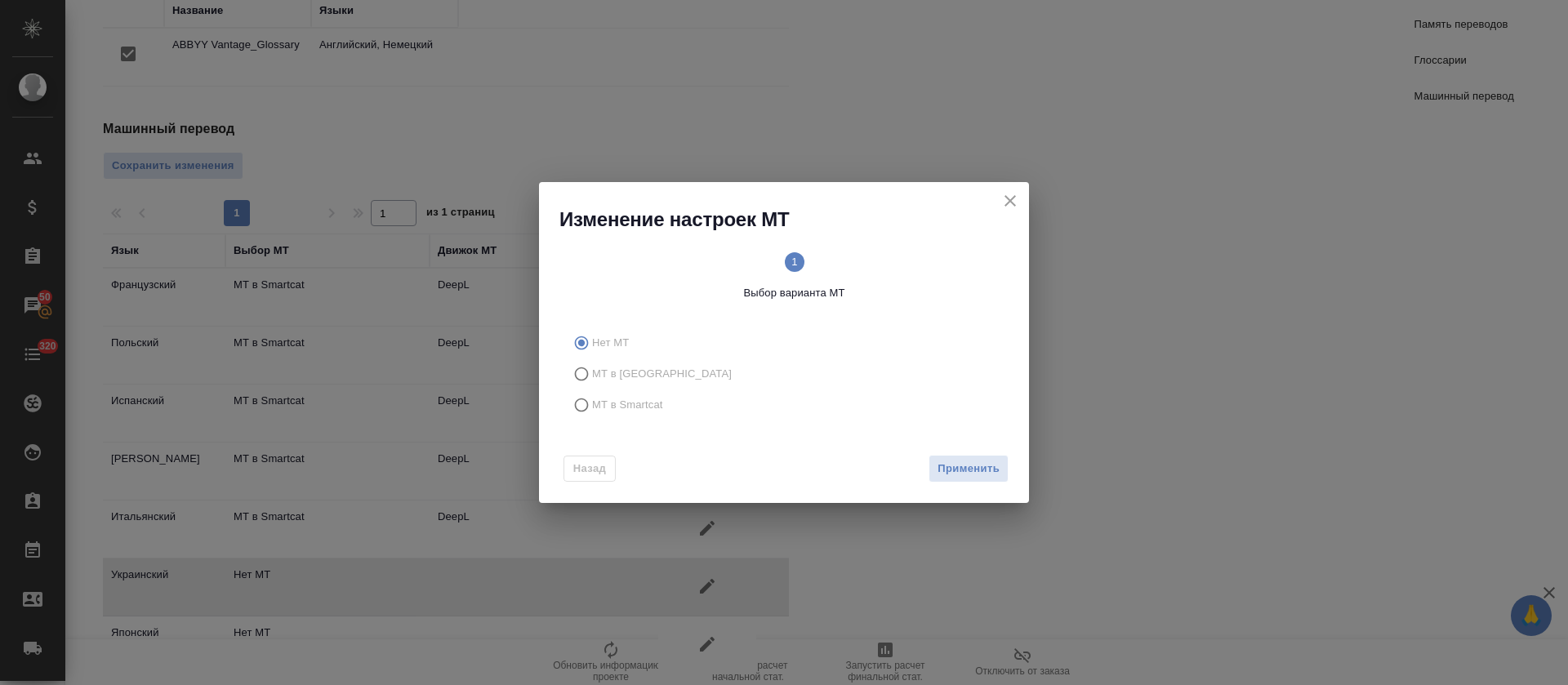
click at [639, 405] on span "МТ в Smartcat" at bounding box center [627, 405] width 71 height 16
click at [592, 405] on input "МТ в Smartcat" at bounding box center [579, 405] width 26 height 31
radio input "true"
click at [959, 476] on span "Вперед" at bounding box center [979, 469] width 41 height 19
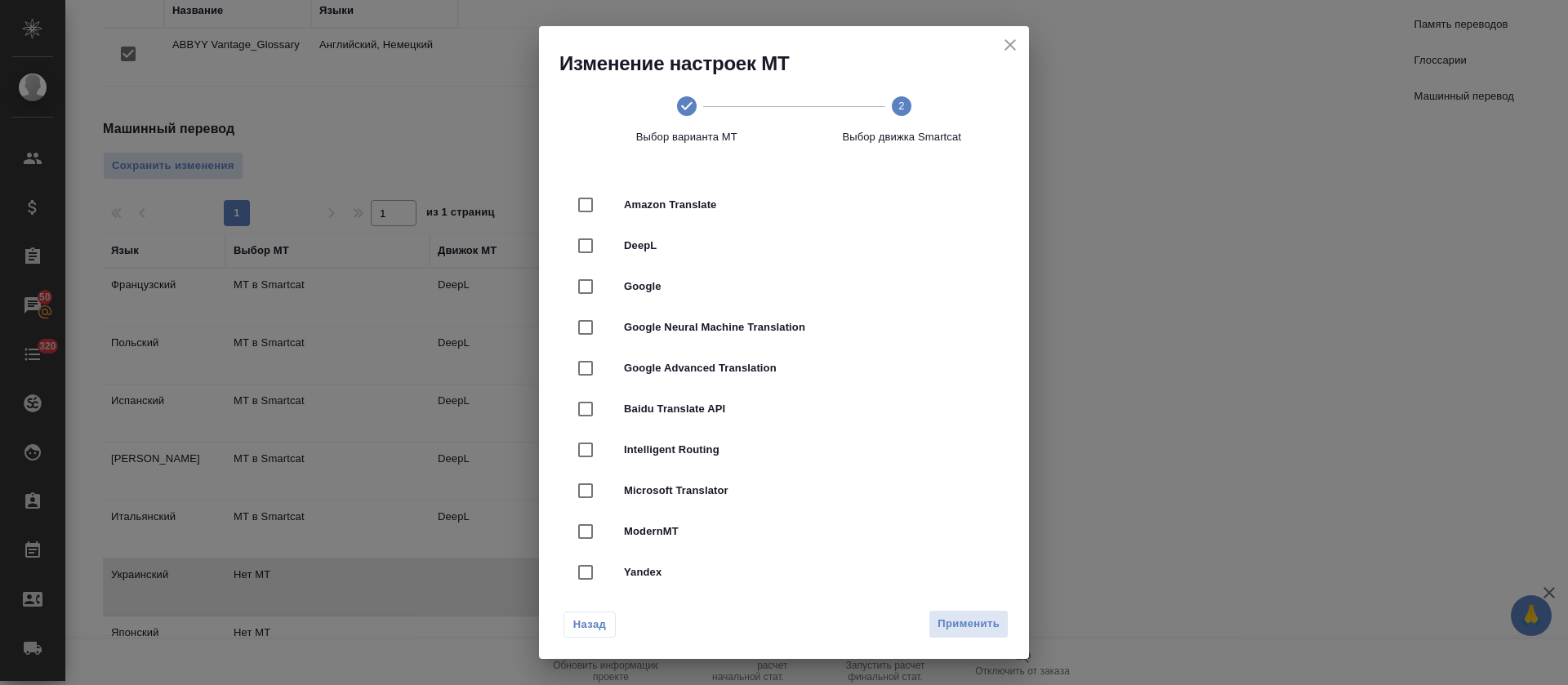
click at [696, 575] on span "Yandex" at bounding box center [807, 573] width 365 height 16
checkbox input "true"
click at [973, 618] on span "Применить" at bounding box center [968, 624] width 62 height 19
radio input "false"
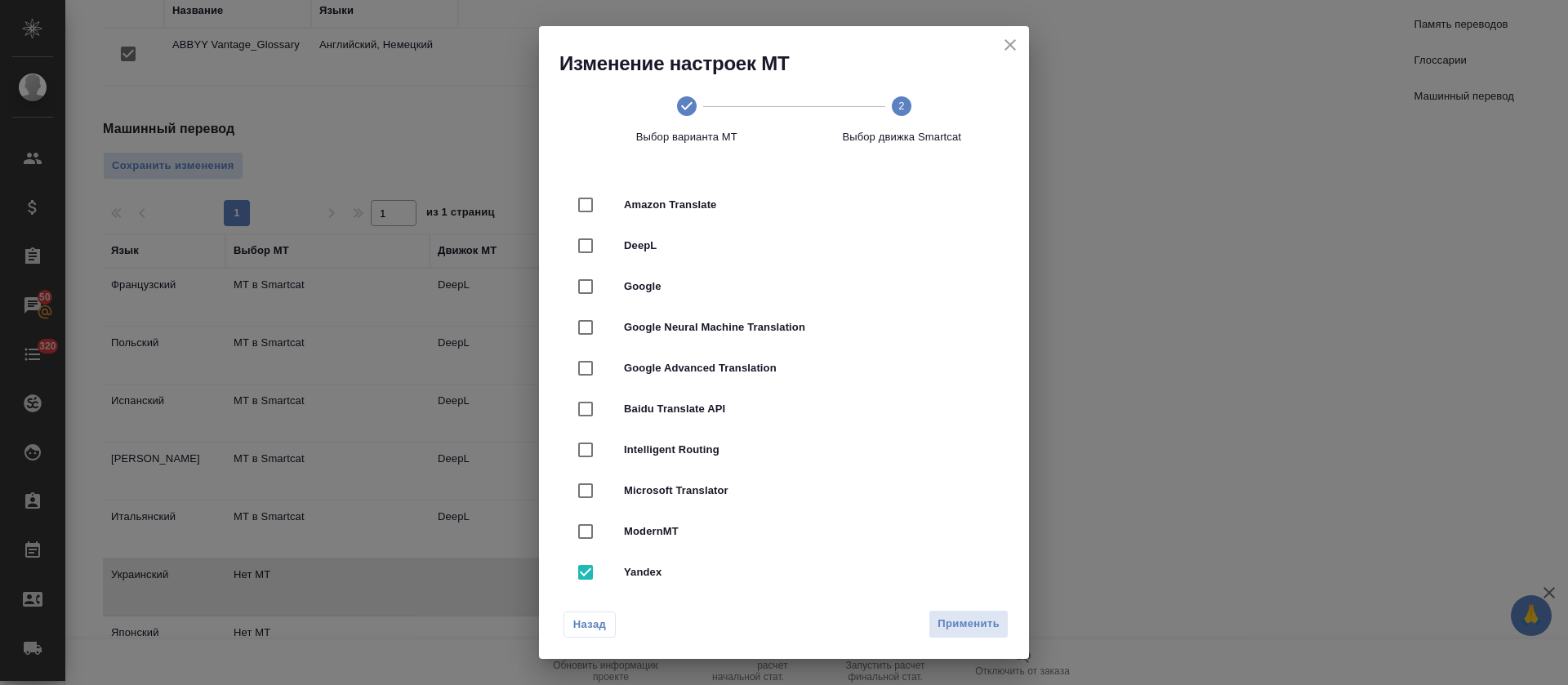
radio input "false"
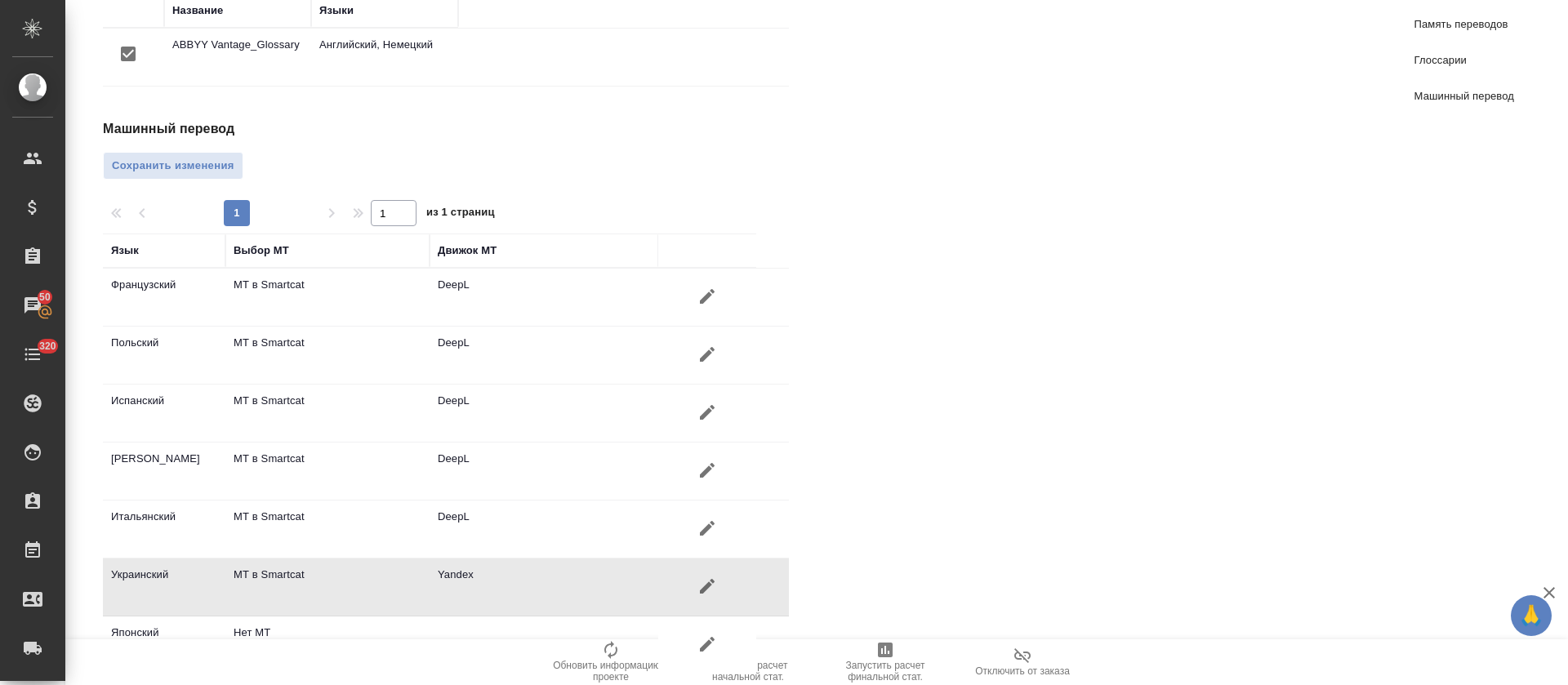
click at [705, 637] on icon "button" at bounding box center [707, 645] width 15 height 15
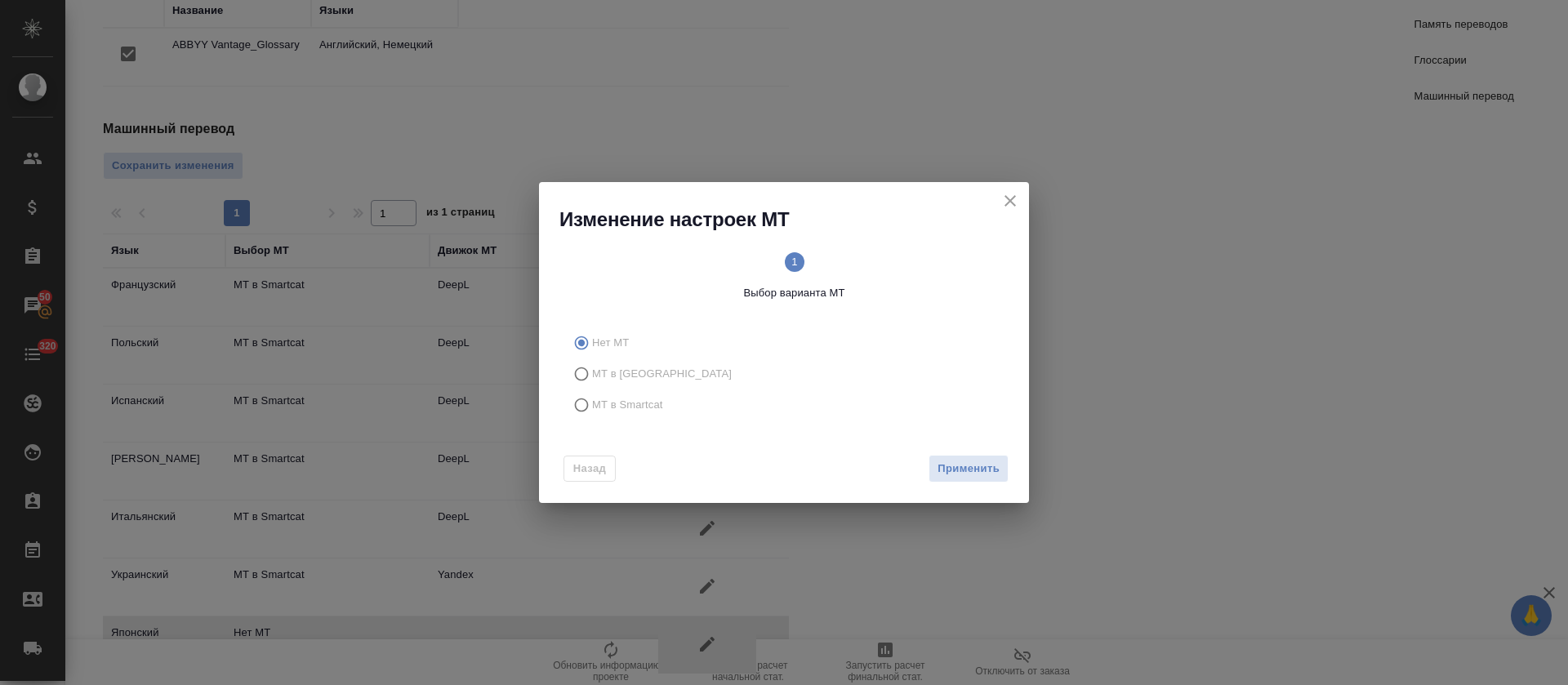
click at [657, 408] on span "МТ в Smartcat" at bounding box center [627, 405] width 71 height 16
click at [592, 408] on input "МТ в Smartcat" at bounding box center [579, 405] width 26 height 31
radio input "true"
click at [956, 454] on div "Назад Вперед" at bounding box center [784, 465] width 490 height 77
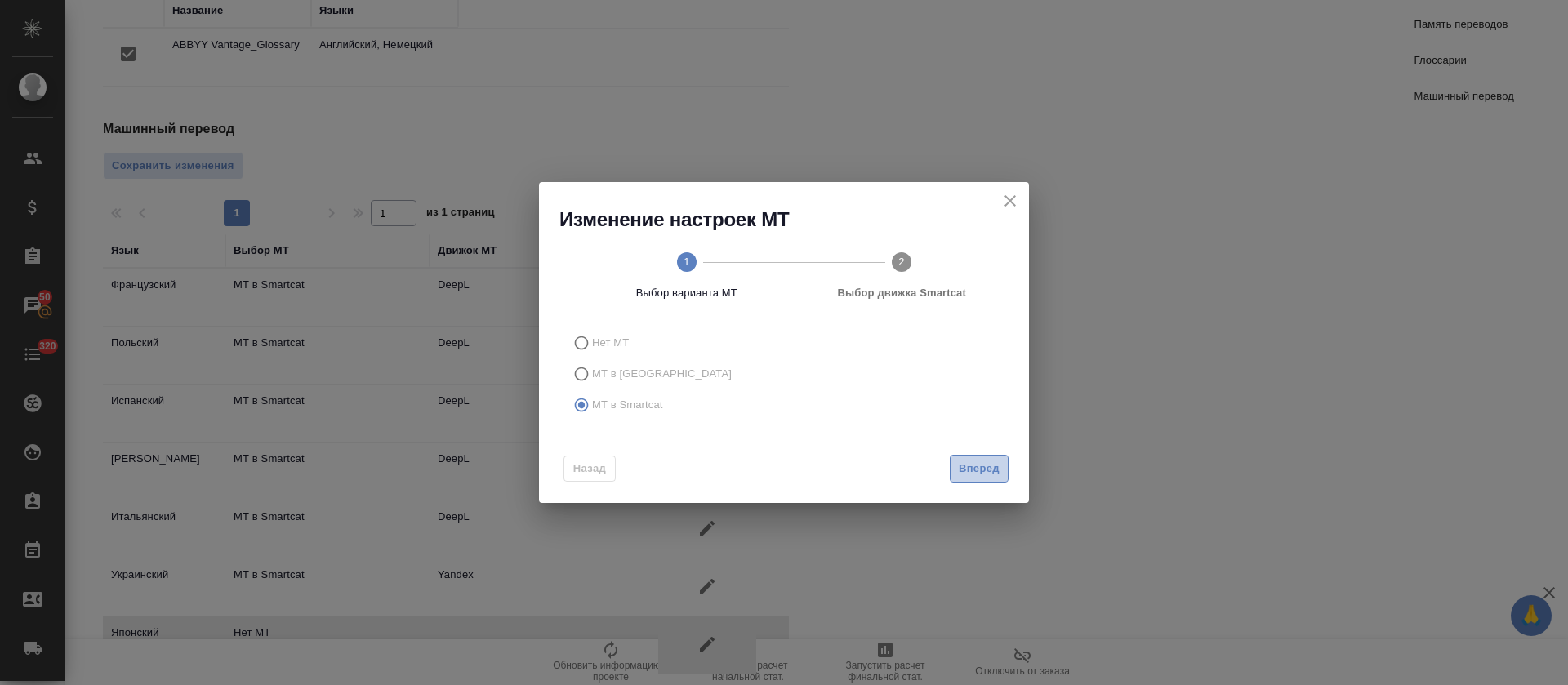
click at [961, 471] on span "Вперед" at bounding box center [979, 469] width 41 height 19
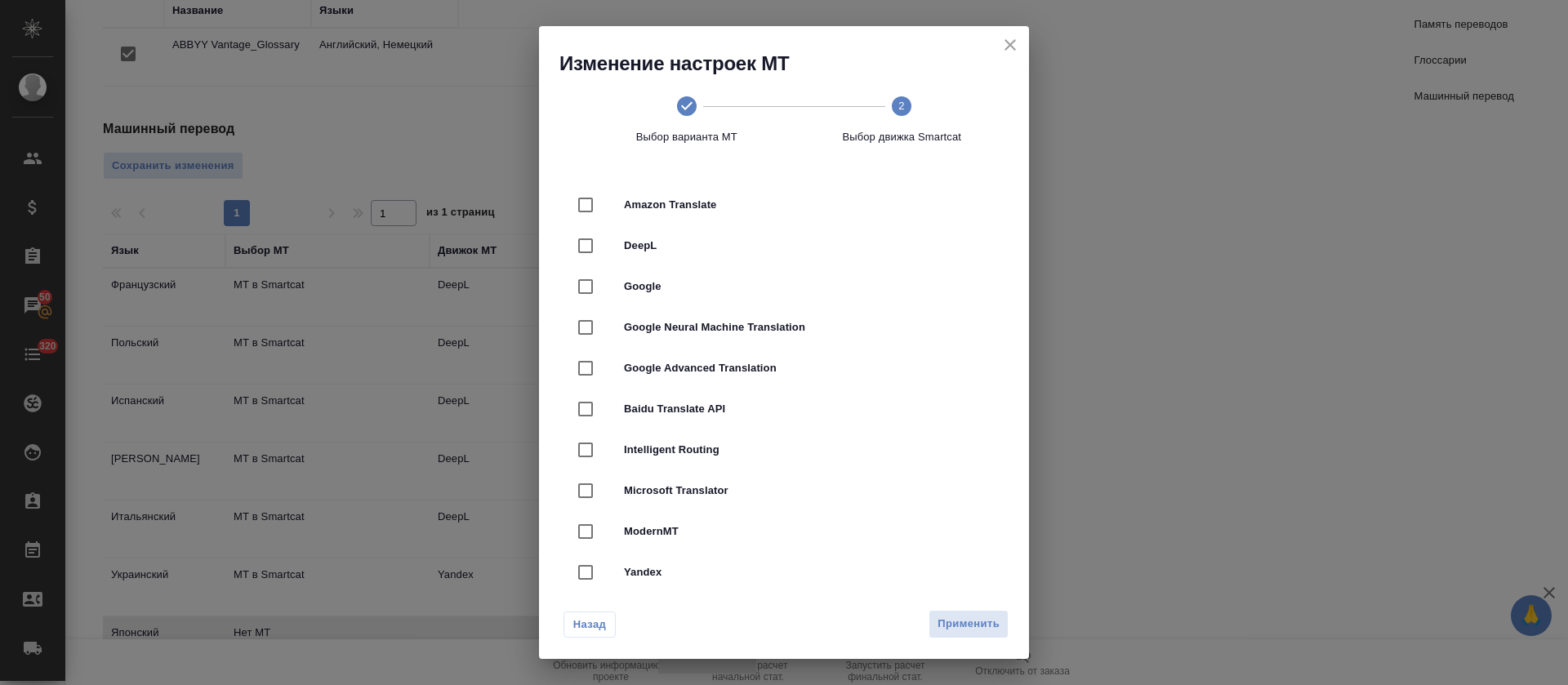
click at [706, 240] on span "DeepL" at bounding box center [807, 246] width 365 height 16
checkbox input "true"
click at [963, 623] on span "Применить" at bounding box center [968, 624] width 62 height 19
radio input "false"
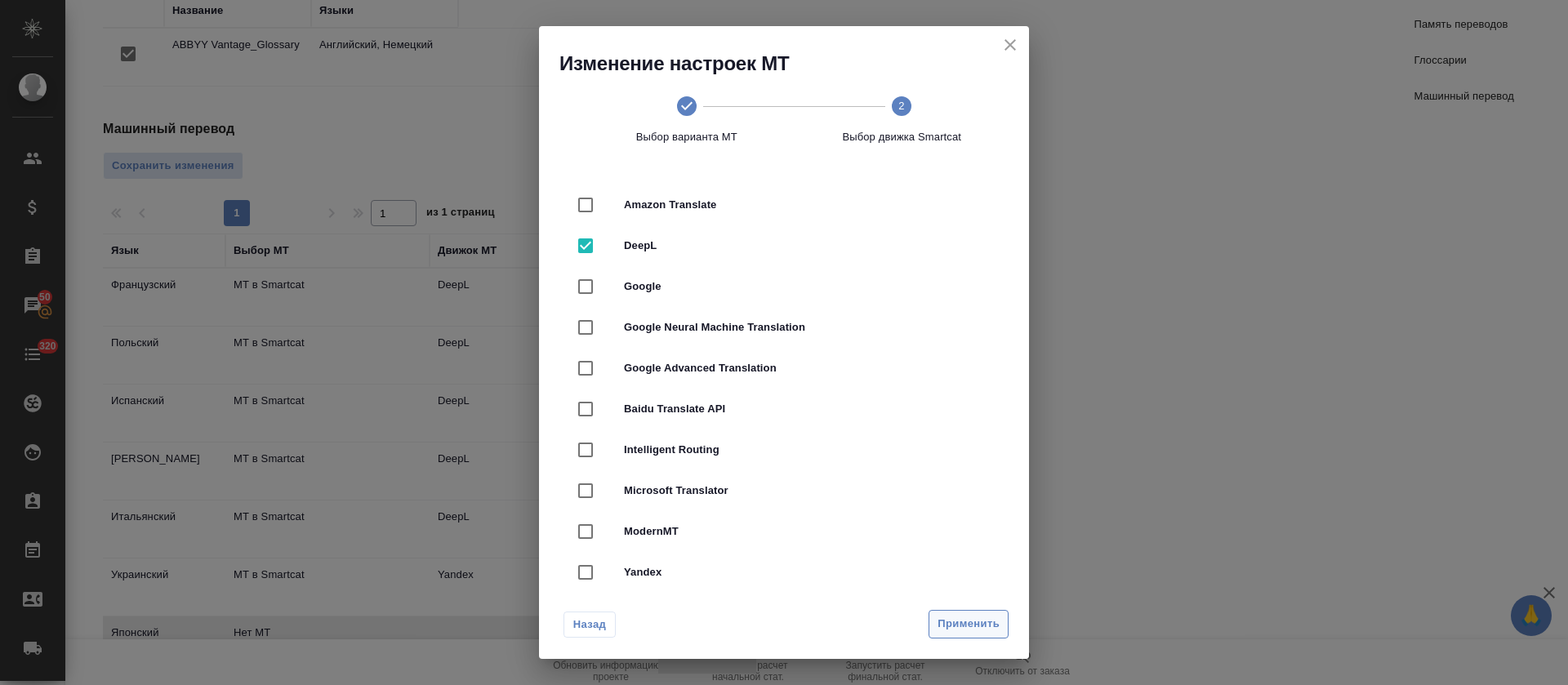
radio input "false"
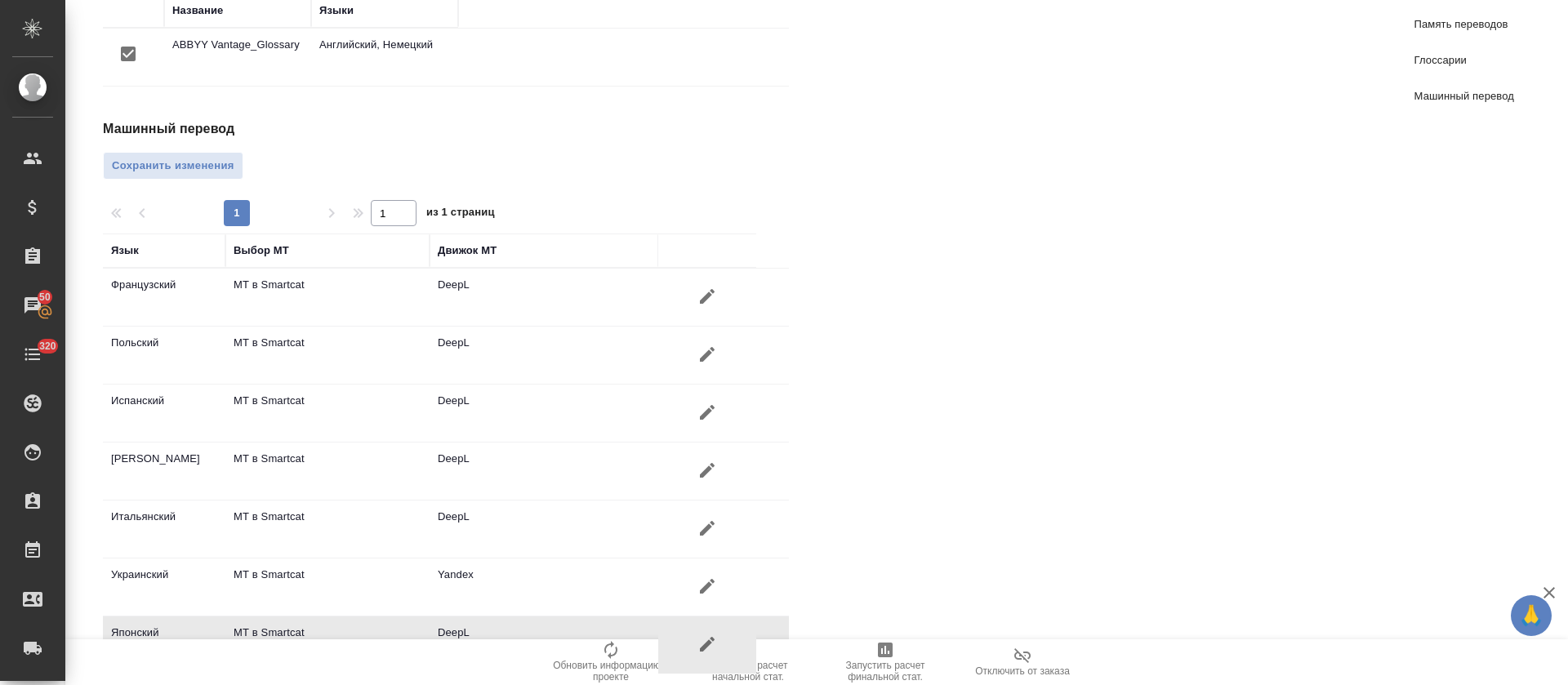
click at [232, 126] on div "Машинный перевод Сохранить изменения 1 1 из 1 страниц Язык Выбор МТ Движок МТ Ф…" at bounding box center [452, 398] width 699 height 557
click at [232, 156] on span "Сохранить изменения" at bounding box center [173, 165] width 123 height 19
radio input "false"
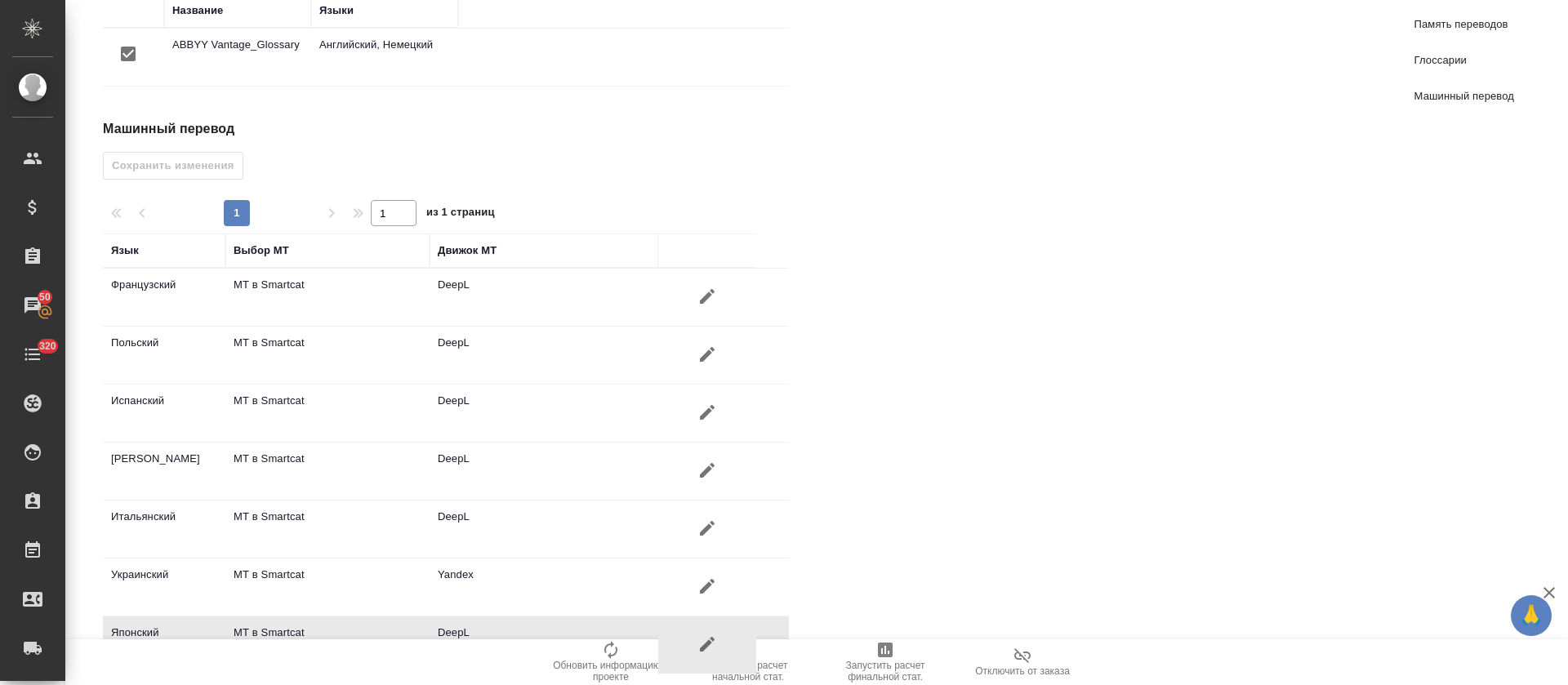
radio input "false"
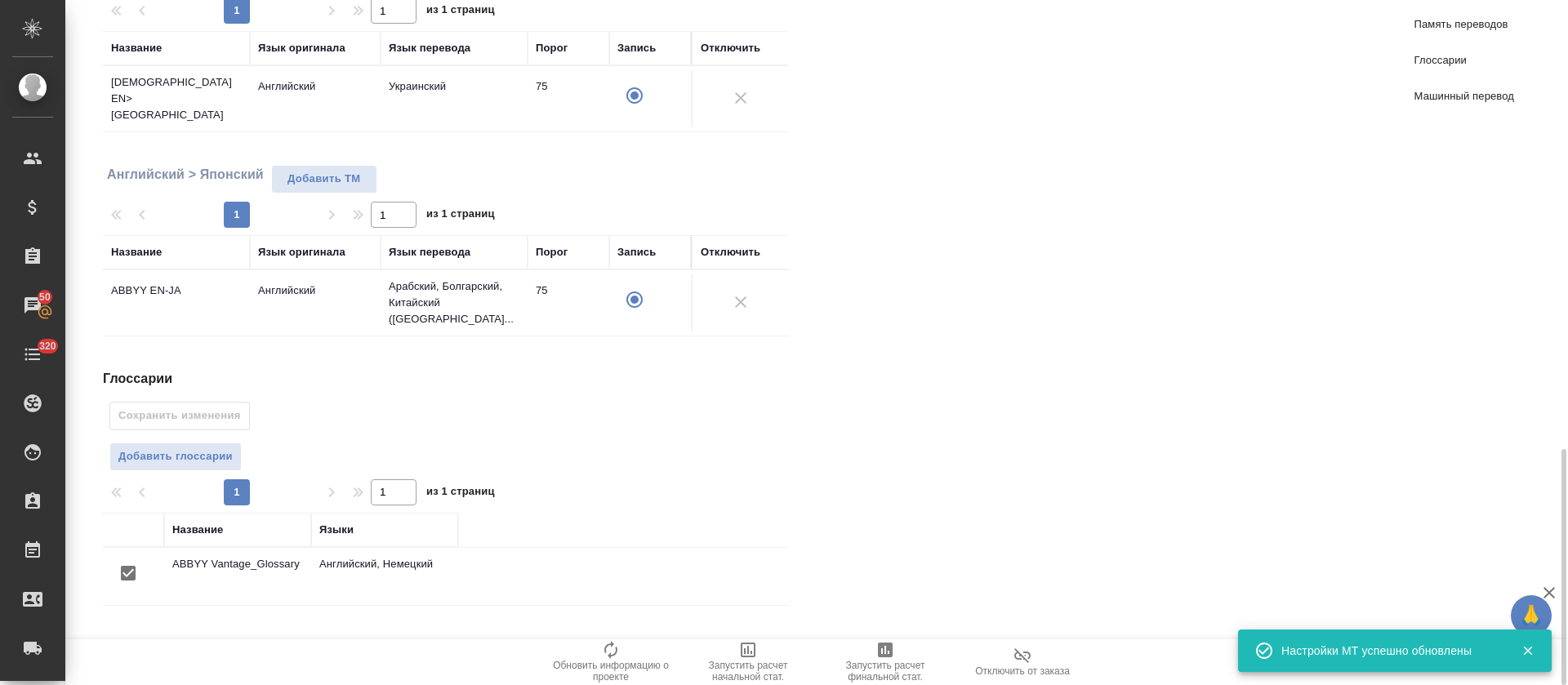
radio input "false"
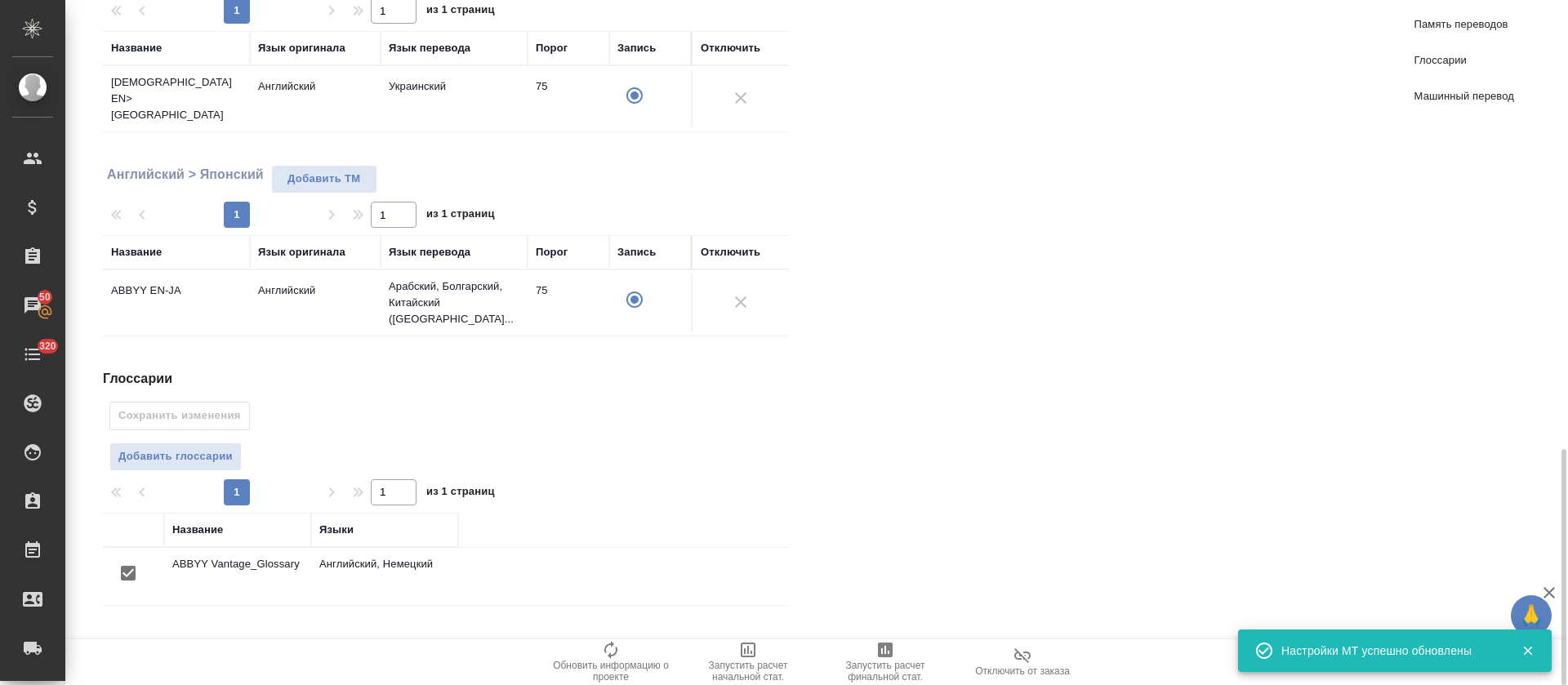
radio input "false"
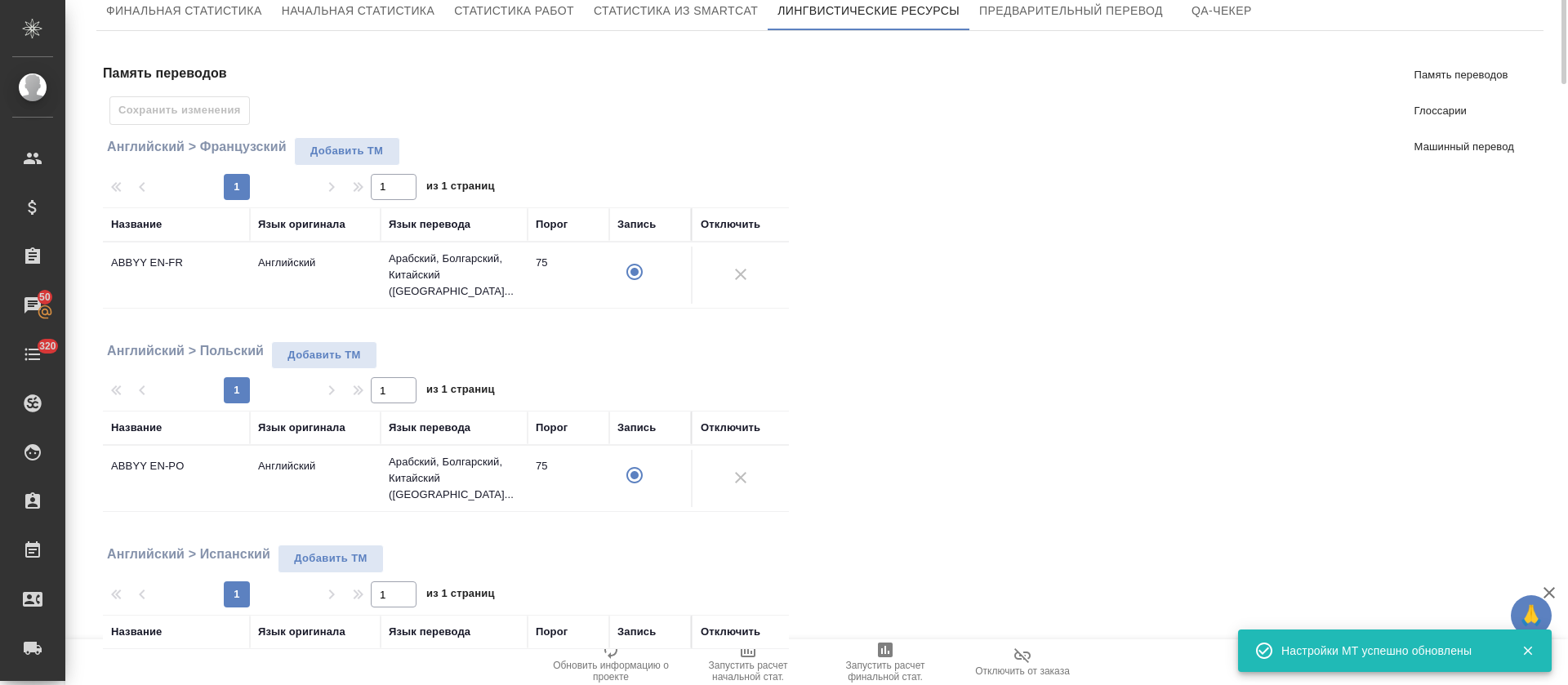
scroll to position [0, 0]
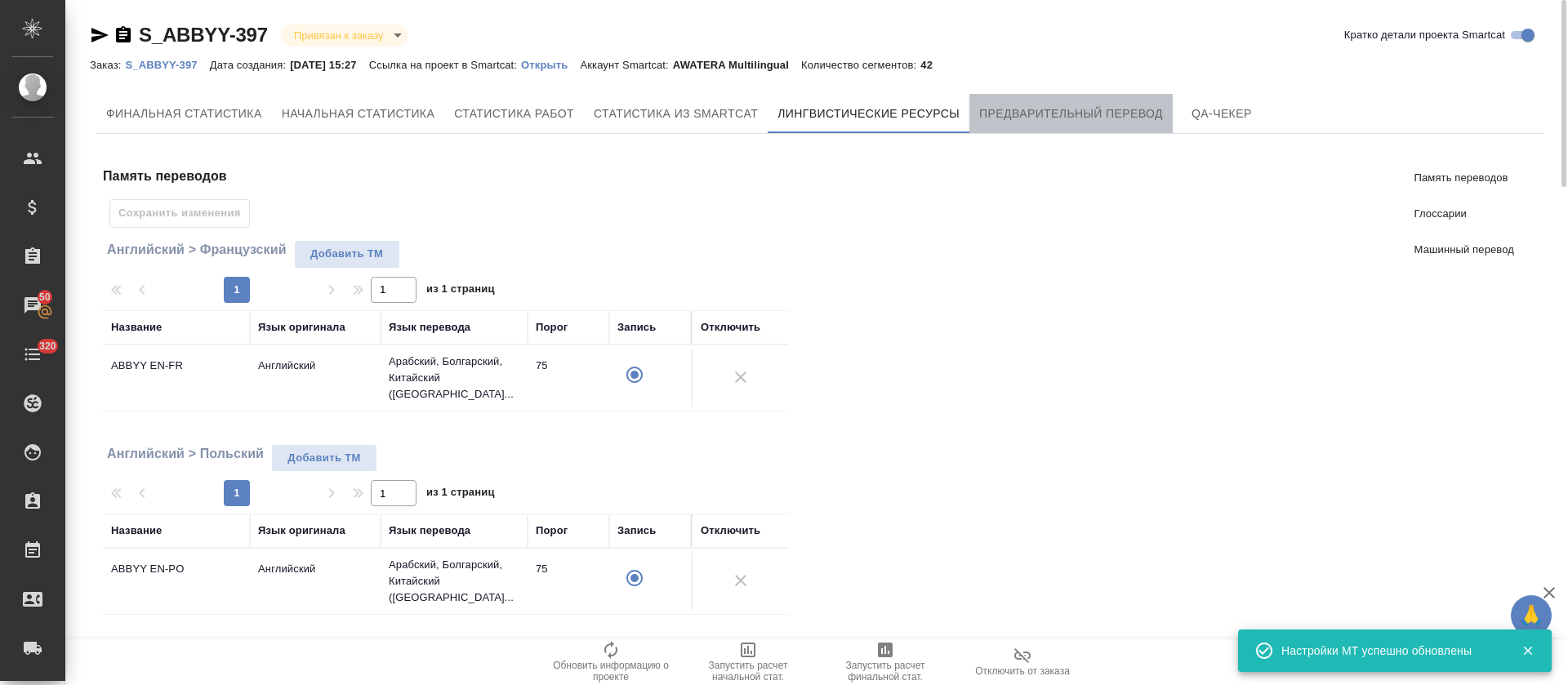
click at [1001, 118] on span "Предварительный перевод" at bounding box center [1071, 114] width 184 height 21
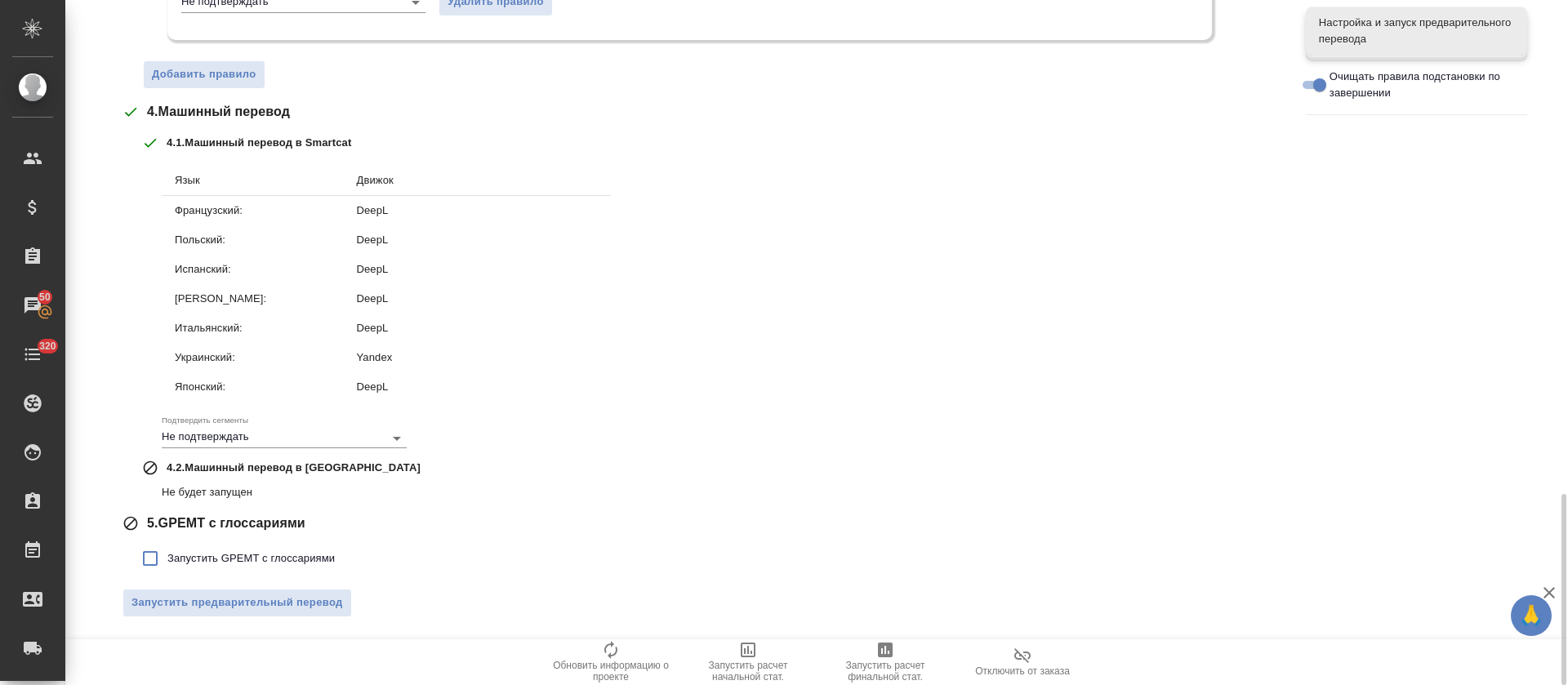
click at [254, 555] on span "Запустить GPEMT с глоссариями" at bounding box center [250, 559] width 167 height 16
click at [167, 555] on input "Запустить GPEMT с глоссариями" at bounding box center [151, 559] width 35 height 35
checkbox input "true"
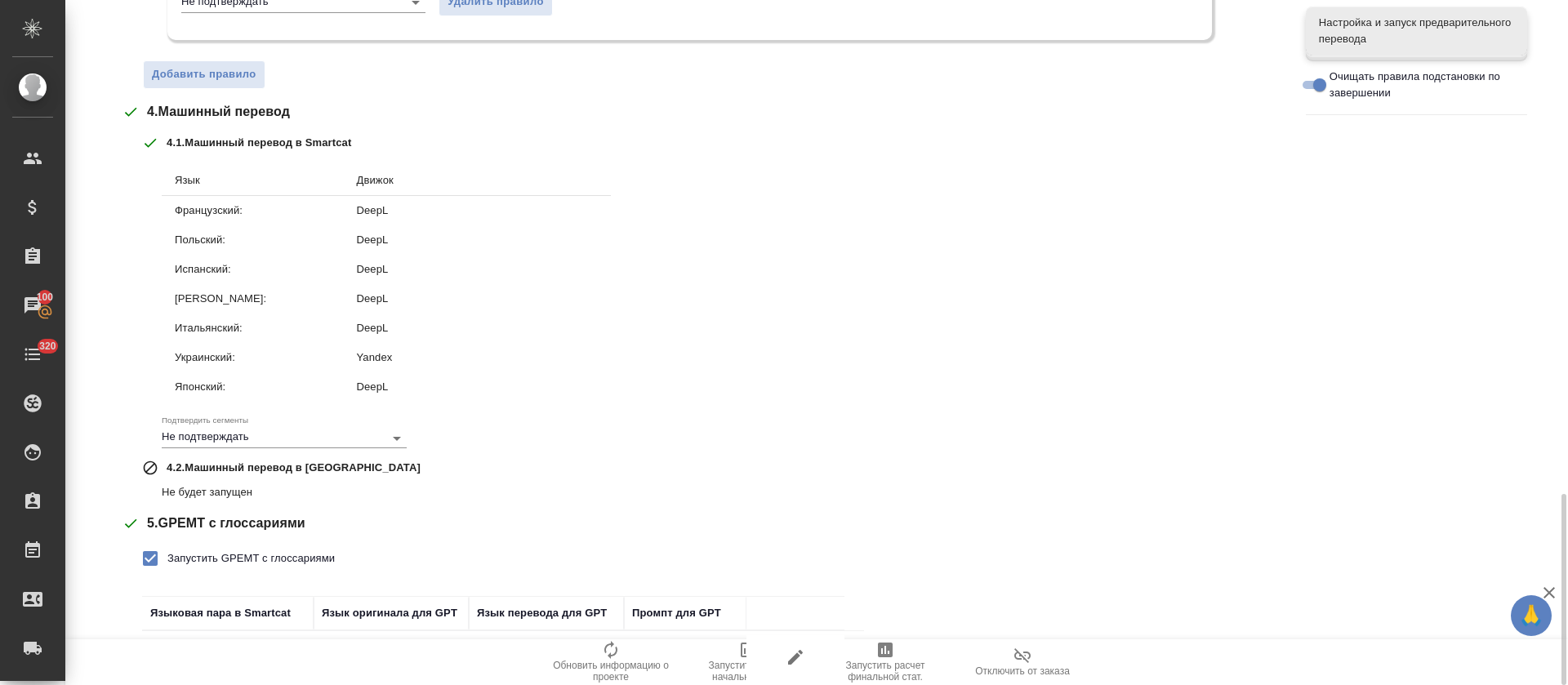
scroll to position [2278, 0]
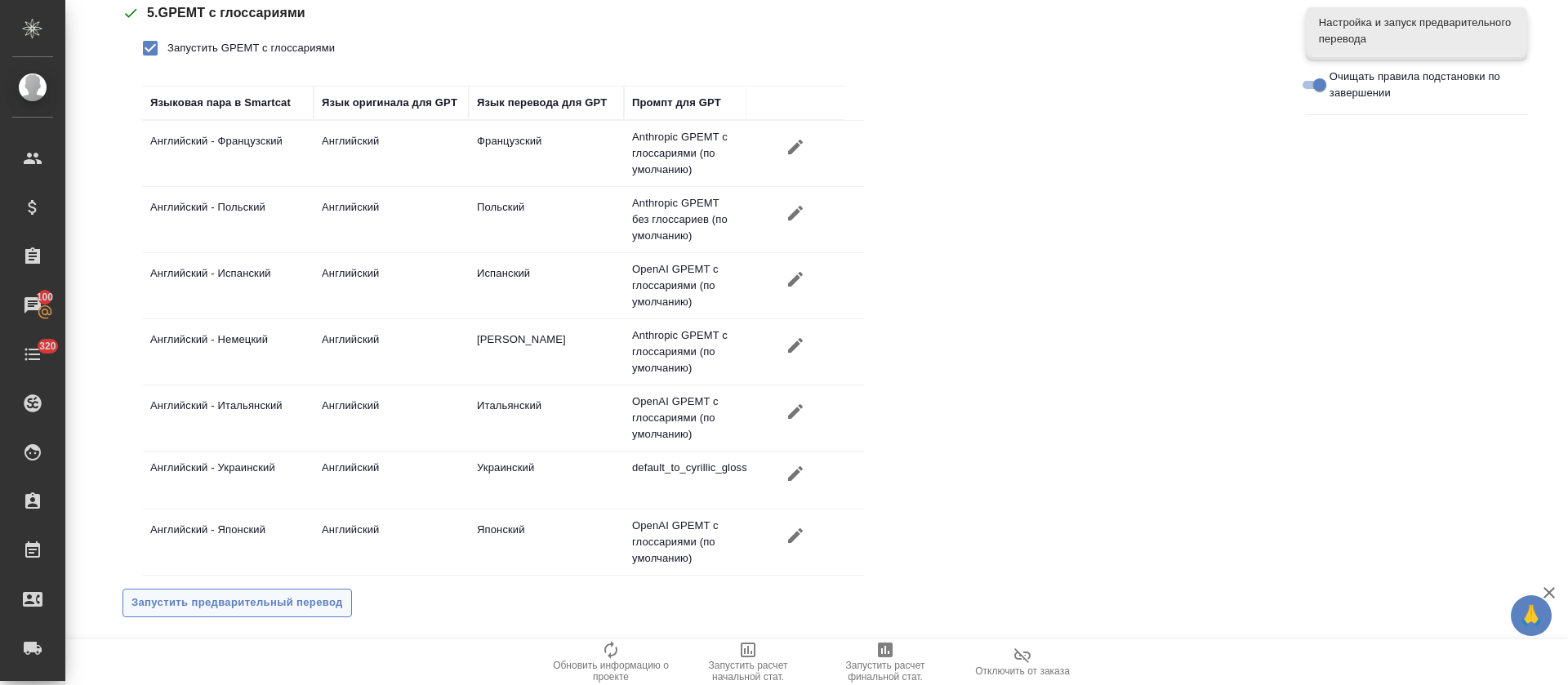
click at [258, 599] on span "Запустить предварительный перевод" at bounding box center [237, 603] width 212 height 19
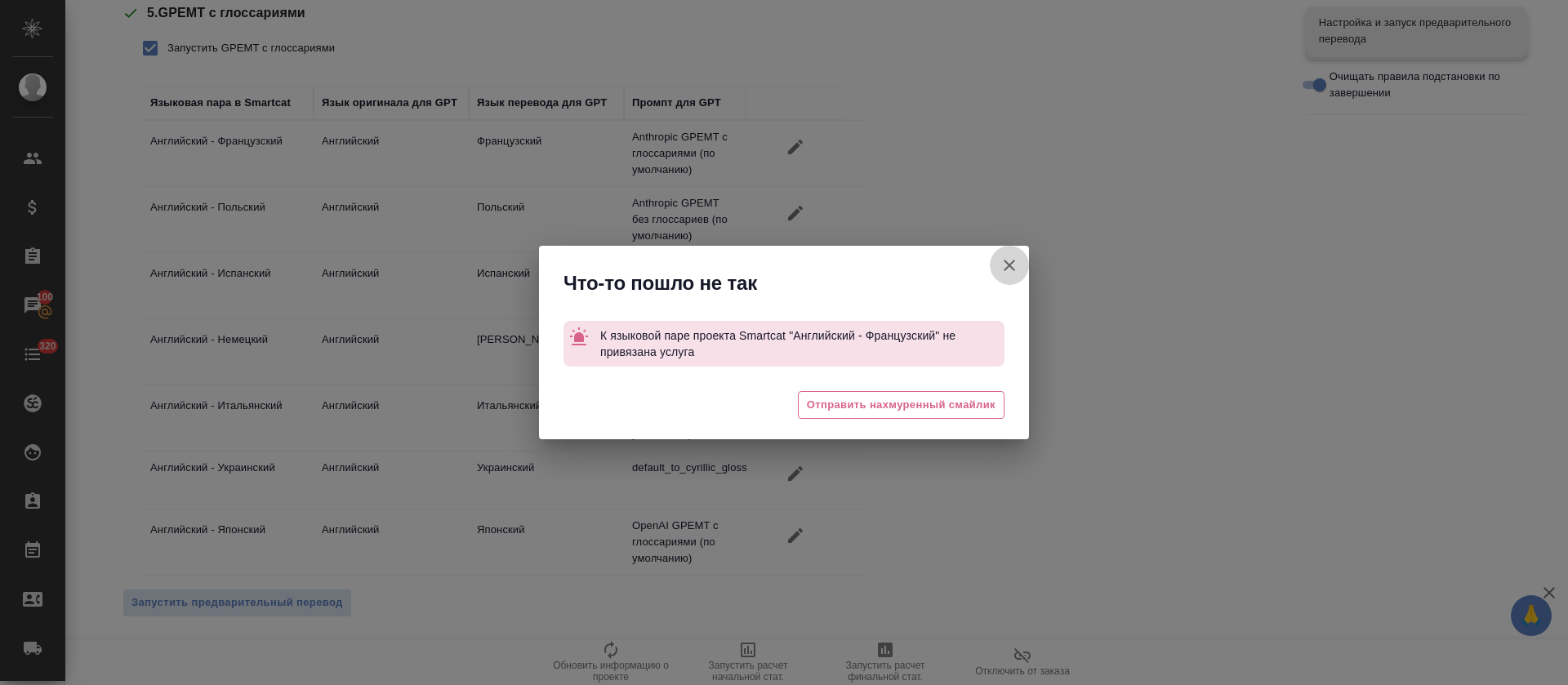
click at [1020, 252] on button "Кратко детали проекта Smartcat" at bounding box center [1010, 266] width 40 height 40
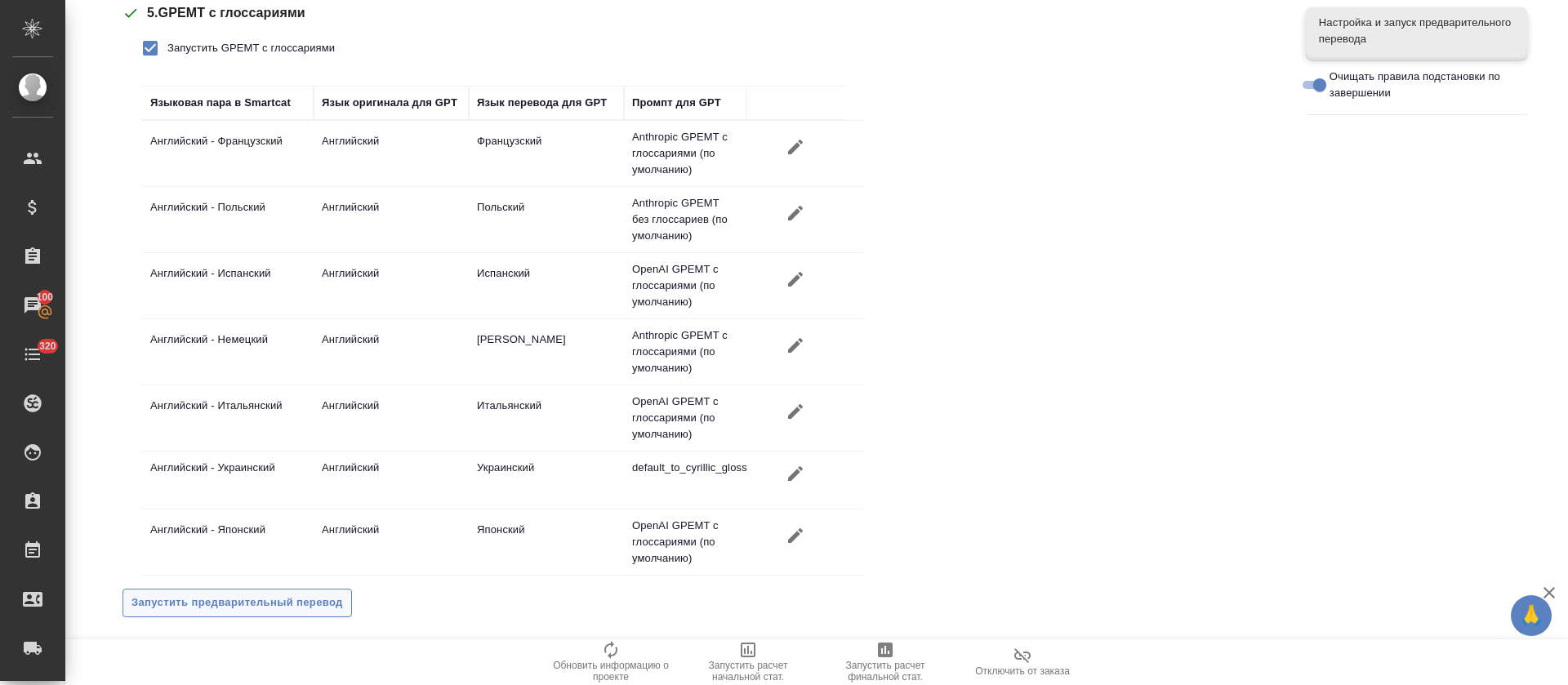
click at [288, 607] on span "Запустить предварительный перевод" at bounding box center [237, 603] width 212 height 19
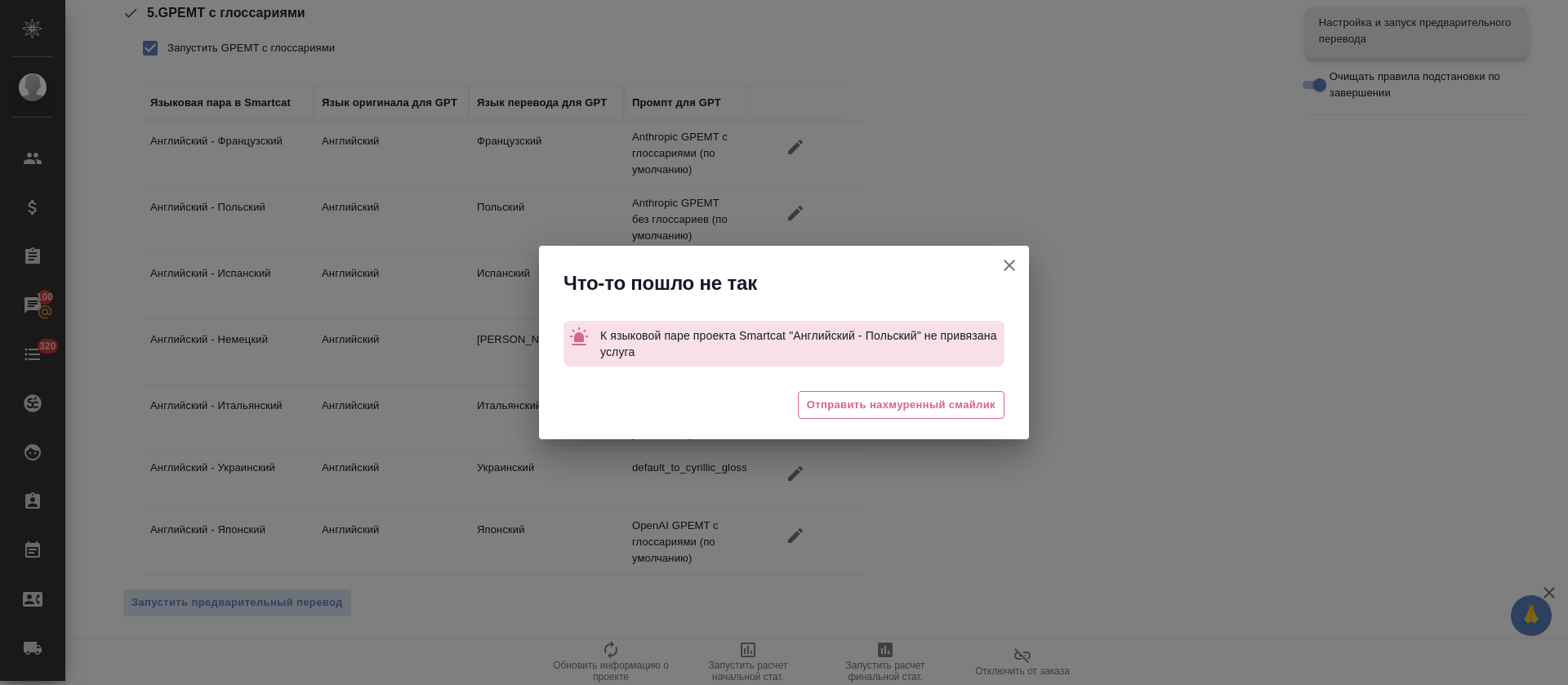
click at [1015, 261] on icon "button" at bounding box center [1009, 266] width 20 height 20
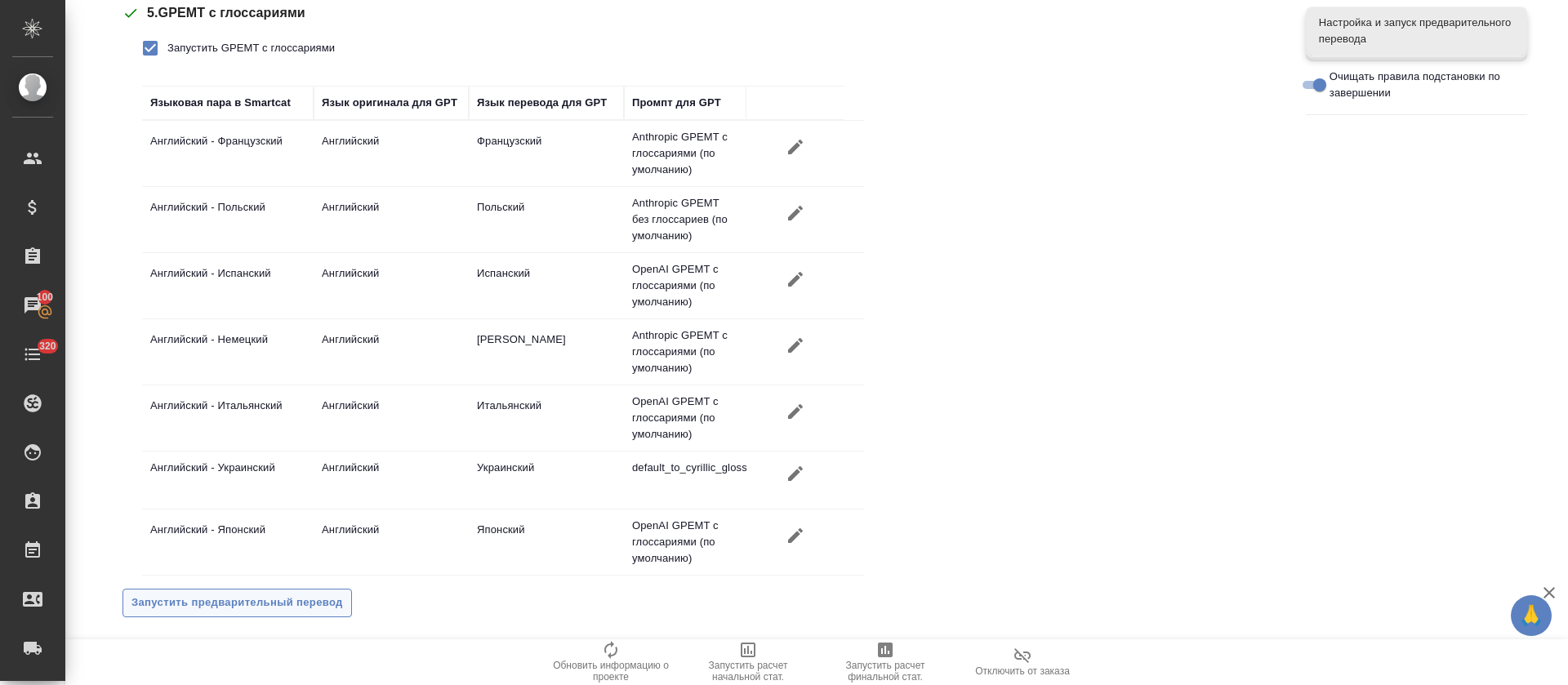
click at [298, 613] on button "Запустить предварительный перевод" at bounding box center [237, 603] width 230 height 29
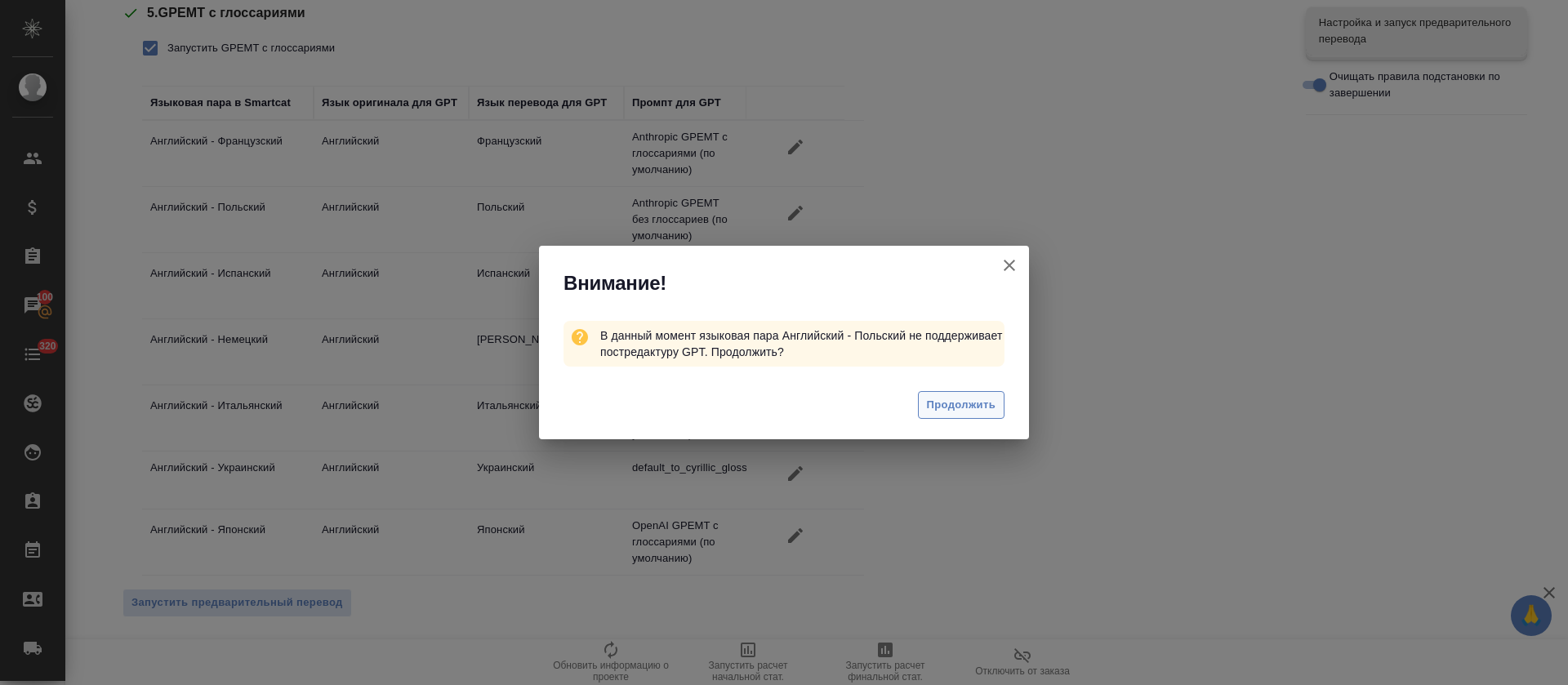
click at [938, 413] on span "Продолжить" at bounding box center [961, 405] width 68 height 19
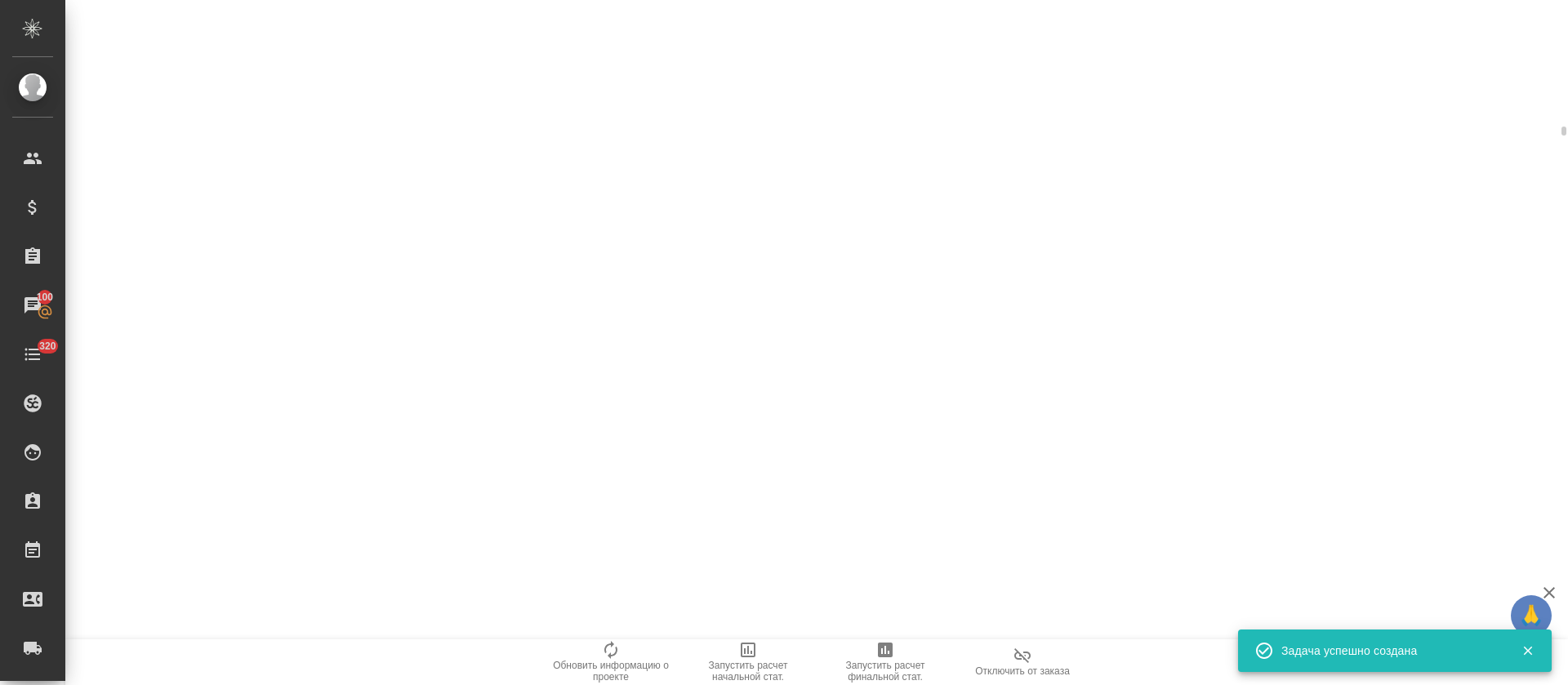
scroll to position [2078, 0]
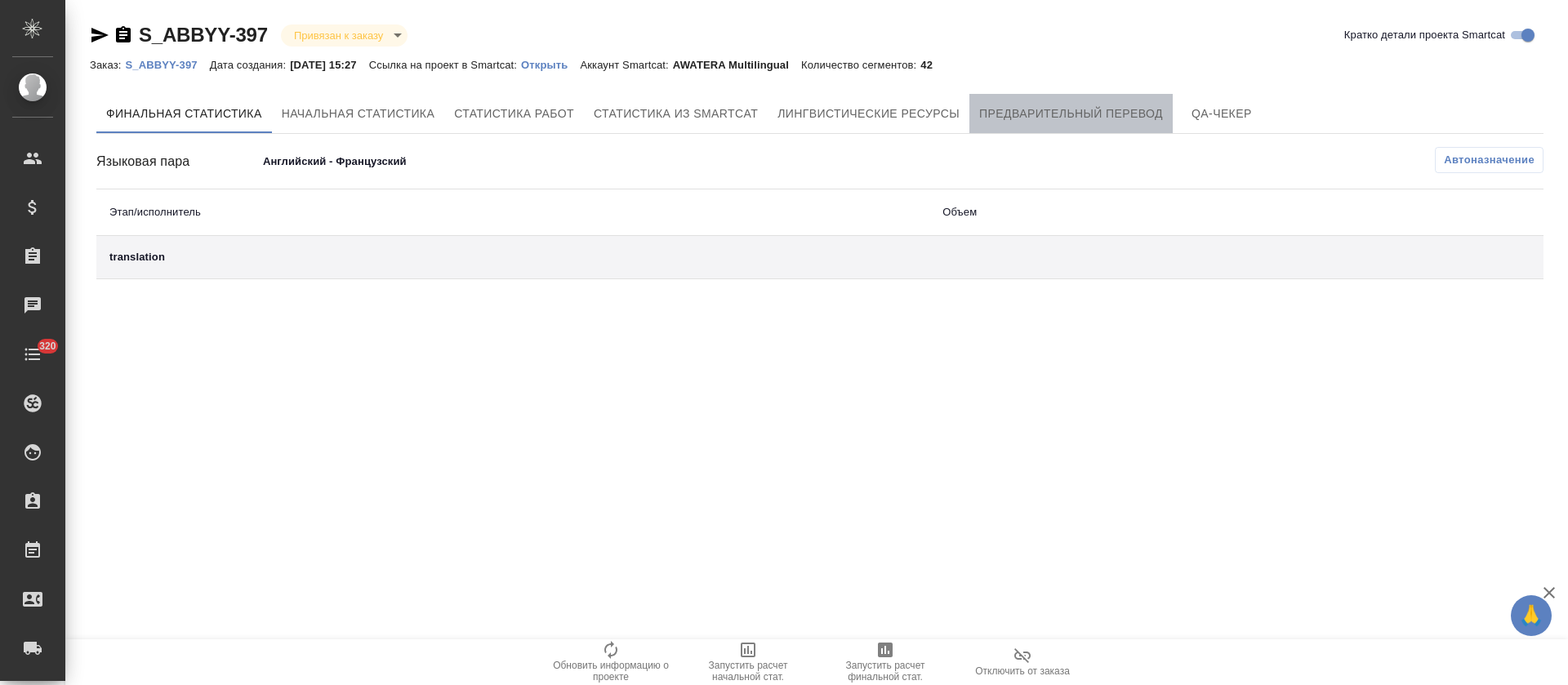
click at [1035, 105] on span "Предварительный перевод" at bounding box center [1071, 114] width 184 height 21
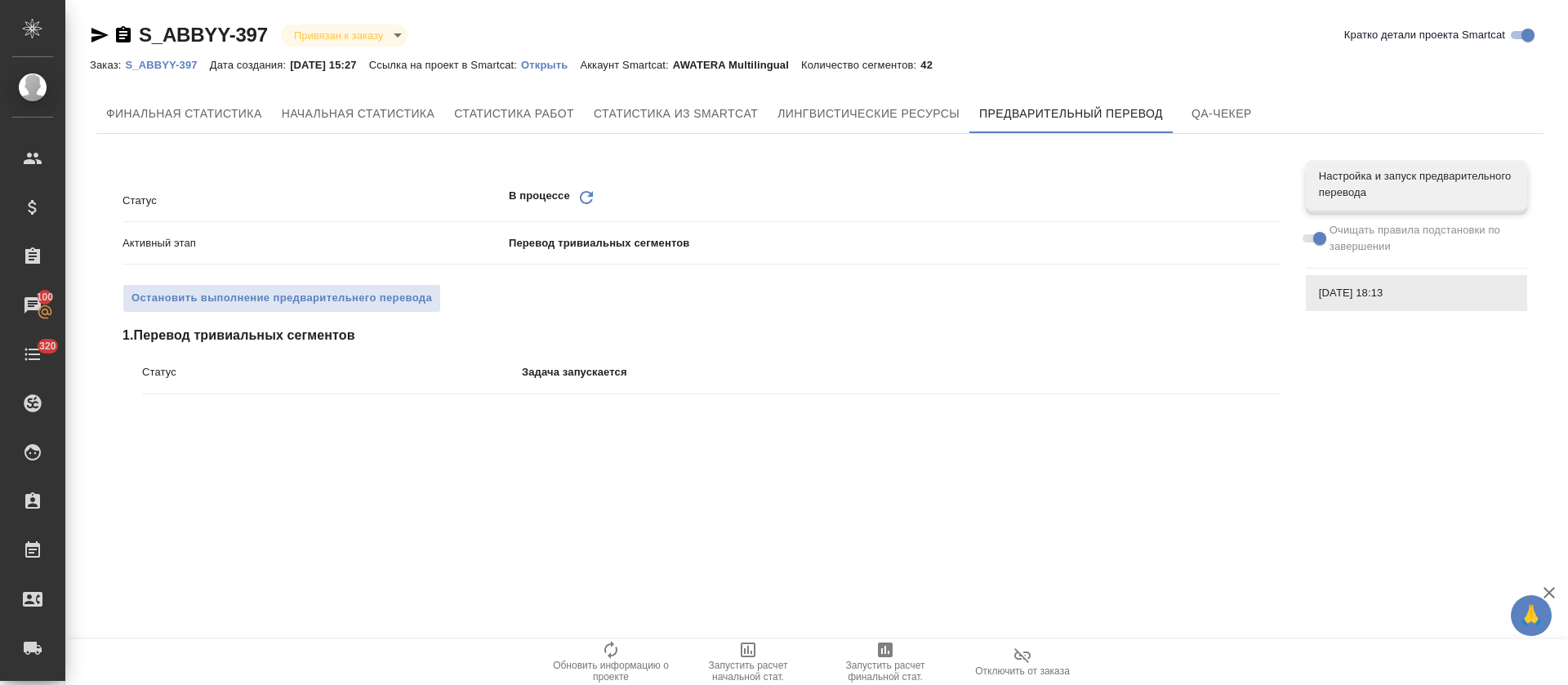
click at [598, 193] on div "В процессе Обновить" at bounding box center [895, 200] width 773 height 26
click at [587, 208] on div "Обновить" at bounding box center [586, 200] width 20 height 26
click at [588, 198] on icon "Обновить" at bounding box center [586, 198] width 20 height 20
drag, startPoint x: 580, startPoint y: 191, endPoint x: 591, endPoint y: 197, distance: 12.5
click at [582, 193] on icon "Обновить" at bounding box center [586, 198] width 20 height 20
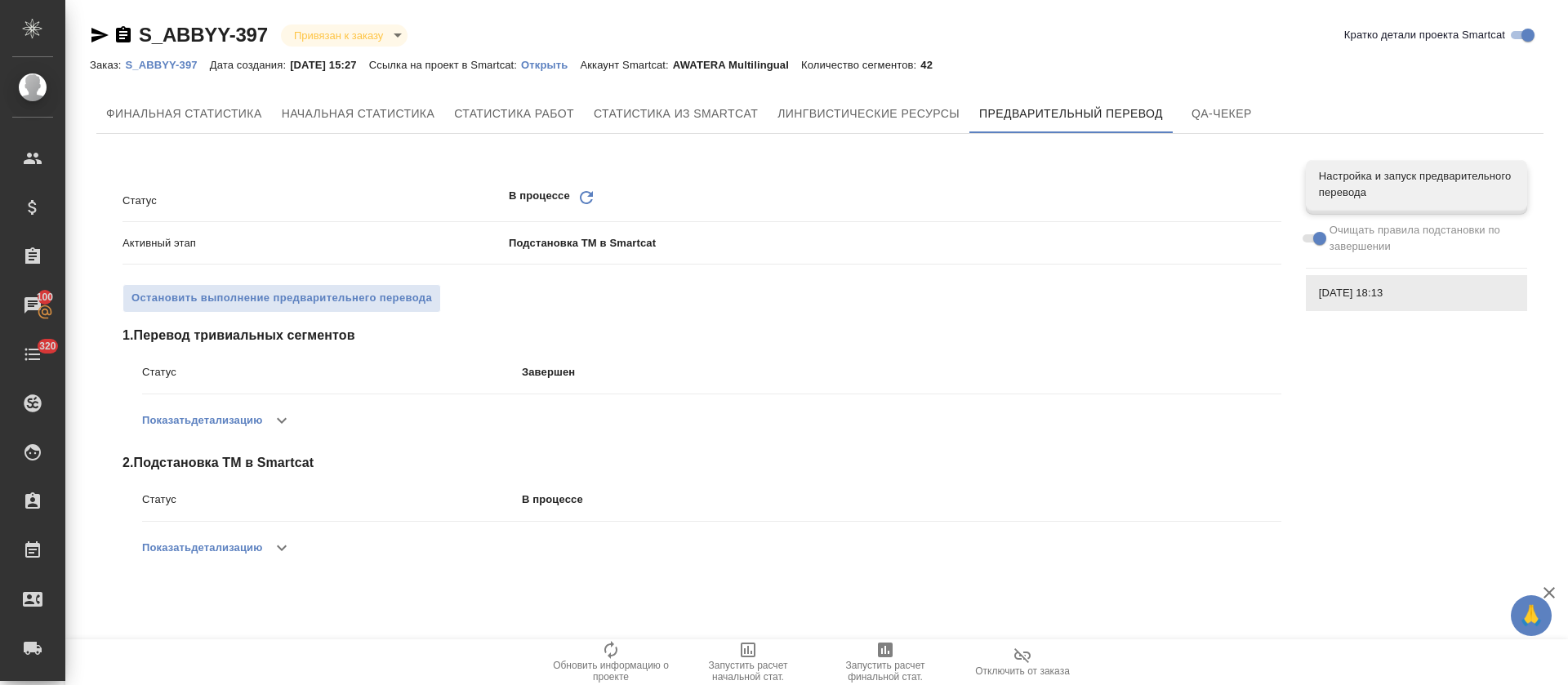
click at [584, 197] on icon "Обновить" at bounding box center [586, 198] width 20 height 20
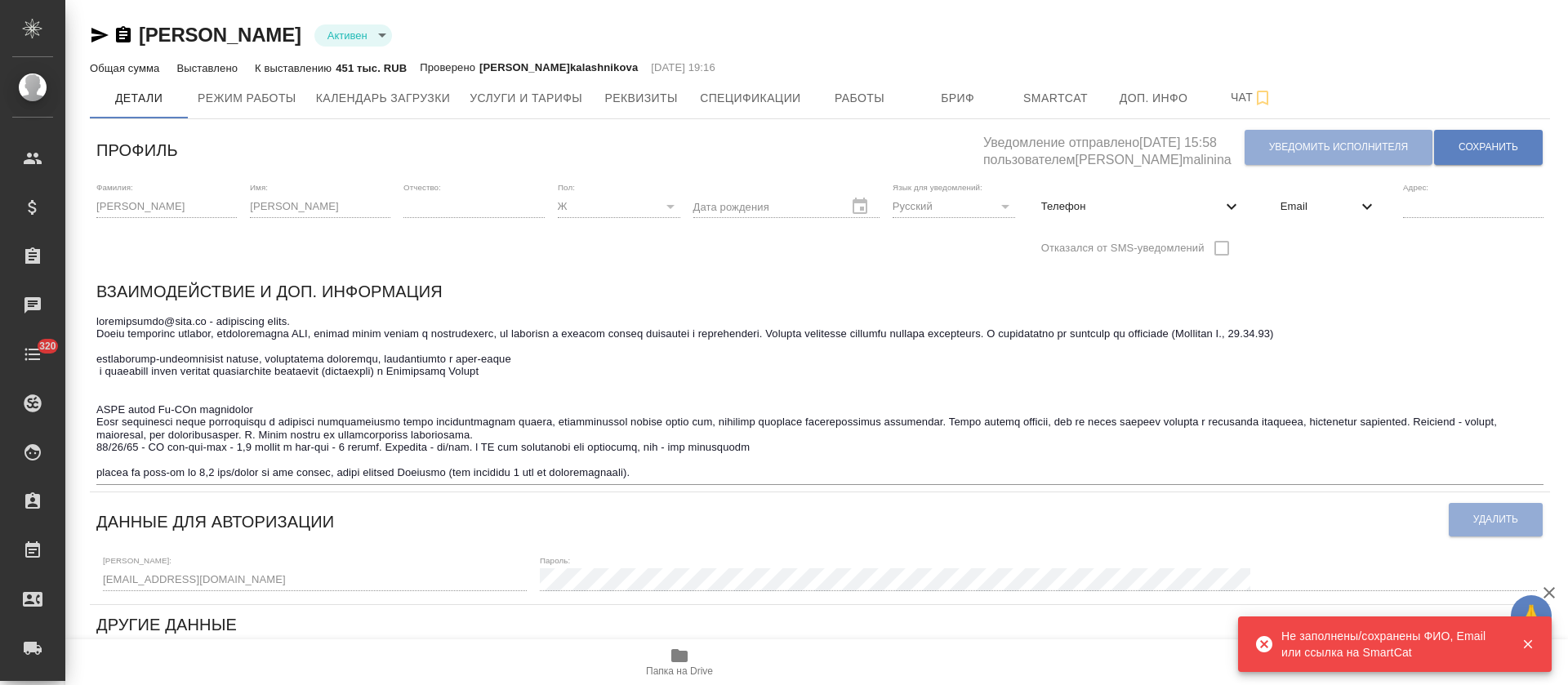
click at [465, 83] on button "Услуги и тарифы" at bounding box center [526, 98] width 133 height 41
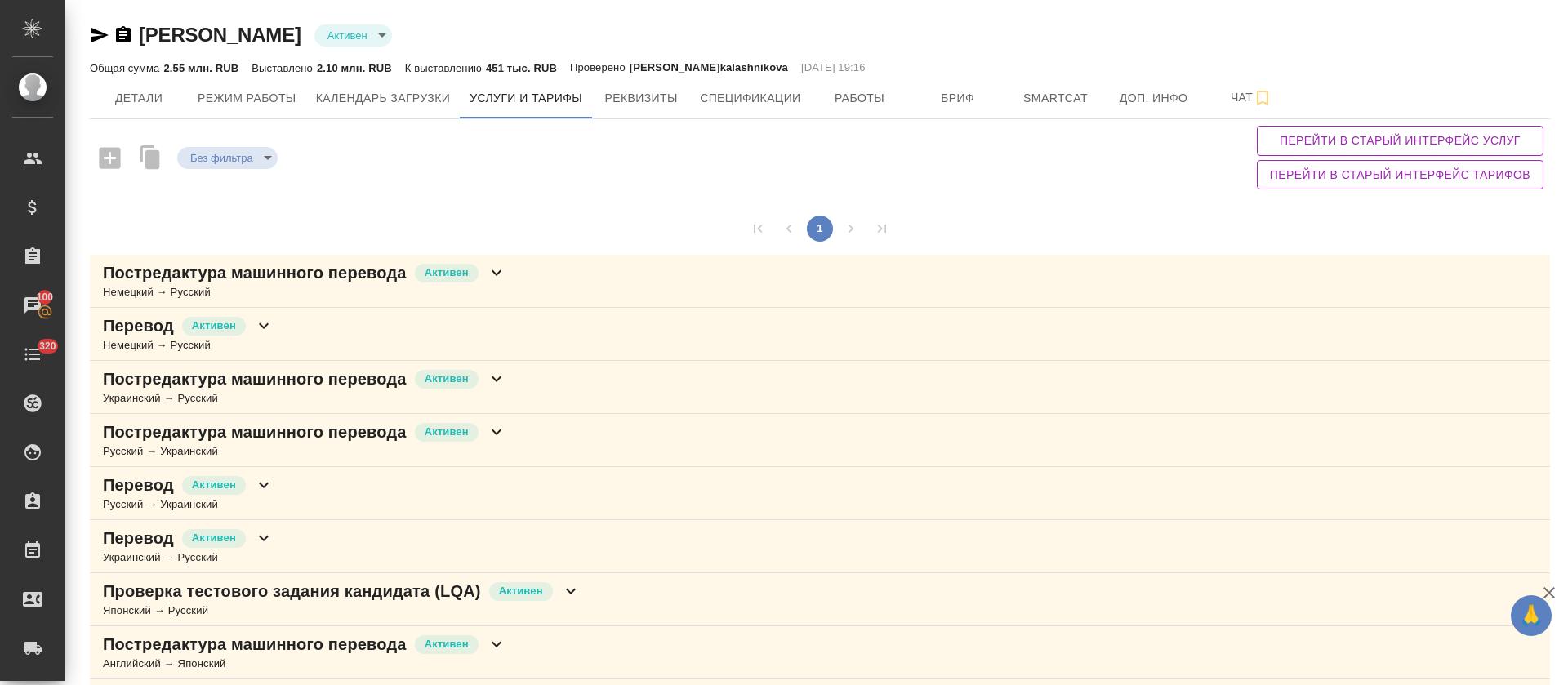
scroll to position [123, 0]
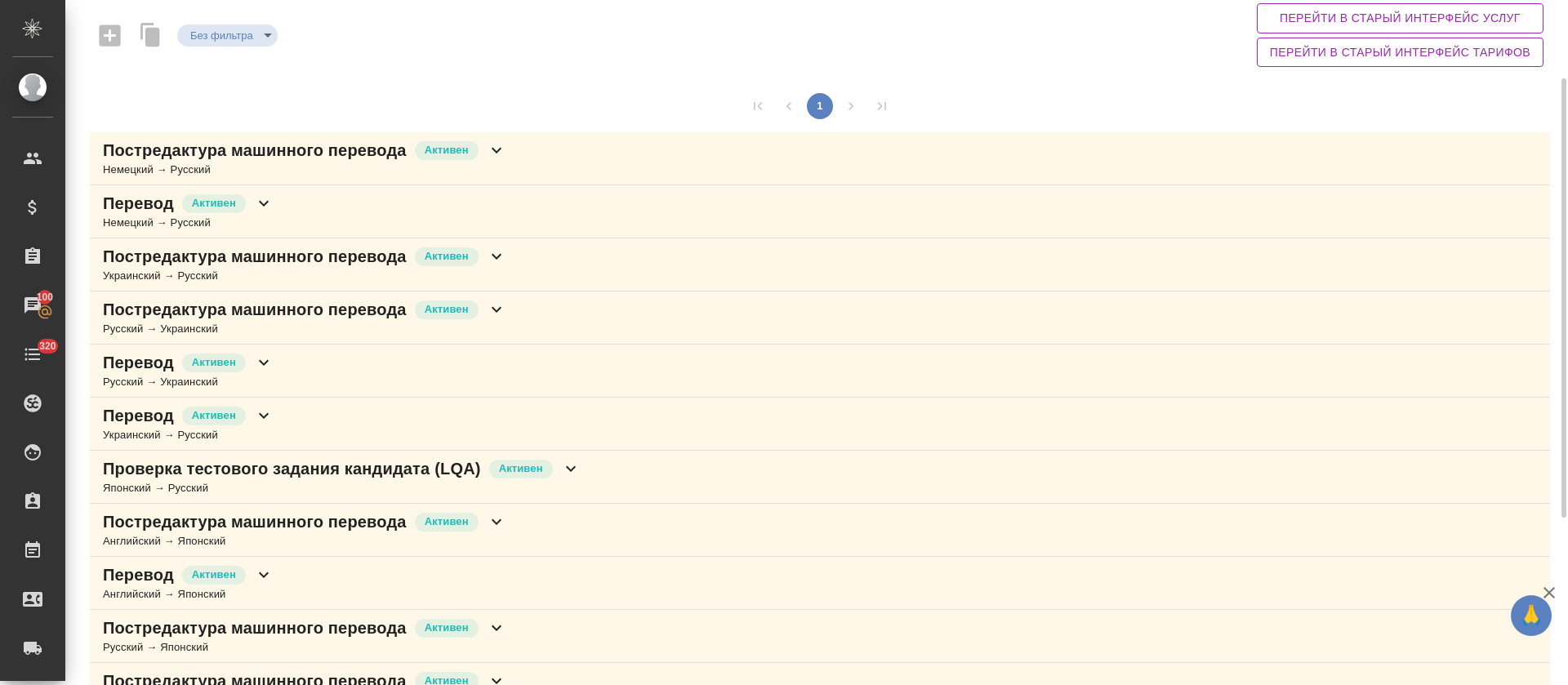
click at [484, 524] on div "Постредактура машинного перевода [PERSON_NAME]" at bounding box center [305, 522] width 403 height 23
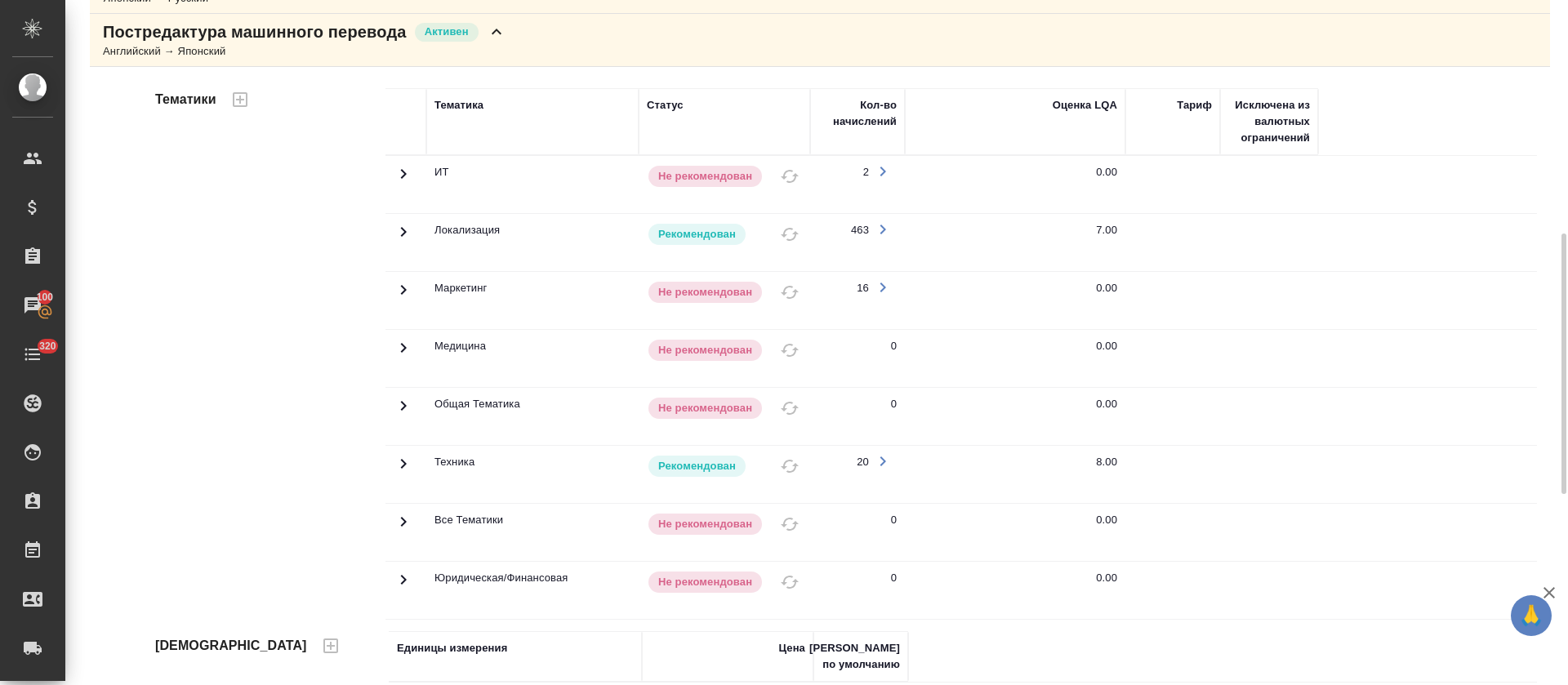
scroll to position [490, 0]
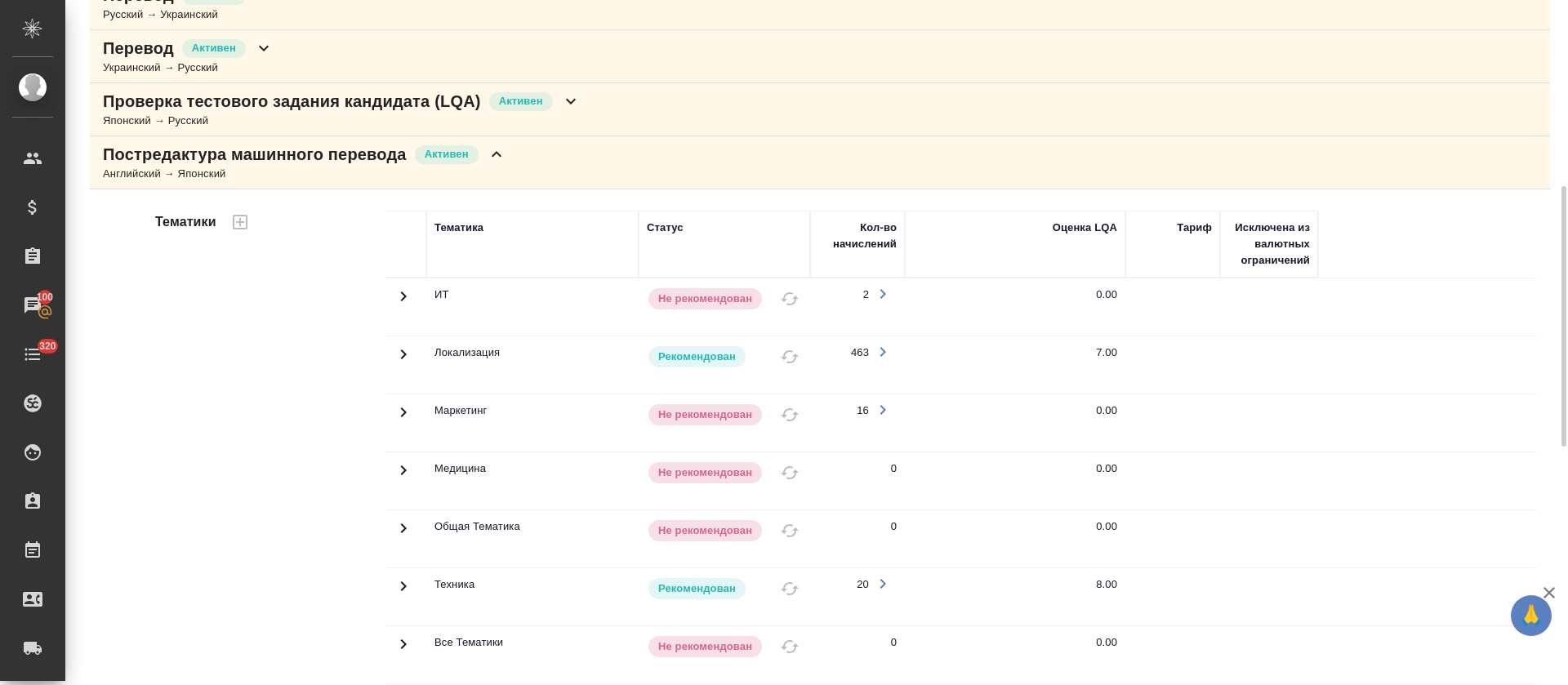
click at [510, 162] on div "Постредактура машинного перевода [PERSON_NAME] → Японский" at bounding box center [820, 163] width 1460 height 53
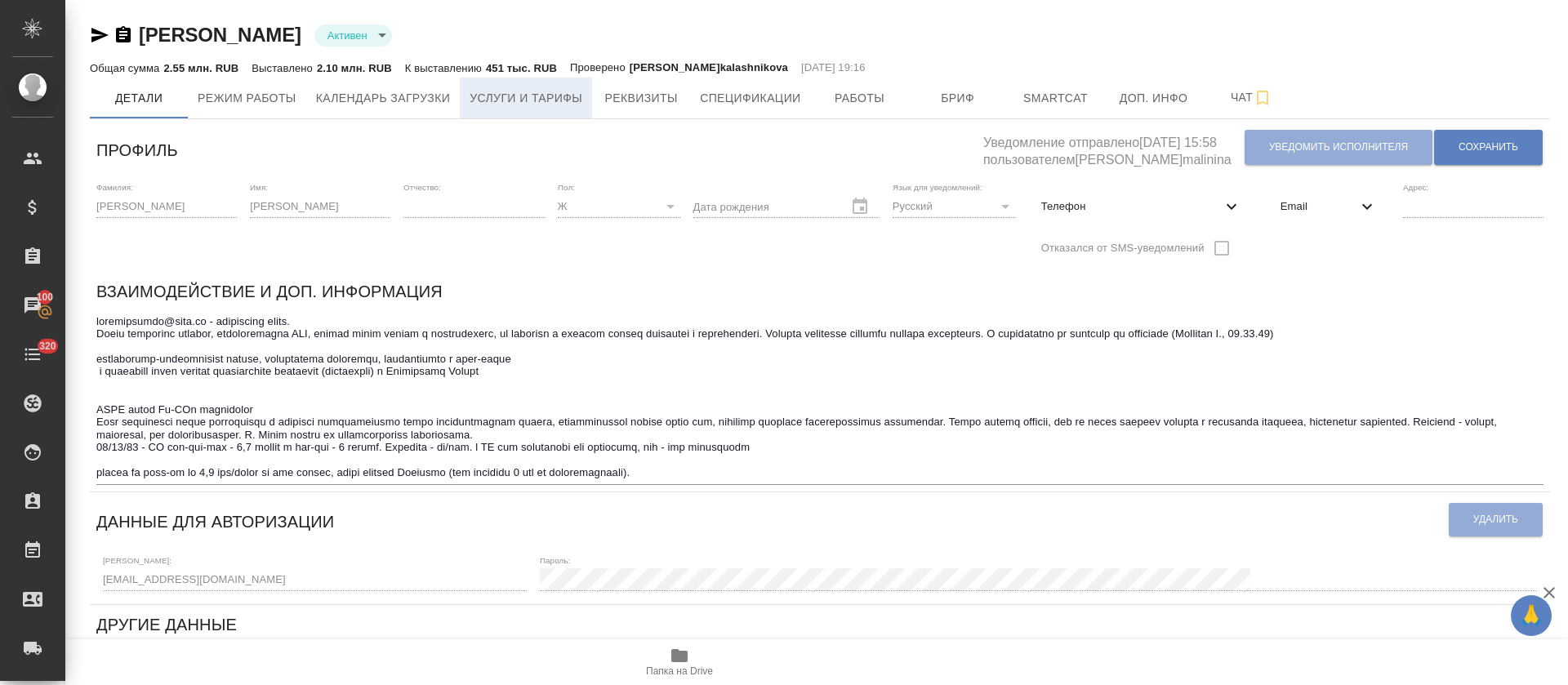
click at [518, 78] on button "Услуги и тарифы" at bounding box center [526, 98] width 133 height 41
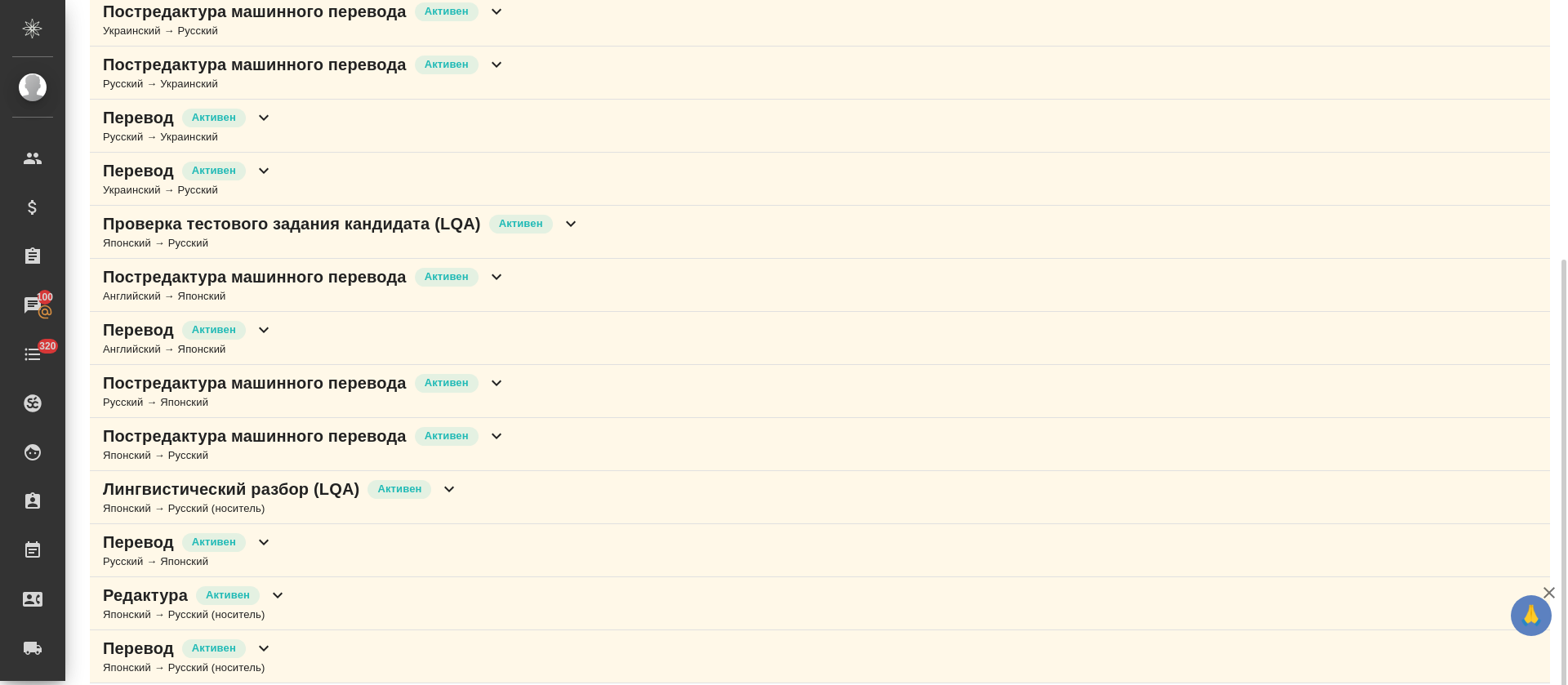
scroll to position [381, 0]
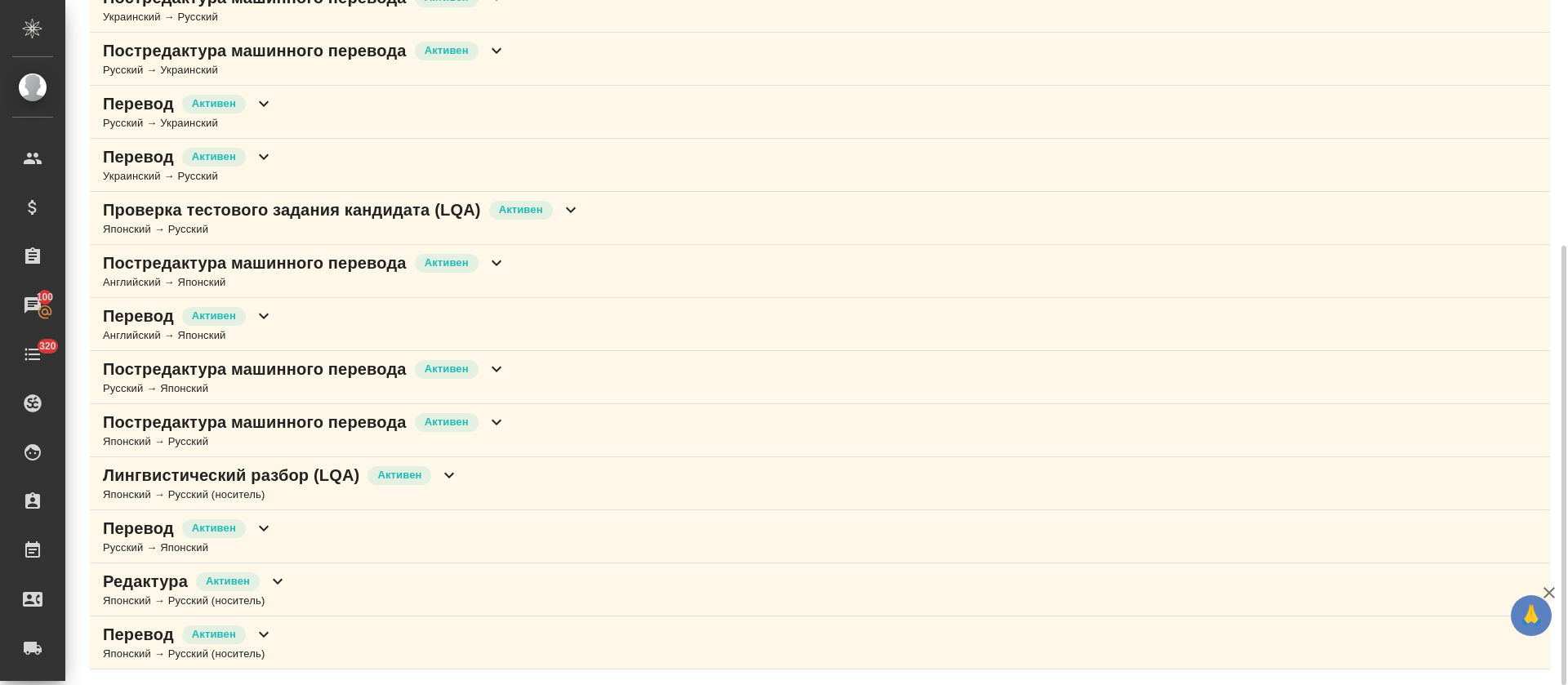
click at [509, 382] on div "Постредактура машинного перевода Активен Русский → Японский" at bounding box center [820, 378] width 1460 height 53
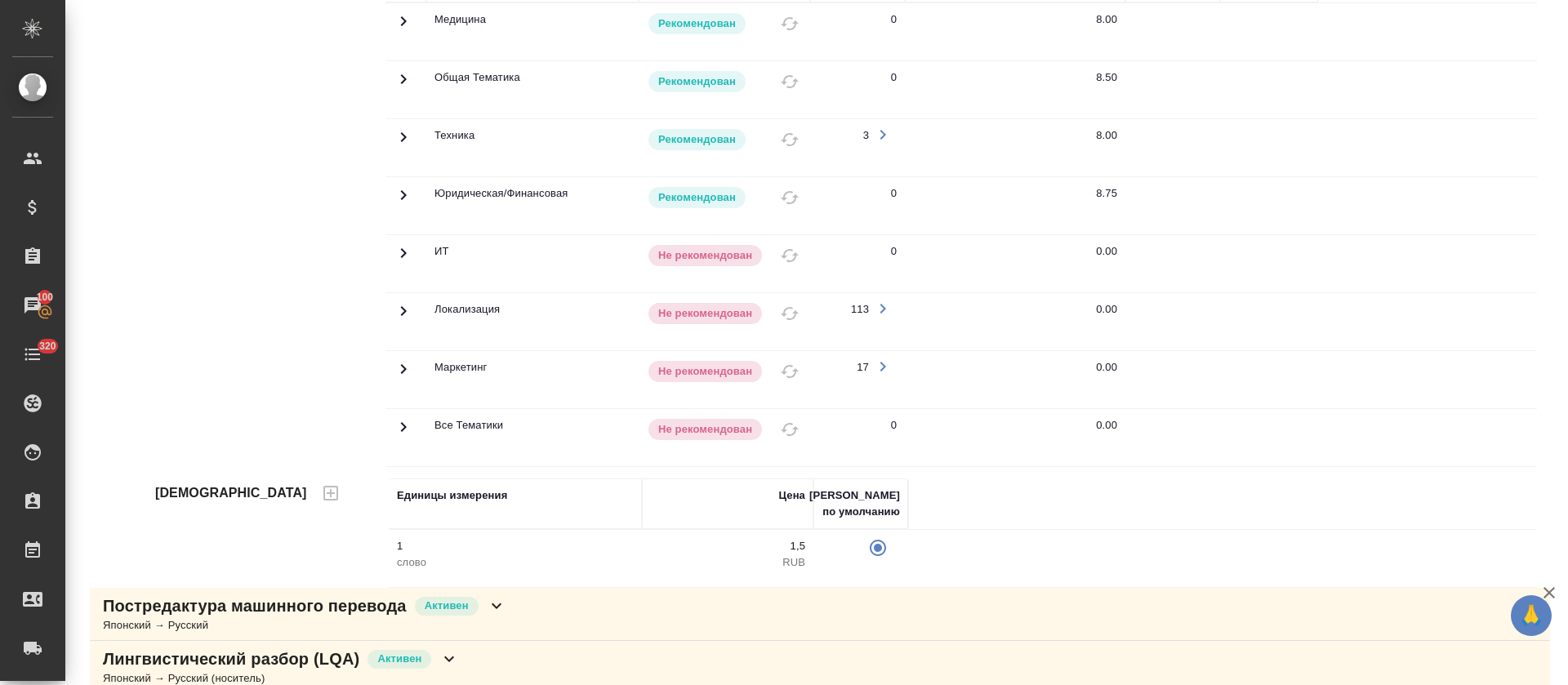
scroll to position [259, 0]
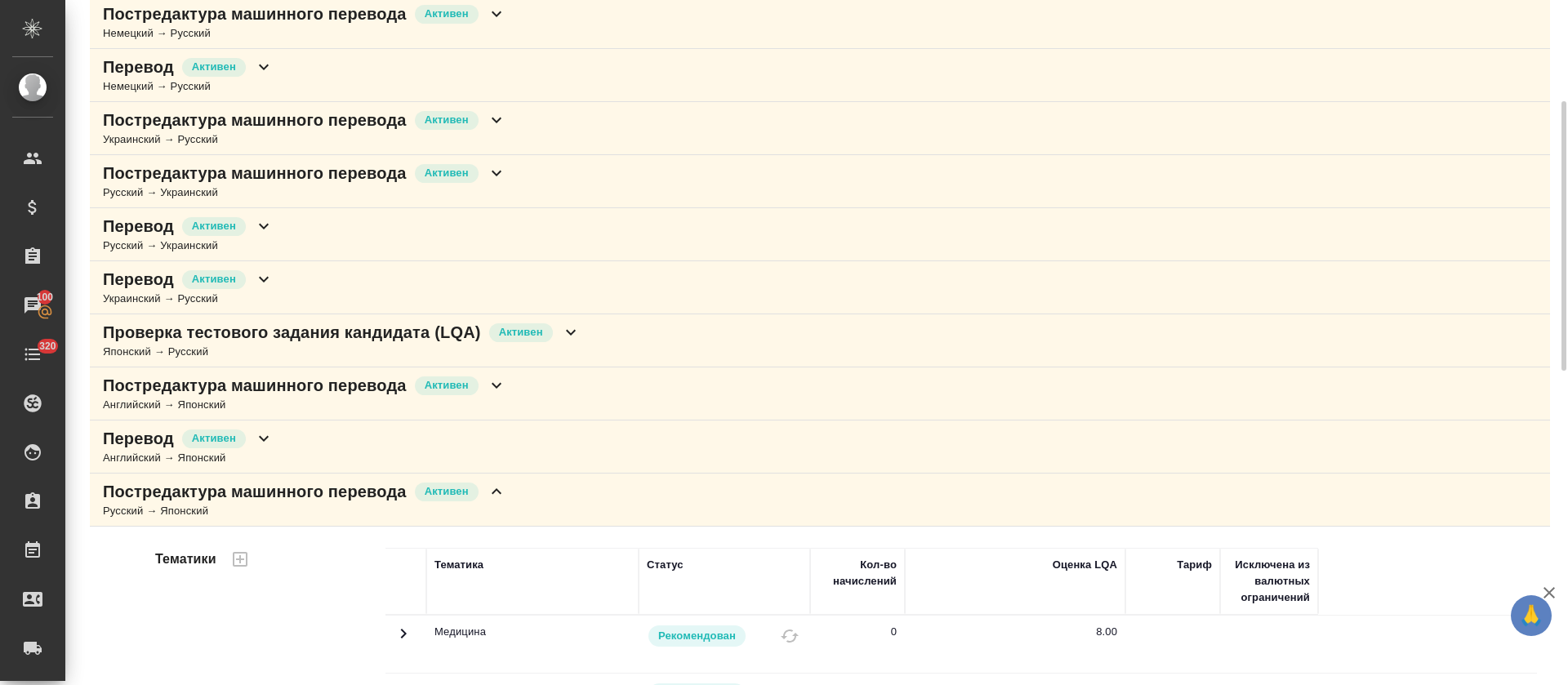
click at [485, 456] on div "Постредактура машинного перевода [PERSON_NAME]" at bounding box center [305, 492] width 403 height 23
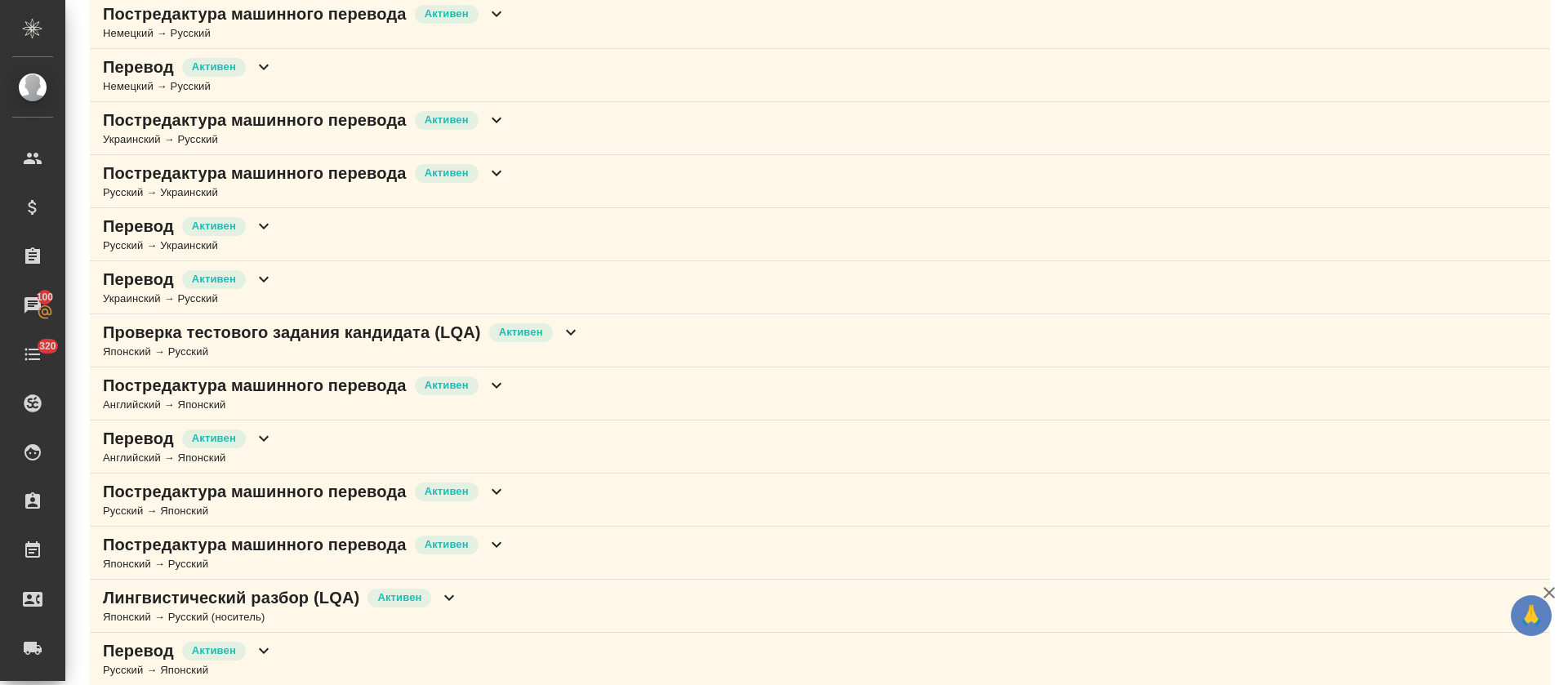
click at [563, 398] on div "Постредактура машинного перевода [PERSON_NAME] → Японский" at bounding box center [820, 394] width 1460 height 53
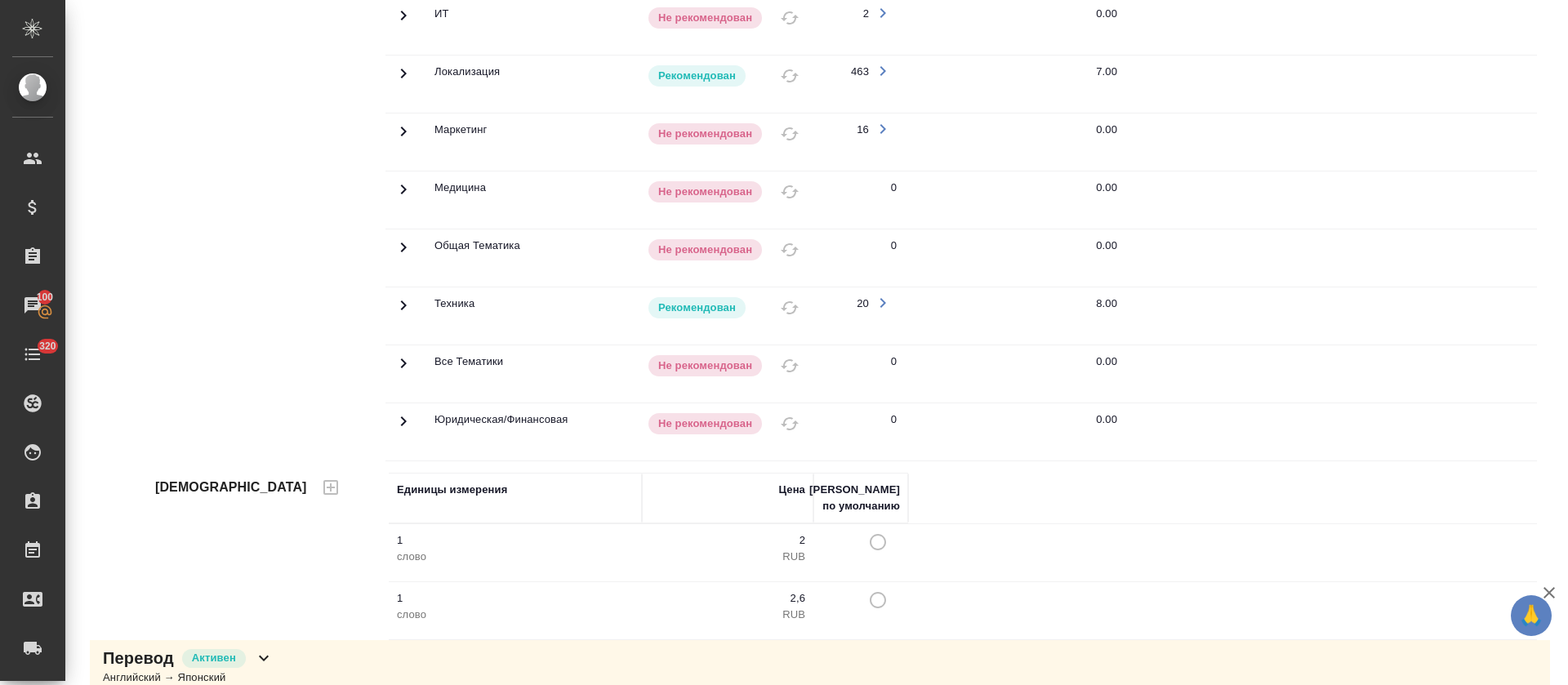
scroll to position [649, 0]
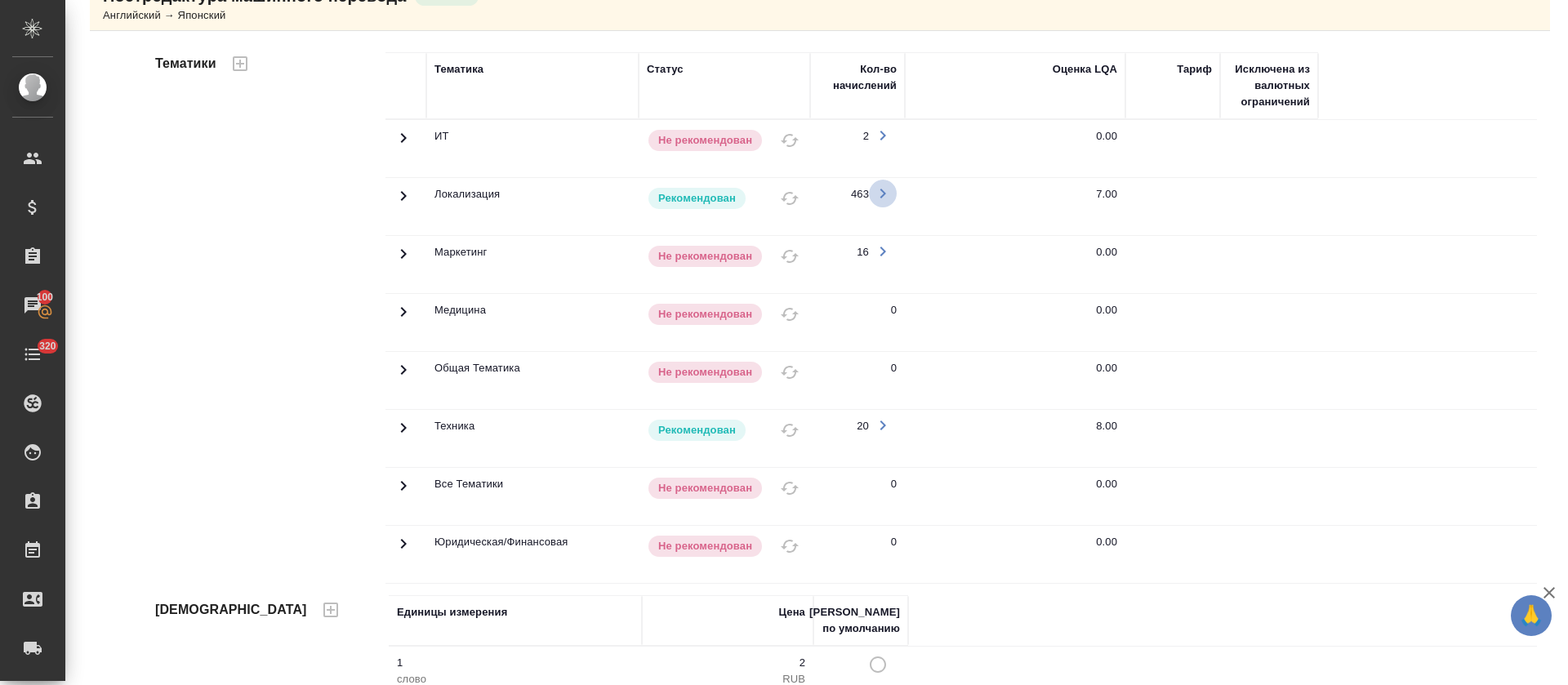
click at [881, 189] on icon "button" at bounding box center [883, 193] width 6 height 10
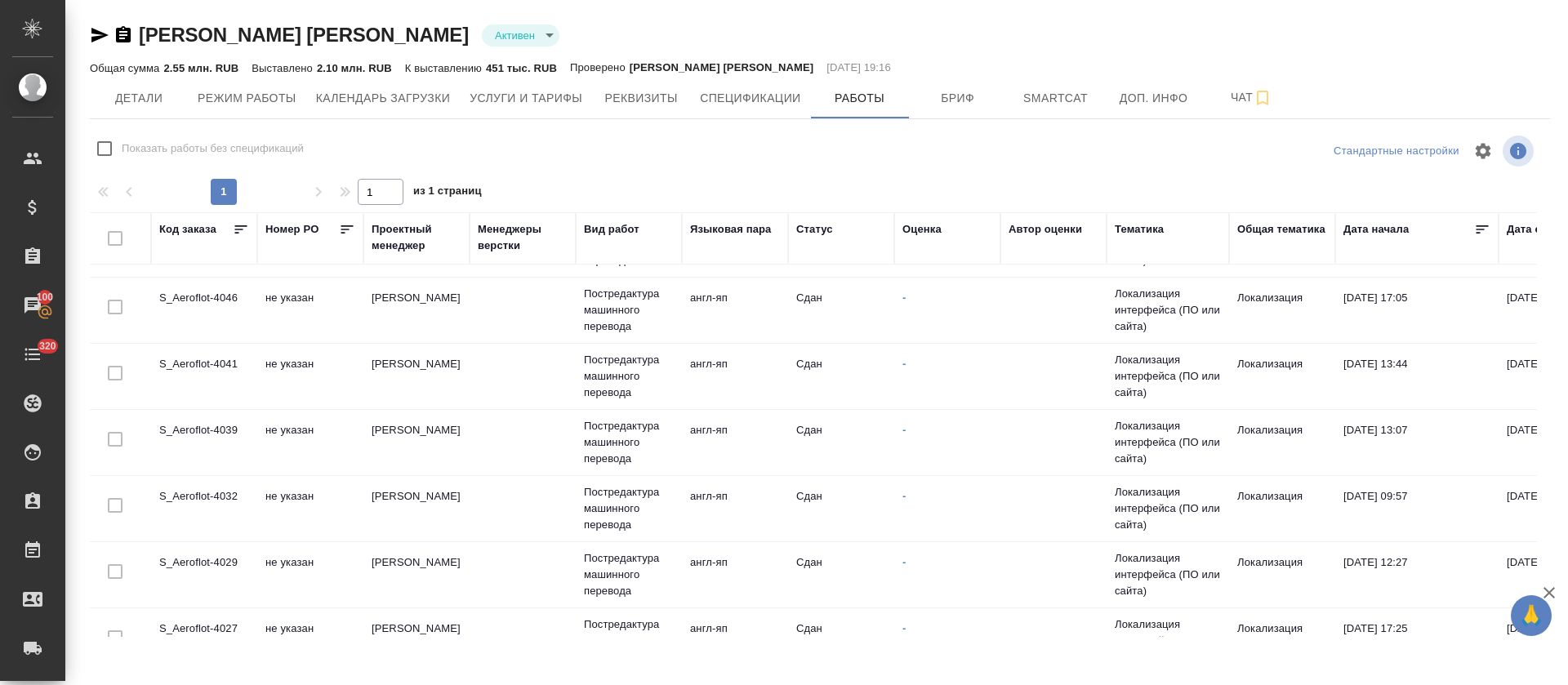
scroll to position [1302, 0]
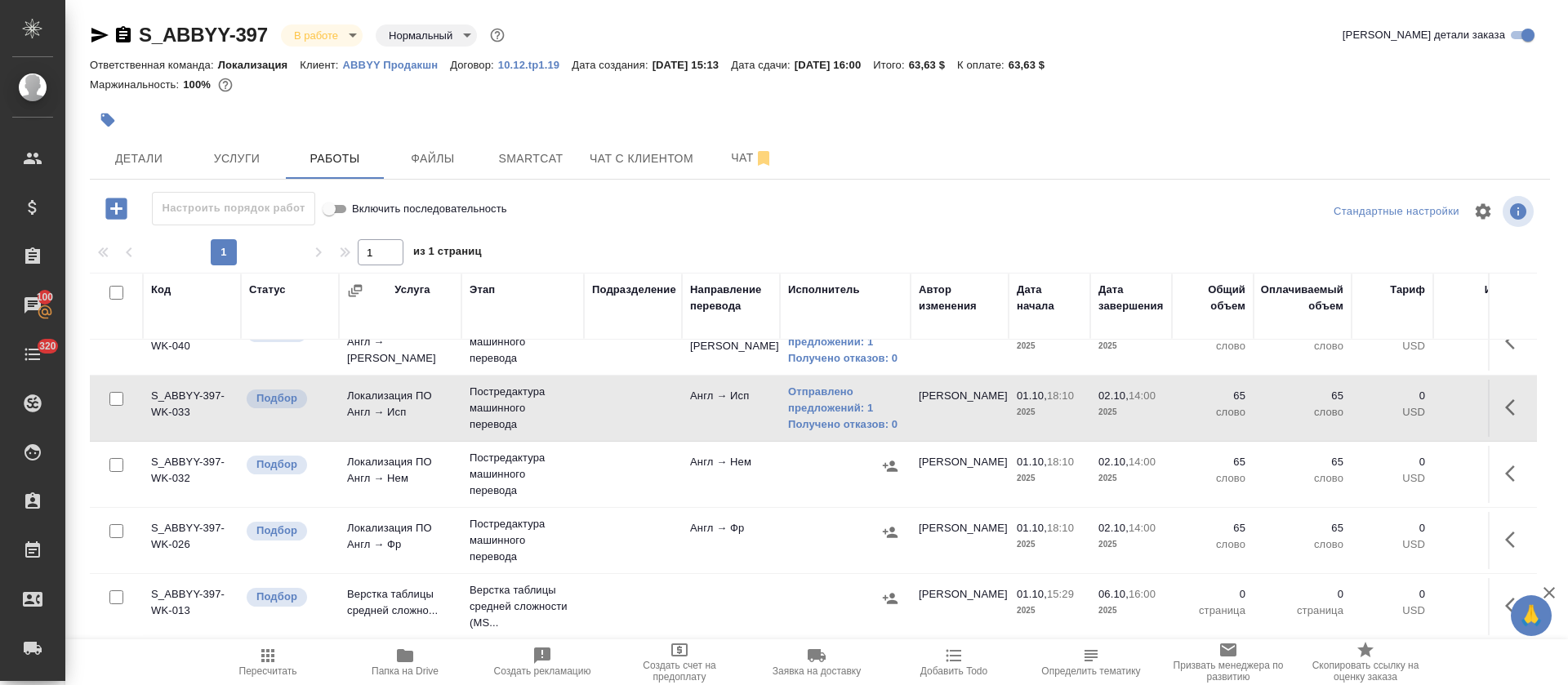
scroll to position [249, 0]
click at [887, 461] on icon "button" at bounding box center [891, 466] width 15 height 11
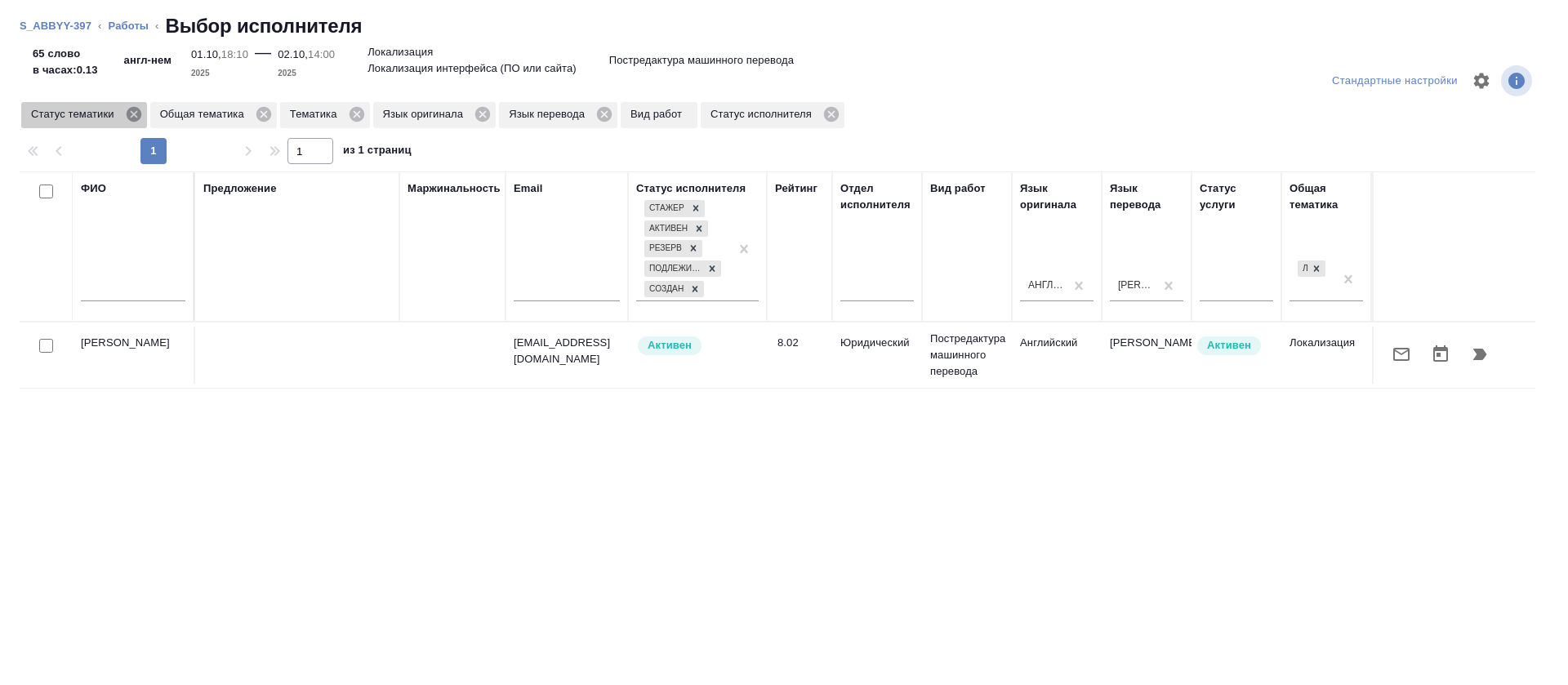
click at [136, 120] on icon at bounding box center [133, 114] width 15 height 15
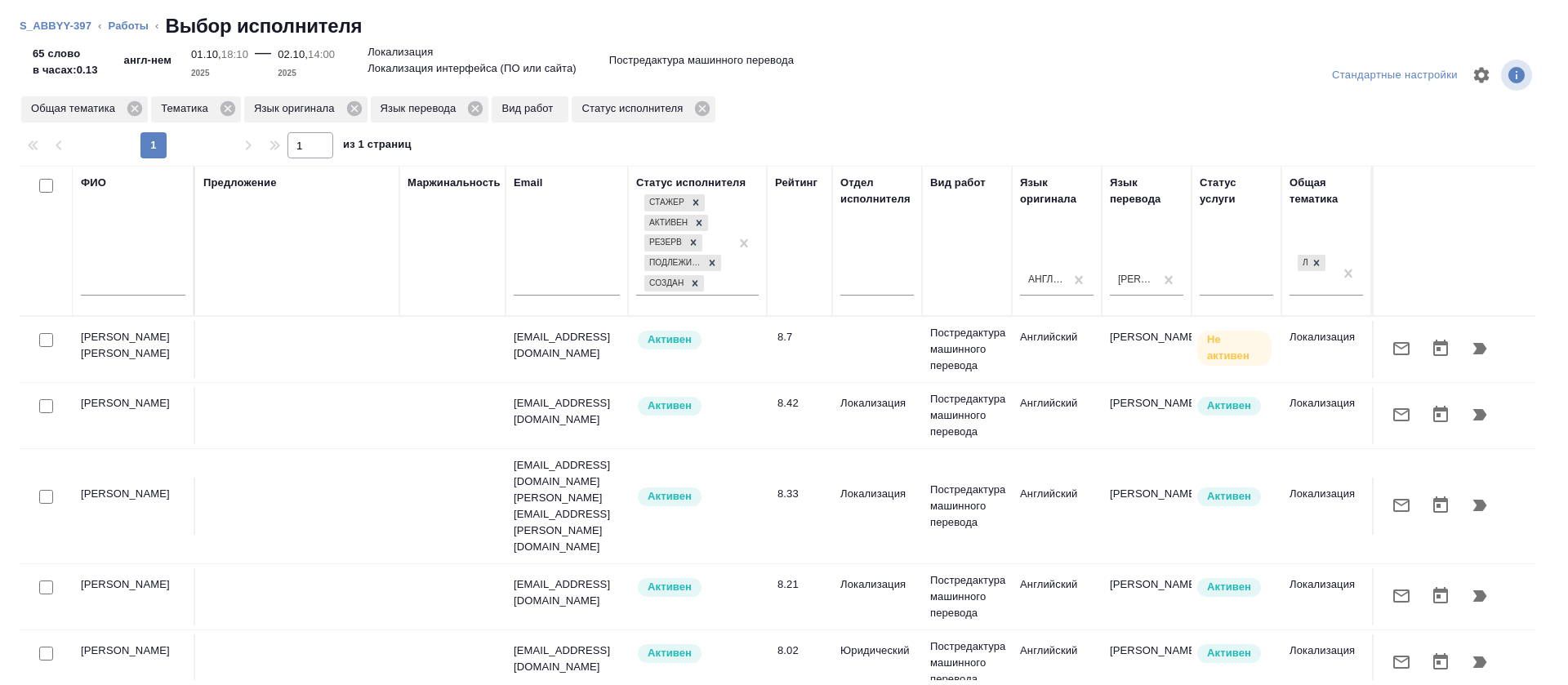
scroll to position [7, 0]
click at [1392, 585] on icon "button" at bounding box center [1402, 594] width 20 height 20
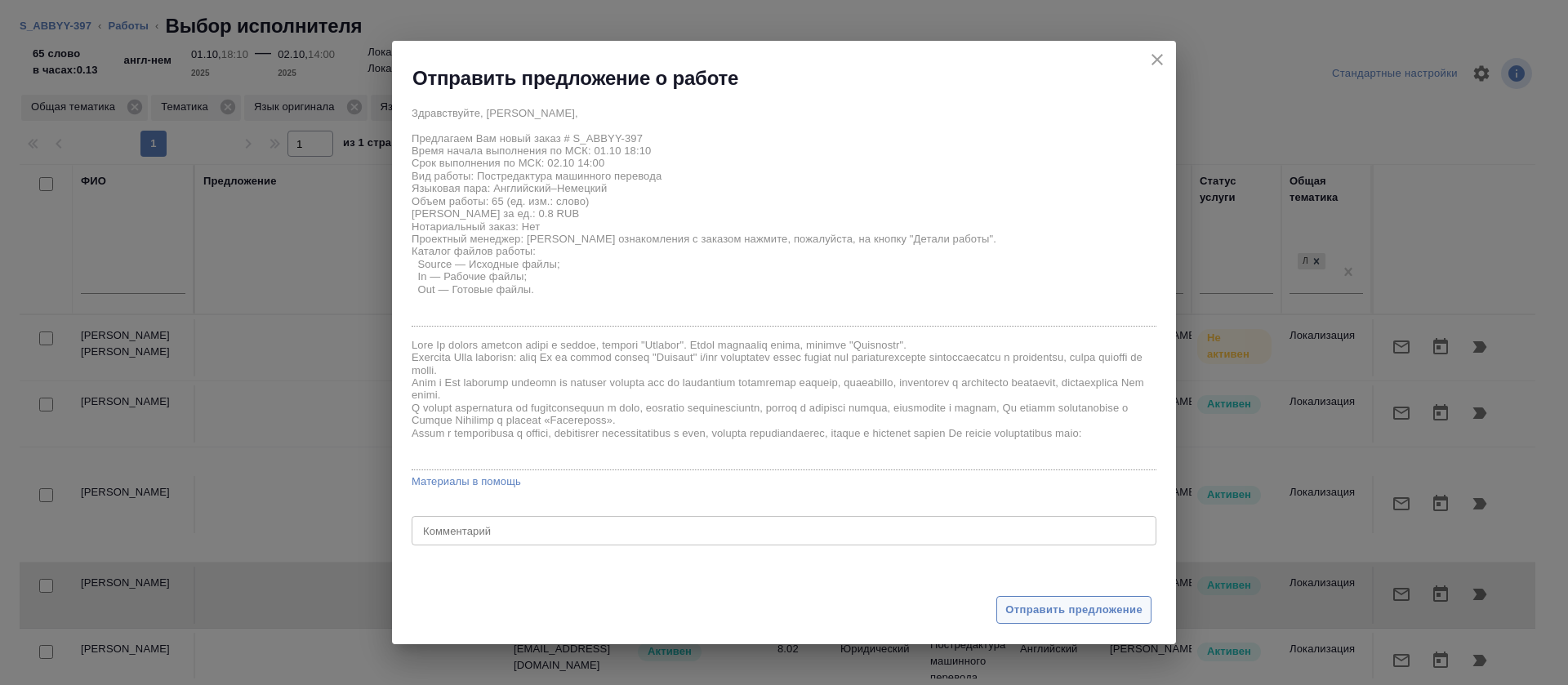
click at [1031, 617] on span "Отправить предложение" at bounding box center [1073, 610] width 137 height 19
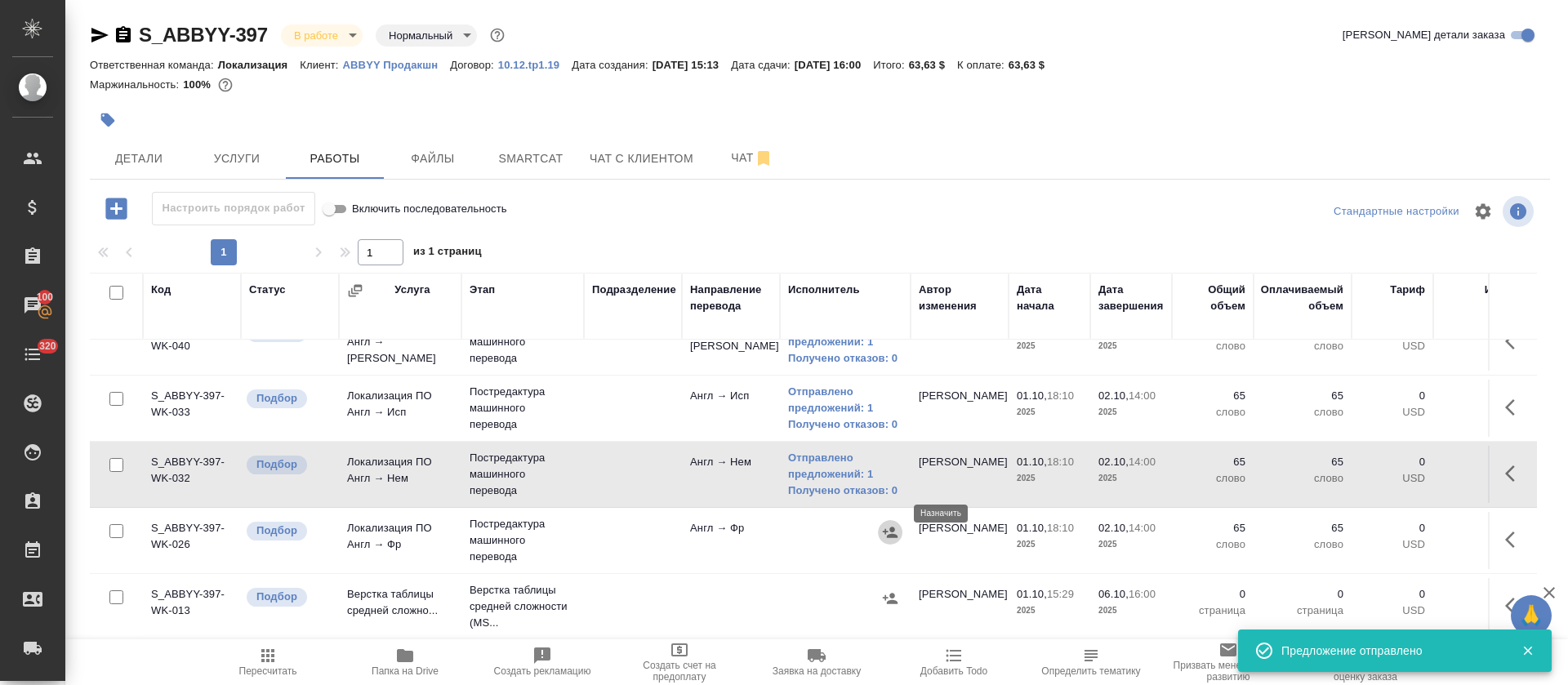
click at [896, 524] on icon "button" at bounding box center [891, 533] width 16 height 16
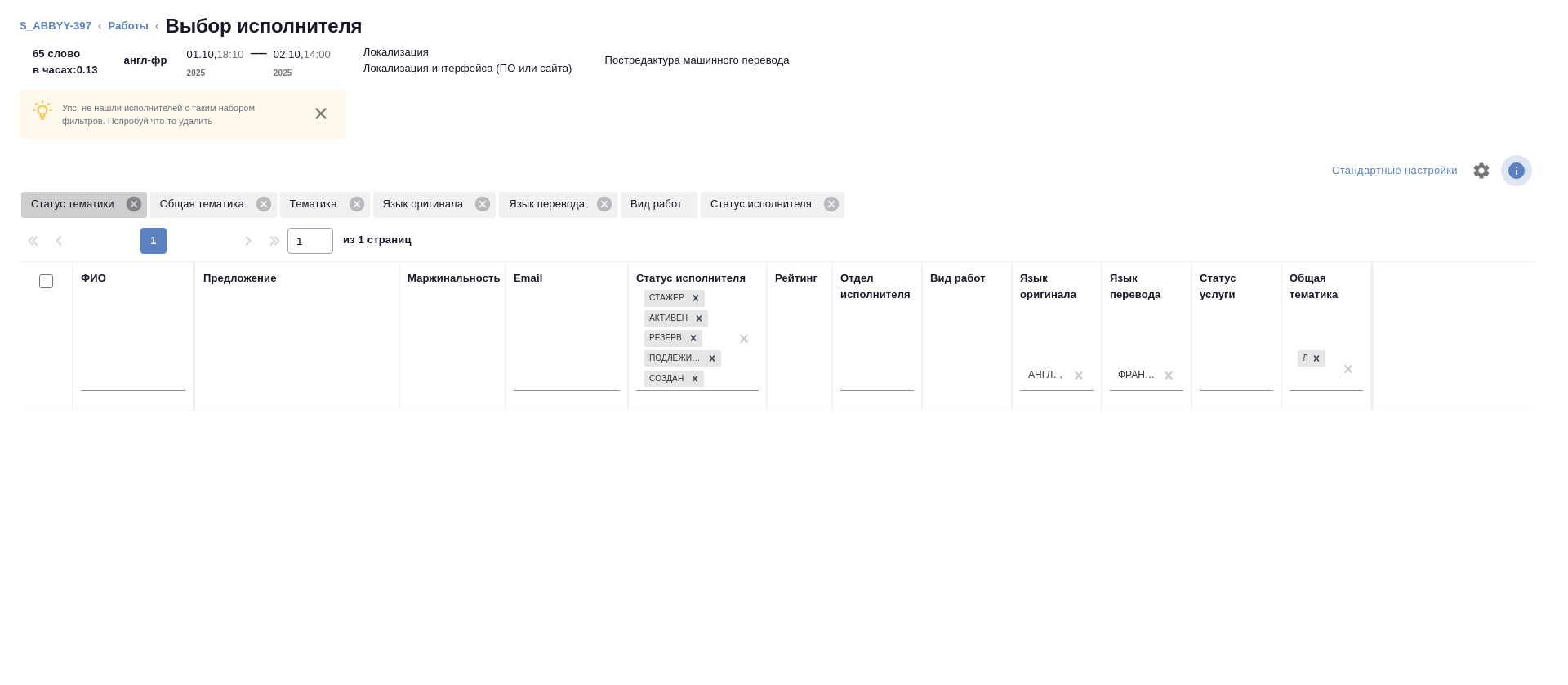
click at [135, 203] on icon at bounding box center [134, 204] width 18 height 18
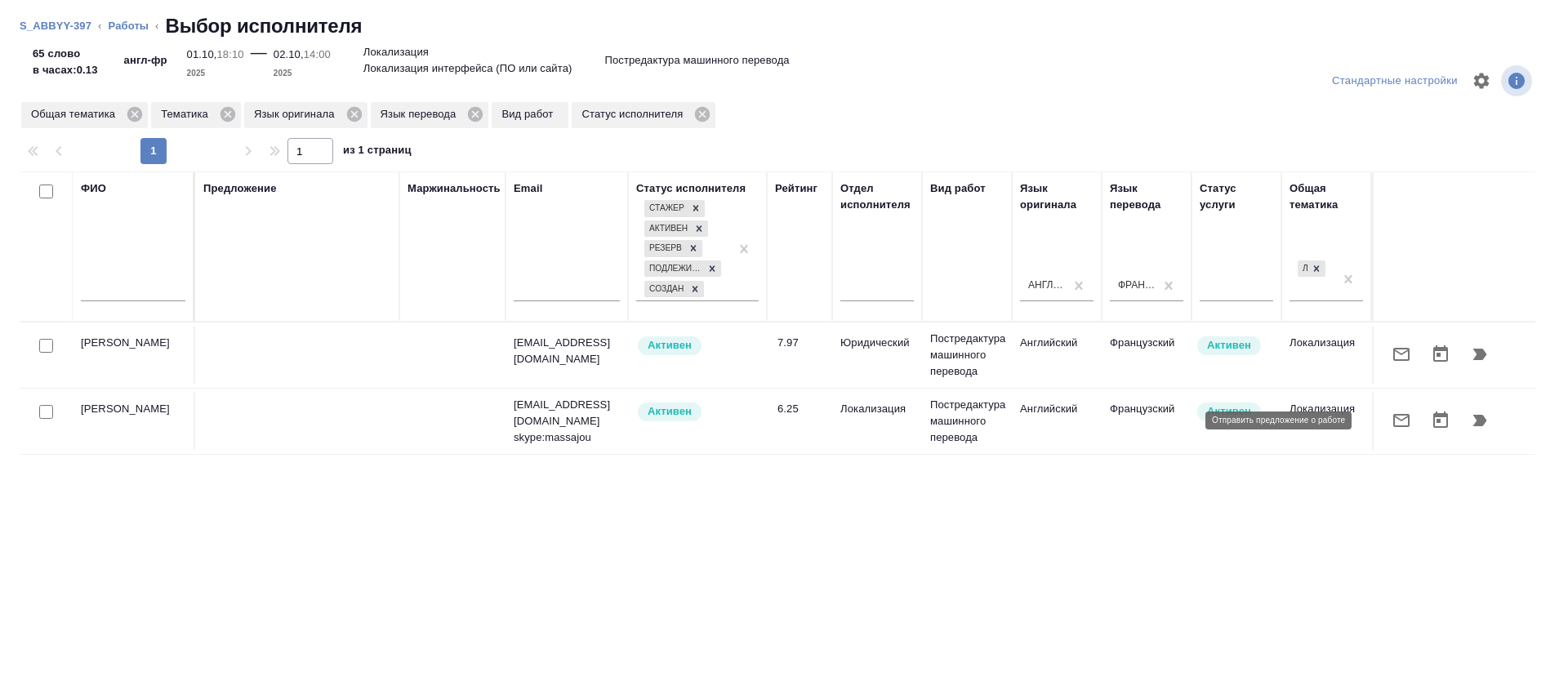
click at [1392, 419] on icon "button" at bounding box center [1402, 421] width 20 height 20
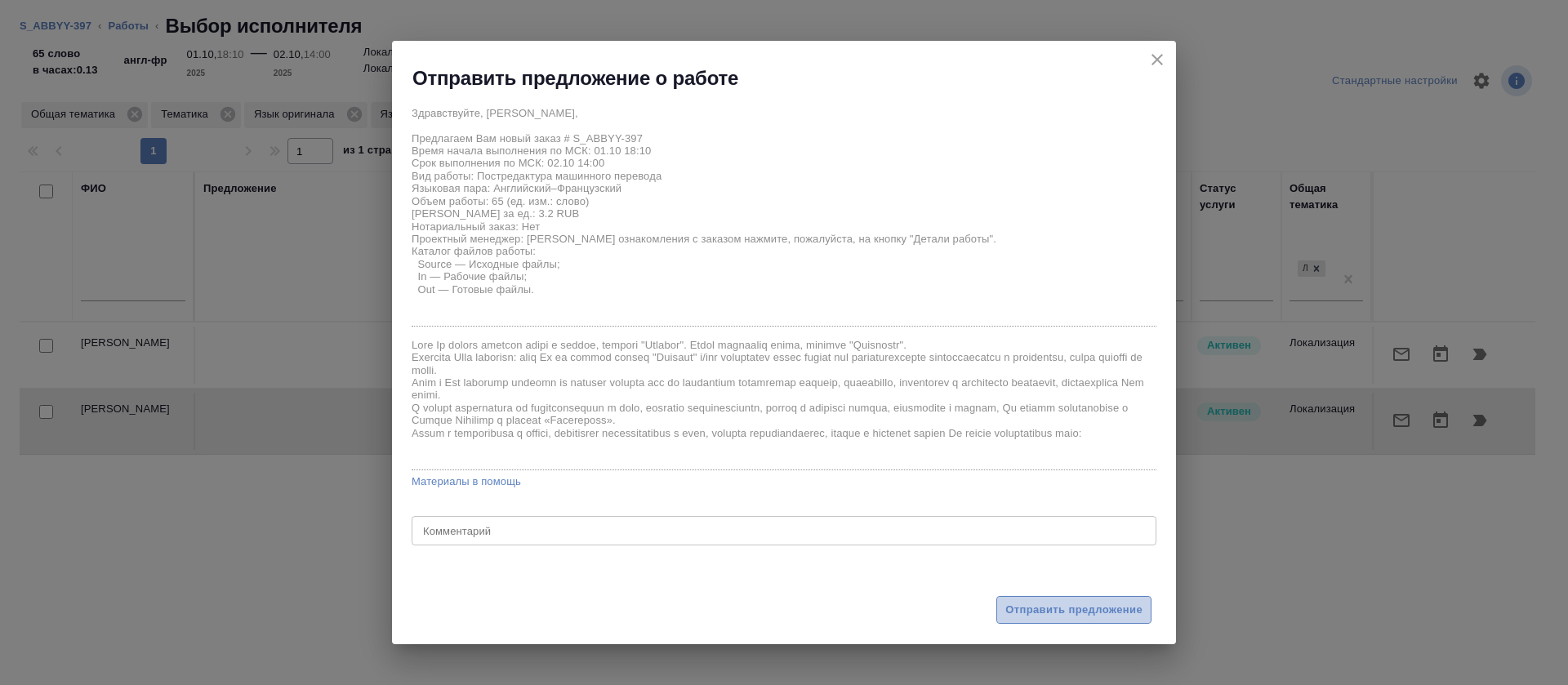
click at [1062, 607] on span "Отправить предложение" at bounding box center [1073, 610] width 137 height 19
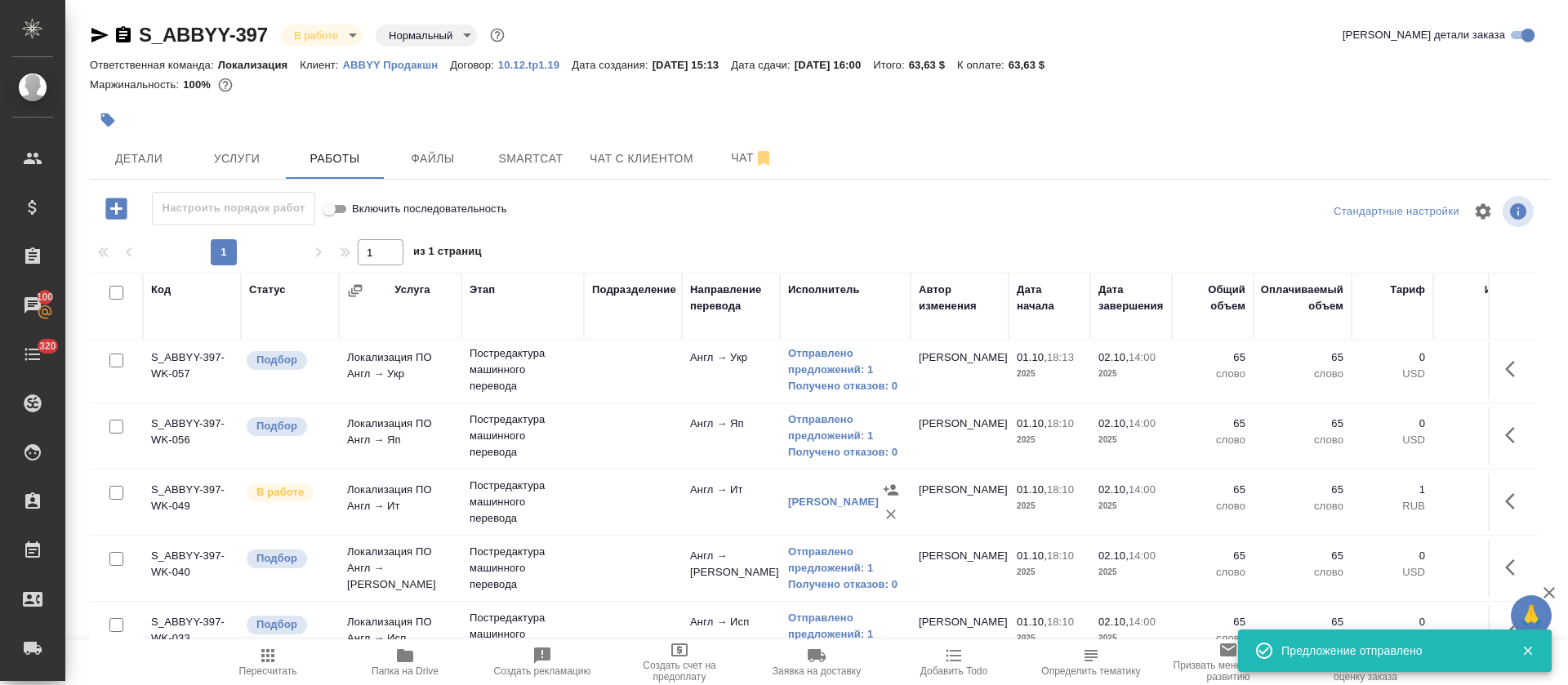
scroll to position [0, 0]
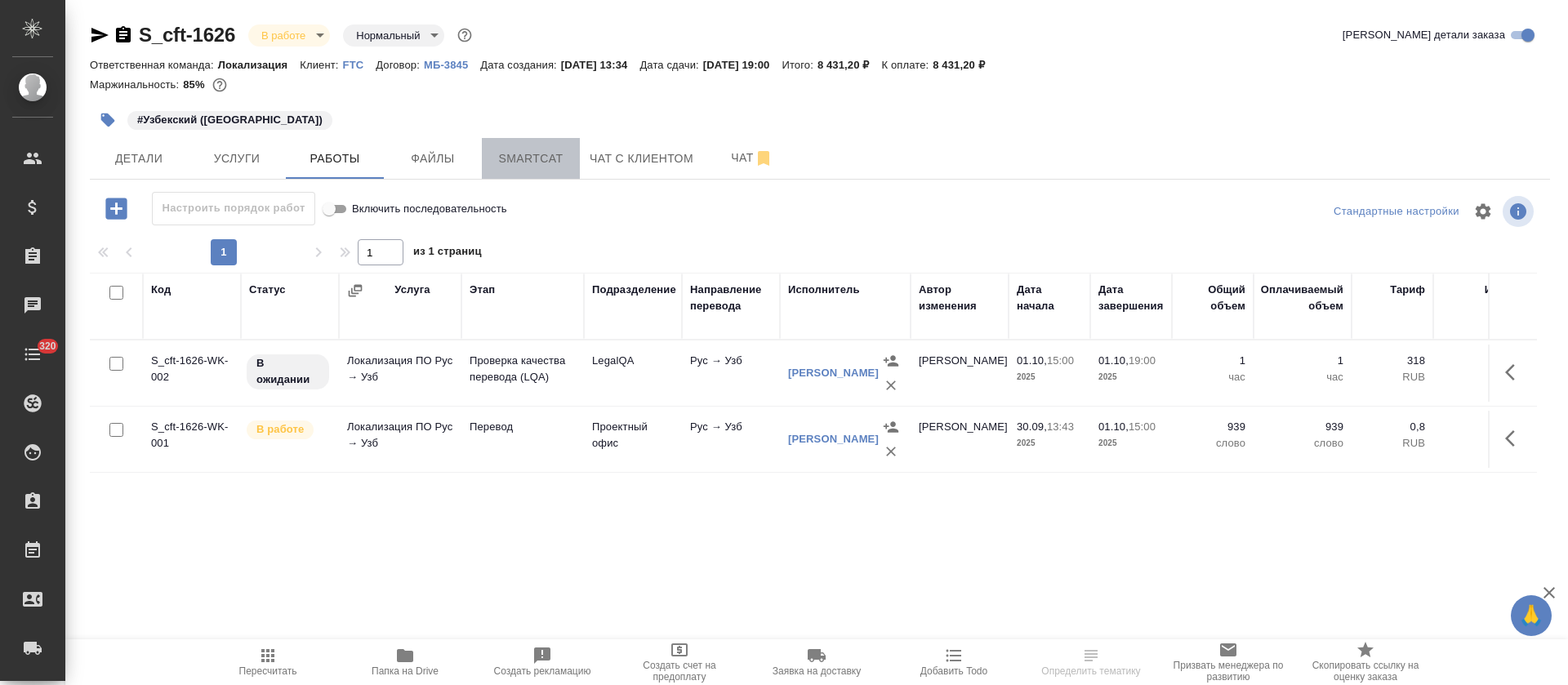
click at [517, 156] on span "Smartcat" at bounding box center [530, 159] width 78 height 21
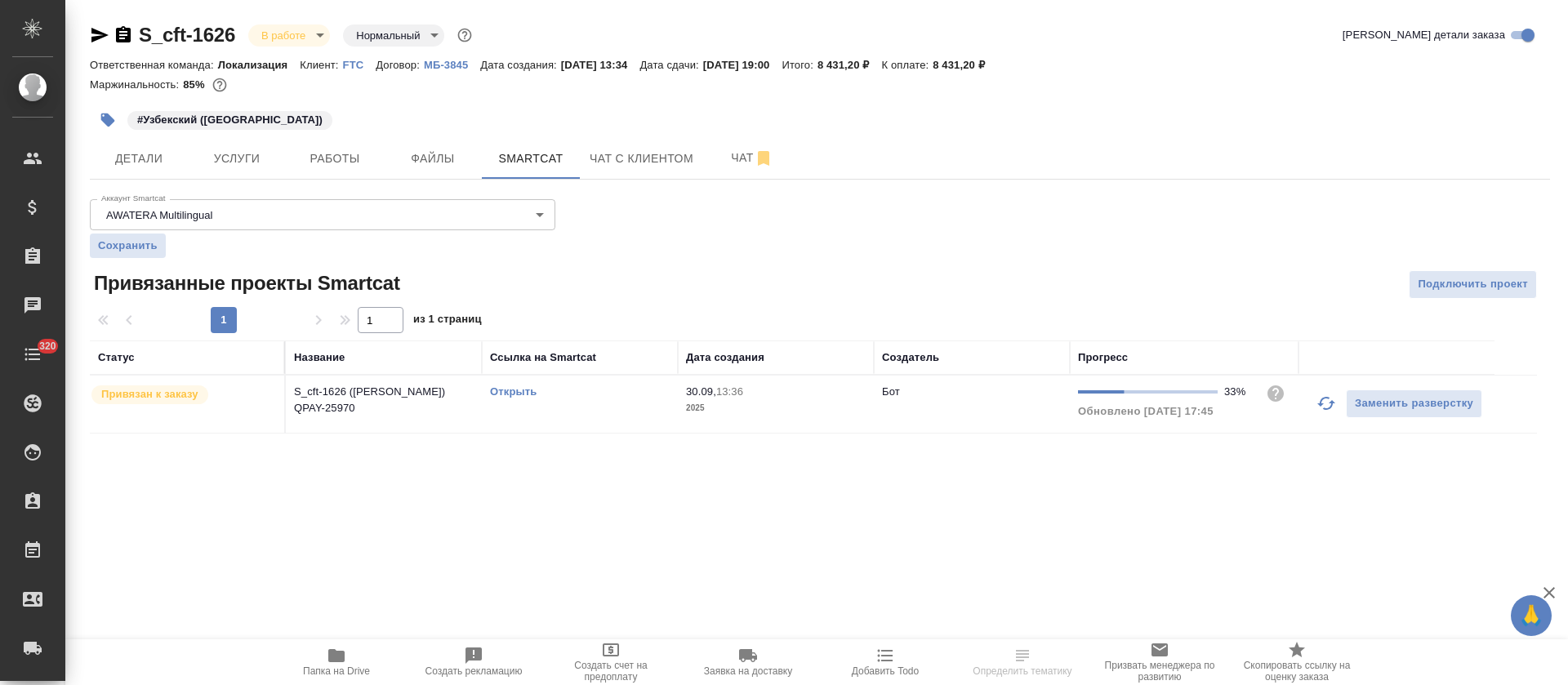
click at [516, 398] on div "Открыть" at bounding box center [579, 392] width 179 height 16
click at [517, 391] on link "Открыть" at bounding box center [513, 391] width 47 height 12
click at [365, 163] on span "Работы" at bounding box center [334, 159] width 78 height 21
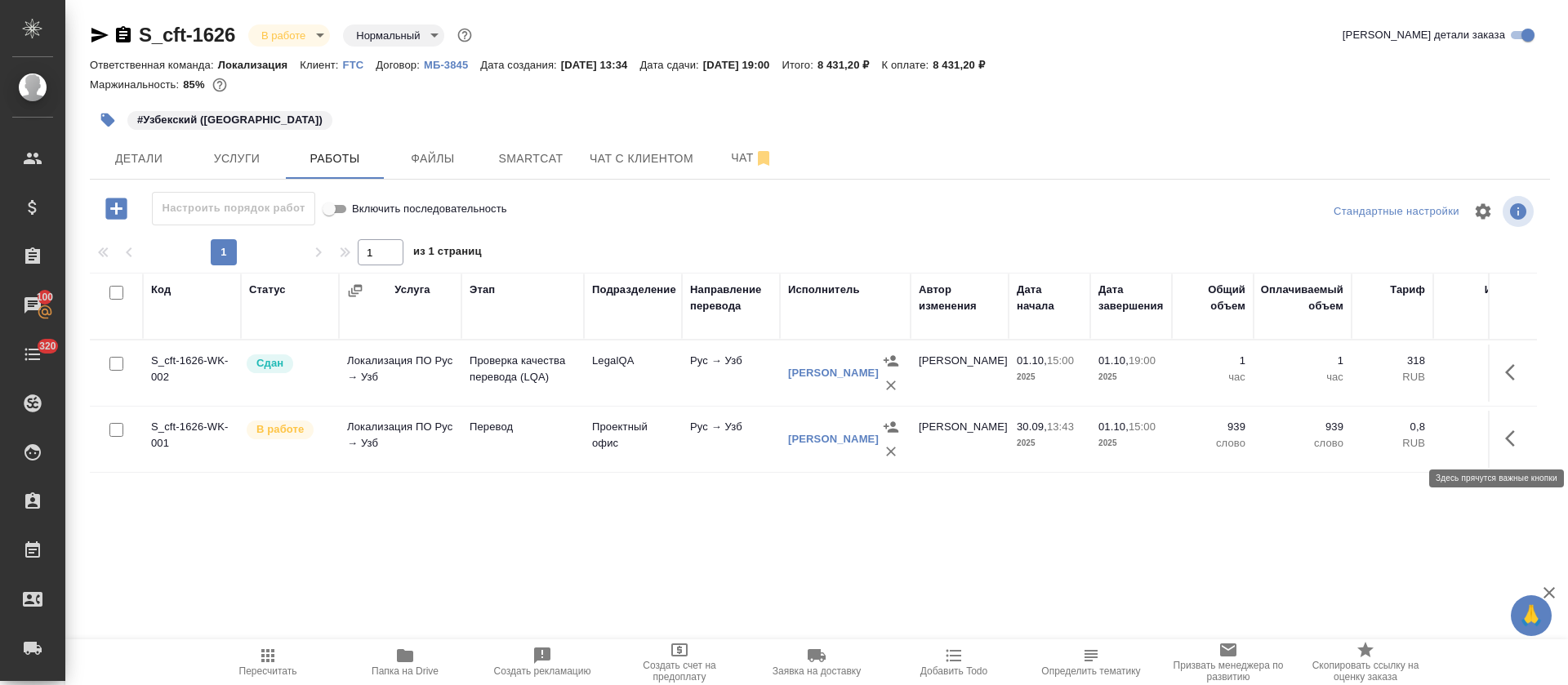
click at [1506, 438] on icon "button" at bounding box center [1510, 439] width 10 height 16
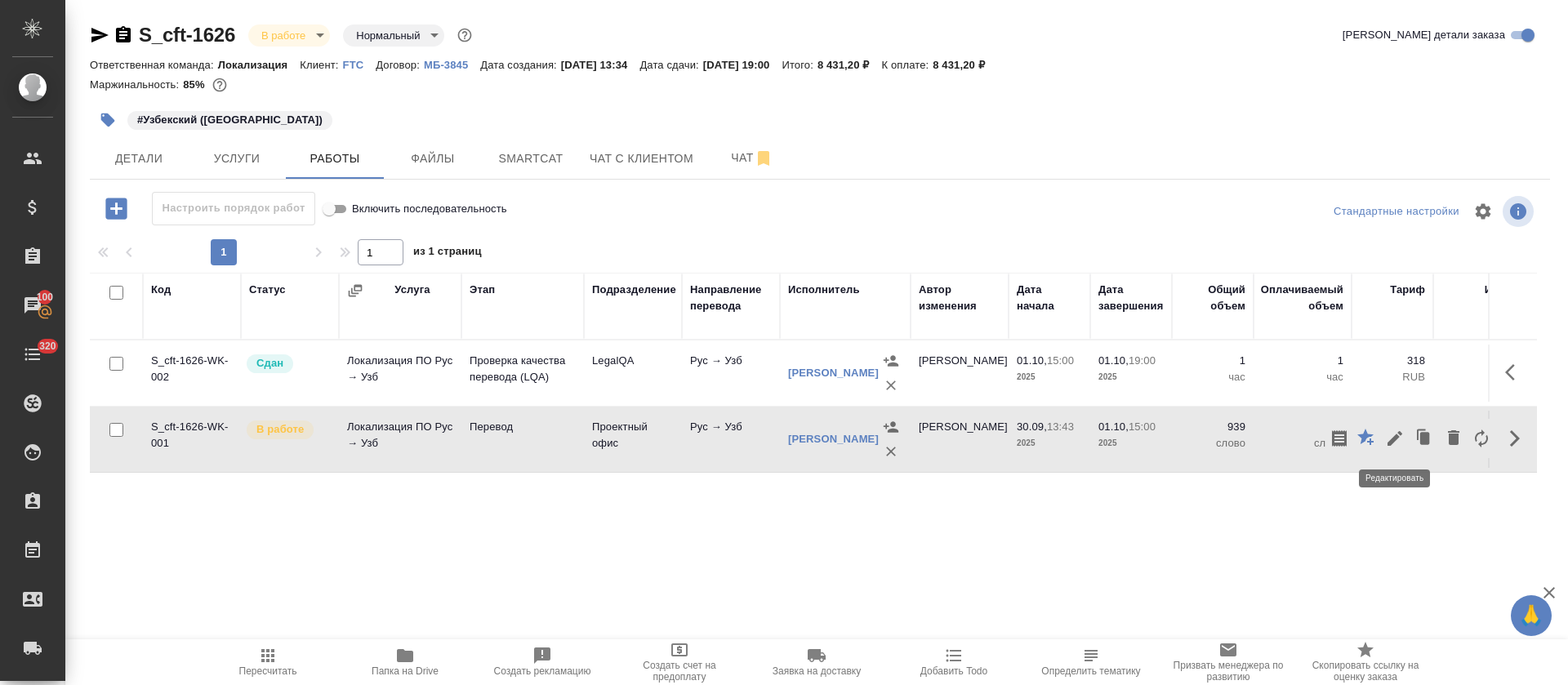
click at [1391, 440] on icon "button" at bounding box center [1395, 439] width 15 height 15
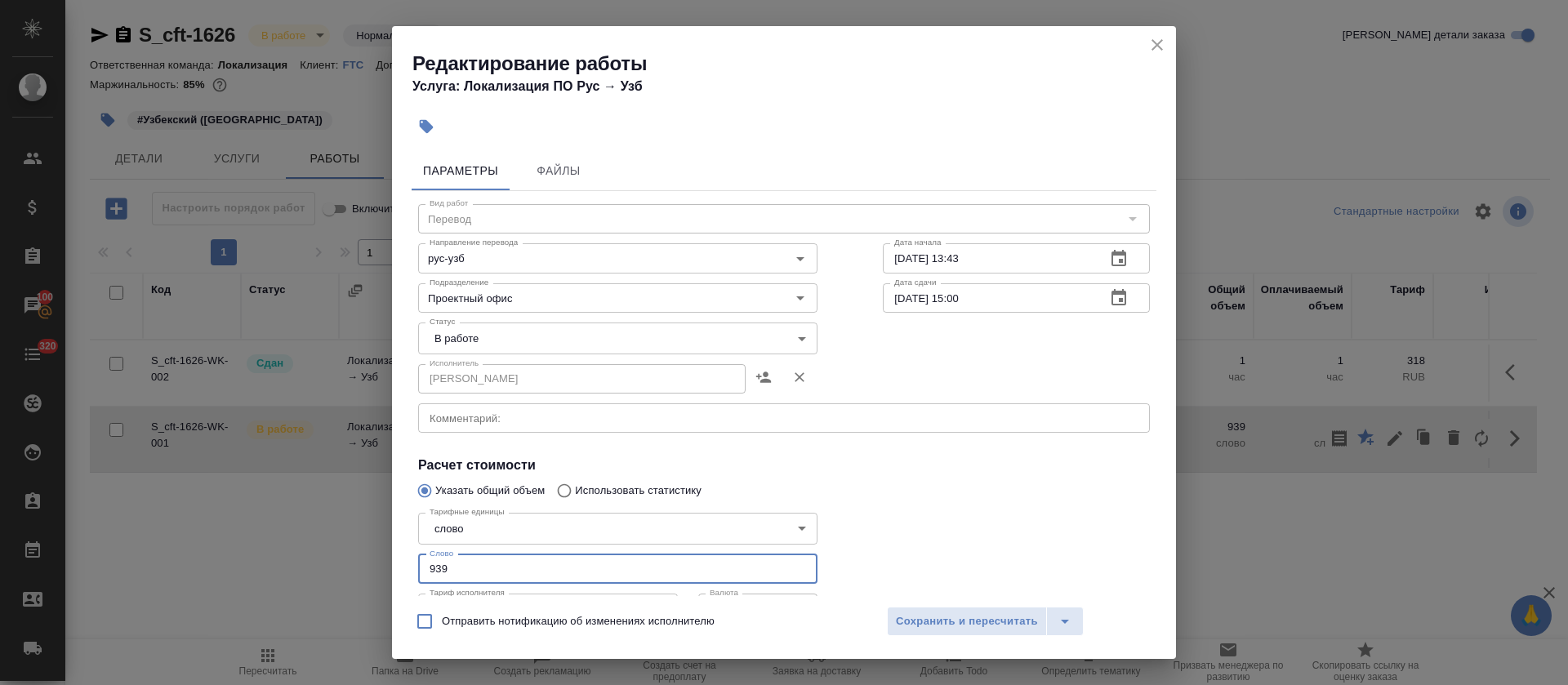
drag, startPoint x: 442, startPoint y: 575, endPoint x: 435, endPoint y: 570, distance: 8.6
click at [435, 570] on input "939" at bounding box center [617, 570] width 399 height 30
type input "914"
click at [482, 336] on body "🙏 .cls-1 fill:#fff; AWATERA [PERSON_NAME] Спецификации Заказы 100 Чаты 320 Todo…" at bounding box center [784, 342] width 1568 height 685
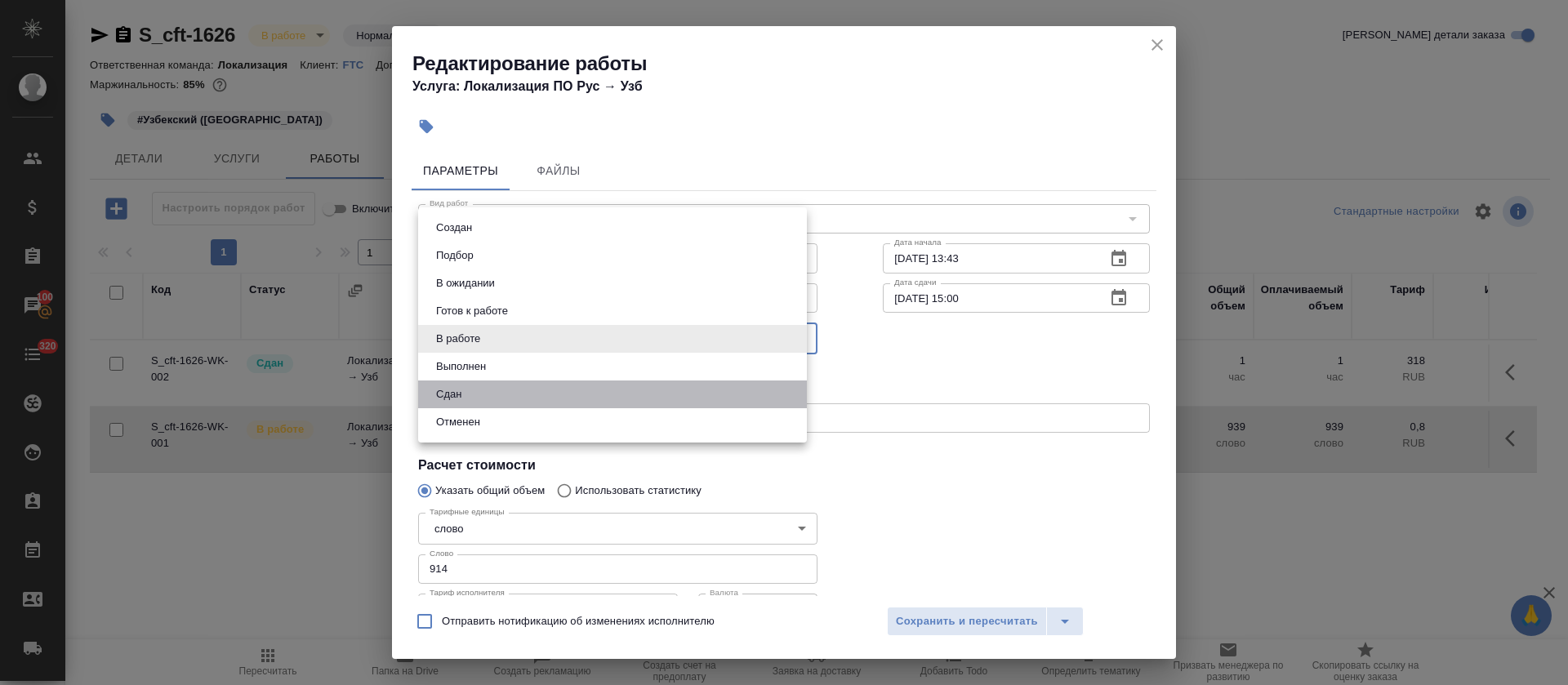
click at [478, 391] on li "Сдан" at bounding box center [612, 394] width 389 height 28
type input "closed"
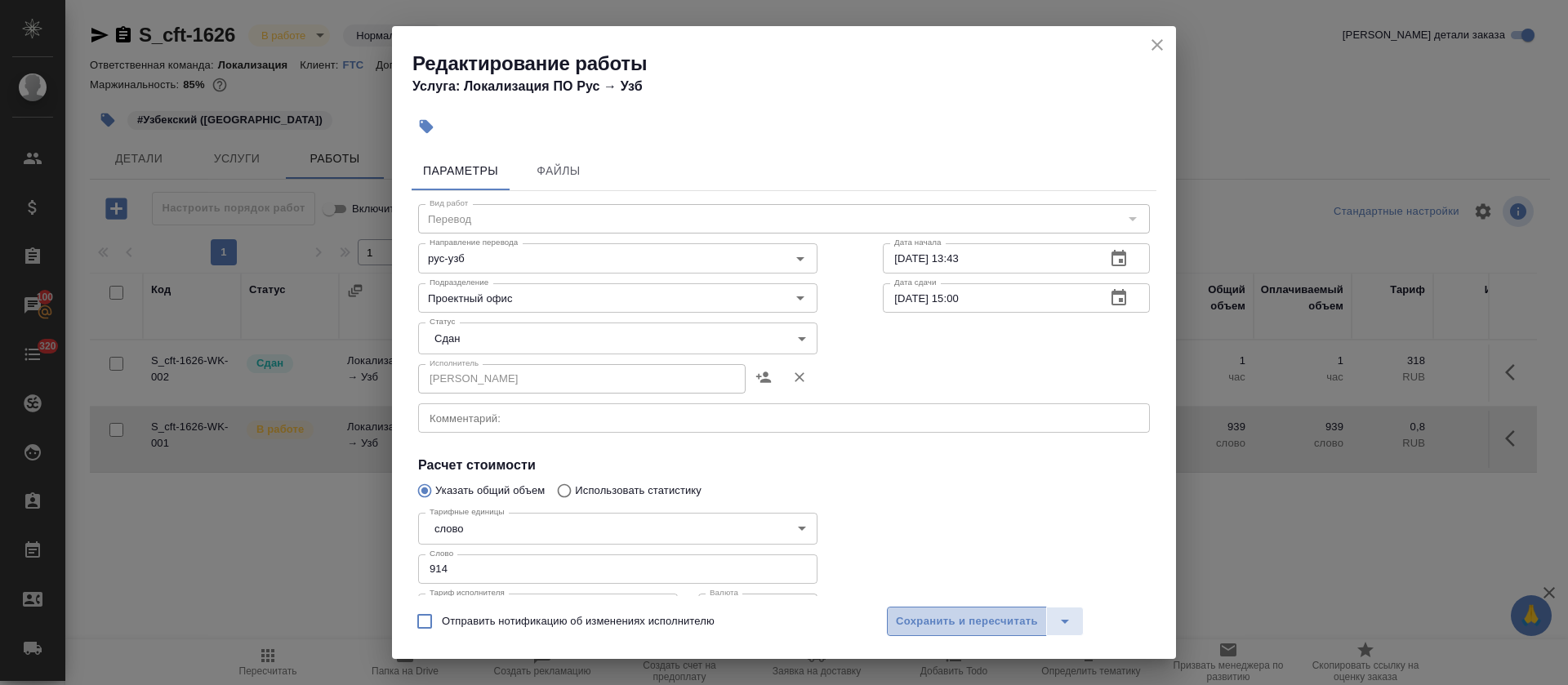
click at [905, 629] on span "Сохранить и пересчитать" at bounding box center [966, 622] width 142 height 19
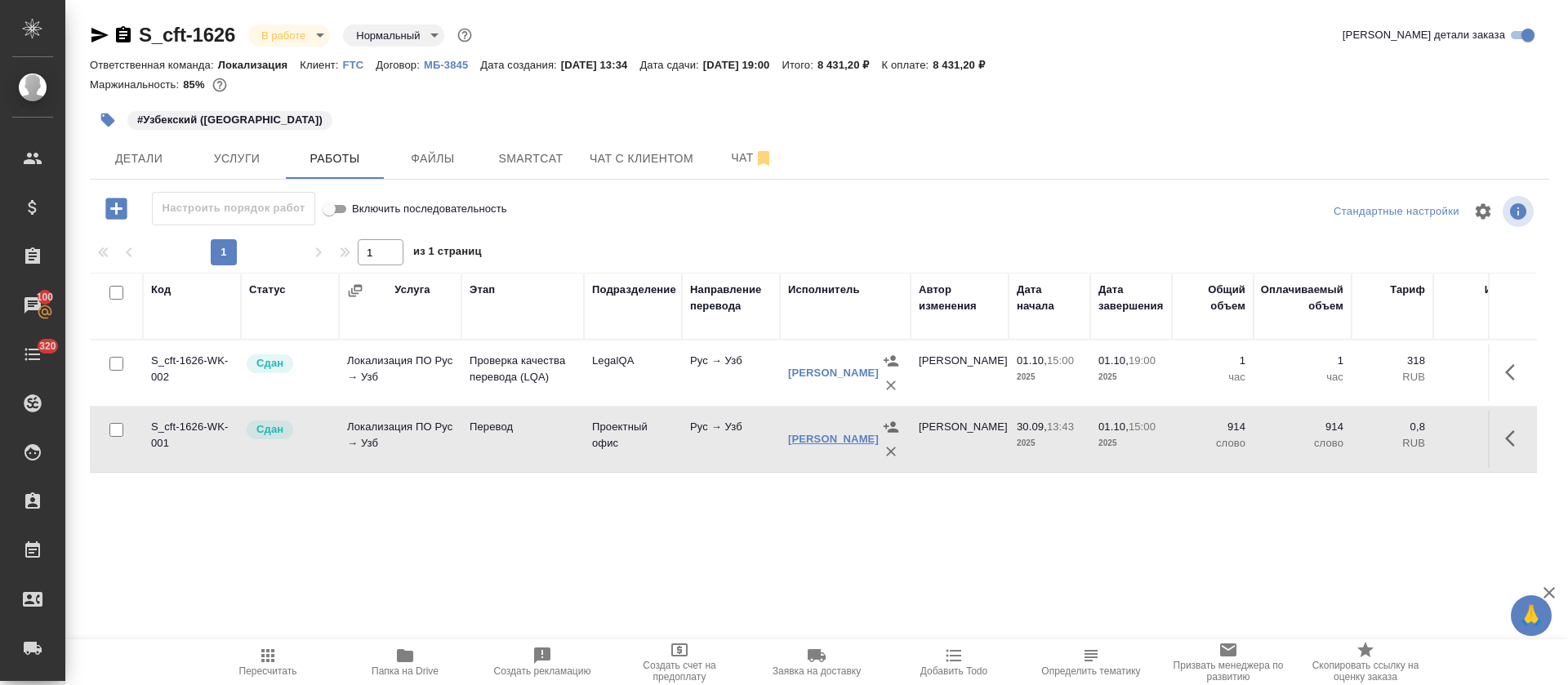
click at [805, 435] on link "[PERSON_NAME]" at bounding box center [833, 439] width 91 height 12
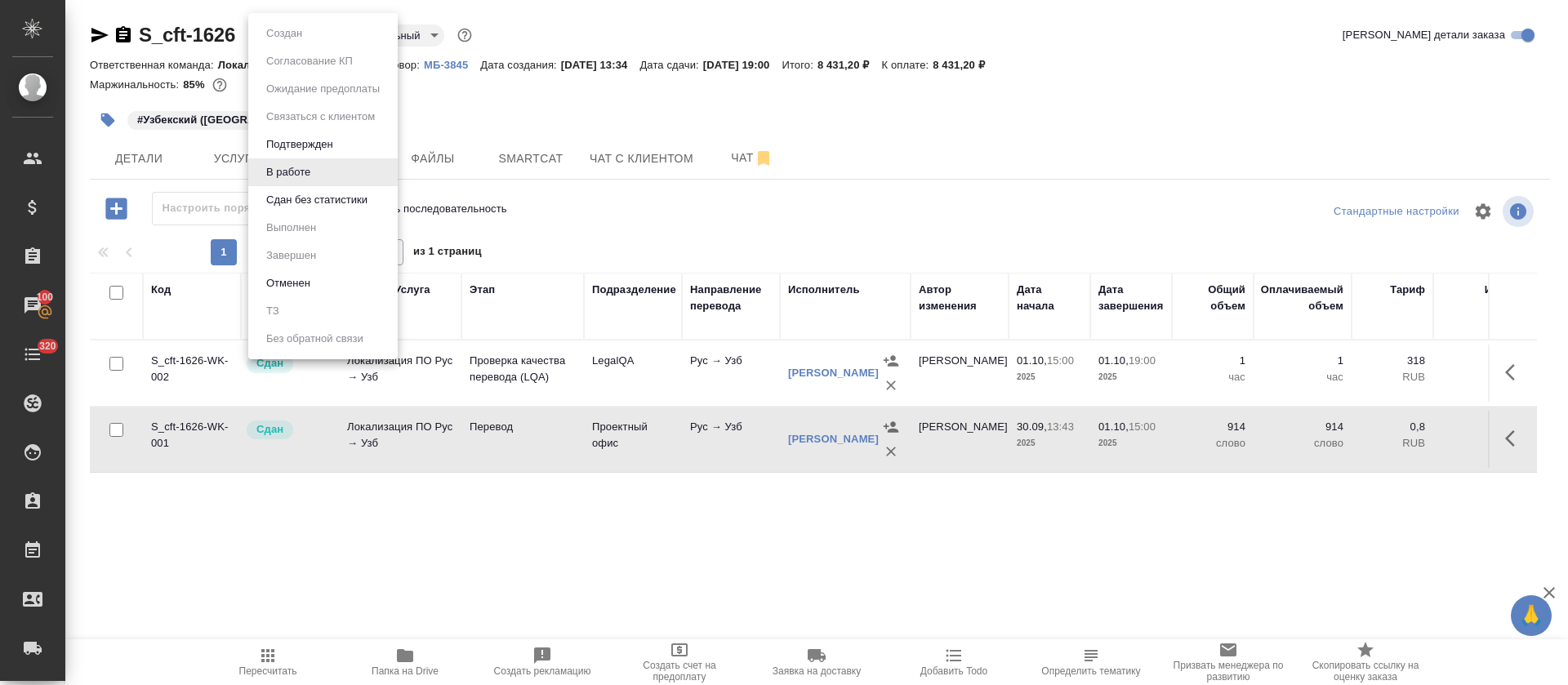
click at [309, 35] on body "🙏 .cls-1 fill:#fff; AWATERA [PERSON_NAME] Спецификации Заказы 100 Чаты 320 Todo…" at bounding box center [784, 342] width 1568 height 685
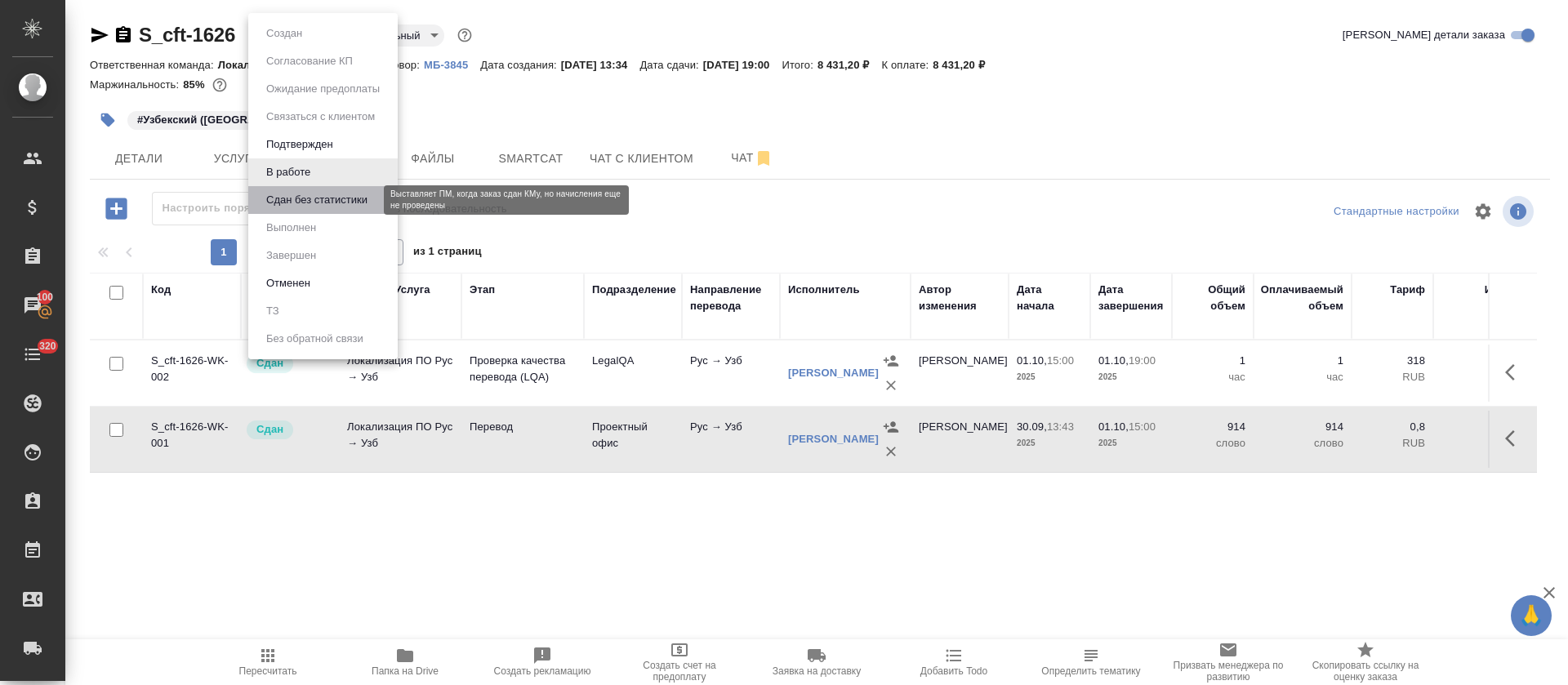
click at [314, 203] on button "Сдан без статистики" at bounding box center [316, 200] width 111 height 18
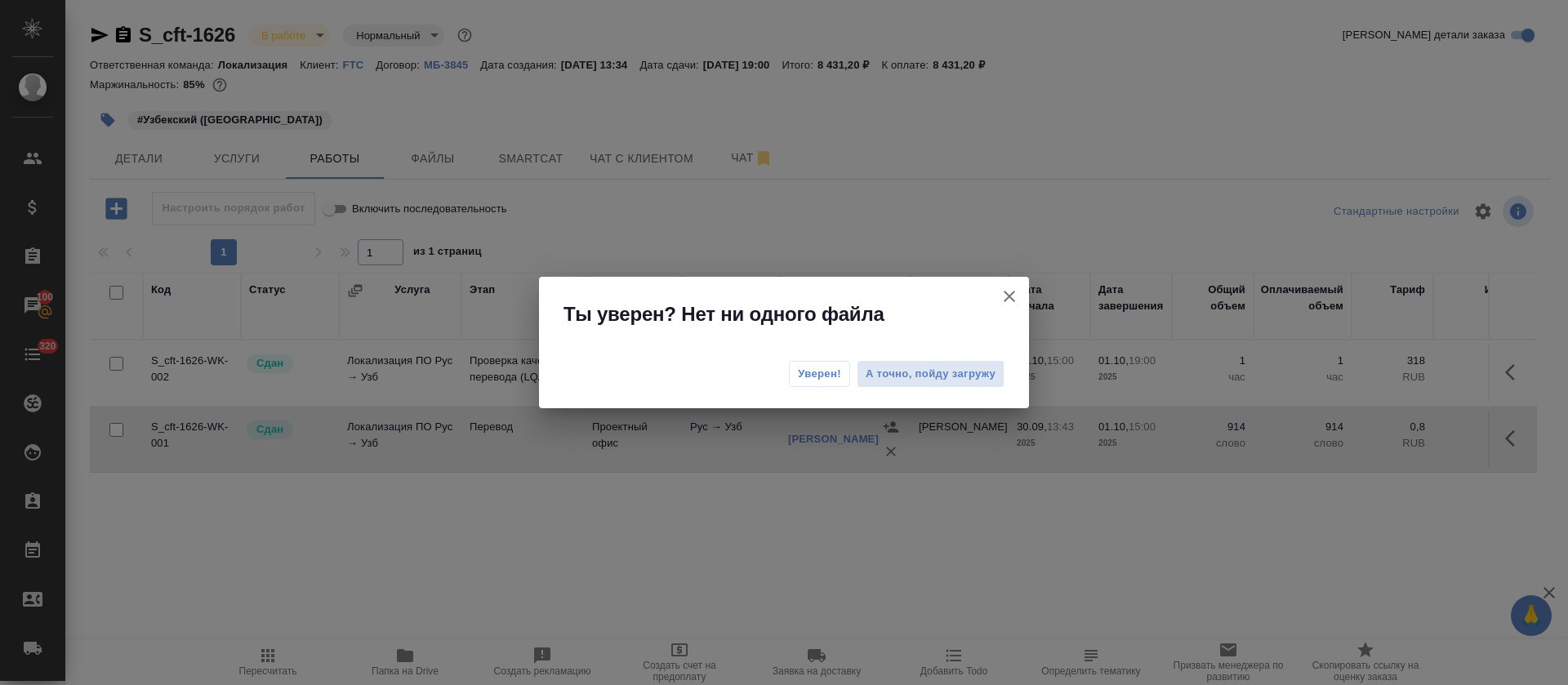
click at [824, 367] on button "Уверен!" at bounding box center [819, 375] width 61 height 26
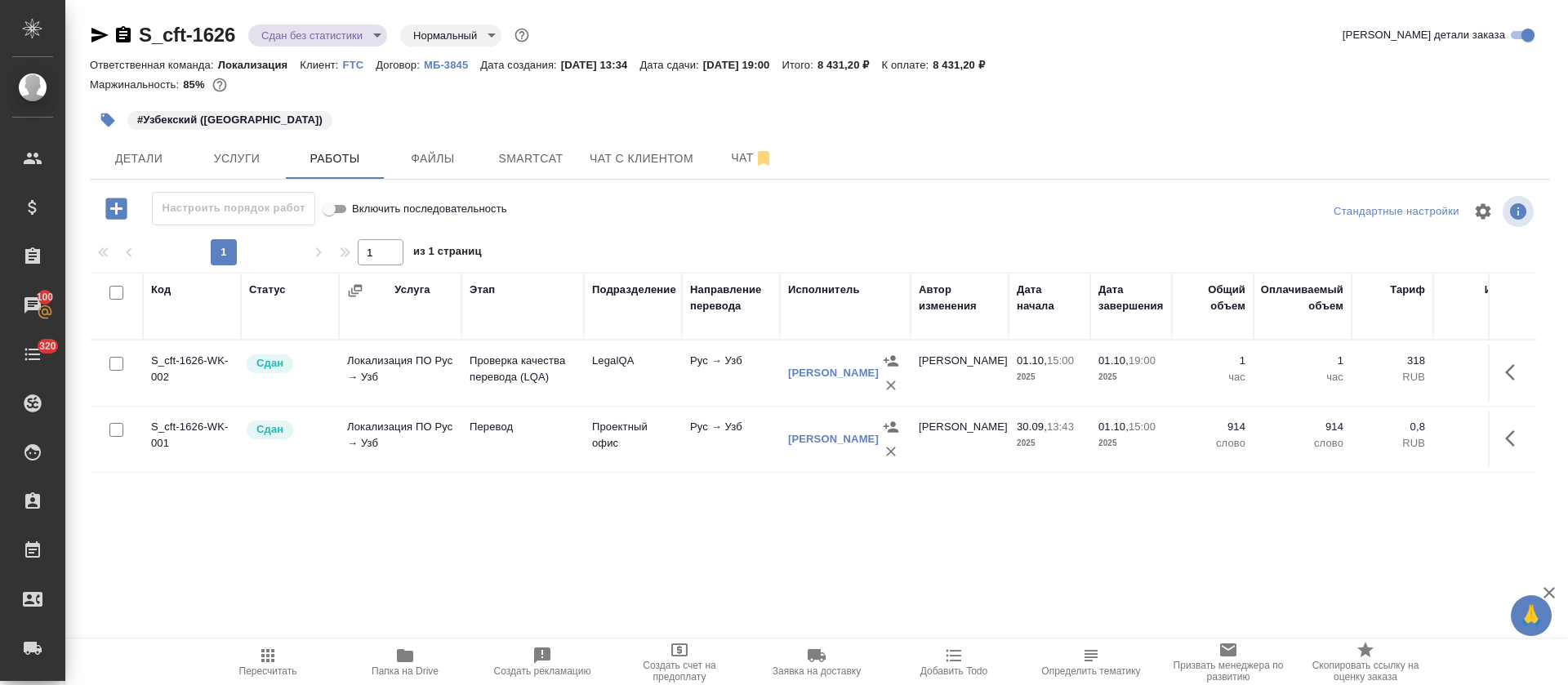
click at [373, 34] on body "🙏 .cls-1 fill:#fff; AWATERA Tretyakova Olga Клиенты Спецификации Заказы 100 Чат…" at bounding box center [784, 342] width 1568 height 685
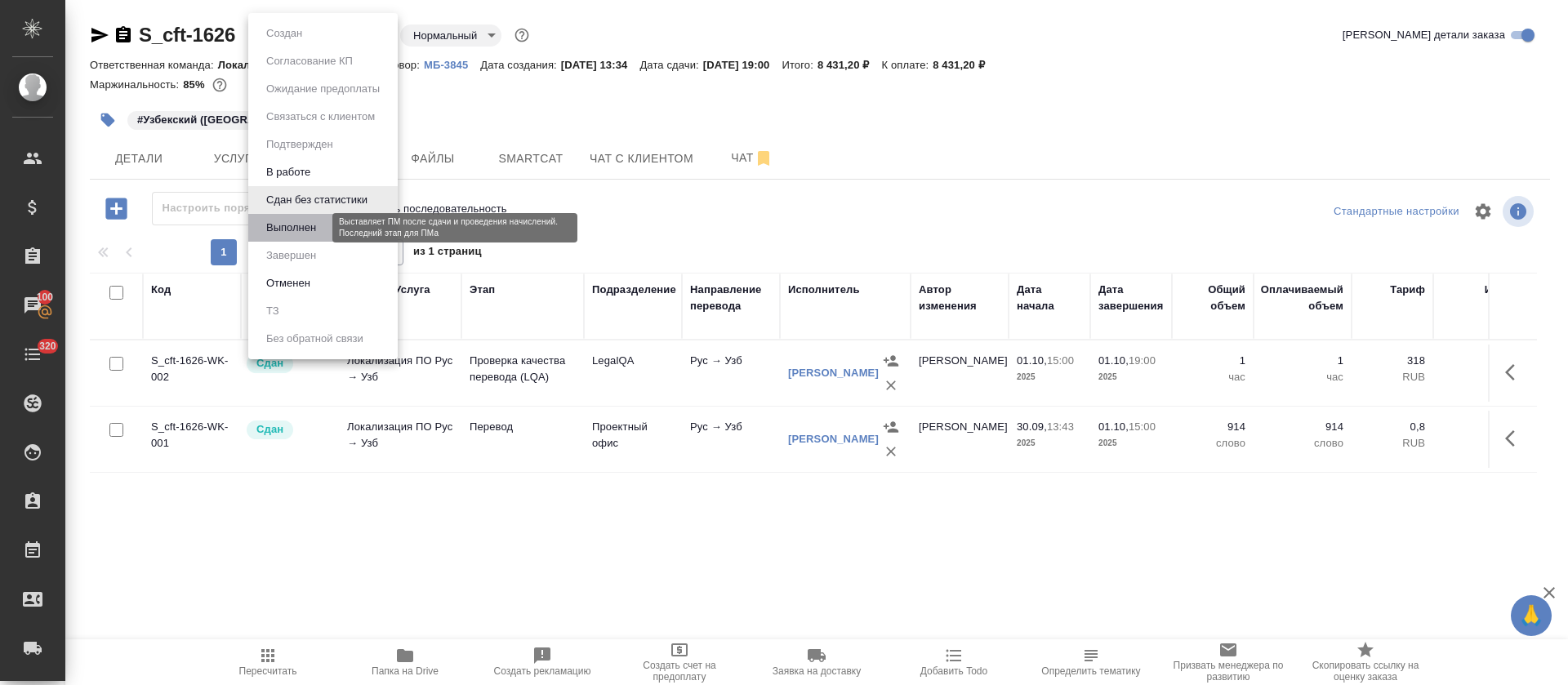
click at [300, 227] on button "Выполнен" at bounding box center [291, 228] width 59 height 18
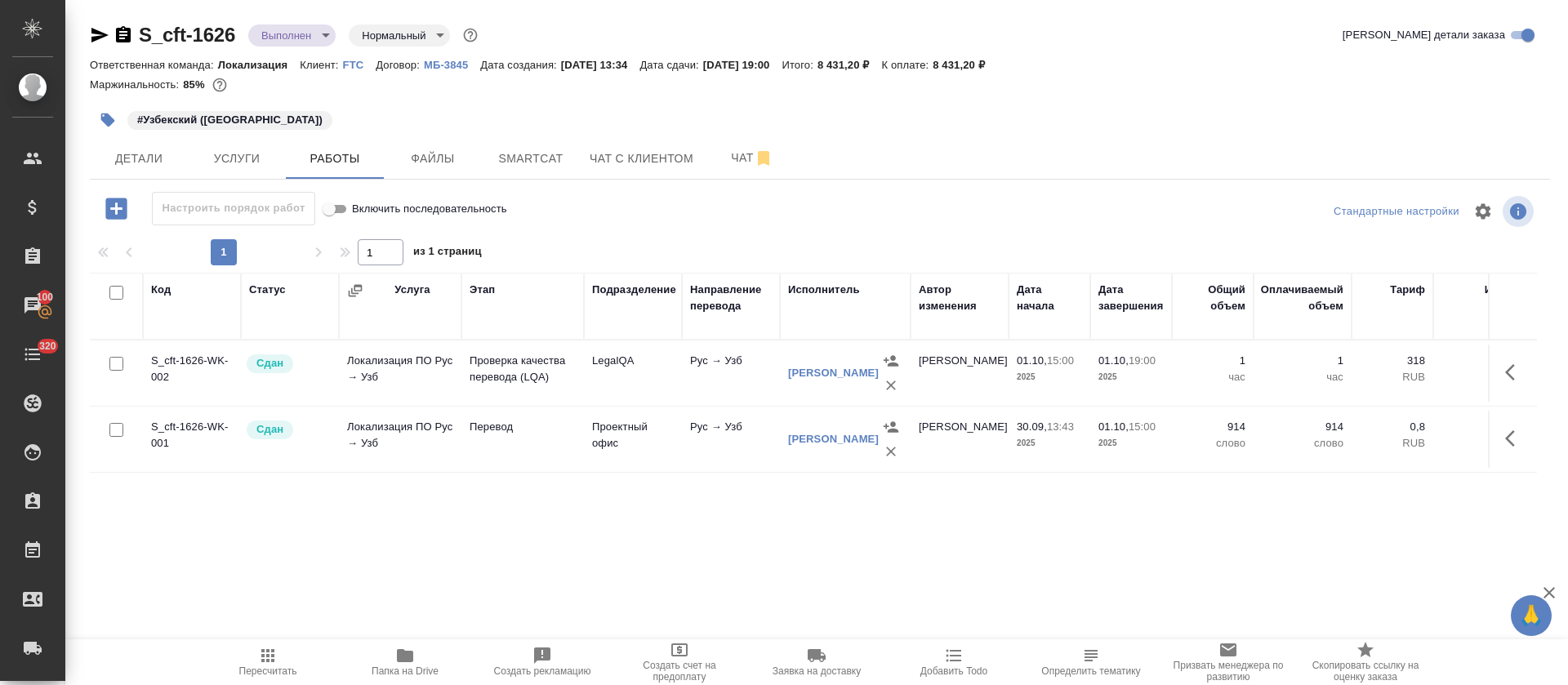
click at [528, 160] on span "Smartcat" at bounding box center [530, 159] width 78 height 21
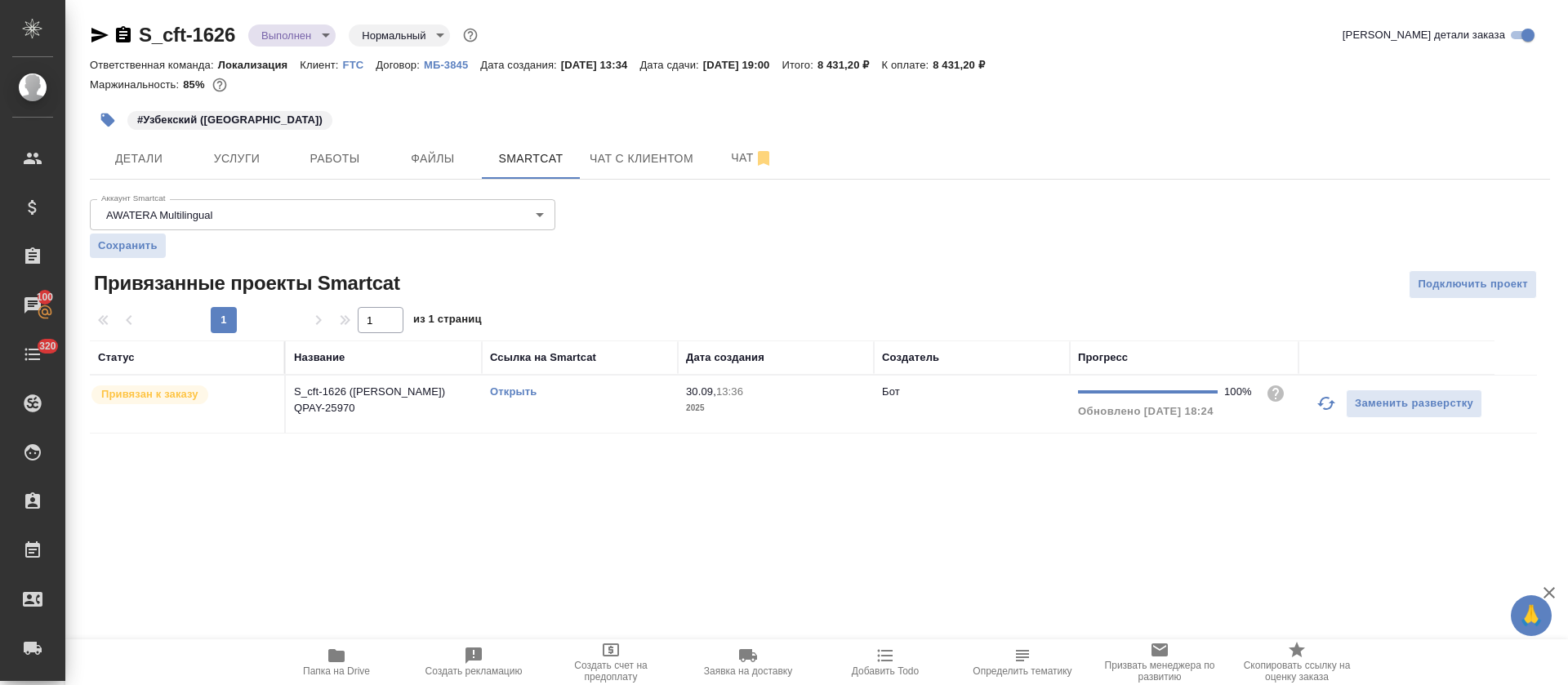
drag, startPoint x: 280, startPoint y: 377, endPoint x: 438, endPoint y: 405, distance: 160.5
click at [438, 405] on tr "Привязан к заказу S_cft-1626 (ЮЛ-ЗК) QPAY-25970 Открыть 30.09, 13:36 2025 Бот 1…" at bounding box center [813, 404] width 1447 height 58
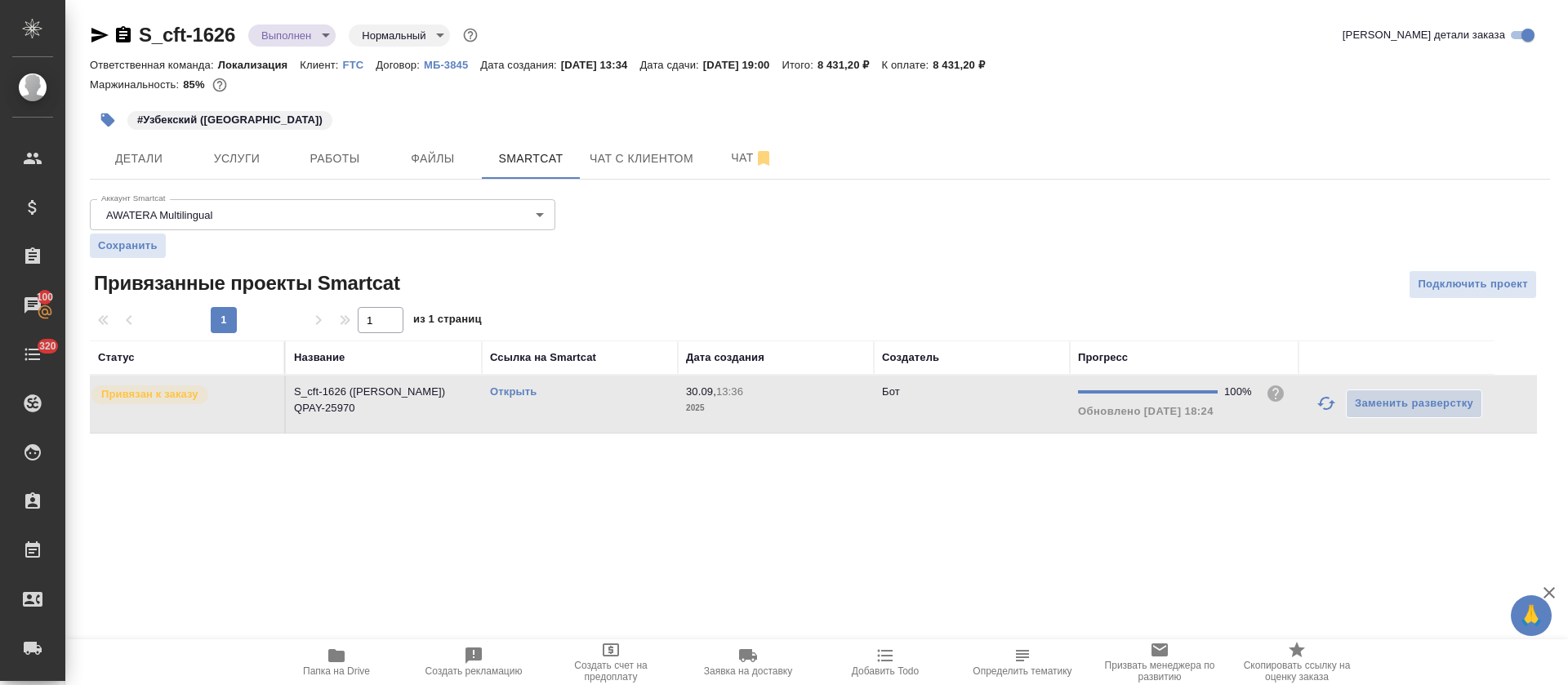
drag, startPoint x: 471, startPoint y: 377, endPoint x: 318, endPoint y: 399, distance: 154.6
click at [318, 399] on td "S_cft-1626 (ЮЛ-ЗК) QPAY-25970" at bounding box center [384, 403] width 196 height 57
drag, startPoint x: 285, startPoint y: 462, endPoint x: 462, endPoint y: 521, distance: 186.6
click at [458, 403] on div "S_cft-1626 Выполнен completed Нормальный normal Кратко детали заказа Ответствен…" at bounding box center [820, 237] width 1478 height 475
click at [463, 529] on div ".cls-1 fill:#fff; AWATERA Tretyakova Olga Клиенты Спецификации Заказы 100 Чаты …" at bounding box center [784, 342] width 1568 height 685
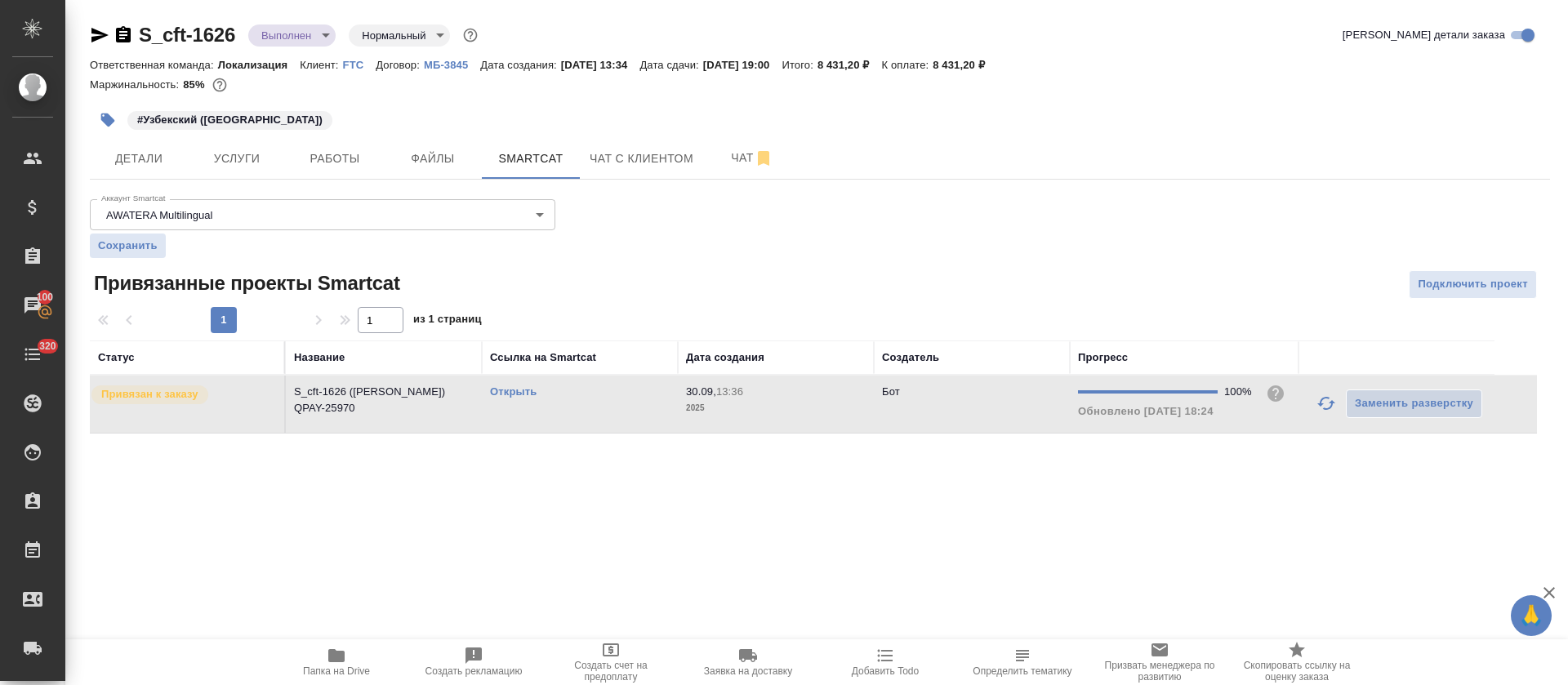
click at [406, 380] on td "S_cft-1626 (ЮЛ-ЗК) QPAY-25970" at bounding box center [384, 403] width 196 height 57
click at [406, 389] on p "S_cft-1626 (ЮЛ-ЗК) QPAY-25970" at bounding box center [384, 400] width 179 height 33
click at [379, 393] on p "S_cft-1626 (ЮЛ-ЗК) QPAY-25970" at bounding box center [384, 400] width 179 height 33
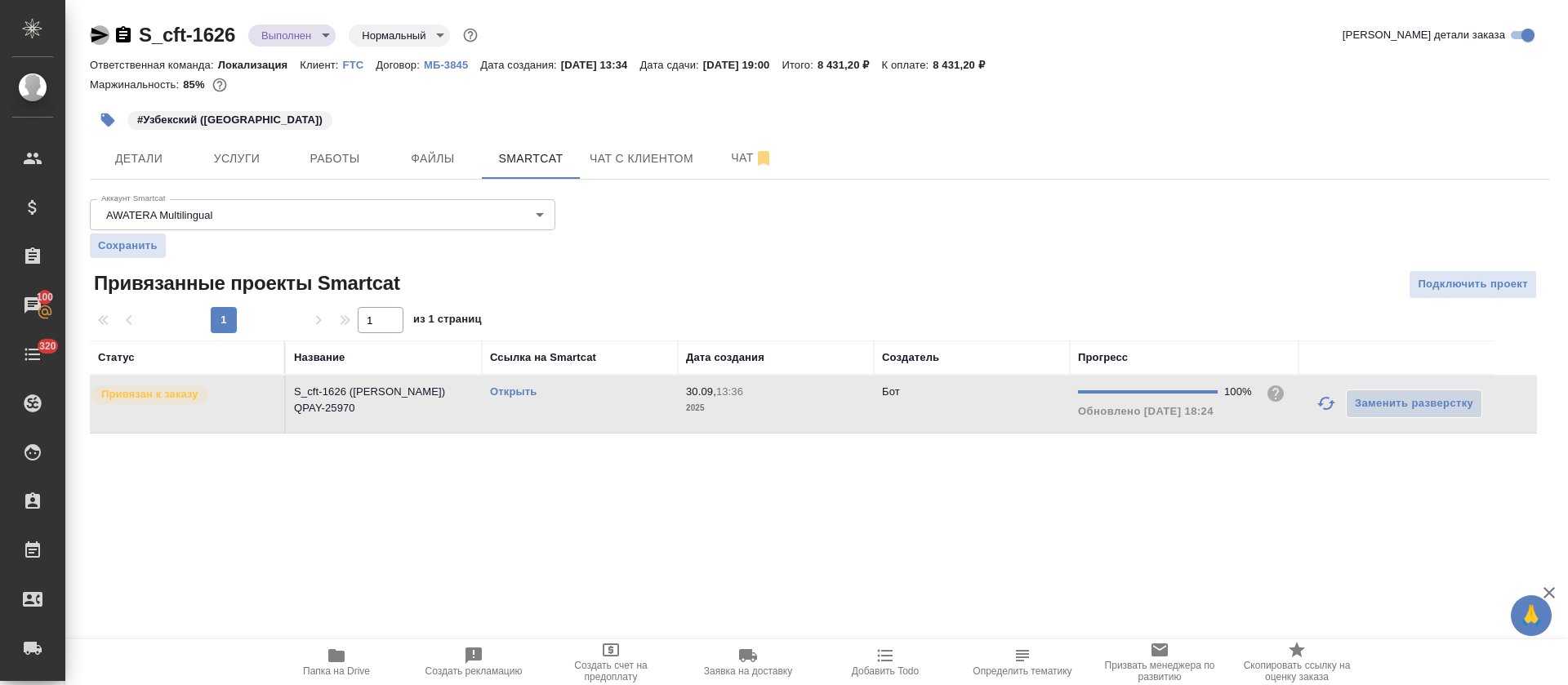
click at [97, 37] on icon "button" at bounding box center [100, 35] width 17 height 15
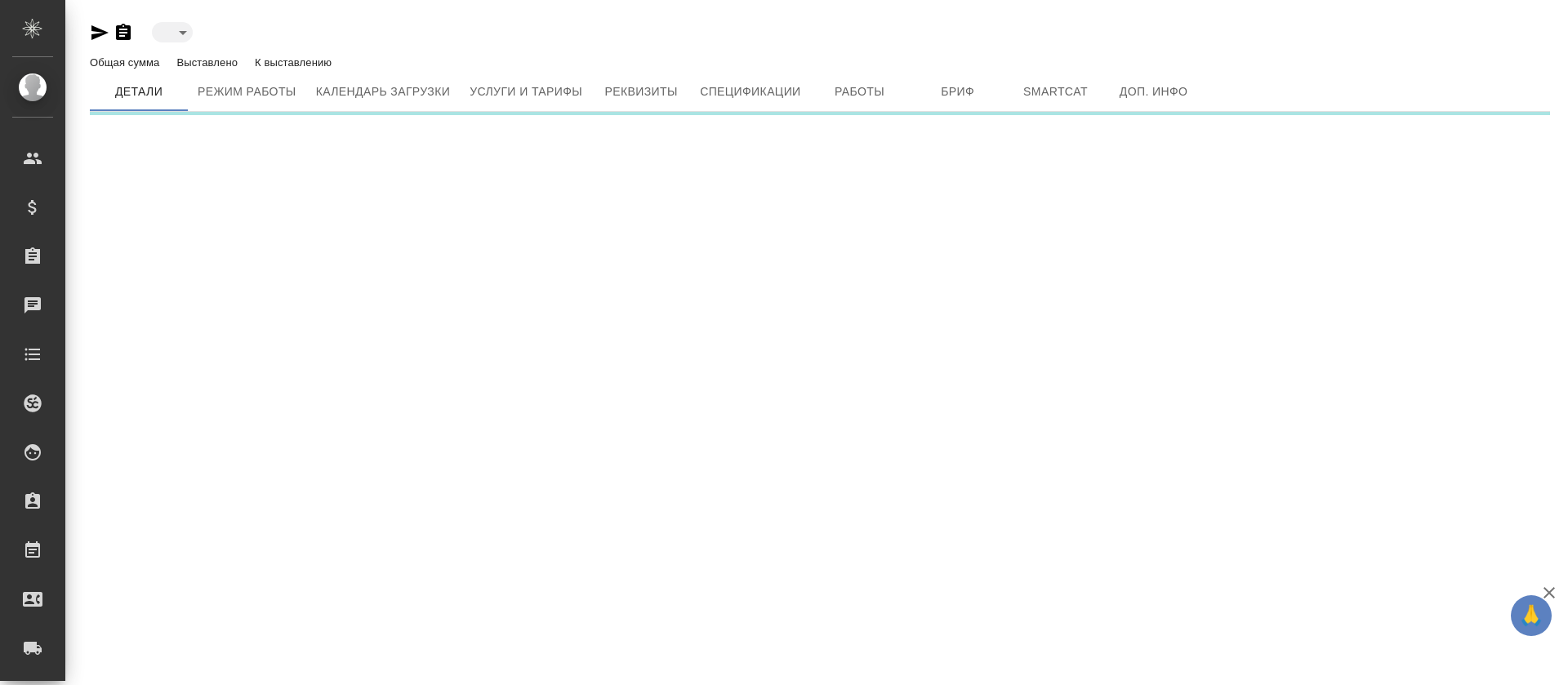
type input "active"
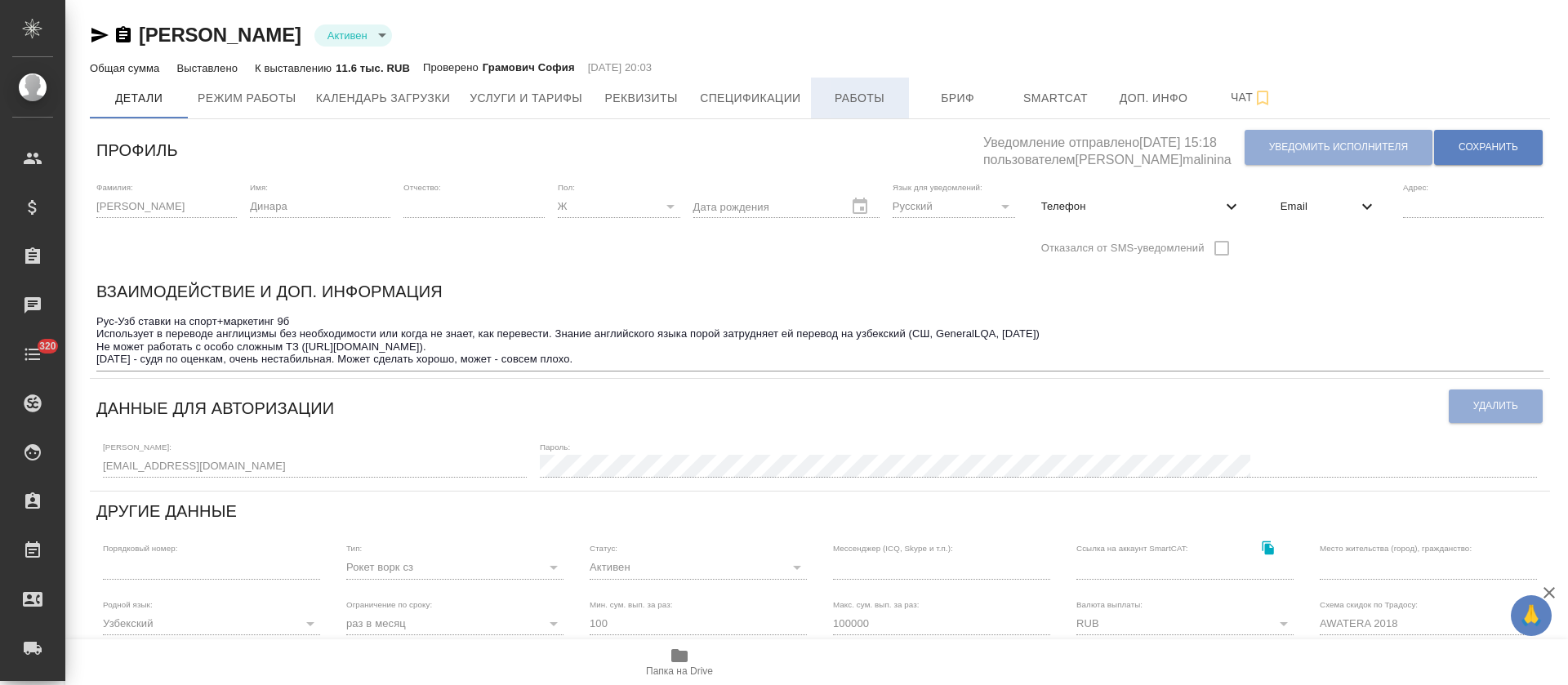
click at [851, 97] on span "Работы" at bounding box center [859, 98] width 78 height 21
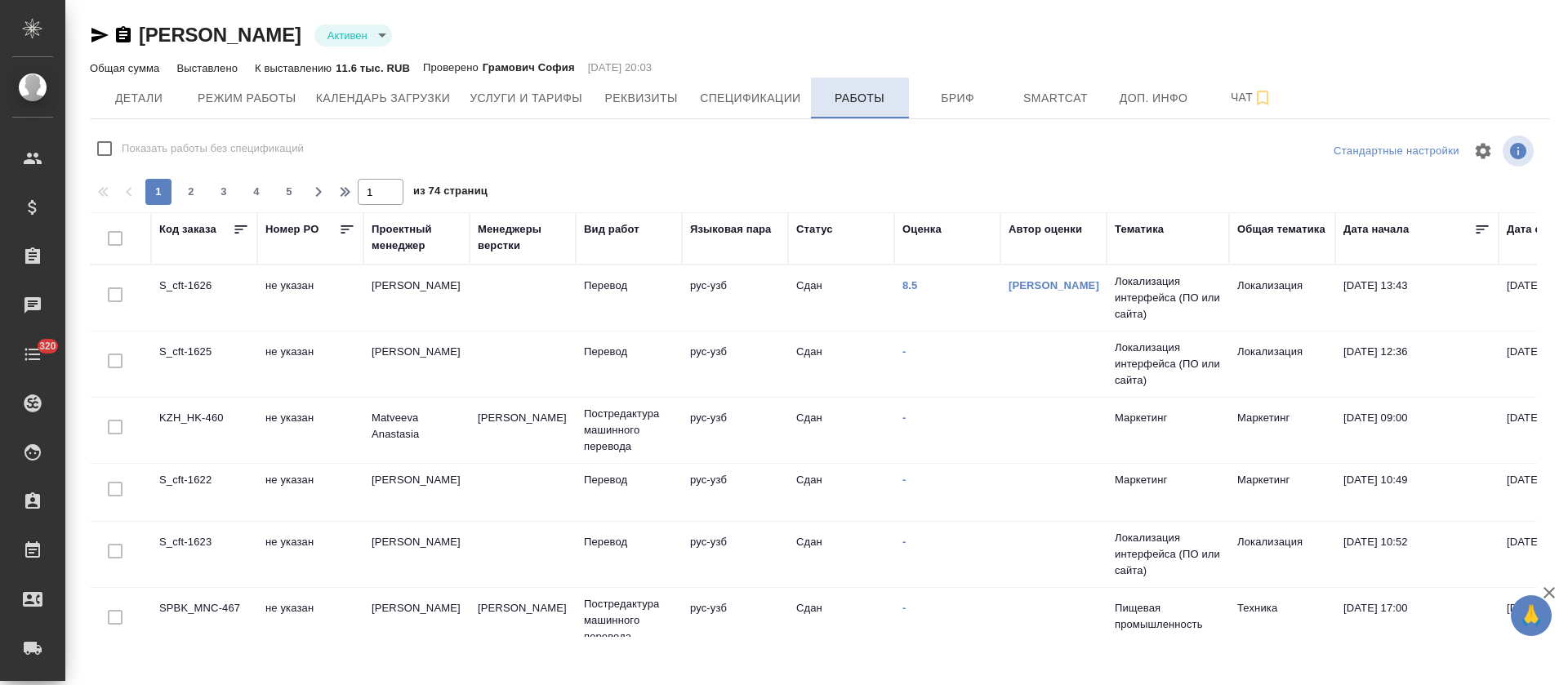
checkbox input "false"
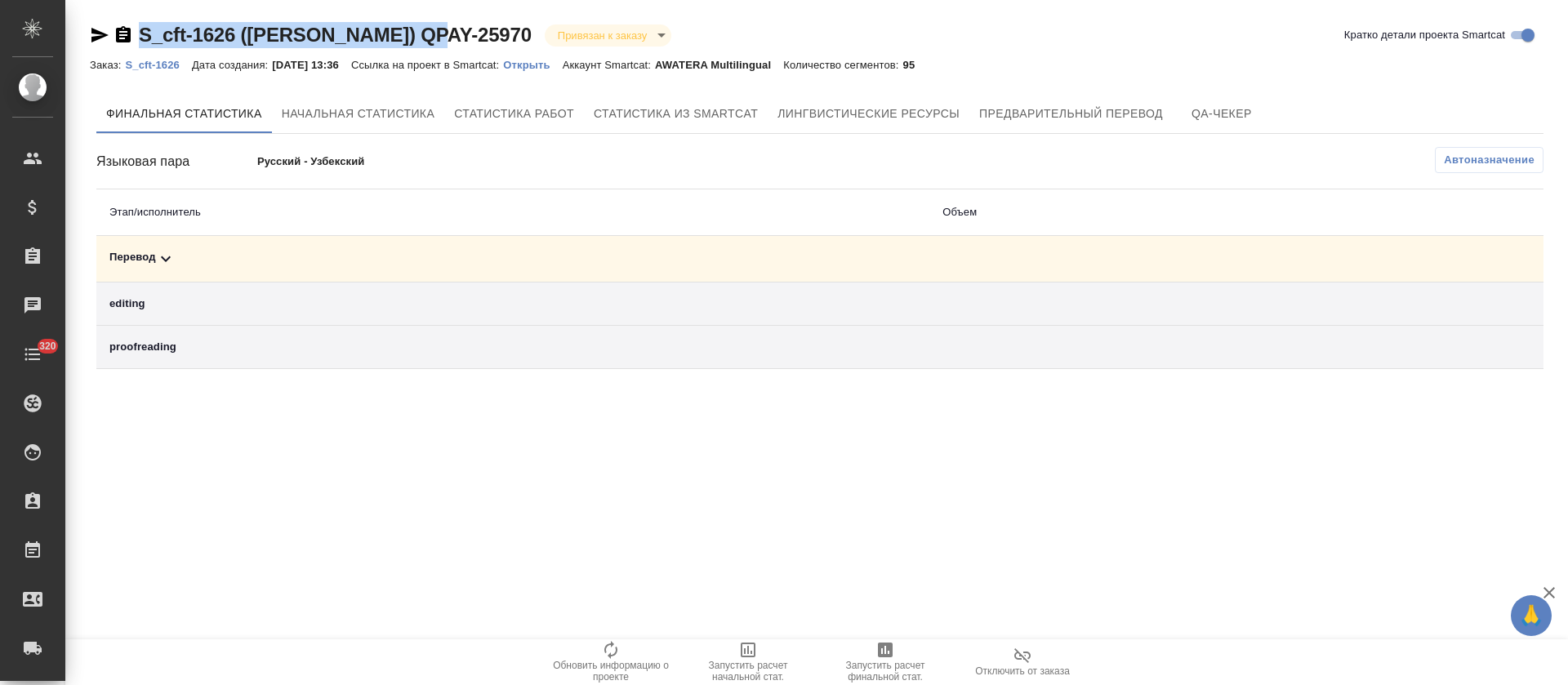
drag, startPoint x: 434, startPoint y: 27, endPoint x: 126, endPoint y: 35, distance: 308.1
click at [126, 35] on div "S_cft-1626 (ЮЛ-ЗК) QPAY-25970 Привязан к заказу linkedToOrder Кратко детали про…" at bounding box center [820, 198] width 1478 height 398
copy link "S_cft-1626 ([PERSON_NAME]) QPAY-25970"
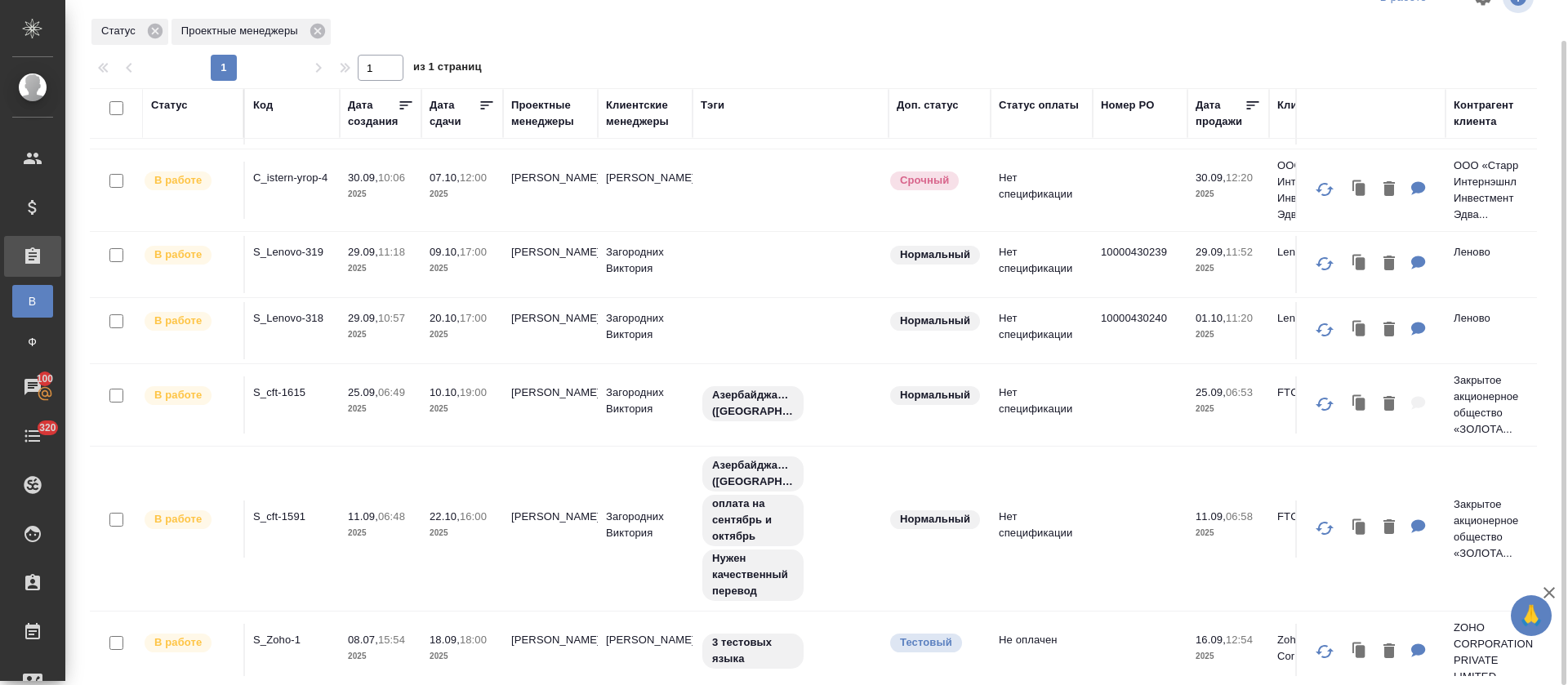
scroll to position [93, 0]
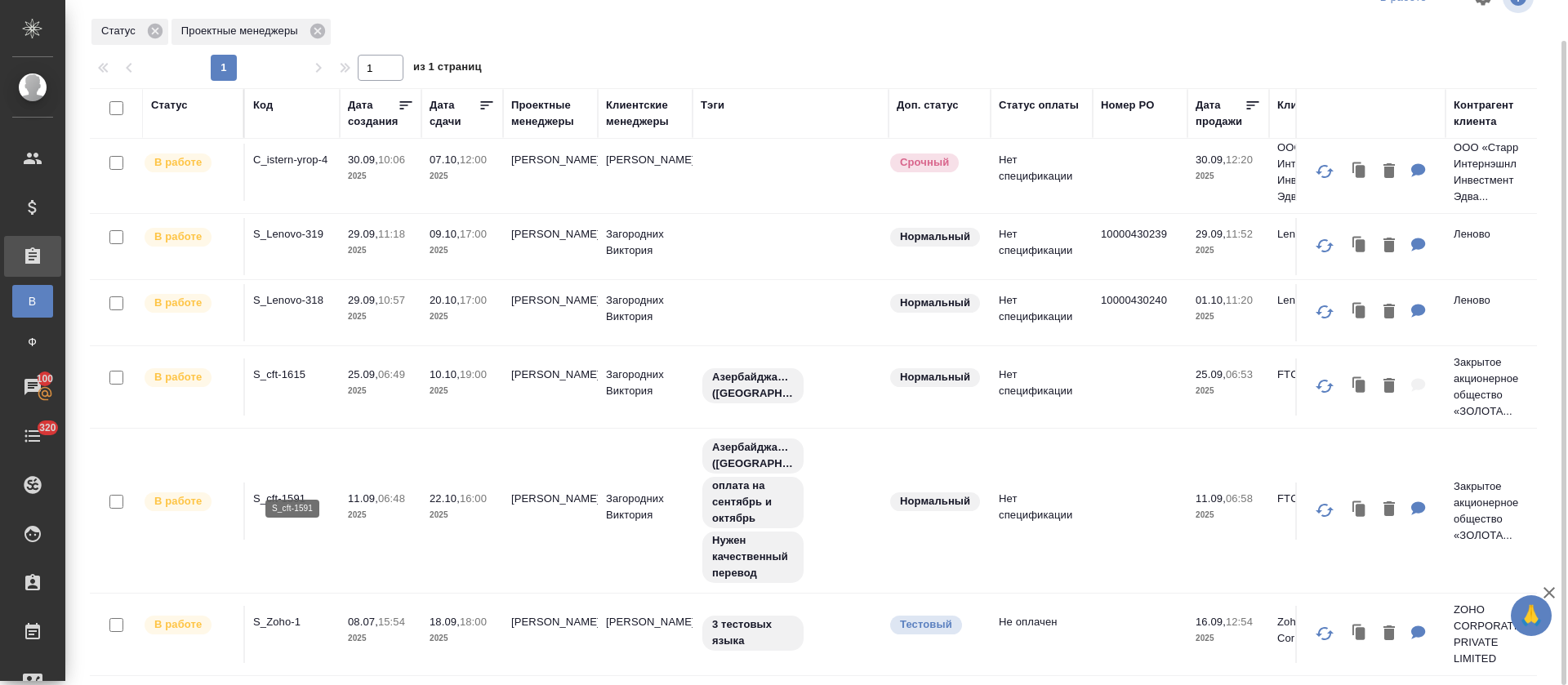
click at [296, 491] on p "S_cft-1591" at bounding box center [292, 499] width 78 height 16
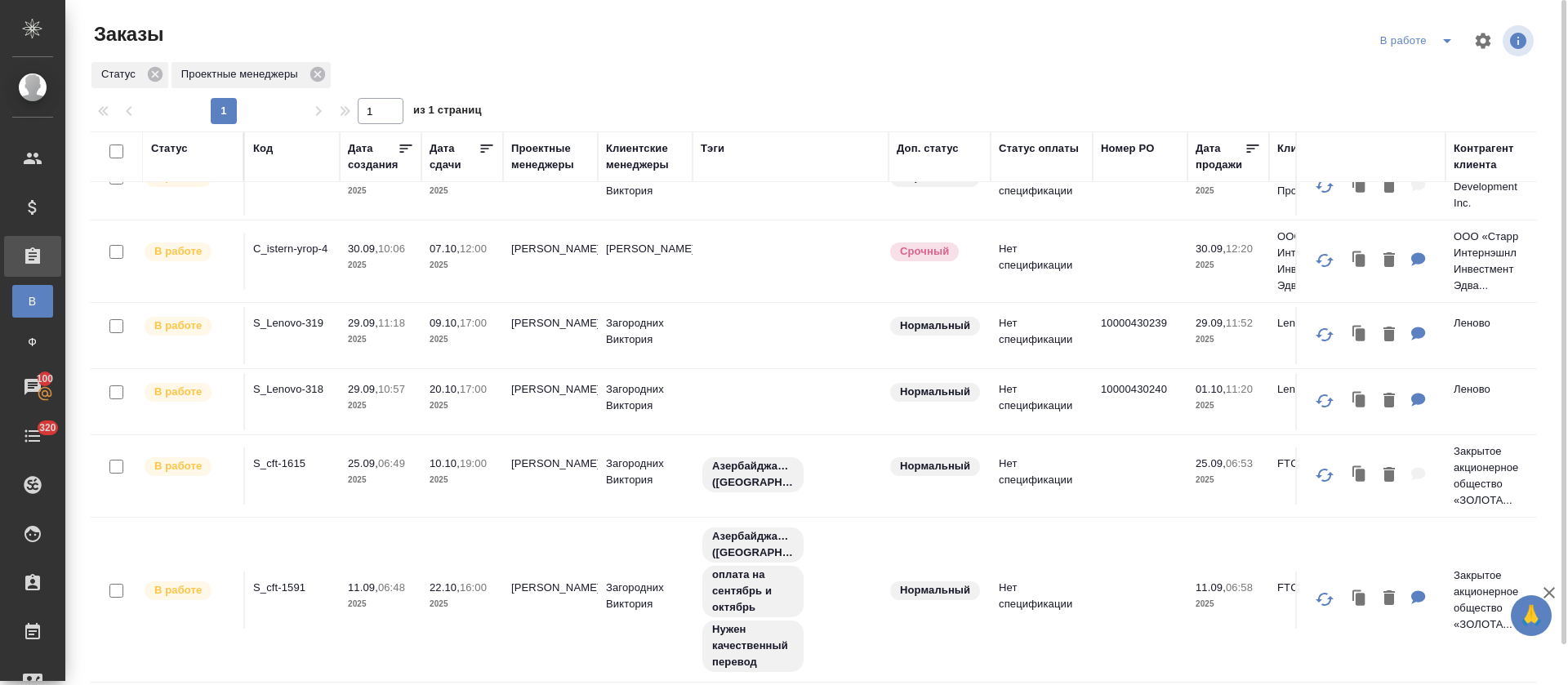
scroll to position [0, 0]
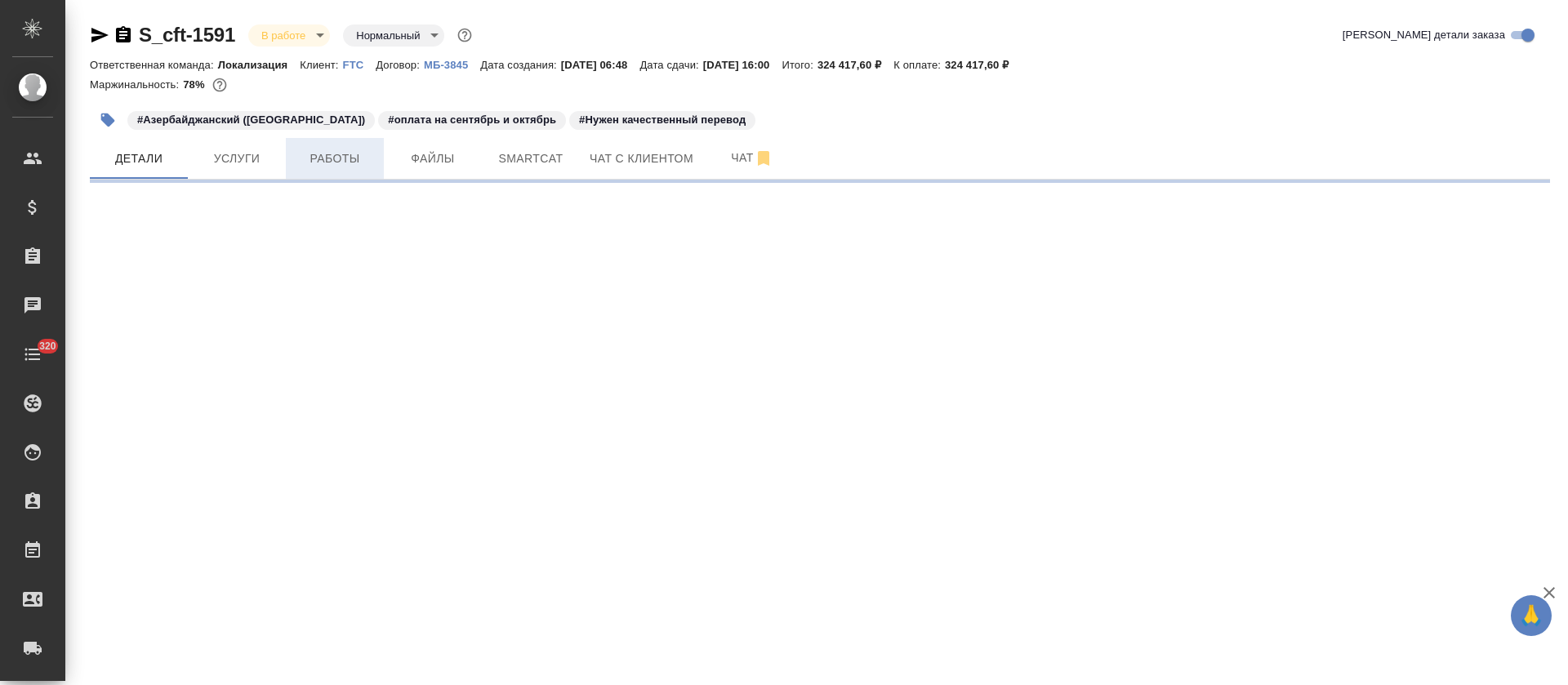
select select "RU"
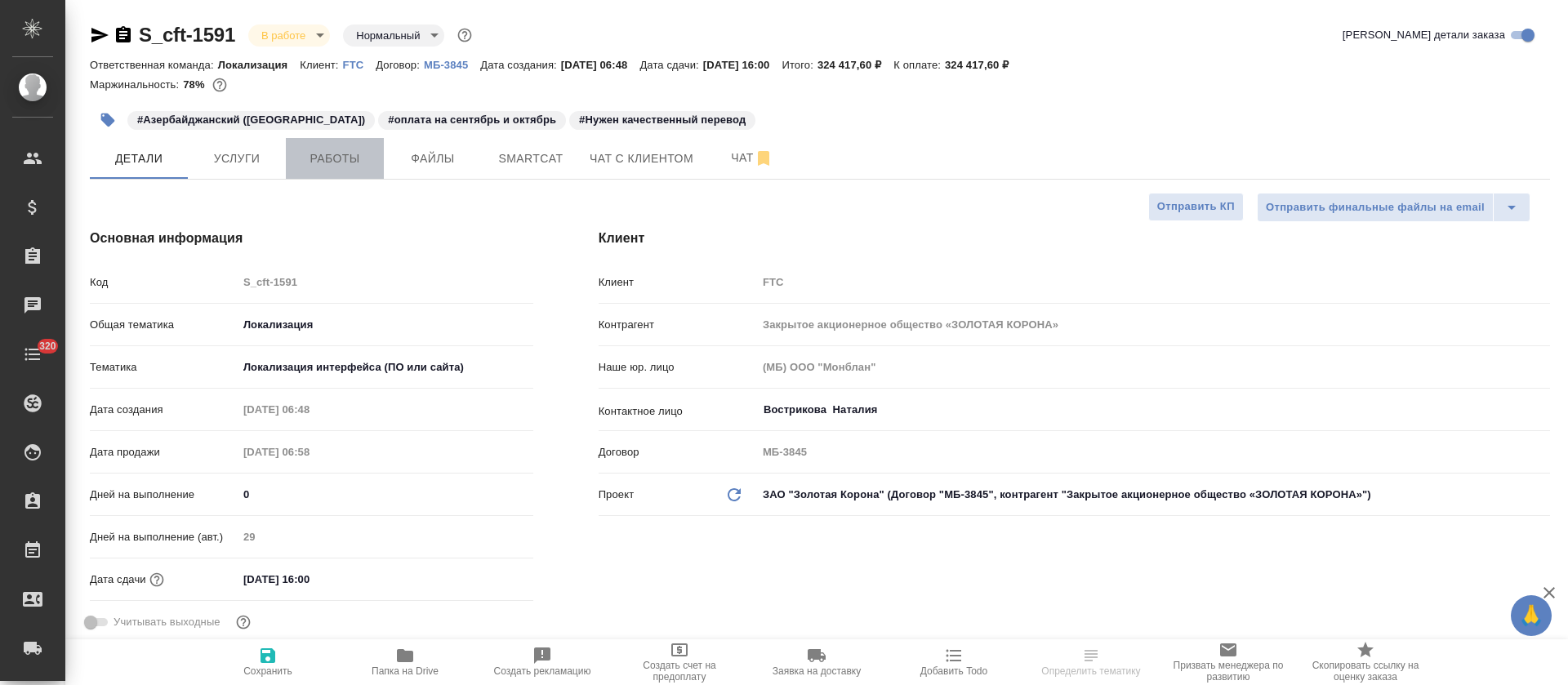
click at [337, 157] on span "Работы" at bounding box center [334, 159] width 78 height 21
type textarea "x"
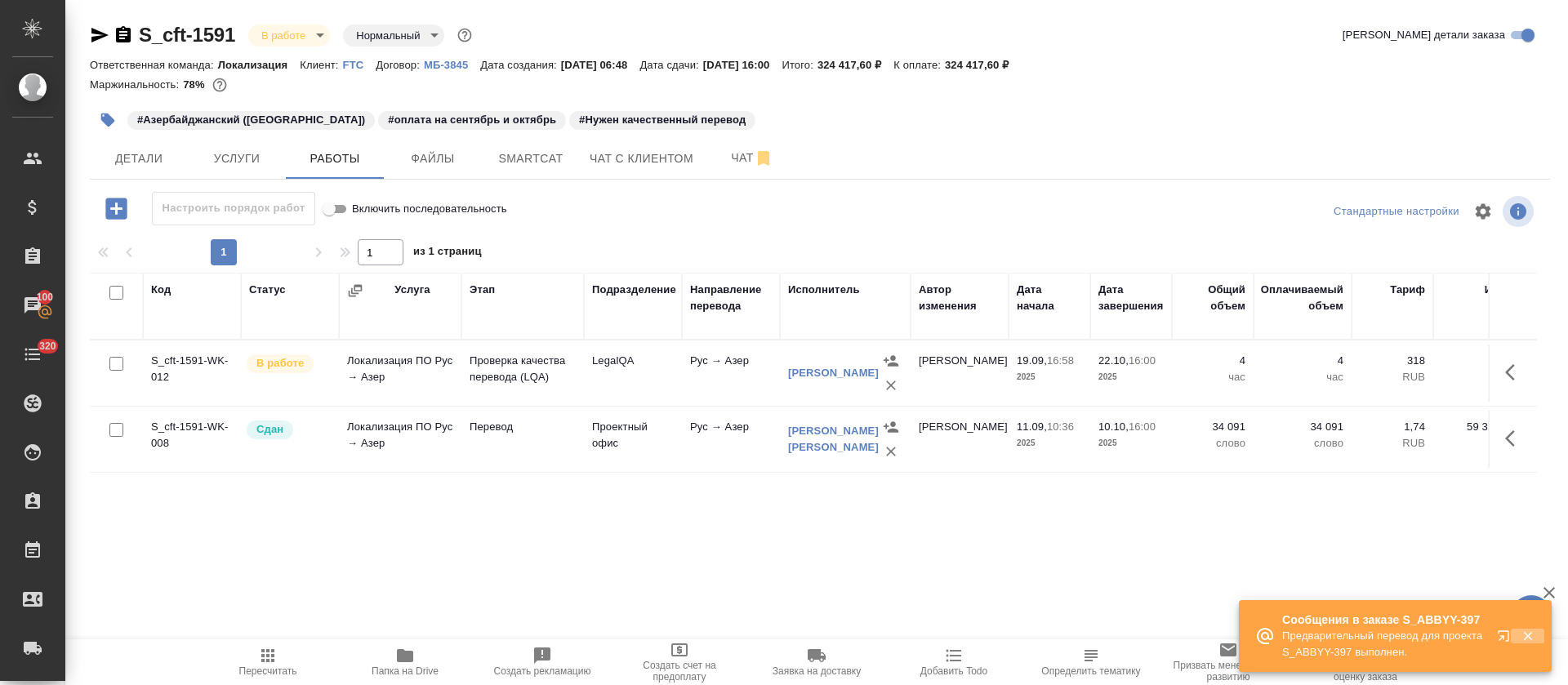
click at [1532, 633] on icon "button" at bounding box center [1528, 636] width 15 height 15
